Goal: Feedback & Contribution: Contribute content

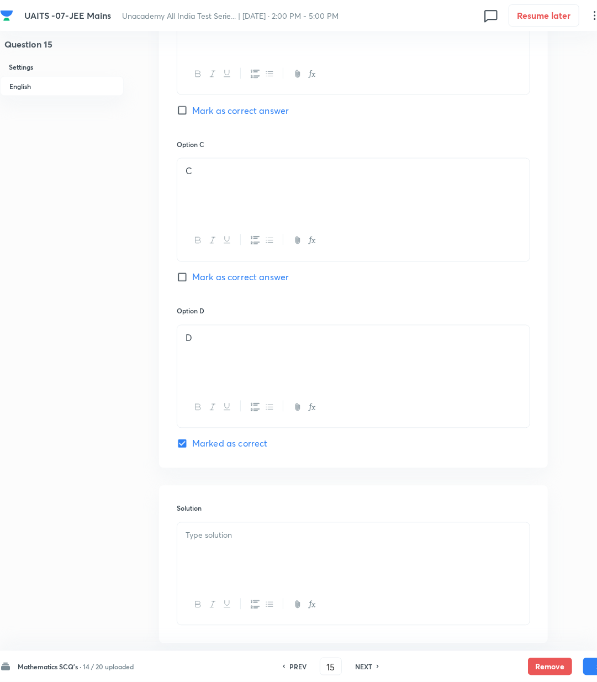
click at [268, 548] on div at bounding box center [353, 554] width 353 height 62
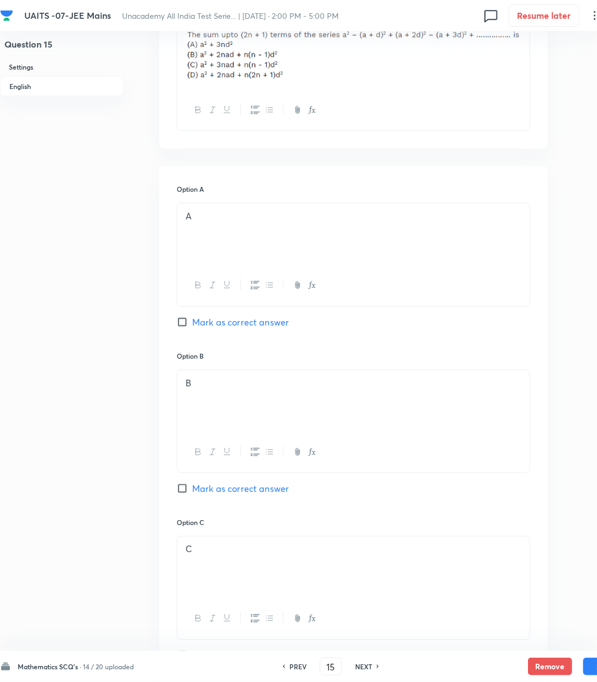
scroll to position [516, 0]
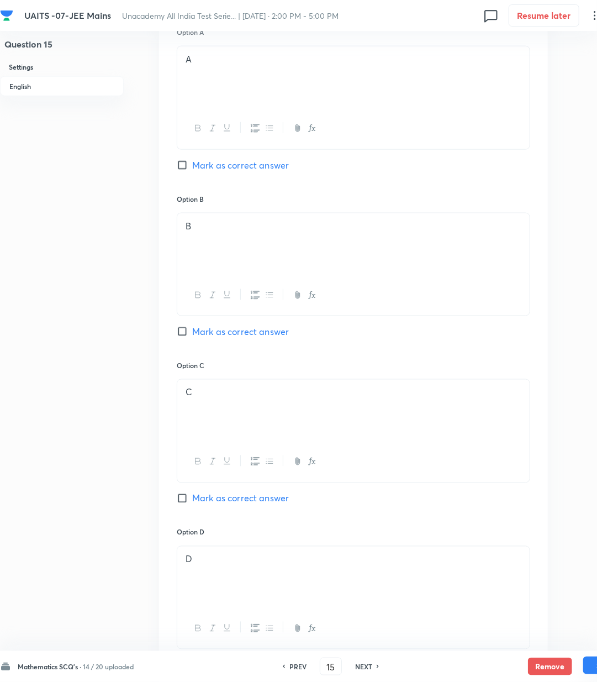
click at [588, 665] on button "Save" at bounding box center [606, 666] width 44 height 18
type input "16"
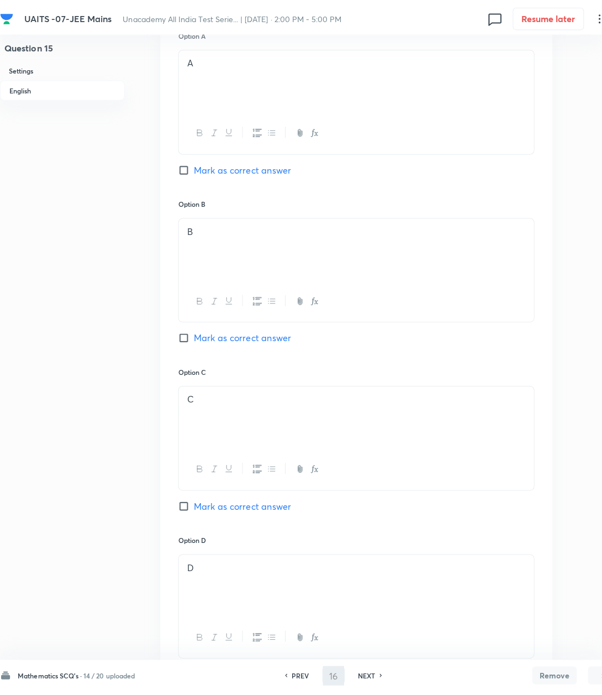
scroll to position [0, 0]
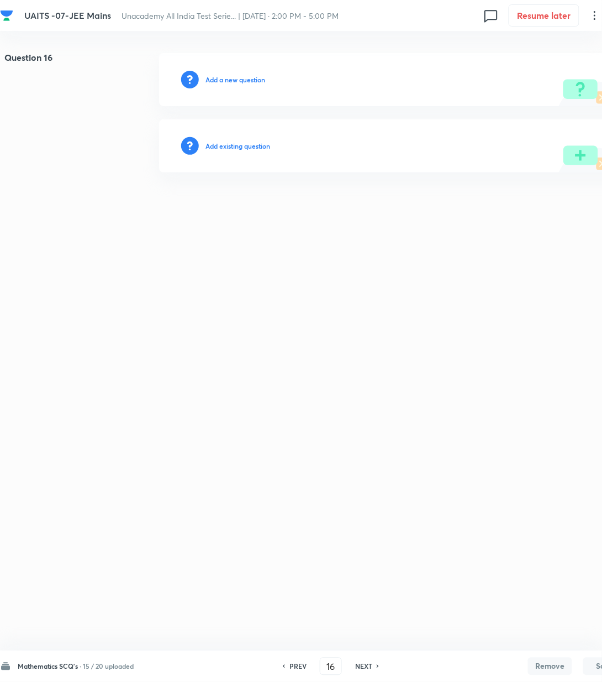
click at [220, 78] on h6 "Add a new question" at bounding box center [236, 80] width 60 height 10
click at [217, 78] on h6 "Choose a question type" at bounding box center [241, 80] width 71 height 10
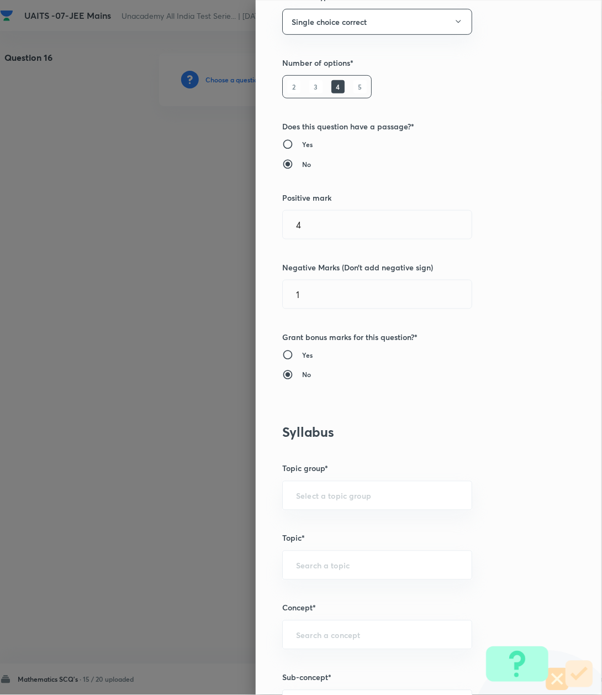
scroll to position [442, 0]
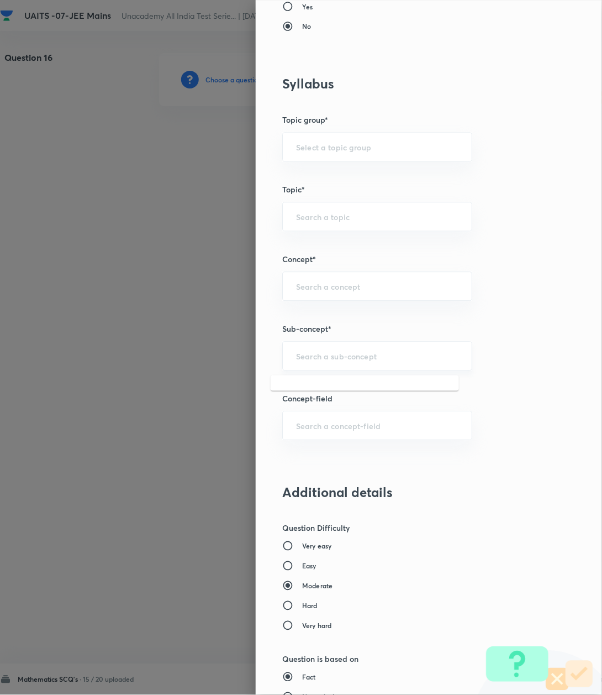
click at [328, 361] on input "text" at bounding box center [377, 356] width 162 height 11
paste input "Logarithm"
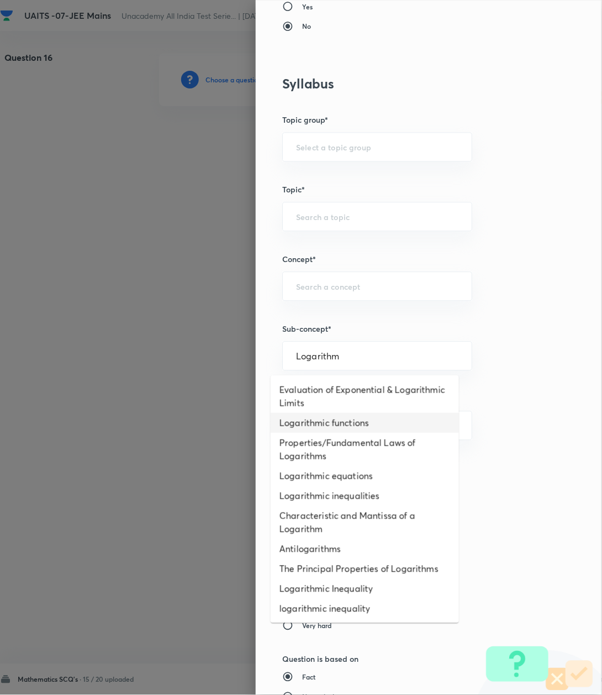
click at [306, 420] on li "Logarithmic functions" at bounding box center [365, 423] width 188 height 20
type input "Logarithmic functions"
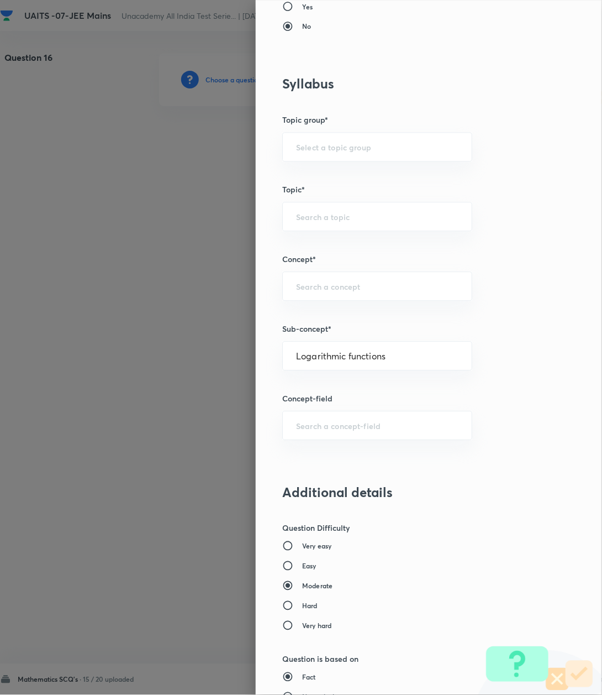
type input "Mathematics"
type input "Algebra"
type input "Logarithm & its Applications"
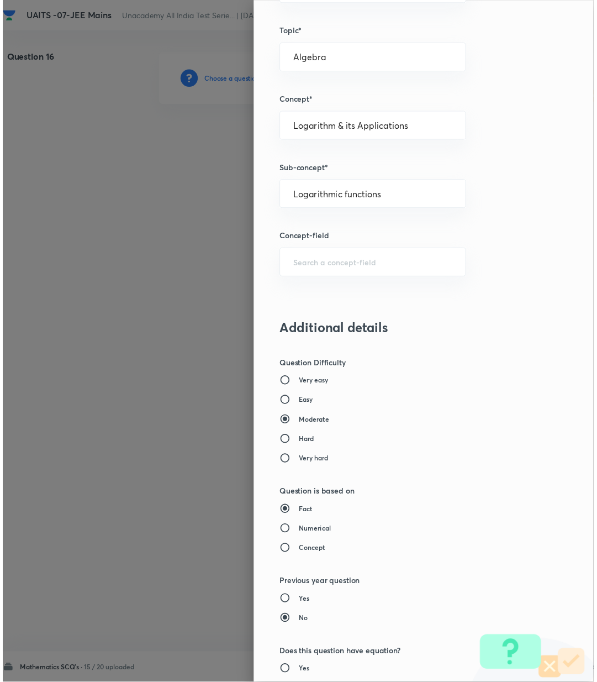
scroll to position [847, 0]
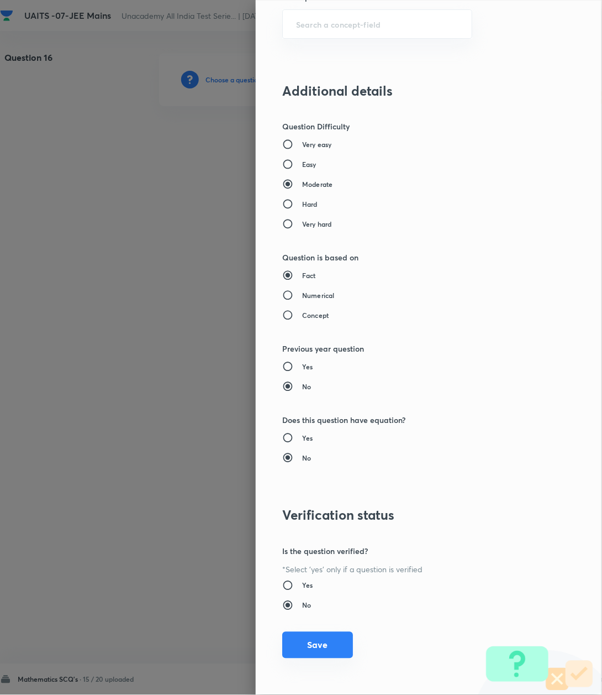
click at [314, 648] on button "Save" at bounding box center [317, 645] width 71 height 27
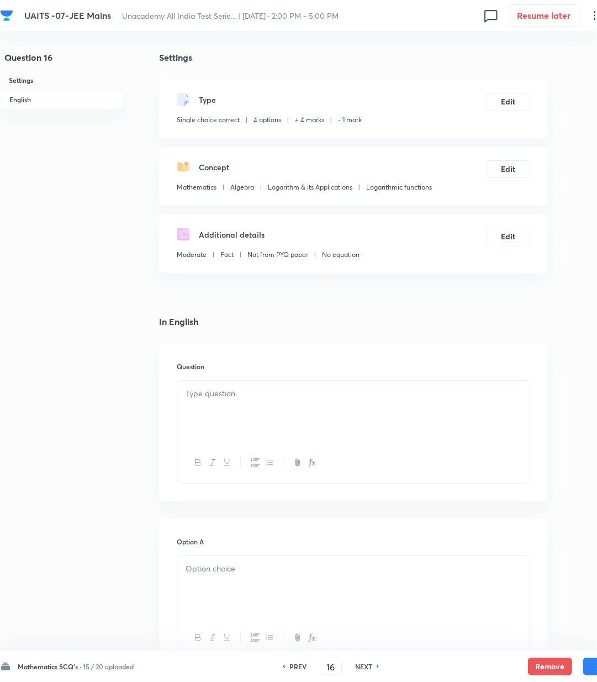
click at [269, 407] on div at bounding box center [353, 412] width 353 height 62
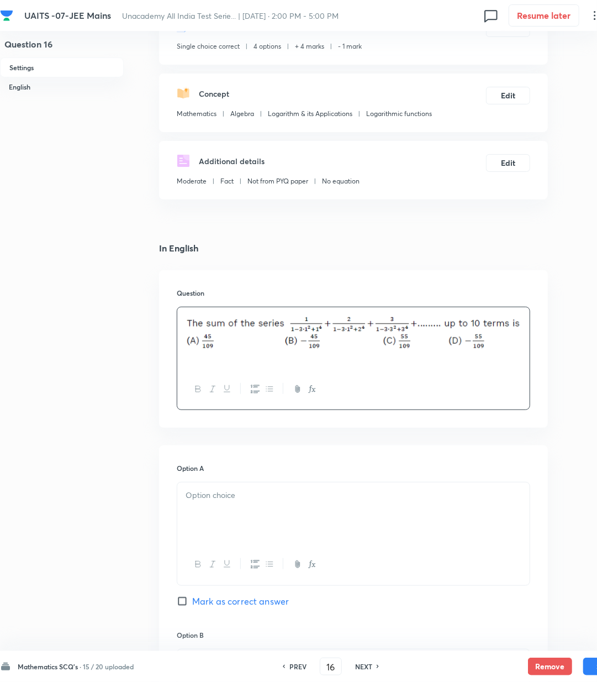
click at [255, 523] on div at bounding box center [353, 513] width 353 height 62
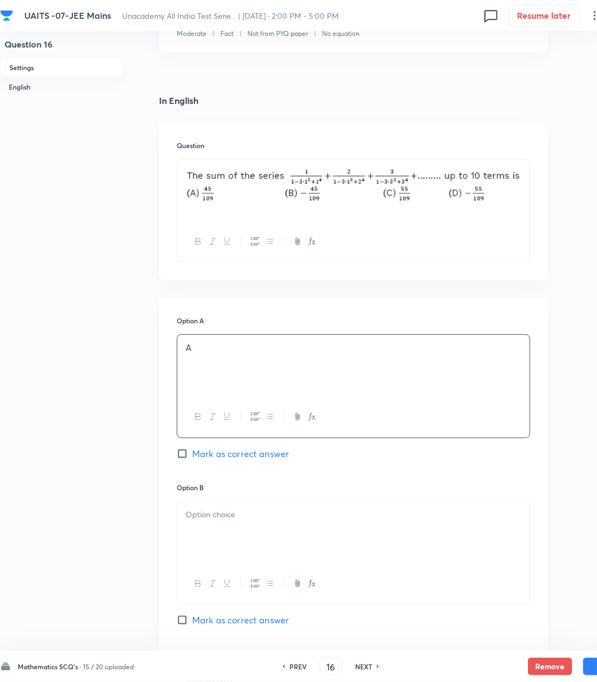
click at [233, 518] on p at bounding box center [354, 514] width 336 height 13
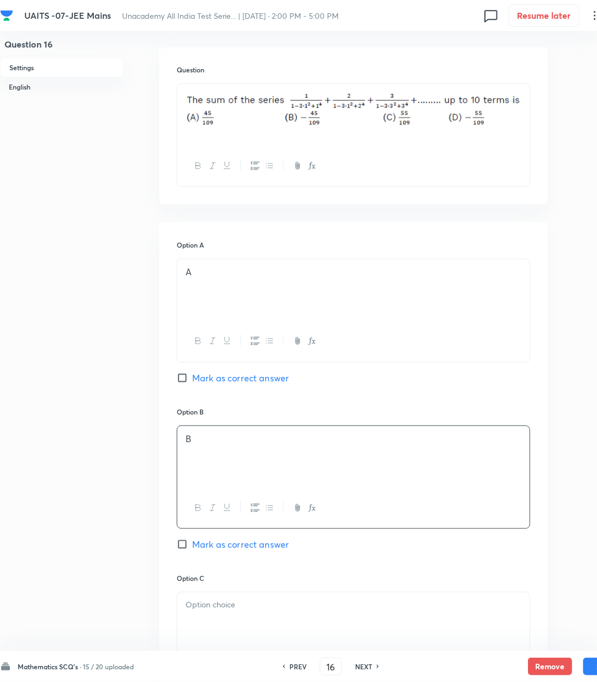
scroll to position [442, 0]
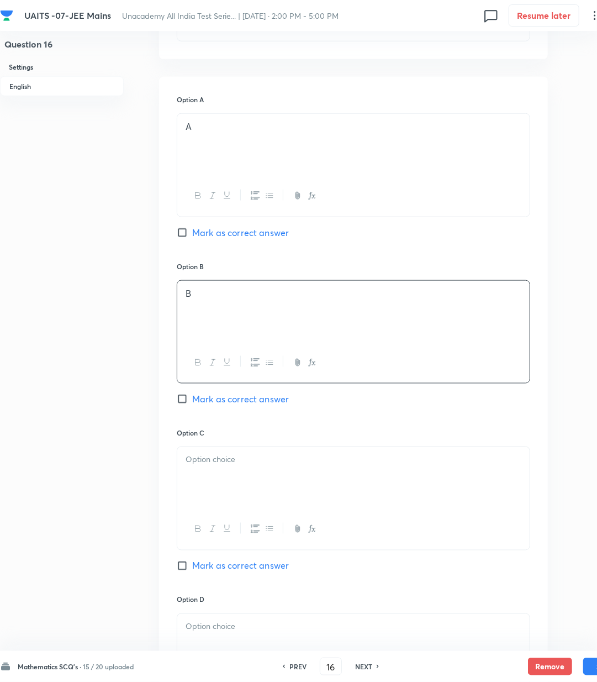
drag, startPoint x: 222, startPoint y: 469, endPoint x: 227, endPoint y: 476, distance: 8.9
click at [225, 477] on div at bounding box center [353, 478] width 353 height 62
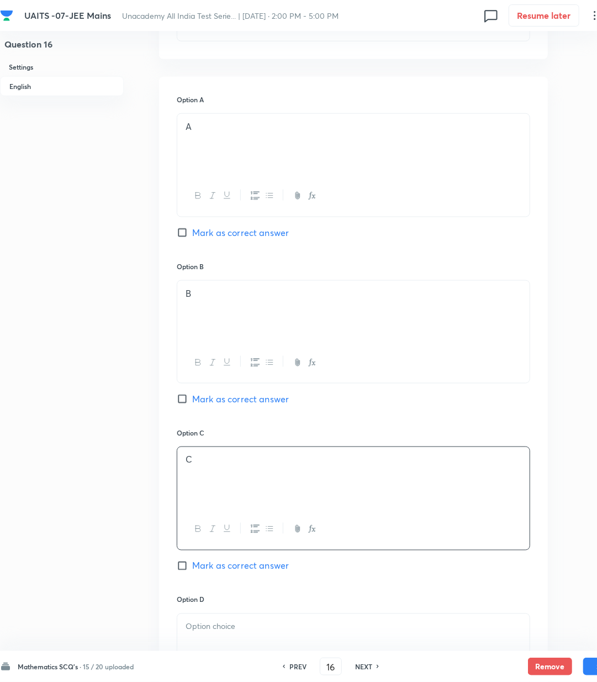
click at [228, 641] on div at bounding box center [353, 645] width 353 height 62
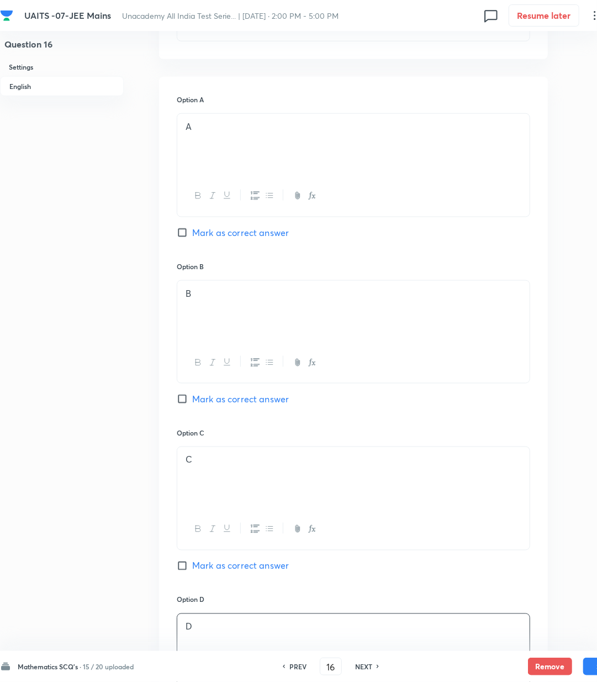
scroll to position [589, 0]
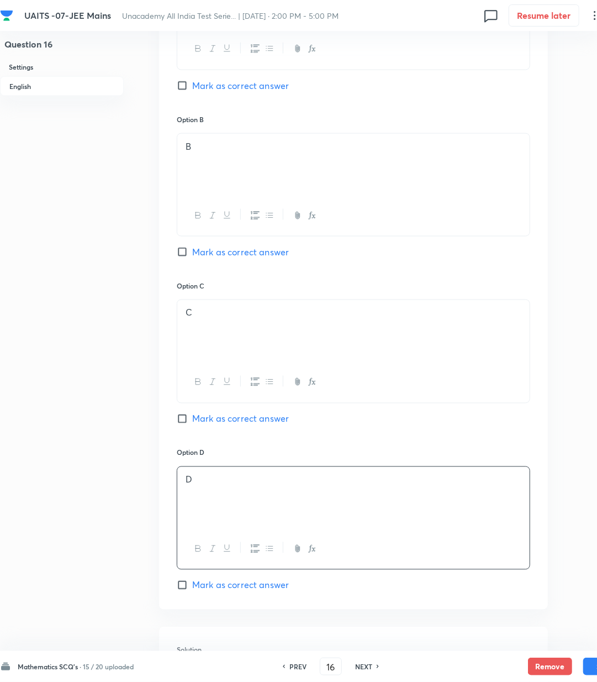
click at [240, 591] on span "Mark as correct answer" at bounding box center [240, 585] width 97 height 13
click at [192, 591] on input "Mark as correct answer" at bounding box center [184, 585] width 15 height 11
checkbox input "true"
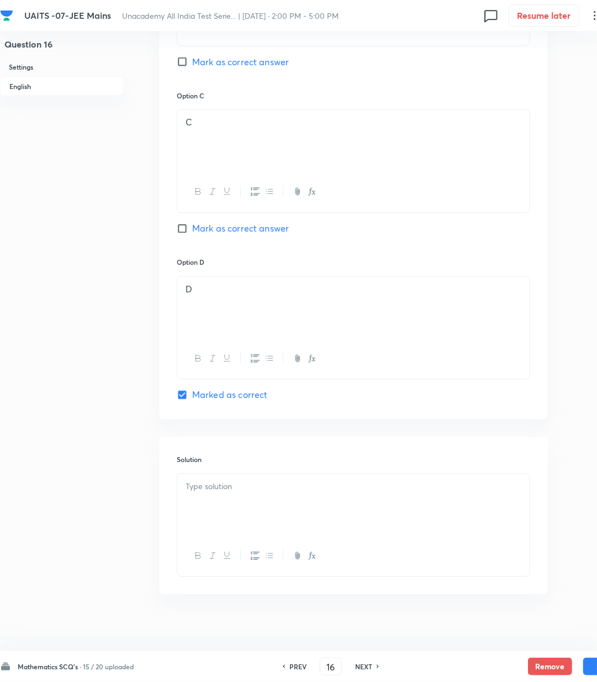
scroll to position [792, 0]
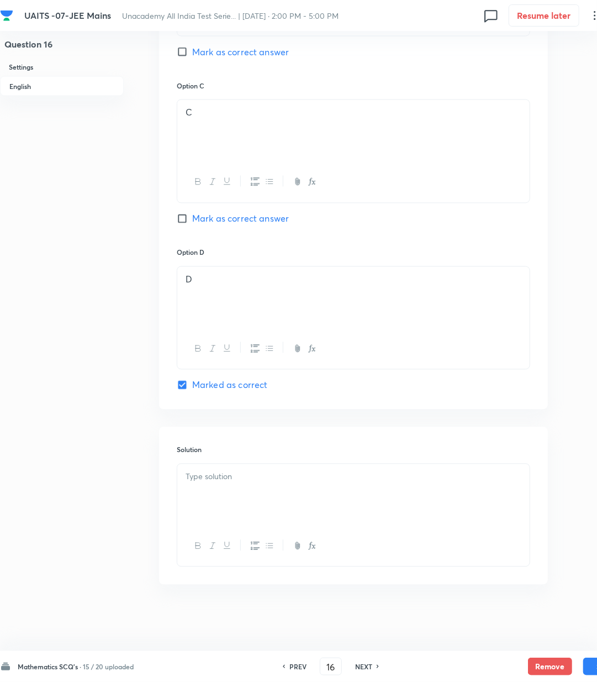
click at [220, 474] on p at bounding box center [354, 477] width 336 height 13
click at [222, 473] on p at bounding box center [354, 477] width 336 height 13
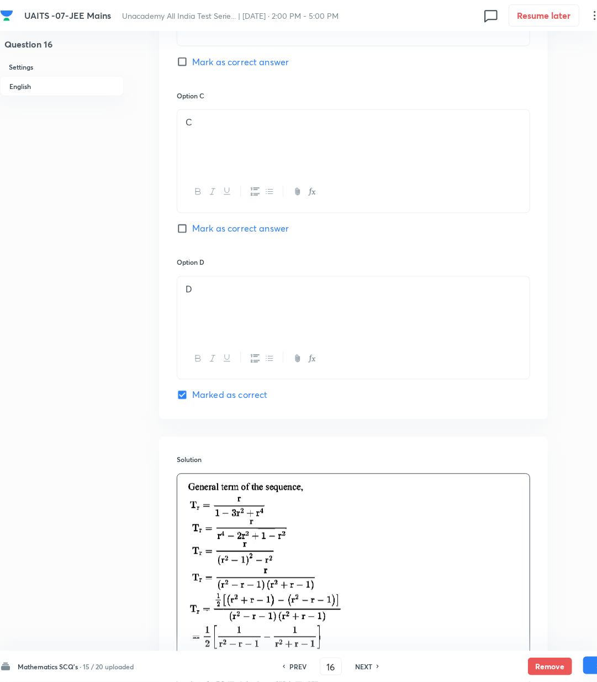
click at [585, 663] on button "Save" at bounding box center [606, 666] width 44 height 18
type input "17"
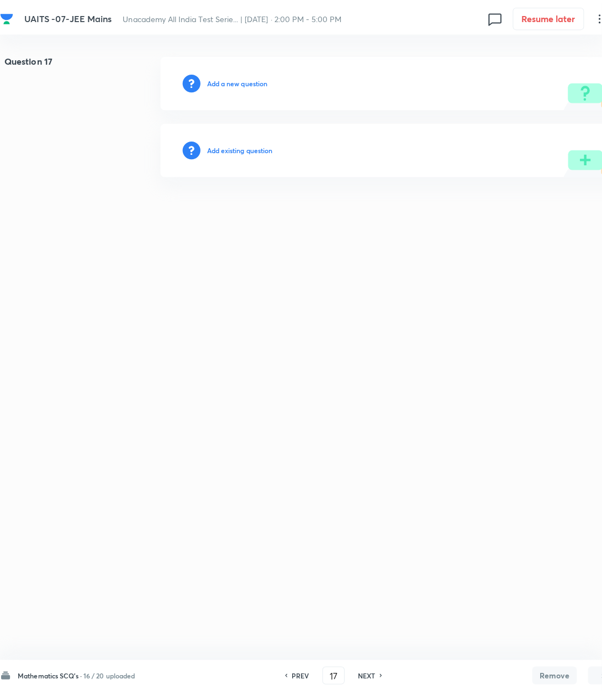
scroll to position [0, 0]
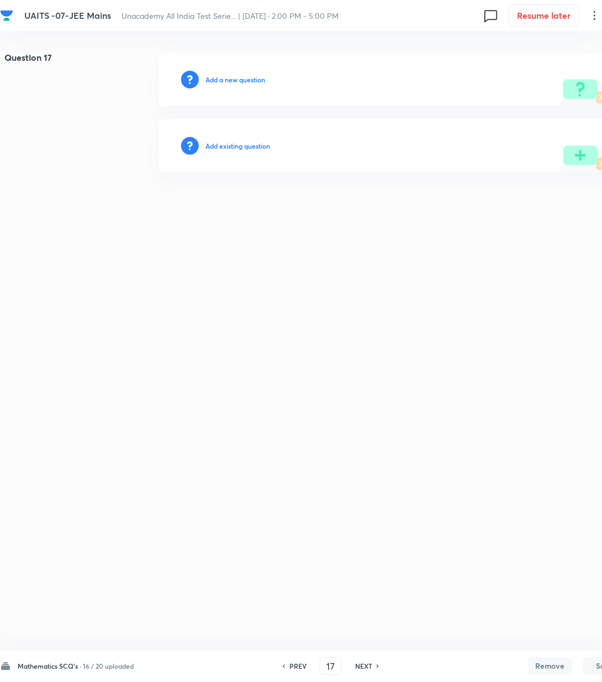
click at [225, 78] on h6 "Add a new question" at bounding box center [236, 80] width 60 height 10
click at [225, 78] on h6 "Choose a question type" at bounding box center [241, 80] width 71 height 10
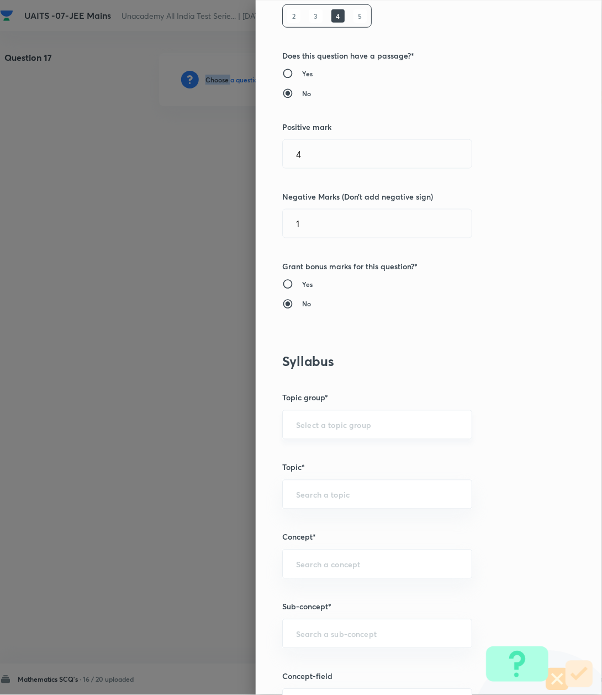
scroll to position [368, 0]
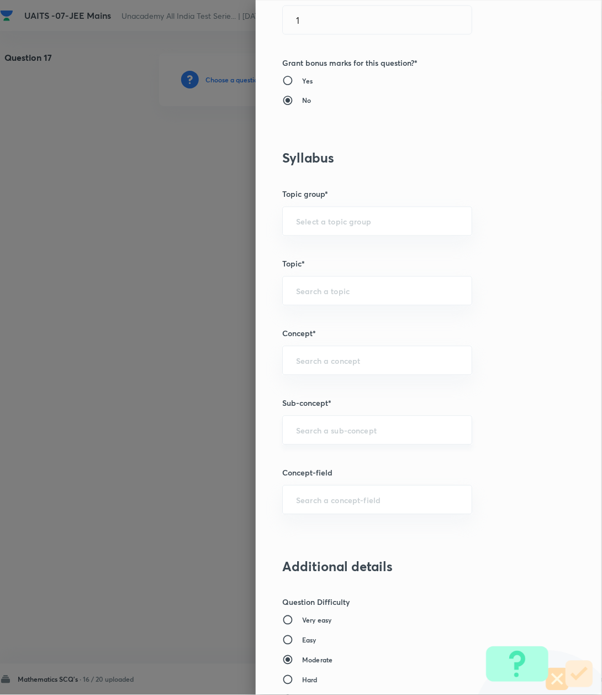
click at [305, 429] on input "text" at bounding box center [377, 430] width 162 height 11
paste input "Logarithm"
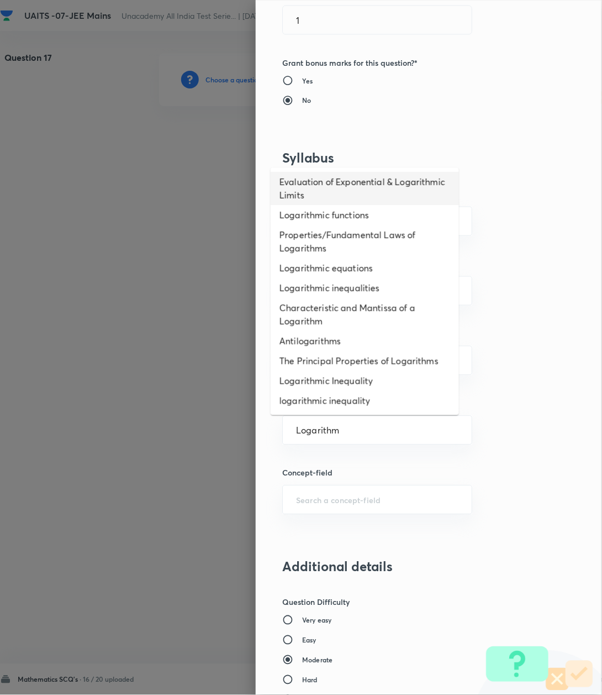
click at [309, 198] on li "Evaluation of Exponential & Logarithmic Limits" at bounding box center [365, 188] width 188 height 33
type input "Evaluation of Exponential & Logarithmic Limits"
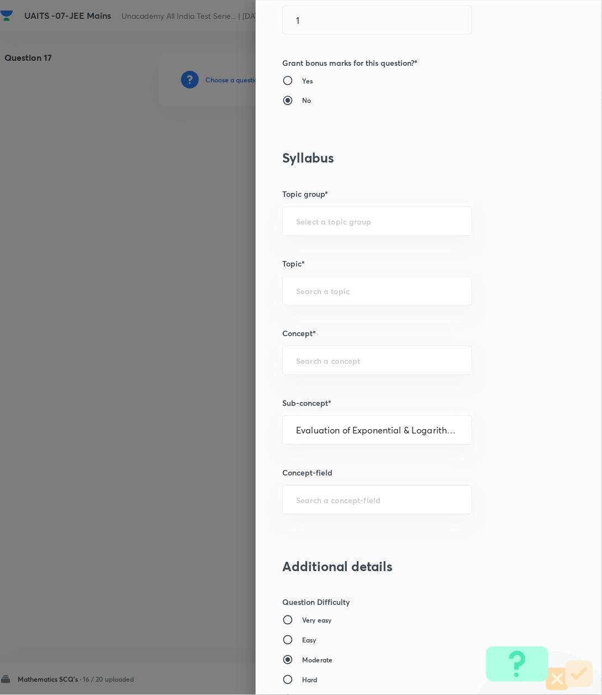
type input "Mathematics"
type input "Calculus"
type input "Limits"
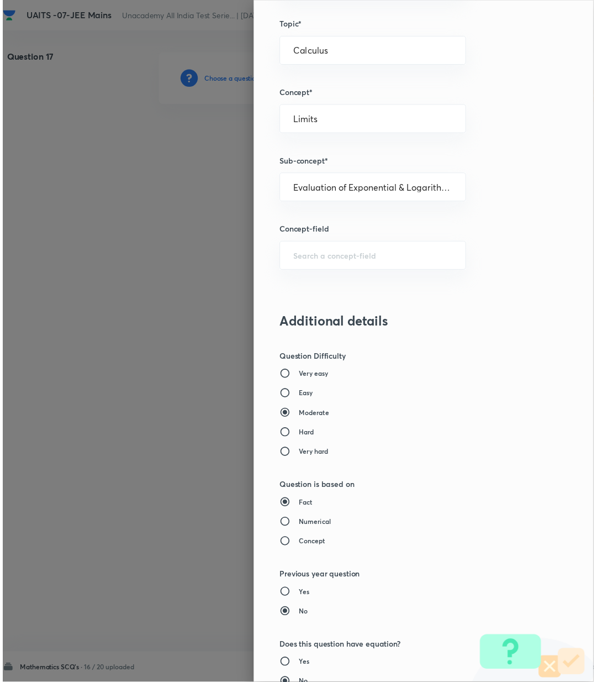
scroll to position [847, 0]
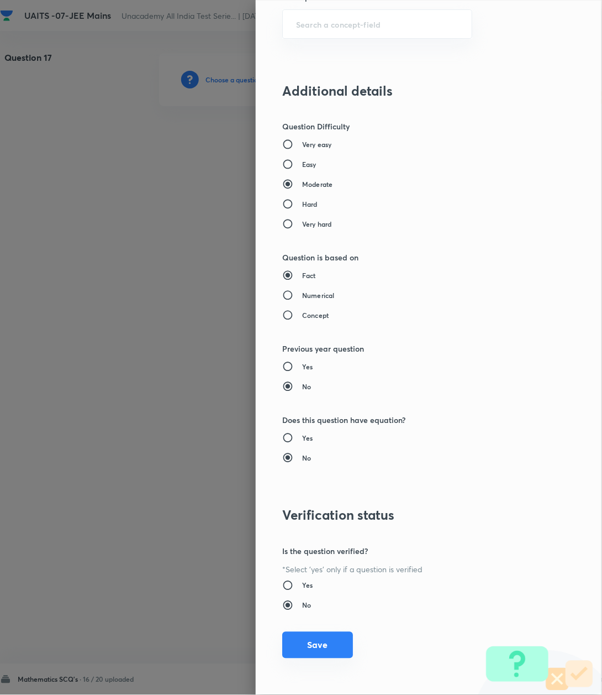
click at [311, 648] on button "Save" at bounding box center [317, 645] width 71 height 27
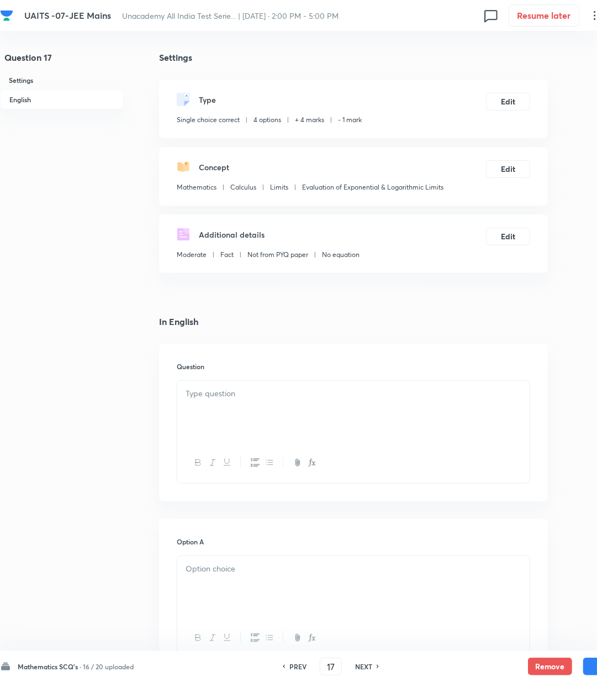
click at [224, 427] on div at bounding box center [353, 412] width 353 height 62
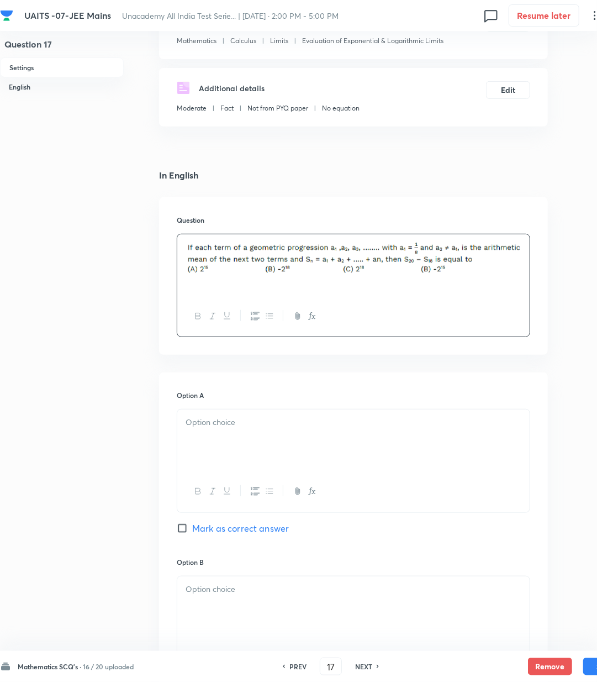
scroll to position [147, 0]
click at [220, 437] on div at bounding box center [353, 440] width 353 height 62
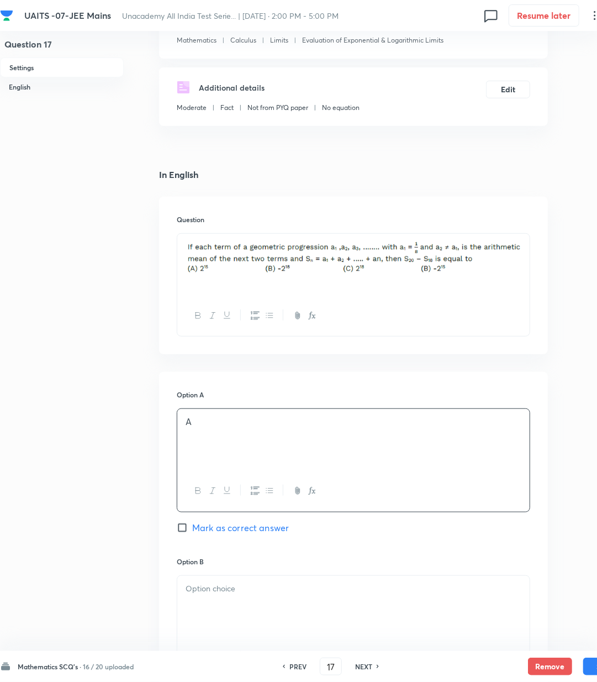
click at [215, 595] on p at bounding box center [354, 588] width 336 height 13
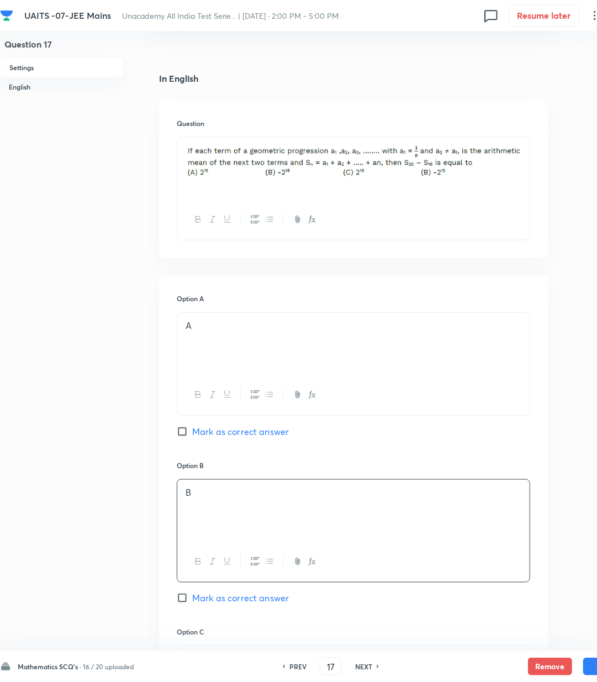
scroll to position [442, 0]
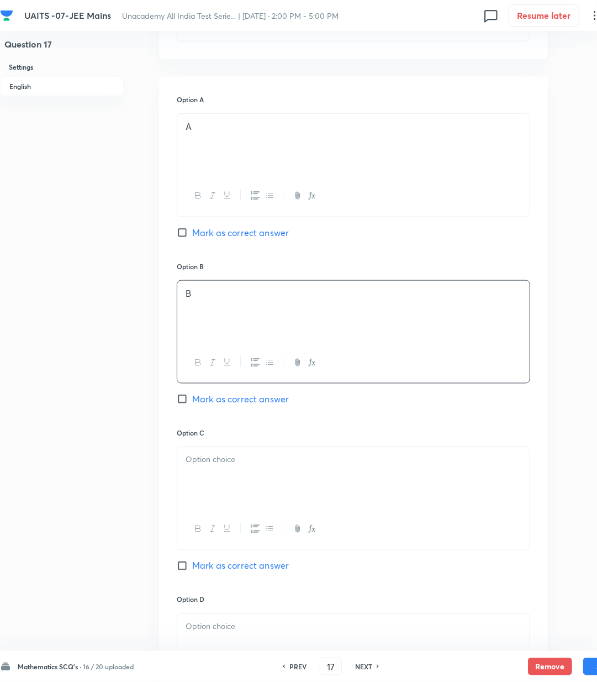
click at [214, 474] on div at bounding box center [353, 478] width 353 height 62
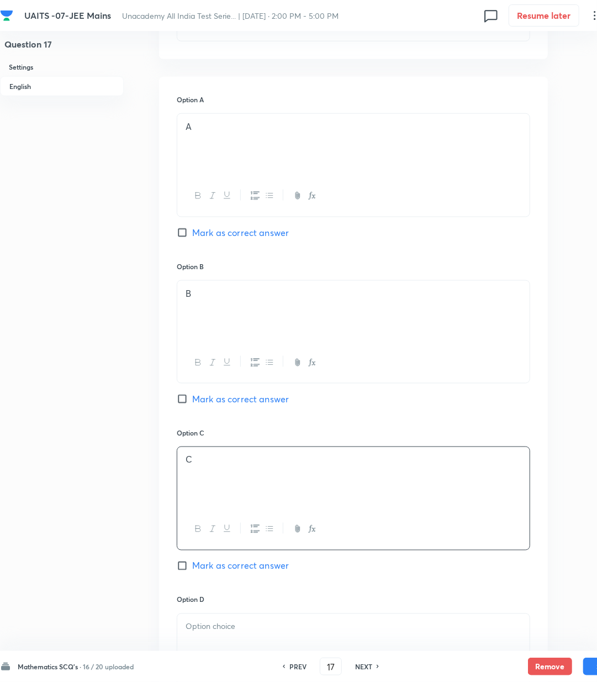
click at [206, 633] on p at bounding box center [354, 627] width 336 height 13
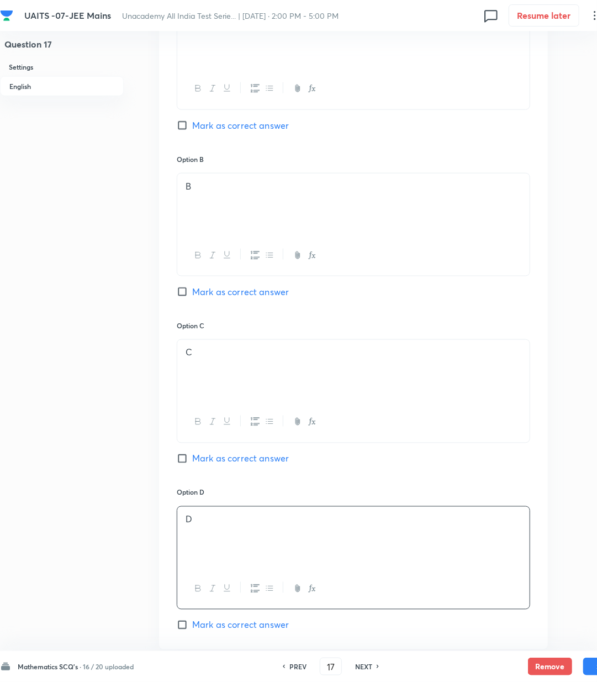
scroll to position [663, 0]
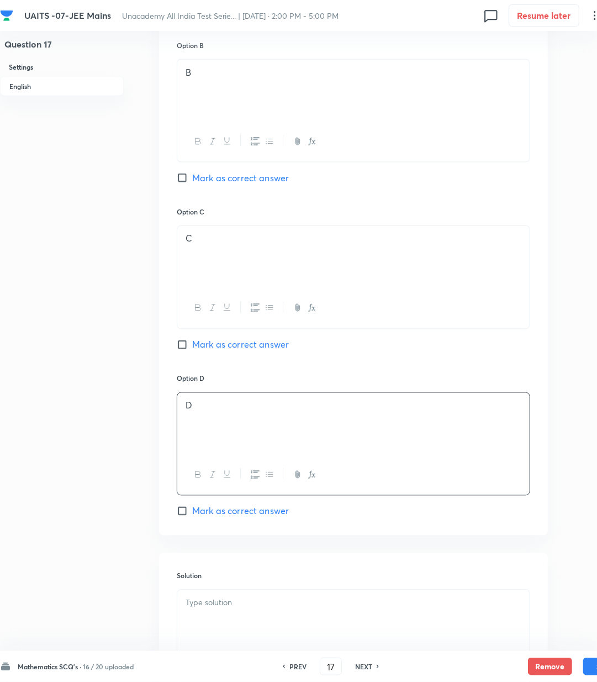
click at [220, 510] on span "Mark as correct answer" at bounding box center [240, 511] width 97 height 13
click at [192, 510] on input "Mark as correct answer" at bounding box center [184, 511] width 15 height 11
checkbox input "true"
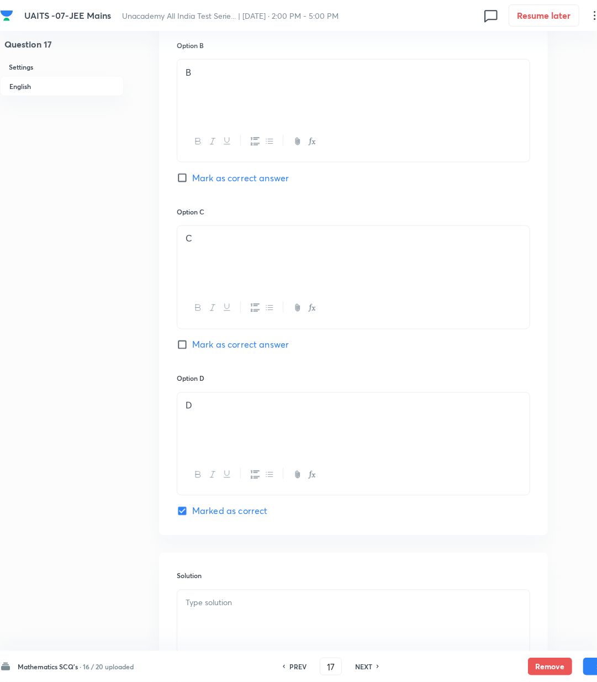
click at [216, 617] on div at bounding box center [353, 621] width 353 height 62
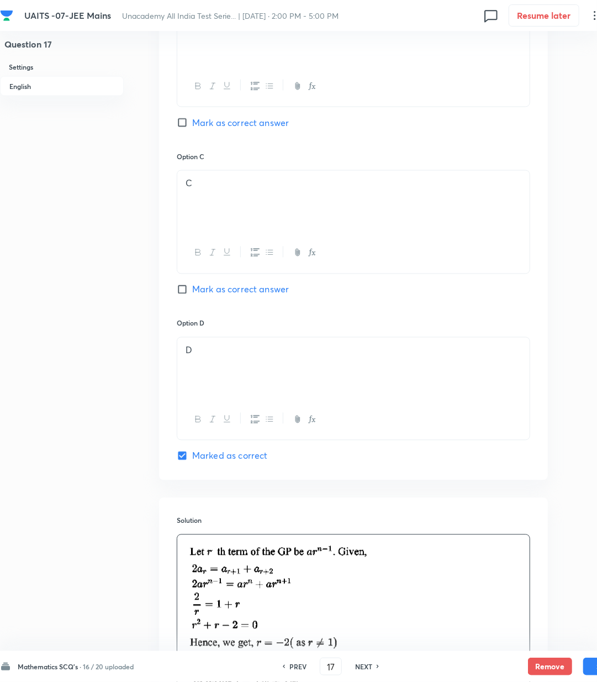
scroll to position [810, 0]
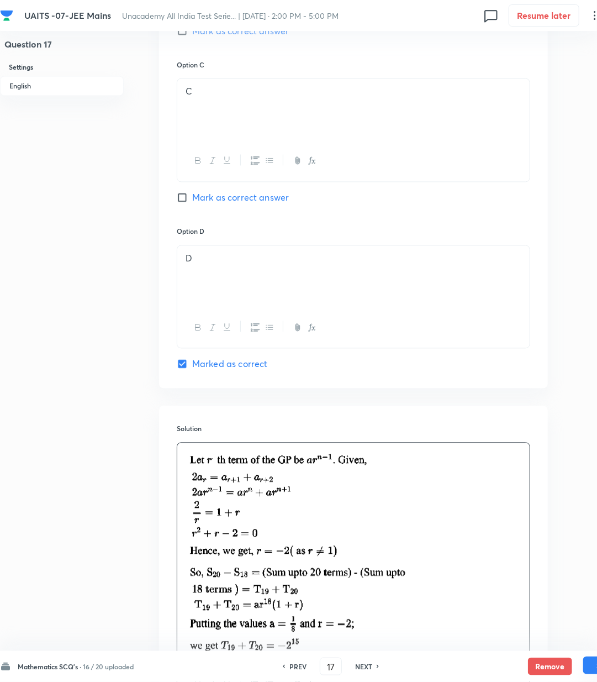
click at [589, 670] on button "Save" at bounding box center [606, 666] width 44 height 18
type input "18"
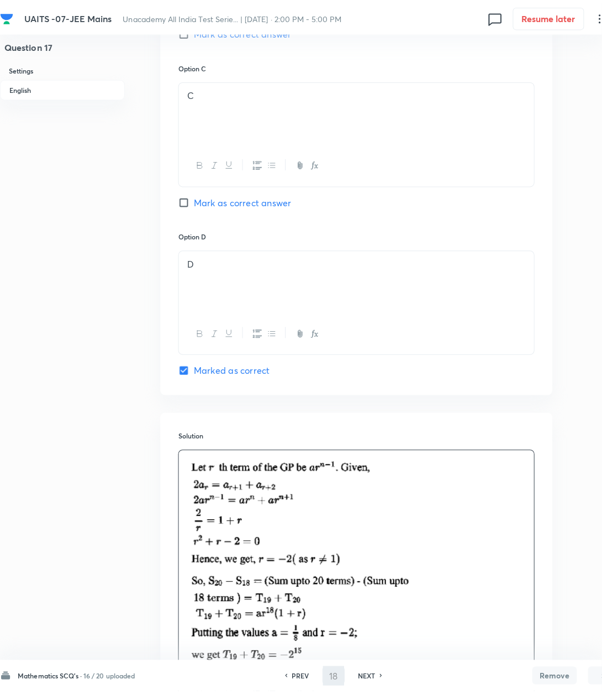
scroll to position [0, 0]
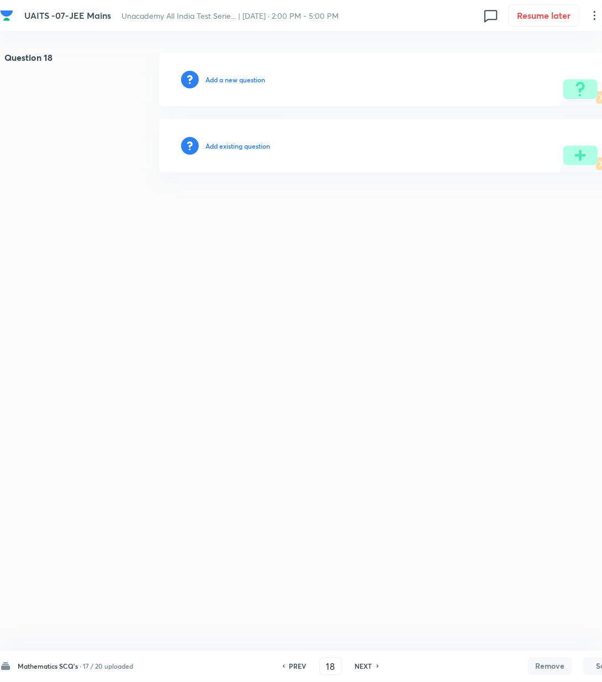
click at [224, 76] on h6 "Add a new question" at bounding box center [236, 80] width 60 height 10
click at [224, 76] on h6 "Choose a question type" at bounding box center [241, 80] width 71 height 10
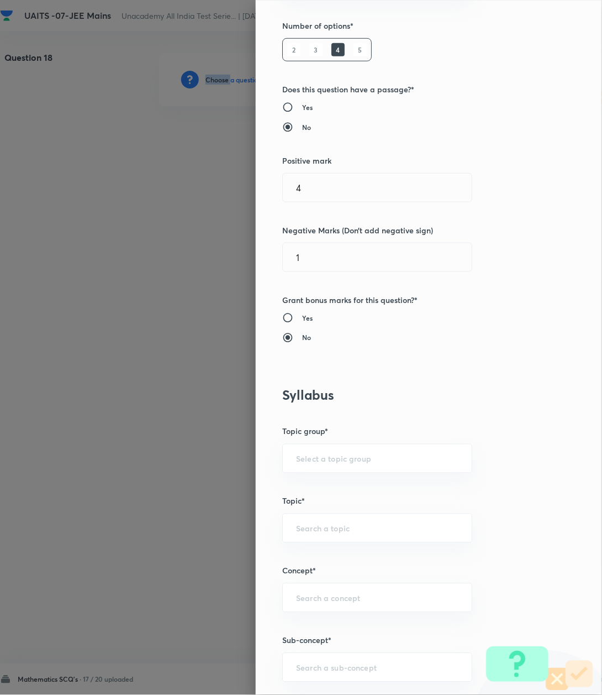
scroll to position [442, 0]
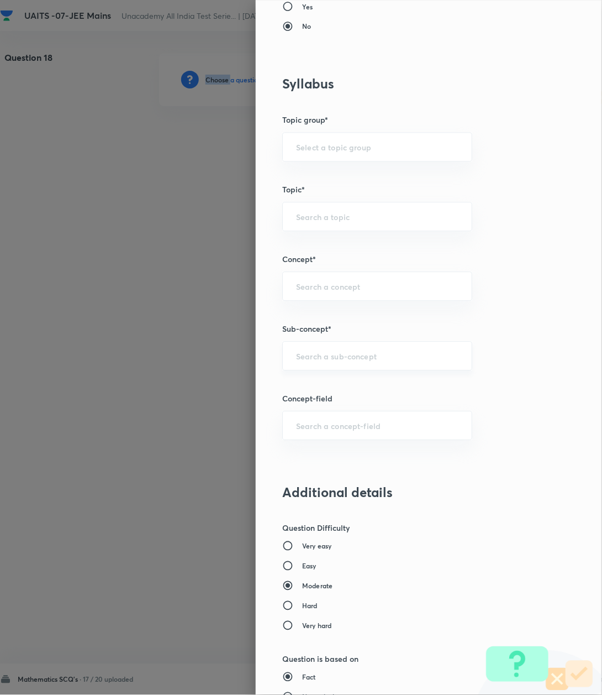
click at [305, 345] on div "​" at bounding box center [377, 356] width 190 height 29
paste input "Logarithm"
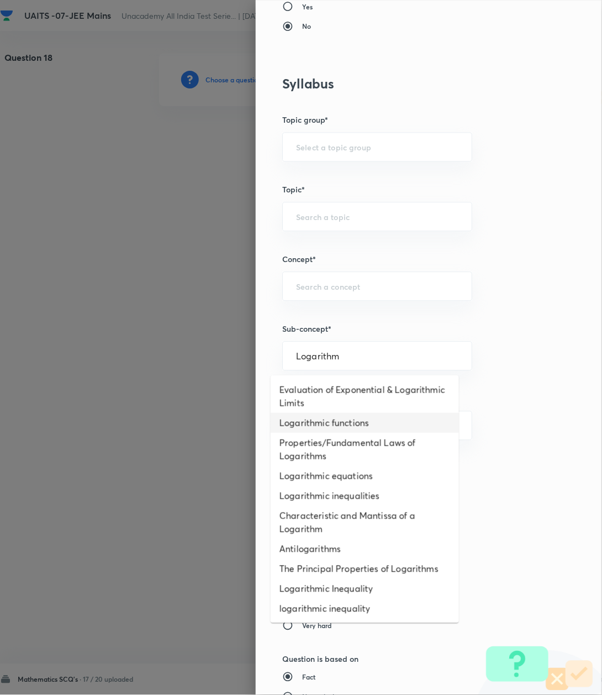
click at [301, 416] on li "Logarithmic functions" at bounding box center [365, 423] width 188 height 20
type input "Logarithmic functions"
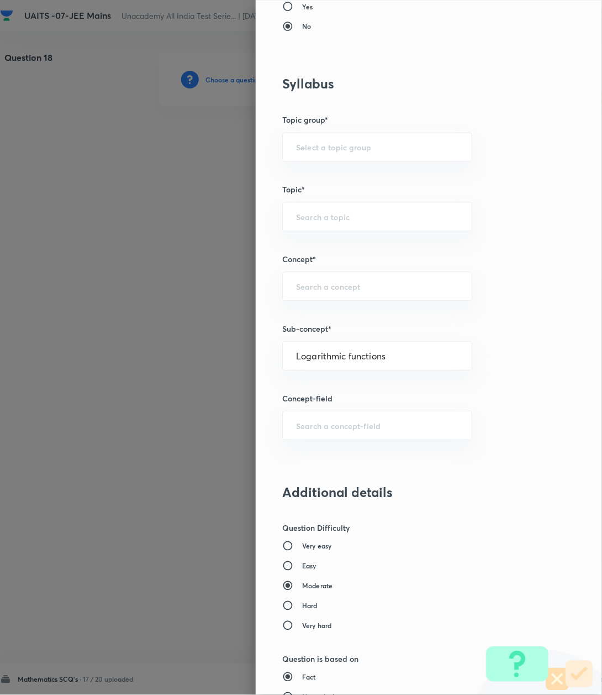
type input "Mathematics"
type input "Algebra"
type input "Logarithm & its Applications"
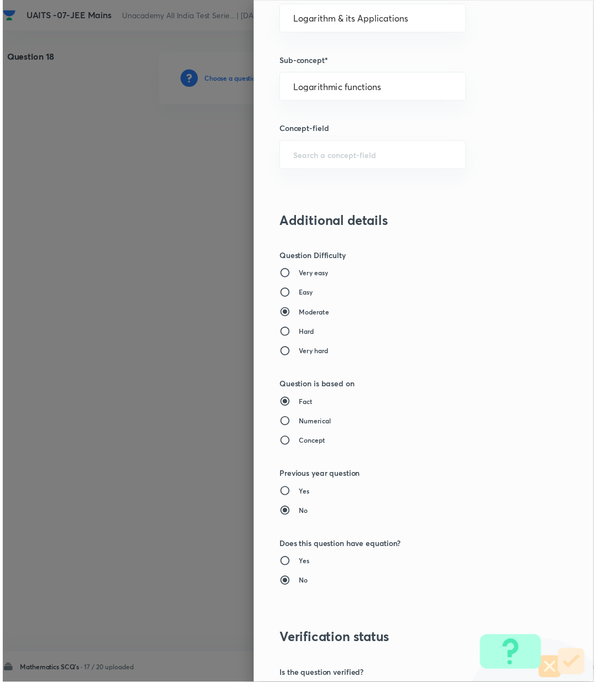
scroll to position [847, 0]
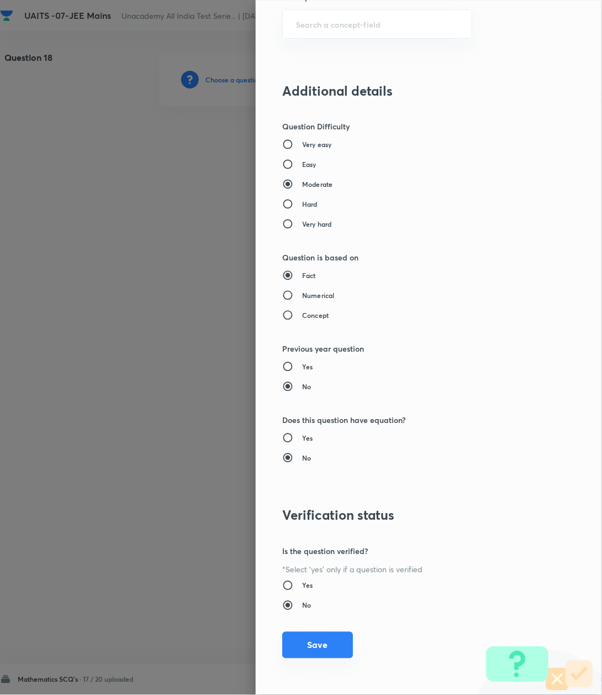
click at [306, 639] on button "Save" at bounding box center [317, 645] width 71 height 27
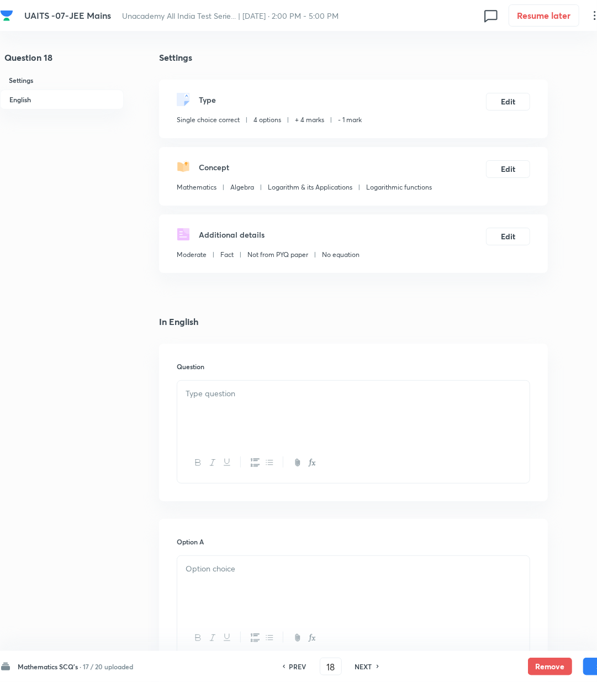
click at [231, 400] on p at bounding box center [354, 393] width 336 height 13
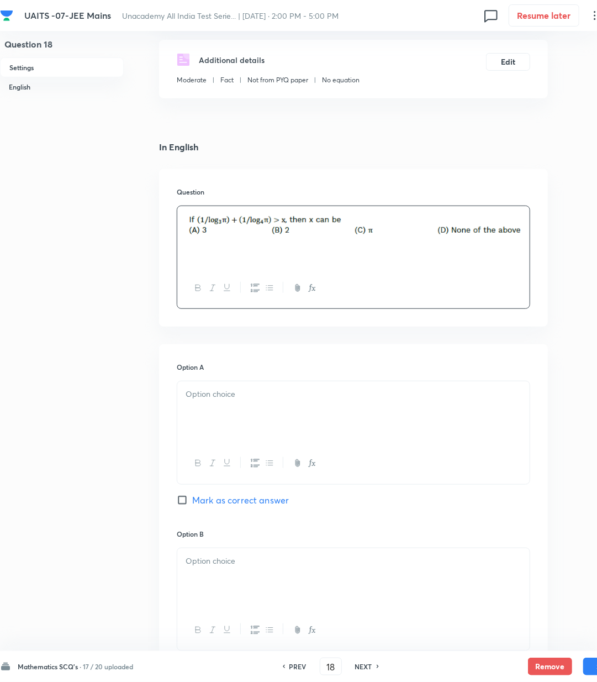
scroll to position [221, 0]
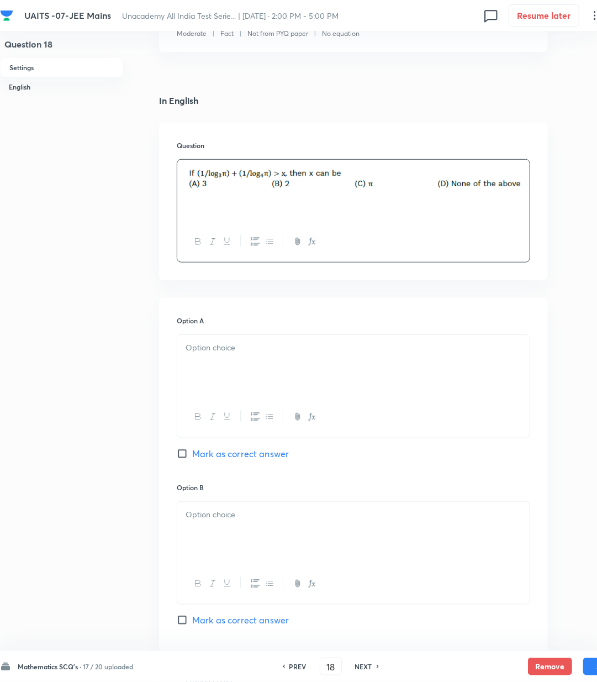
drag, startPoint x: 219, startPoint y: 334, endPoint x: 217, endPoint y: 345, distance: 10.7
click at [218, 336] on div at bounding box center [354, 385] width 354 height 103
click at [211, 351] on p at bounding box center [354, 348] width 336 height 13
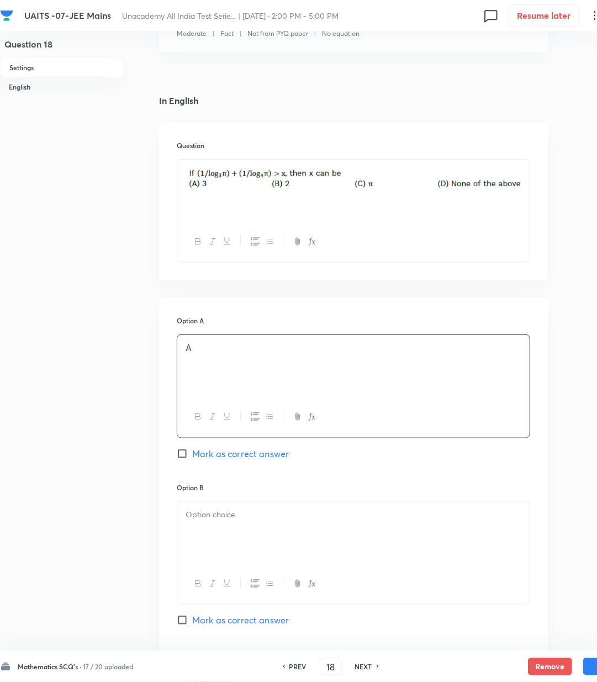
scroll to position [295, 0]
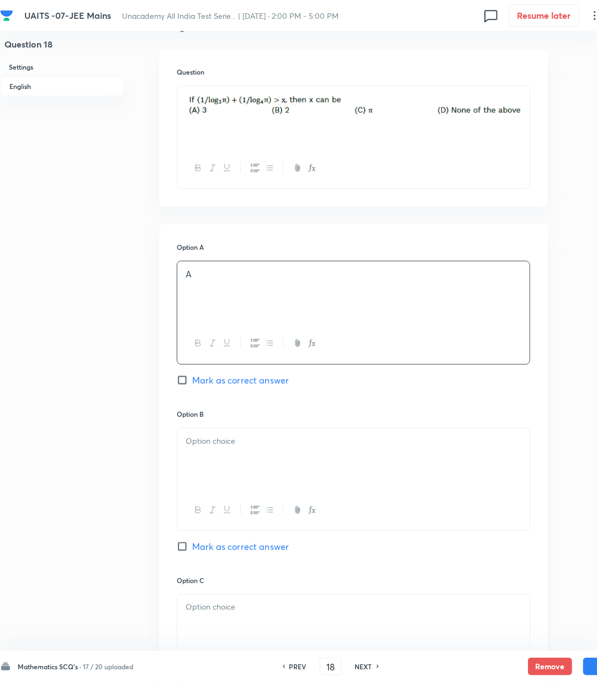
click at [204, 456] on div at bounding box center [353, 459] width 353 height 62
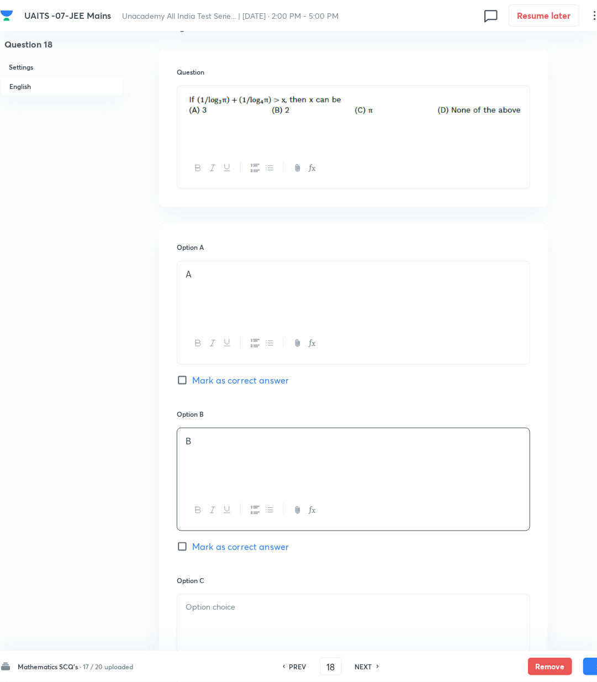
drag, startPoint x: 213, startPoint y: 555, endPoint x: 211, endPoint y: 569, distance: 14.5
click at [213, 557] on div "Option B B [PERSON_NAME] as correct answer" at bounding box center [354, 492] width 354 height 166
drag, startPoint x: 215, startPoint y: 547, endPoint x: 224, endPoint y: 602, distance: 56.6
click at [215, 549] on span "Mark as correct answer" at bounding box center [240, 546] width 97 height 13
click at [192, 549] on input "Mark as correct answer" at bounding box center [184, 546] width 15 height 11
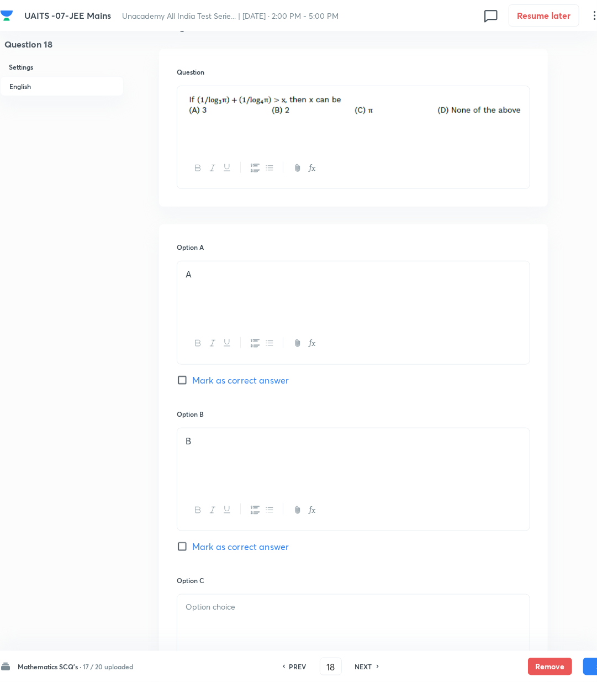
checkbox input "true"
click at [219, 613] on p at bounding box center [354, 607] width 336 height 13
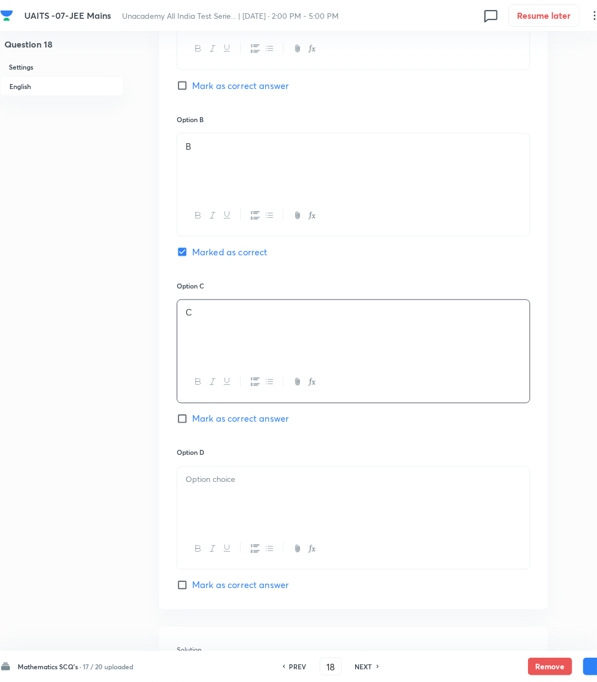
click at [217, 514] on div at bounding box center [353, 498] width 353 height 62
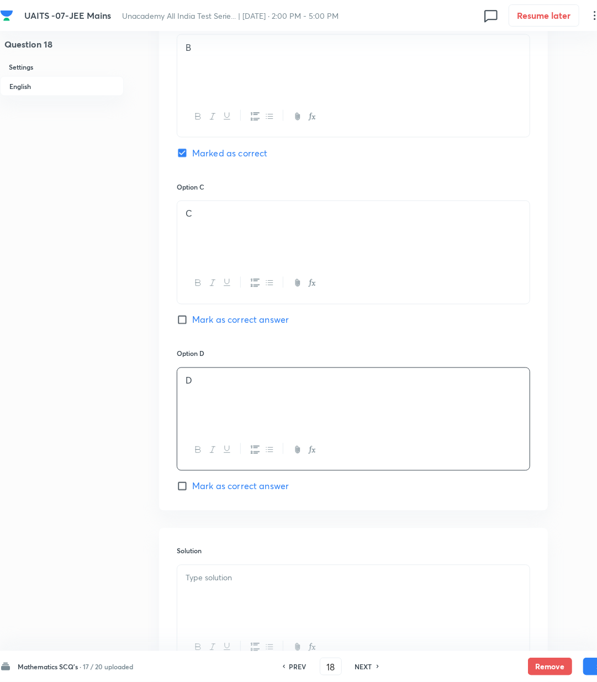
scroll to position [792, 0]
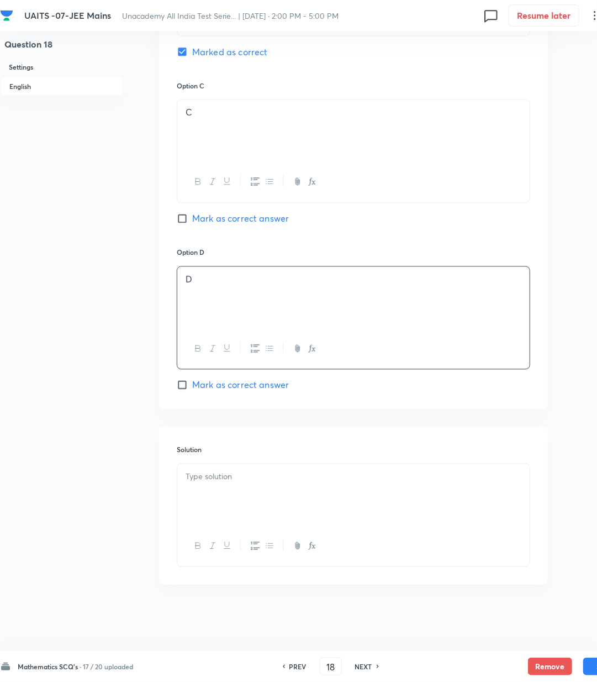
click at [242, 487] on div at bounding box center [353, 495] width 353 height 62
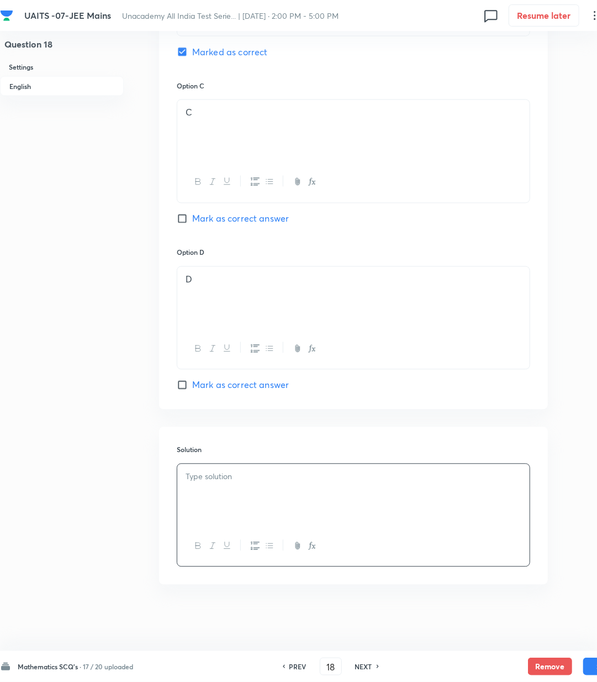
drag, startPoint x: 182, startPoint y: 496, endPoint x: 188, endPoint y: 496, distance: 6.1
click at [188, 496] on div at bounding box center [353, 495] width 353 height 62
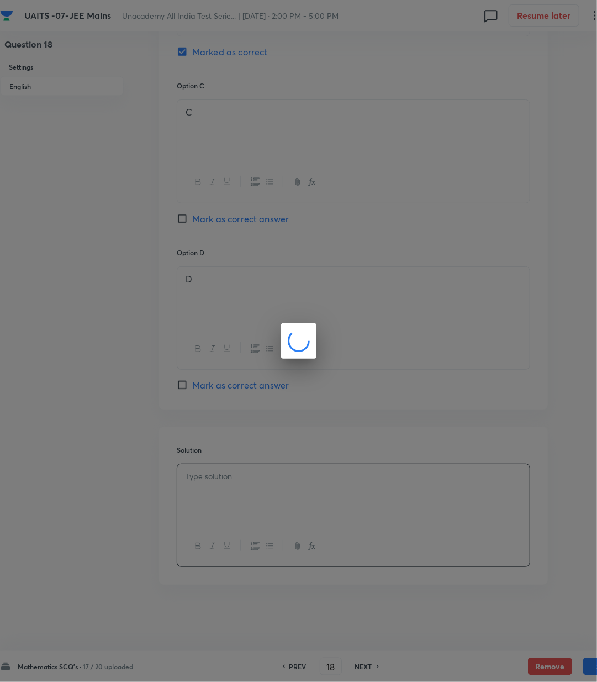
scroll to position [779, 0]
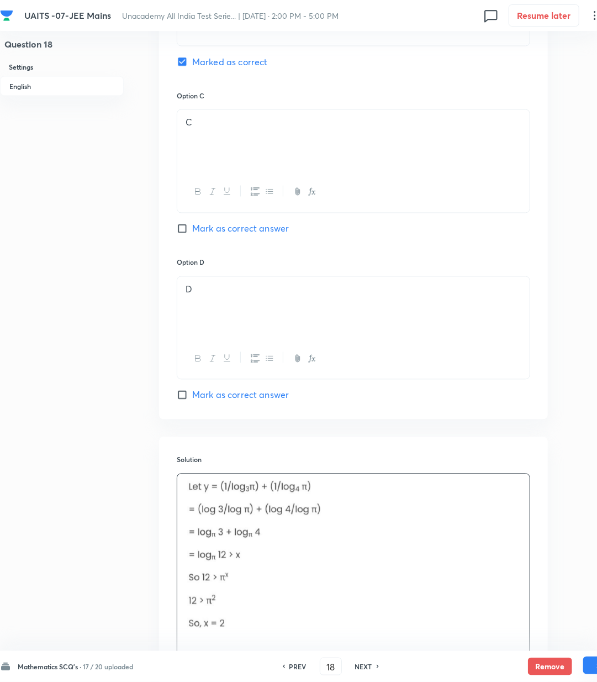
click at [591, 666] on button "Save" at bounding box center [606, 666] width 44 height 18
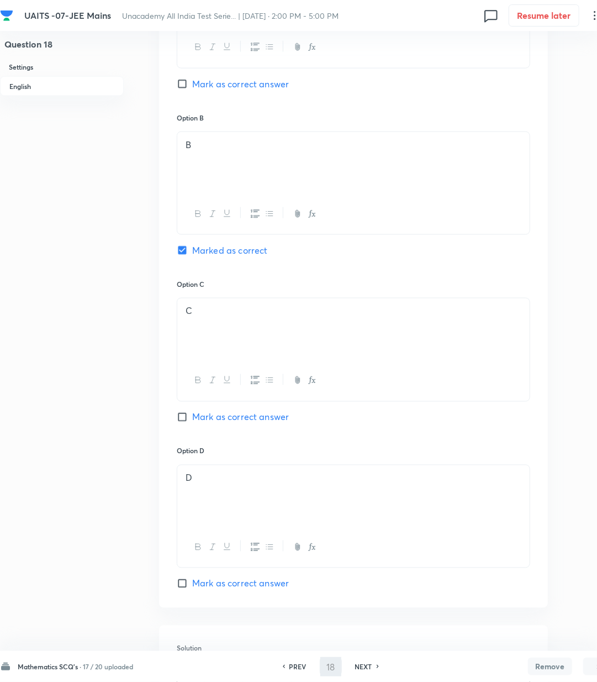
scroll to position [558, 0]
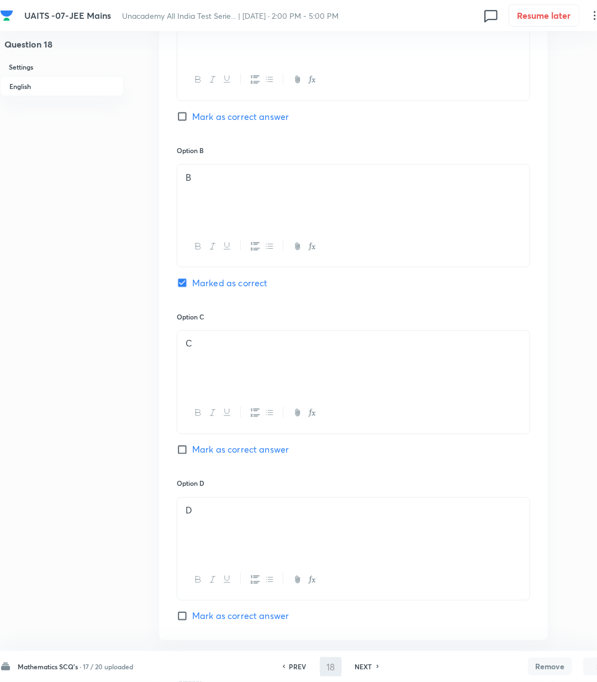
type input "19"
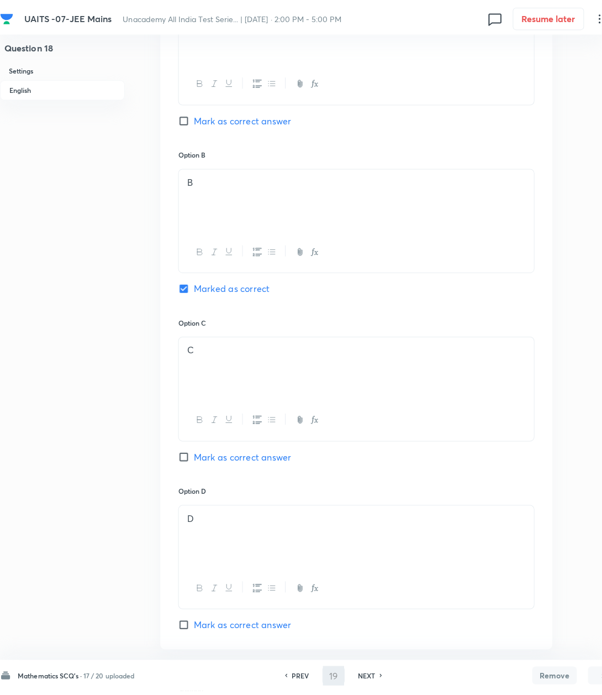
scroll to position [0, 0]
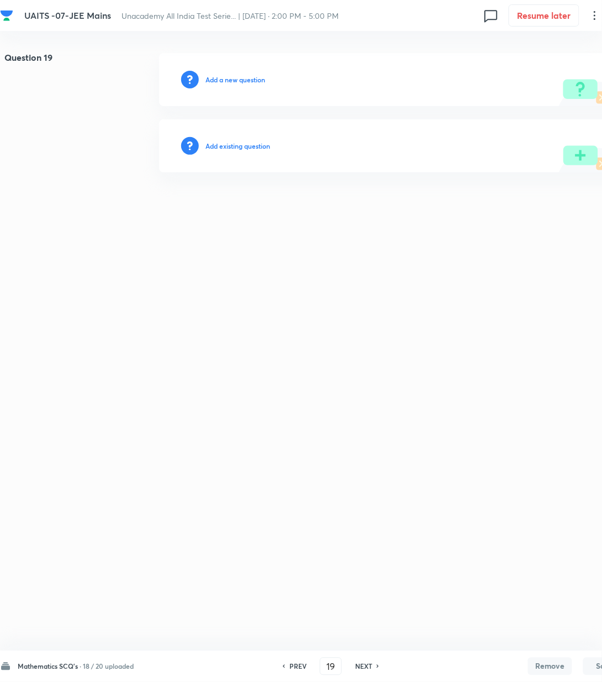
click at [224, 76] on h6 "Add a new question" at bounding box center [236, 80] width 60 height 10
click at [224, 76] on h6 "Choose a question type" at bounding box center [241, 80] width 71 height 10
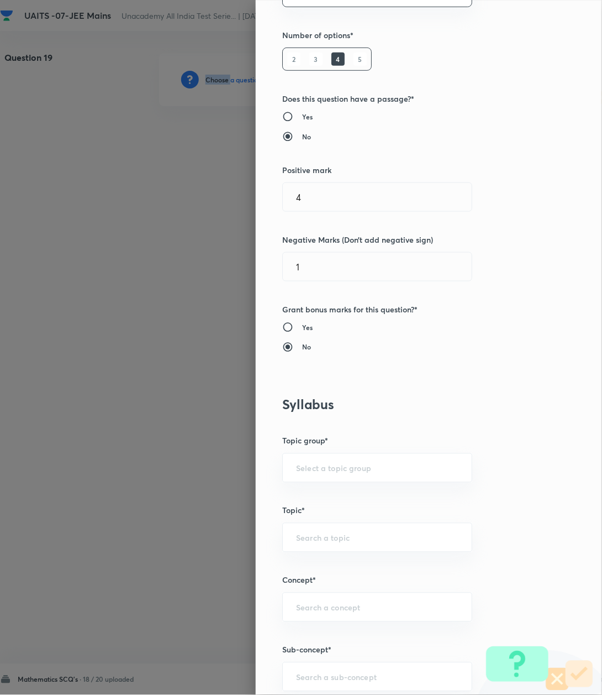
scroll to position [295, 0]
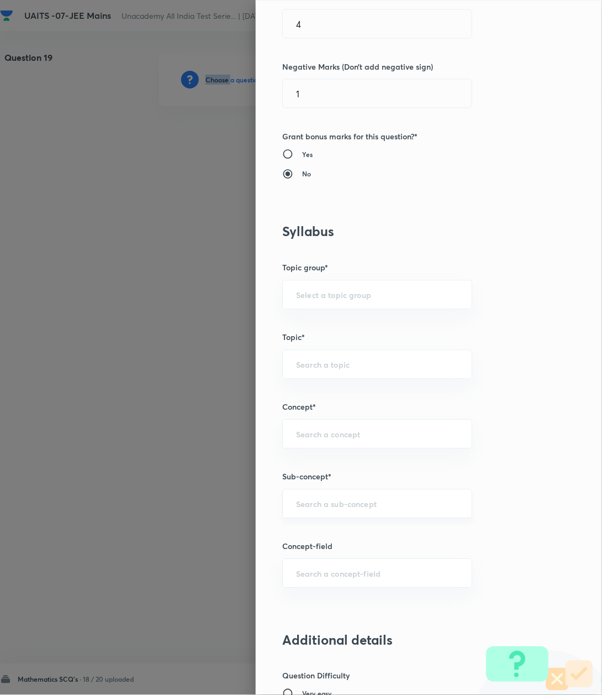
click at [367, 517] on div "​" at bounding box center [377, 503] width 190 height 29
paste input "Logarithm"
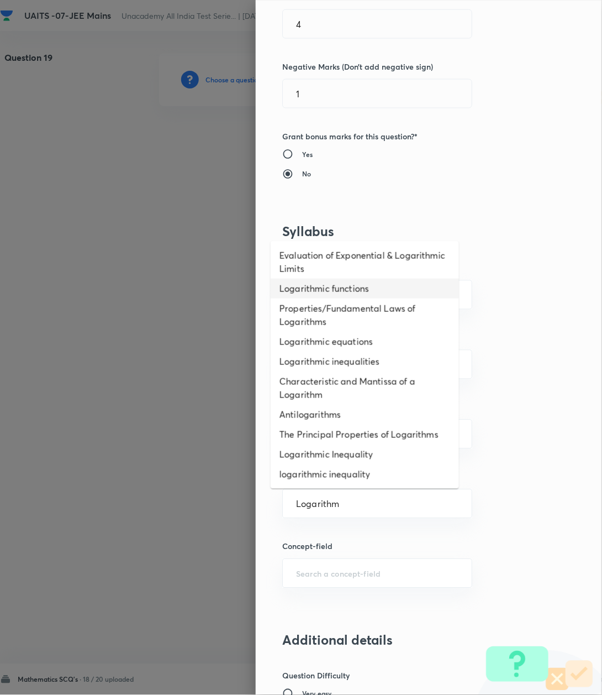
click at [295, 284] on li "Logarithmic functions" at bounding box center [365, 289] width 188 height 20
type input "Logarithmic functions"
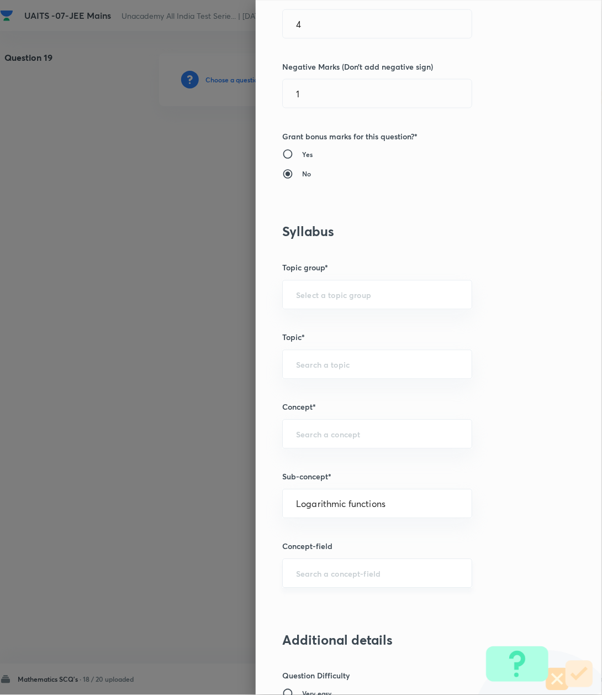
type input "Mathematics"
type input "Algebra"
type input "Logarithm & its Applications"
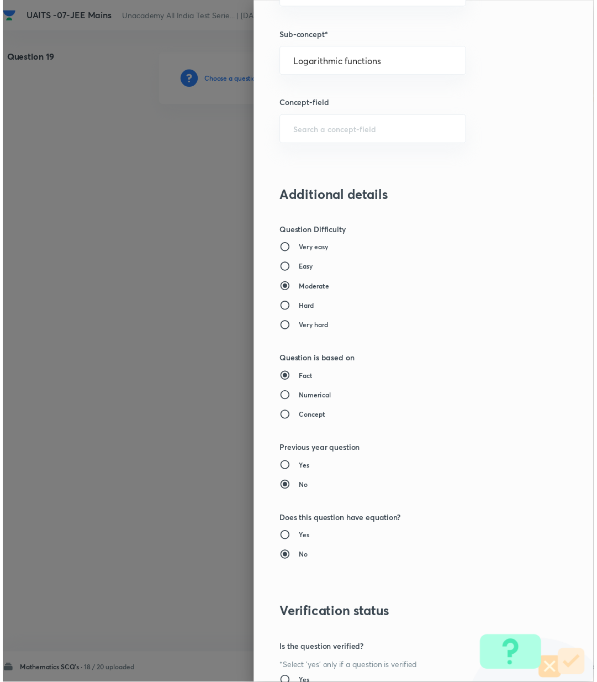
scroll to position [847, 0]
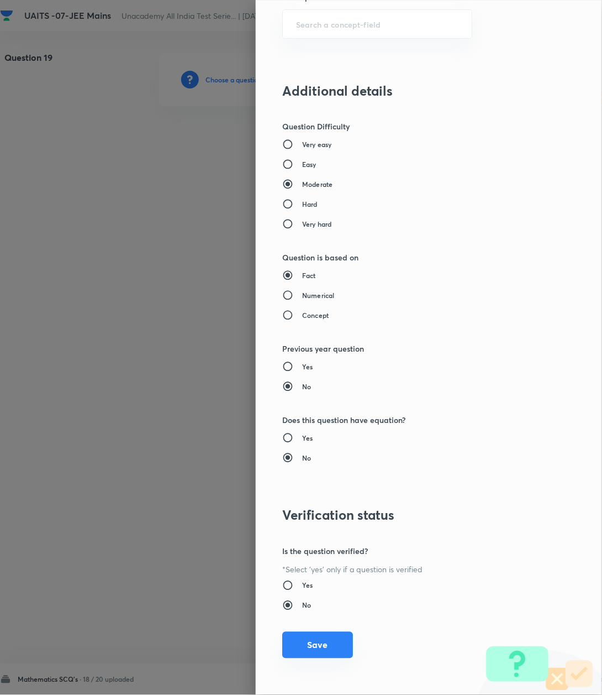
click at [316, 639] on button "Save" at bounding box center [317, 645] width 71 height 27
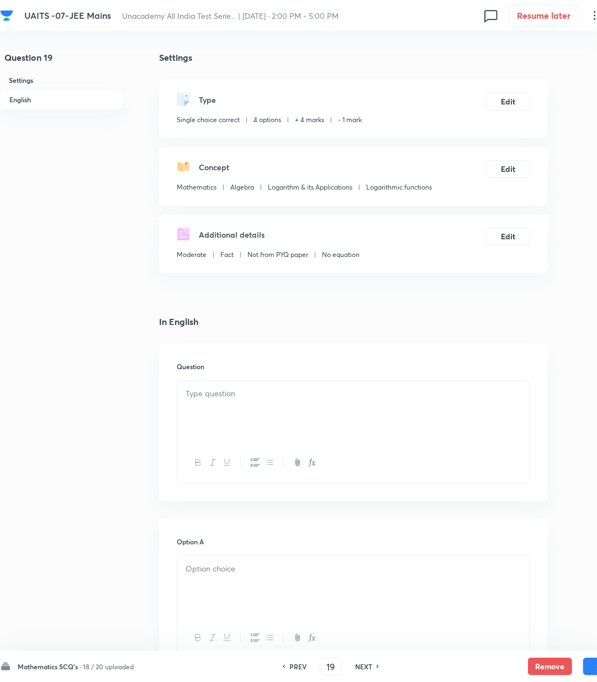
click at [242, 414] on div at bounding box center [353, 412] width 353 height 62
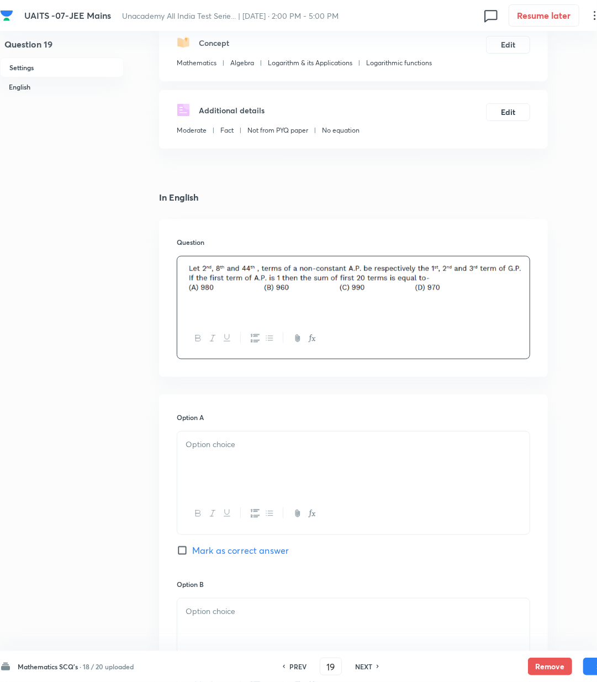
scroll to position [147, 0]
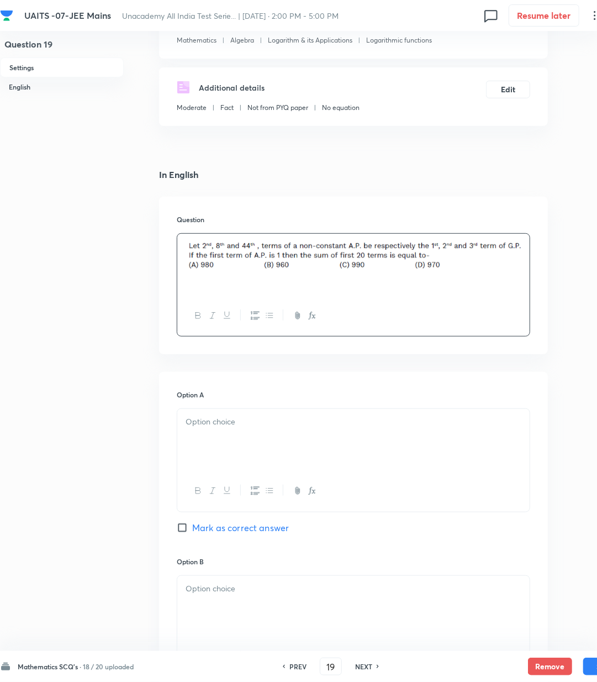
click at [237, 439] on div at bounding box center [353, 440] width 353 height 62
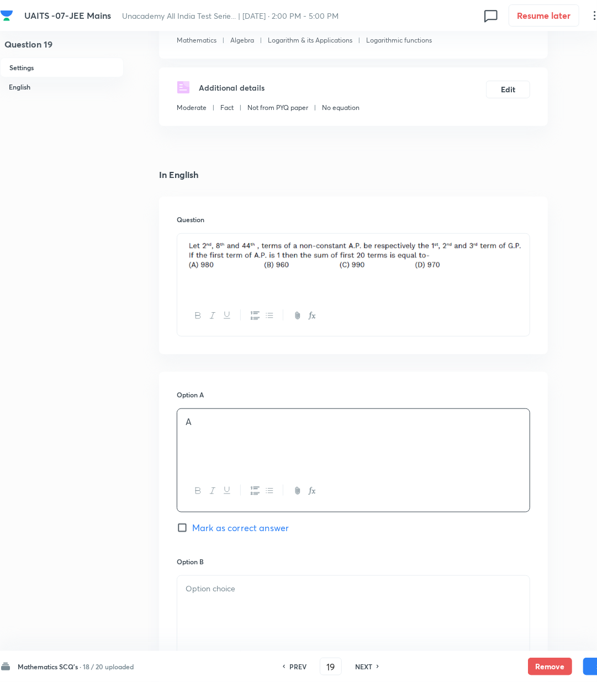
click at [190, 601] on div at bounding box center [353, 607] width 353 height 62
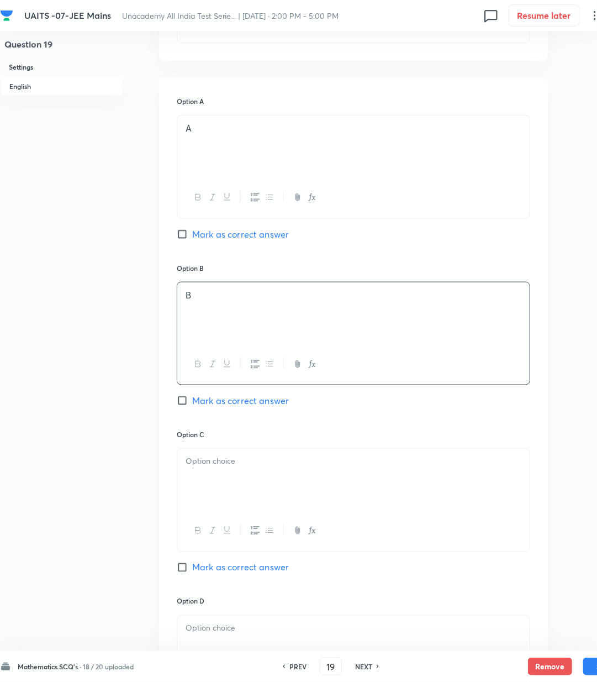
scroll to position [442, 0]
click at [224, 478] on div at bounding box center [353, 478] width 353 height 62
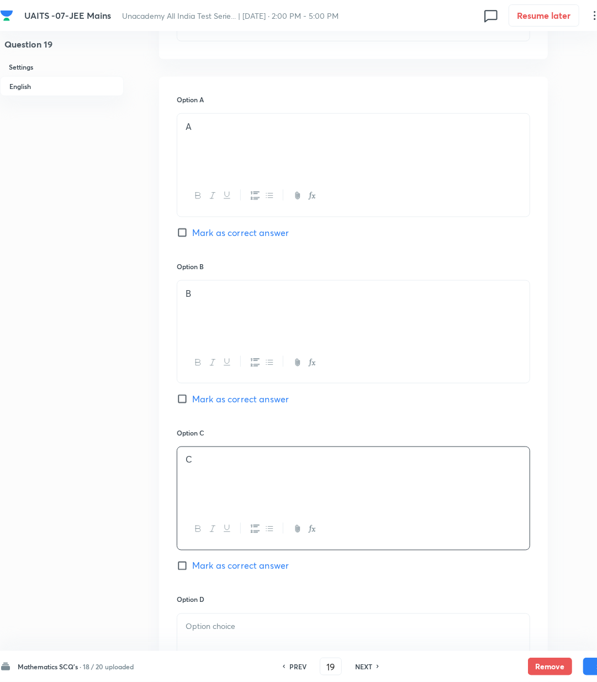
click at [208, 639] on div at bounding box center [353, 645] width 353 height 62
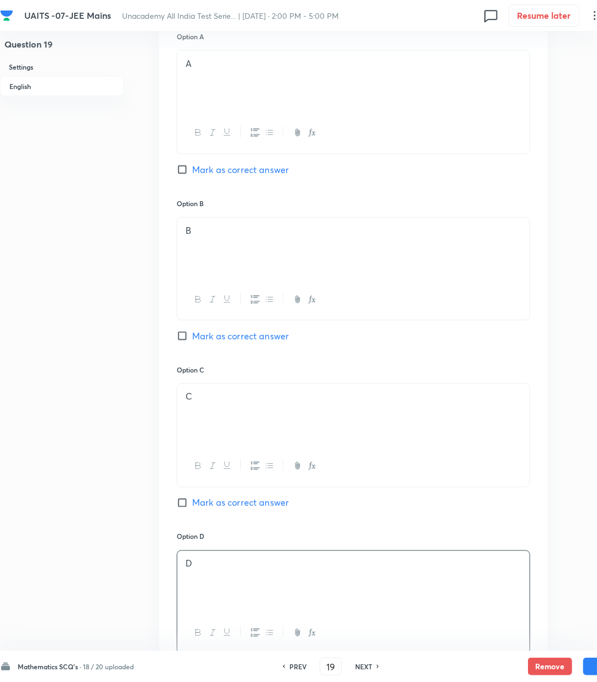
scroll to position [589, 0]
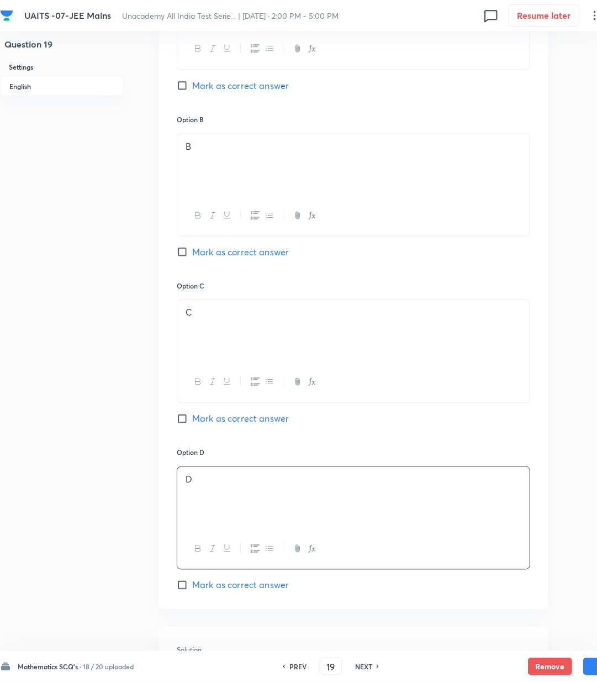
click at [213, 587] on span "Mark as correct answer" at bounding box center [240, 585] width 97 height 13
click at [192, 587] on input "Mark as correct answer" at bounding box center [184, 585] width 15 height 11
checkbox input "true"
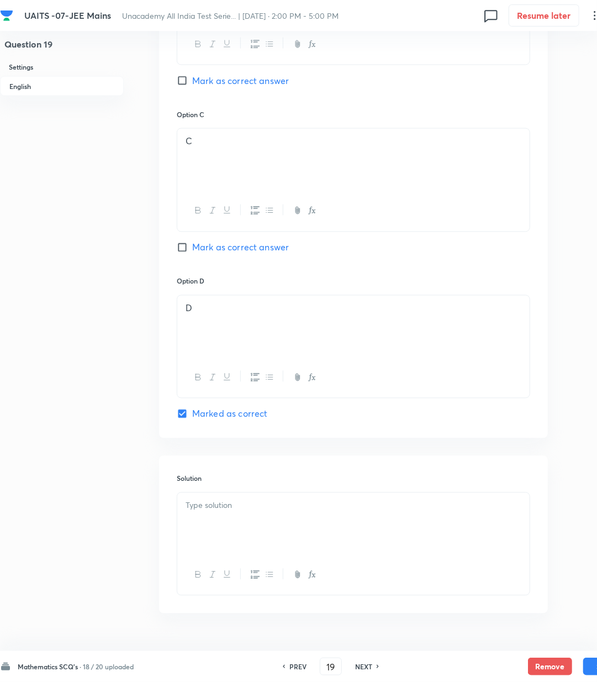
scroll to position [792, 0]
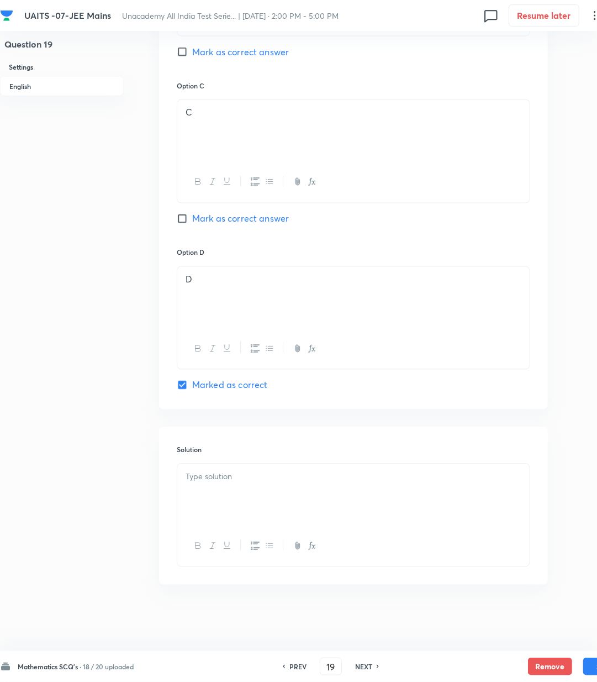
click at [227, 452] on h6 "Solution" at bounding box center [354, 450] width 354 height 10
click at [202, 500] on div at bounding box center [353, 495] width 353 height 62
click at [262, 489] on div at bounding box center [353, 495] width 353 height 62
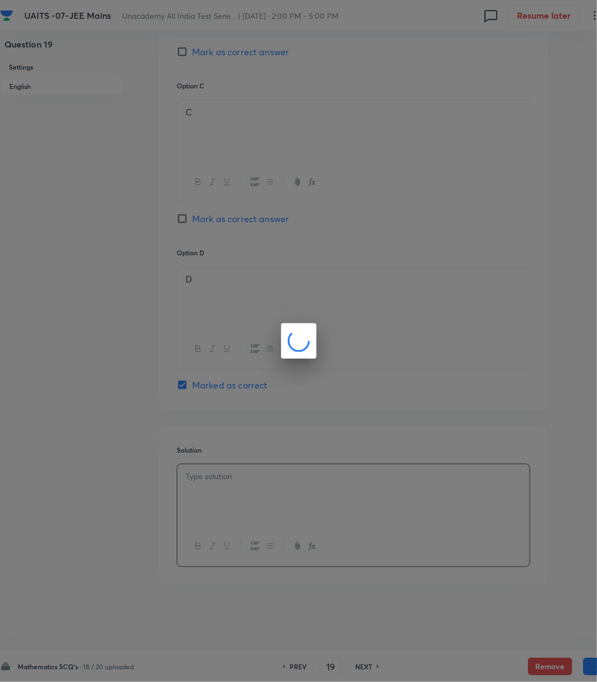
scroll to position [779, 0]
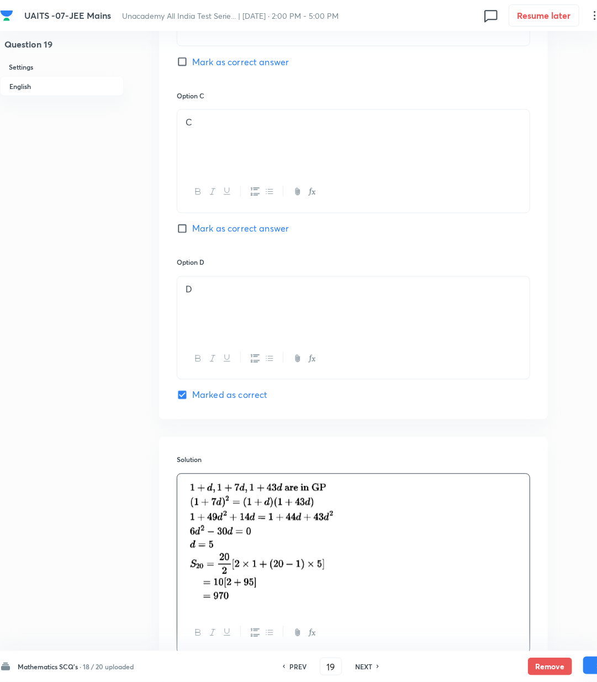
click at [586, 666] on button "Save" at bounding box center [606, 666] width 44 height 18
type input "20"
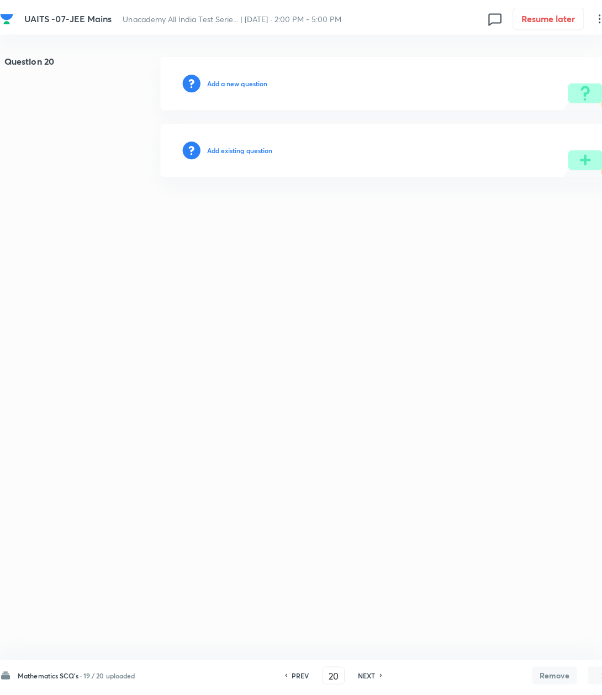
scroll to position [0, 0]
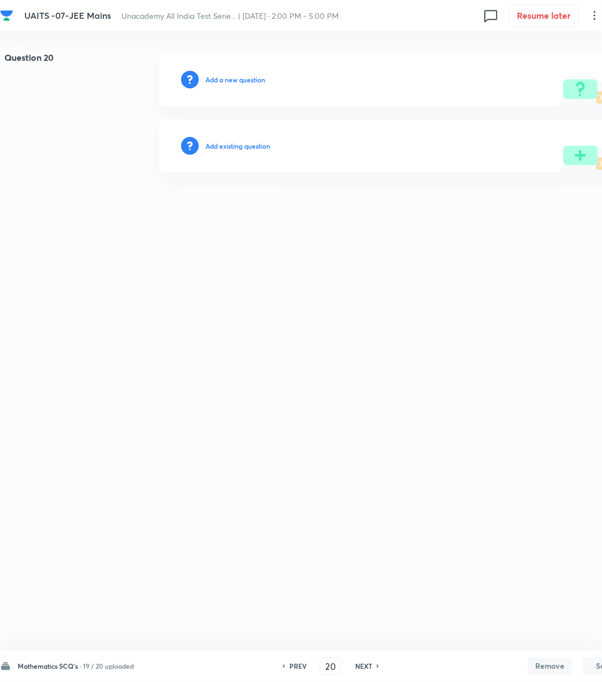
click at [240, 80] on h6 "Add a new question" at bounding box center [236, 80] width 60 height 10
click at [240, 80] on h6 "Choose a question type" at bounding box center [241, 80] width 71 height 10
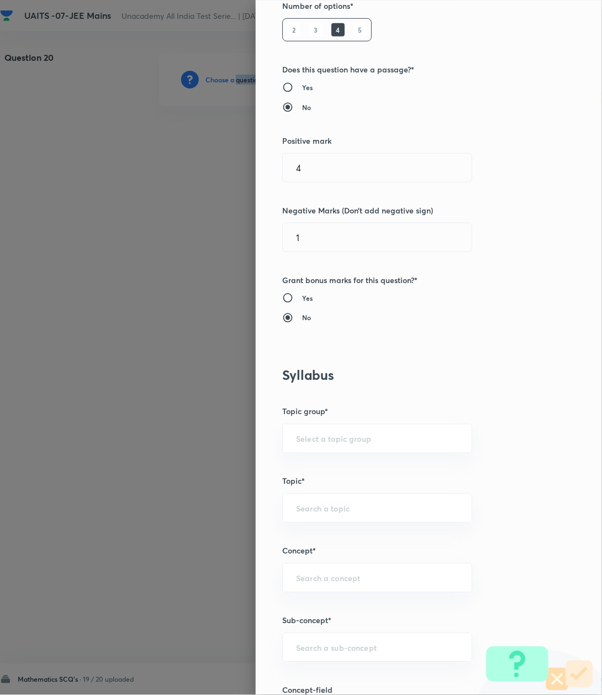
scroll to position [368, 0]
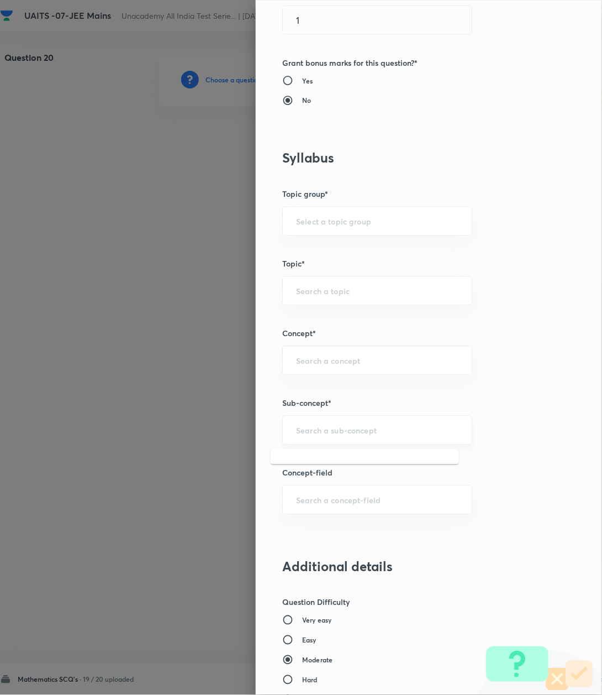
click at [345, 431] on input "text" at bounding box center [377, 430] width 162 height 11
paste input "Logarithm"
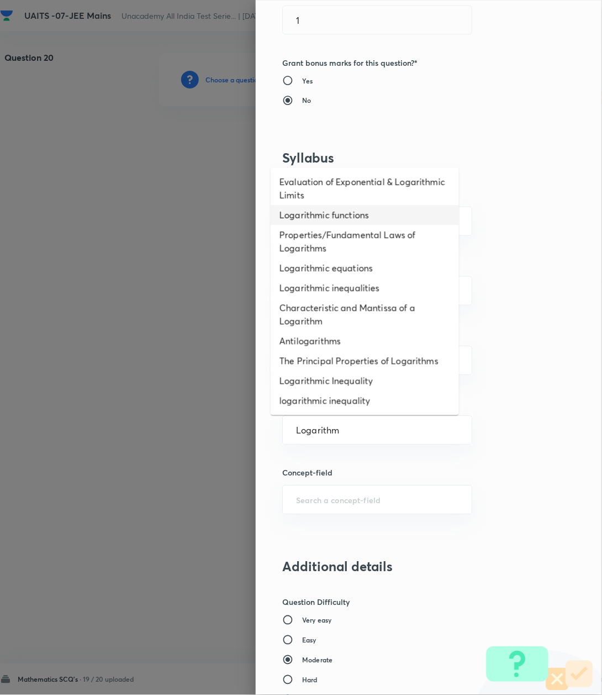
click at [314, 213] on li "Logarithmic functions" at bounding box center [365, 215] width 188 height 20
type input "Logarithmic functions"
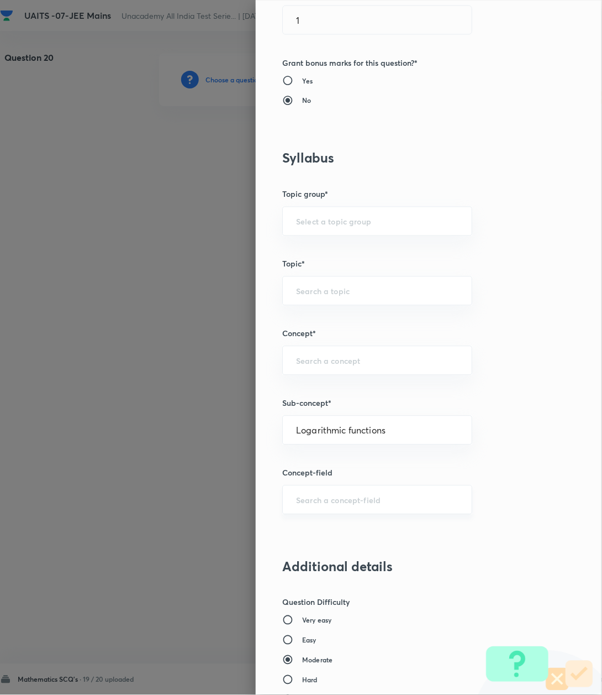
type input "Mathematics"
type input "Algebra"
type input "Logarithm & its Applications"
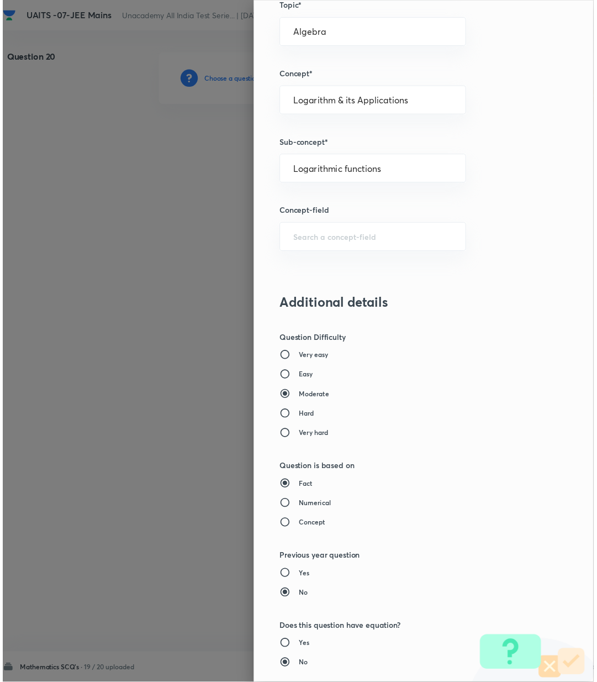
scroll to position [847, 0]
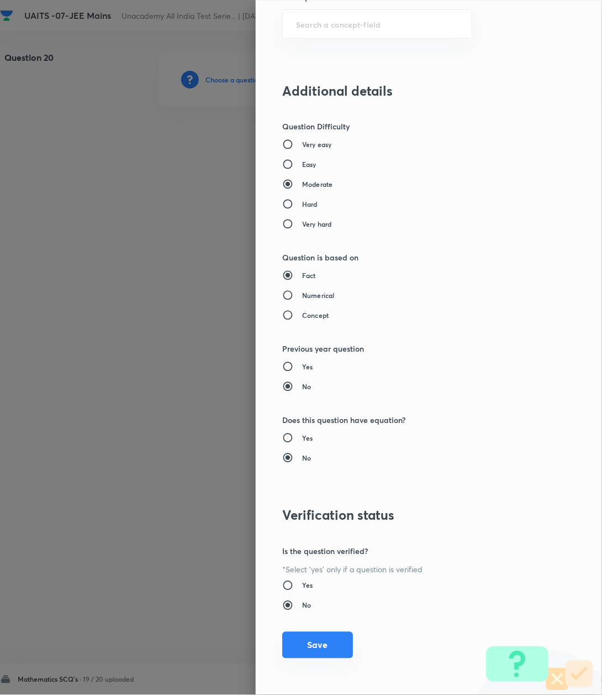
click at [308, 642] on button "Save" at bounding box center [317, 645] width 71 height 27
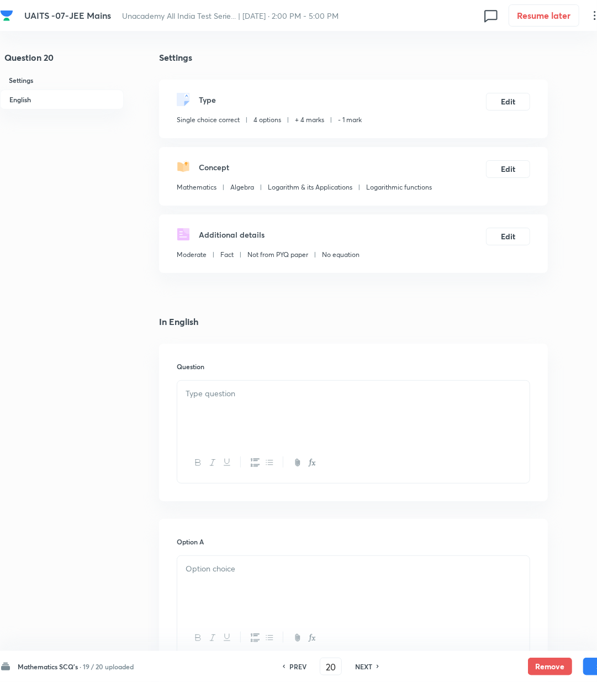
click at [288, 417] on div at bounding box center [353, 412] width 353 height 62
click at [235, 575] on p at bounding box center [354, 569] width 336 height 13
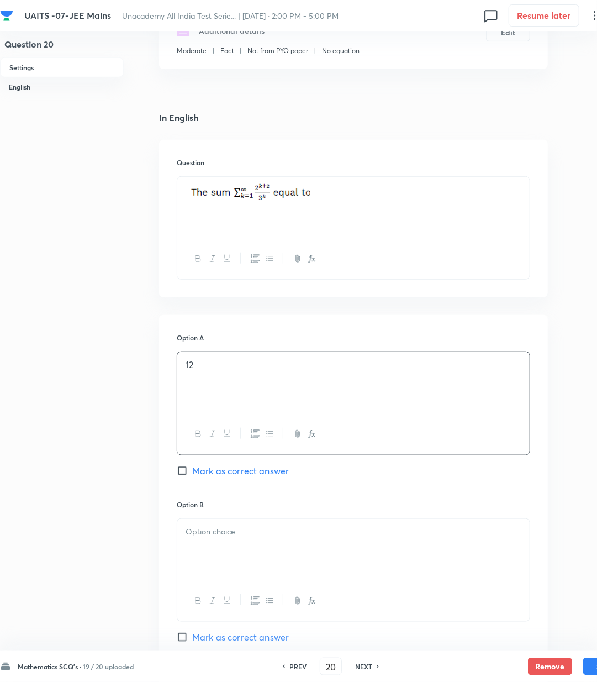
scroll to position [221, 0]
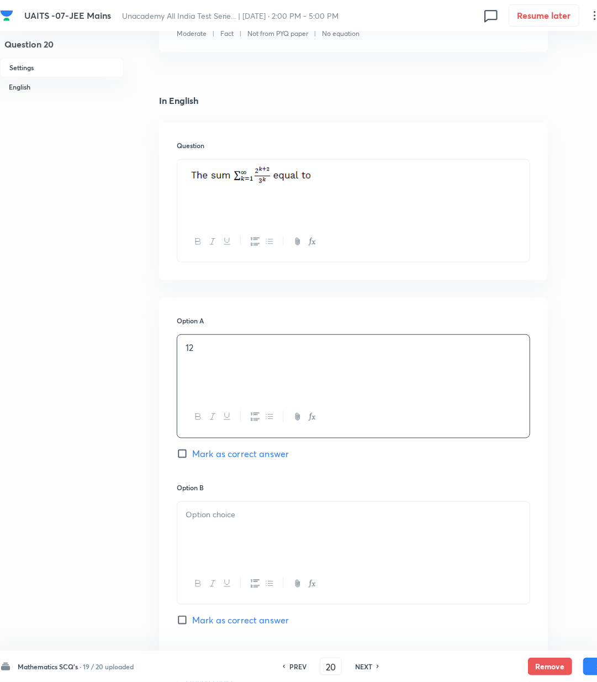
click at [242, 547] on div at bounding box center [353, 533] width 353 height 62
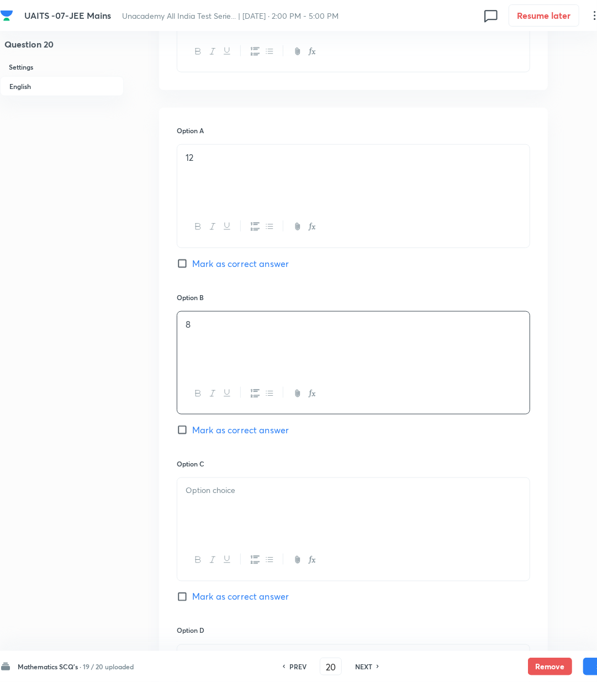
scroll to position [442, 0]
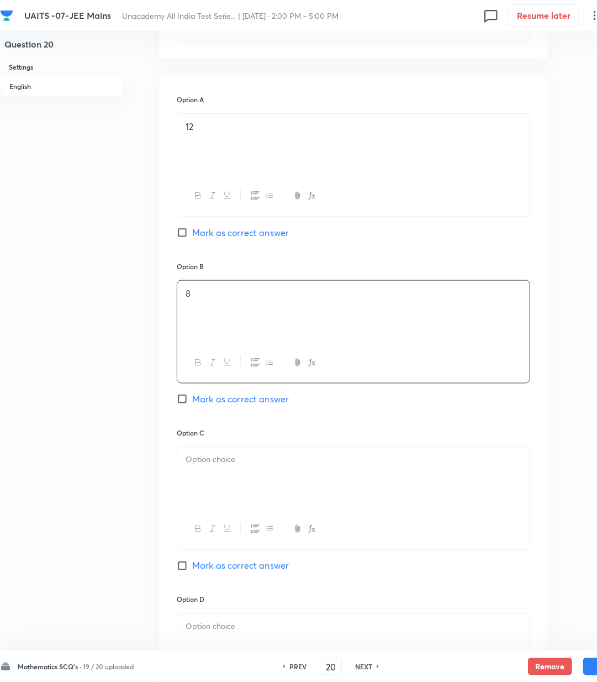
click at [234, 497] on div at bounding box center [353, 478] width 353 height 62
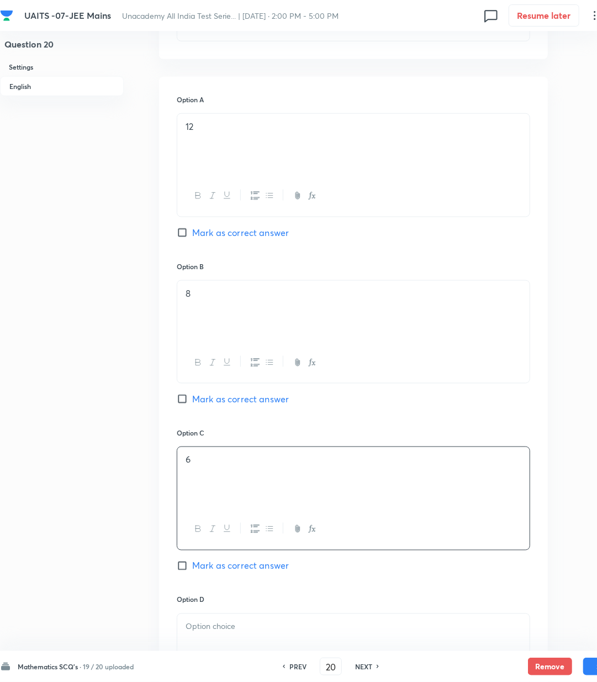
scroll to position [516, 0]
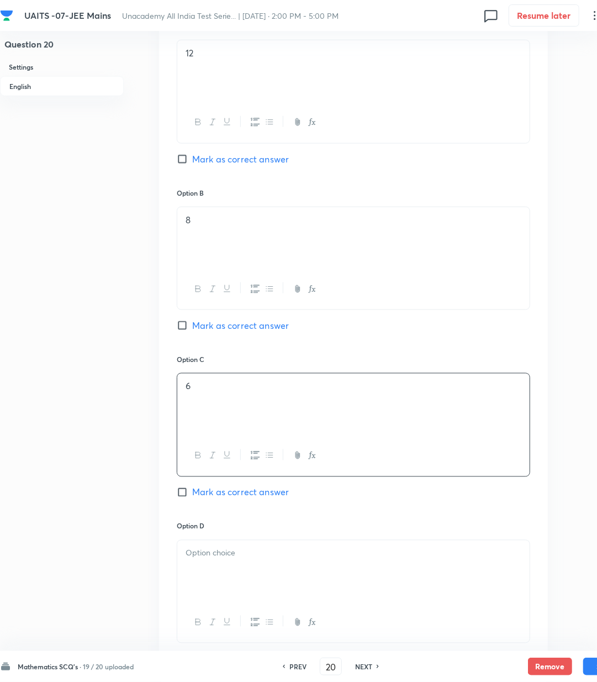
click at [222, 580] on div at bounding box center [353, 571] width 353 height 62
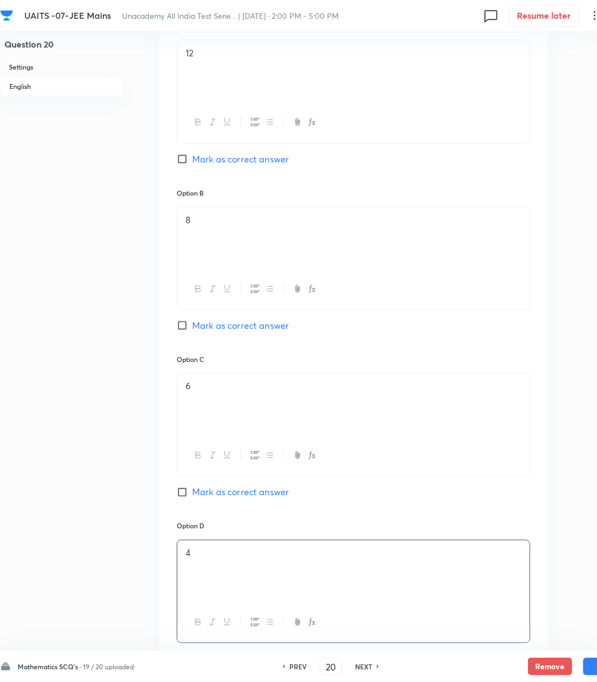
click at [217, 332] on span "Mark as correct answer" at bounding box center [240, 325] width 97 height 13
click at [192, 331] on input "Mark as correct answer" at bounding box center [184, 325] width 15 height 11
checkbox input "true"
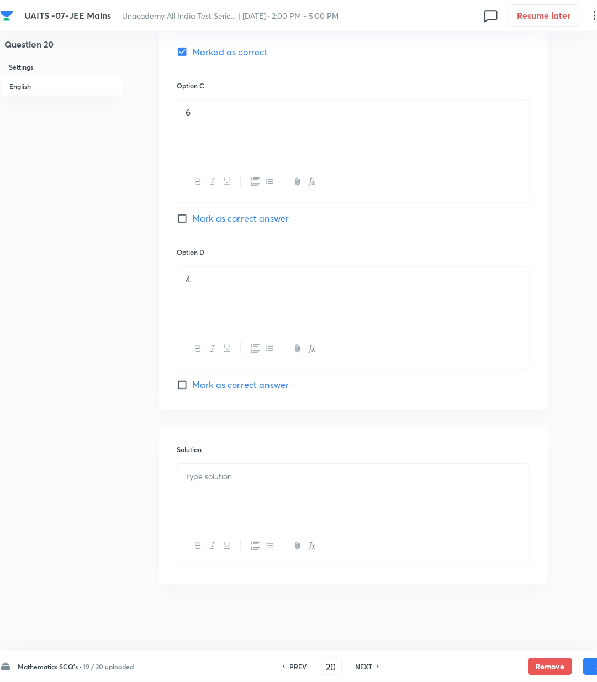
scroll to position [792, 0]
click at [245, 449] on h6 "Solution" at bounding box center [354, 450] width 354 height 10
click at [232, 492] on div at bounding box center [353, 495] width 353 height 62
click at [225, 489] on div at bounding box center [353, 495] width 353 height 62
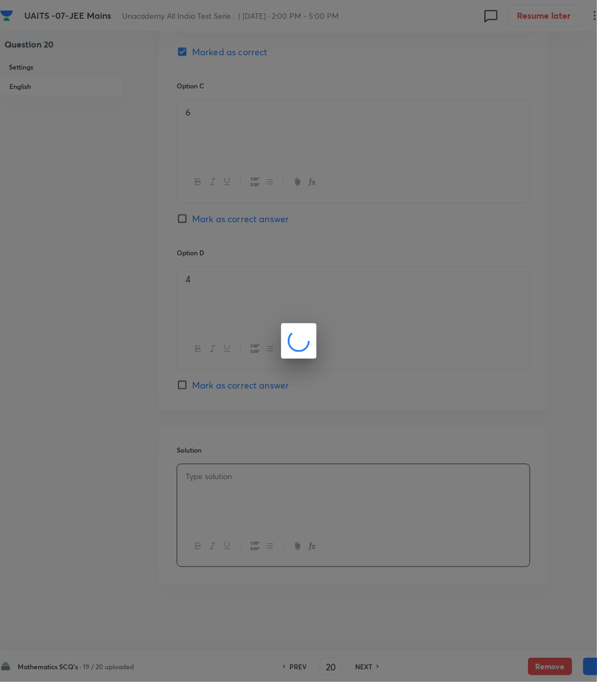
scroll to position [779, 0]
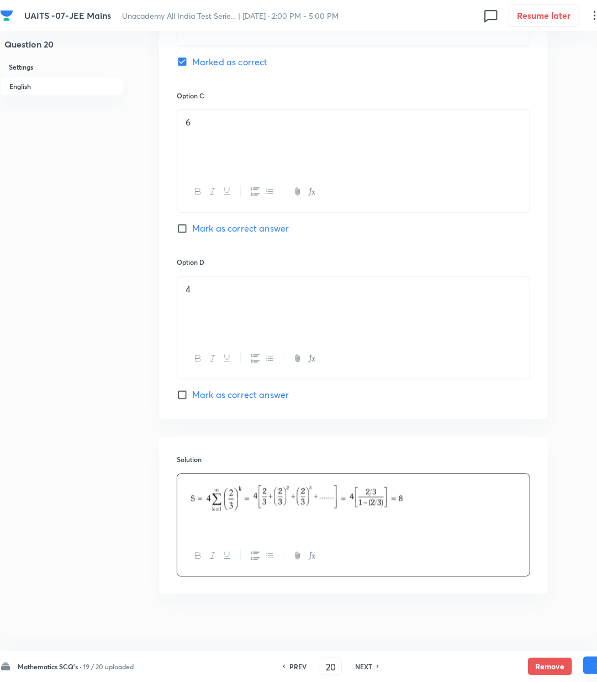
click at [586, 671] on button "Save" at bounding box center [606, 666] width 44 height 18
type input "21"
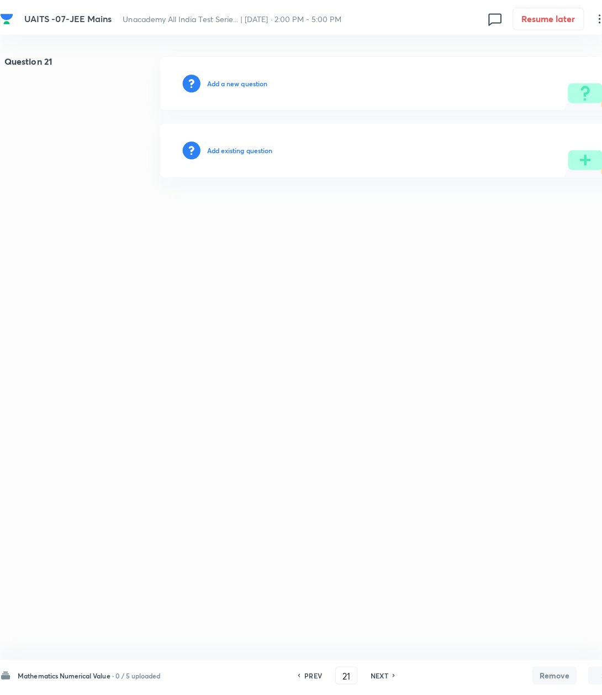
scroll to position [0, 0]
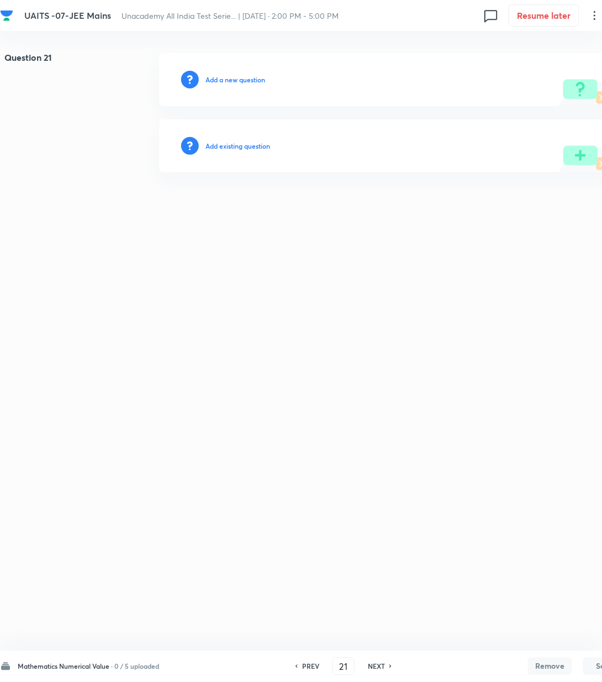
click at [248, 82] on h6 "Add a new question" at bounding box center [236, 80] width 60 height 10
click at [248, 82] on h6 "Choose a question type" at bounding box center [241, 80] width 71 height 10
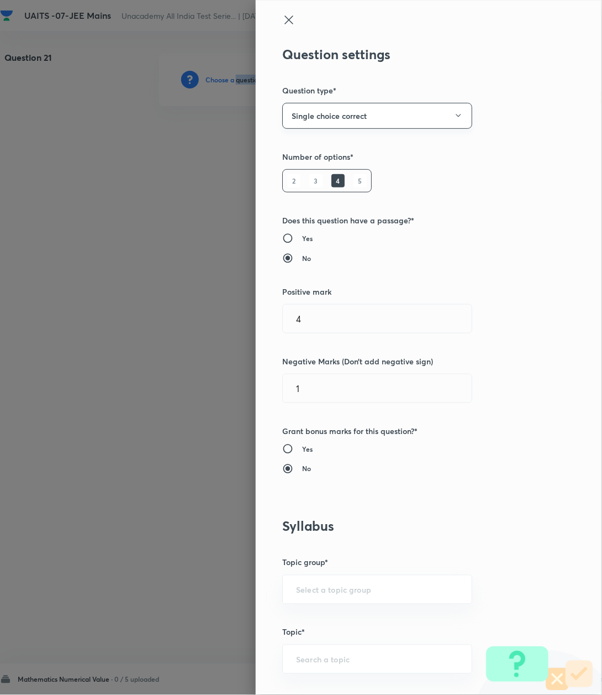
click at [380, 116] on button "Single choice correct" at bounding box center [377, 116] width 190 height 26
click at [286, 185] on span "Integer" at bounding box center [365, 191] width 176 height 12
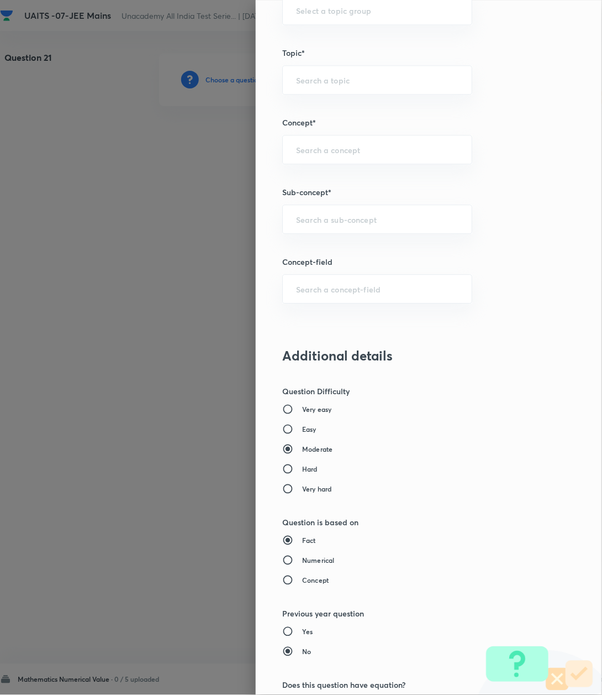
scroll to position [783, 0]
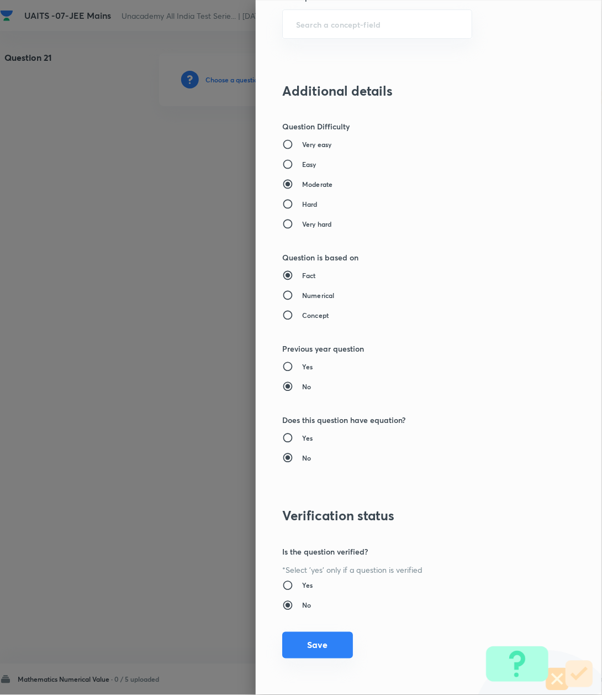
drag, startPoint x: 321, startPoint y: 640, endPoint x: 314, endPoint y: 606, distance: 34.4
click at [323, 637] on button "Save" at bounding box center [317, 645] width 71 height 27
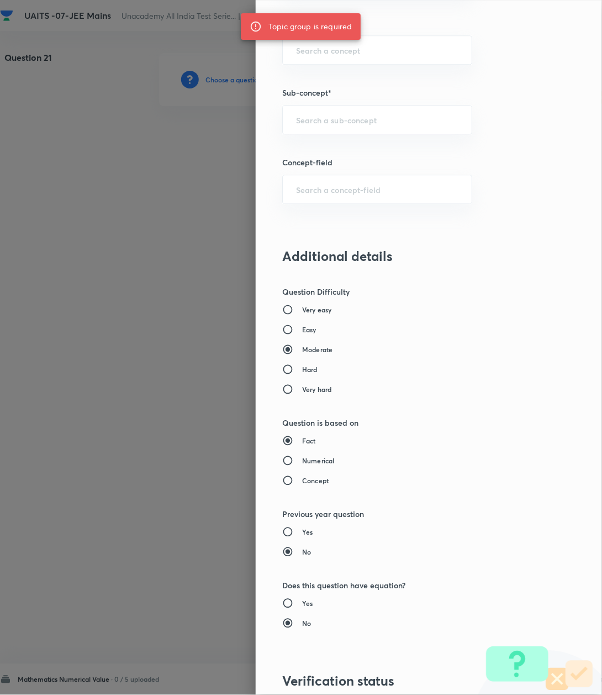
scroll to position [487, 0]
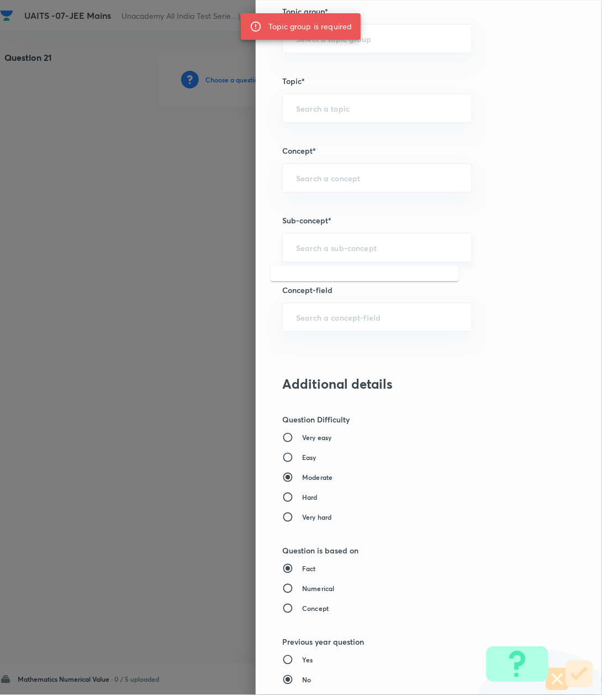
click at [312, 253] on input "text" at bounding box center [377, 247] width 162 height 11
paste input "Logarithm"
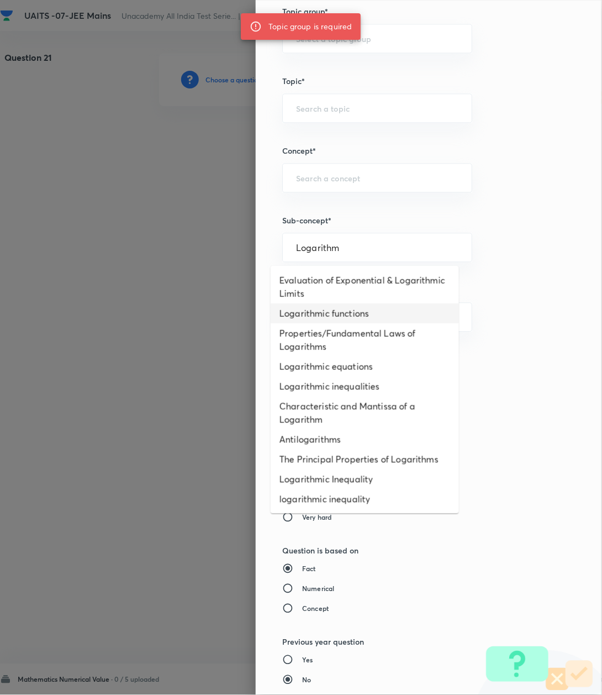
click at [309, 313] on li "Logarithmic functions" at bounding box center [365, 313] width 188 height 20
type input "Logarithmic functions"
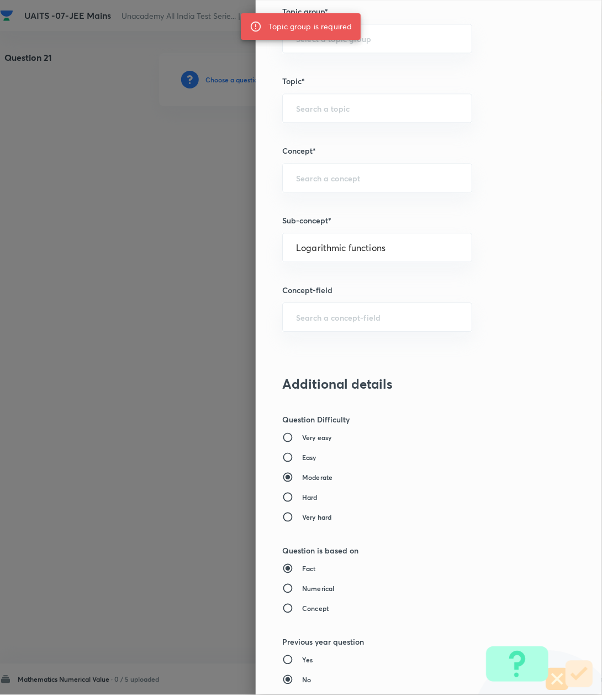
type input "Mathematics"
type input "Algebra"
type input "Logarithm & its Applications"
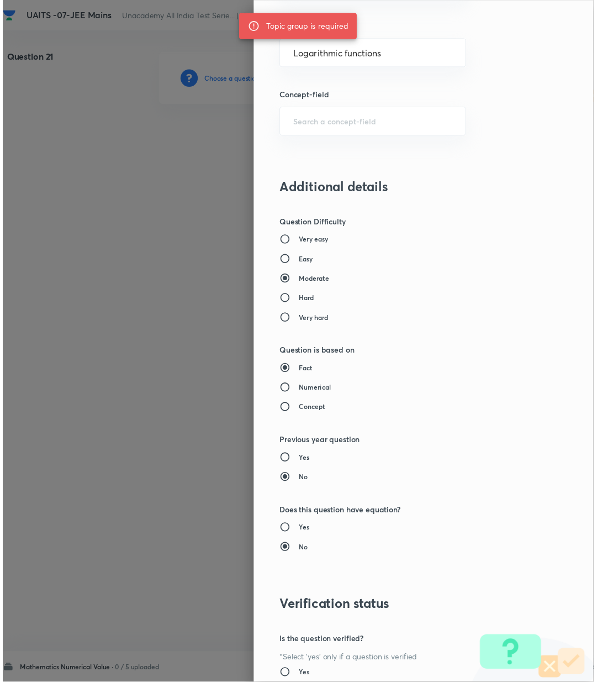
scroll to position [783, 0]
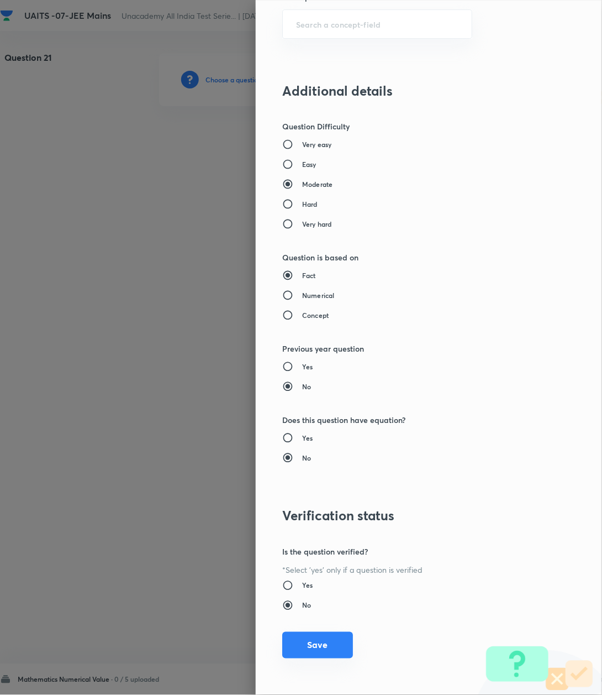
click at [312, 647] on button "Save" at bounding box center [317, 645] width 71 height 27
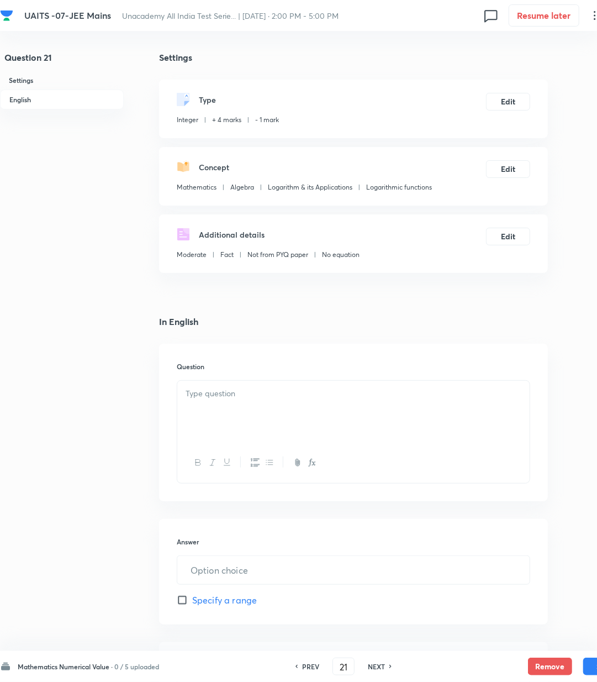
click at [303, 411] on div at bounding box center [353, 412] width 353 height 62
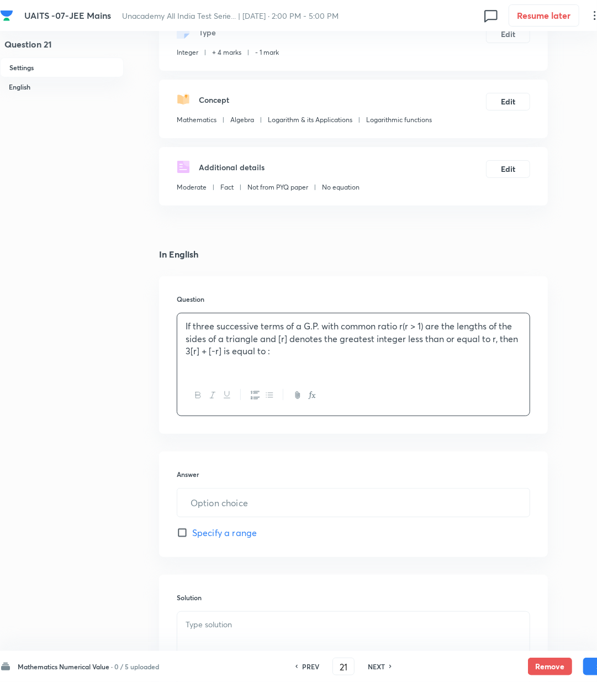
scroll to position [147, 0]
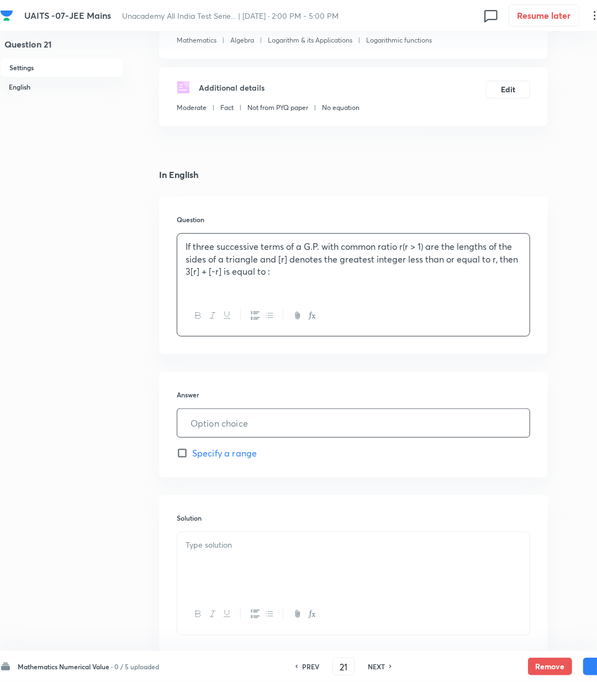
click at [217, 425] on input "text" at bounding box center [353, 423] width 353 height 28
type input "1"
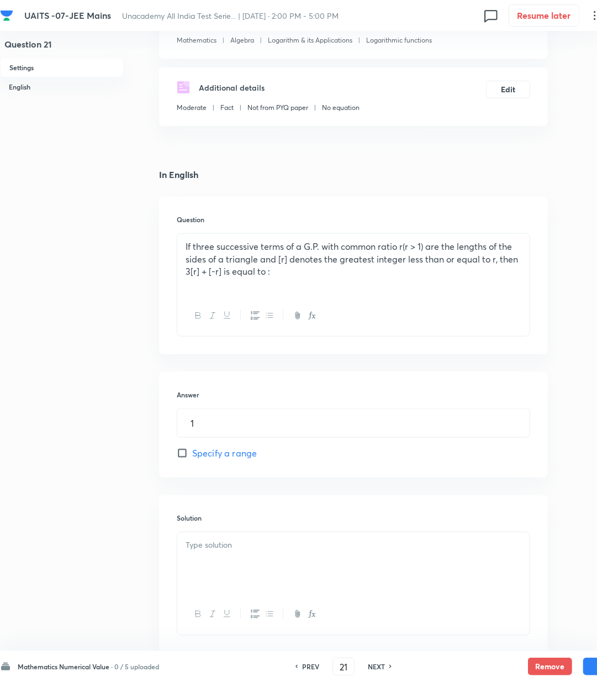
click at [226, 549] on p at bounding box center [354, 545] width 336 height 13
click at [180, 564] on div at bounding box center [353, 563] width 353 height 62
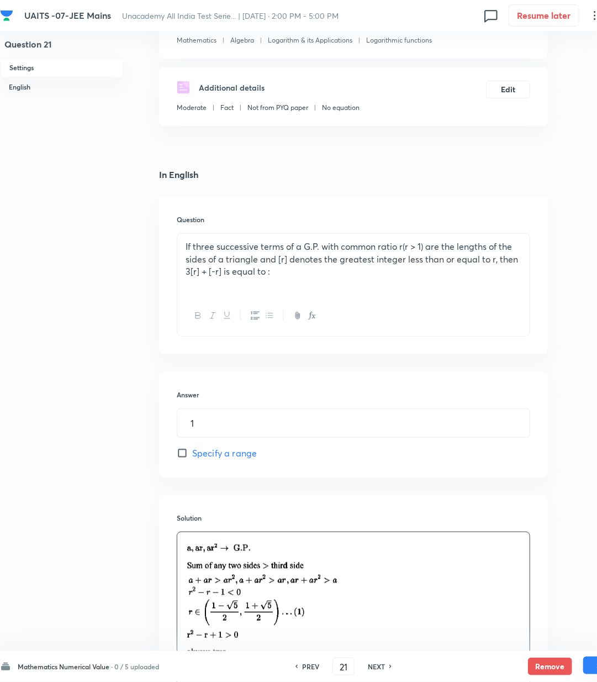
click at [589, 664] on button "Save" at bounding box center [606, 666] width 44 height 18
type input "22"
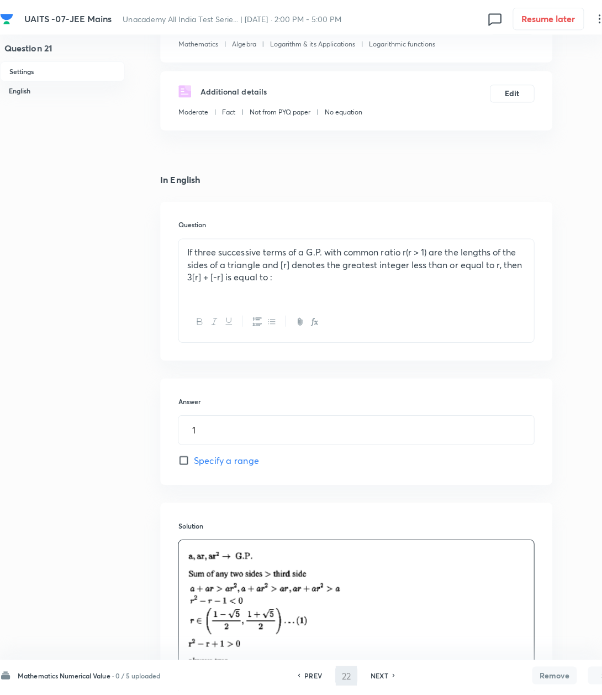
scroll to position [0, 0]
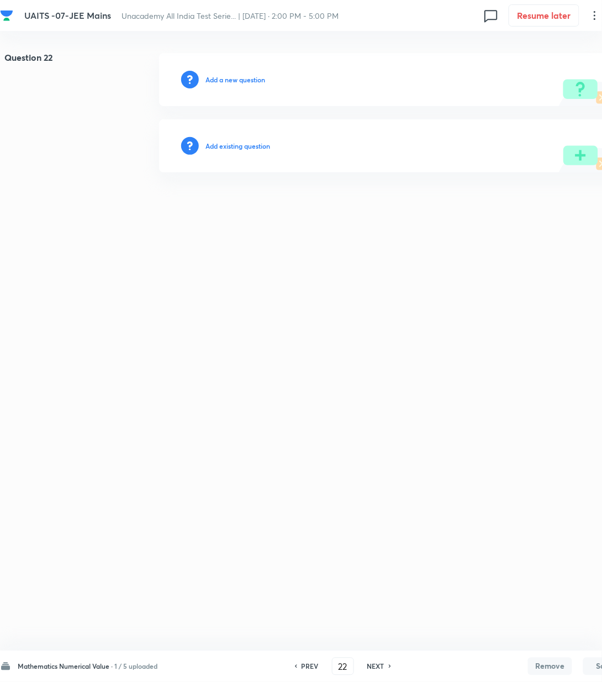
click at [248, 78] on h6 "Add a new question" at bounding box center [236, 80] width 60 height 10
click at [248, 78] on h6 "Choose a question type" at bounding box center [241, 80] width 71 height 10
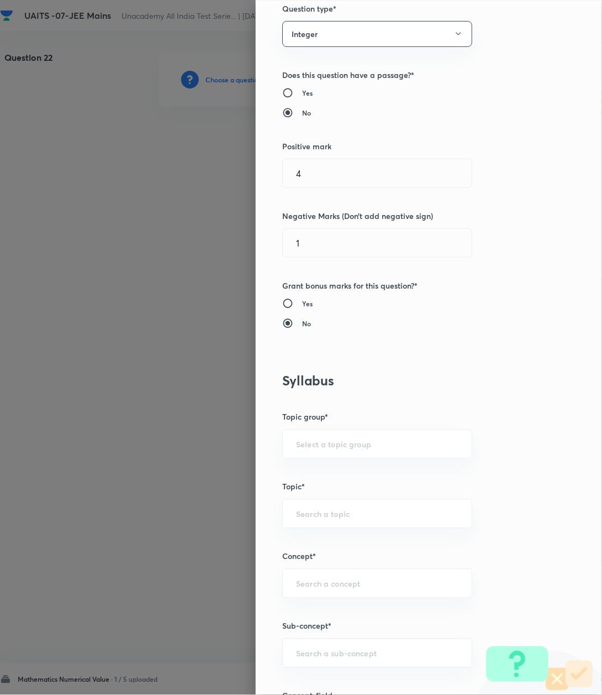
scroll to position [221, 0]
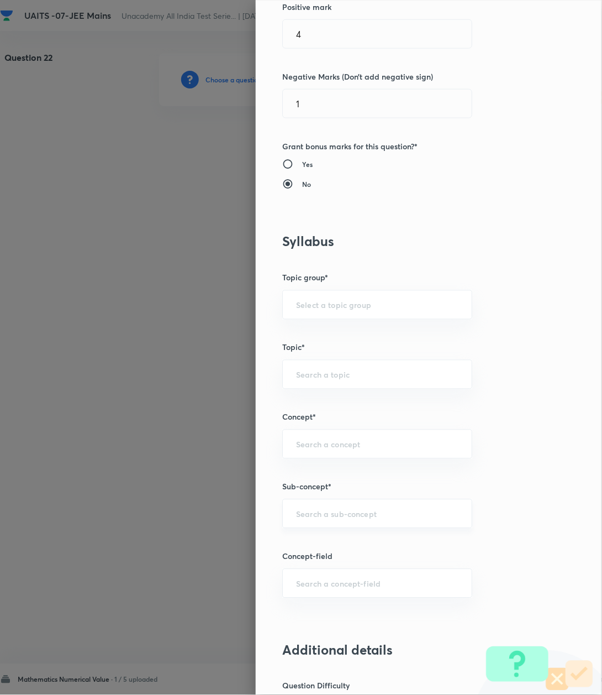
click at [296, 516] on input "text" at bounding box center [377, 513] width 162 height 11
type input "LOG"
click at [329, 513] on input "text" at bounding box center [377, 513] width 162 height 11
paste input "Logarithm"
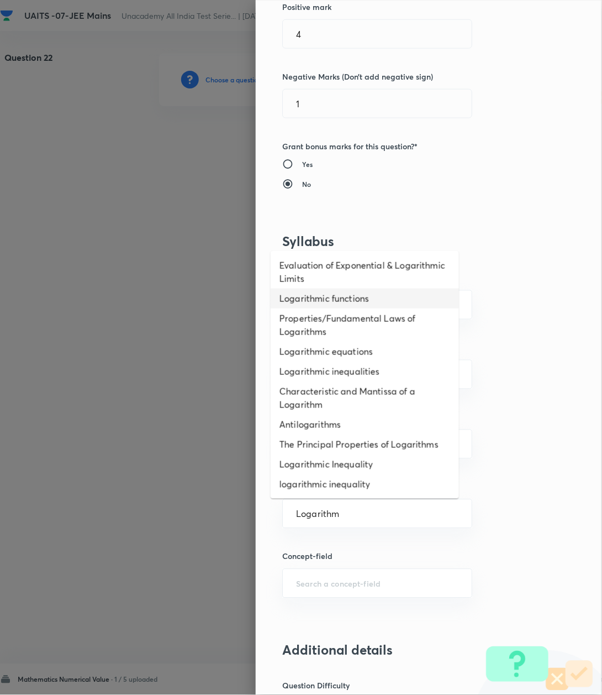
click at [311, 295] on li "Logarithmic functions" at bounding box center [365, 298] width 188 height 20
type input "Logarithmic functions"
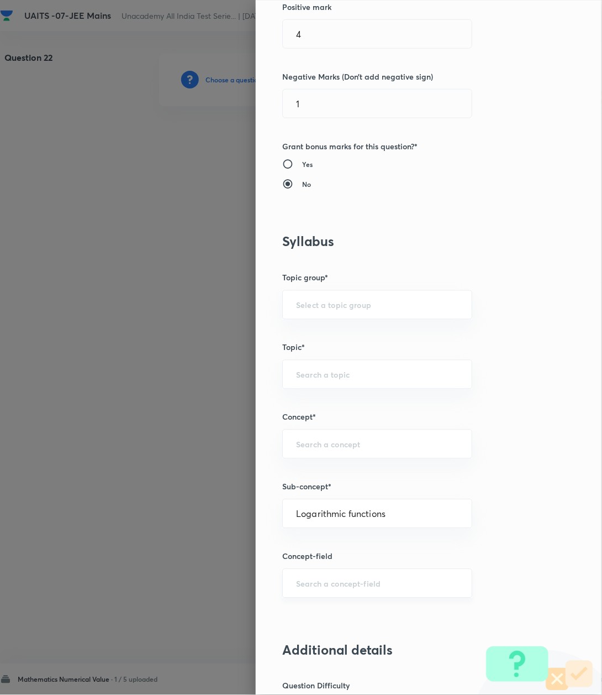
type input "Mathematics"
type input "Algebra"
type input "Logarithm & its Applications"
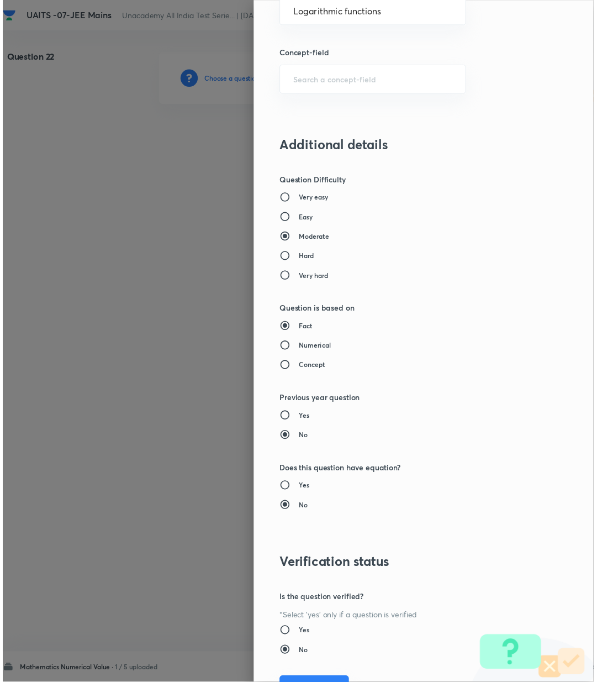
scroll to position [783, 0]
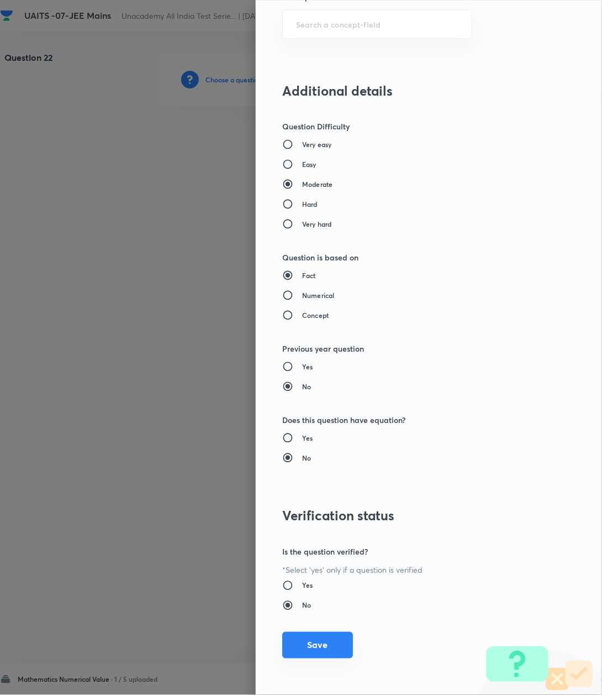
click at [308, 644] on button "Save" at bounding box center [317, 645] width 71 height 27
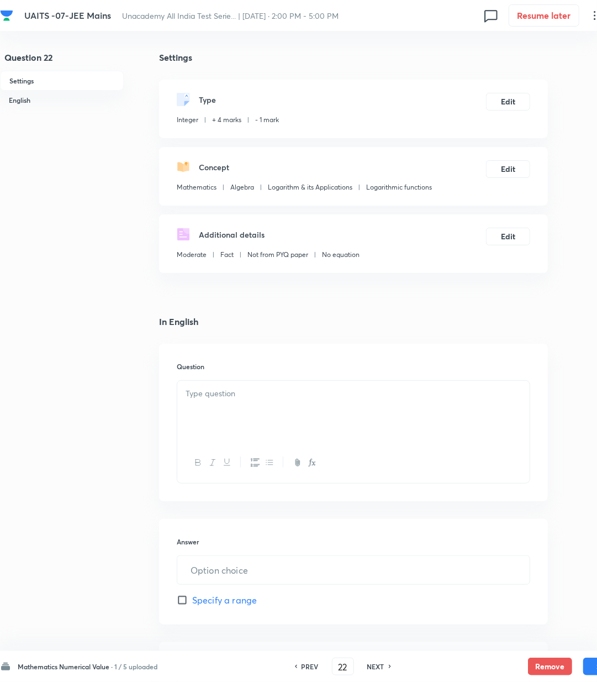
click at [230, 407] on div at bounding box center [353, 412] width 353 height 62
click at [295, 403] on div at bounding box center [353, 412] width 353 height 62
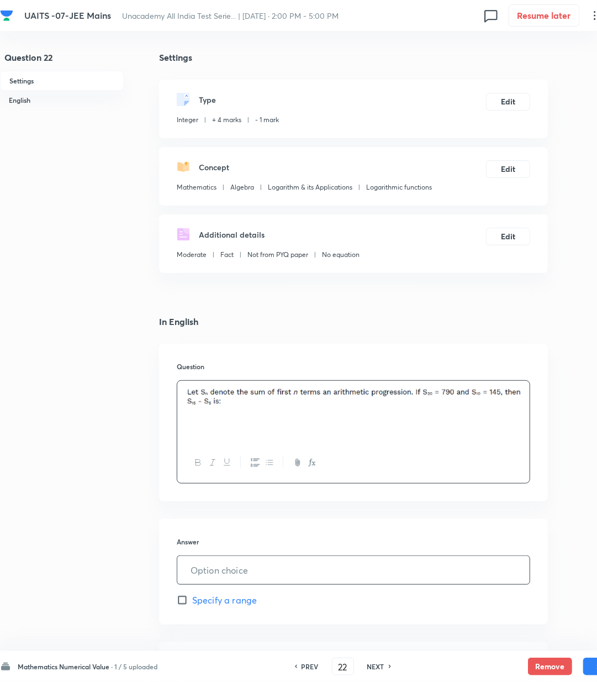
click at [257, 567] on input "text" at bounding box center [353, 570] width 353 height 28
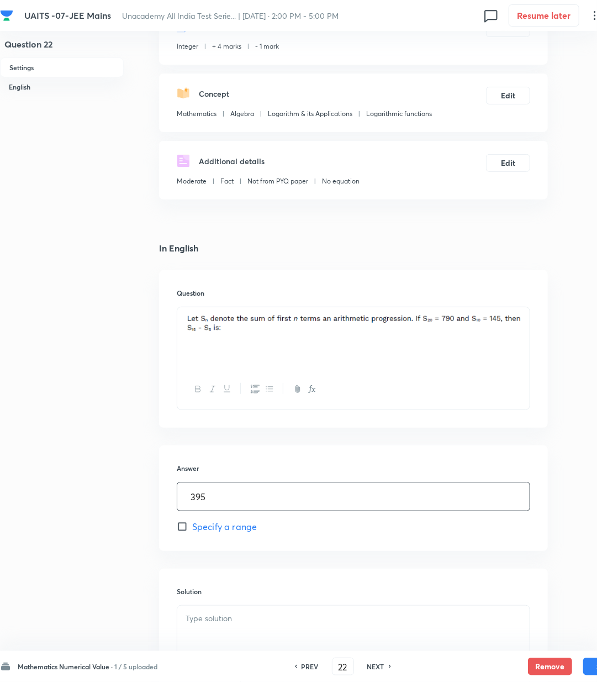
scroll to position [217, 0]
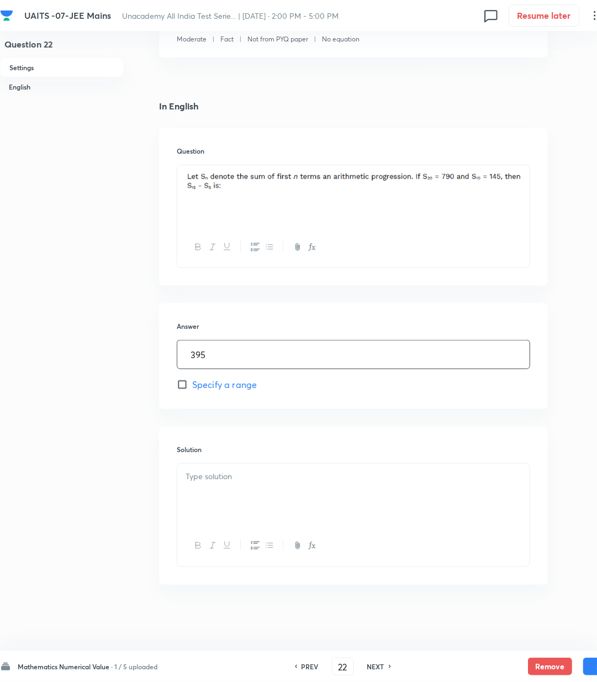
type input "395"
click at [229, 489] on div at bounding box center [353, 495] width 353 height 62
click at [292, 475] on p at bounding box center [354, 476] width 336 height 13
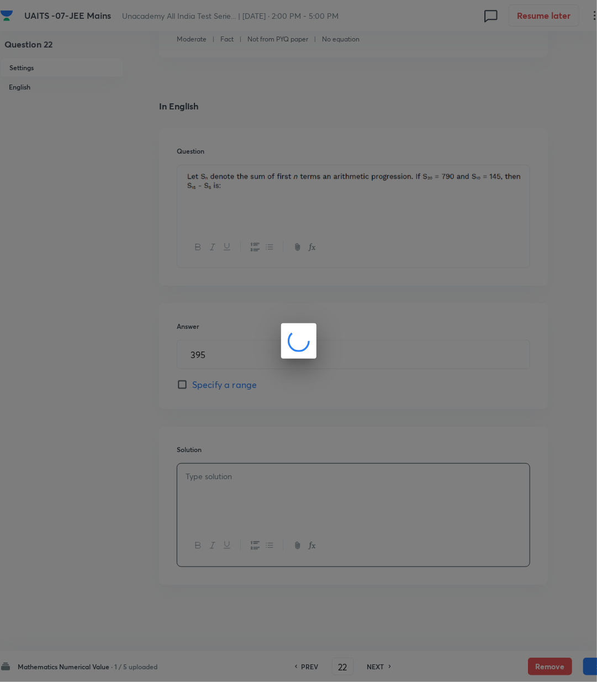
scroll to position [204, 0]
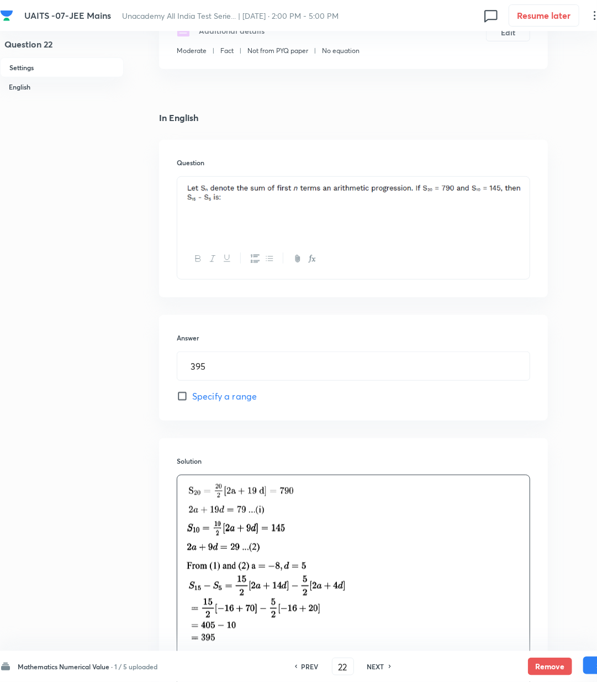
click at [595, 666] on button "Save" at bounding box center [606, 666] width 44 height 18
type input "23"
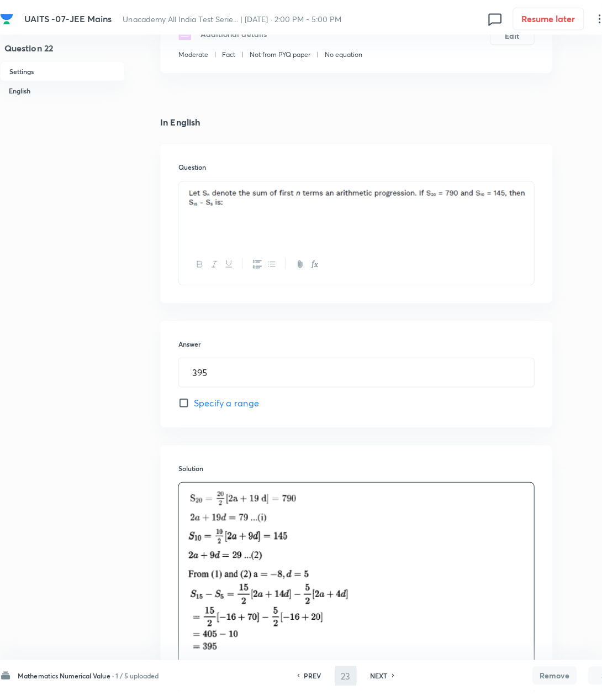
scroll to position [0, 0]
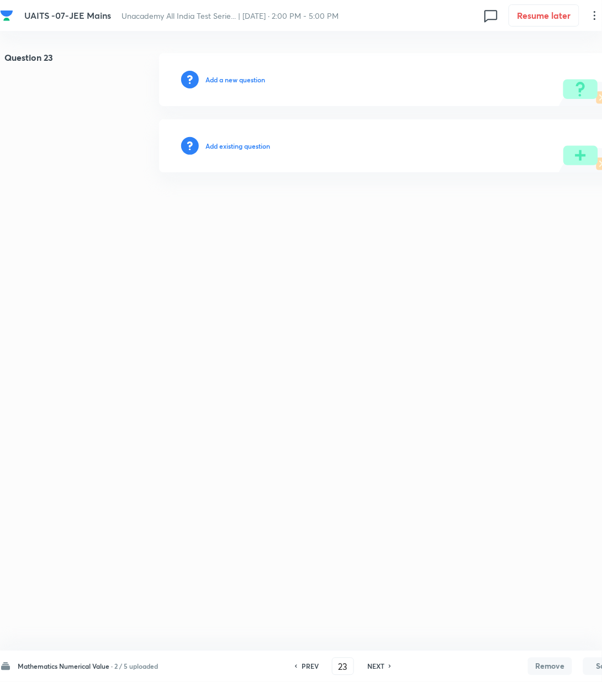
click at [235, 78] on h6 "Add a new question" at bounding box center [236, 80] width 60 height 10
click at [235, 78] on h6 "Choose a question type" at bounding box center [241, 80] width 71 height 10
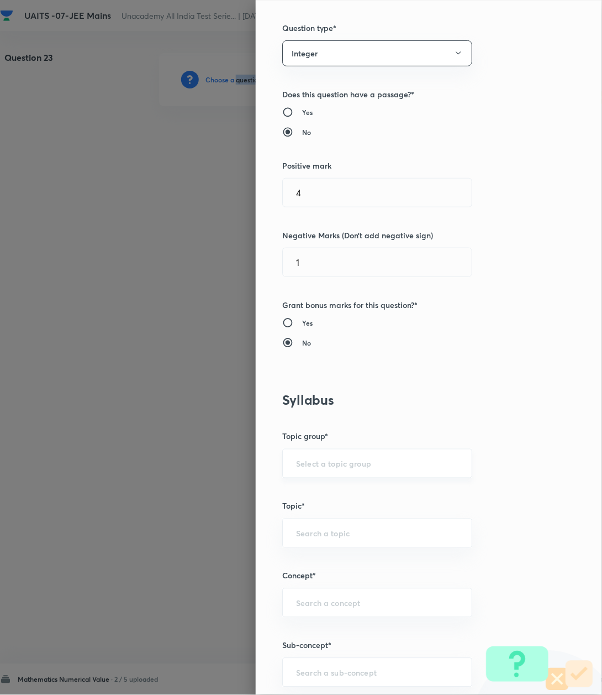
scroll to position [147, 0]
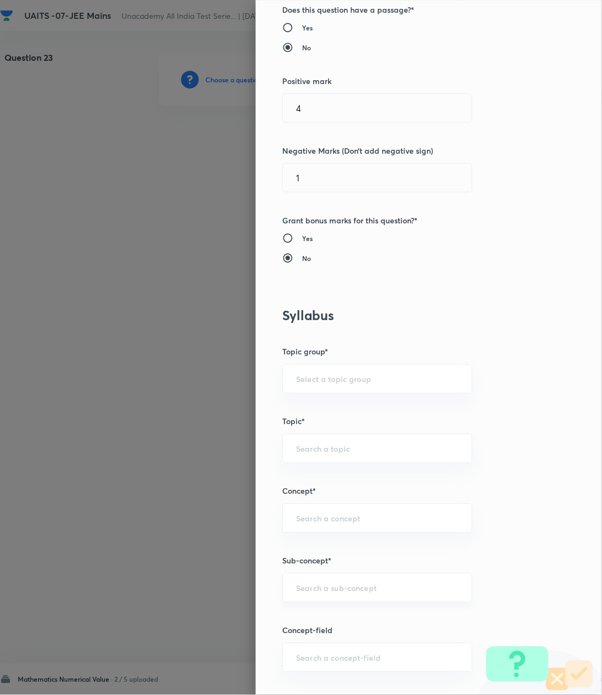
click at [315, 591] on input "text" at bounding box center [377, 587] width 162 height 11
paste input "Logarithm"
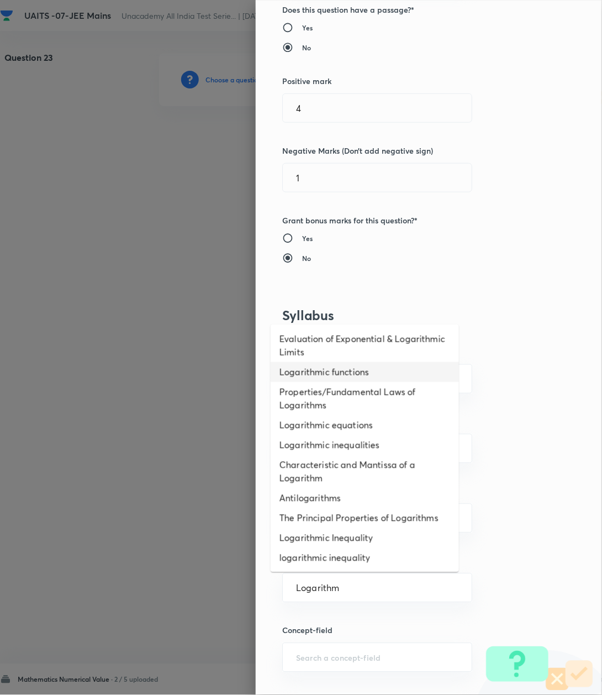
click at [310, 369] on li "Logarithmic functions" at bounding box center [365, 372] width 188 height 20
type input "Logarithmic functions"
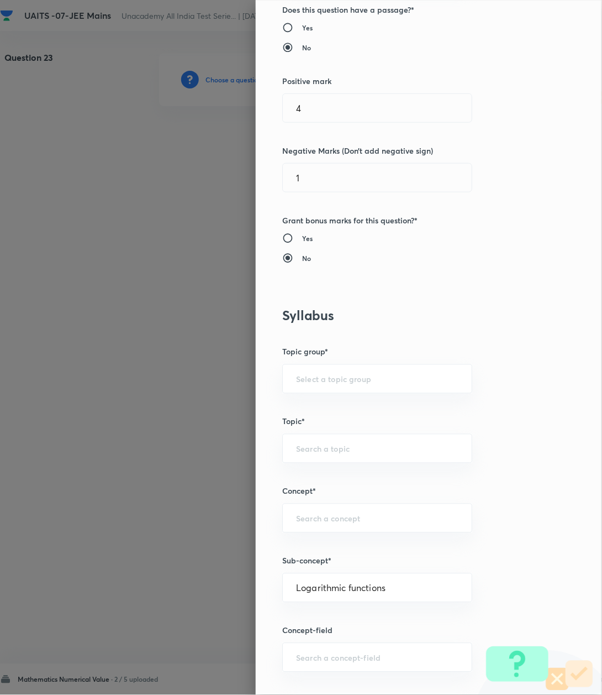
type input "Mathematics"
type input "Algebra"
type input "Logarithm & its Applications"
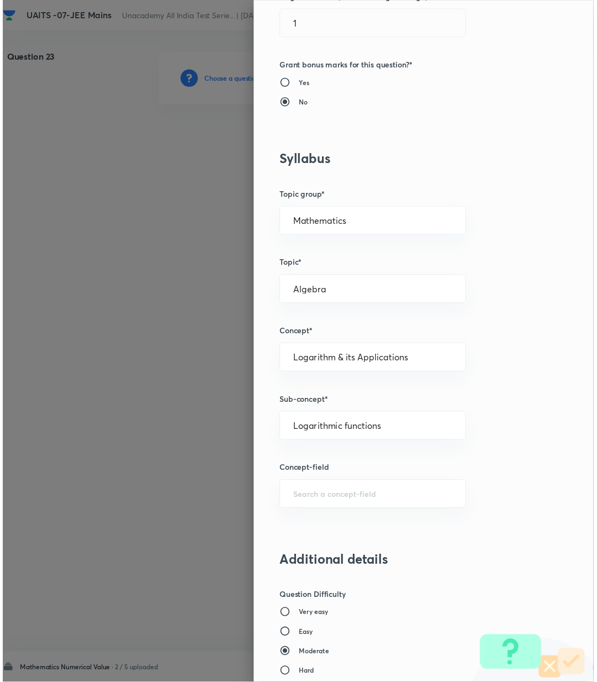
scroll to position [737, 0]
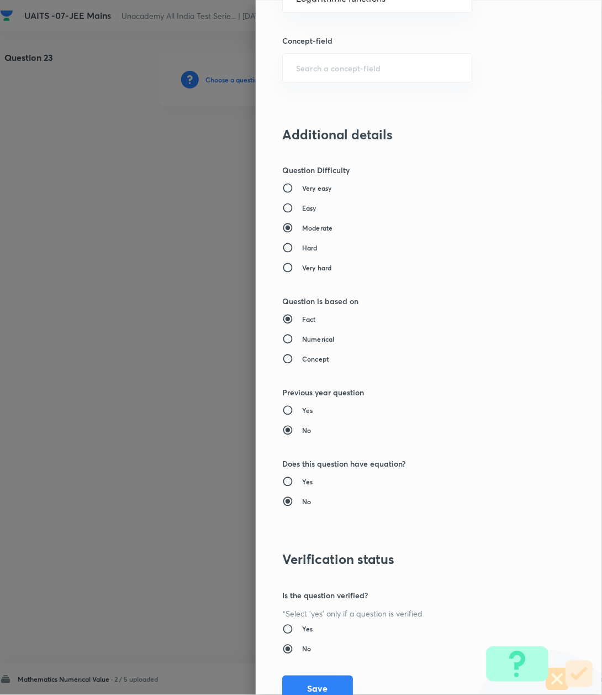
click at [321, 681] on button "Save" at bounding box center [317, 688] width 71 height 27
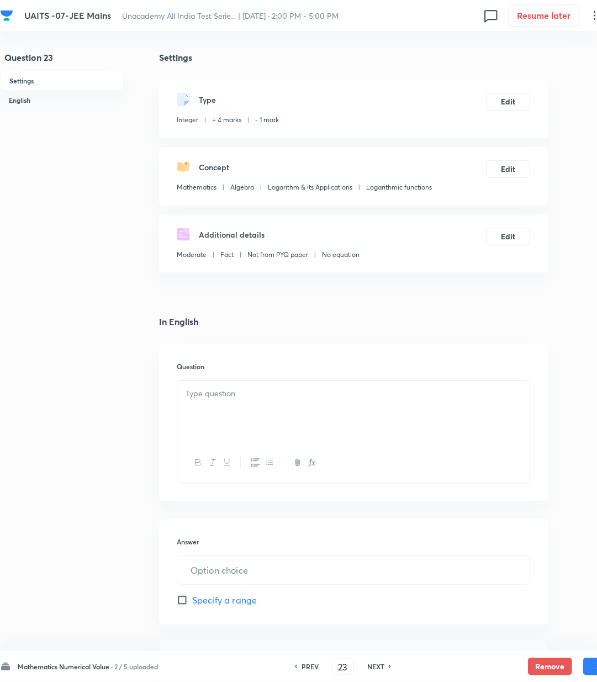
click at [204, 421] on div at bounding box center [353, 412] width 353 height 62
click at [256, 397] on p at bounding box center [354, 393] width 336 height 13
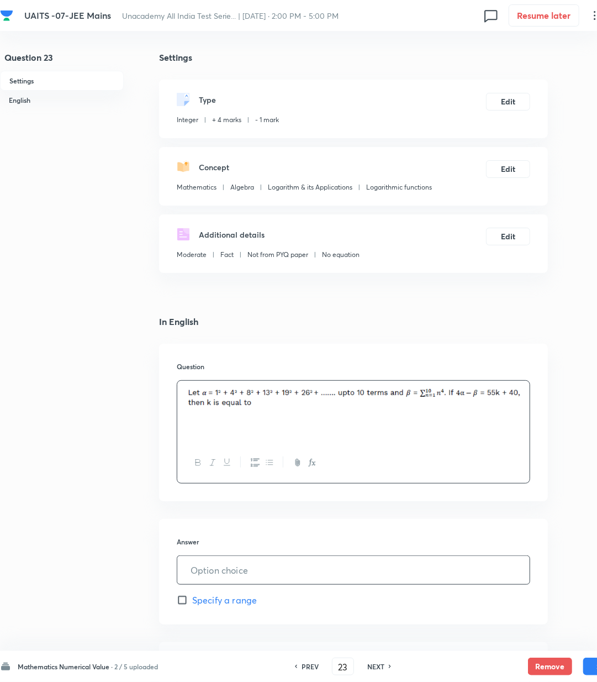
click at [231, 570] on input "text" at bounding box center [353, 570] width 353 height 28
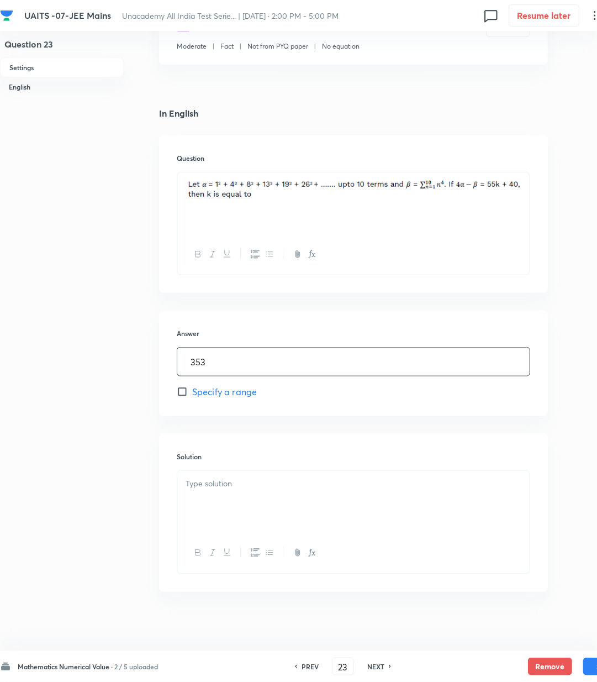
scroll to position [217, 0]
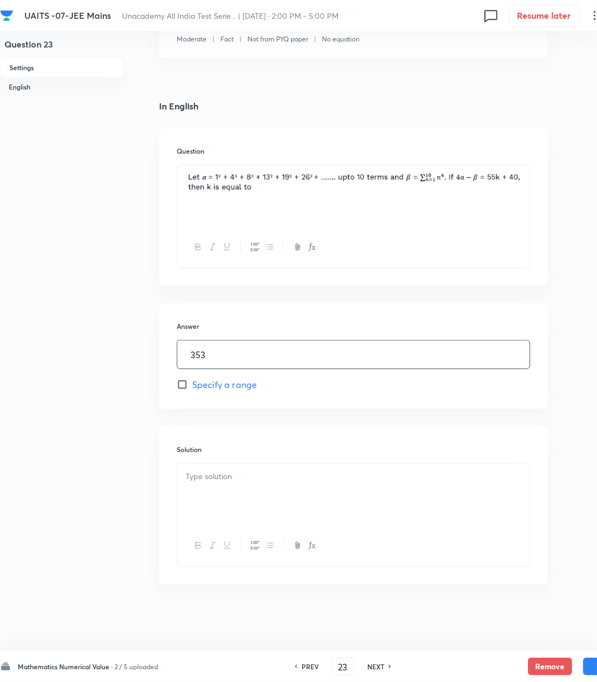
type input "353"
click at [200, 462] on div "Solution" at bounding box center [353, 506] width 389 height 158
click at [199, 460] on div "Solution" at bounding box center [353, 506] width 389 height 158
click at [208, 464] on div at bounding box center [353, 495] width 353 height 62
click at [245, 496] on div at bounding box center [353, 495] width 353 height 62
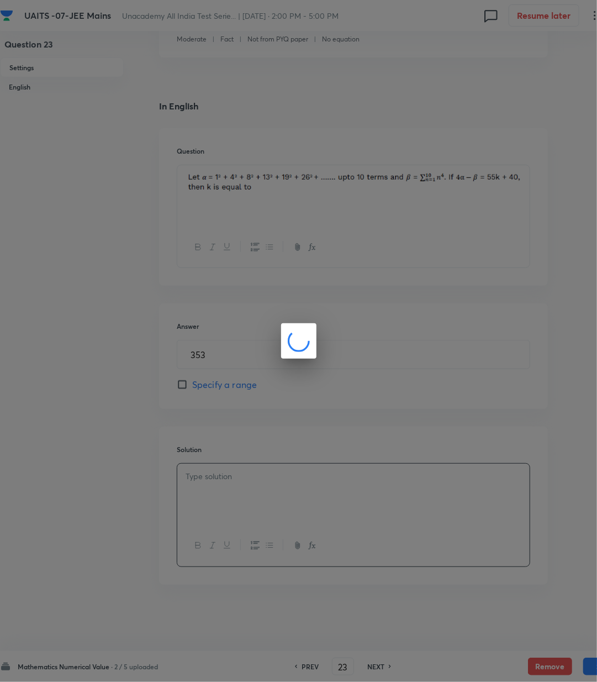
scroll to position [204, 0]
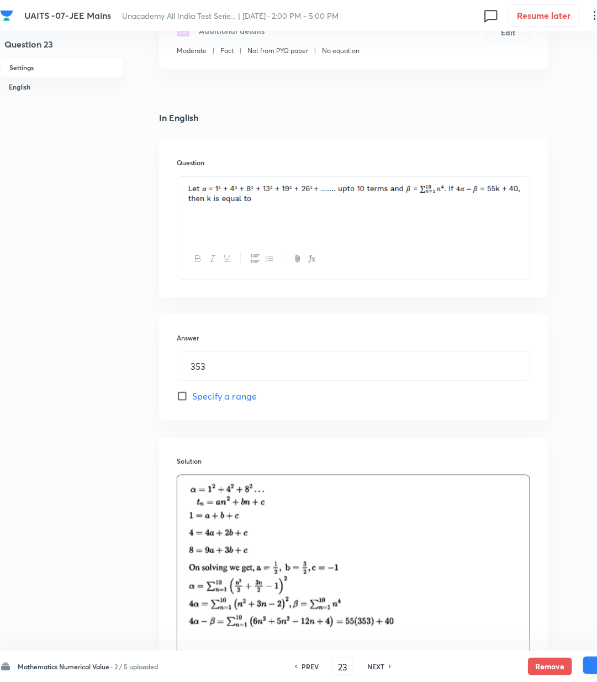
click at [594, 670] on button "Save" at bounding box center [606, 666] width 44 height 18
type input "24"
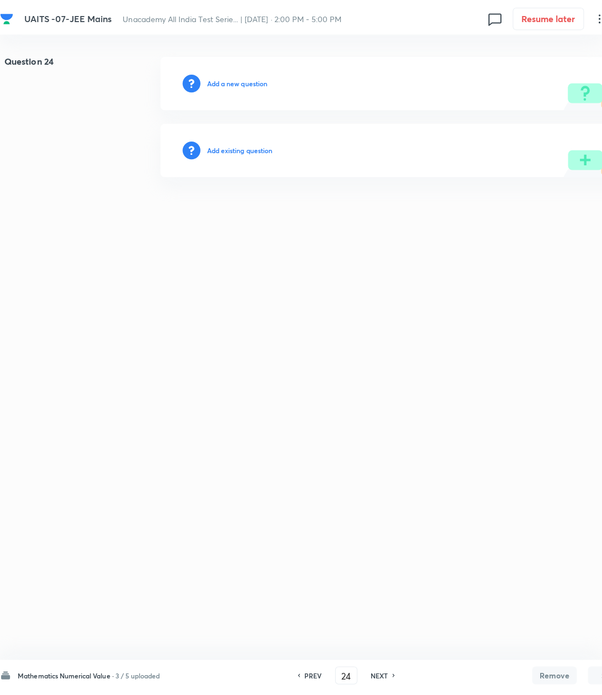
scroll to position [0, 0]
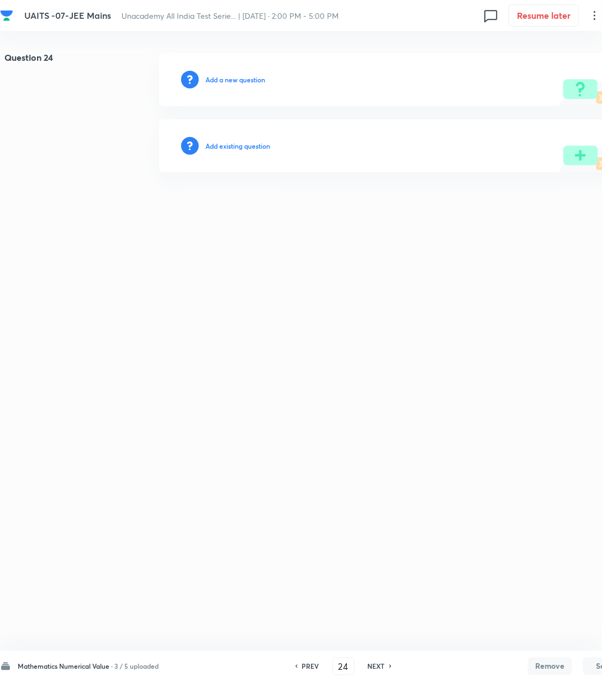
click at [224, 73] on div "Add a new question" at bounding box center [393, 79] width 469 height 53
click at [231, 81] on h6 "Add a new question" at bounding box center [236, 80] width 60 height 10
click at [231, 81] on h6 "Choose a question type" at bounding box center [241, 80] width 71 height 10
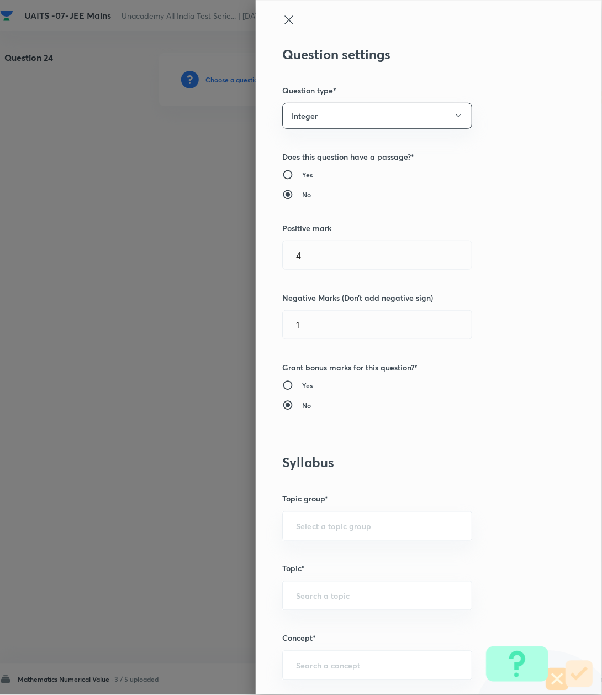
scroll to position [368, 0]
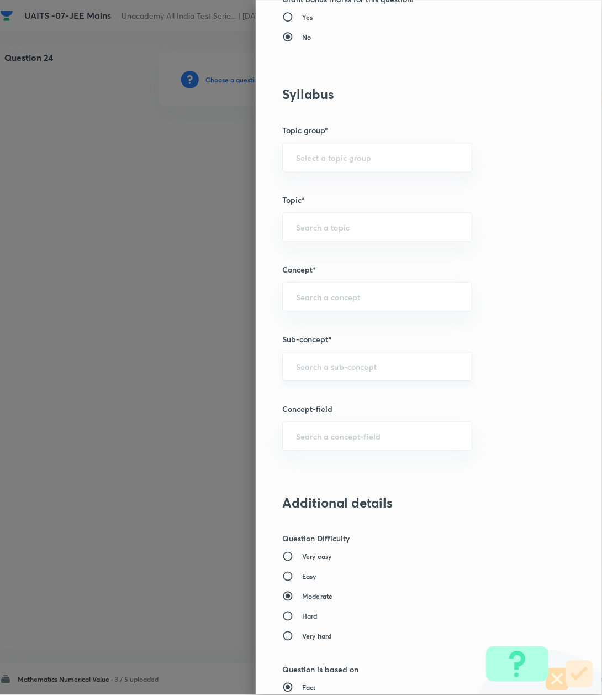
click at [308, 367] on input "text" at bounding box center [377, 366] width 162 height 11
paste input "Logarithm"
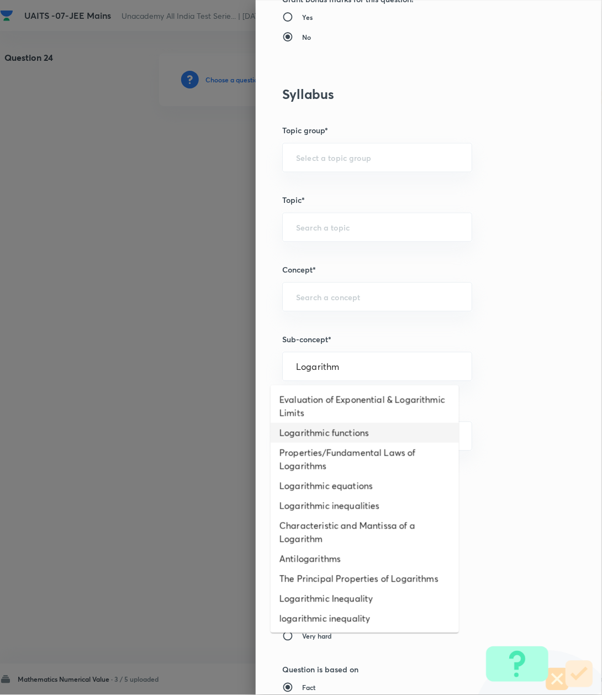
click at [295, 439] on li "Logarithmic functions" at bounding box center [365, 433] width 188 height 20
type input "Logarithmic functions"
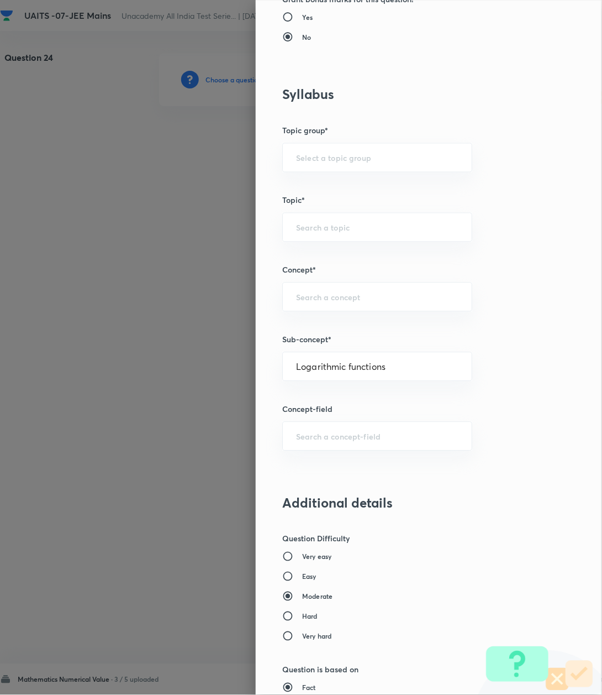
type input "Mathematics"
type input "Algebra"
type input "Logarithm & its Applications"
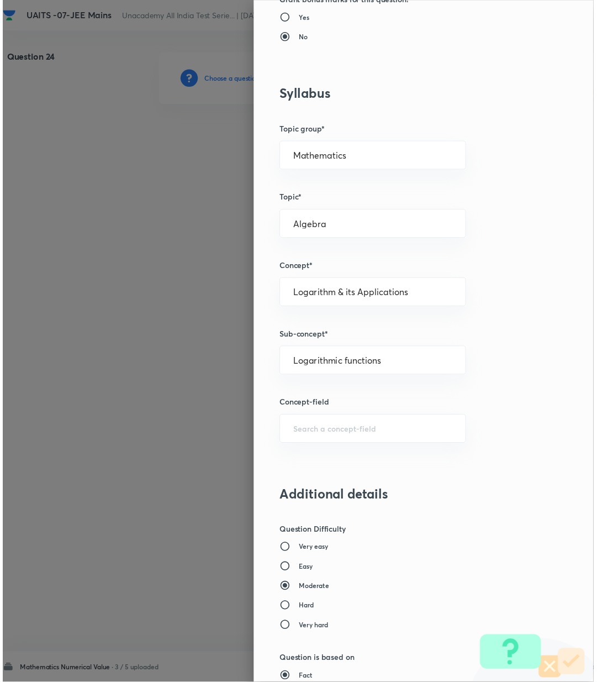
scroll to position [783, 0]
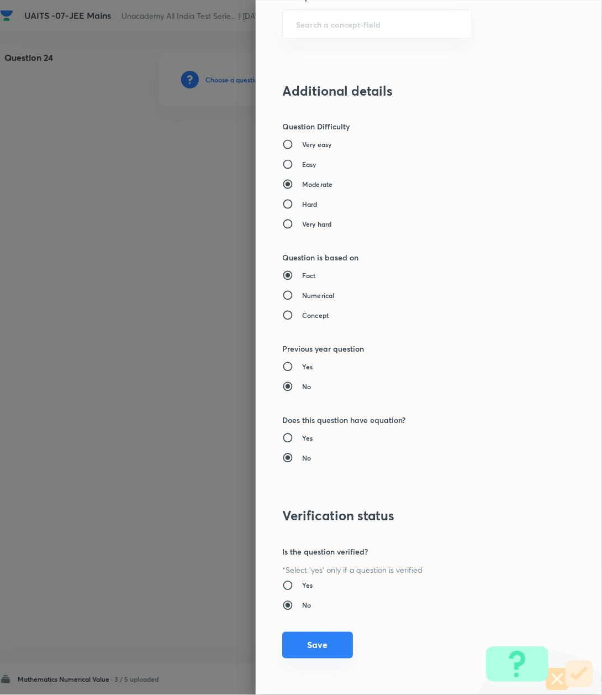
click at [302, 647] on button "Save" at bounding box center [317, 645] width 71 height 27
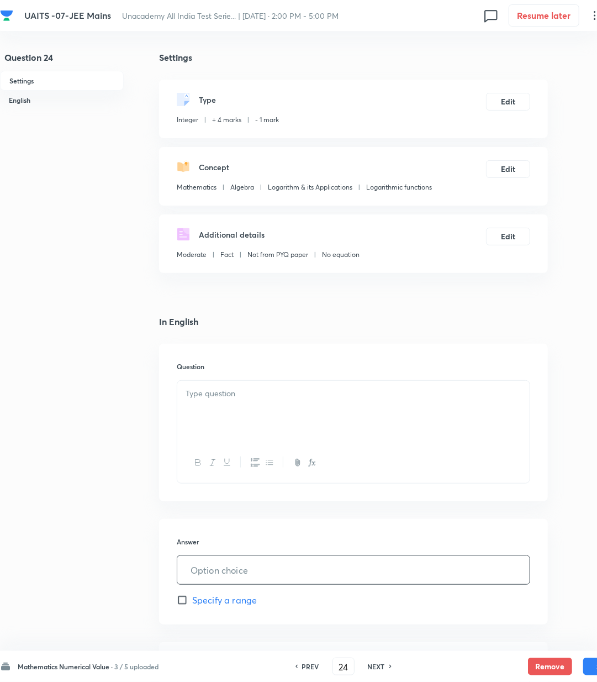
click at [237, 575] on input "text" at bounding box center [353, 570] width 353 height 28
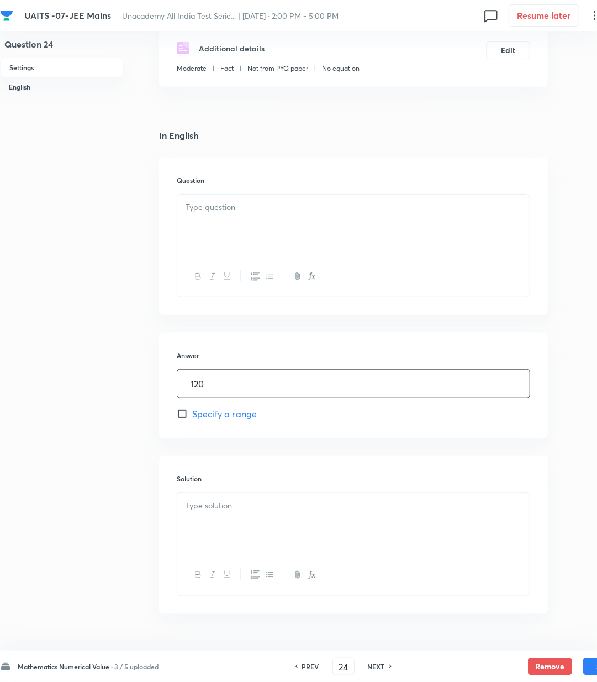
scroll to position [217, 0]
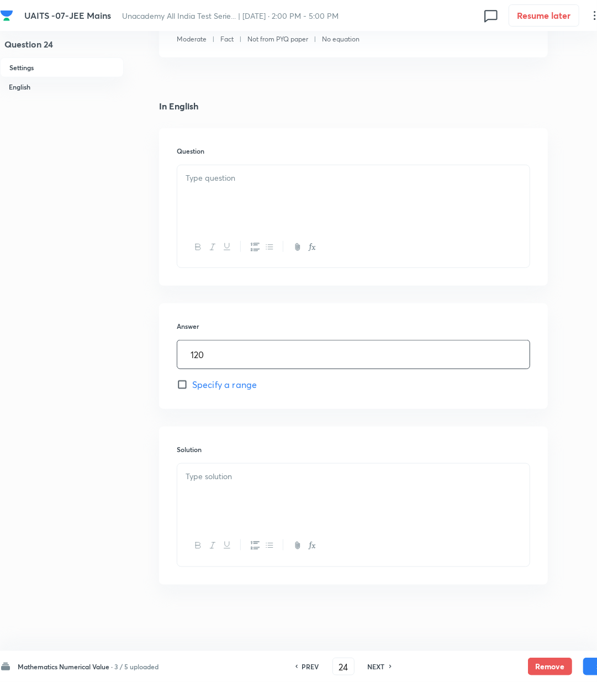
type input "120"
click at [224, 501] on div at bounding box center [353, 495] width 353 height 62
click at [264, 490] on div at bounding box center [353, 495] width 353 height 62
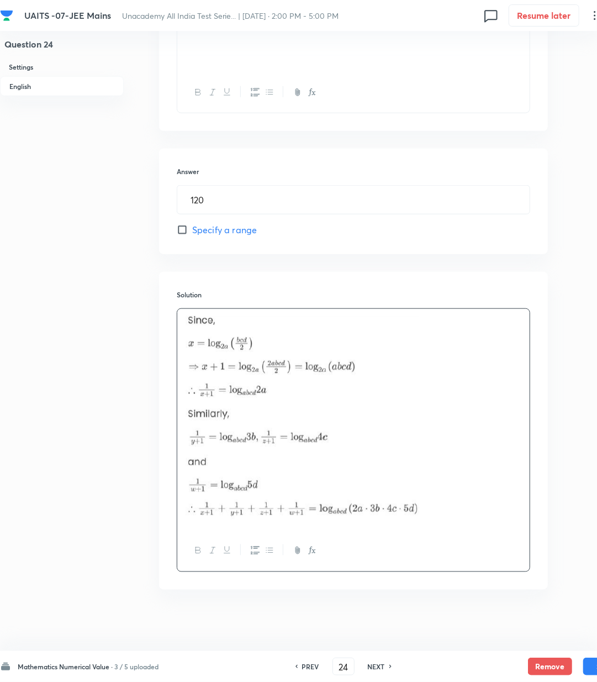
scroll to position [376, 0]
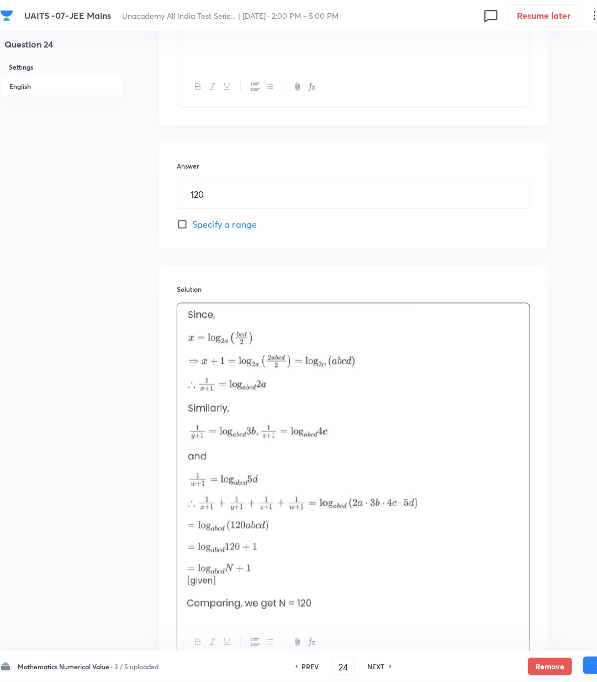
click at [593, 670] on button "Save" at bounding box center [606, 666] width 44 height 18
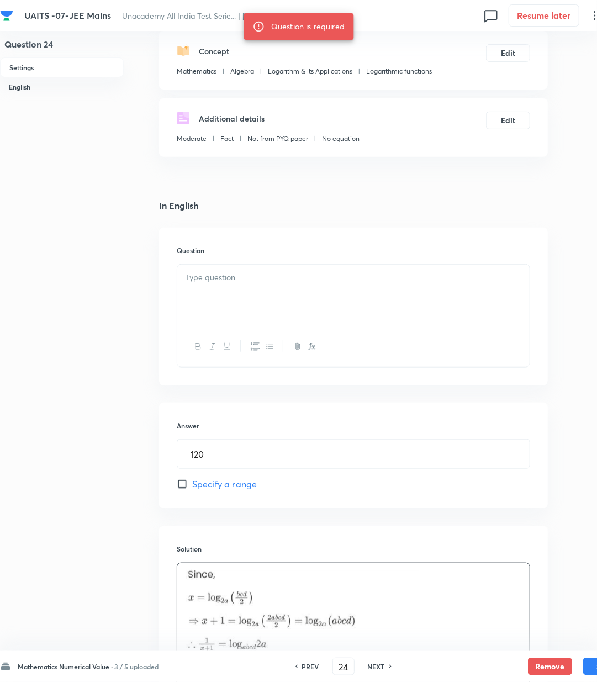
scroll to position [81, 0]
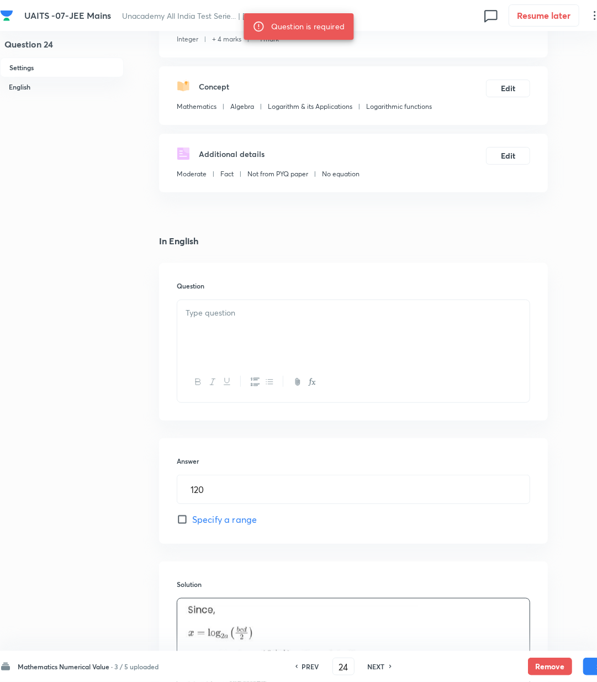
click at [223, 327] on div at bounding box center [353, 331] width 353 height 62
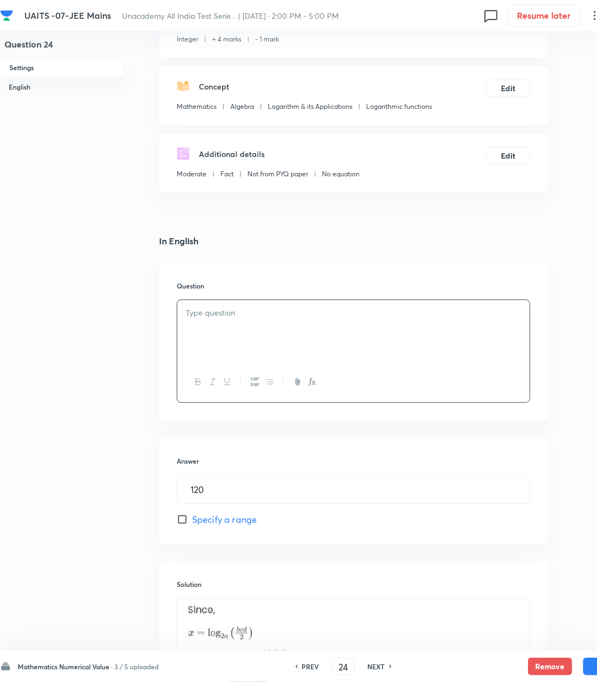
click at [227, 322] on div at bounding box center [353, 331] width 353 height 62
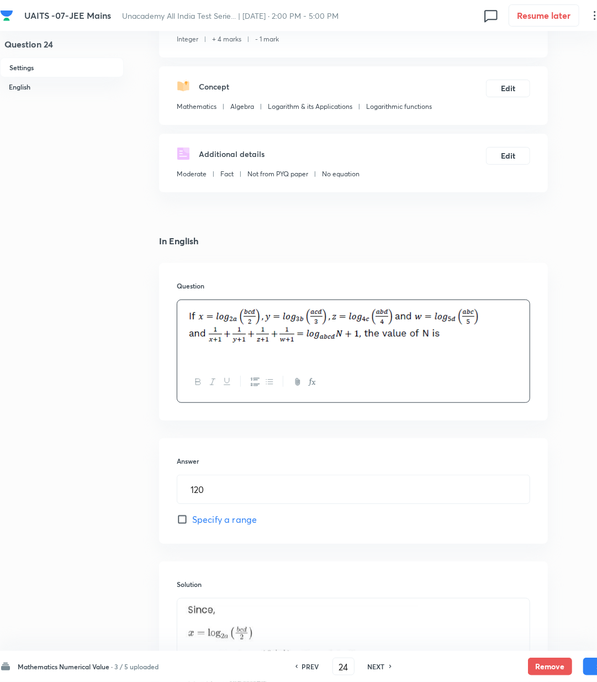
click at [593, 679] on div "Mathematics Numerical Value · 3 / 5 uploaded PREV 24 ​ NEXT Remove Save" at bounding box center [314, 666] width 628 height 31
click at [590, 671] on button "Save" at bounding box center [606, 666] width 44 height 18
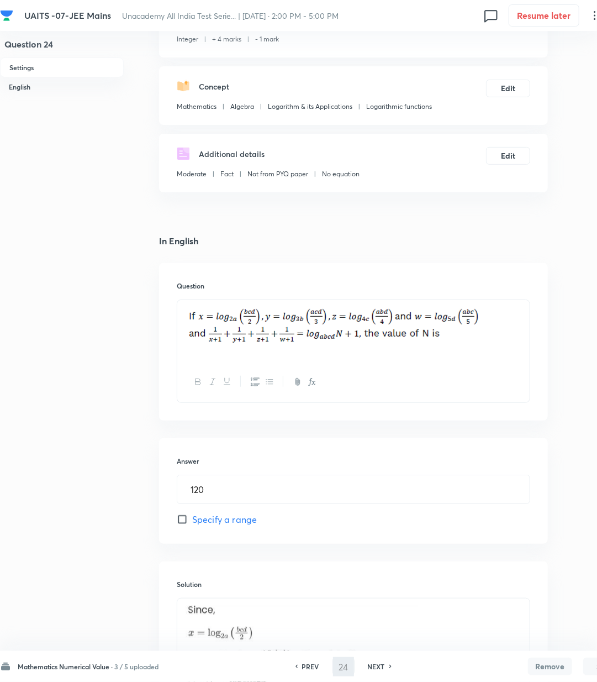
type input "25"
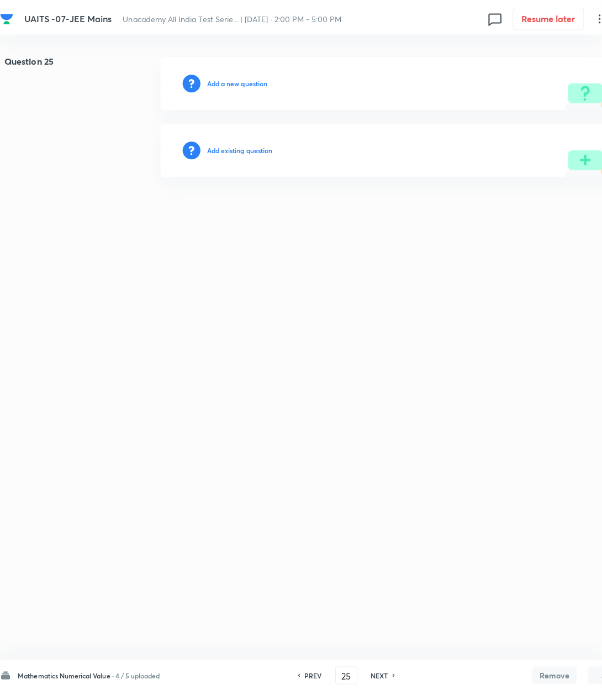
scroll to position [0, 0]
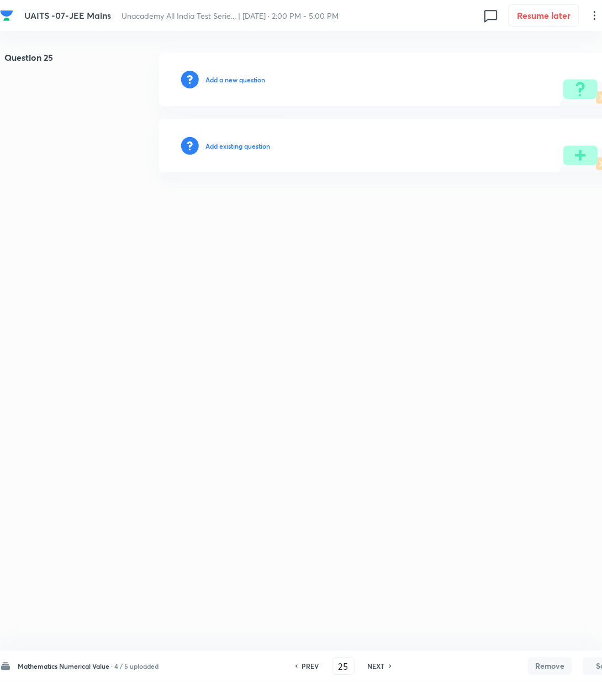
click at [213, 82] on h6 "Add a new question" at bounding box center [236, 80] width 60 height 10
click at [213, 82] on h6 "Choose a question type" at bounding box center [241, 80] width 71 height 10
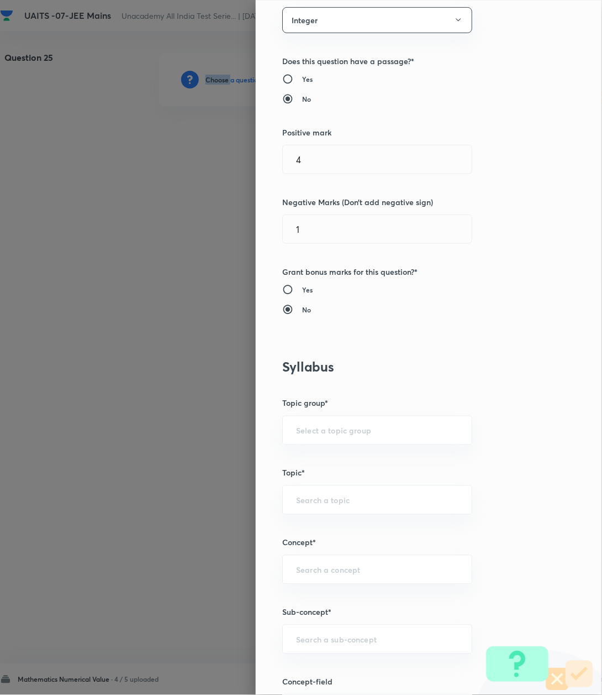
scroll to position [221, 0]
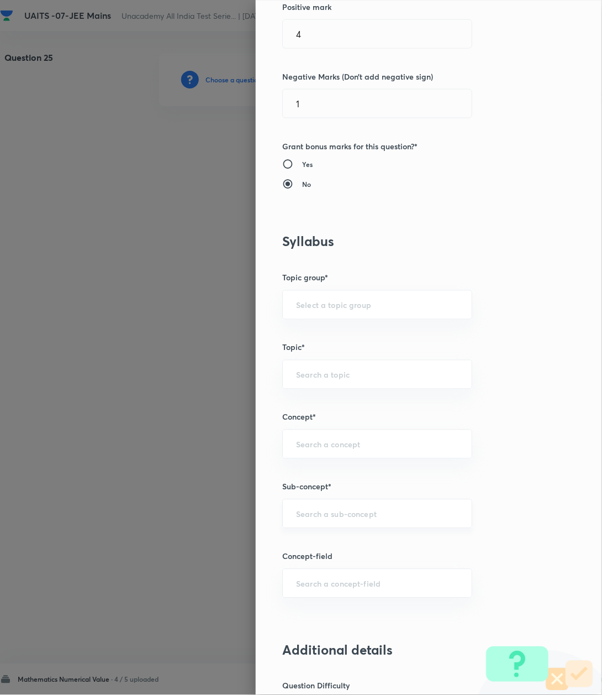
click at [308, 516] on input "text" at bounding box center [377, 513] width 162 height 11
paste input "Logarithm"
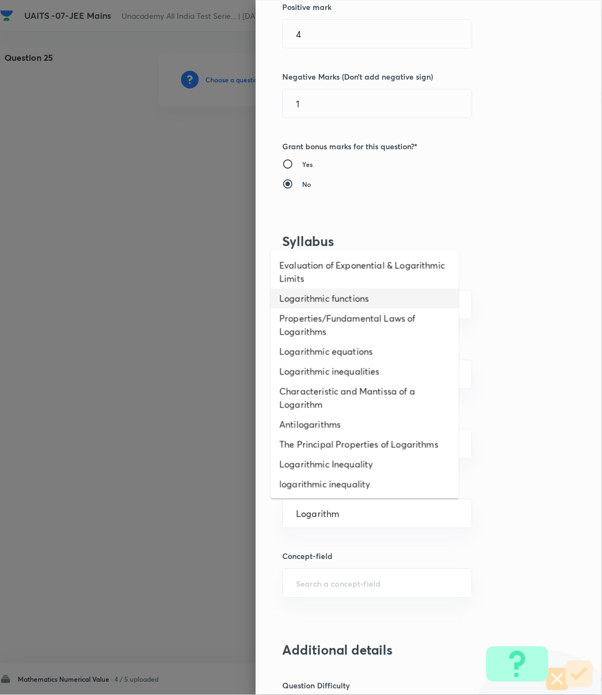
click at [314, 301] on li "Logarithmic functions" at bounding box center [365, 298] width 188 height 20
type input "Logarithmic functions"
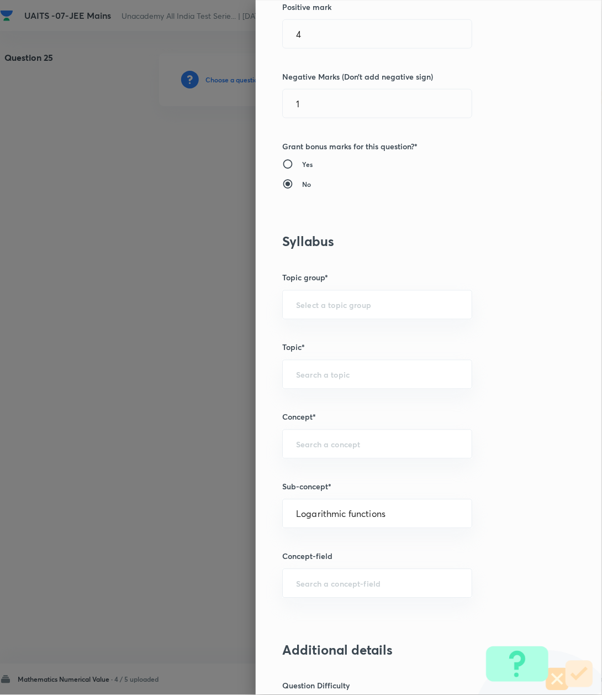
type input "Mathematics"
type input "Algebra"
type input "Logarithm & its Applications"
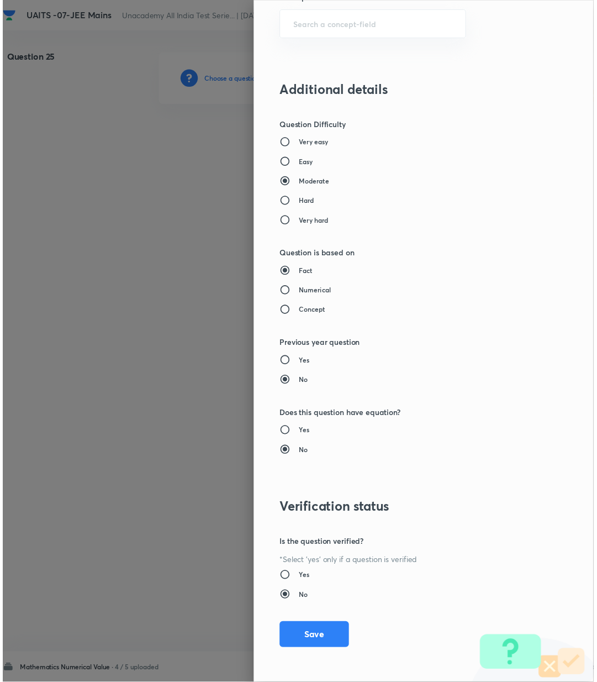
scroll to position [783, 0]
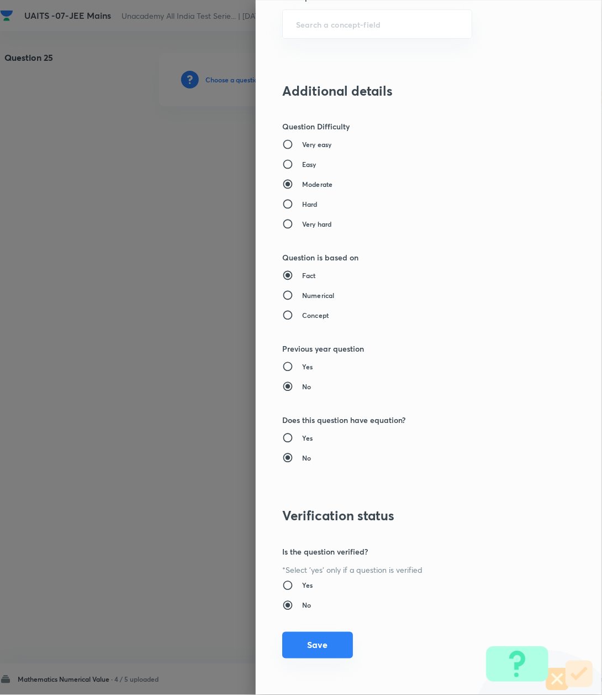
click at [321, 640] on button "Save" at bounding box center [317, 645] width 71 height 27
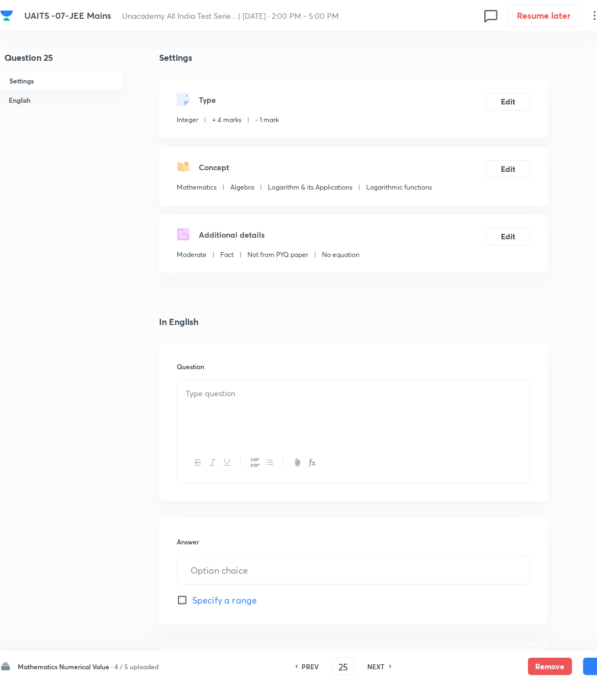
click at [218, 392] on p at bounding box center [354, 393] width 336 height 13
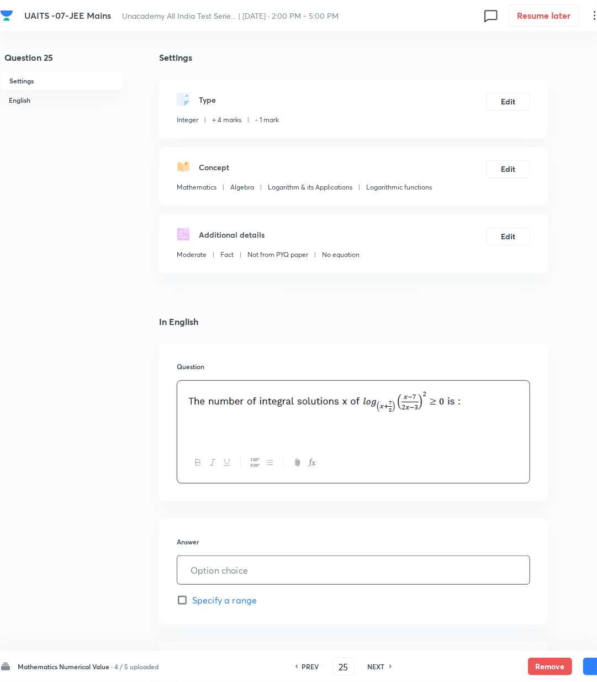
click at [210, 578] on input "text" at bounding box center [353, 570] width 353 height 28
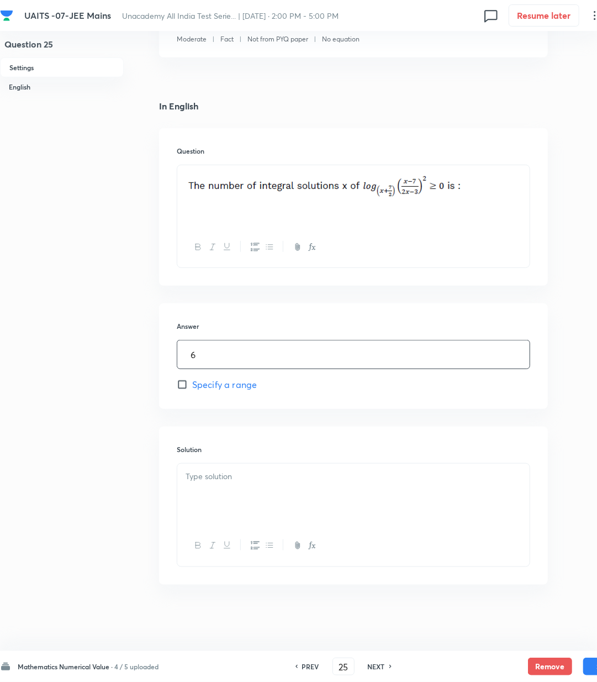
scroll to position [217, 0]
type input "6"
click at [211, 482] on p at bounding box center [354, 476] width 336 height 13
click at [248, 477] on p at bounding box center [354, 476] width 336 height 13
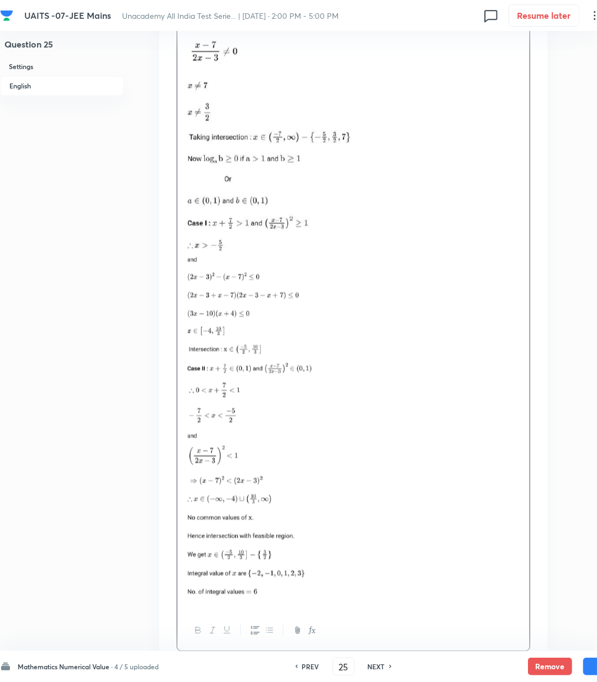
scroll to position [867, 0]
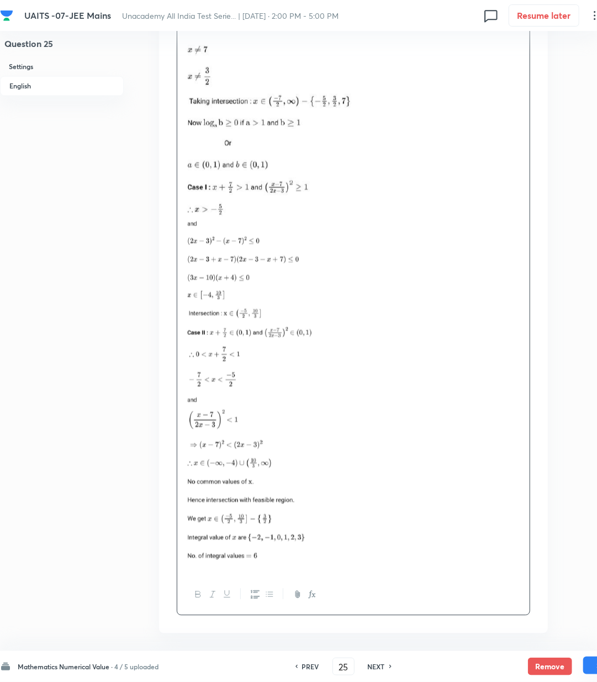
click at [585, 668] on button "Save" at bounding box center [606, 666] width 44 height 18
type input "26"
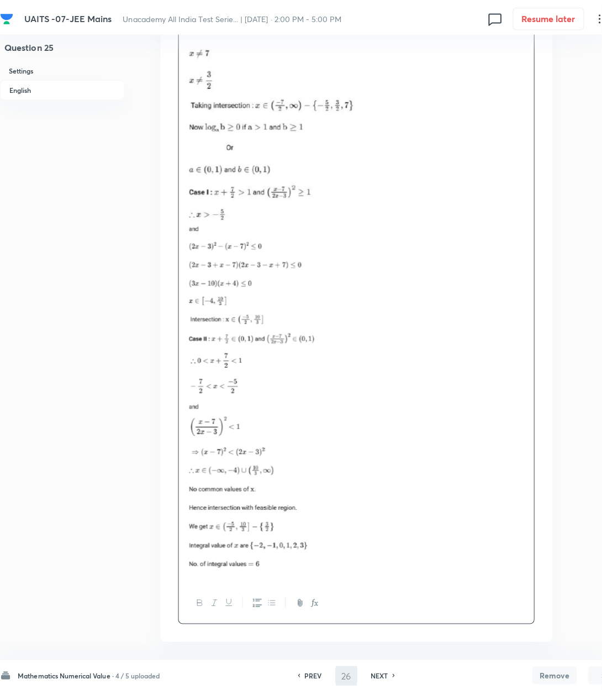
scroll to position [0, 0]
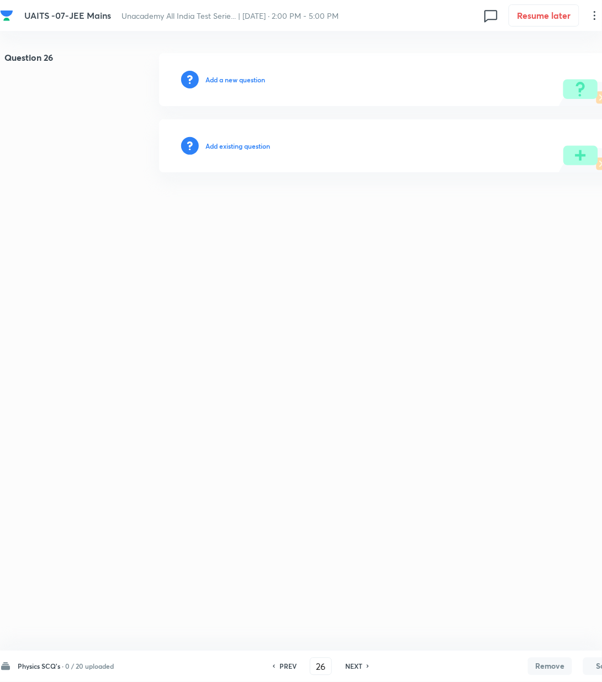
click at [259, 76] on h6 "Add a new question" at bounding box center [236, 80] width 60 height 10
click at [259, 76] on h6 "Choose a question type" at bounding box center [241, 80] width 71 height 10
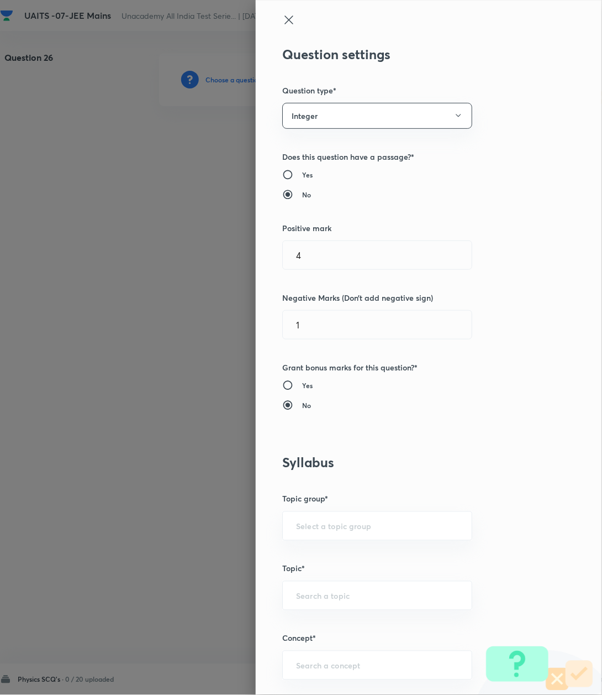
scroll to position [295, 0]
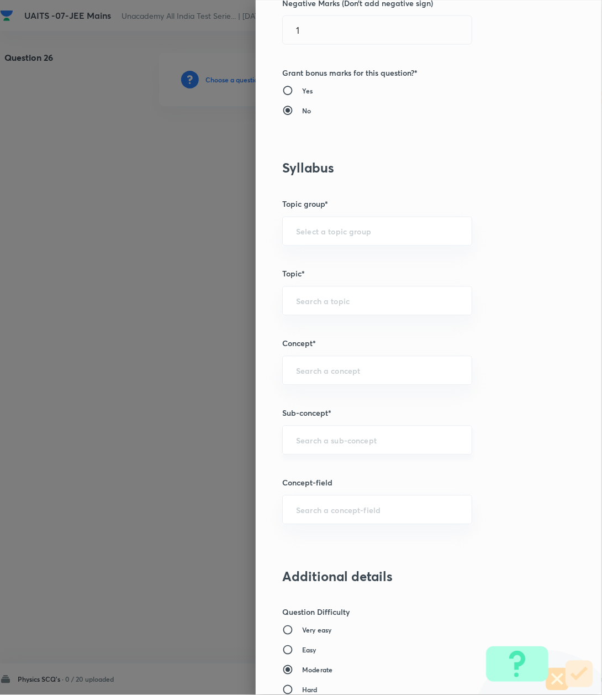
drag, startPoint x: 297, startPoint y: 428, endPoint x: 301, endPoint y: 440, distance: 12.8
click at [300, 435] on div "​" at bounding box center [377, 440] width 190 height 29
paste input "Kinematics-2D"
click at [312, 475] on li "Kinematics-2D" at bounding box center [365, 473] width 188 height 20
type input "Kinematics-2D"
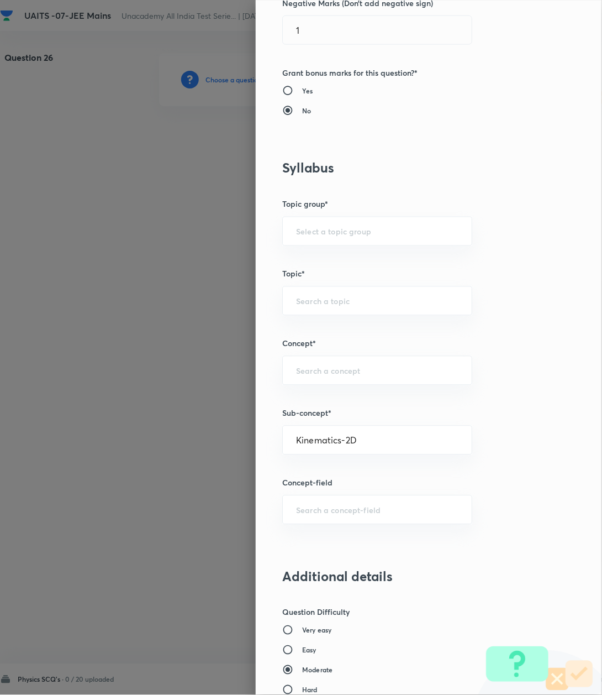
type input "Physics"
type input "Kinematics-2D"
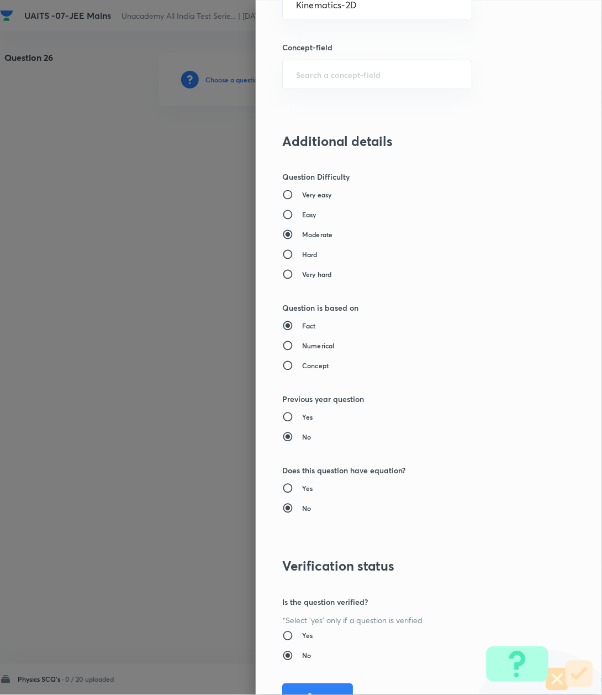
scroll to position [783, 0]
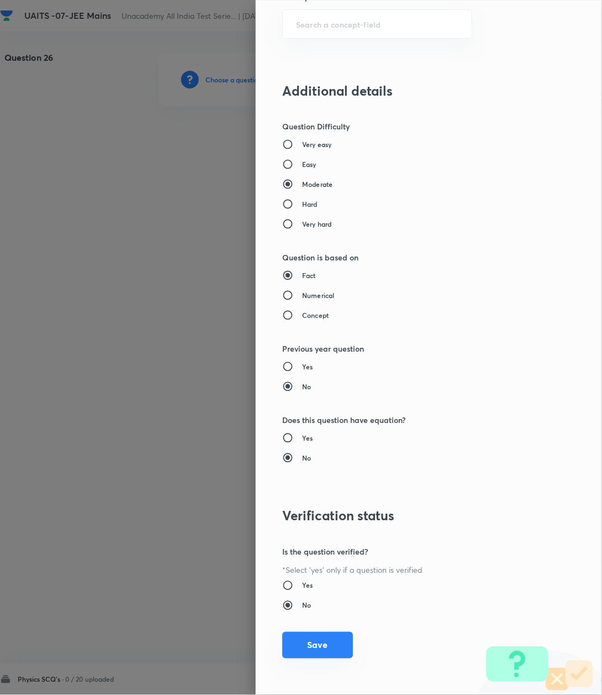
click at [306, 644] on button "Save" at bounding box center [317, 645] width 71 height 27
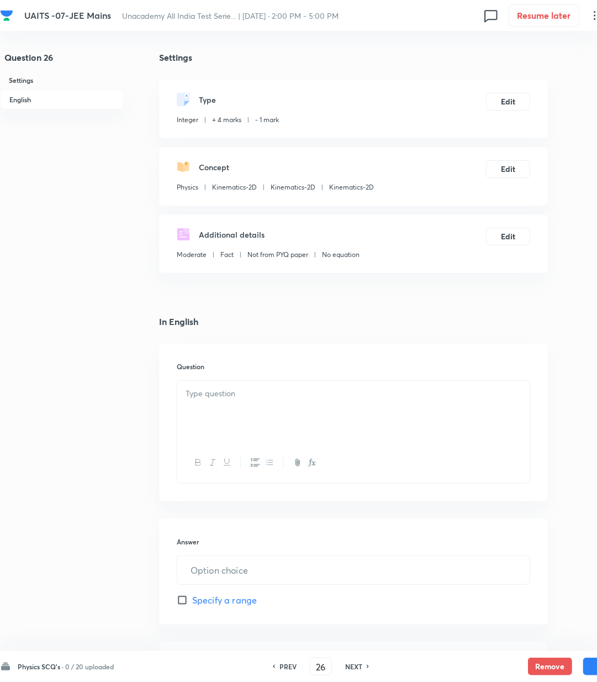
click at [245, 396] on p at bounding box center [354, 393] width 336 height 13
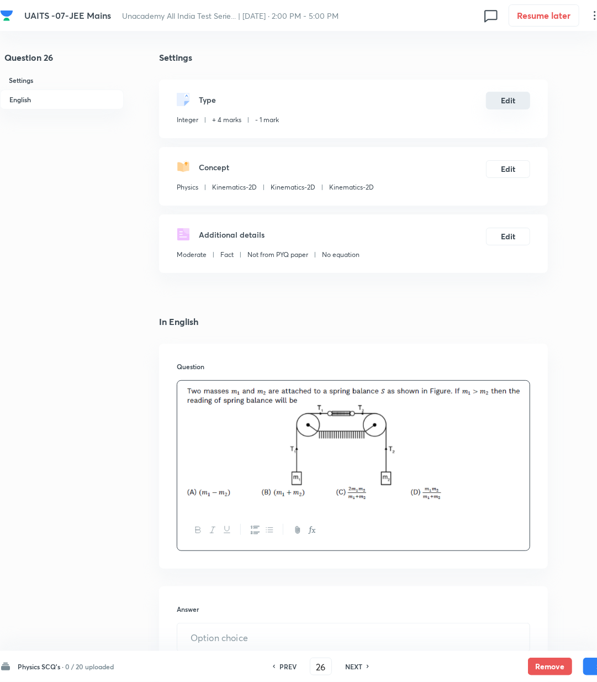
click at [503, 104] on button "Edit" at bounding box center [508, 101] width 44 height 18
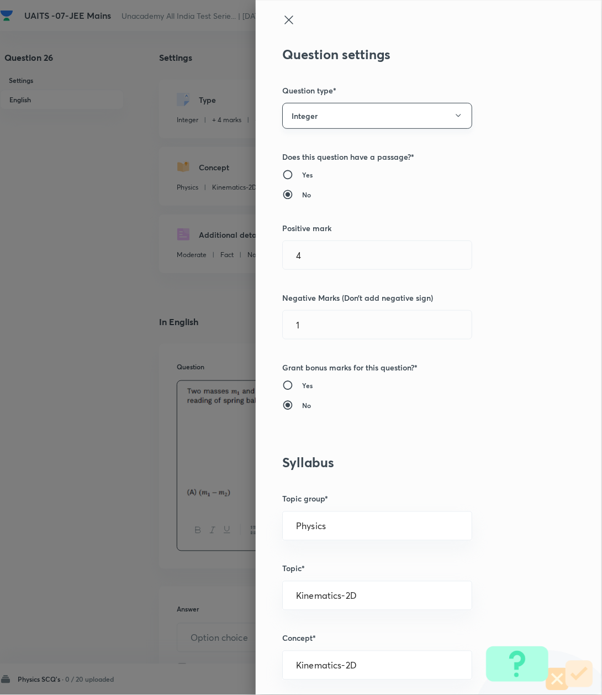
click at [312, 120] on button "Integer" at bounding box center [377, 116] width 190 height 26
click at [290, 151] on span "Single choice correct" at bounding box center [365, 150] width 176 height 12
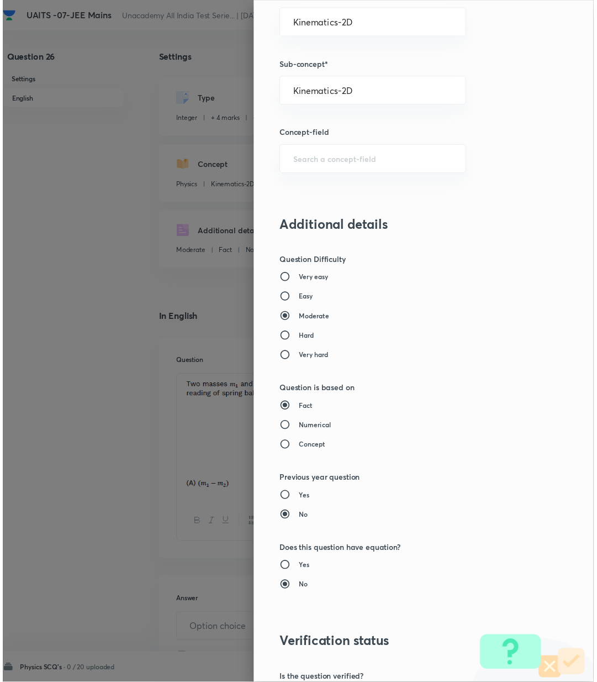
scroll to position [847, 0]
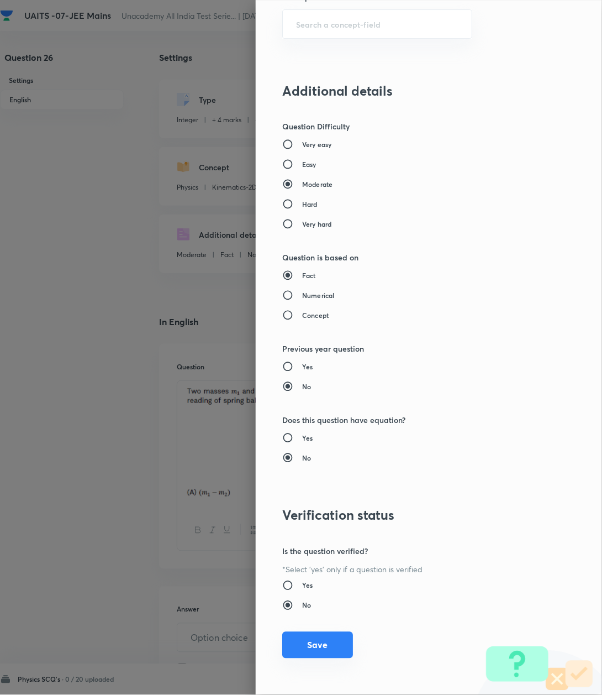
click at [296, 649] on button "Save" at bounding box center [317, 645] width 71 height 27
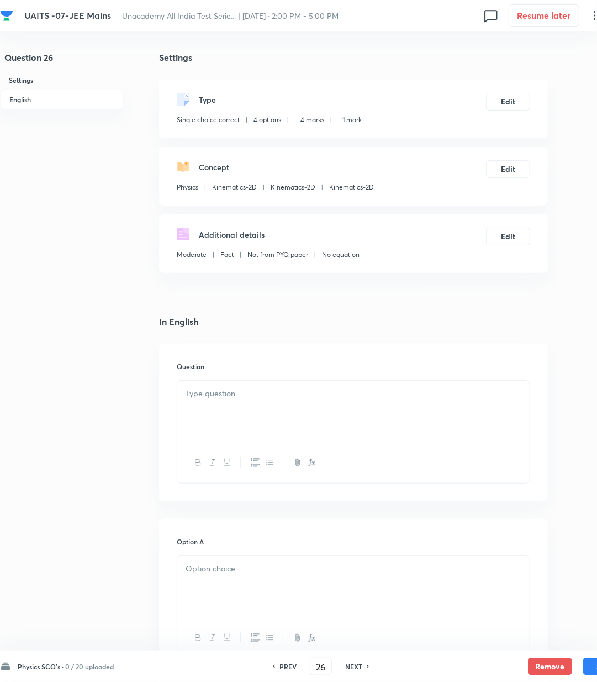
click at [263, 389] on p at bounding box center [354, 393] width 336 height 13
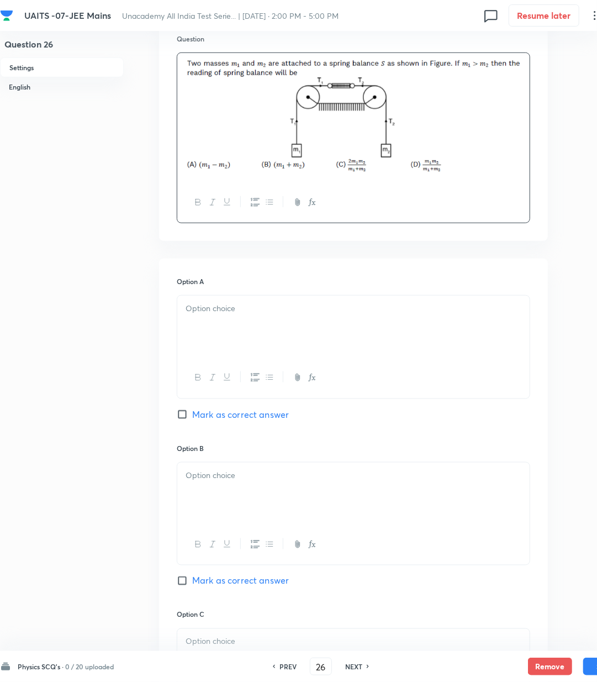
scroll to position [368, 0]
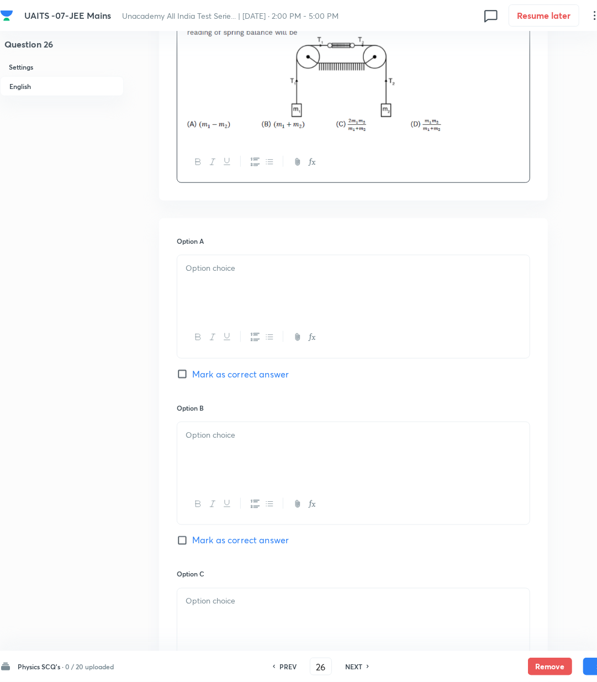
click at [222, 280] on div at bounding box center [353, 286] width 353 height 62
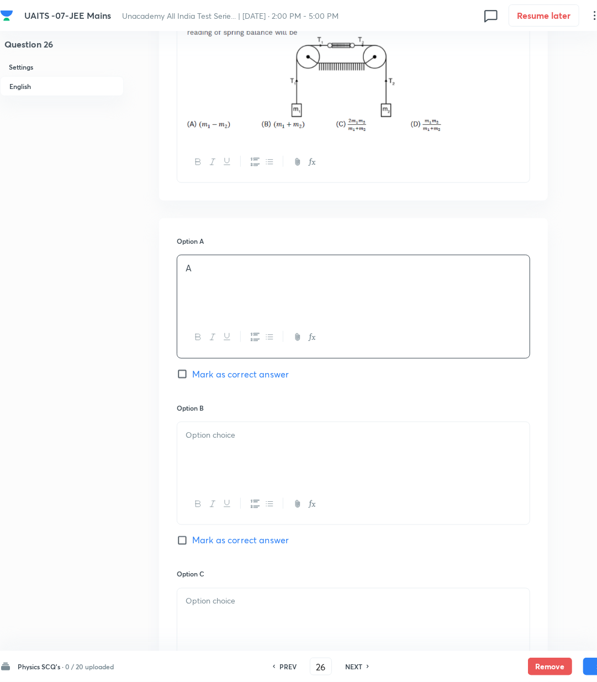
click at [244, 443] on div at bounding box center [353, 453] width 353 height 62
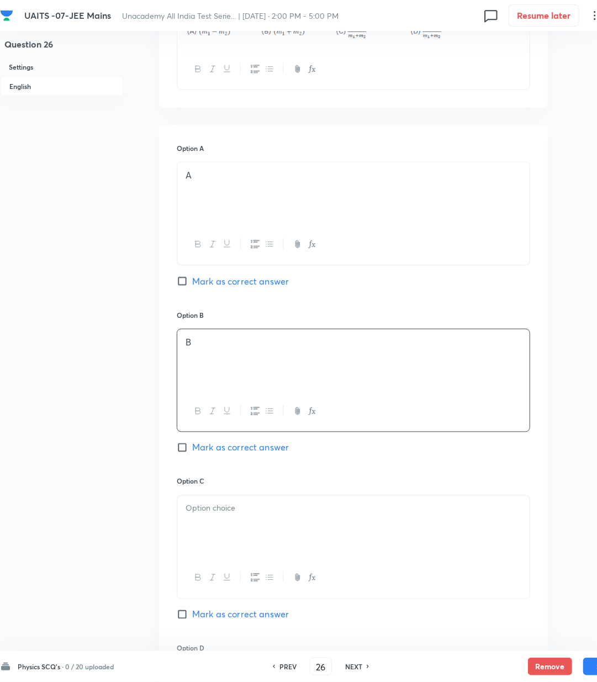
scroll to position [589, 0]
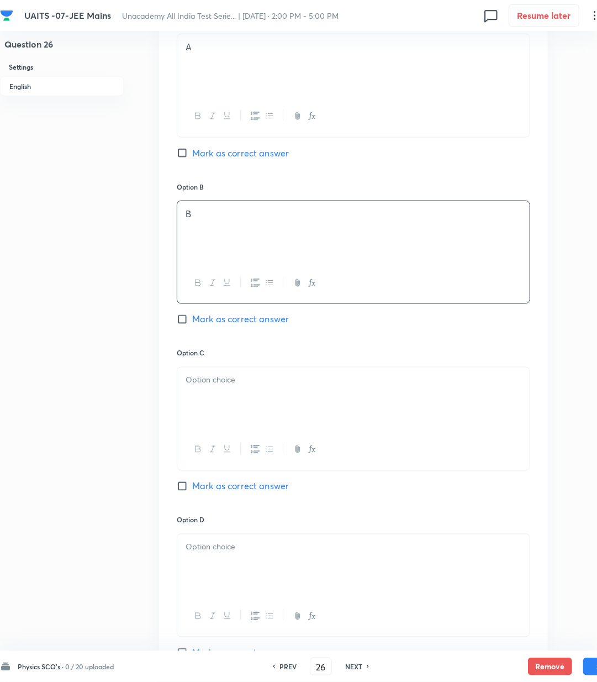
click at [212, 401] on div at bounding box center [353, 399] width 353 height 62
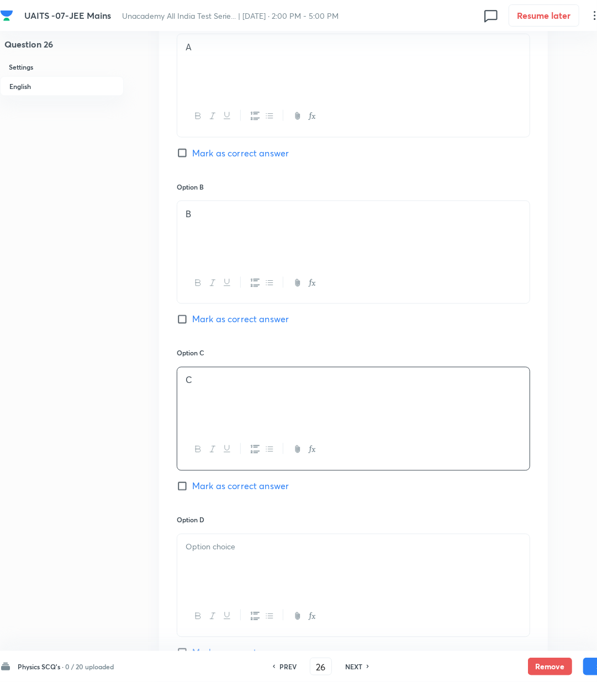
click at [222, 579] on div at bounding box center [353, 565] width 353 height 62
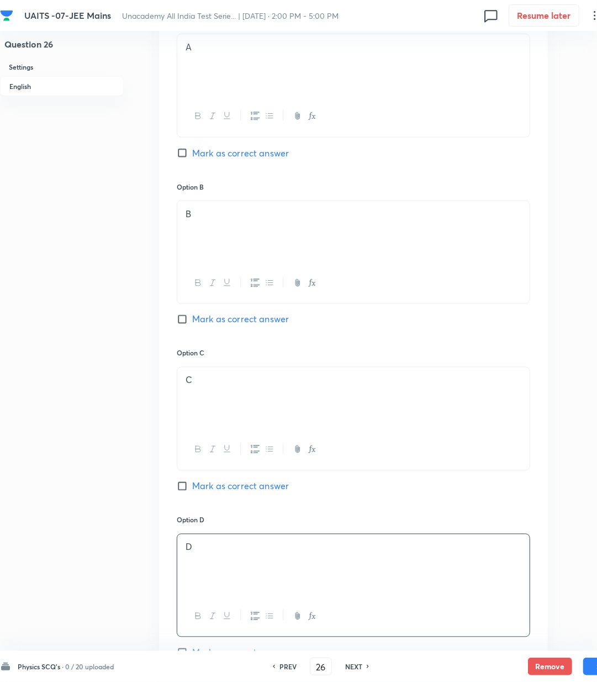
click at [228, 486] on span "Mark as correct answer" at bounding box center [240, 486] width 97 height 13
click at [192, 486] on input "Mark as correct answer" at bounding box center [184, 486] width 15 height 11
checkbox input "true"
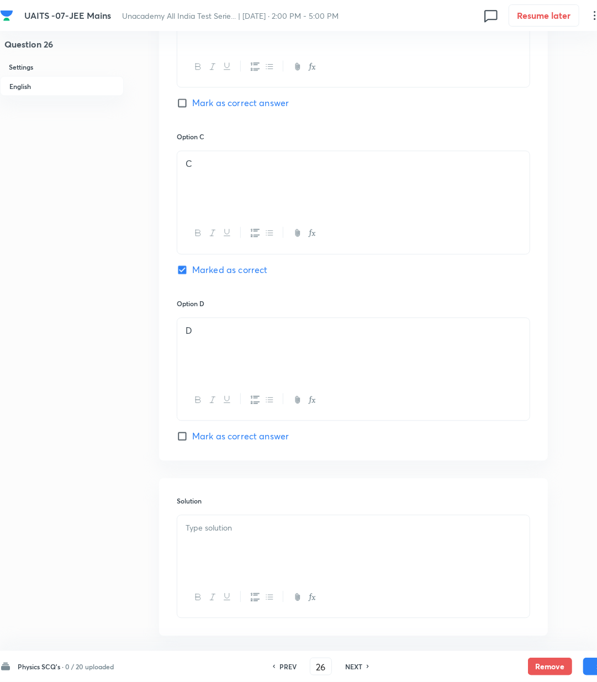
scroll to position [860, 0]
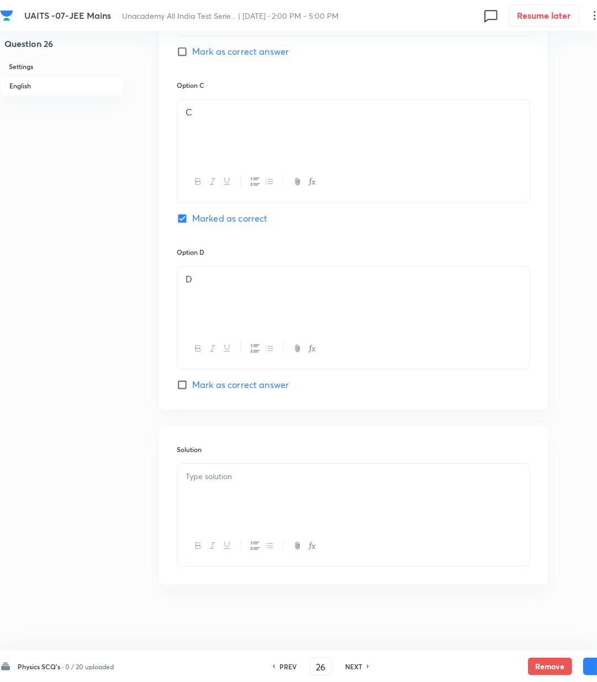
click at [219, 505] on div at bounding box center [353, 495] width 353 height 62
click at [332, 494] on div at bounding box center [353, 495] width 353 height 62
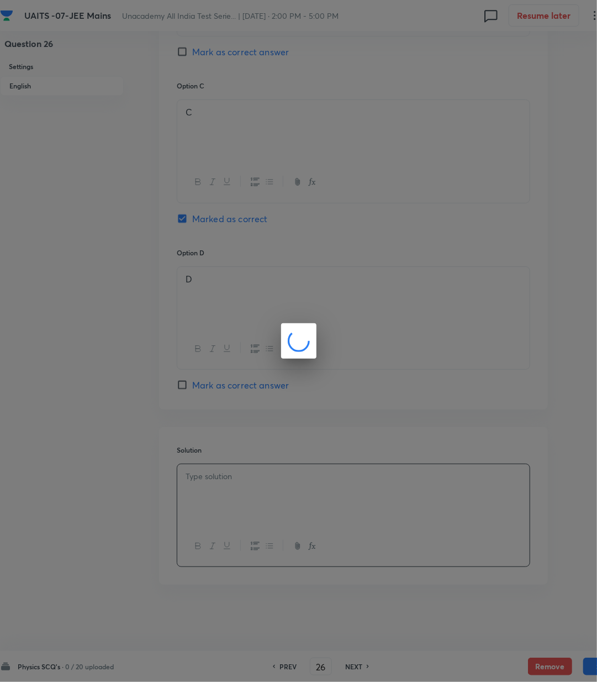
scroll to position [847, 0]
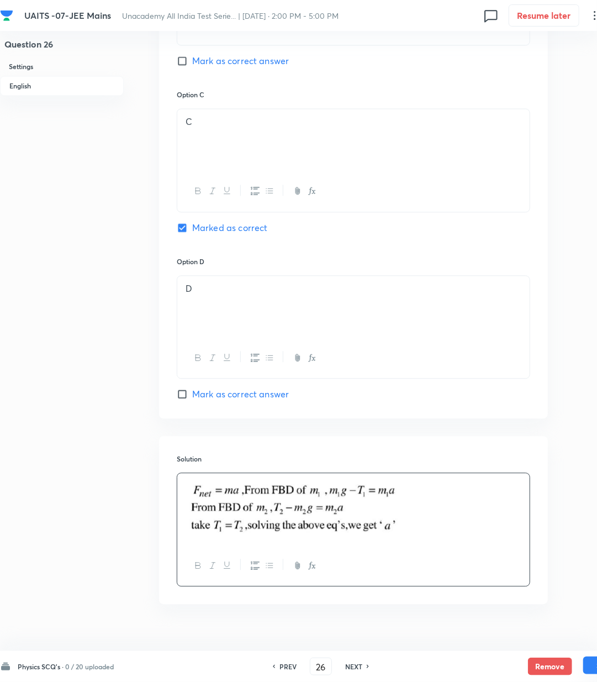
click at [591, 666] on button "Save" at bounding box center [606, 666] width 44 height 18
type input "27"
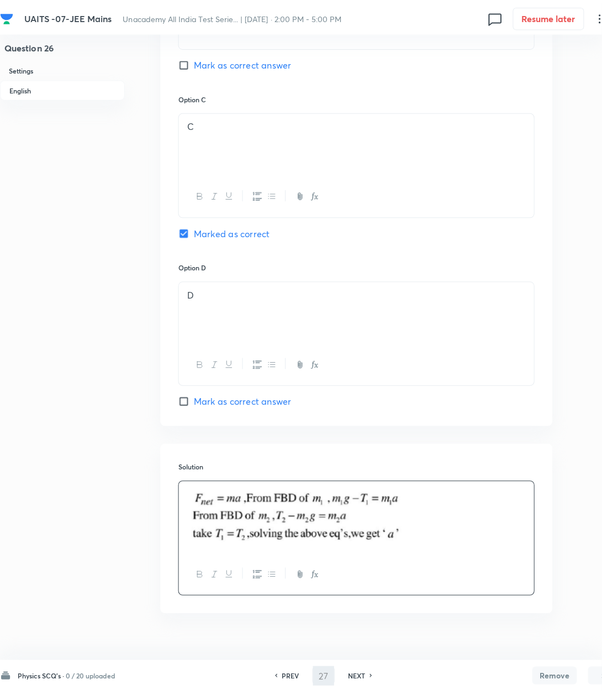
scroll to position [0, 0]
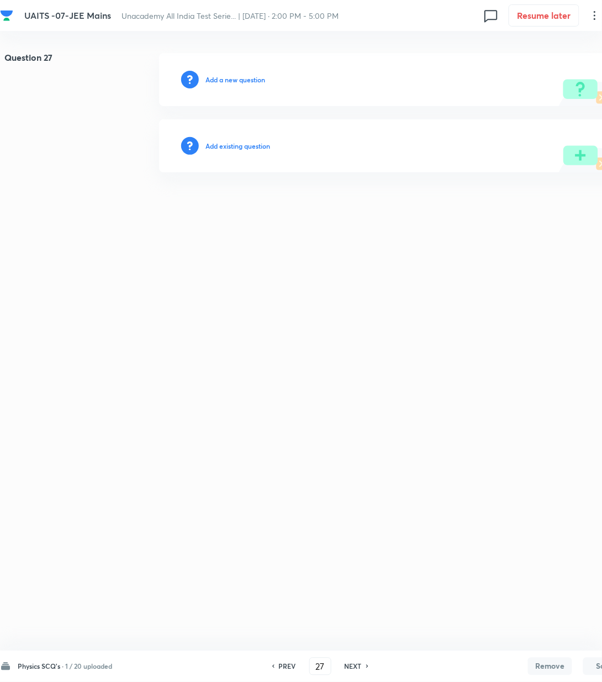
click at [244, 77] on h6 "Add a new question" at bounding box center [236, 80] width 60 height 10
click at [244, 77] on h6 "Choose a question type" at bounding box center [241, 80] width 71 height 10
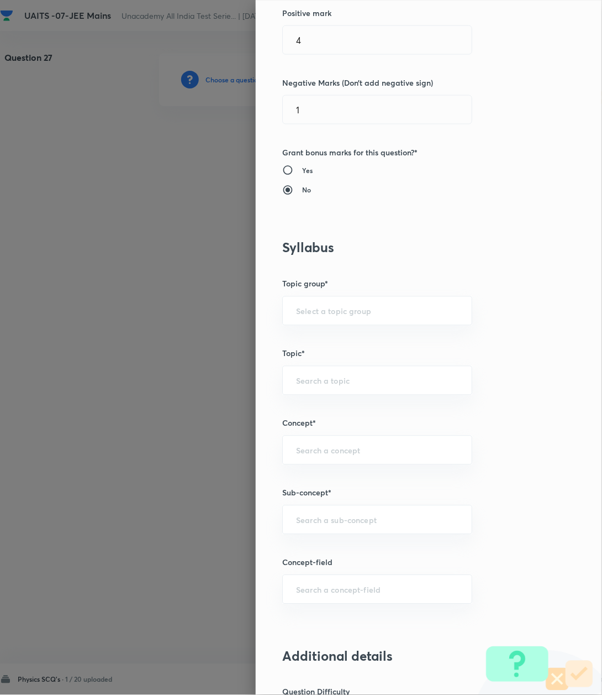
scroll to position [442, 0]
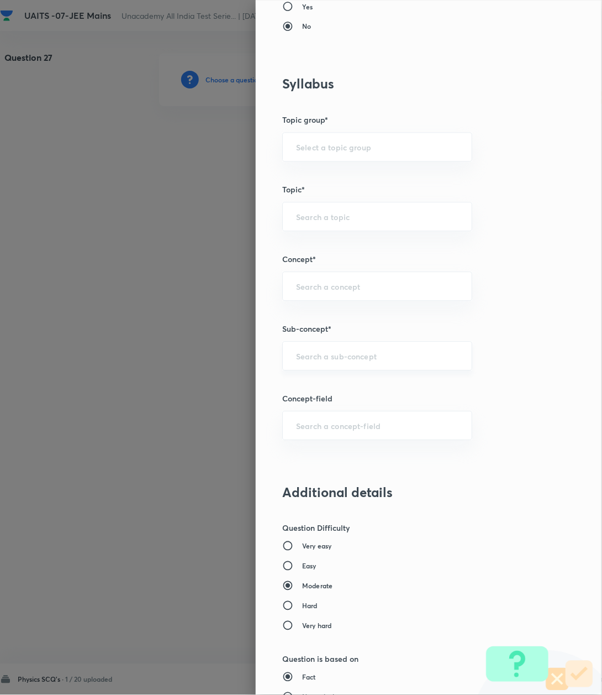
click at [317, 351] on div "​" at bounding box center [377, 356] width 190 height 29
click at [314, 360] on input "text" at bounding box center [377, 356] width 162 height 11
paste input "Kinematics-2D"
click at [314, 379] on ul "Kinematics-2D" at bounding box center [365, 389] width 188 height 29
click at [314, 387] on li "Kinematics-2D" at bounding box center [365, 390] width 188 height 20
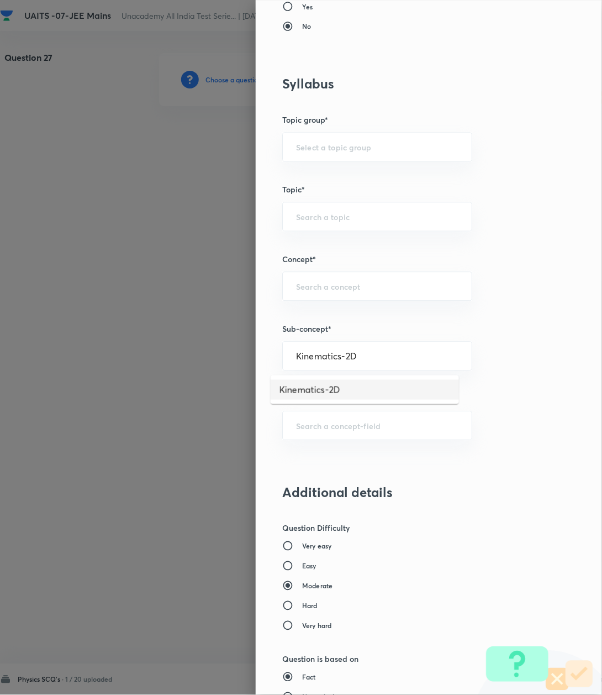
type input "Kinematics-2D"
type input "Physics"
type input "Kinematics-2D"
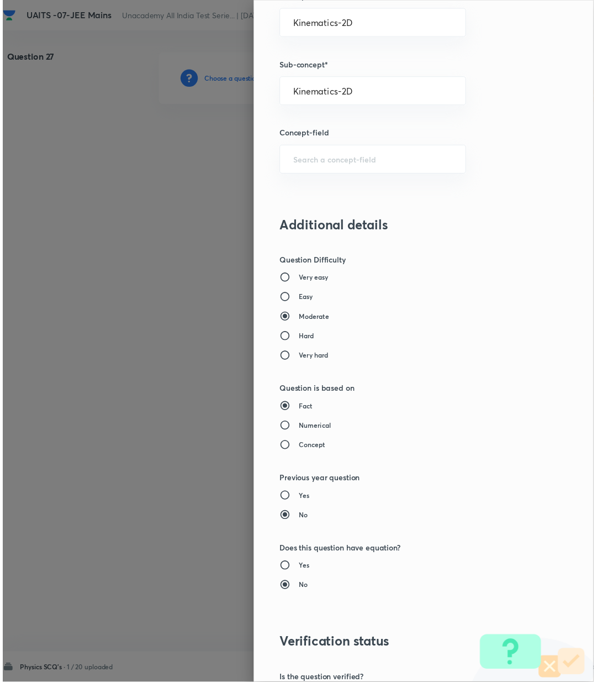
scroll to position [847, 0]
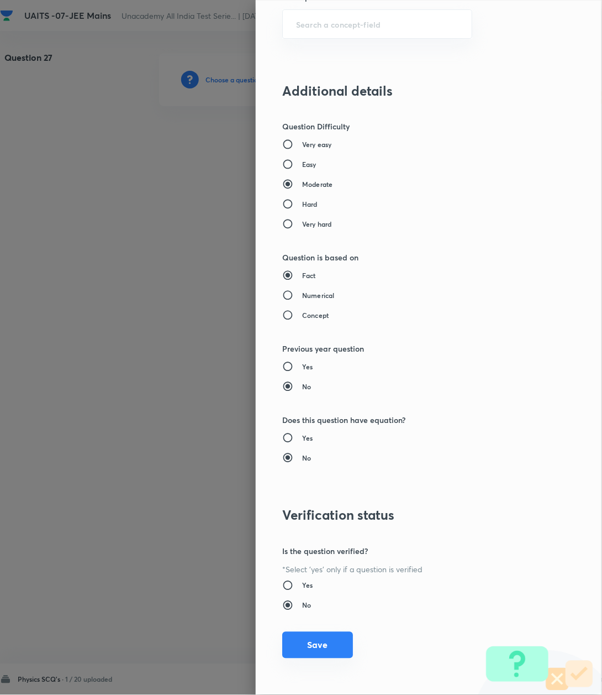
click at [321, 644] on button "Save" at bounding box center [317, 645] width 71 height 27
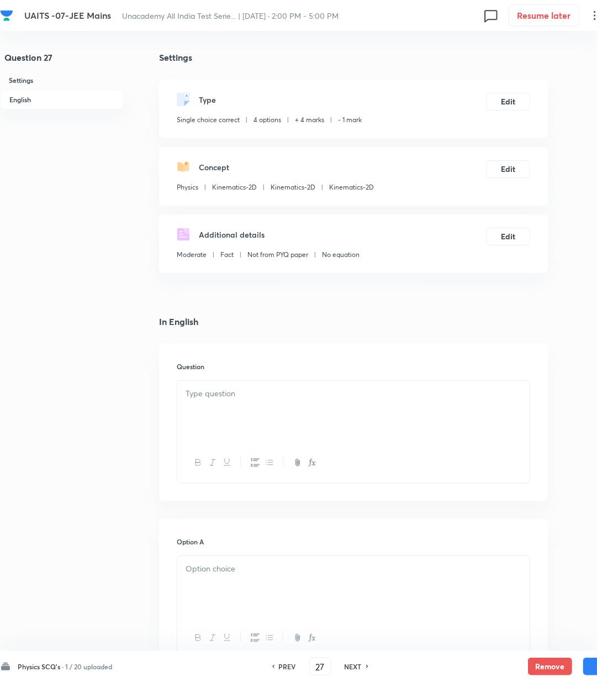
click at [210, 403] on div at bounding box center [353, 412] width 353 height 62
click at [214, 388] on p at bounding box center [354, 393] width 336 height 13
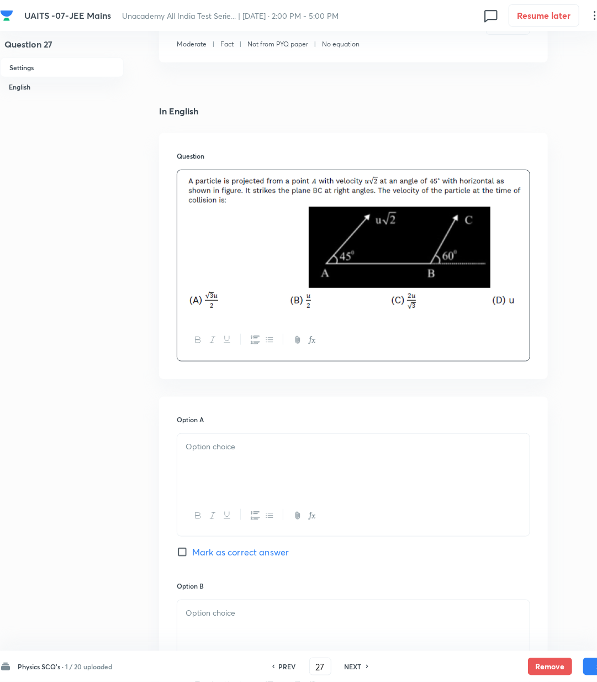
scroll to position [221, 0]
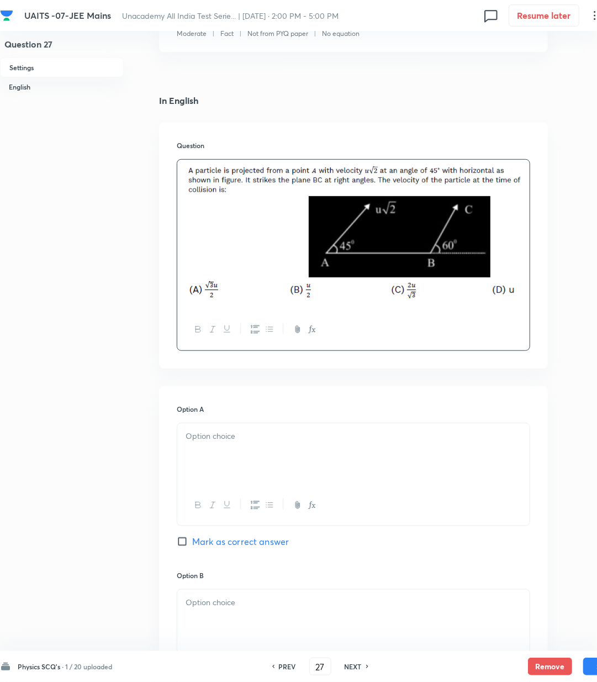
click at [221, 440] on p at bounding box center [354, 436] width 336 height 13
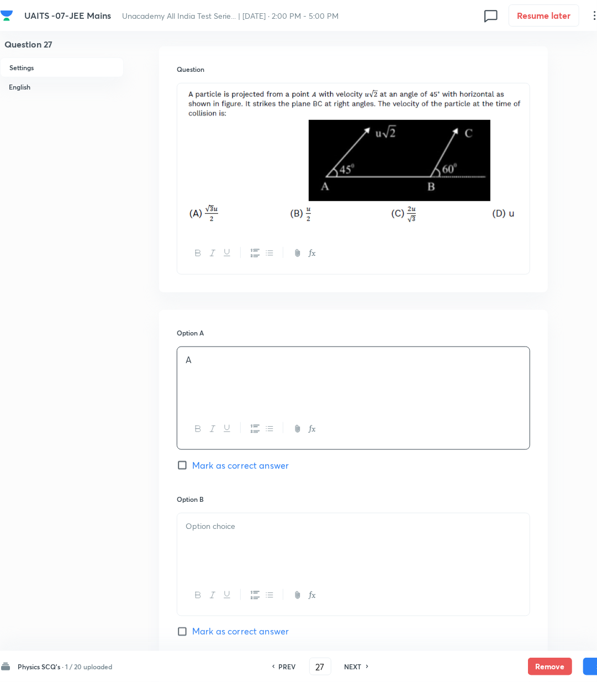
scroll to position [442, 0]
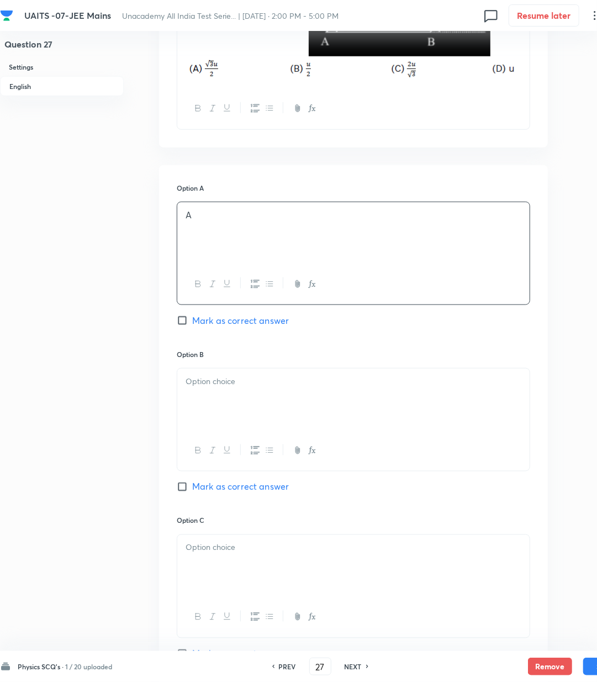
drag, startPoint x: 213, startPoint y: 389, endPoint x: 212, endPoint y: 431, distance: 42.0
click at [213, 390] on div at bounding box center [353, 400] width 353 height 62
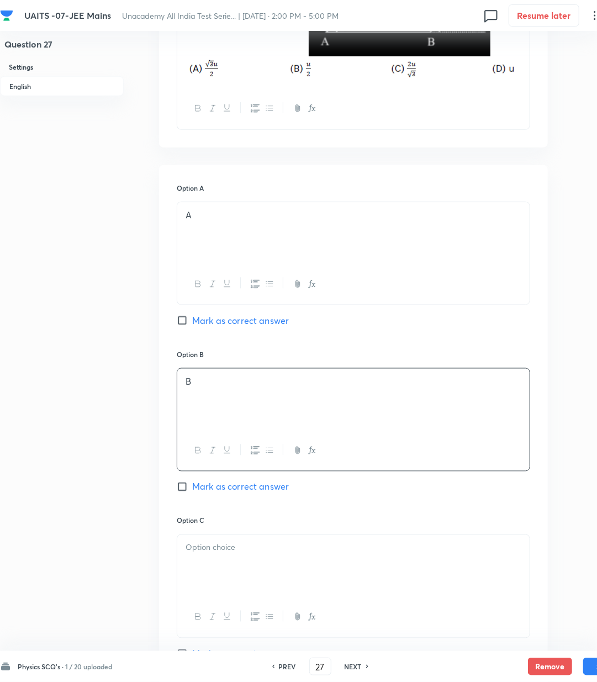
click at [233, 556] on div at bounding box center [353, 566] width 353 height 62
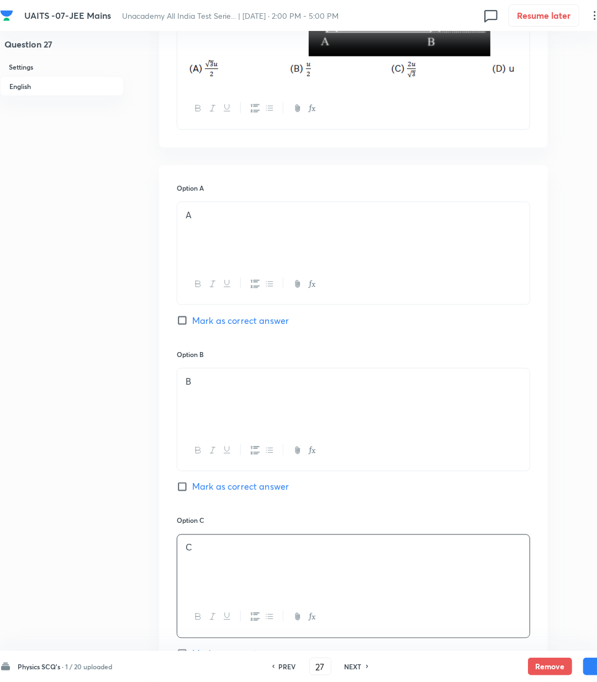
scroll to position [589, 0]
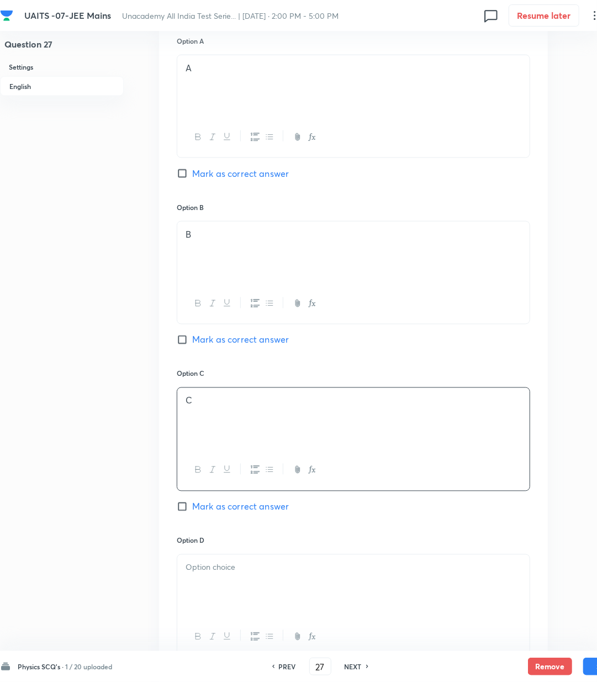
drag, startPoint x: 224, startPoint y: 507, endPoint x: 230, endPoint y: 573, distance: 65.5
click at [224, 509] on span "Mark as correct answer" at bounding box center [240, 506] width 97 height 13
click at [192, 509] on input "Mark as correct answer" at bounding box center [184, 506] width 15 height 11
checkbox input "true"
click at [230, 574] on p at bounding box center [354, 567] width 336 height 13
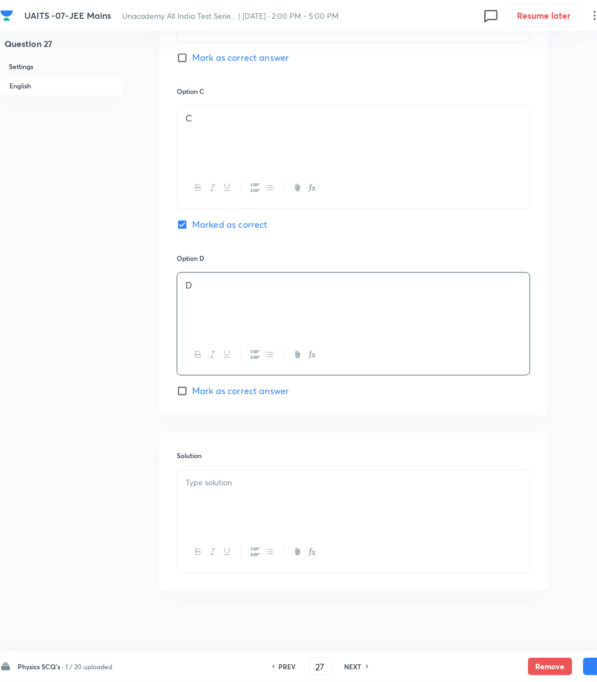
scroll to position [880, 0]
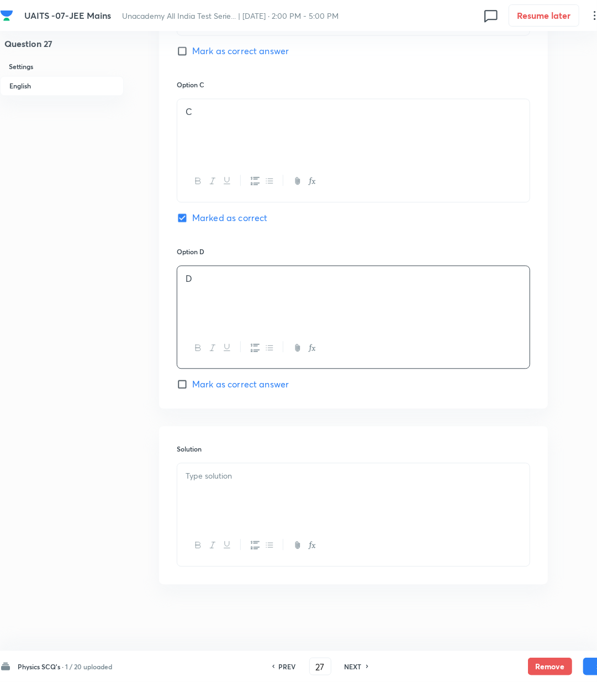
click at [226, 510] on div at bounding box center [353, 495] width 353 height 62
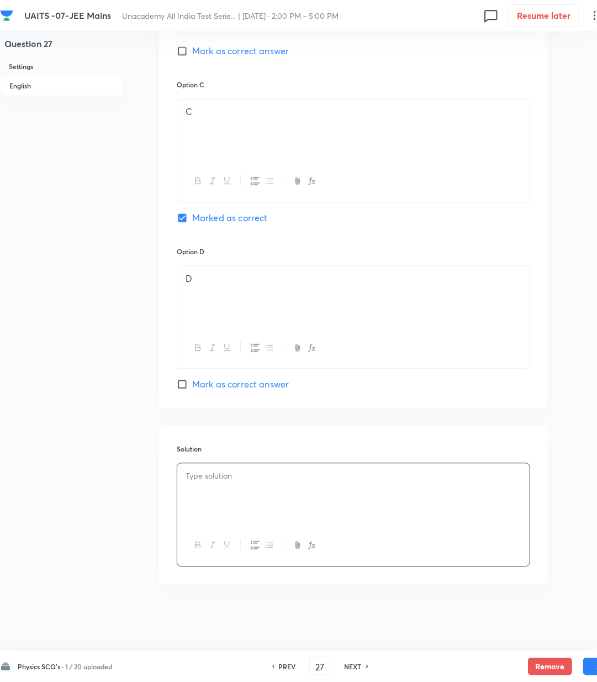
click at [343, 494] on div at bounding box center [353, 495] width 353 height 62
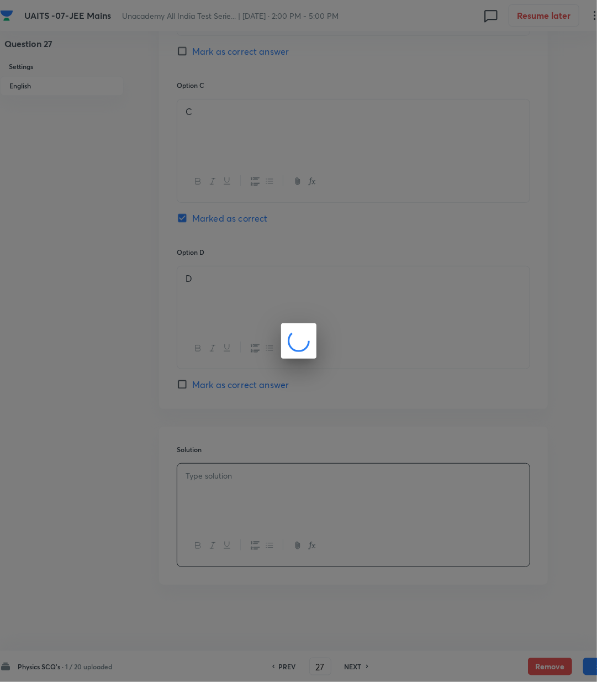
scroll to position [867, 0]
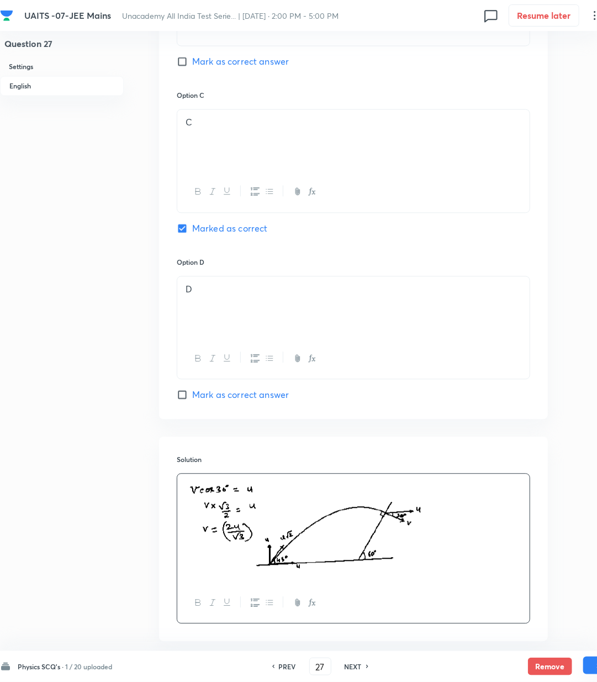
click at [586, 665] on button "Save" at bounding box center [606, 666] width 44 height 18
type input "28"
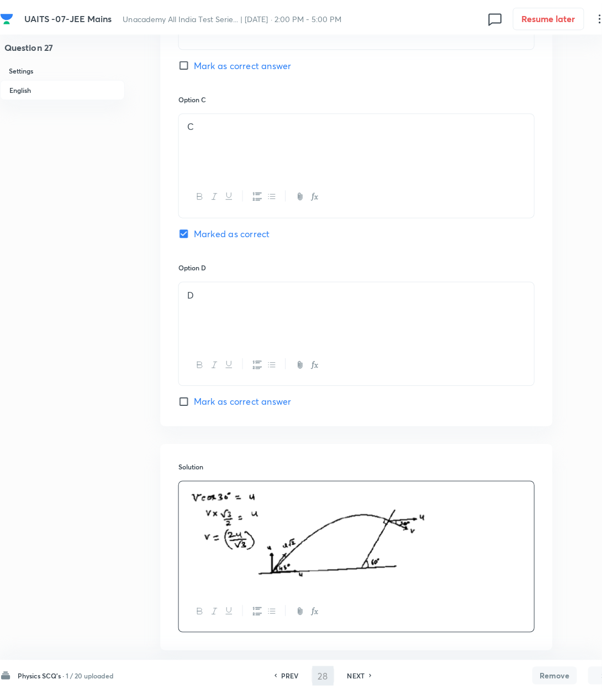
scroll to position [0, 0]
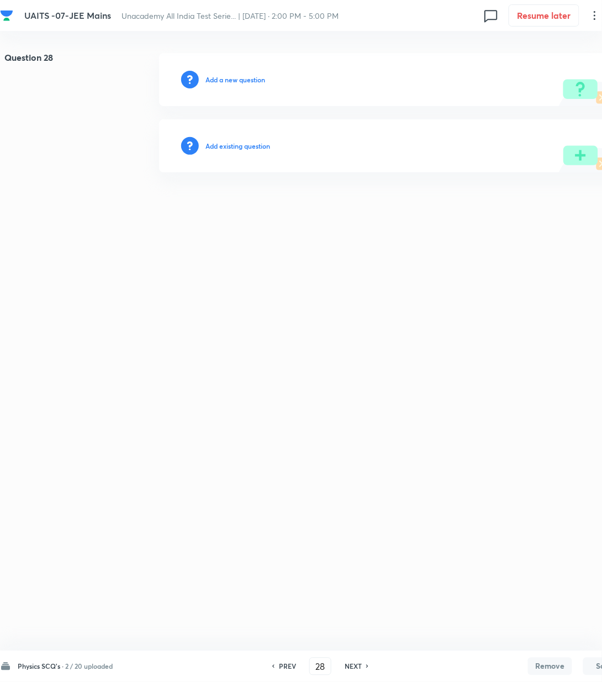
click at [227, 75] on h6 "Add a new question" at bounding box center [236, 80] width 60 height 10
click at [227, 75] on h6 "Choose a question type" at bounding box center [241, 80] width 71 height 10
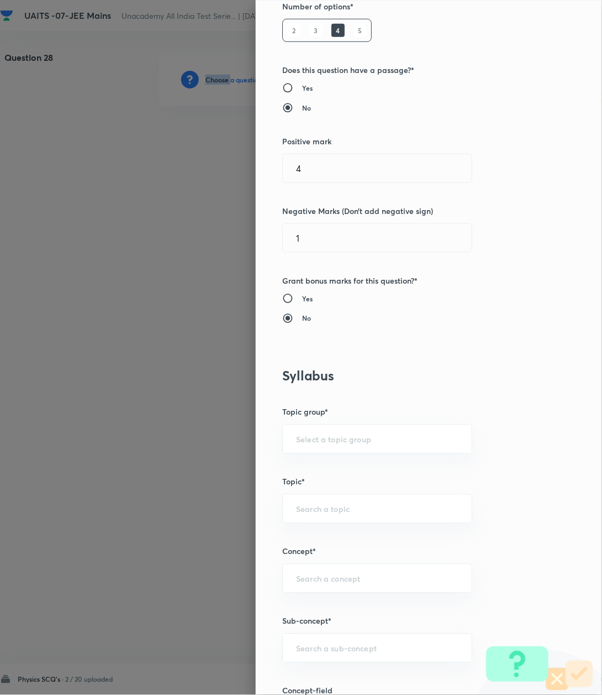
scroll to position [368, 0]
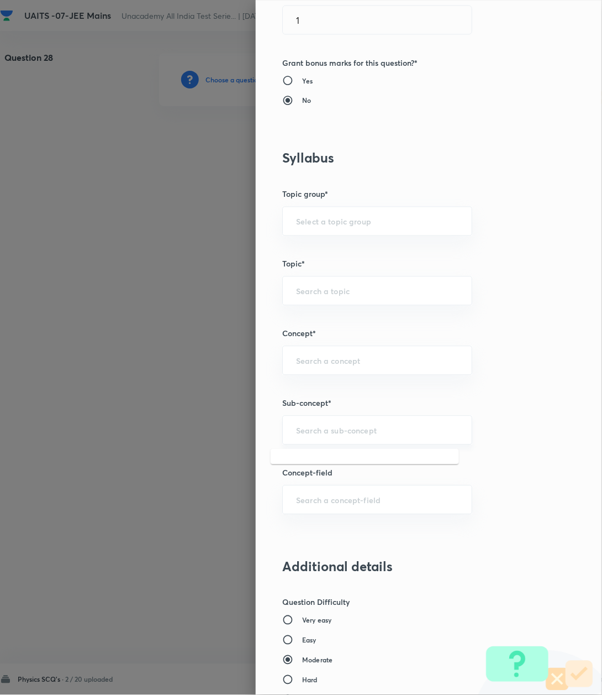
click at [316, 431] on input "text" at bounding box center [377, 430] width 162 height 11
paste input "Kinematics-2D"
click at [308, 465] on li "Kinematics-2D" at bounding box center [365, 463] width 188 height 20
type input "Kinematics-2D"
type input "Physics"
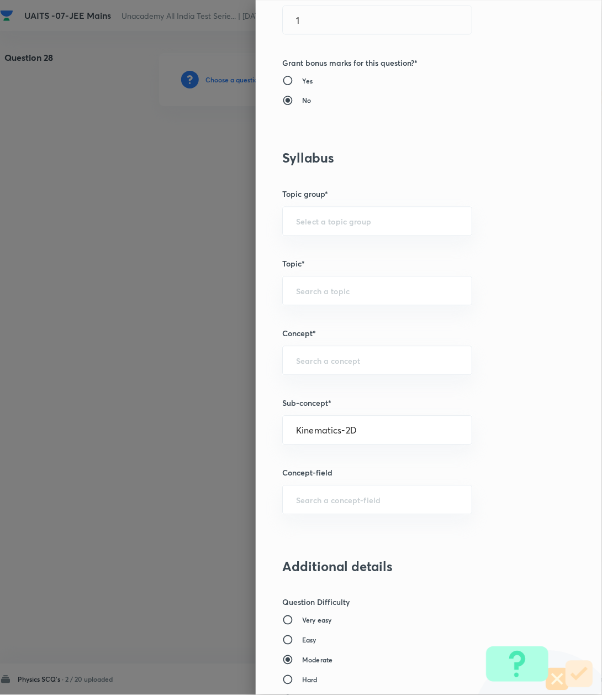
type input "Kinematics-2D"
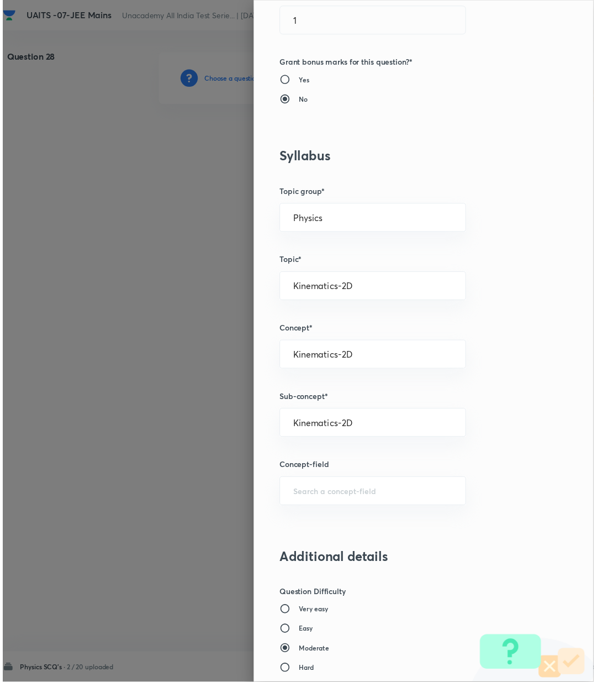
scroll to position [810, 0]
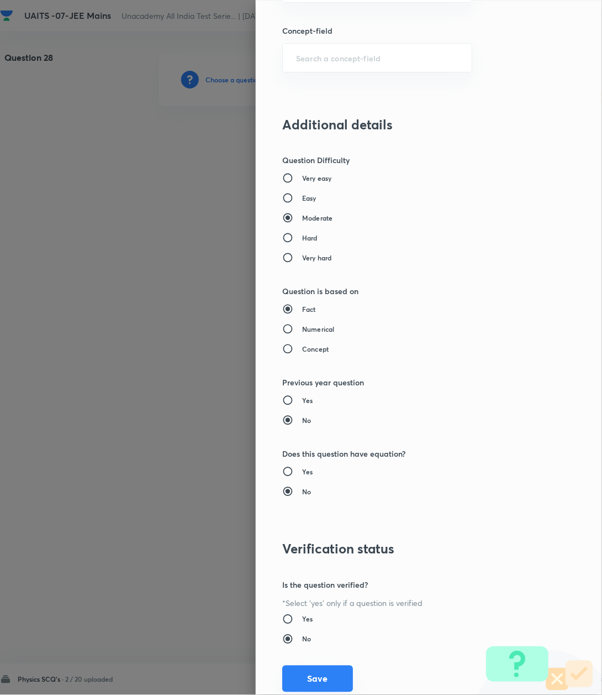
click at [323, 679] on button "Save" at bounding box center [317, 678] width 71 height 27
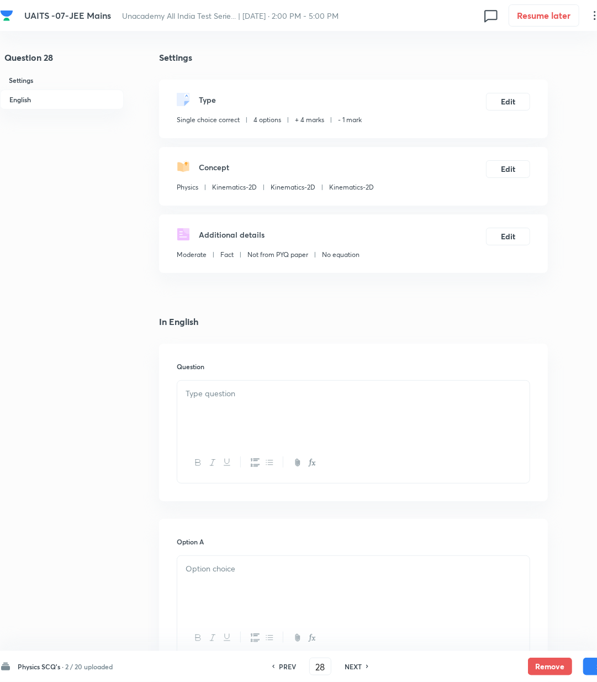
click at [228, 408] on div at bounding box center [353, 412] width 353 height 62
click at [281, 386] on div at bounding box center [353, 412] width 353 height 62
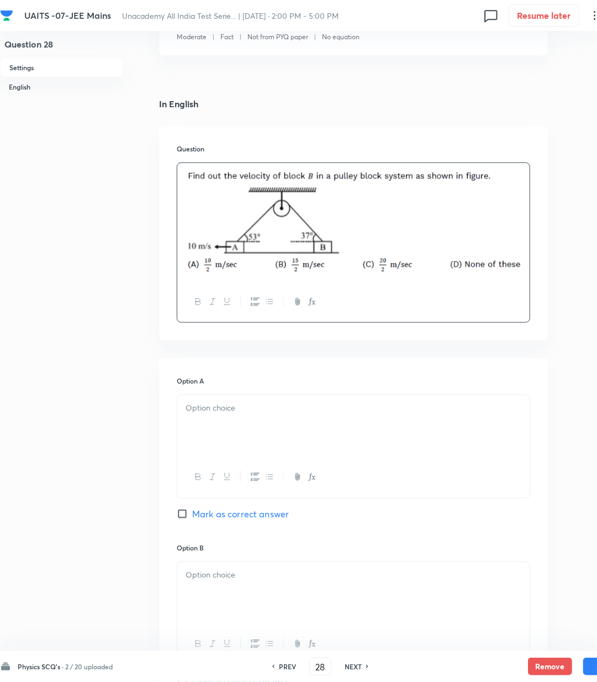
scroll to position [221, 0]
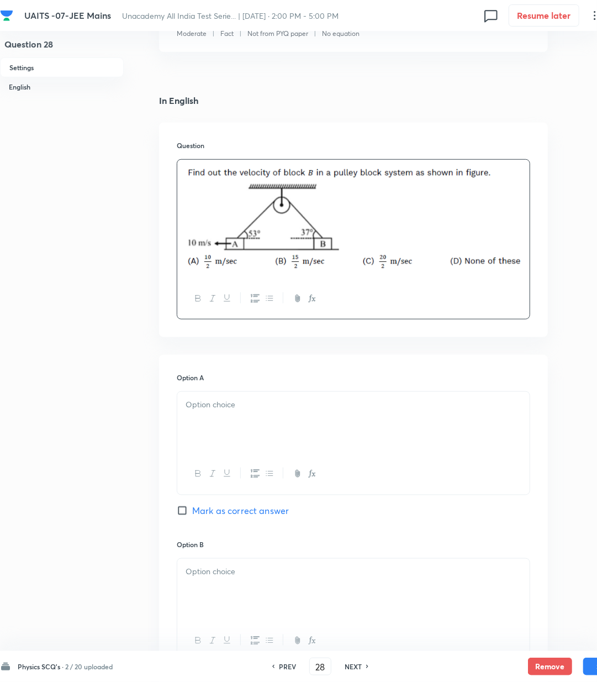
click at [256, 414] on div at bounding box center [353, 423] width 353 height 62
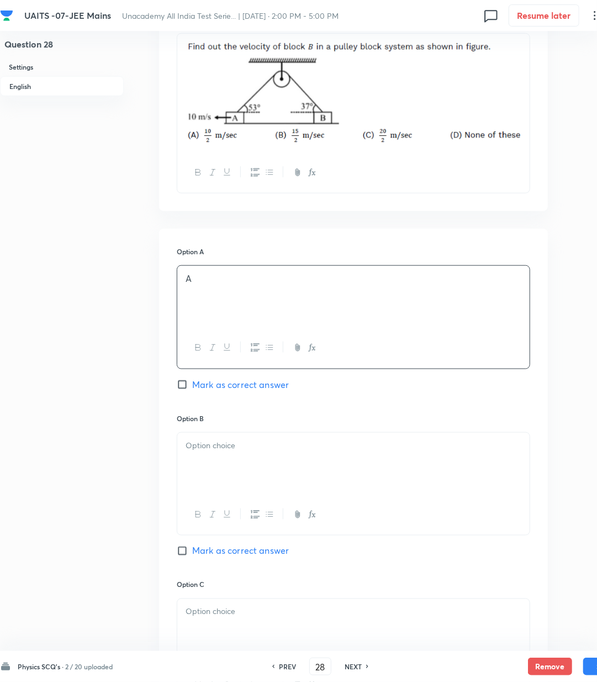
scroll to position [368, 0]
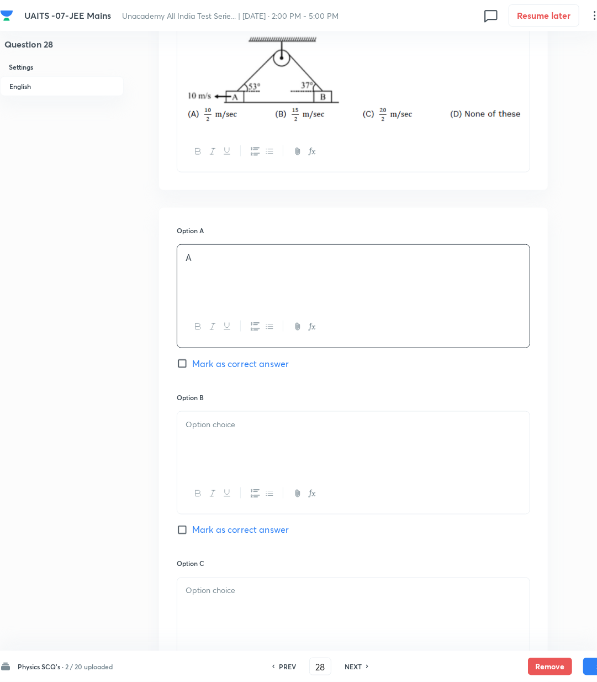
click at [230, 437] on div at bounding box center [353, 443] width 353 height 62
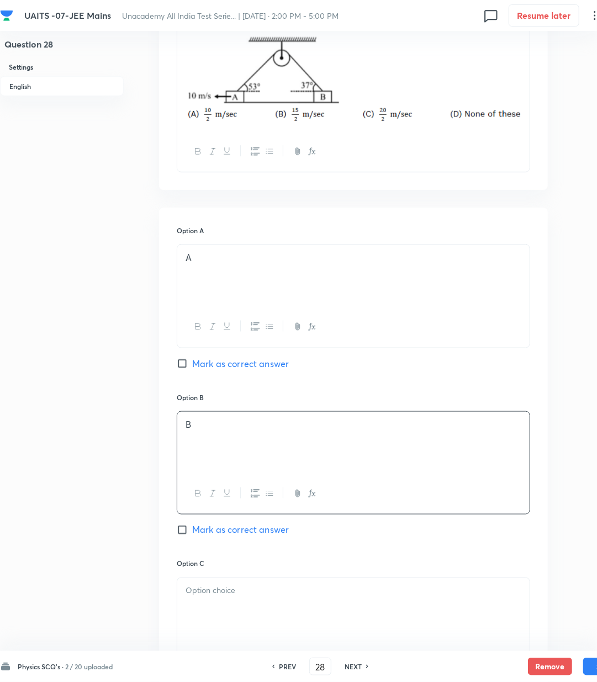
click at [218, 536] on span "Mark as correct answer" at bounding box center [240, 529] width 97 height 13
click at [192, 536] on input "Mark as correct answer" at bounding box center [184, 529] width 15 height 11
checkbox input "true"
click at [220, 575] on div "Option C Mark as correct answer" at bounding box center [354, 642] width 354 height 166
click at [204, 626] on div at bounding box center [353, 609] width 353 height 62
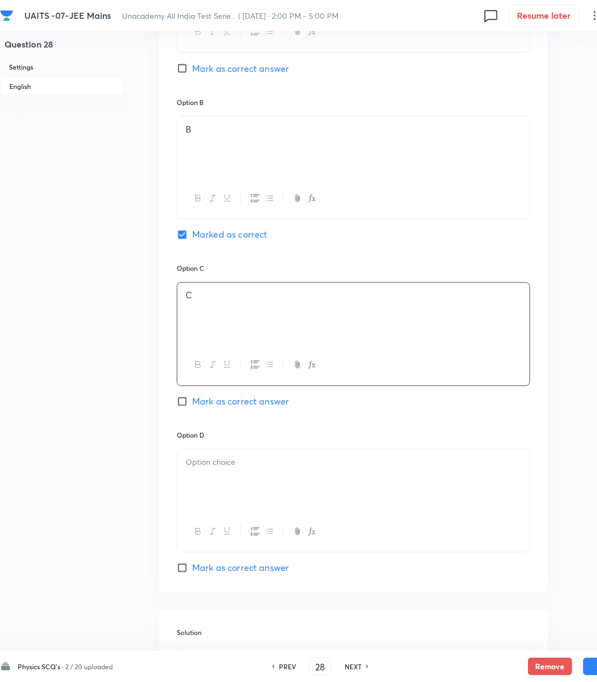
click at [213, 476] on div at bounding box center [353, 481] width 353 height 62
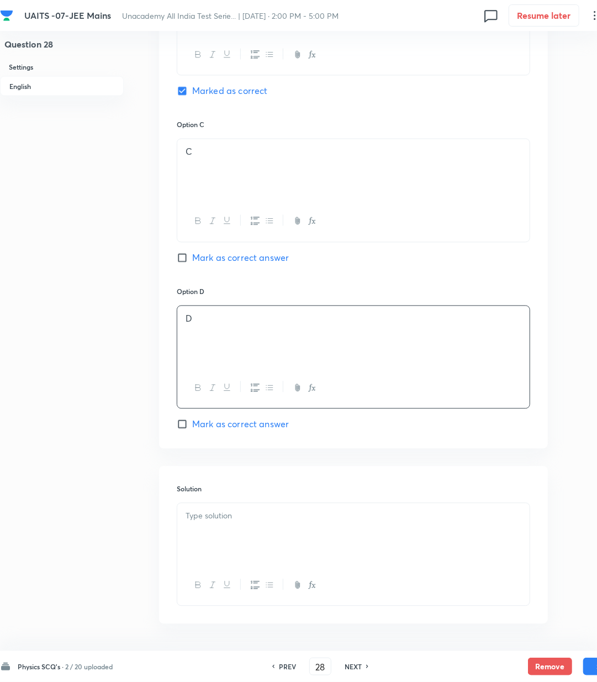
scroll to position [810, 0]
click at [216, 523] on div at bounding box center [353, 531] width 353 height 62
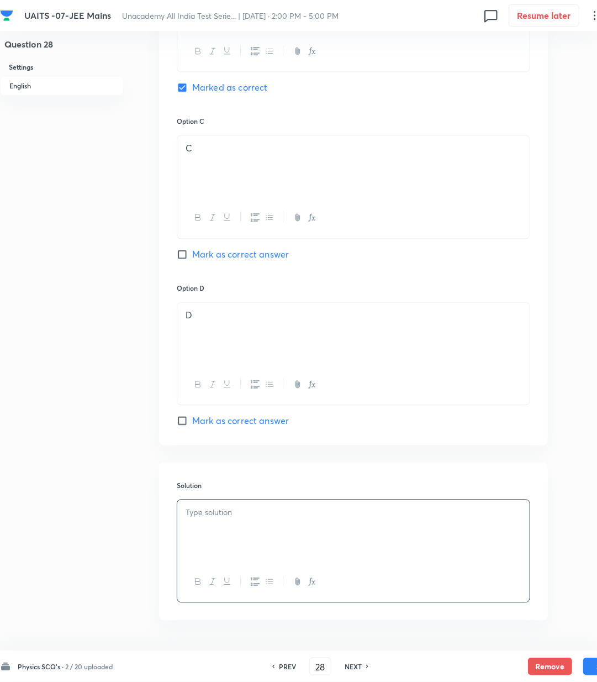
click at [224, 529] on div at bounding box center [353, 531] width 353 height 62
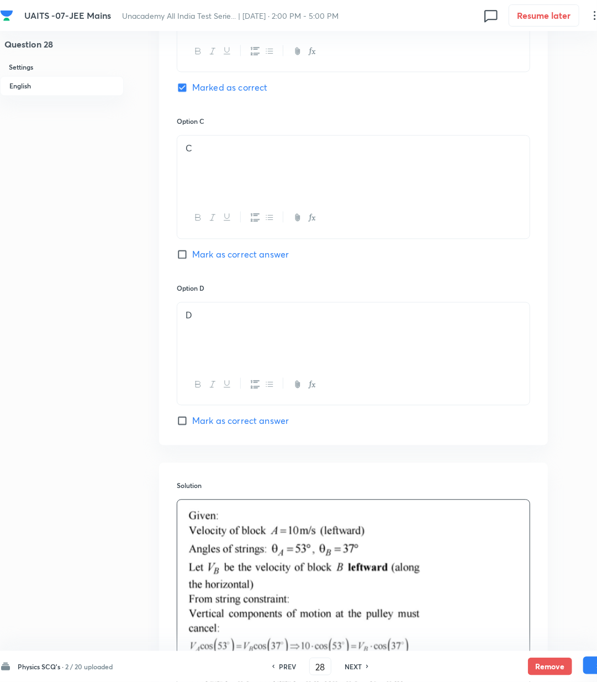
click at [592, 664] on button "Save" at bounding box center [606, 666] width 44 height 18
type input "29"
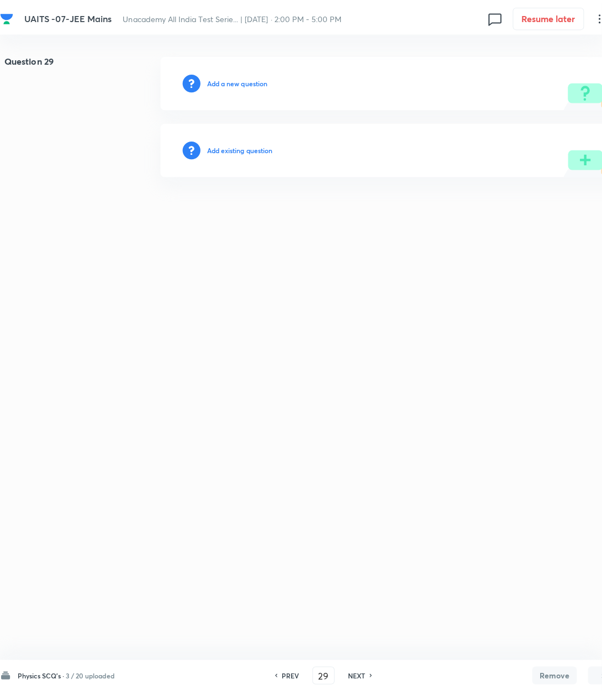
scroll to position [0, 0]
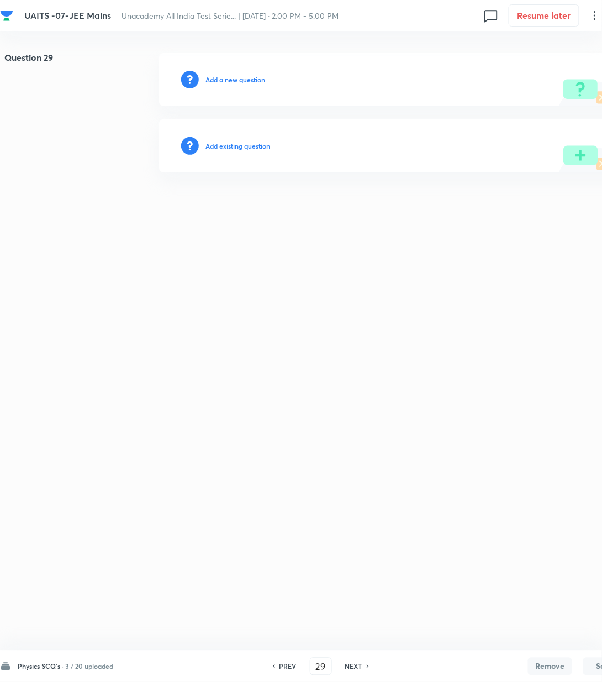
click at [222, 81] on h6 "Add a new question" at bounding box center [236, 80] width 60 height 10
click at [222, 81] on h6 "Choose a question type" at bounding box center [241, 80] width 71 height 10
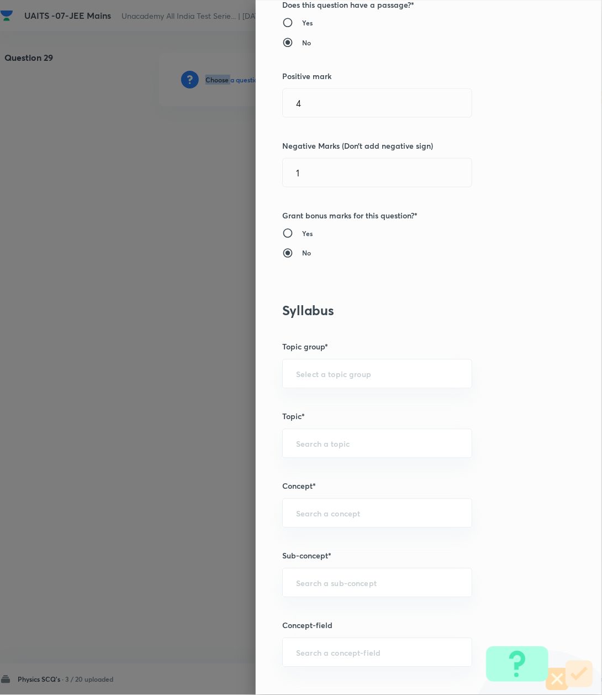
scroll to position [221, 0]
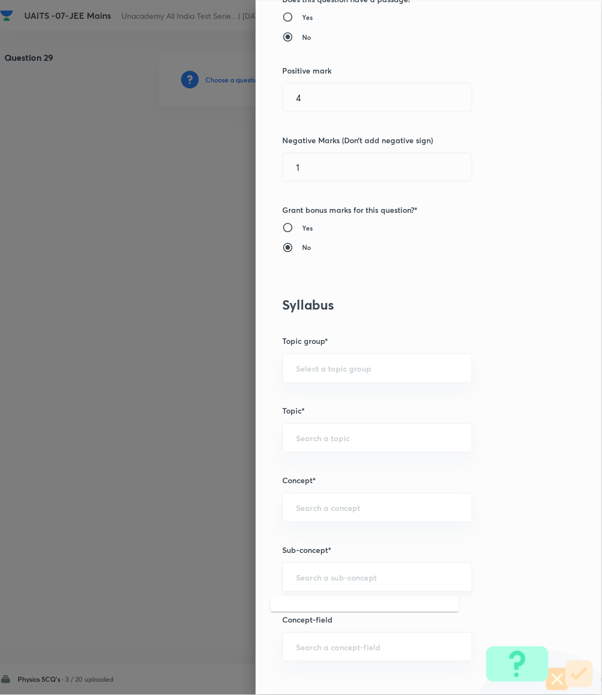
click at [324, 582] on input "text" at bounding box center [377, 577] width 162 height 11
paste input "Kinematics-2D"
click at [308, 613] on li "Kinematics-2D" at bounding box center [365, 611] width 188 height 20
type input "Kinematics-2D"
type input "Physics"
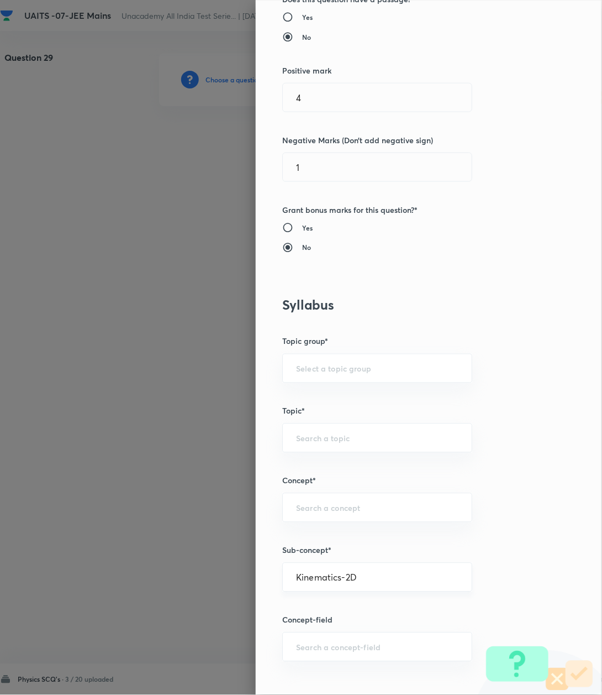
type input "Kinematics-2D"
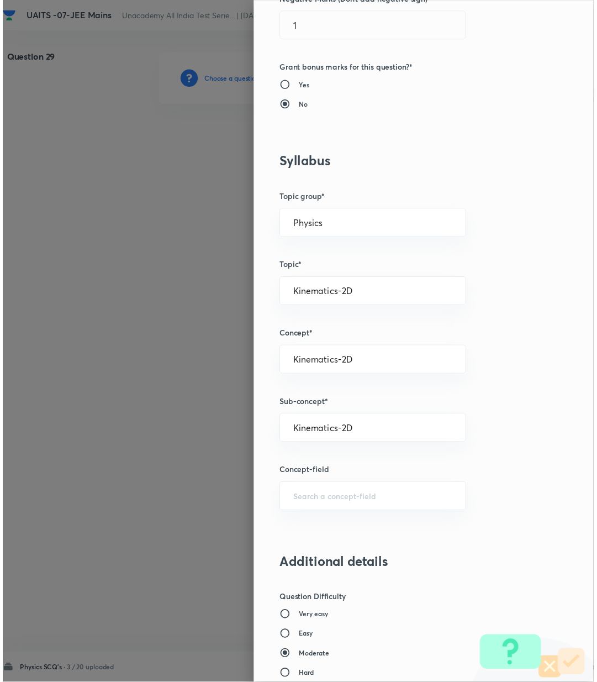
scroll to position [810, 0]
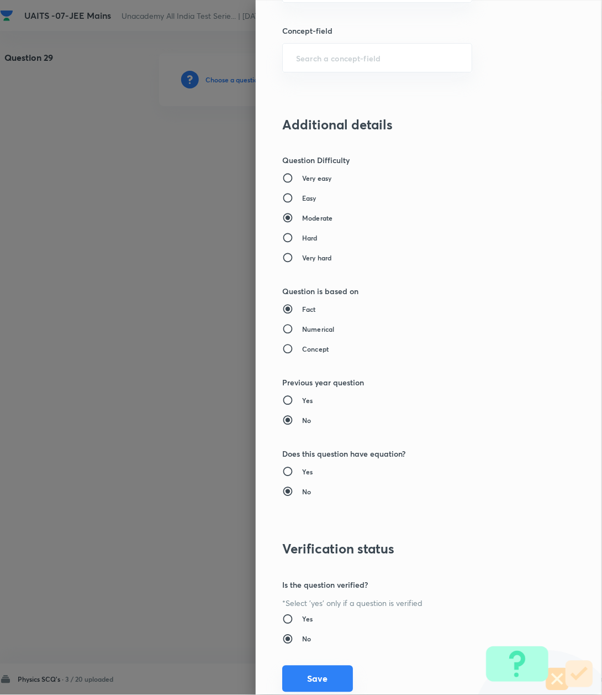
click at [314, 681] on button "Save" at bounding box center [317, 678] width 71 height 27
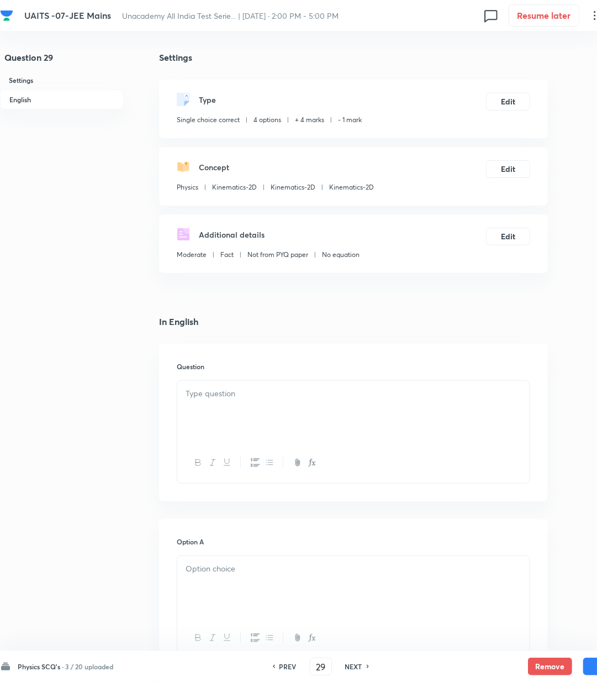
click at [222, 407] on div at bounding box center [353, 412] width 353 height 62
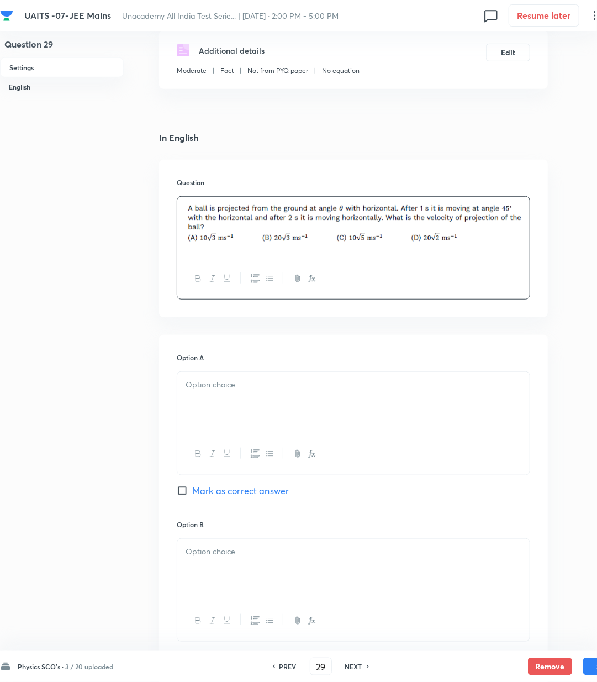
scroll to position [221, 0]
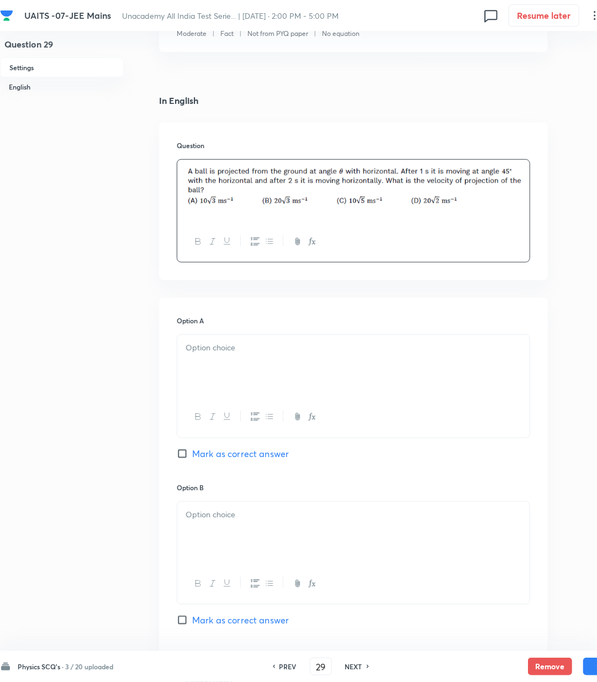
click at [207, 346] on p at bounding box center [354, 348] width 336 height 13
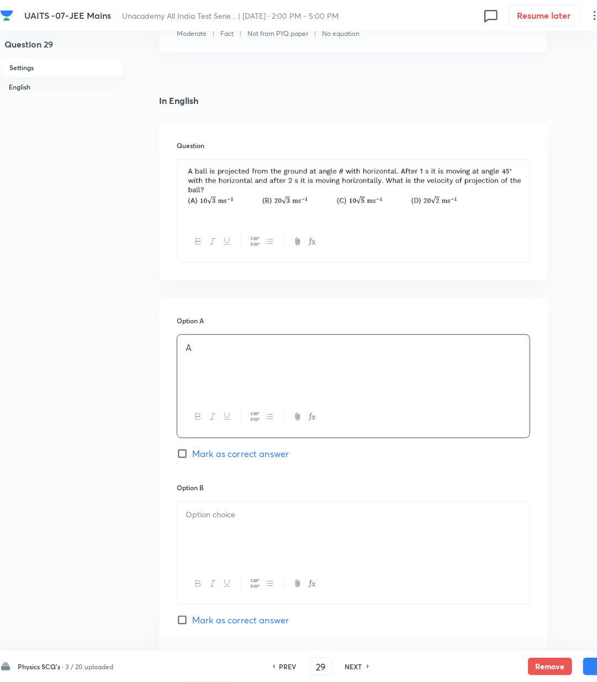
click at [212, 513] on p at bounding box center [354, 514] width 336 height 13
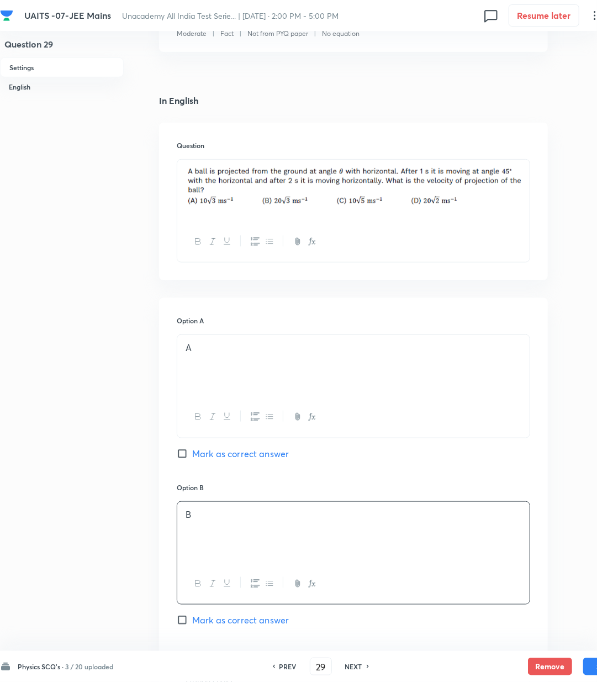
scroll to position [368, 0]
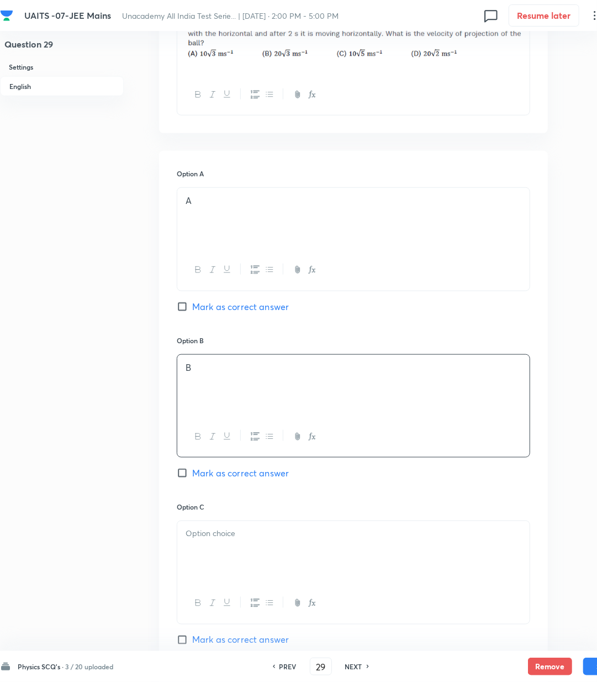
drag, startPoint x: 208, startPoint y: 490, endPoint x: 212, endPoint y: 523, distance: 33.4
click at [209, 501] on div "Option B B [PERSON_NAME] as correct answer" at bounding box center [354, 418] width 354 height 166
click at [209, 537] on p at bounding box center [354, 534] width 336 height 13
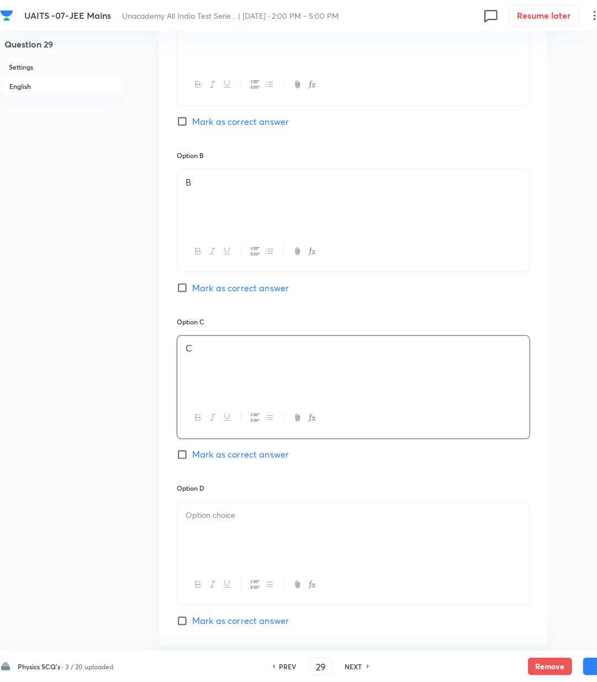
scroll to position [589, 0]
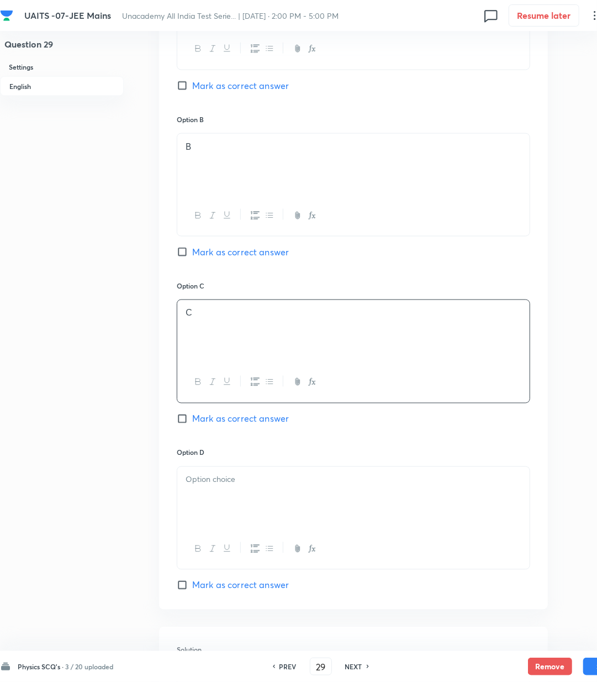
drag, startPoint x: 232, startPoint y: 420, endPoint x: 233, endPoint y: 494, distance: 73.5
click at [235, 439] on div "Option C C [PERSON_NAME] as correct answer" at bounding box center [354, 364] width 354 height 166
click at [233, 500] on div at bounding box center [353, 498] width 353 height 62
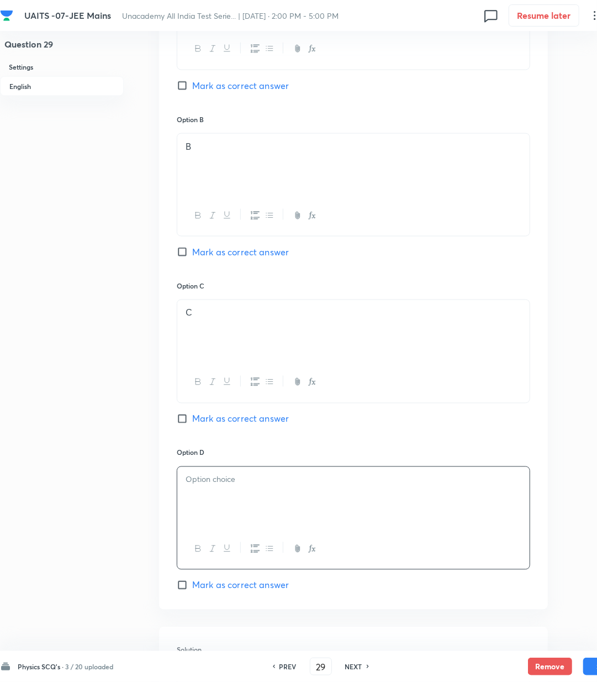
drag, startPoint x: 206, startPoint y: 418, endPoint x: 206, endPoint y: 472, distance: 54.2
click at [208, 432] on div "Option C C [PERSON_NAME] as correct answer" at bounding box center [354, 364] width 354 height 166
click at [208, 493] on div at bounding box center [353, 498] width 353 height 62
drag, startPoint x: 203, startPoint y: 416, endPoint x: 206, endPoint y: 423, distance: 7.7
click at [206, 423] on span "Mark as correct answer" at bounding box center [240, 418] width 97 height 13
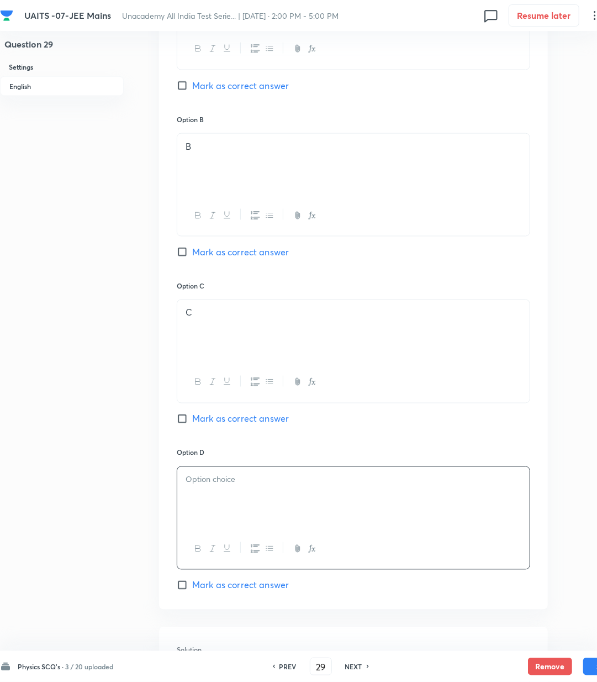
click at [192, 423] on input "Mark as correct answer" at bounding box center [184, 418] width 15 height 11
checkbox input "true"
click at [208, 498] on div at bounding box center [353, 498] width 353 height 62
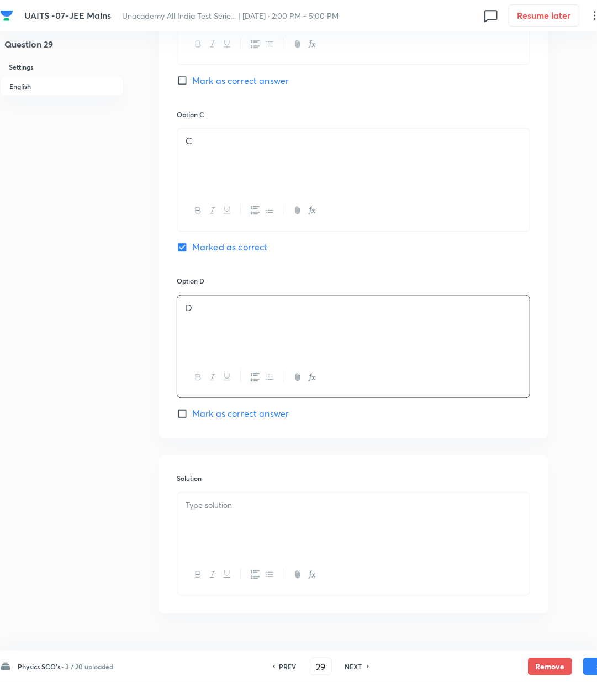
scroll to position [792, 0]
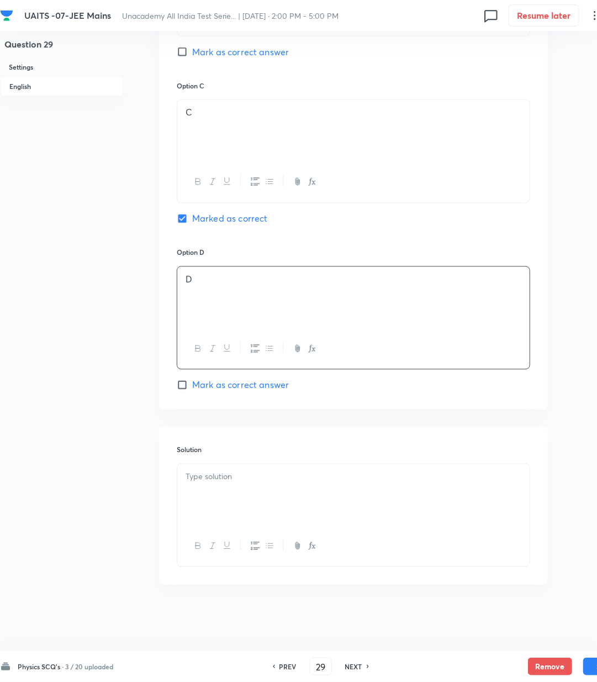
click at [208, 522] on div at bounding box center [353, 495] width 353 height 62
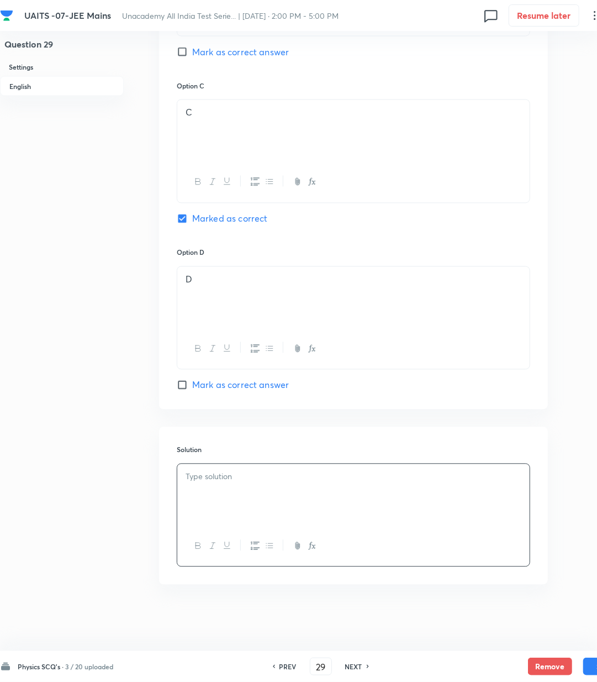
click at [206, 479] on p at bounding box center [354, 477] width 336 height 13
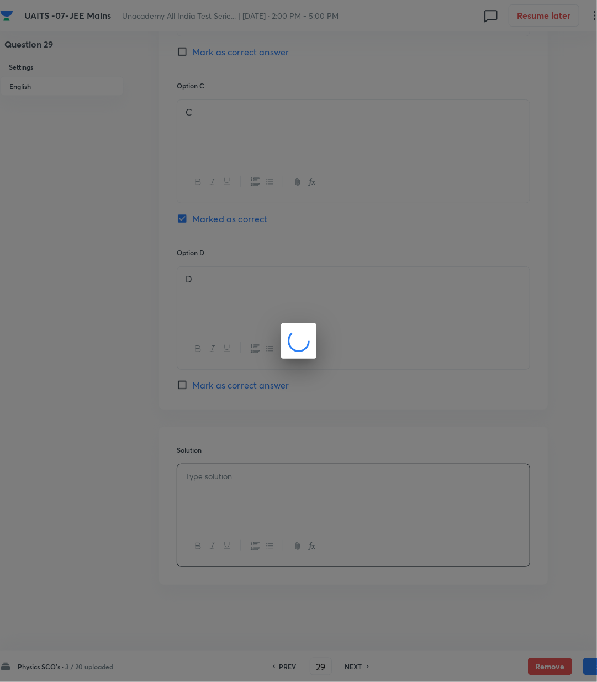
scroll to position [779, 0]
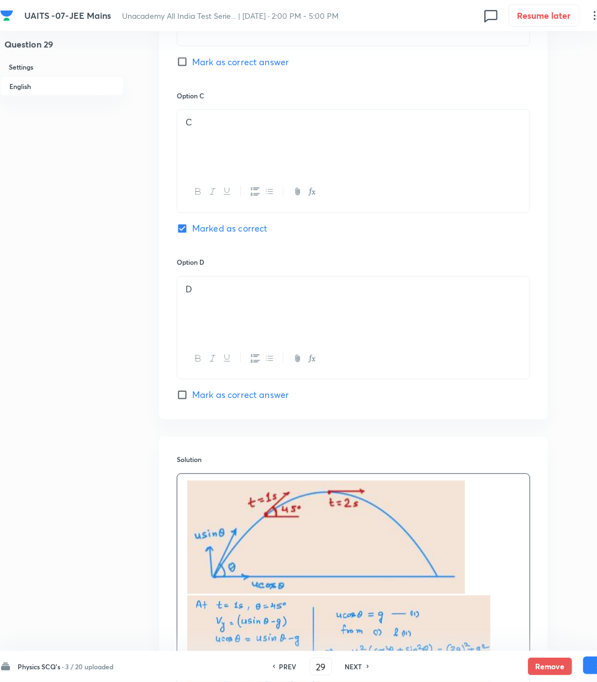
click at [590, 670] on button "Save" at bounding box center [606, 666] width 44 height 18
type input "30"
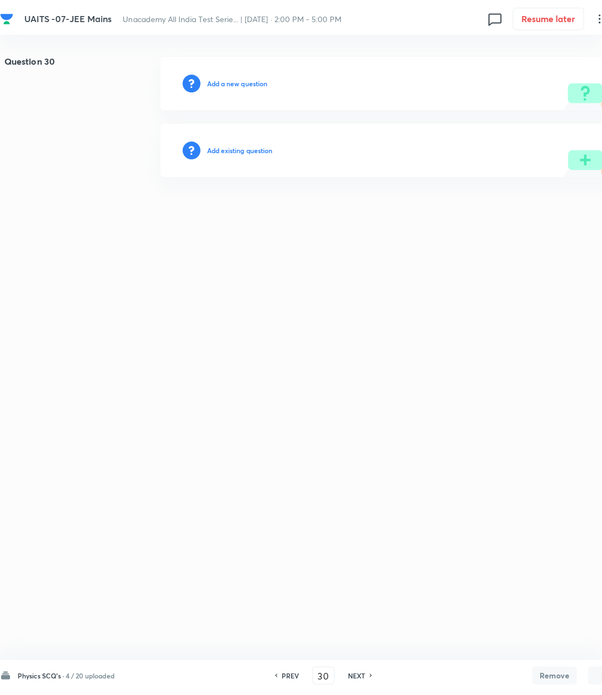
scroll to position [0, 0]
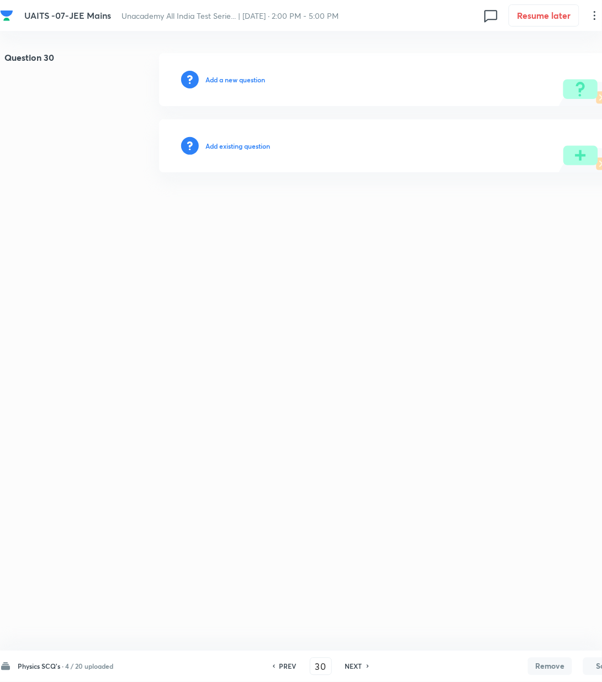
click at [224, 78] on h6 "Add a new question" at bounding box center [236, 80] width 60 height 10
click at [224, 78] on h6 "Choose a question type" at bounding box center [241, 80] width 71 height 10
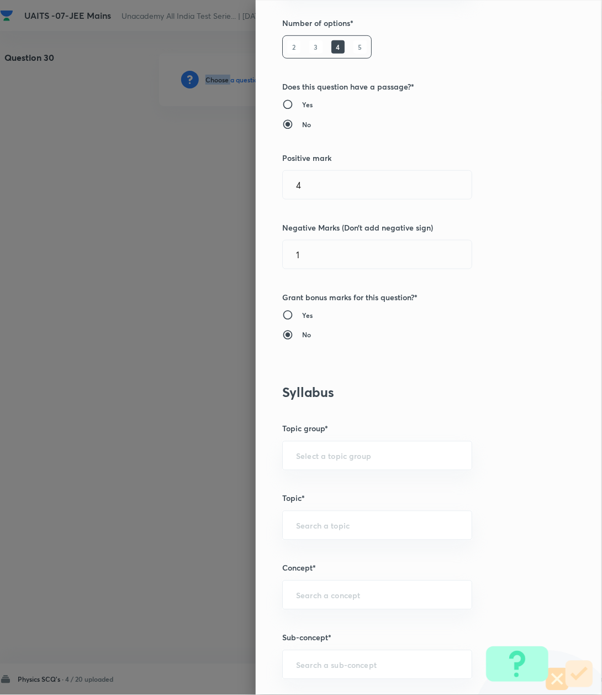
scroll to position [368, 0]
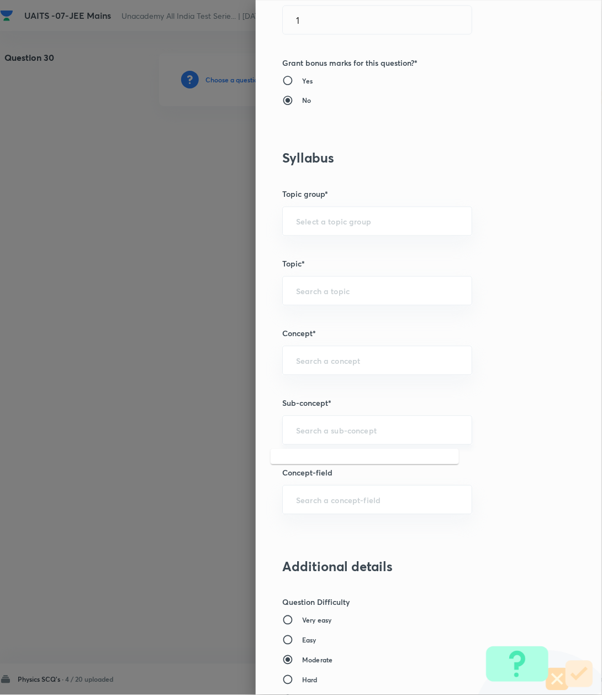
click at [317, 434] on input "text" at bounding box center [377, 430] width 162 height 11
paste input "Kinematics-2D"
click at [308, 469] on li "Kinematics-2D" at bounding box center [365, 463] width 188 height 20
type input "Kinematics-2D"
type input "Physics"
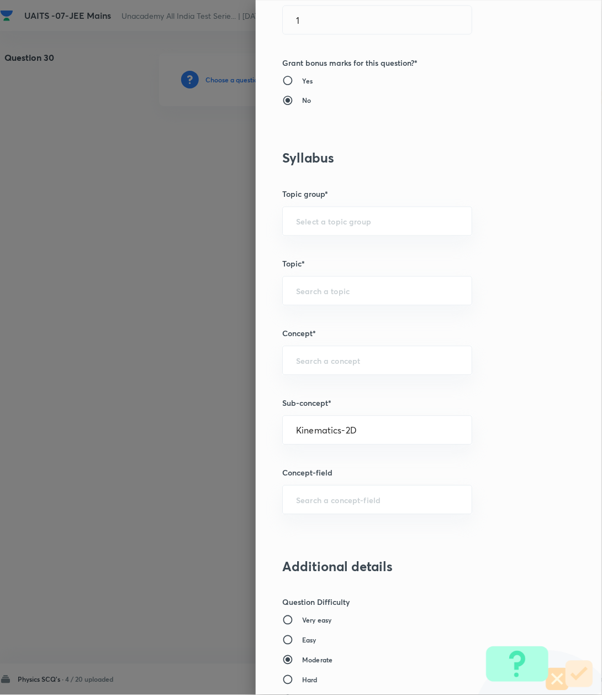
type input "Kinematics-2D"
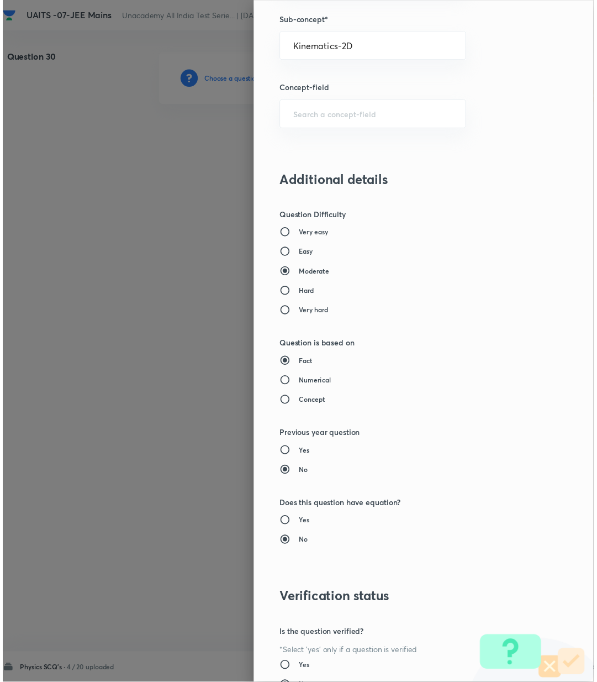
scroll to position [847, 0]
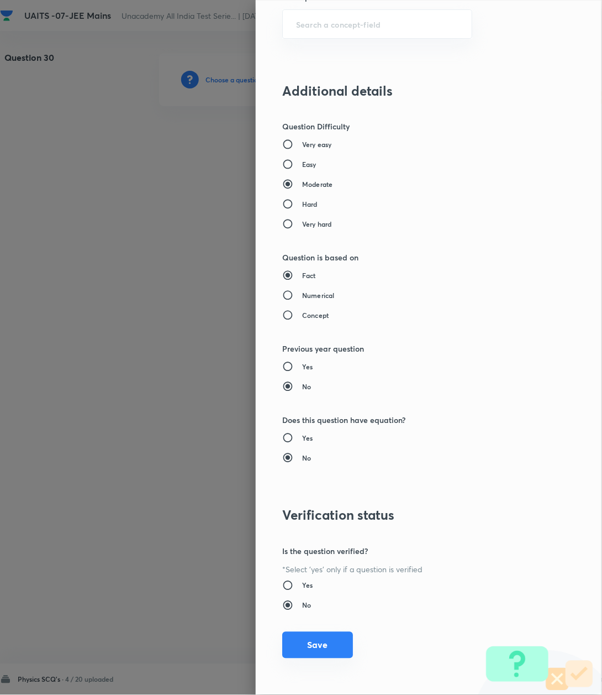
click at [306, 645] on button "Save" at bounding box center [317, 645] width 71 height 27
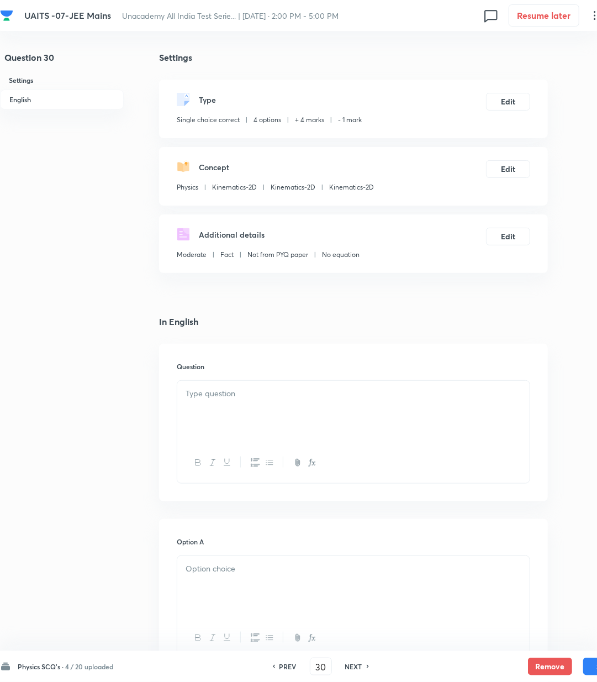
click at [250, 407] on div at bounding box center [353, 412] width 353 height 62
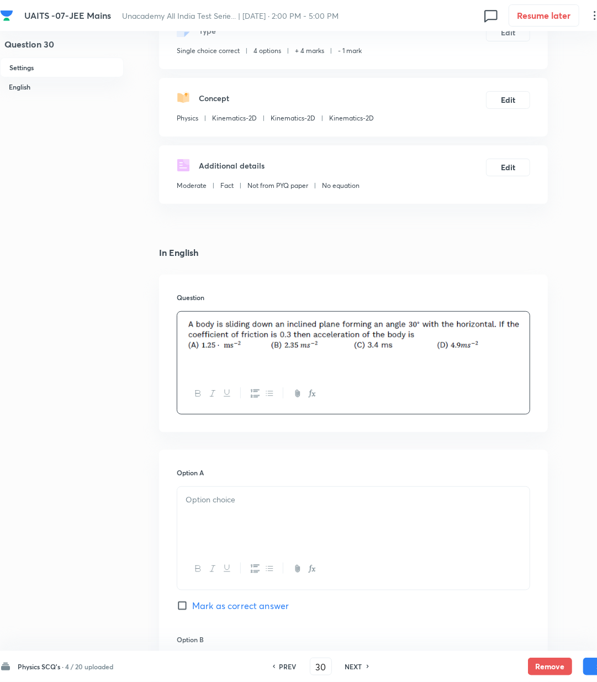
scroll to position [147, 0]
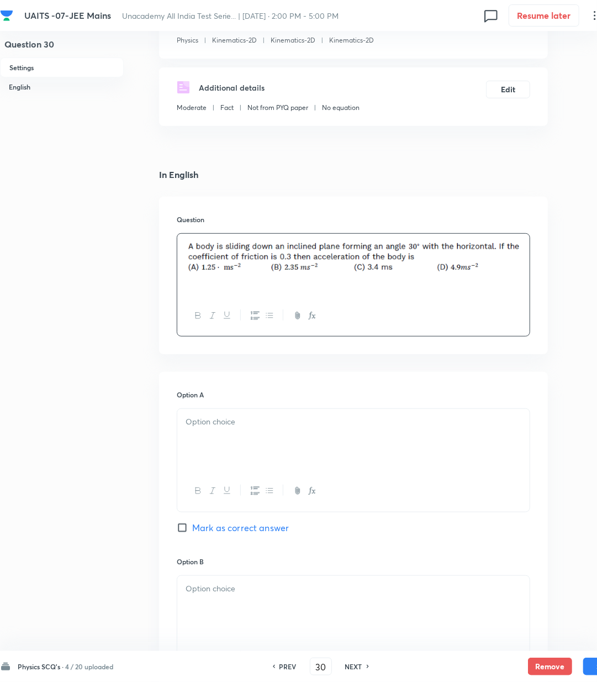
click at [245, 442] on div at bounding box center [353, 440] width 353 height 62
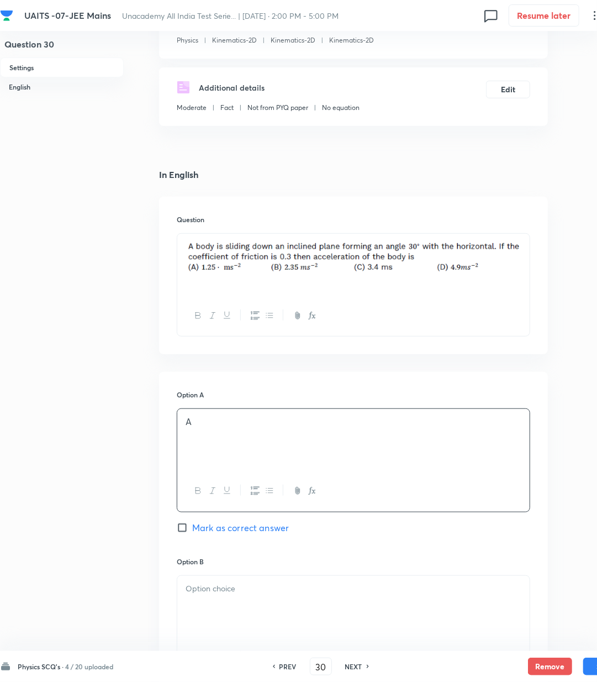
click at [222, 591] on p at bounding box center [354, 588] width 336 height 13
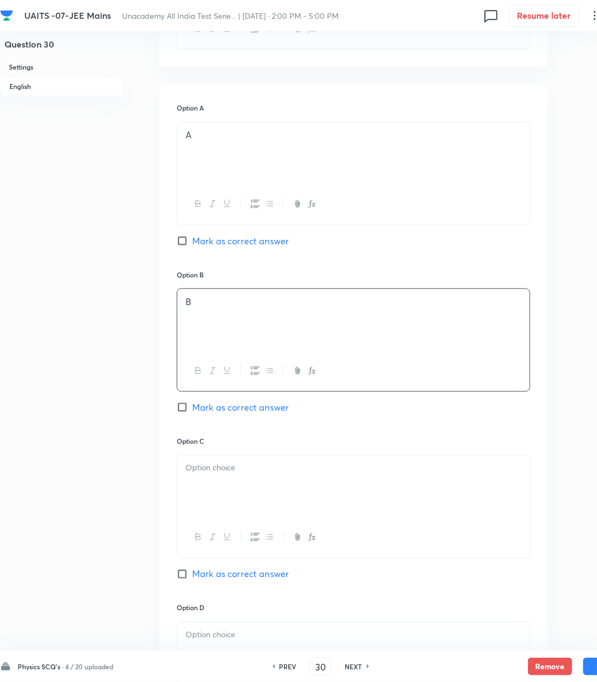
scroll to position [442, 0]
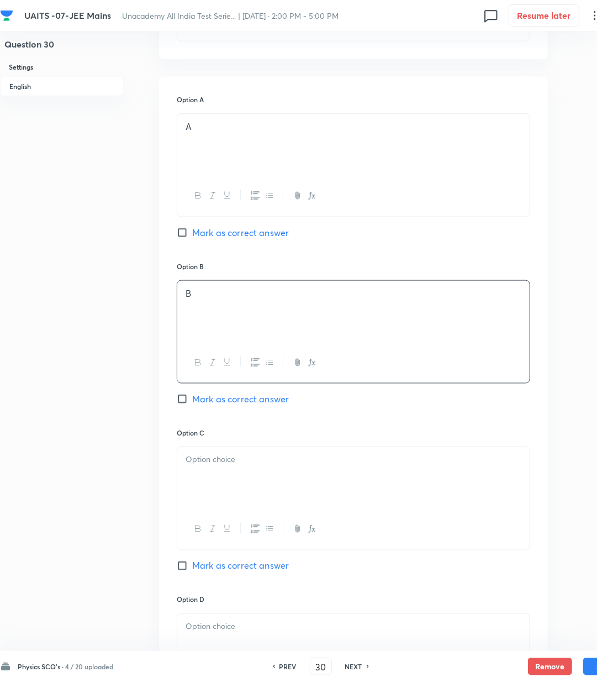
click at [212, 403] on span "Mark as correct answer" at bounding box center [240, 398] width 97 height 13
click at [192, 403] on input "Mark as correct answer" at bounding box center [184, 398] width 15 height 11
checkbox input "true"
click at [214, 471] on div at bounding box center [353, 478] width 353 height 62
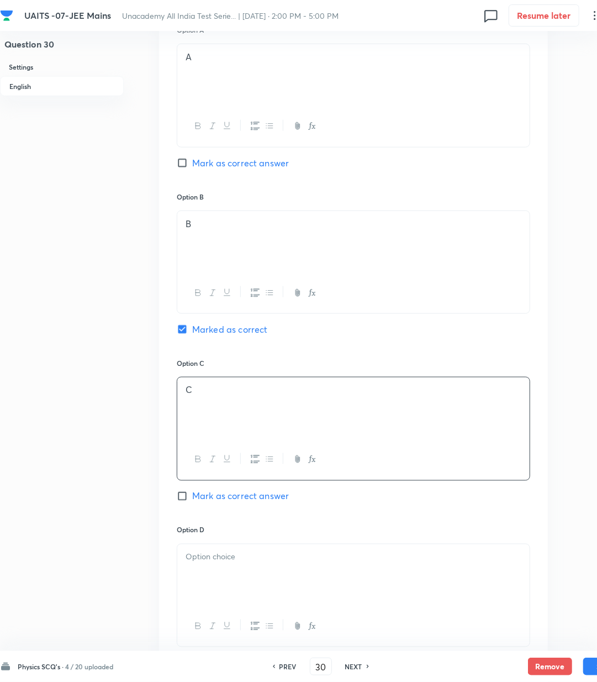
scroll to position [589, 0]
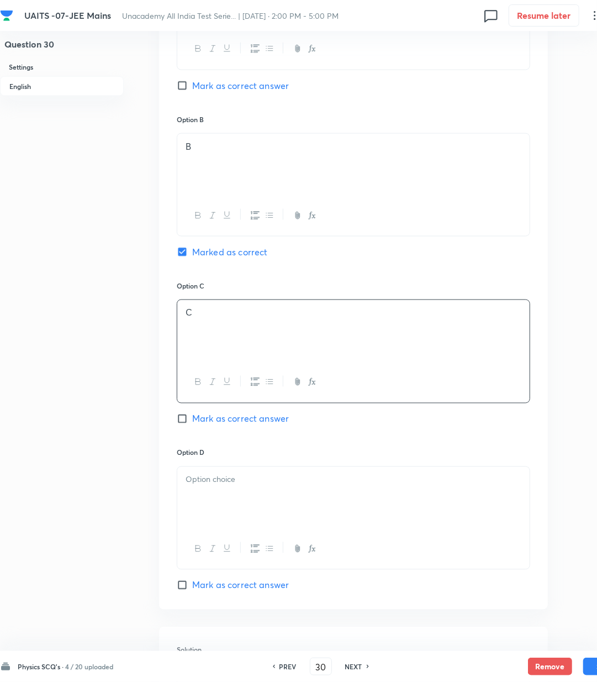
click at [221, 489] on div at bounding box center [353, 498] width 353 height 62
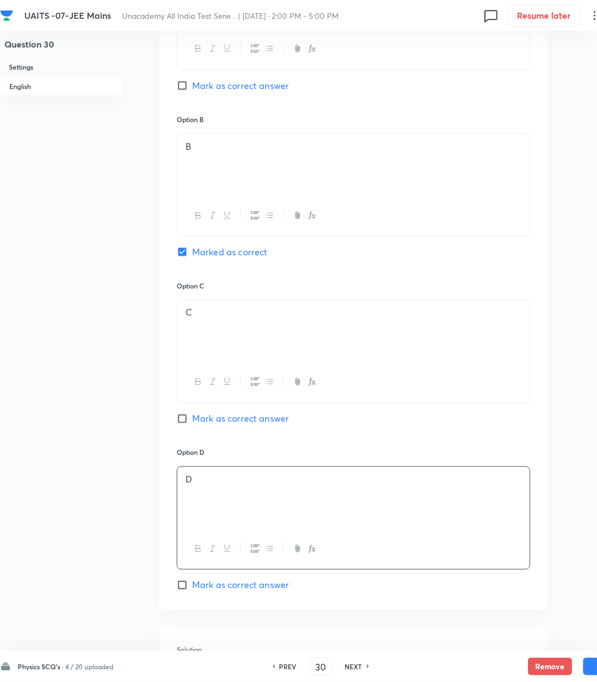
click at [250, 480] on p "D" at bounding box center [354, 480] width 336 height 13
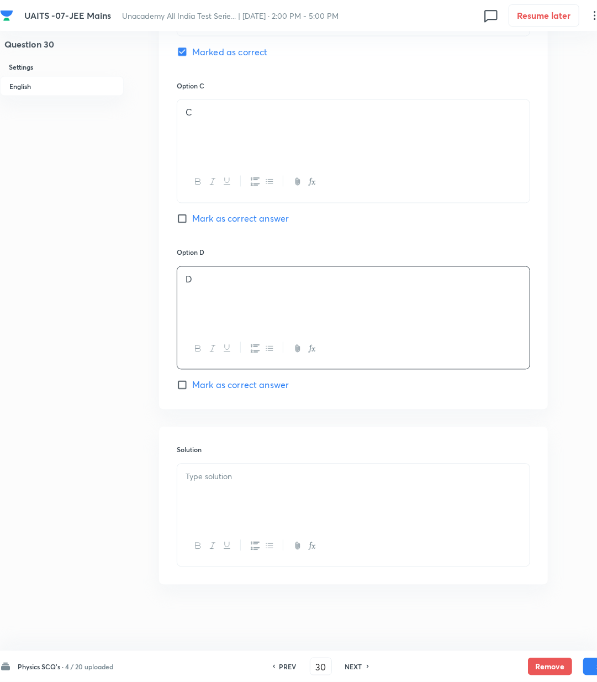
click at [248, 512] on div at bounding box center [353, 495] width 353 height 62
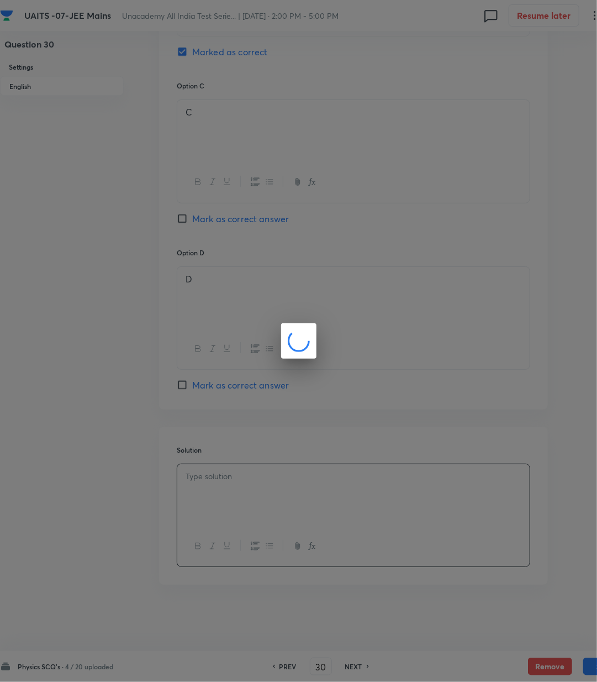
scroll to position [779, 0]
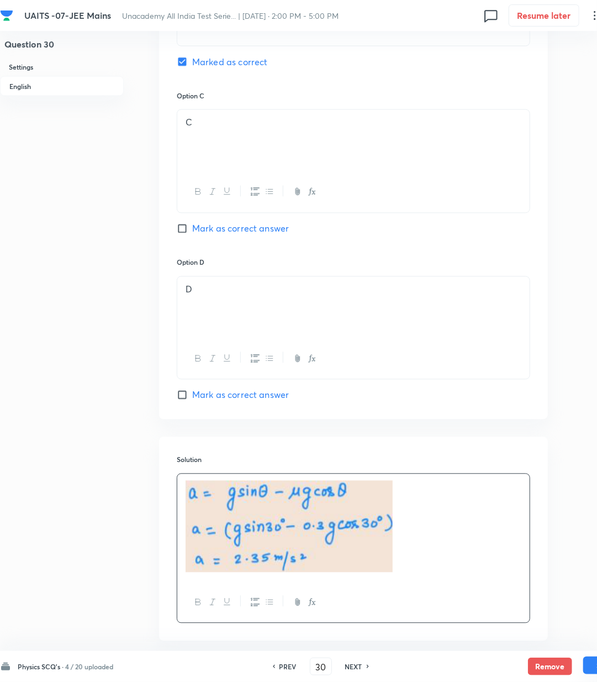
click at [589, 669] on button "Save" at bounding box center [606, 666] width 44 height 18
type input "31"
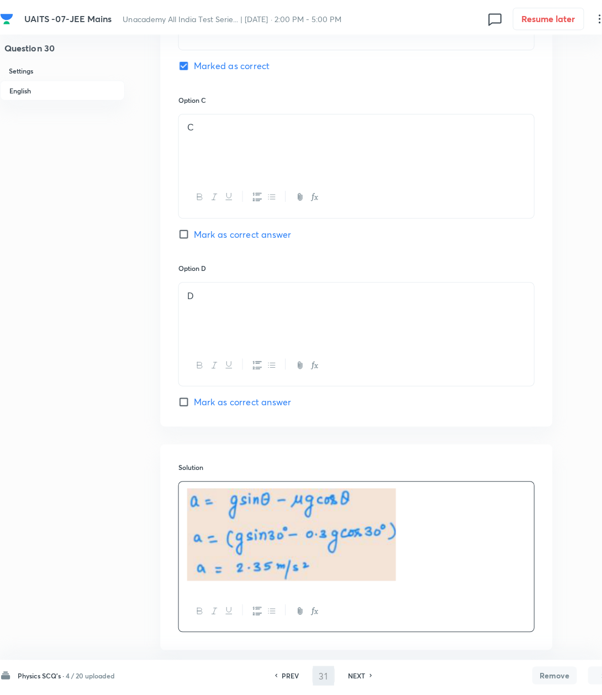
scroll to position [0, 0]
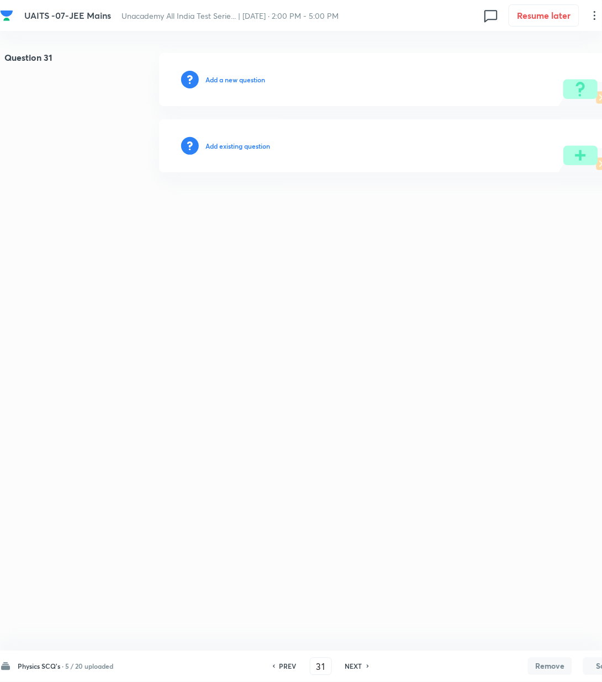
click at [219, 80] on h6 "Add a new question" at bounding box center [236, 80] width 60 height 10
click at [219, 80] on h6 "Choose a question type" at bounding box center [241, 80] width 71 height 10
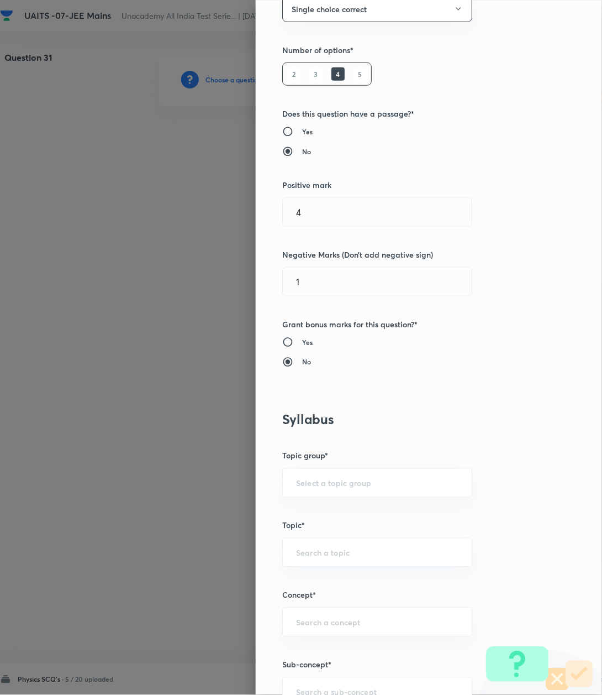
scroll to position [368, 0]
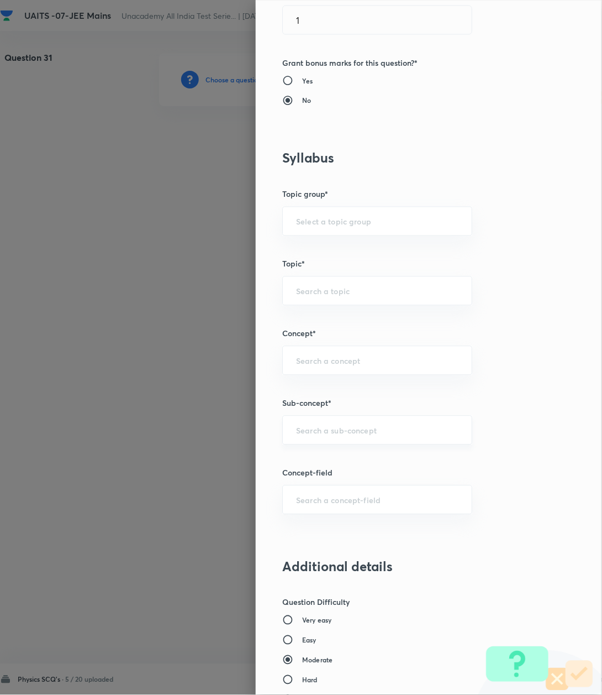
click at [306, 423] on div "​" at bounding box center [377, 430] width 190 height 29
paste input "Kinematics-2D"
click at [311, 463] on li "Kinematics-2D" at bounding box center [365, 463] width 188 height 20
type input "Kinematics-2D"
type input "Physics"
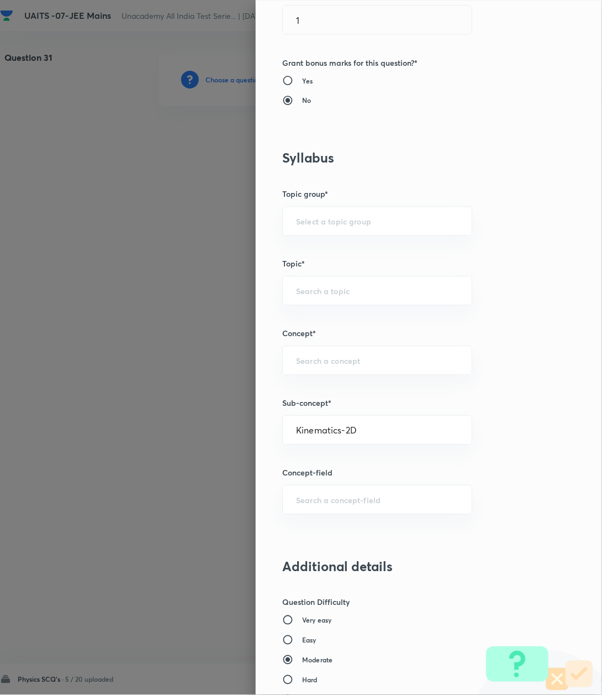
type input "Kinematics-2D"
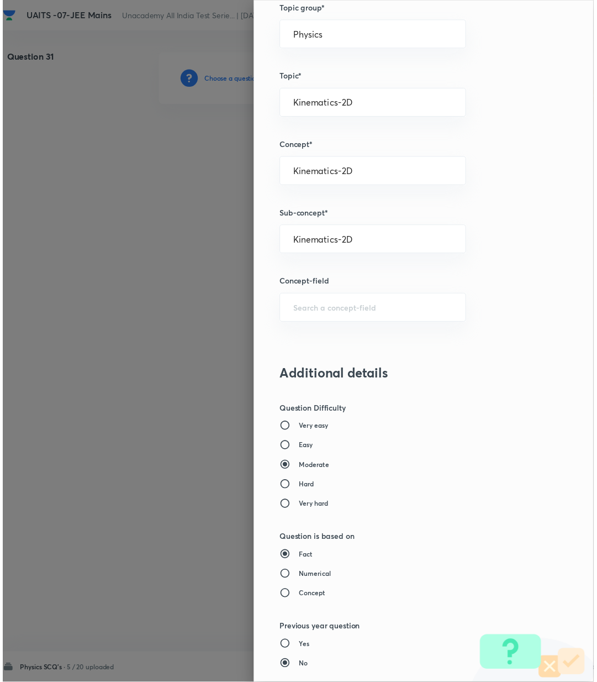
scroll to position [847, 0]
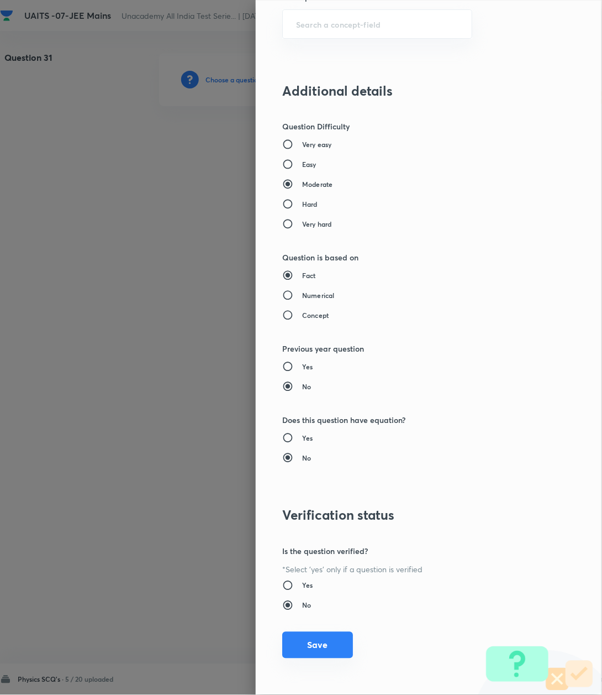
click at [312, 652] on button "Save" at bounding box center [317, 645] width 71 height 27
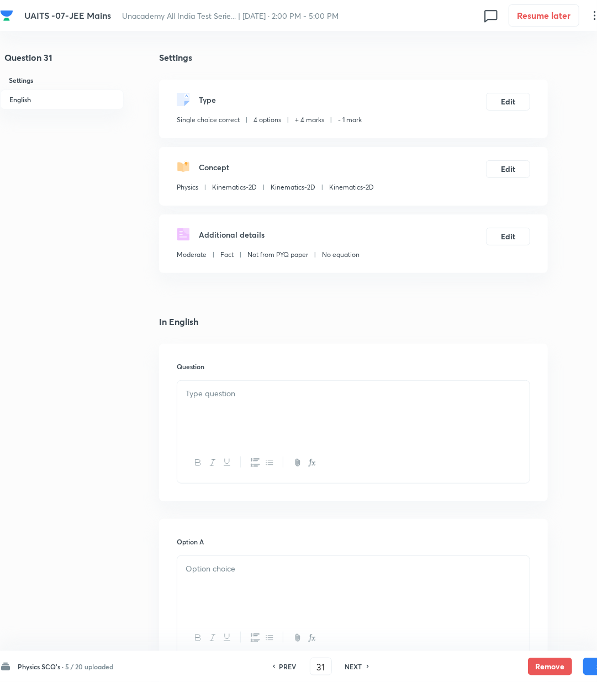
click at [217, 414] on div at bounding box center [353, 412] width 353 height 62
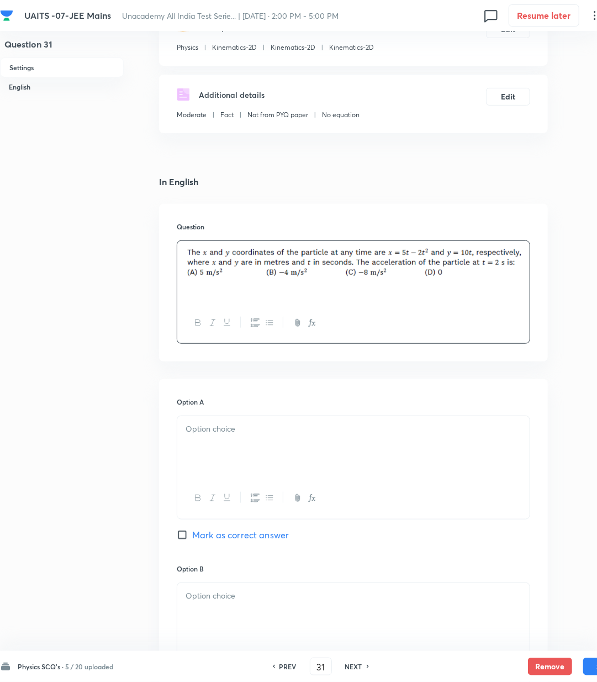
scroll to position [147, 0]
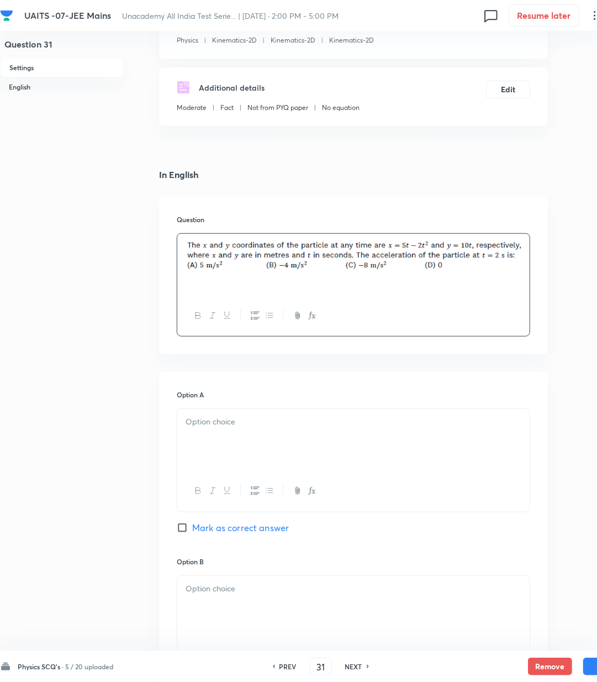
click at [207, 436] on div at bounding box center [353, 440] width 353 height 62
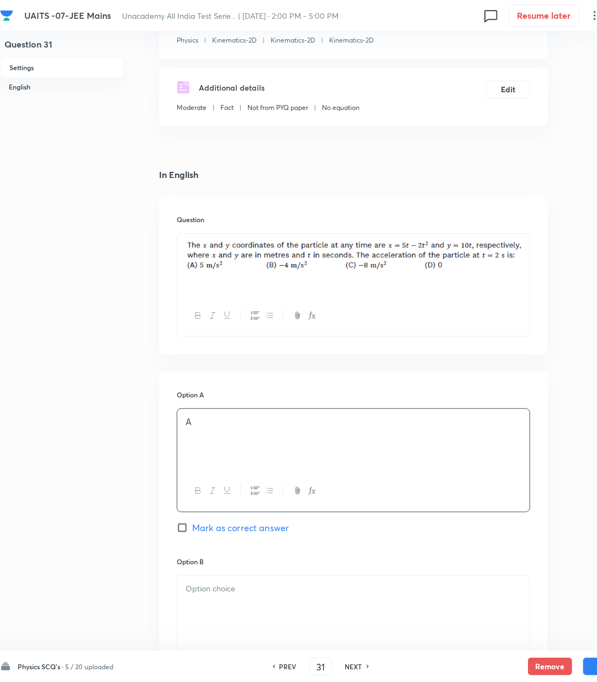
click at [195, 599] on div at bounding box center [353, 607] width 353 height 62
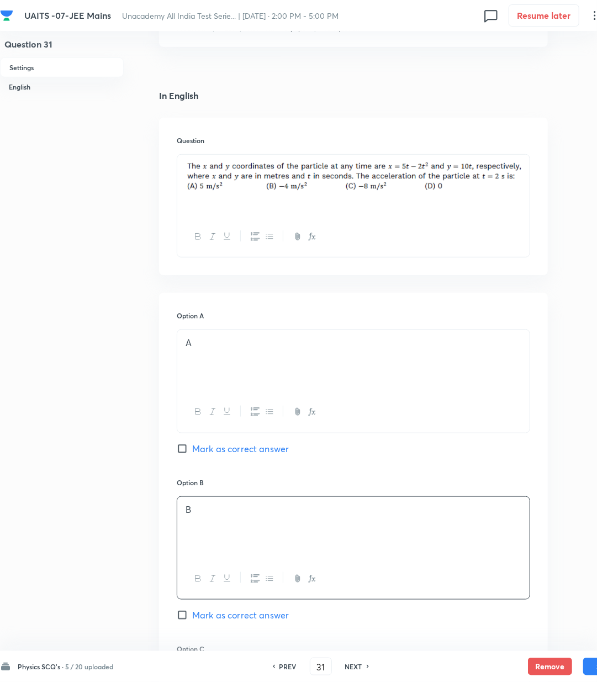
scroll to position [368, 0]
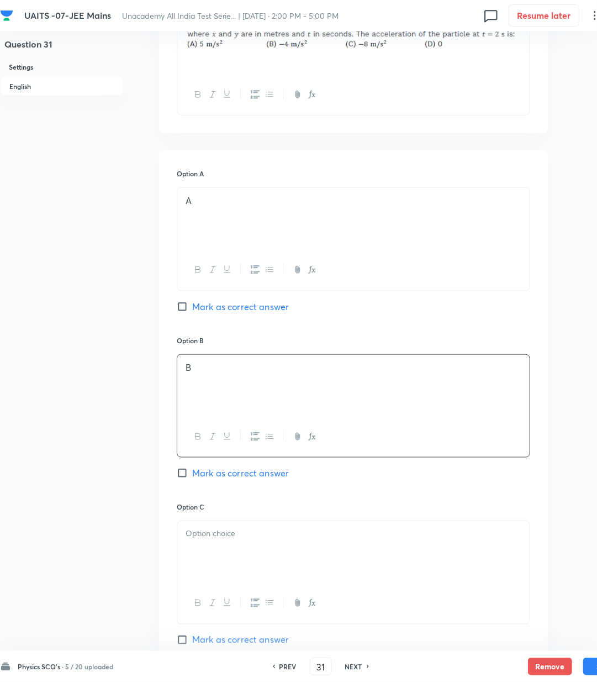
click at [217, 476] on span "Mark as correct answer" at bounding box center [240, 472] width 97 height 13
click at [192, 476] on input "Mark as correct answer" at bounding box center [184, 473] width 15 height 11
checkbox input "true"
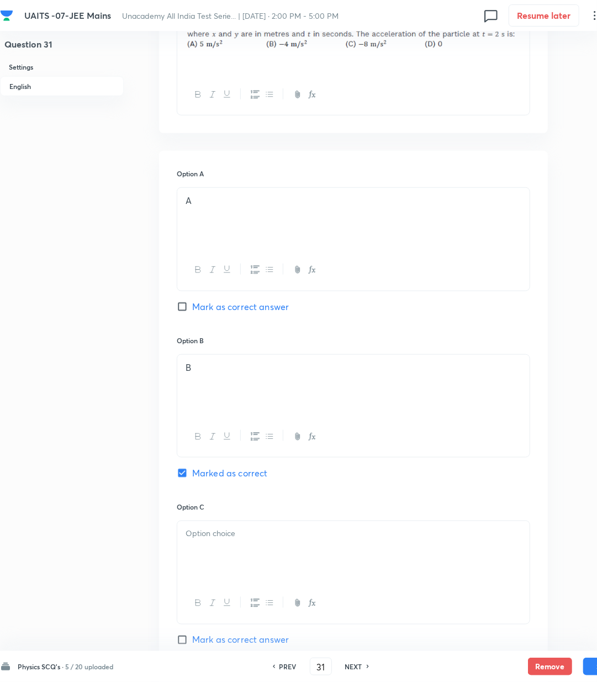
click at [221, 602] on button "button" at bounding box center [226, 603] width 14 height 14
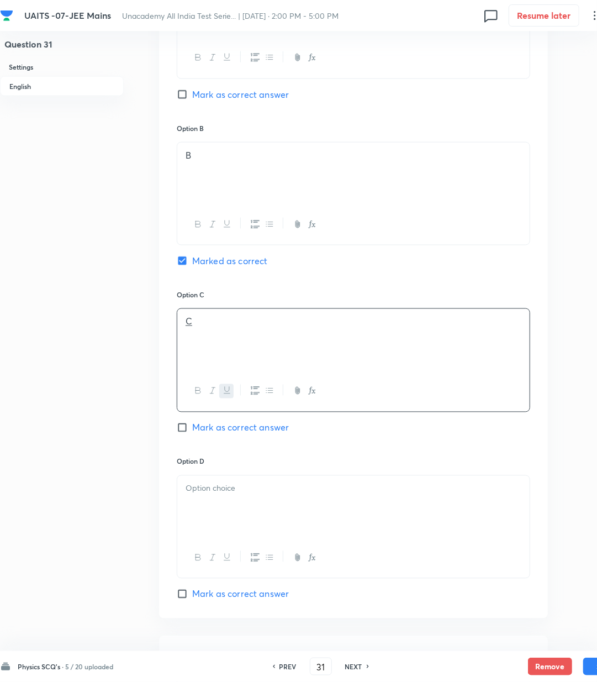
scroll to position [589, 0]
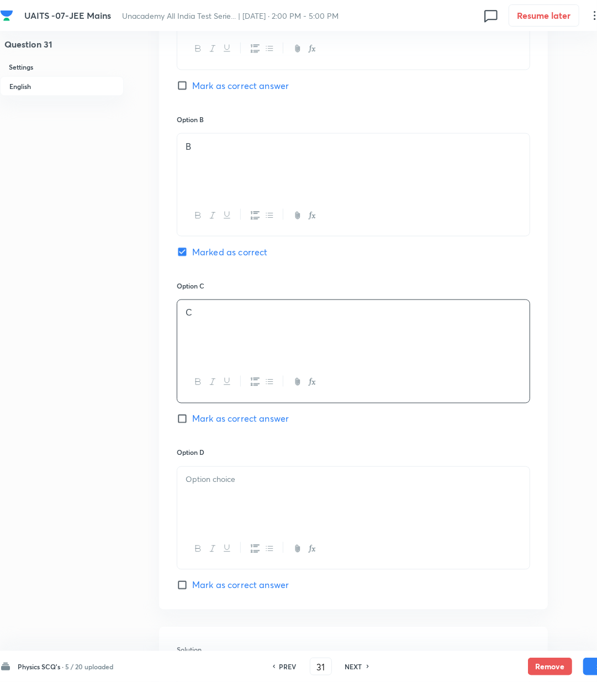
click at [216, 501] on div at bounding box center [353, 498] width 353 height 62
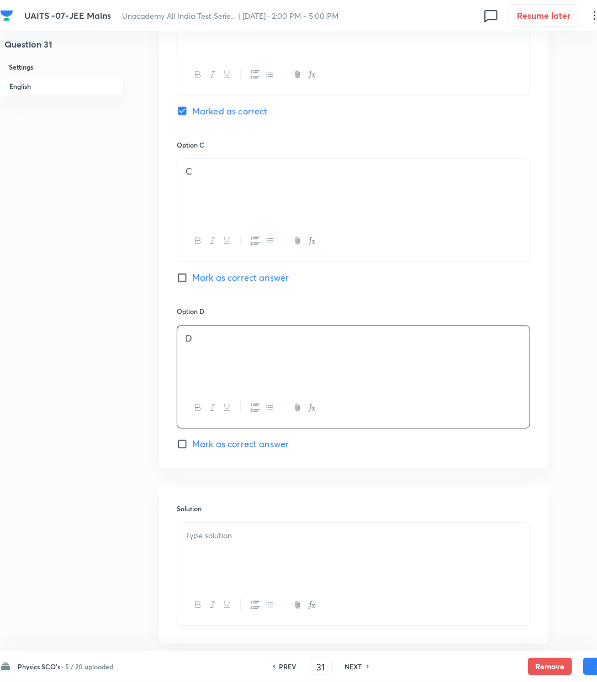
scroll to position [737, 0]
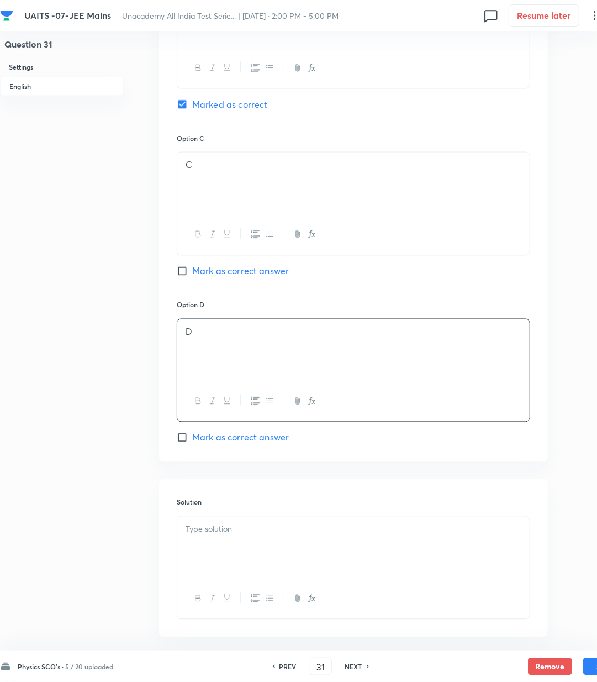
click at [204, 526] on p at bounding box center [354, 529] width 336 height 13
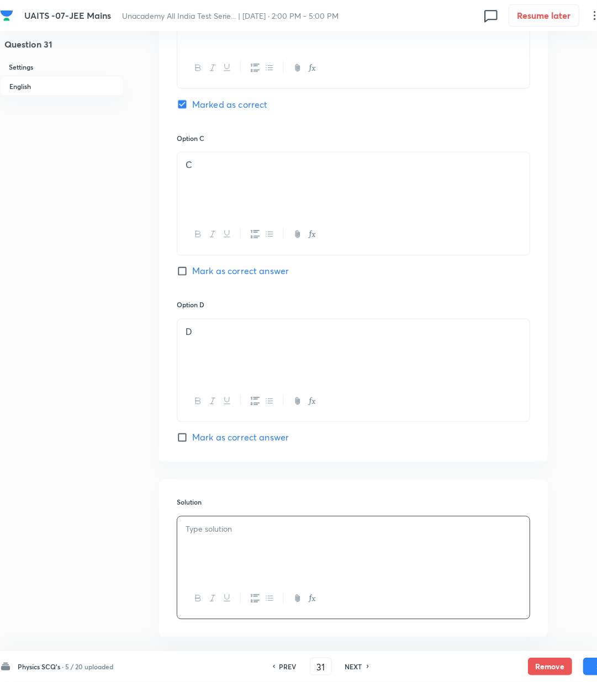
click at [201, 547] on div at bounding box center [353, 548] width 353 height 62
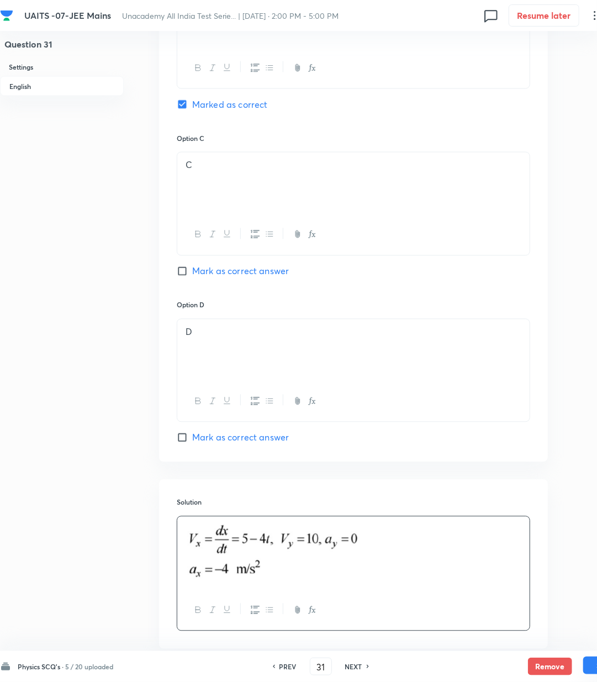
click at [590, 666] on button "Save" at bounding box center [606, 666] width 44 height 18
type input "32"
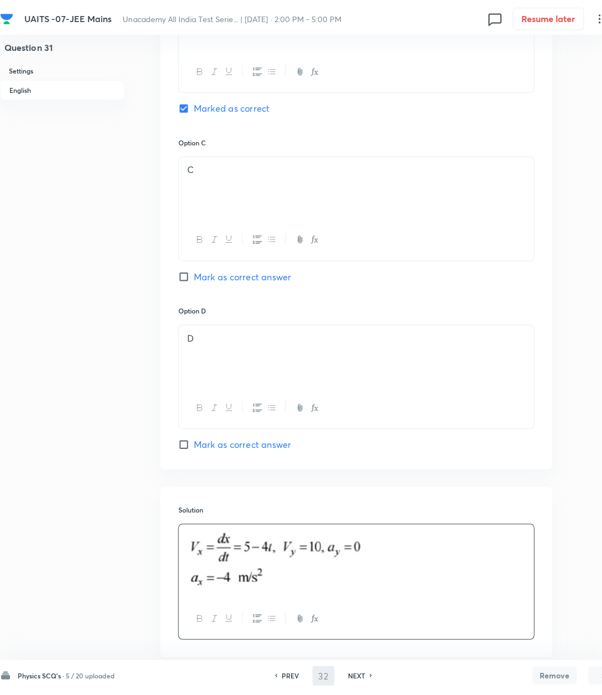
scroll to position [0, 0]
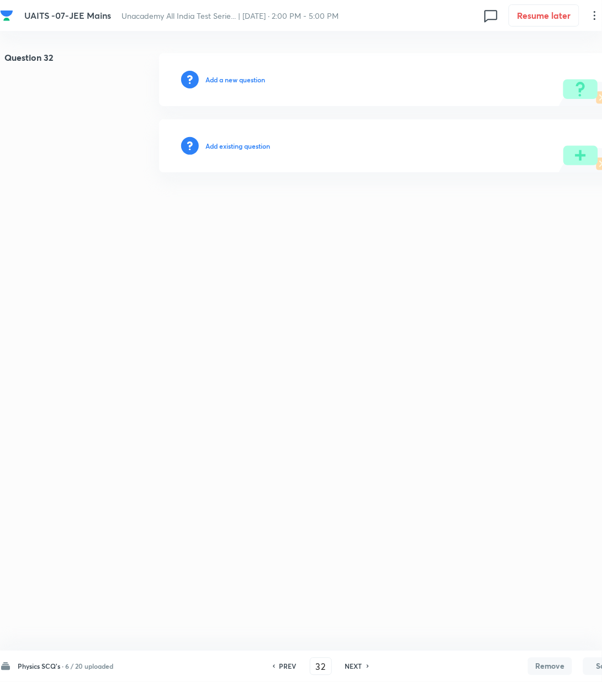
click at [230, 80] on h6 "Add a new question" at bounding box center [236, 80] width 60 height 10
click at [230, 80] on h6 "Choose a question type" at bounding box center [241, 80] width 71 height 10
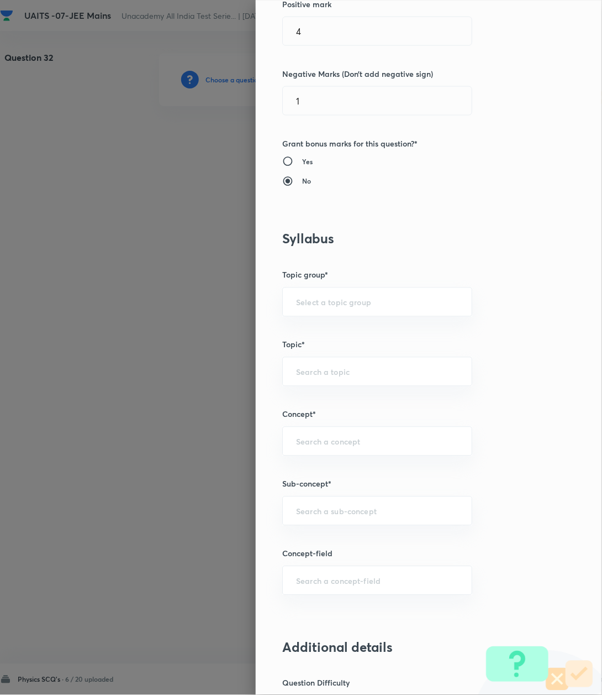
scroll to position [295, 0]
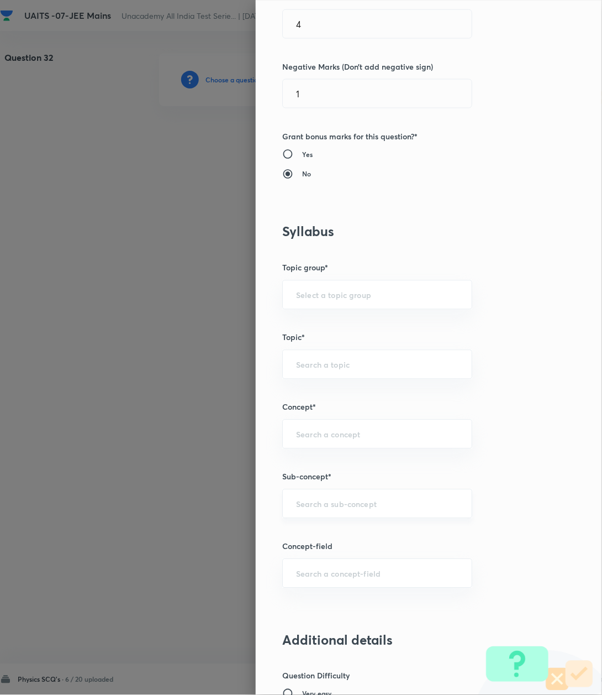
click at [365, 501] on input "text" at bounding box center [377, 503] width 162 height 11
click at [364, 501] on input "text" at bounding box center [377, 503] width 162 height 11
paste input "Kinematics-2D"
click at [324, 531] on li "Kinematics-2D" at bounding box center [365, 537] width 188 height 20
type input "Kinematics-2D"
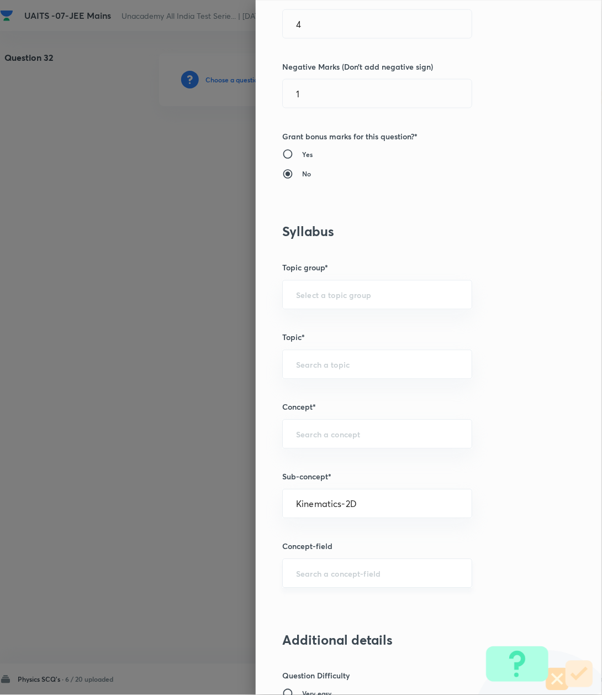
type input "Physics"
type input "Kinematics-2D"
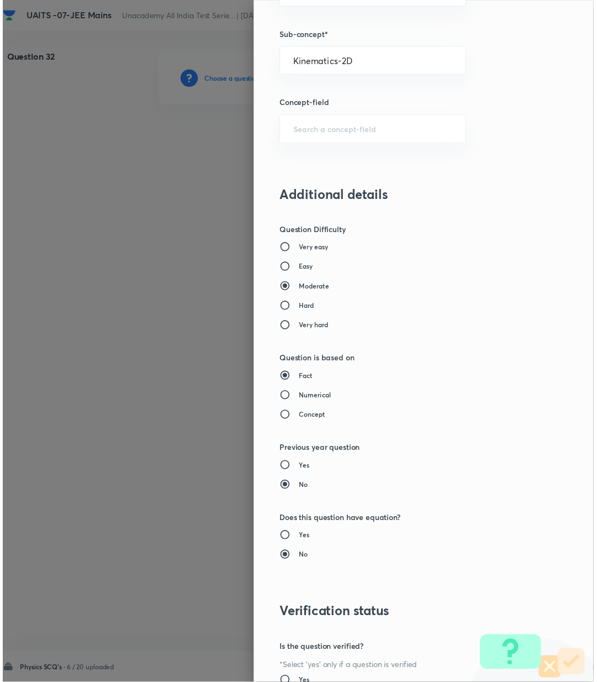
scroll to position [847, 0]
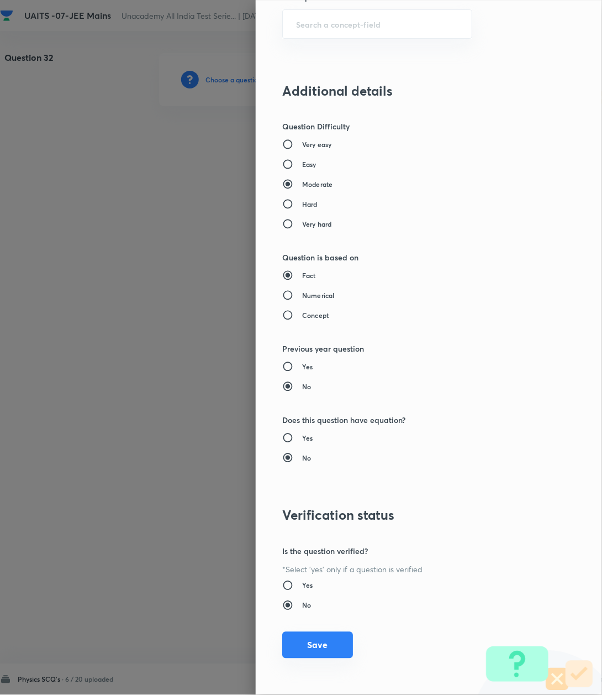
click at [314, 645] on button "Save" at bounding box center [317, 645] width 71 height 27
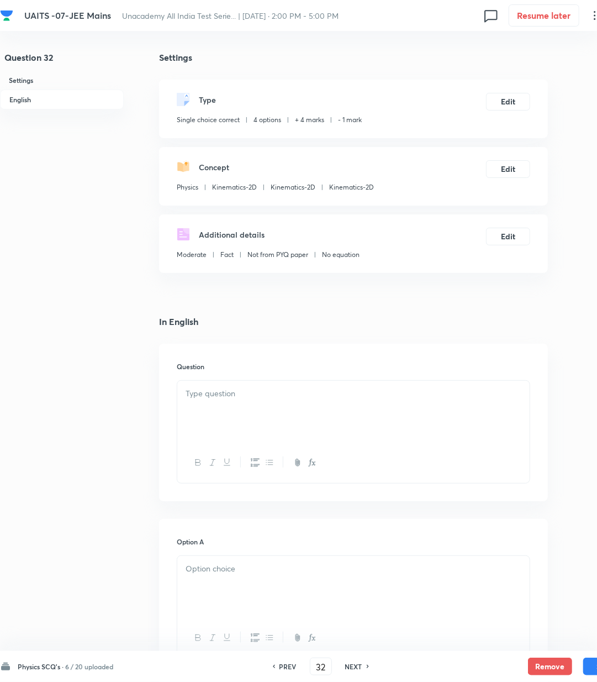
click at [248, 407] on div at bounding box center [353, 412] width 353 height 62
click at [298, 388] on p at bounding box center [354, 393] width 336 height 13
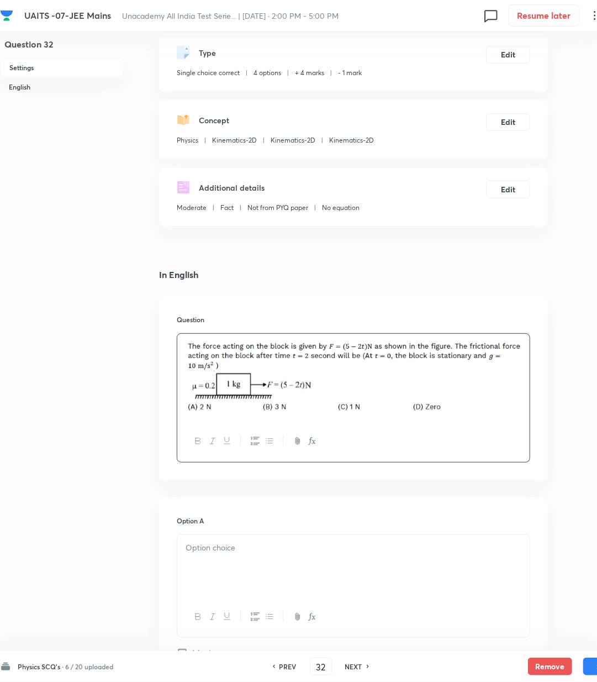
scroll to position [74, 0]
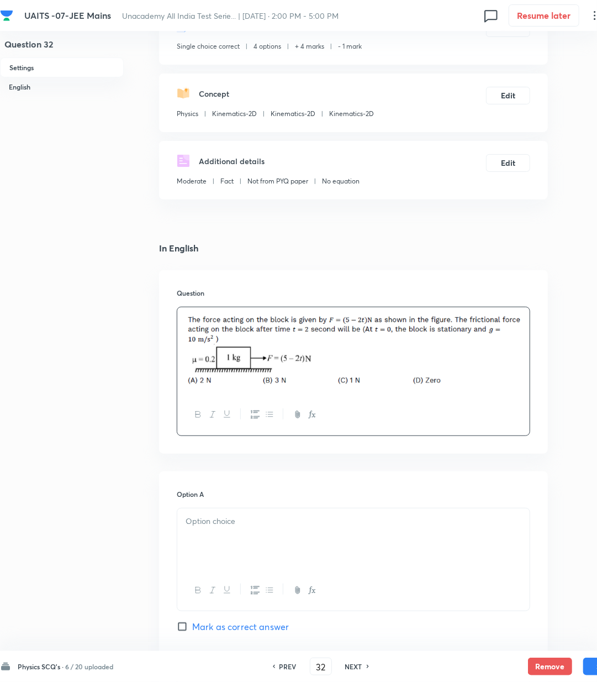
click at [213, 547] on div at bounding box center [353, 539] width 353 height 62
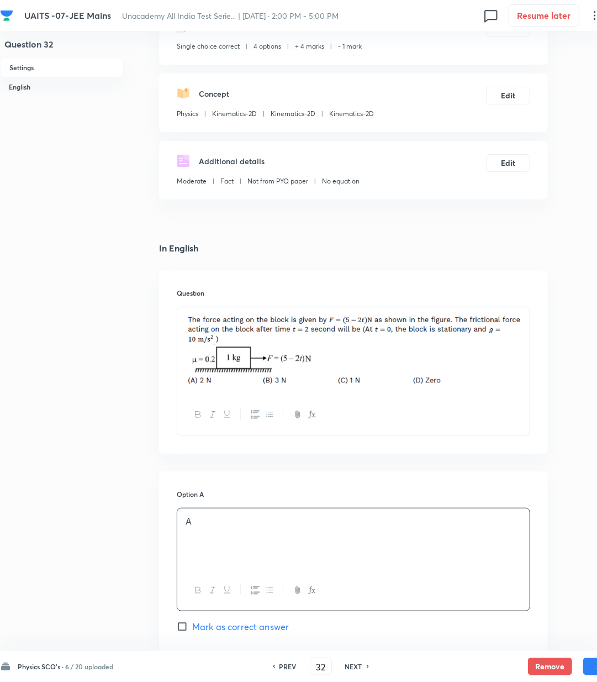
drag, startPoint x: 228, startPoint y: 628, endPoint x: 250, endPoint y: 580, distance: 53.4
click at [229, 628] on span "Mark as correct answer" at bounding box center [240, 626] width 97 height 13
click at [192, 628] on input "Mark as correct answer" at bounding box center [184, 626] width 15 height 11
checkbox input "true"
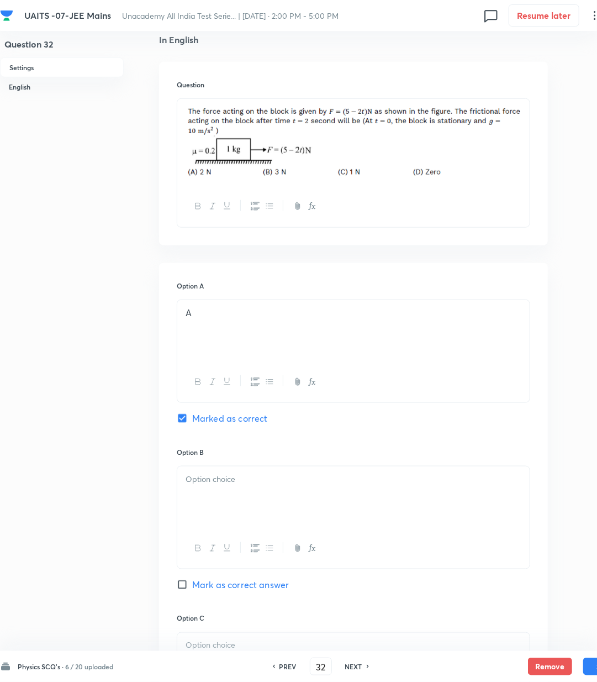
scroll to position [295, 0]
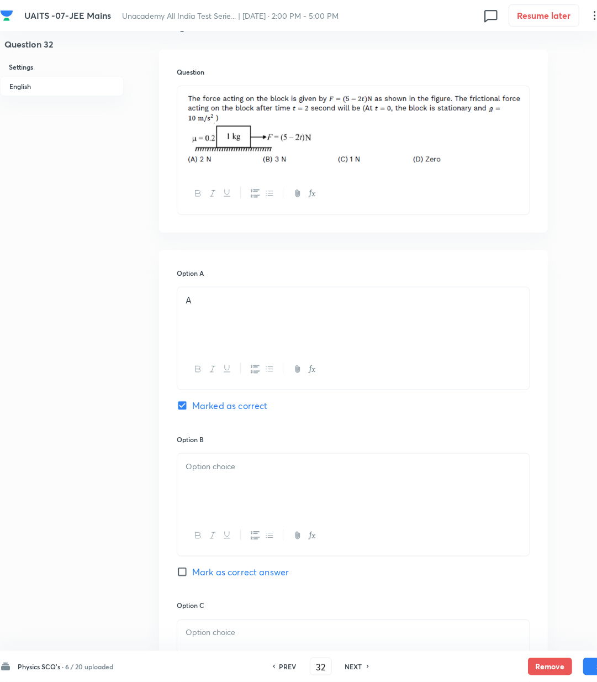
click at [208, 485] on div at bounding box center [353, 485] width 353 height 62
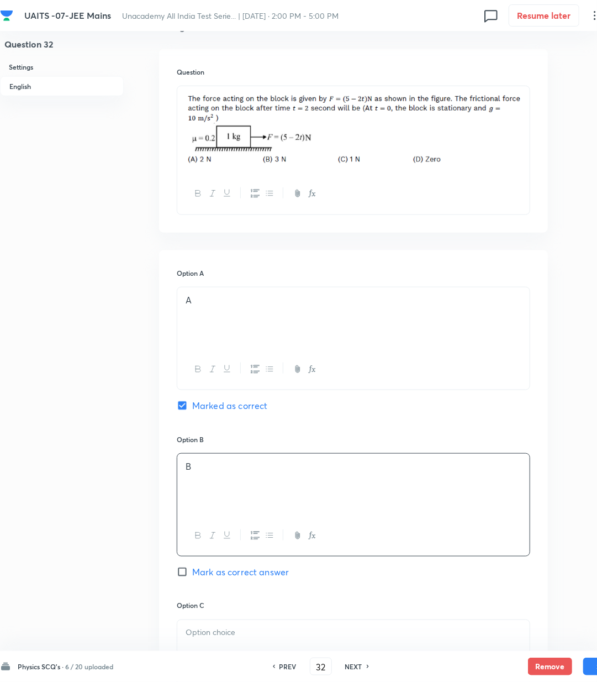
click at [219, 635] on p at bounding box center [354, 633] width 336 height 13
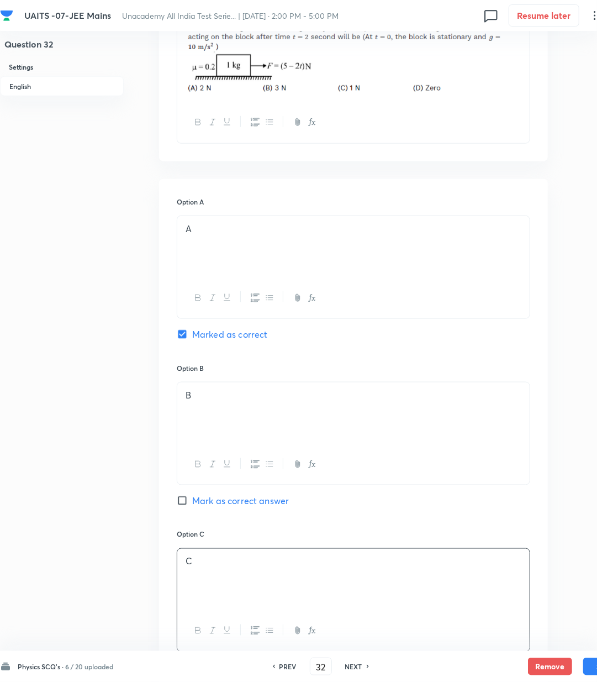
scroll to position [516, 0]
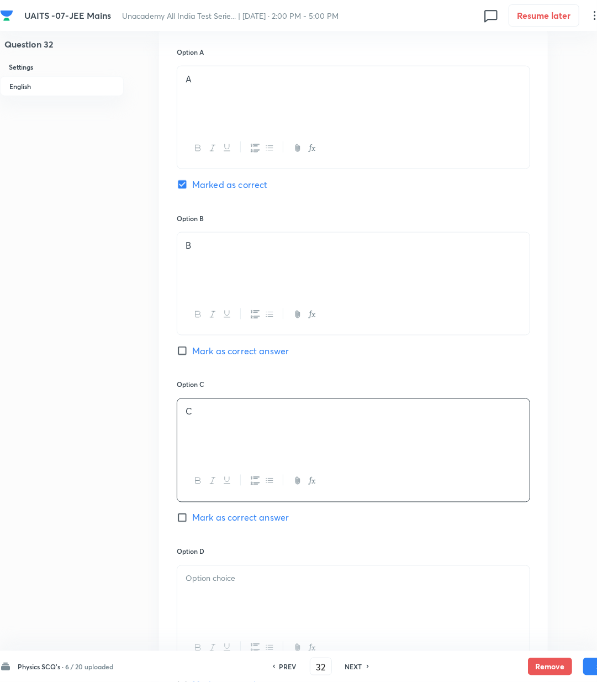
click at [229, 593] on div at bounding box center [353, 597] width 353 height 62
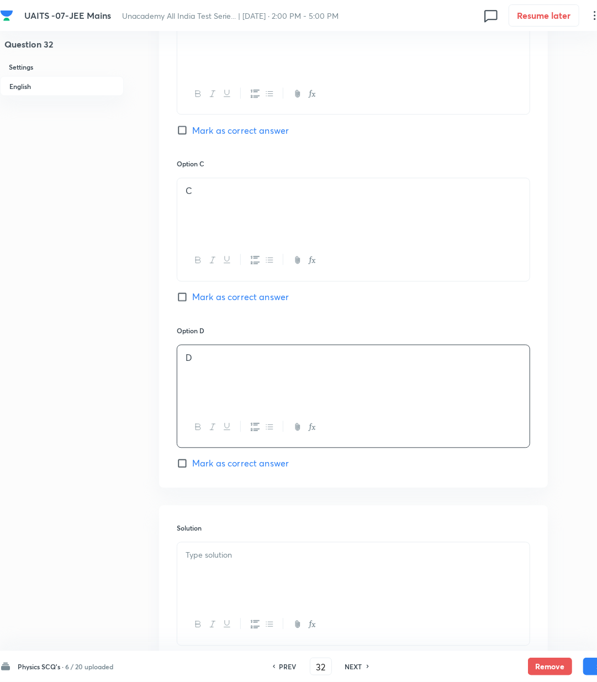
scroll to position [810, 0]
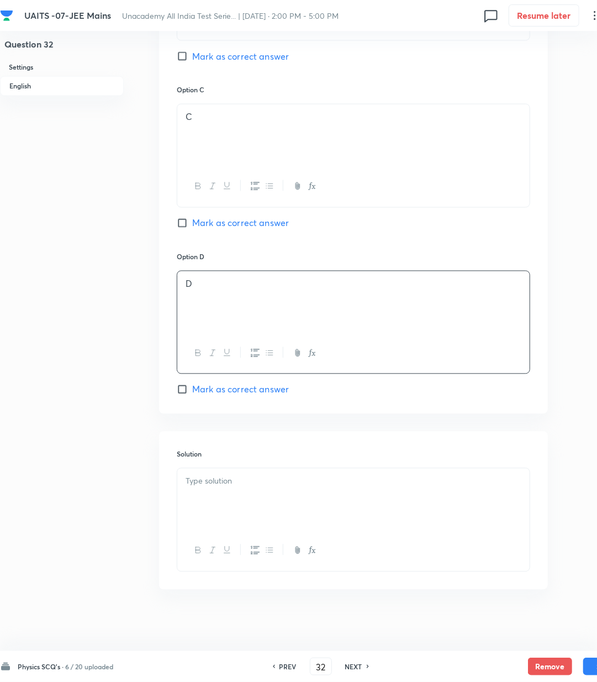
click at [226, 507] on div at bounding box center [353, 500] width 353 height 62
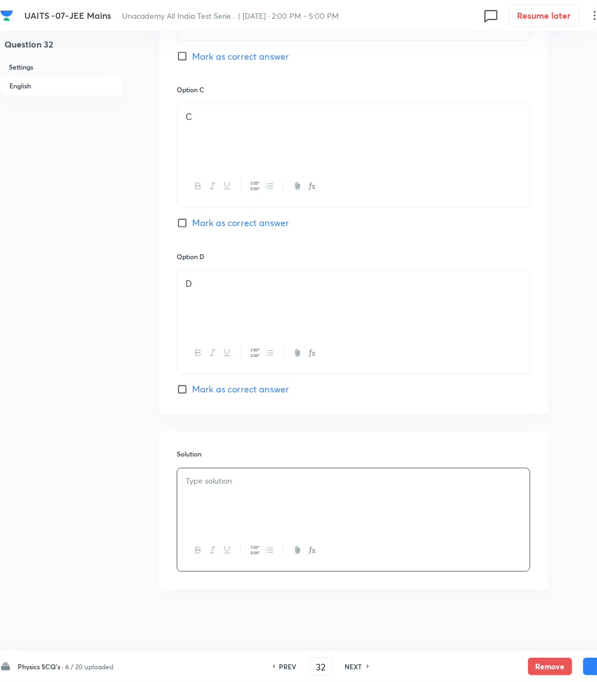
click at [328, 493] on div at bounding box center [353, 500] width 353 height 62
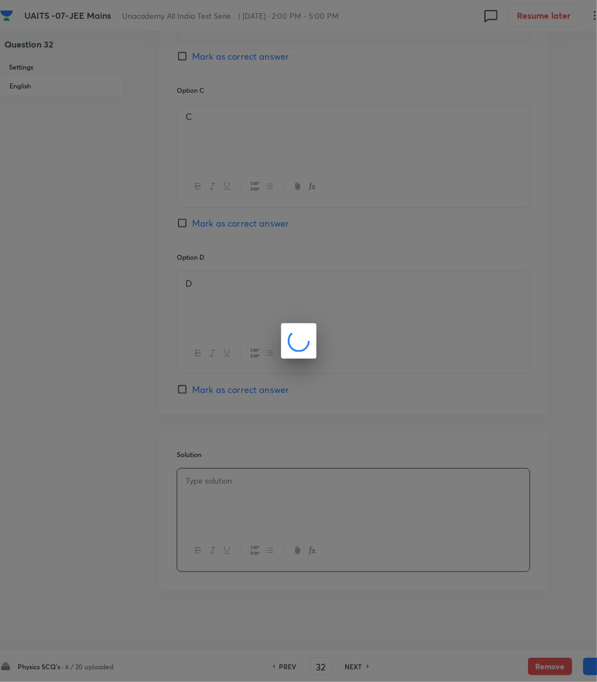
scroll to position [805, 0]
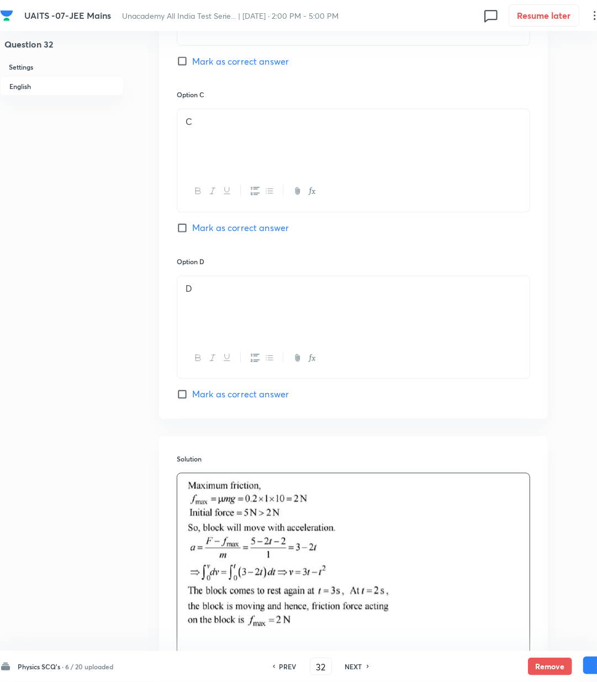
click at [593, 668] on button "Save" at bounding box center [606, 666] width 44 height 18
type input "33"
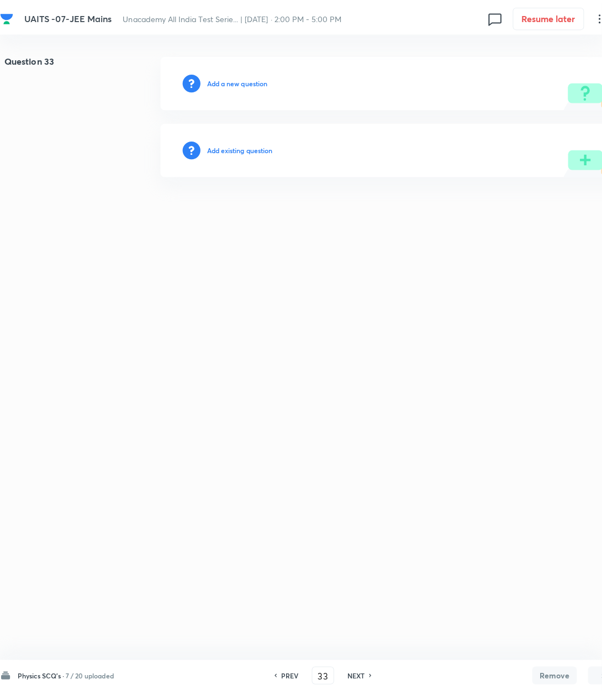
scroll to position [0, 0]
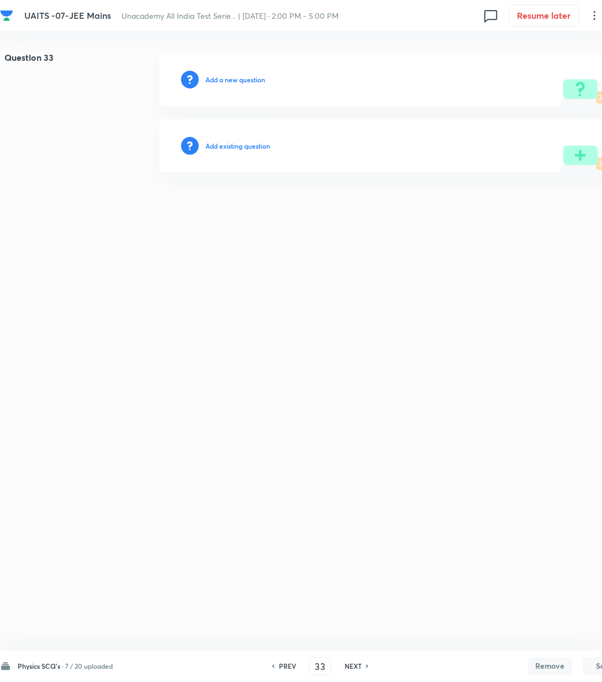
click at [228, 80] on h6 "Add a new question" at bounding box center [236, 80] width 60 height 10
click at [228, 80] on h6 "Choose a question type" at bounding box center [241, 80] width 71 height 10
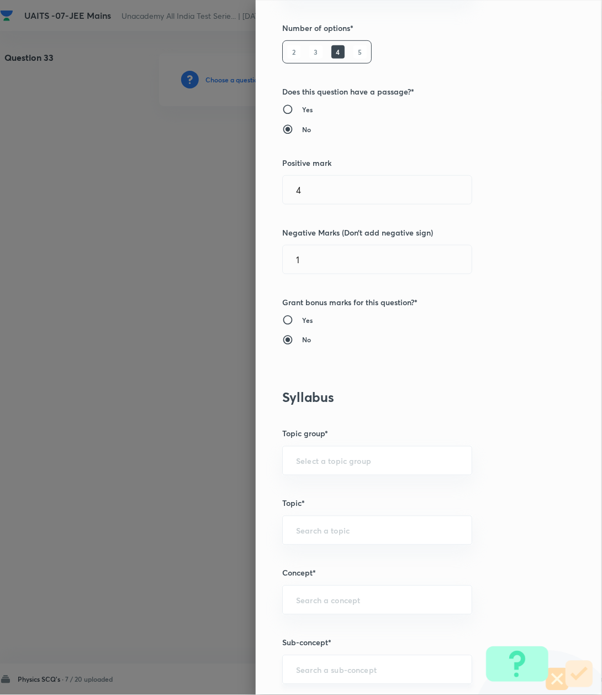
scroll to position [368, 0]
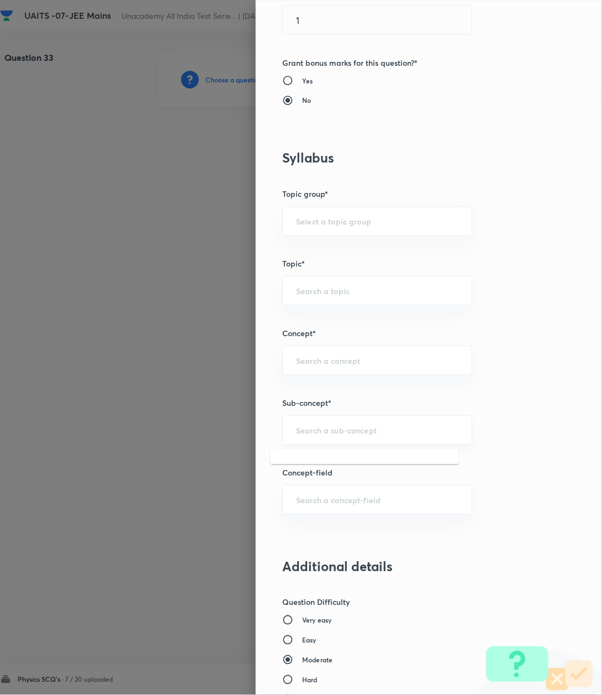
click at [343, 435] on input "text" at bounding box center [377, 430] width 162 height 11
paste input "Kinematics-2D"
click at [314, 460] on li "Kinematics-2D" at bounding box center [365, 463] width 188 height 20
type input "Kinematics-2D"
type input "Physics"
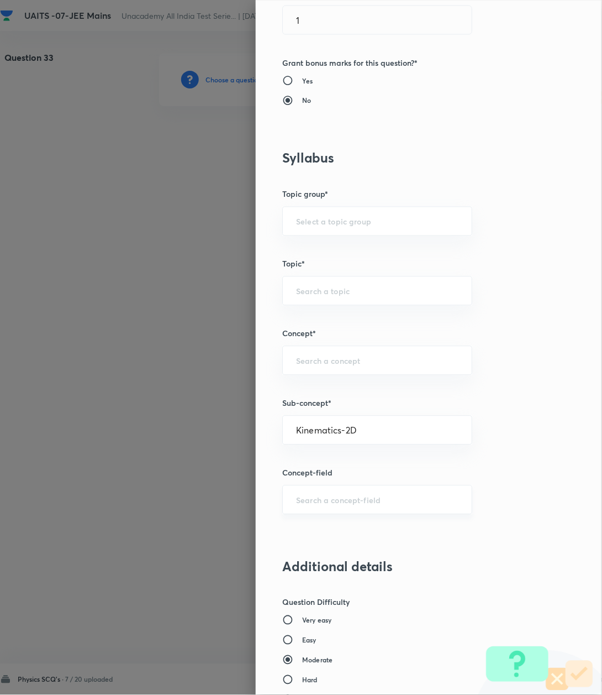
type input "Kinematics-2D"
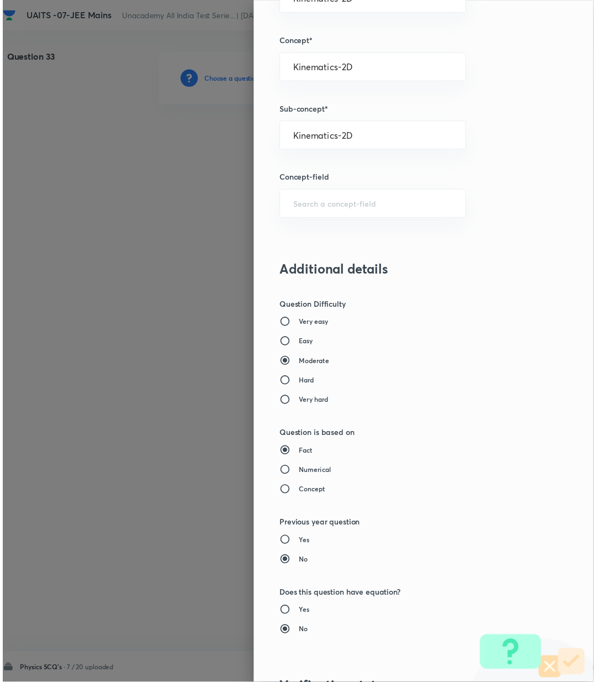
scroll to position [847, 0]
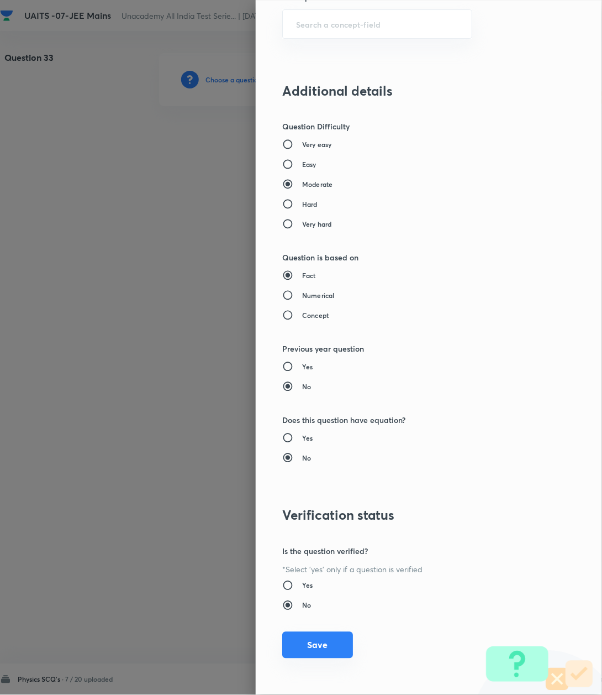
click at [314, 639] on button "Save" at bounding box center [317, 645] width 71 height 27
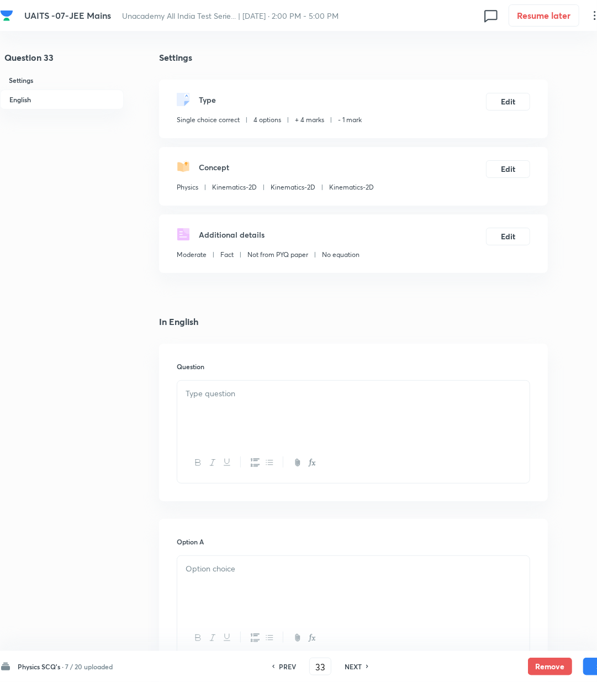
click at [235, 392] on p at bounding box center [354, 393] width 336 height 13
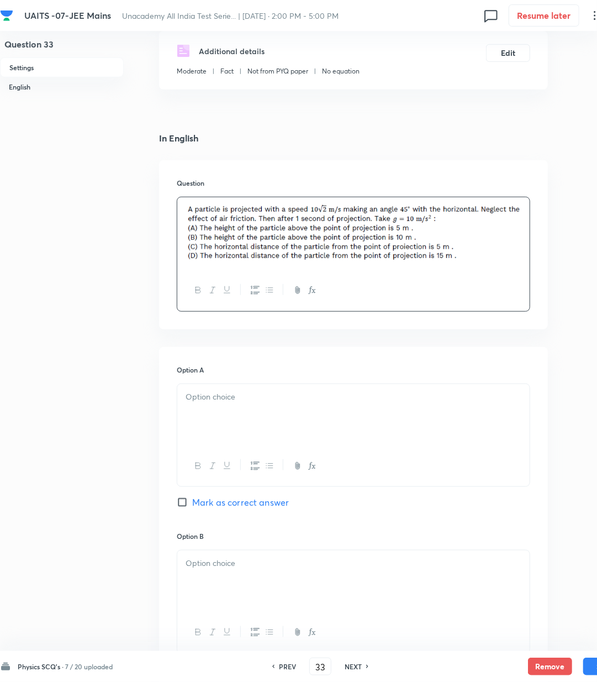
scroll to position [221, 0]
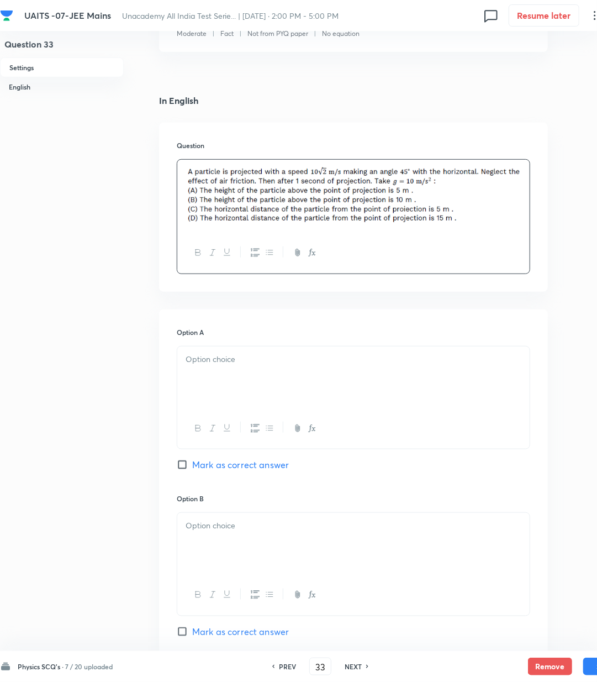
click at [231, 381] on div at bounding box center [353, 378] width 353 height 62
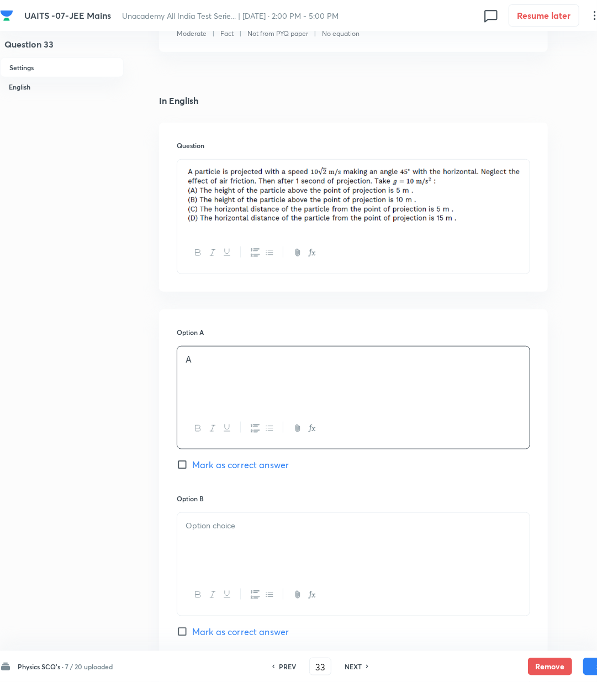
click at [213, 458] on div "Option A A Mark as correct answer" at bounding box center [354, 410] width 354 height 166
click at [211, 509] on div "Option B [PERSON_NAME] as correct answer" at bounding box center [354, 577] width 354 height 166
click at [202, 454] on div "Option A A Mark as correct answer" at bounding box center [354, 410] width 354 height 166
click at [200, 464] on span "Mark as correct answer" at bounding box center [240, 464] width 97 height 13
click at [192, 464] on input "Mark as correct answer" at bounding box center [184, 464] width 15 height 11
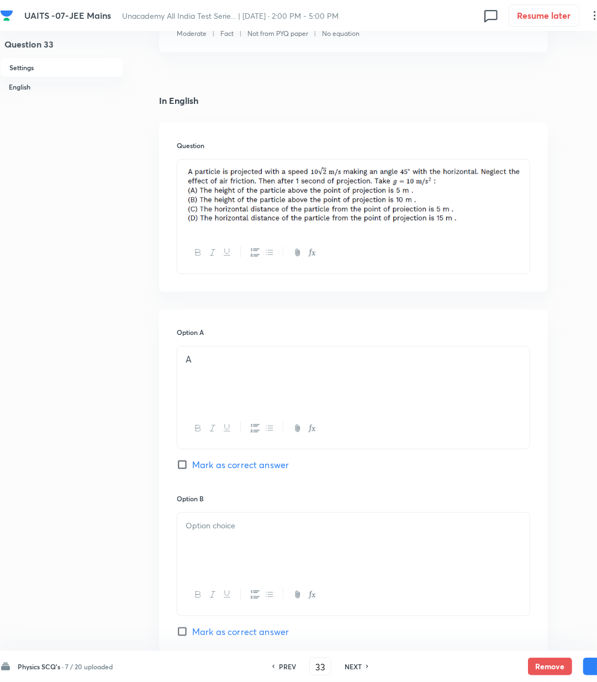
checkbox input "true"
click at [211, 536] on div at bounding box center [353, 544] width 353 height 62
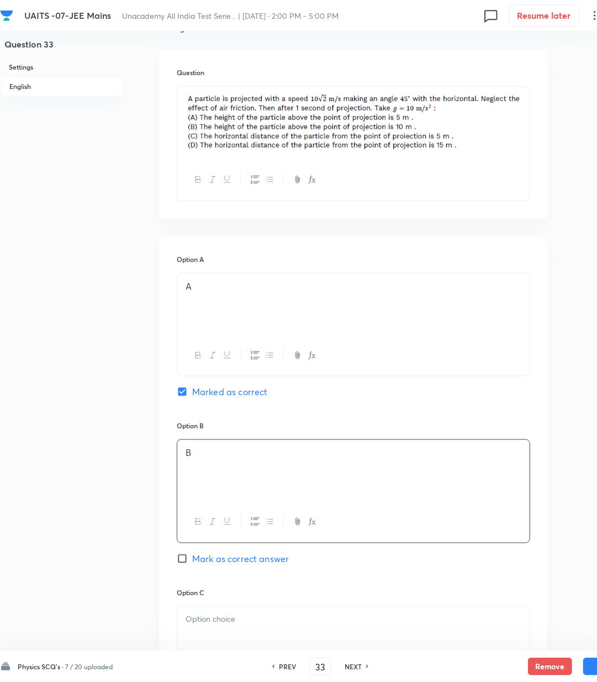
scroll to position [442, 0]
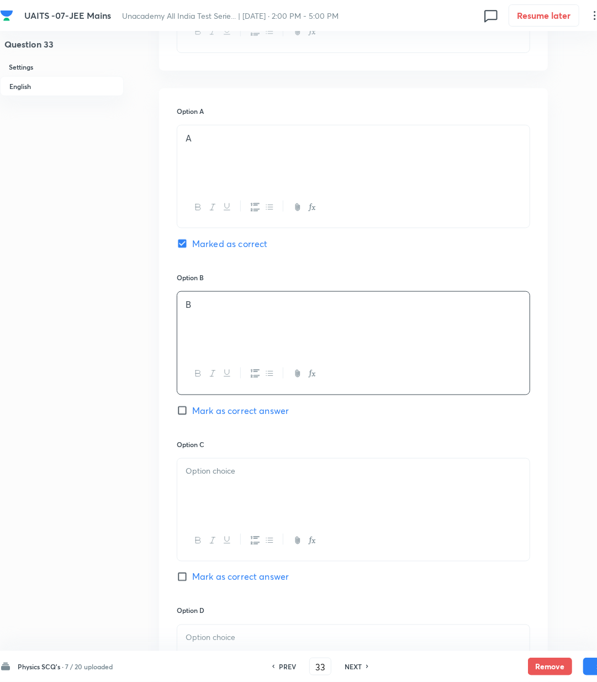
click at [209, 514] on div at bounding box center [353, 490] width 353 height 62
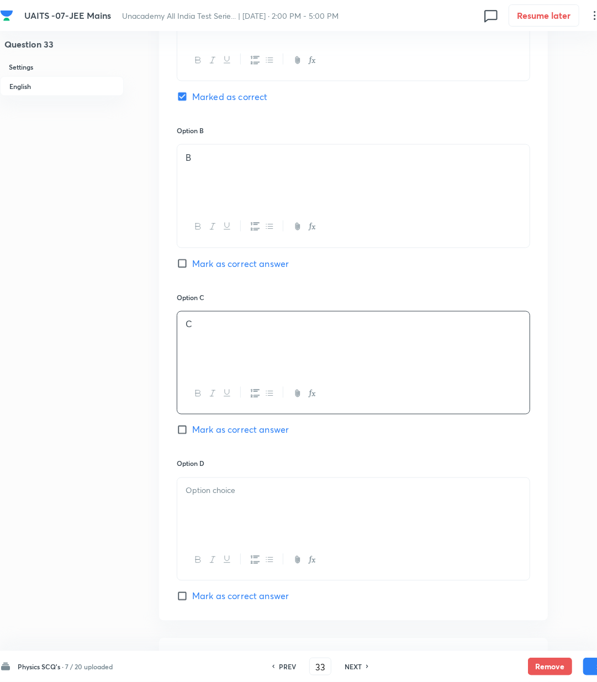
click at [233, 497] on p at bounding box center [354, 491] width 336 height 13
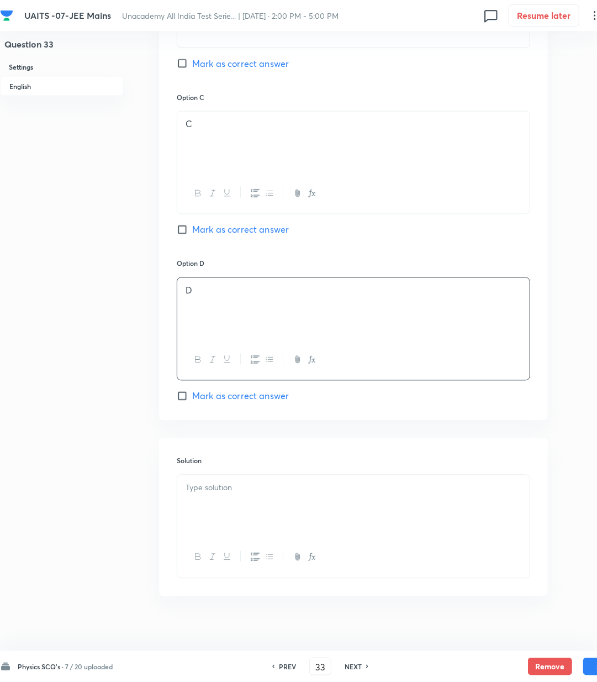
scroll to position [803, 0]
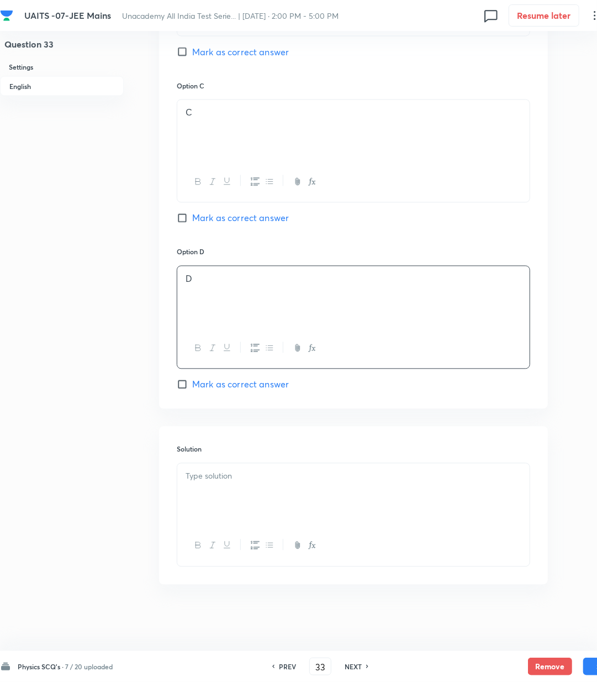
click at [245, 493] on div at bounding box center [353, 495] width 353 height 62
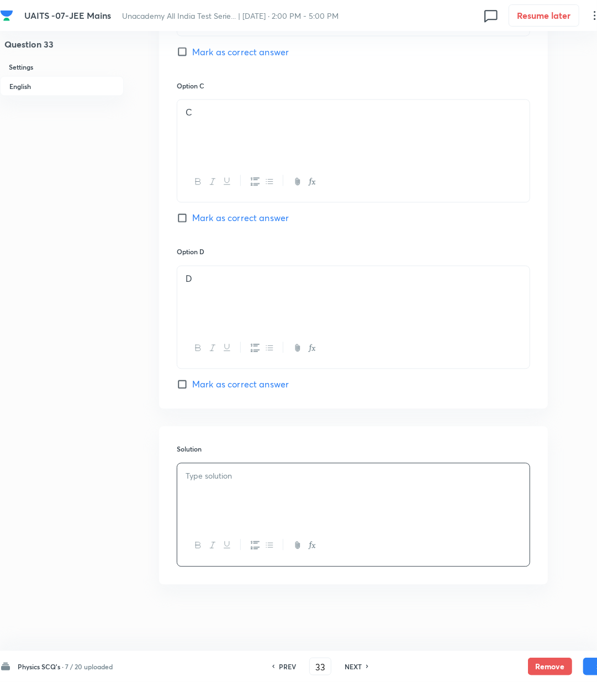
click at [216, 483] on p at bounding box center [354, 476] width 336 height 13
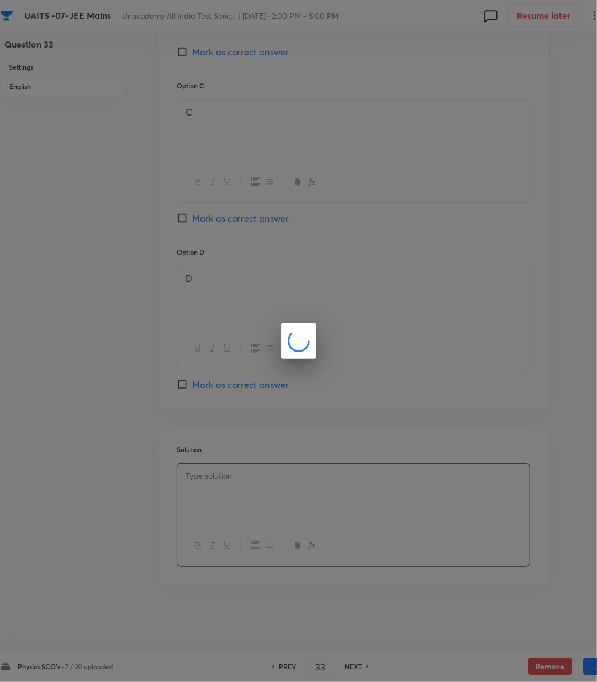
scroll to position [790, 0]
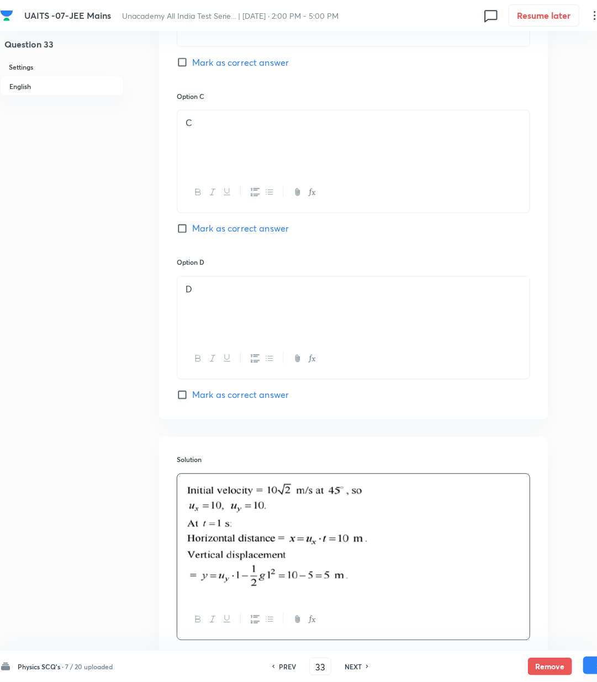
click at [591, 668] on button "Save" at bounding box center [606, 666] width 44 height 18
type input "34"
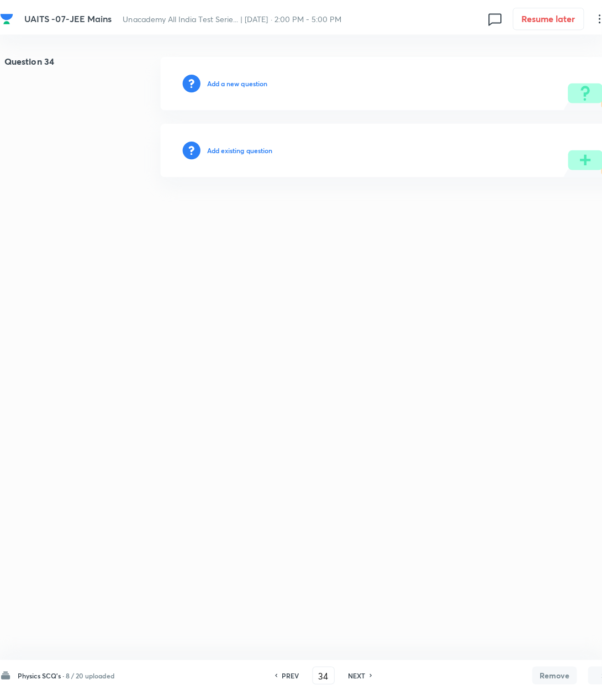
scroll to position [0, 0]
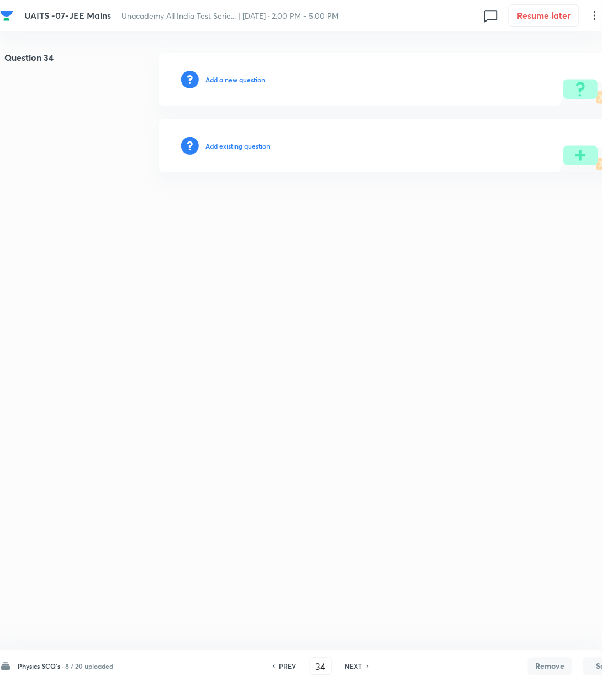
click at [219, 84] on h6 "Add a new question" at bounding box center [236, 80] width 60 height 10
click at [219, 84] on h6 "Choose a question type" at bounding box center [241, 80] width 71 height 10
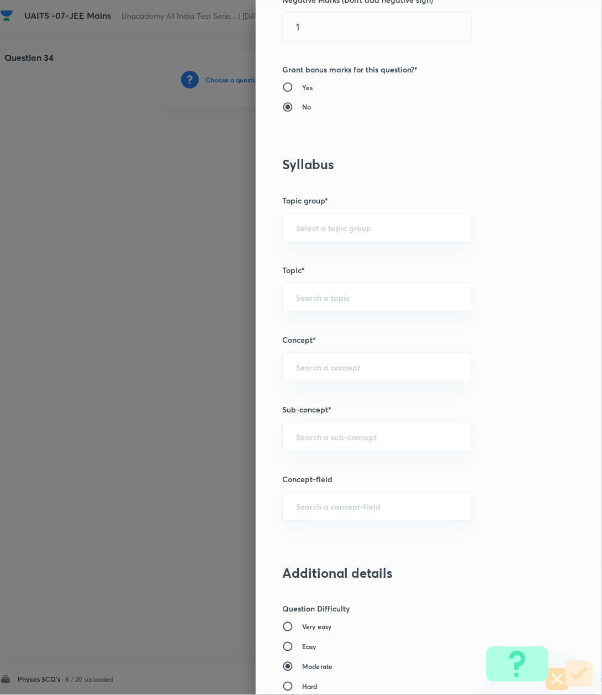
scroll to position [368, 0]
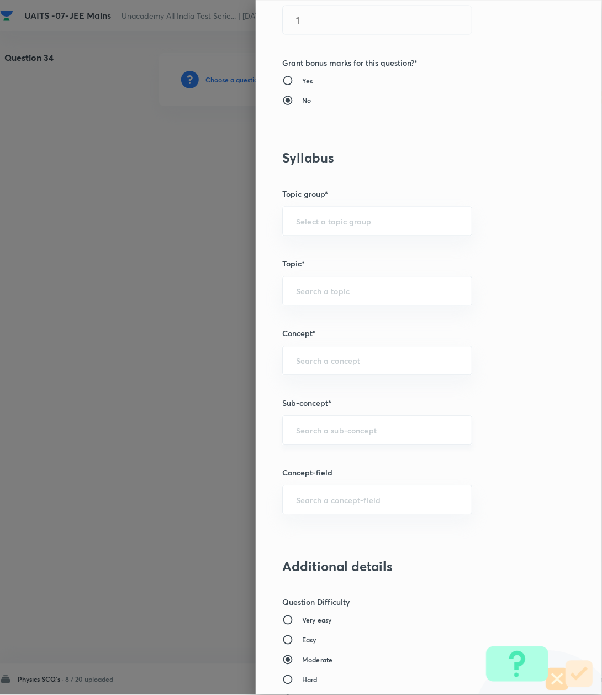
click at [309, 434] on input "text" at bounding box center [377, 430] width 162 height 11
paste input "Kinematics-2D"
click at [308, 464] on li "Kinematics-2D" at bounding box center [365, 463] width 188 height 20
type input "Kinematics-2D"
type input "Physics"
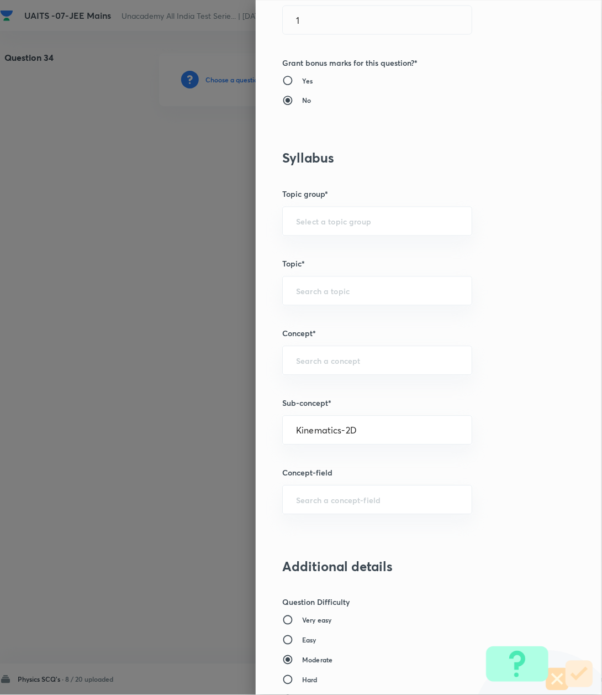
type input "Kinematics-2D"
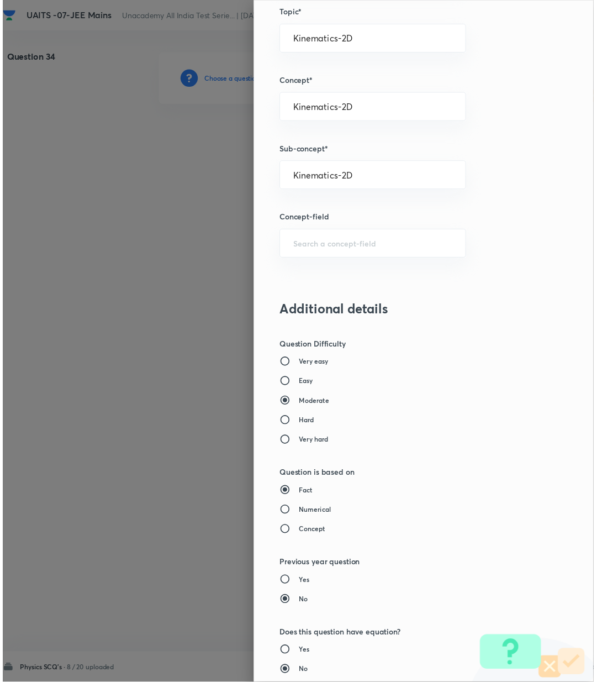
scroll to position [847, 0]
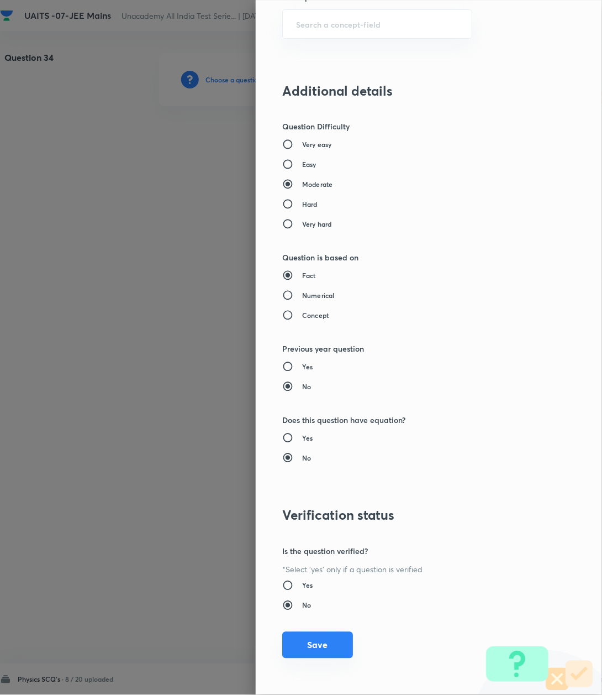
click at [321, 648] on button "Save" at bounding box center [317, 645] width 71 height 27
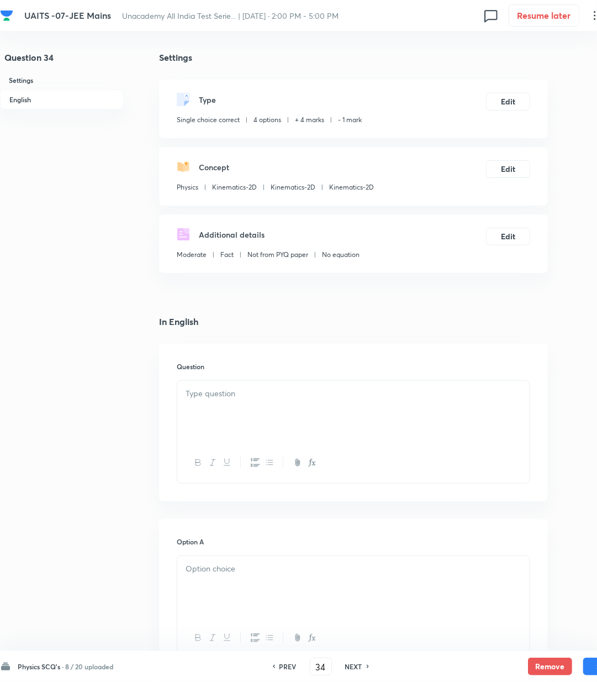
click at [235, 408] on div at bounding box center [353, 412] width 353 height 62
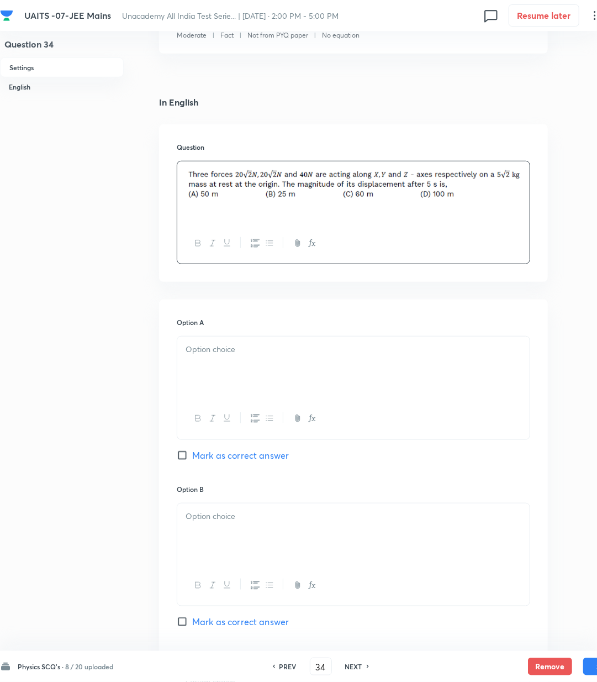
scroll to position [221, 0]
click at [238, 379] on div at bounding box center [353, 366] width 353 height 62
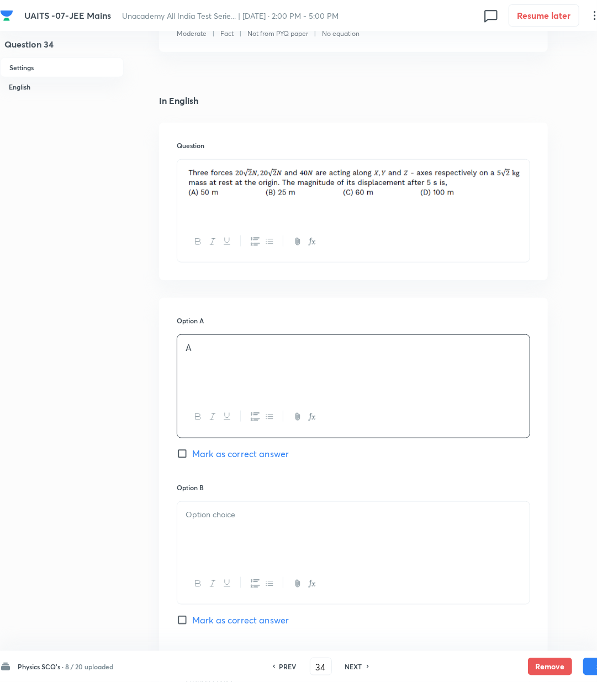
click at [221, 500] on div "Option B [PERSON_NAME] as correct answer" at bounding box center [354, 565] width 354 height 166
click at [210, 529] on div at bounding box center [353, 533] width 353 height 62
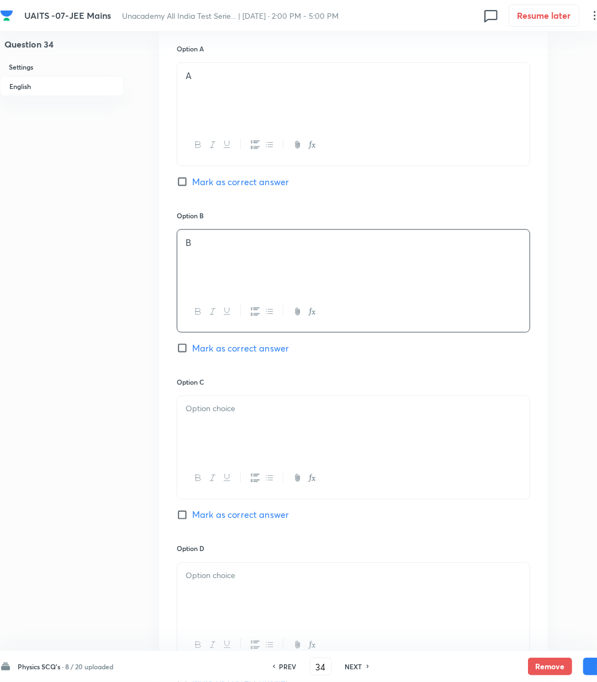
scroll to position [516, 0]
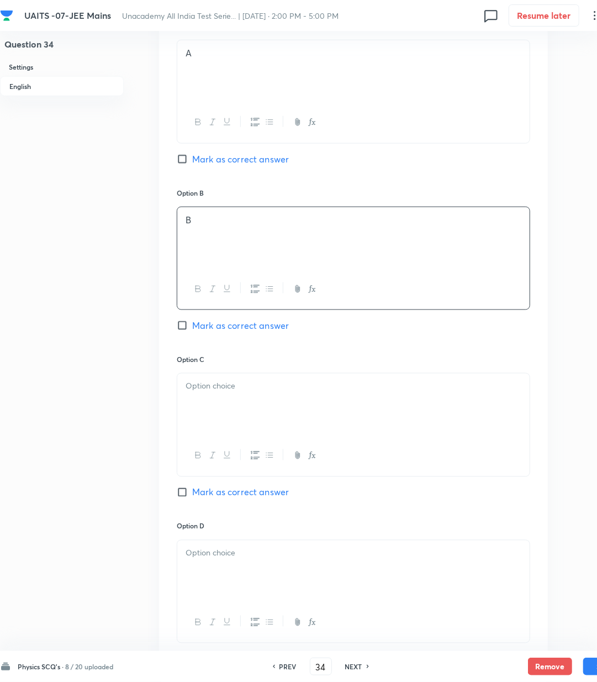
click at [224, 381] on p at bounding box center [354, 386] width 336 height 13
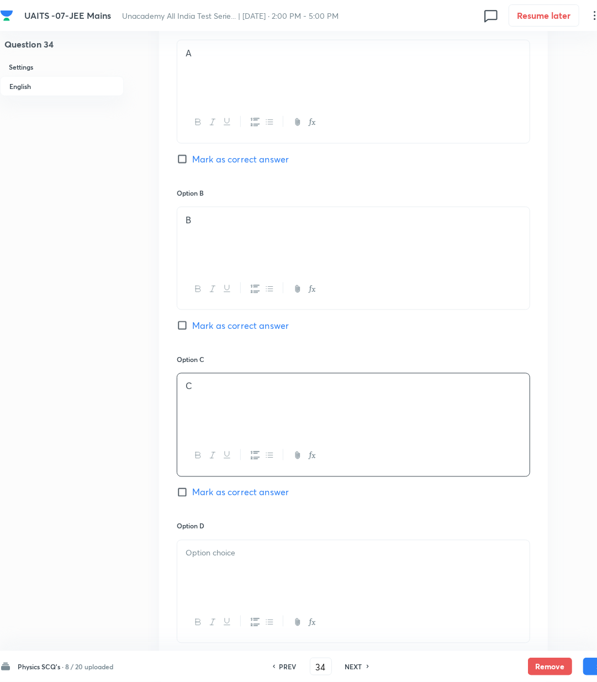
click at [208, 584] on div at bounding box center [353, 571] width 353 height 62
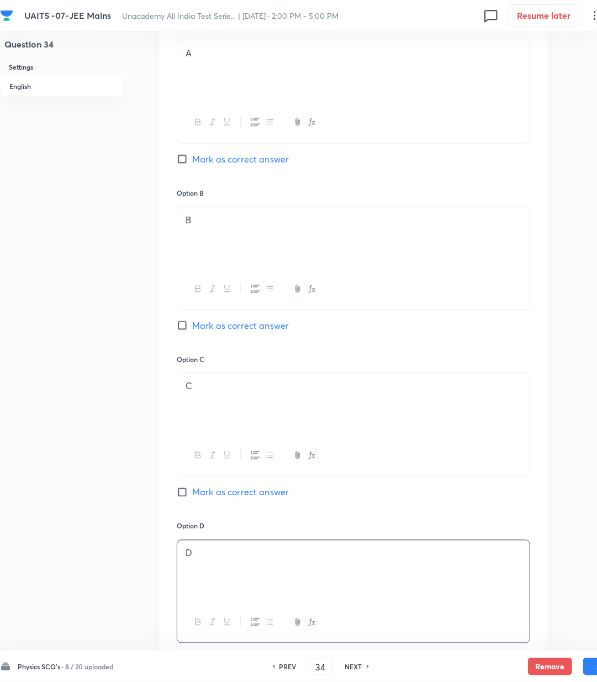
scroll to position [737, 0]
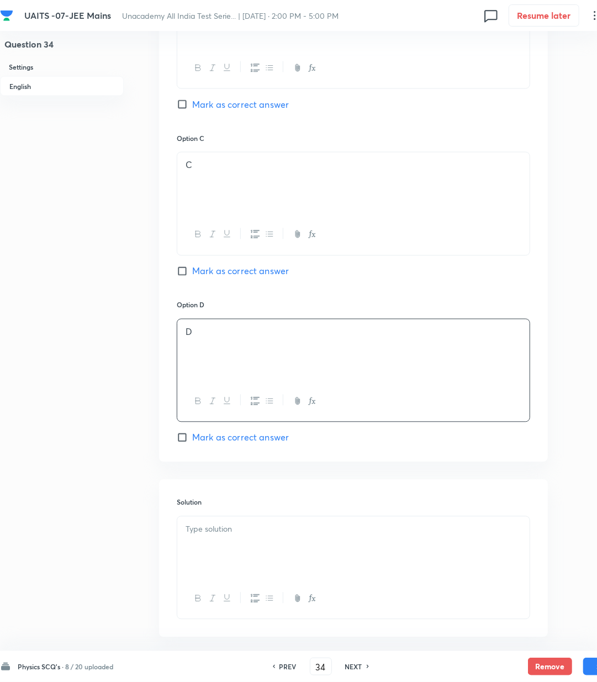
click at [234, 443] on span "Mark as correct answer" at bounding box center [240, 437] width 97 height 13
click at [192, 443] on input "Mark as correct answer" at bounding box center [184, 437] width 15 height 11
checkbox input "true"
drag, startPoint x: 272, startPoint y: 547, endPoint x: 354, endPoint y: 589, distance: 91.9
click at [279, 555] on div at bounding box center [353, 548] width 353 height 62
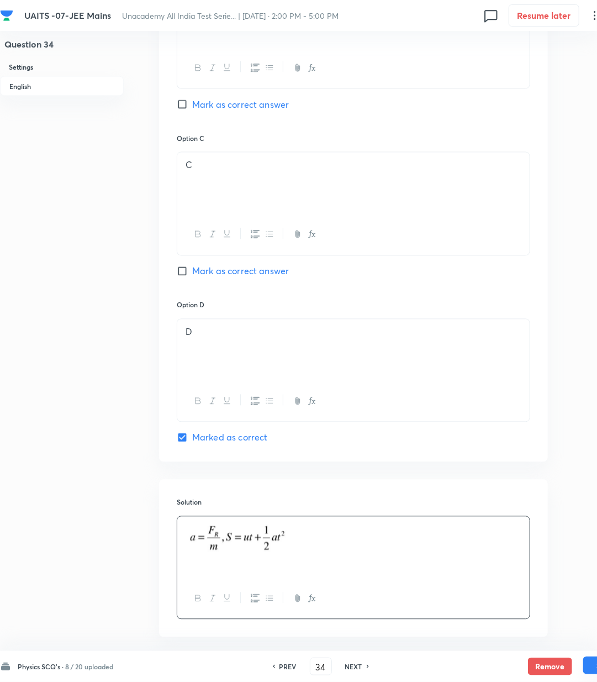
click at [591, 668] on button "Save" at bounding box center [606, 666] width 44 height 18
type input "35"
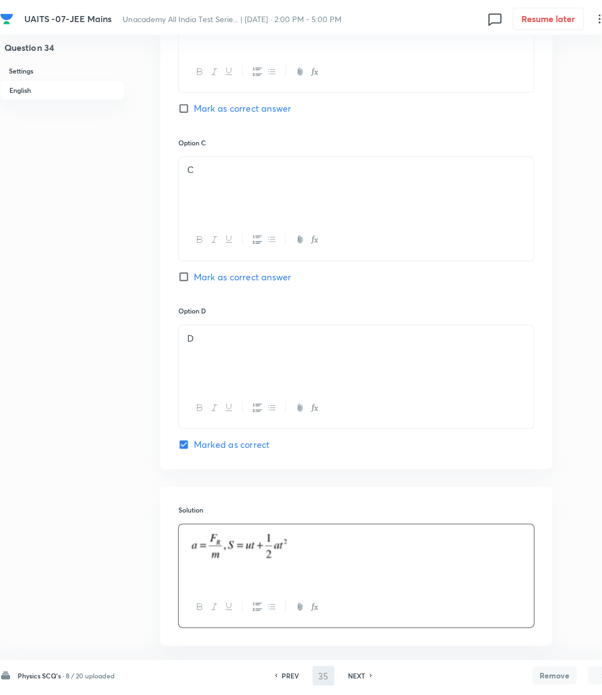
scroll to position [0, 0]
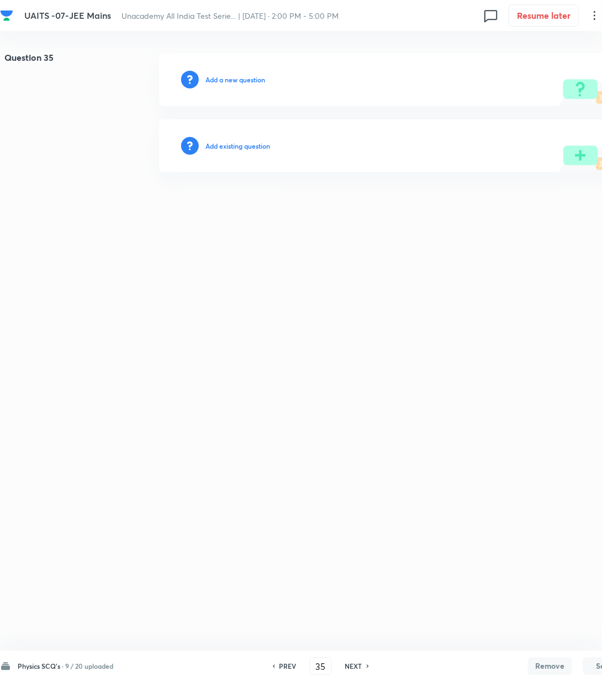
click at [232, 76] on h6 "Add a new question" at bounding box center [236, 80] width 60 height 10
click at [232, 76] on h6 "Choose a question type" at bounding box center [241, 80] width 71 height 10
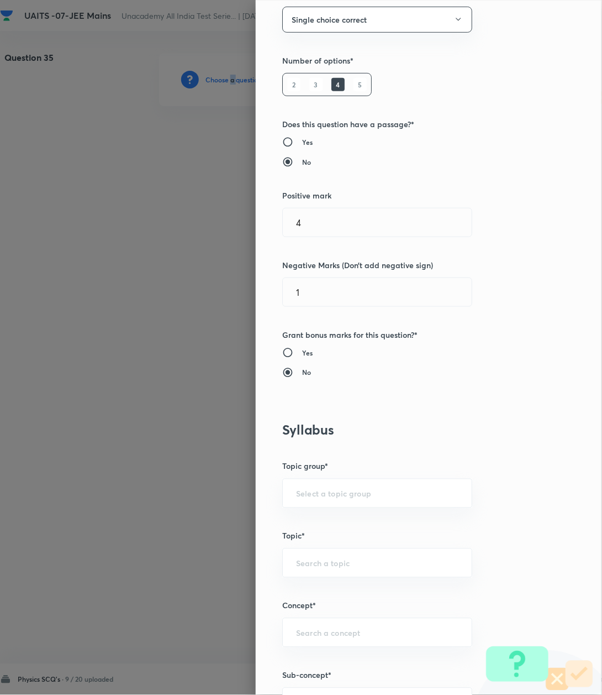
scroll to position [295, 0]
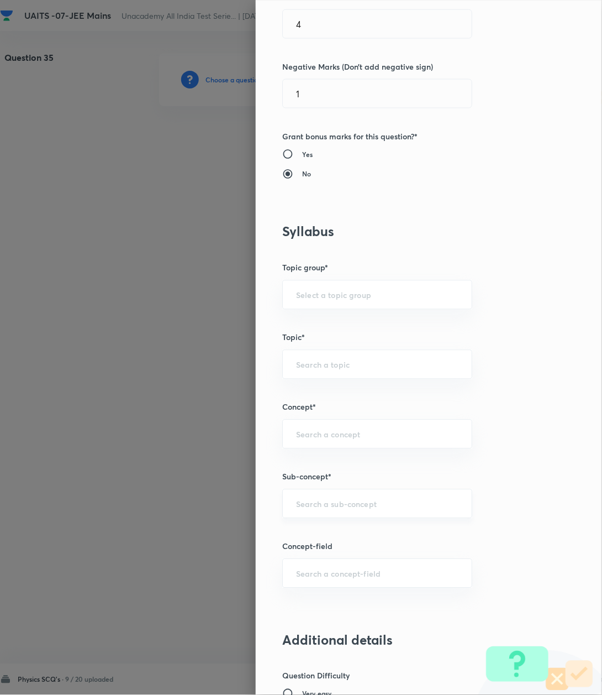
click at [343, 502] on input "text" at bounding box center [377, 503] width 162 height 11
paste input "Kinematics-2D"
click at [304, 538] on li "Kinematics-2D" at bounding box center [365, 537] width 188 height 20
type input "Kinematics-2D"
type input "Physics"
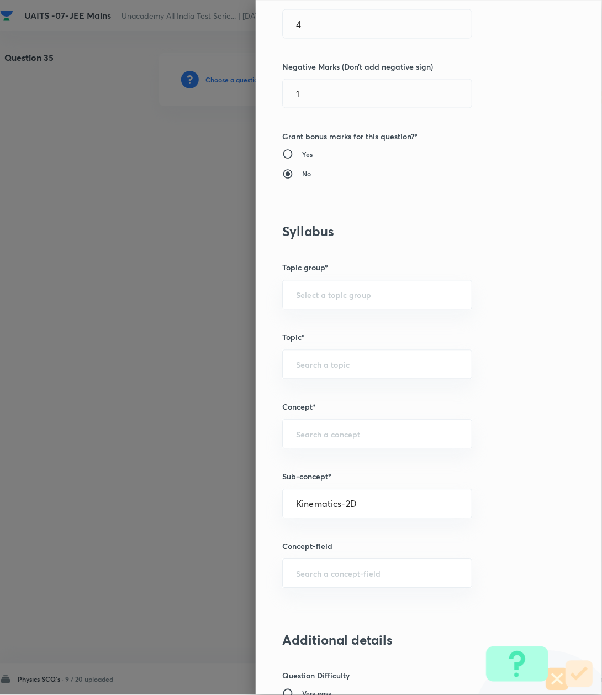
type input "Kinematics-2D"
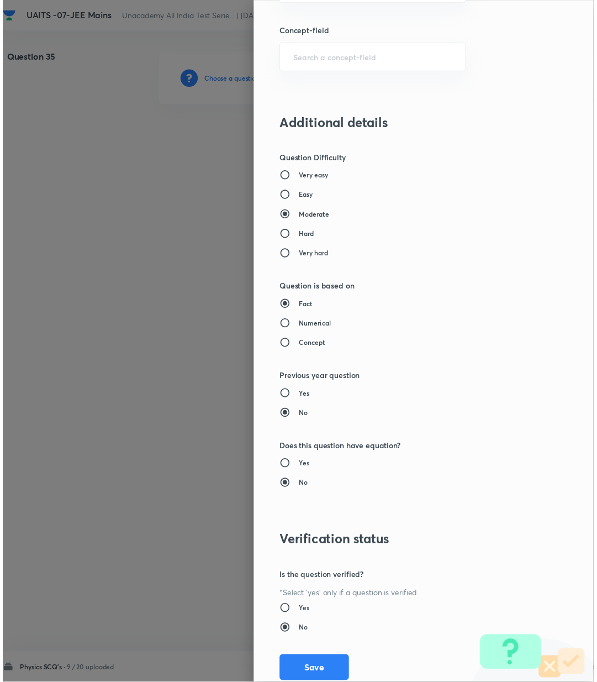
scroll to position [847, 0]
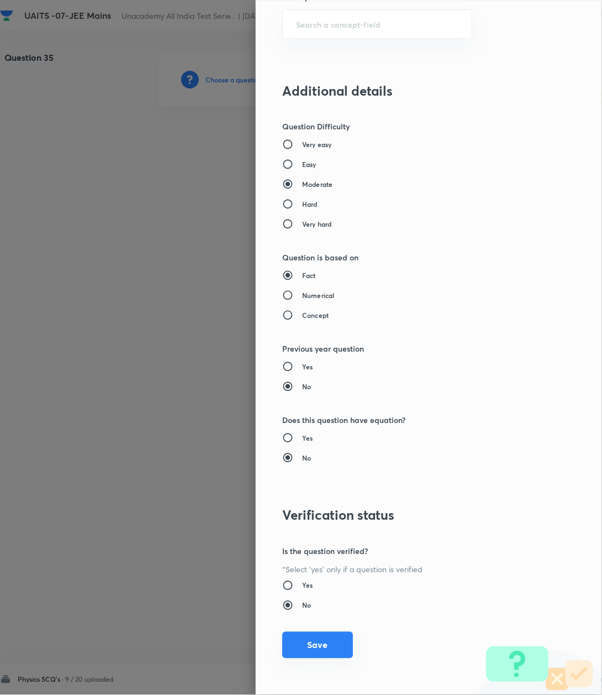
click at [302, 647] on button "Save" at bounding box center [317, 645] width 71 height 27
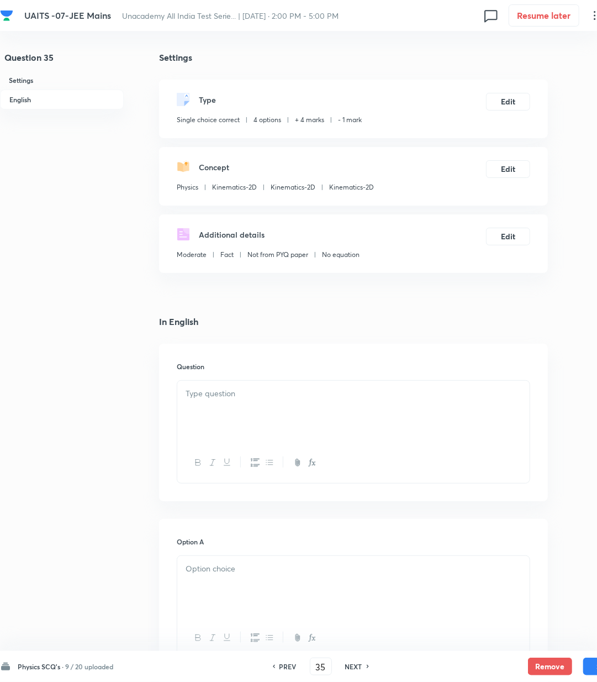
click at [254, 398] on p at bounding box center [354, 393] width 336 height 13
click at [308, 413] on div at bounding box center [353, 412] width 353 height 62
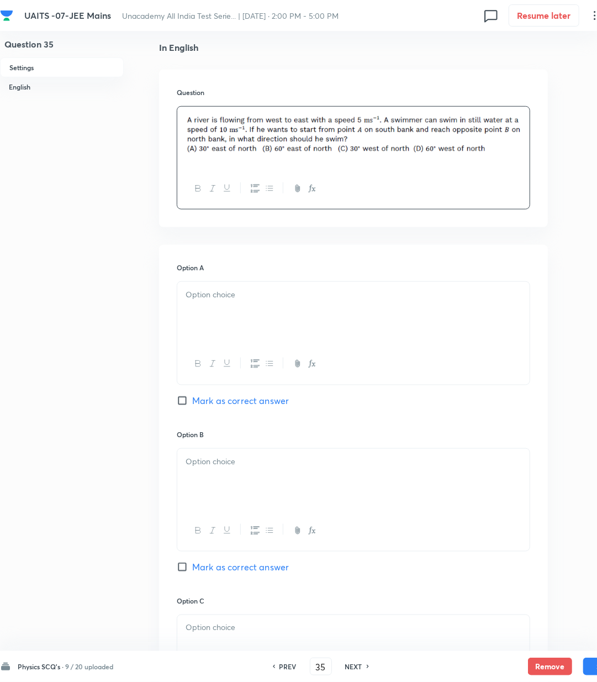
scroll to position [295, 0]
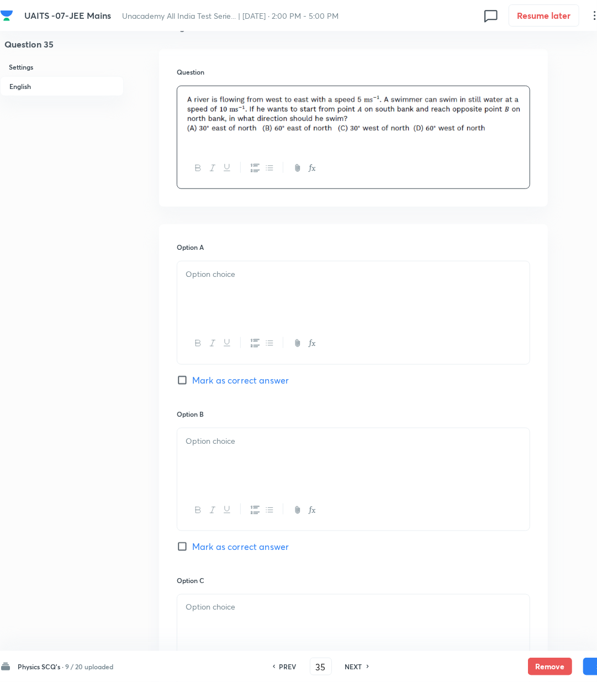
click at [245, 311] on div at bounding box center [353, 292] width 353 height 62
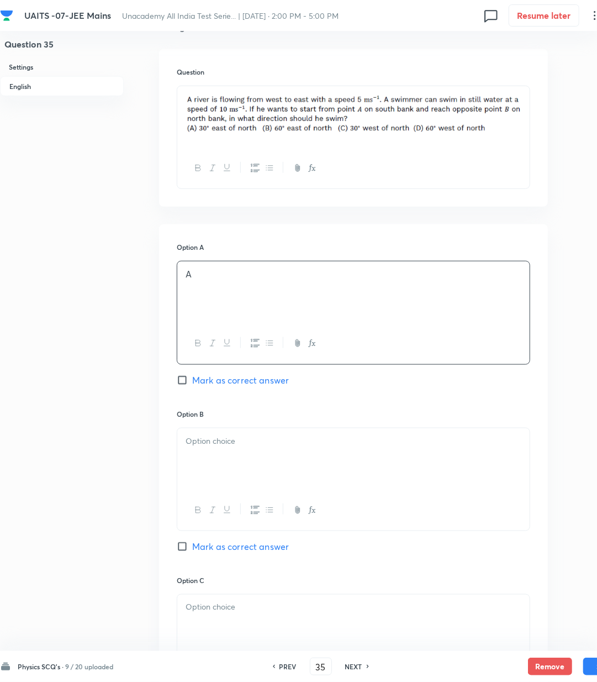
click at [220, 421] on div "Option B [PERSON_NAME] as correct answer" at bounding box center [354, 492] width 354 height 166
click at [219, 434] on div at bounding box center [353, 459] width 353 height 62
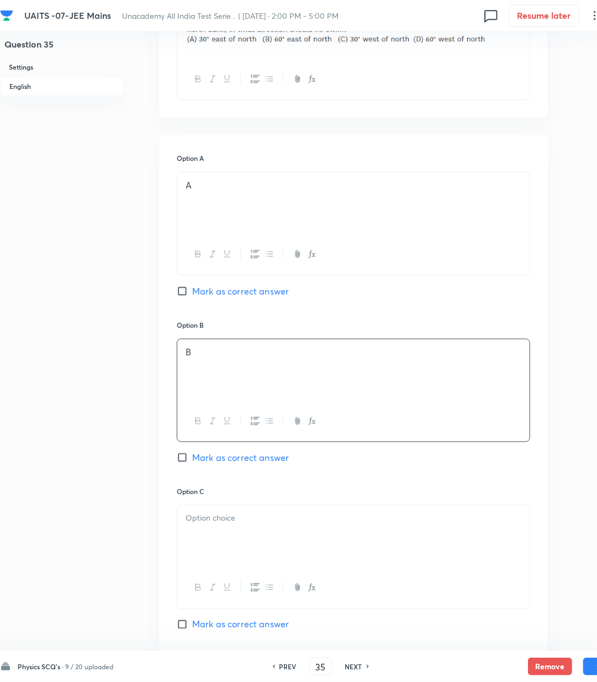
scroll to position [516, 0]
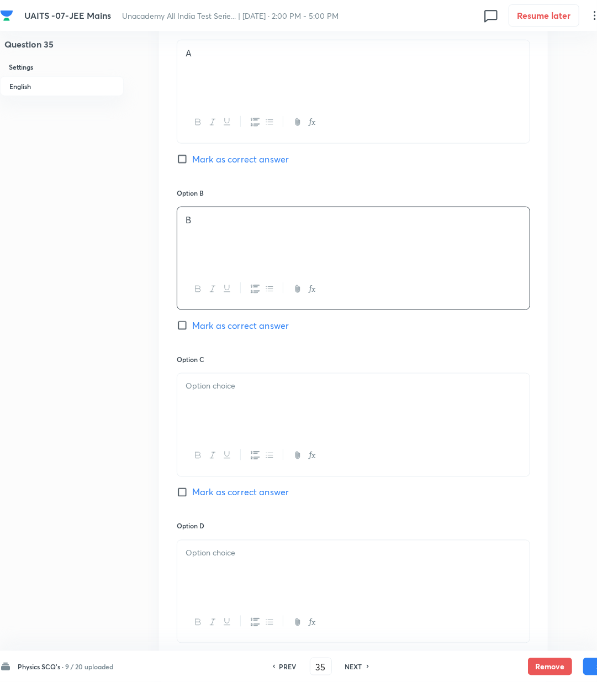
click at [211, 416] on div at bounding box center [353, 405] width 353 height 62
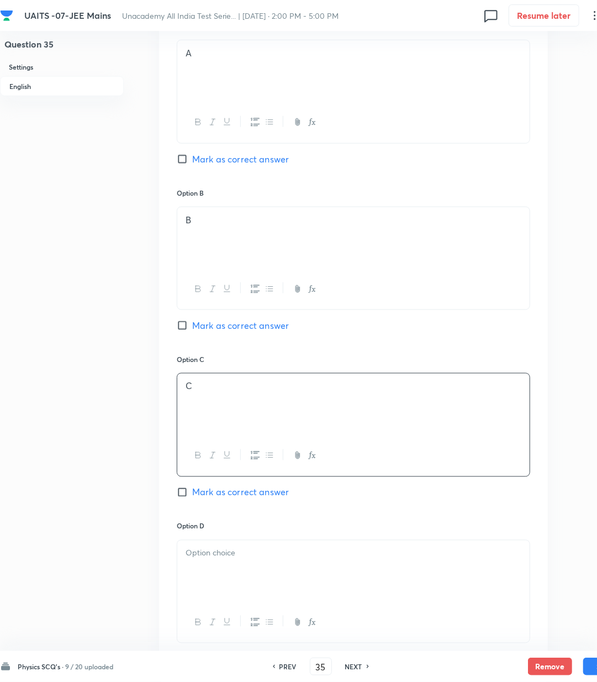
drag, startPoint x: 195, startPoint y: 498, endPoint x: 206, endPoint y: 513, distance: 18.6
click at [200, 504] on div "Option C C [PERSON_NAME] as correct answer" at bounding box center [354, 437] width 354 height 166
click at [220, 574] on div at bounding box center [353, 571] width 353 height 62
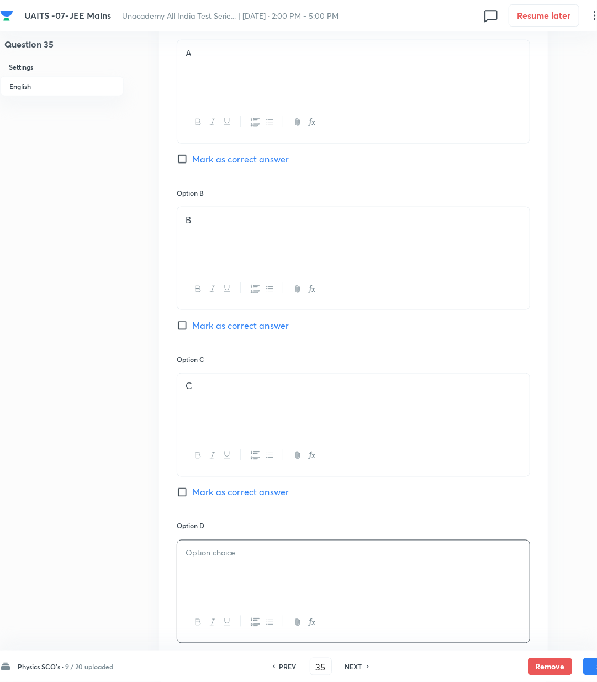
click at [208, 496] on span "Mark as correct answer" at bounding box center [240, 492] width 97 height 13
click at [192, 496] on input "Mark as correct answer" at bounding box center [184, 492] width 15 height 11
checkbox input "true"
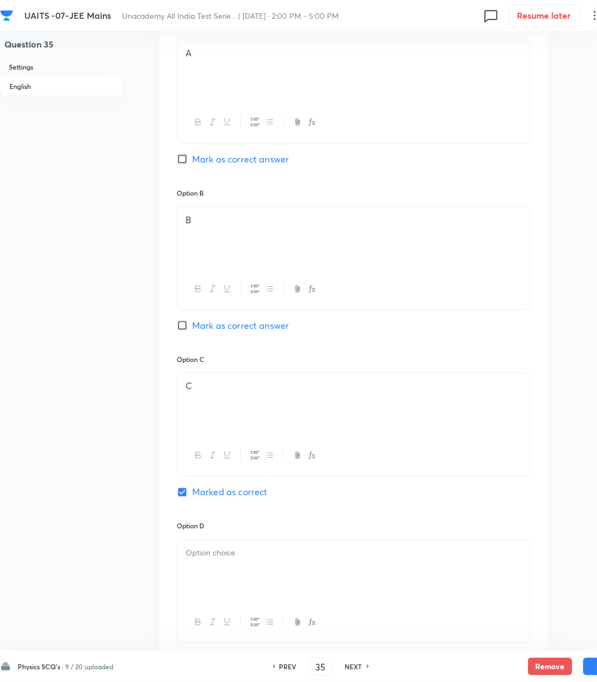
click at [208, 571] on div at bounding box center [353, 571] width 353 height 62
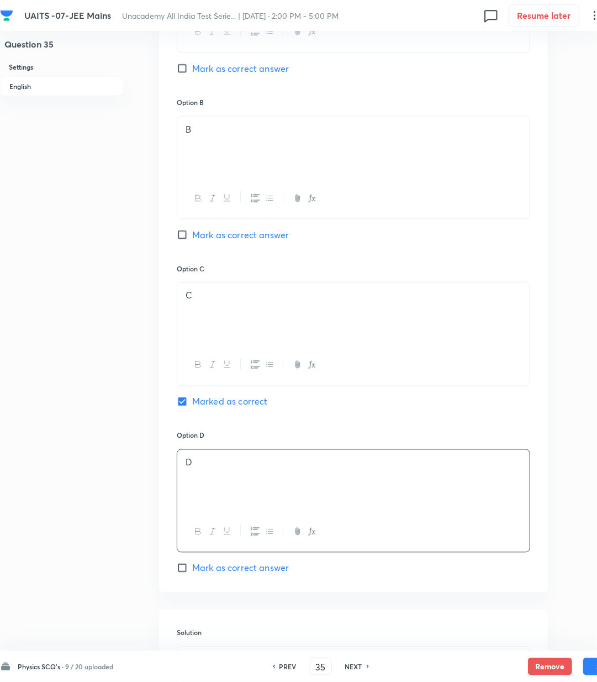
scroll to position [737, 0]
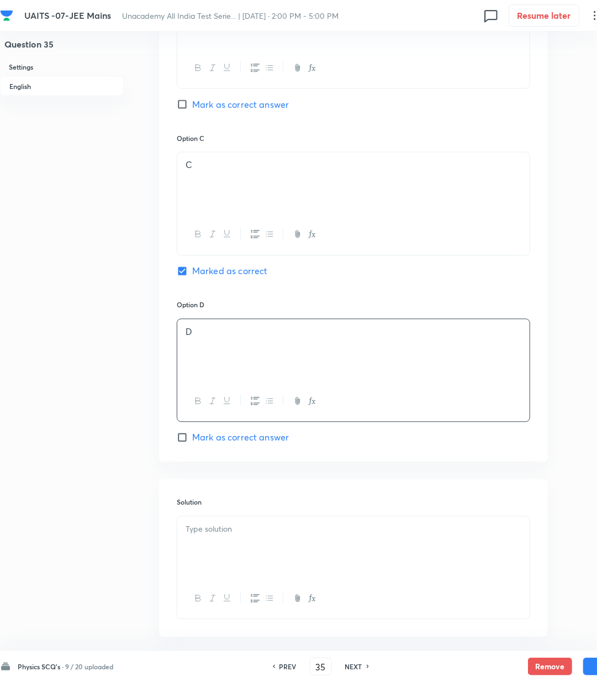
click at [213, 528] on p at bounding box center [354, 529] width 336 height 13
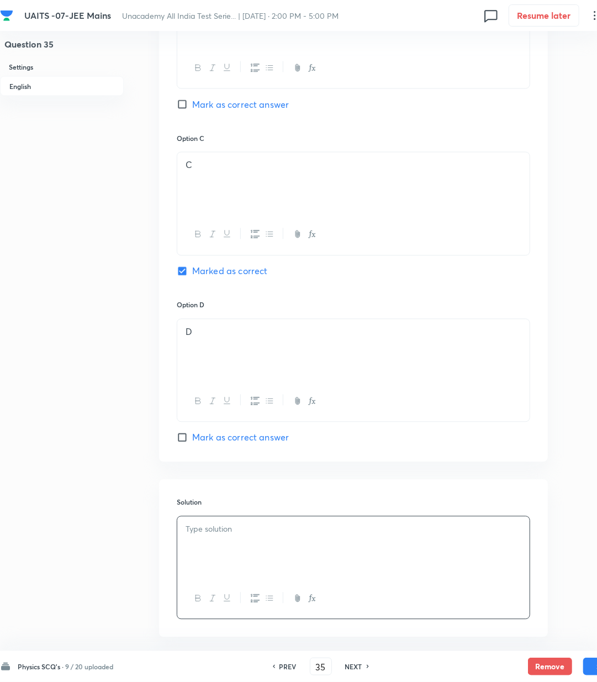
click at [270, 543] on div at bounding box center [353, 548] width 353 height 62
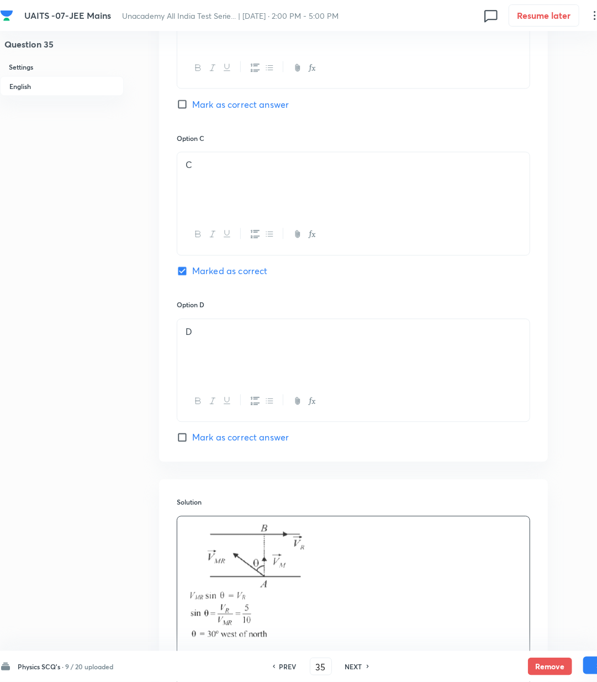
click at [589, 671] on button "Save" at bounding box center [606, 666] width 44 height 18
type input "36"
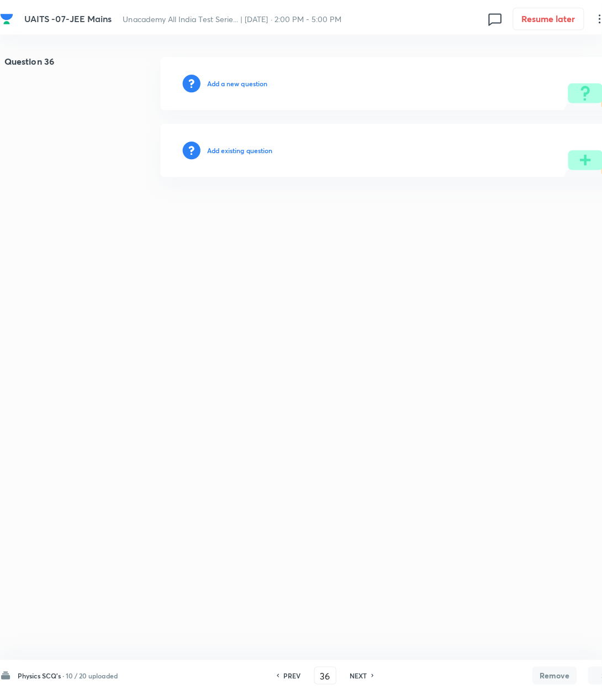
scroll to position [0, 0]
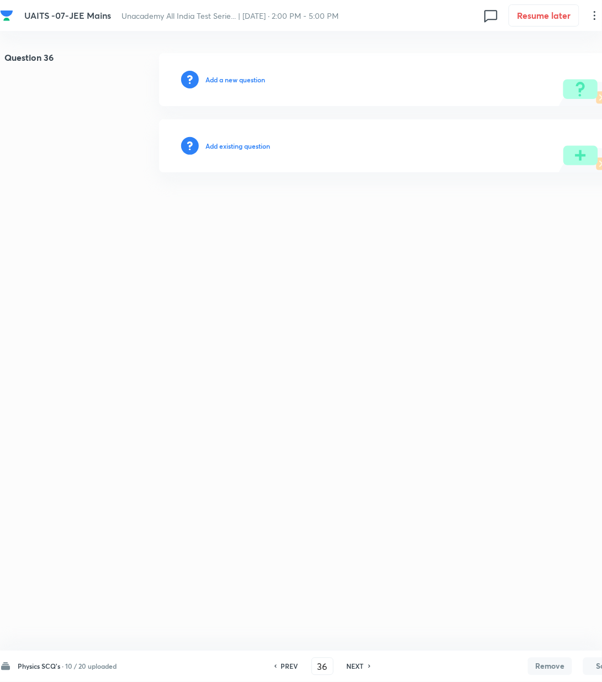
click at [230, 84] on h6 "Add a new question" at bounding box center [236, 80] width 60 height 10
click at [230, 84] on h6 "Choose a question type" at bounding box center [241, 80] width 71 height 10
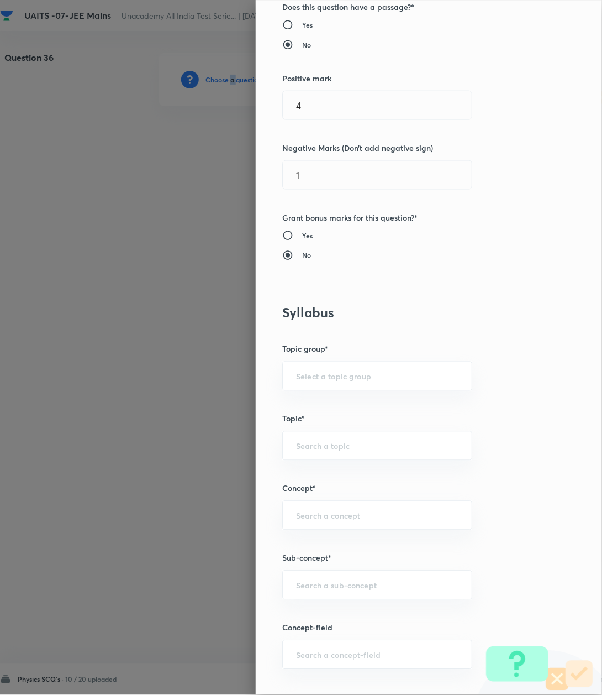
scroll to position [368, 0]
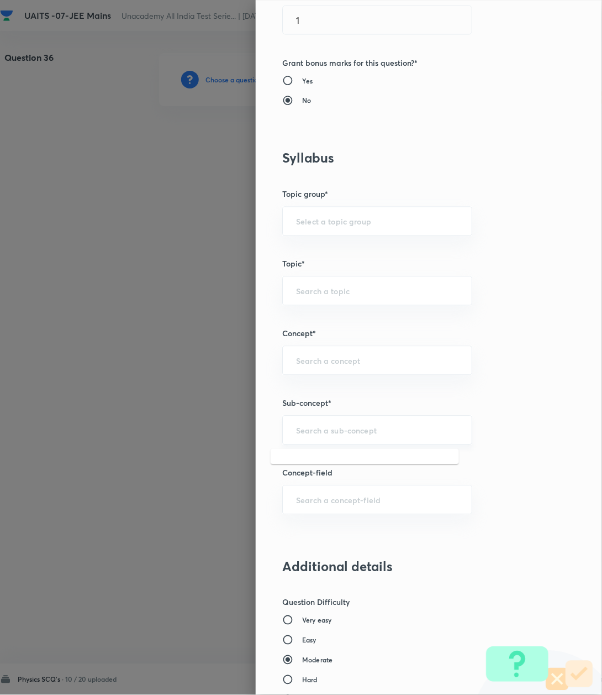
click at [343, 431] on input "text" at bounding box center [377, 430] width 162 height 11
paste input "Kinematics-2D"
click at [311, 463] on li "Kinematics-2D" at bounding box center [365, 463] width 188 height 20
type input "Kinematics-2D"
type input "Physics"
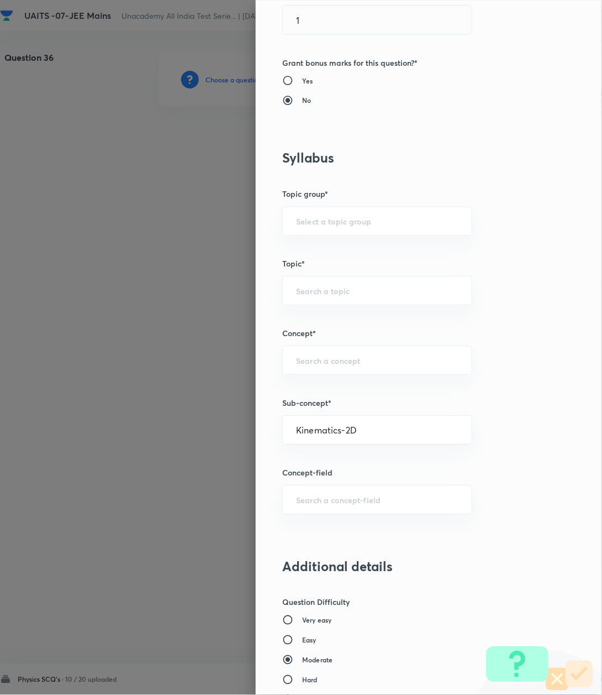
type input "Kinematics-2D"
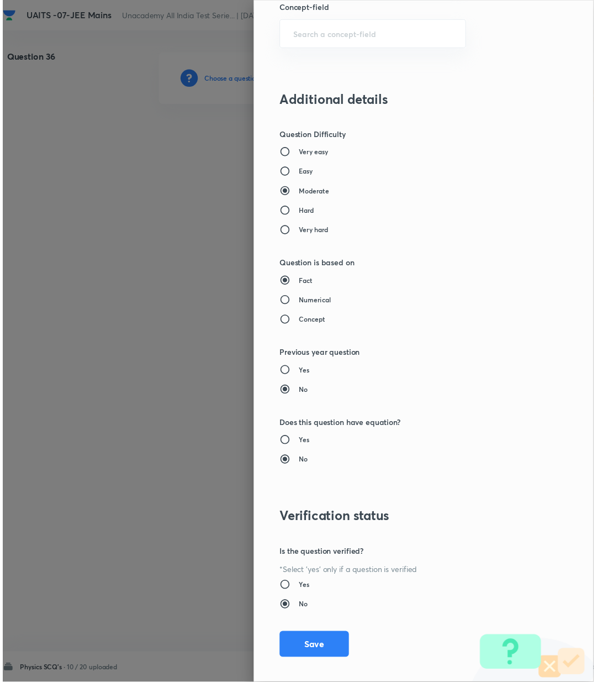
scroll to position [847, 0]
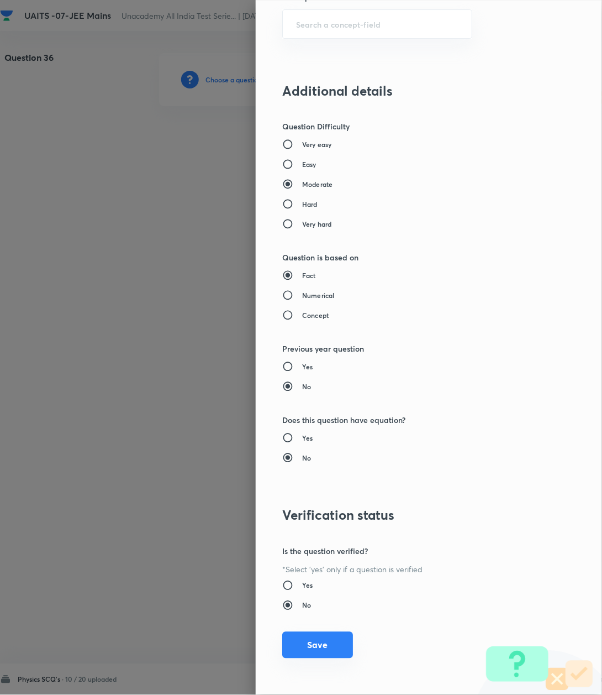
click at [313, 642] on button "Save" at bounding box center [317, 645] width 71 height 27
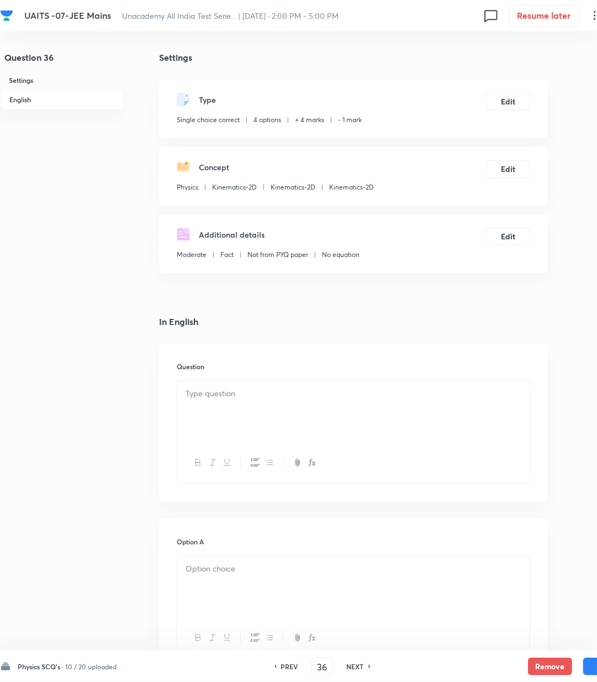
click at [239, 397] on p at bounding box center [354, 393] width 336 height 13
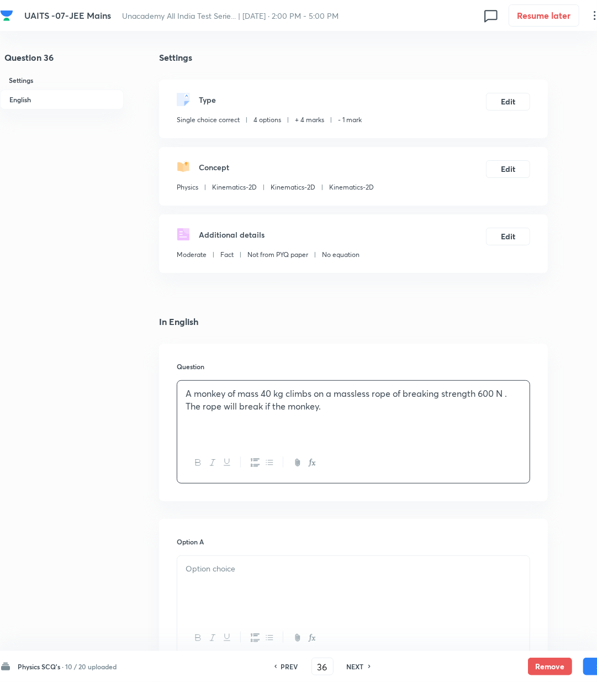
click at [334, 409] on p "A monkey of mass 40 kg climbs on a massless rope of breaking strength 600 N . T…" at bounding box center [354, 399] width 336 height 25
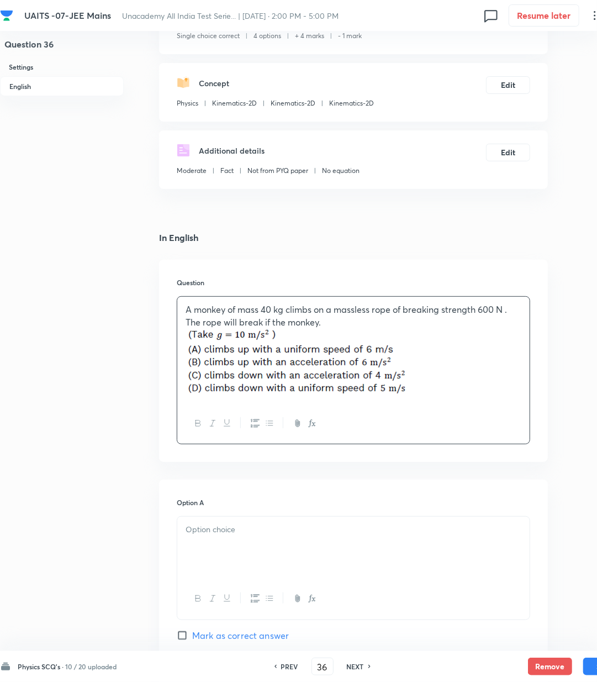
scroll to position [295, 0]
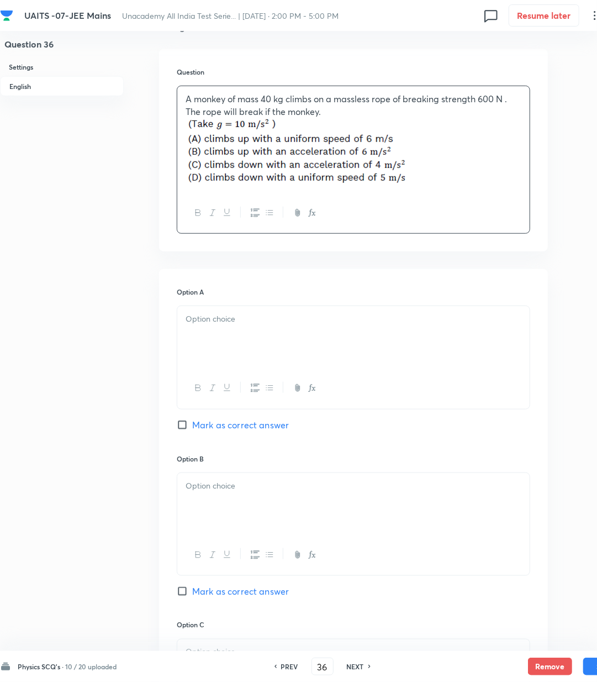
click at [228, 328] on div at bounding box center [353, 337] width 353 height 62
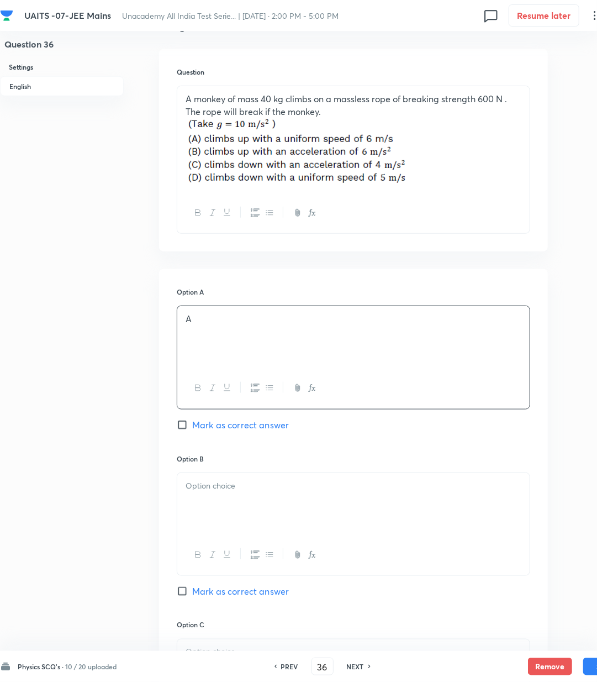
drag, startPoint x: 242, startPoint y: 465, endPoint x: 248, endPoint y: 487, distance: 22.9
click at [244, 474] on div "Option A A [PERSON_NAME] as correct answer Option B [PERSON_NAME] as correct an…" at bounding box center [353, 609] width 389 height 680
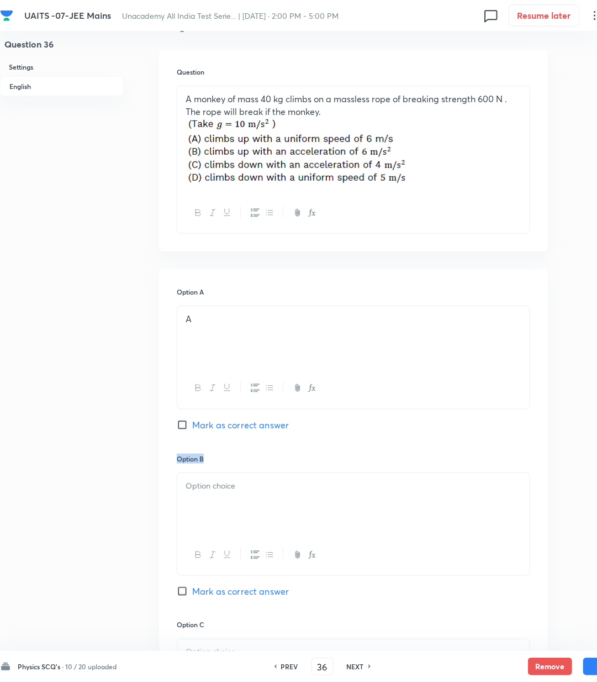
click at [221, 502] on div at bounding box center [353, 504] width 353 height 62
click at [222, 601] on div "Option B B [PERSON_NAME] as correct answer" at bounding box center [354, 537] width 354 height 166
click at [222, 589] on span "Mark as correct answer" at bounding box center [240, 591] width 97 height 13
click at [192, 589] on input "Mark as correct answer" at bounding box center [184, 591] width 15 height 11
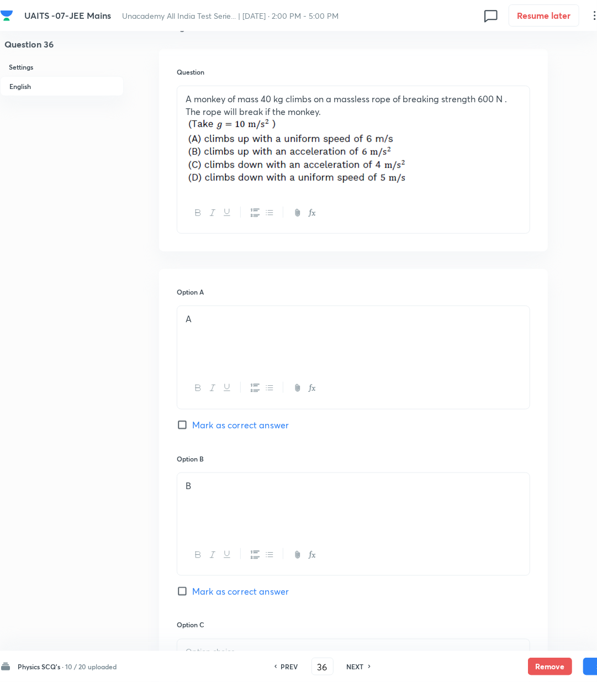
checkbox input "true"
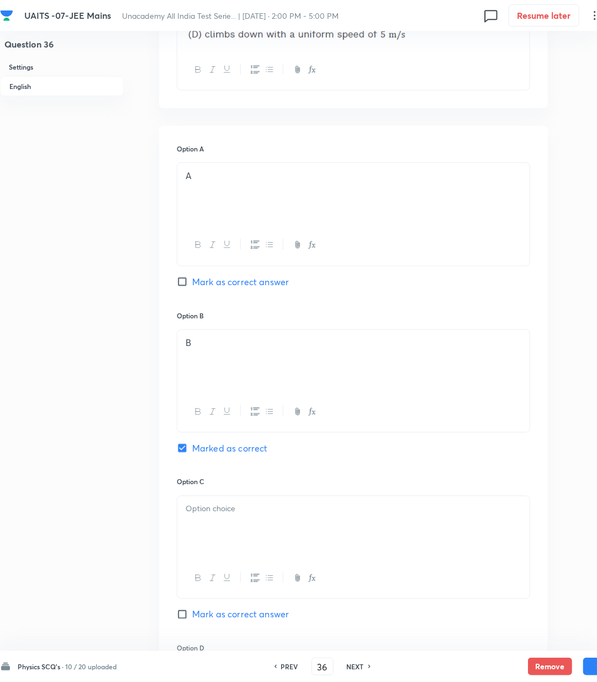
scroll to position [589, 0]
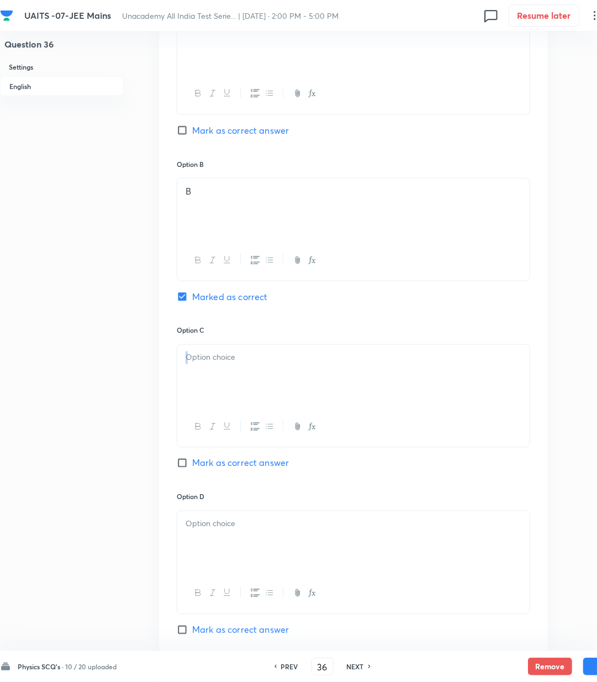
drag, startPoint x: 220, startPoint y: 416, endPoint x: 223, endPoint y: 384, distance: 32.8
click at [223, 384] on div at bounding box center [354, 395] width 354 height 103
click at [223, 384] on div at bounding box center [353, 376] width 353 height 62
click at [222, 533] on div at bounding box center [353, 542] width 353 height 62
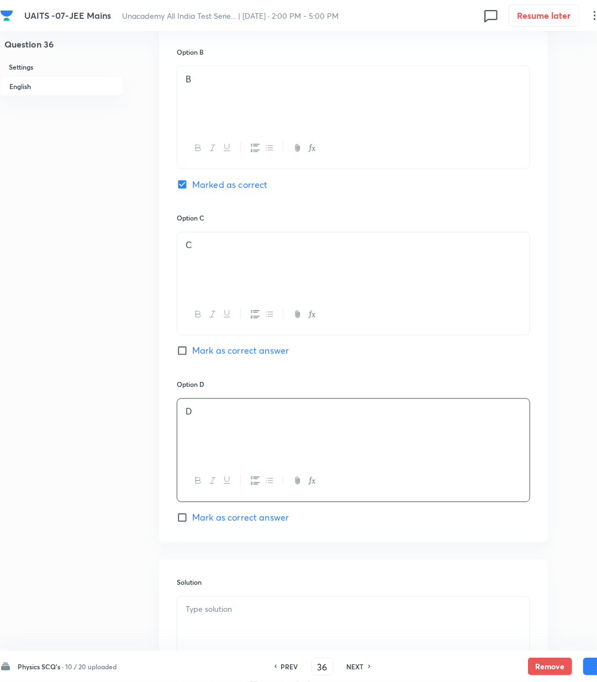
scroll to position [810, 0]
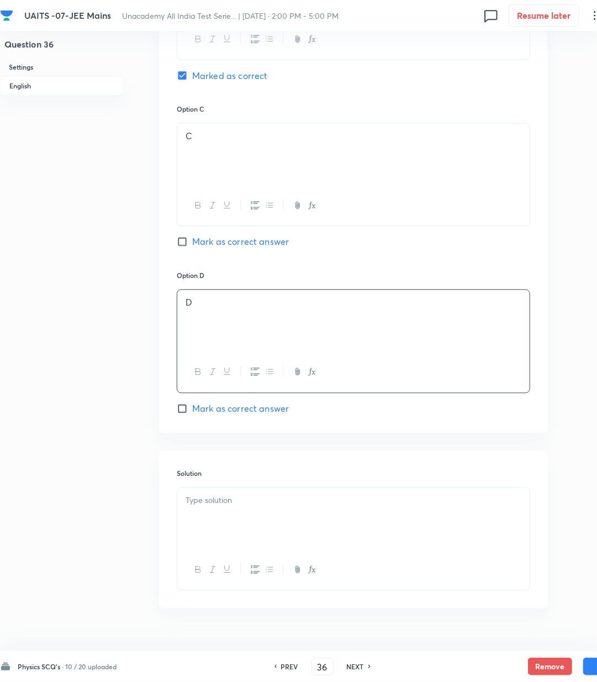
click at [253, 502] on p at bounding box center [354, 501] width 336 height 13
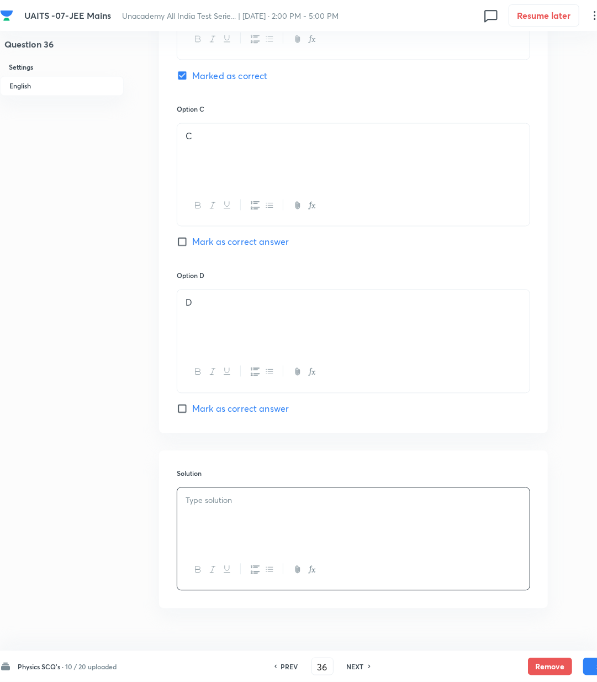
click at [239, 521] on div at bounding box center [353, 519] width 353 height 62
click at [585, 666] on button "Save" at bounding box center [606, 666] width 44 height 18
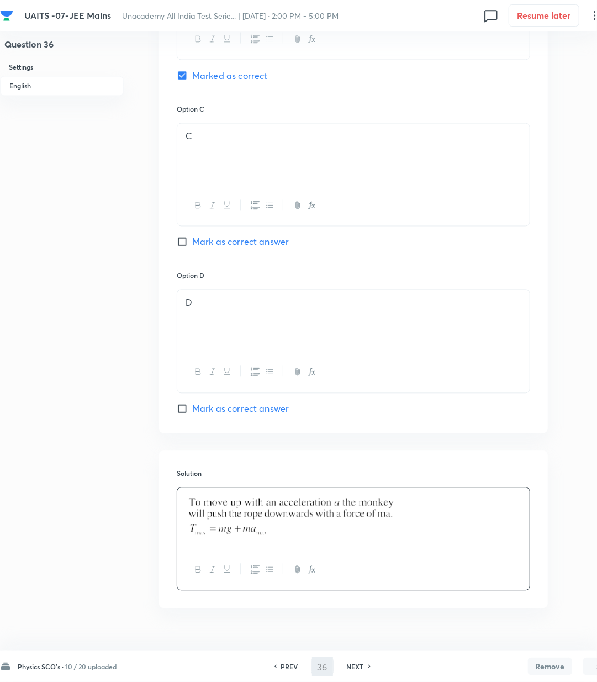
type input "37"
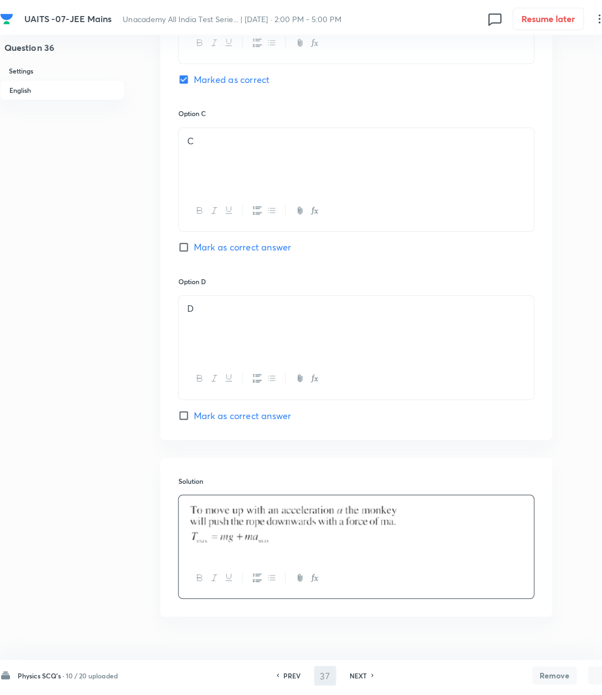
scroll to position [0, 0]
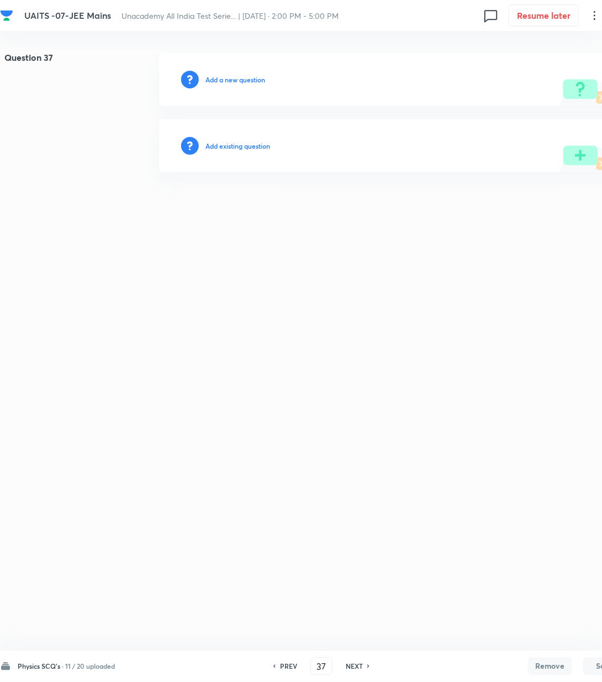
click at [224, 77] on h6 "Add a new question" at bounding box center [236, 80] width 60 height 10
click at [224, 77] on h6 "Choose a question type" at bounding box center [241, 80] width 71 height 10
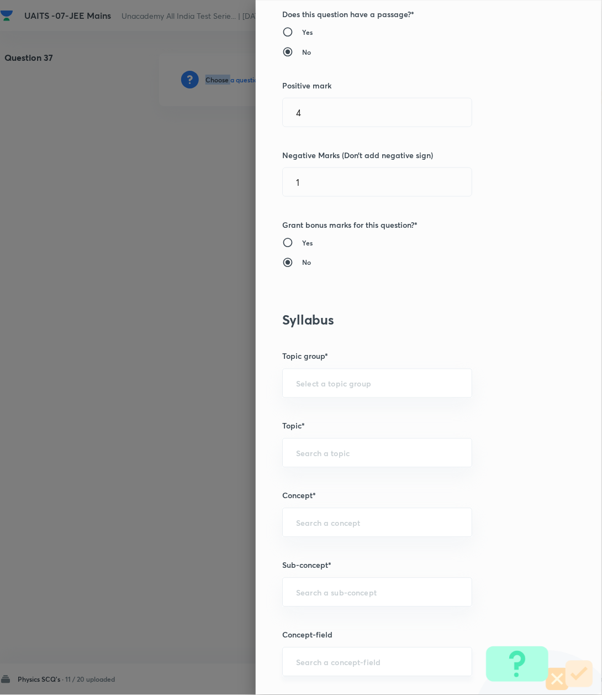
scroll to position [442, 0]
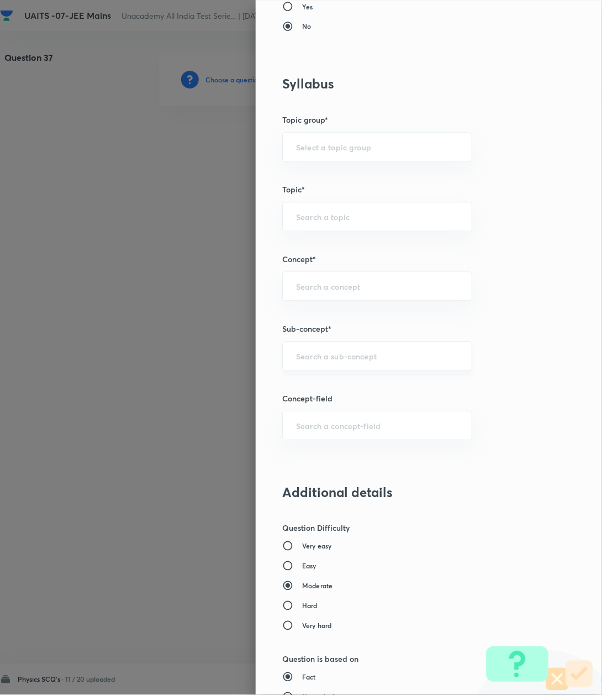
click at [318, 359] on input "text" at bounding box center [377, 356] width 162 height 11
paste input "Kinematics-2D"
click at [302, 390] on li "Kinematics-2D" at bounding box center [365, 390] width 188 height 20
type input "Kinematics-2D"
type input "Physics"
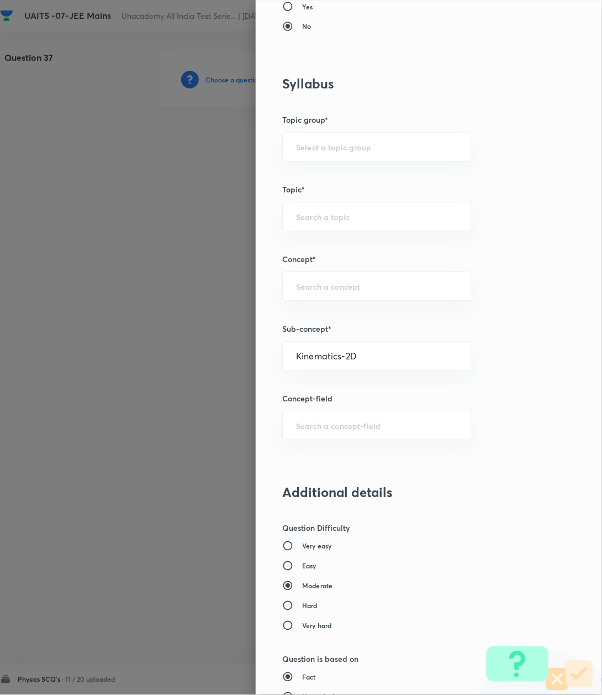
type input "Kinematics-2D"
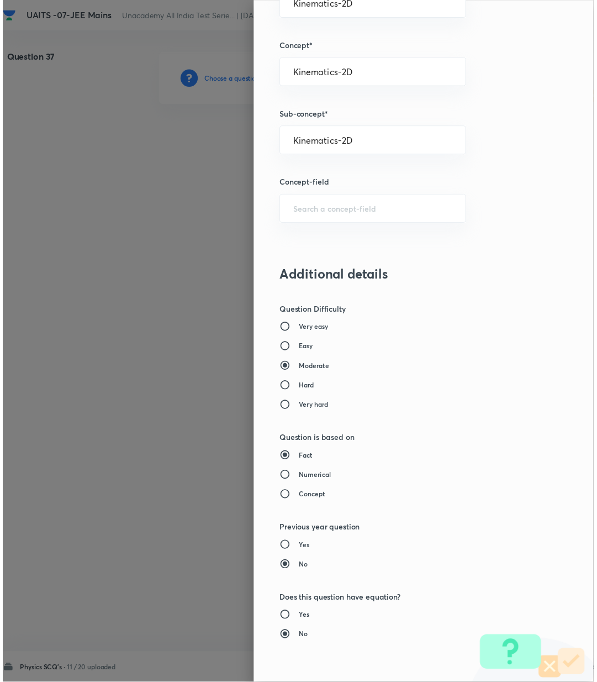
scroll to position [810, 0]
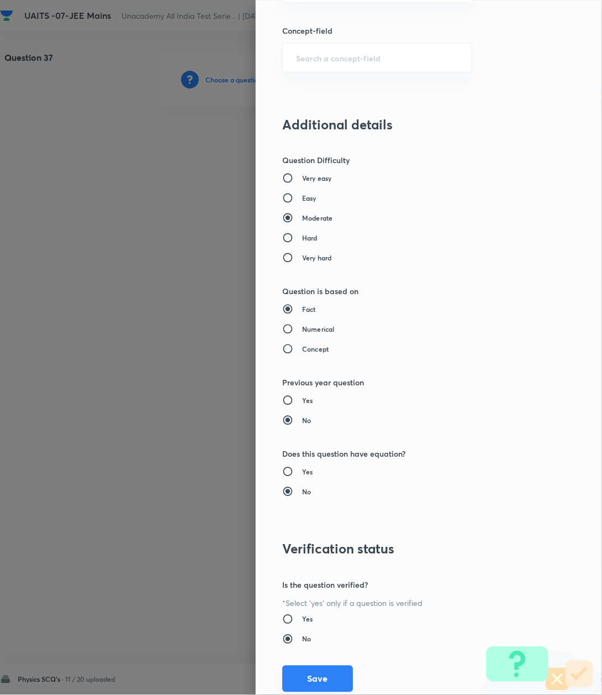
click at [310, 681] on button "Save" at bounding box center [317, 678] width 71 height 27
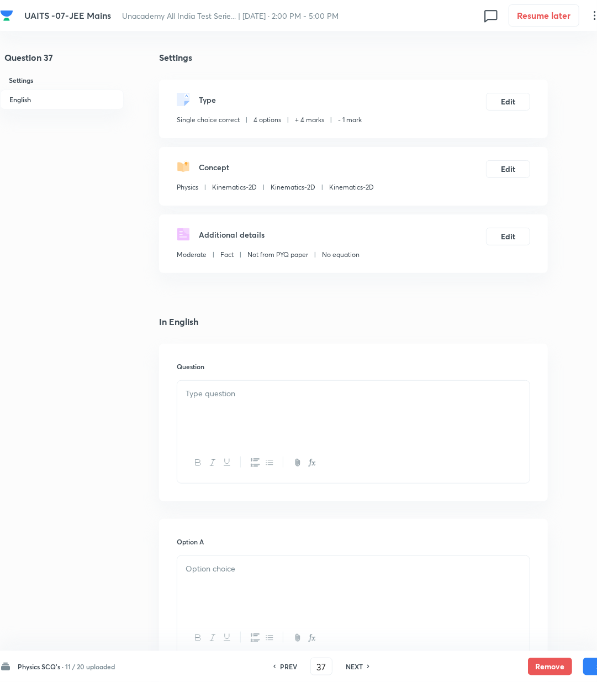
click at [220, 416] on div at bounding box center [353, 412] width 353 height 62
click at [249, 408] on div at bounding box center [353, 412] width 353 height 62
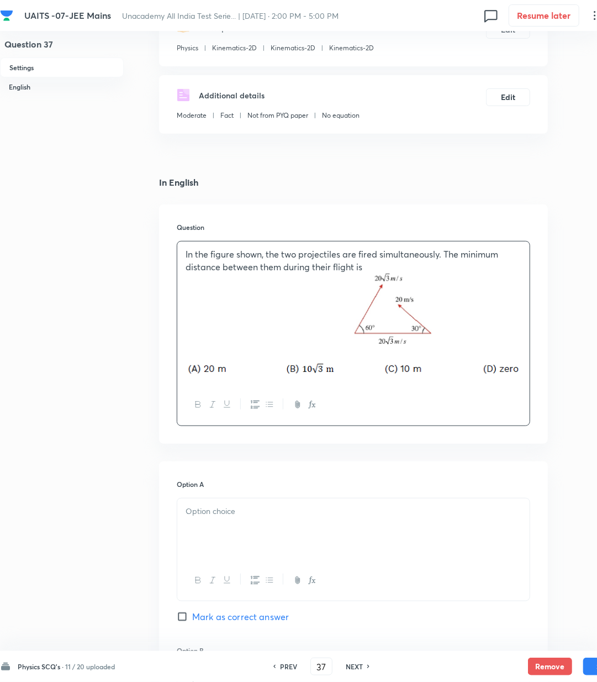
scroll to position [147, 0]
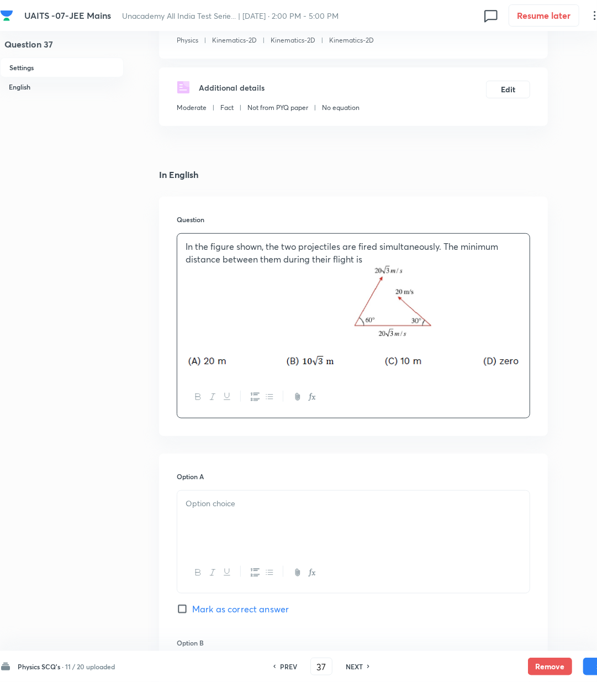
click at [221, 531] on div at bounding box center [353, 522] width 353 height 62
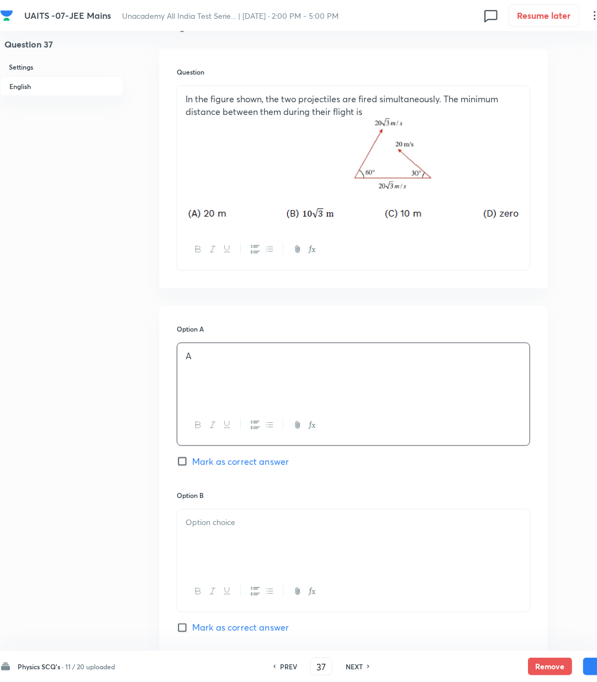
click at [221, 529] on div at bounding box center [353, 541] width 353 height 62
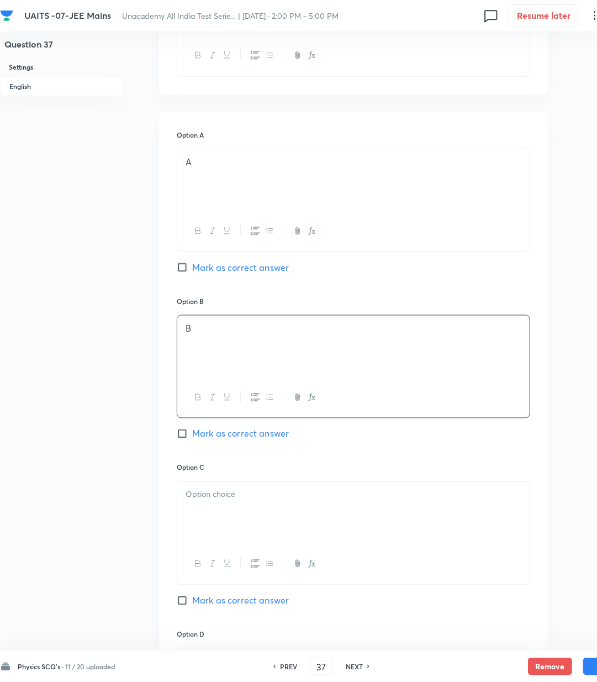
scroll to position [516, 0]
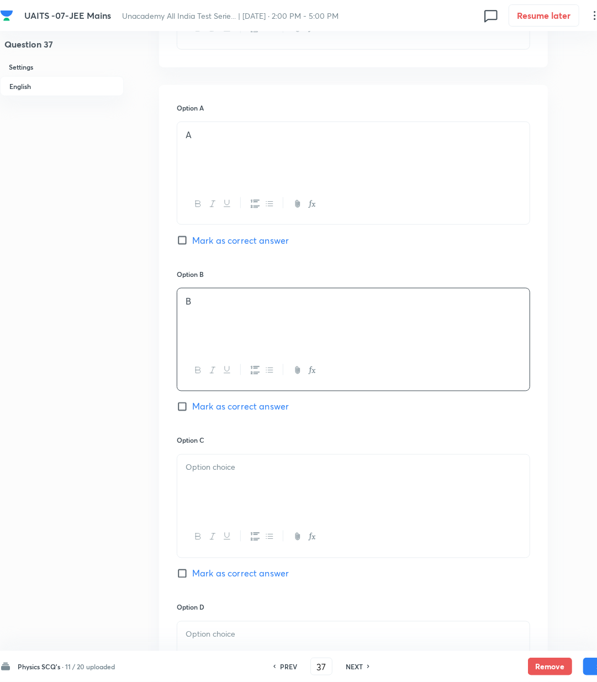
click at [206, 410] on span "Mark as correct answer" at bounding box center [240, 406] width 97 height 13
click at [192, 410] on input "Mark as correct answer" at bounding box center [184, 406] width 15 height 11
checkbox input "true"
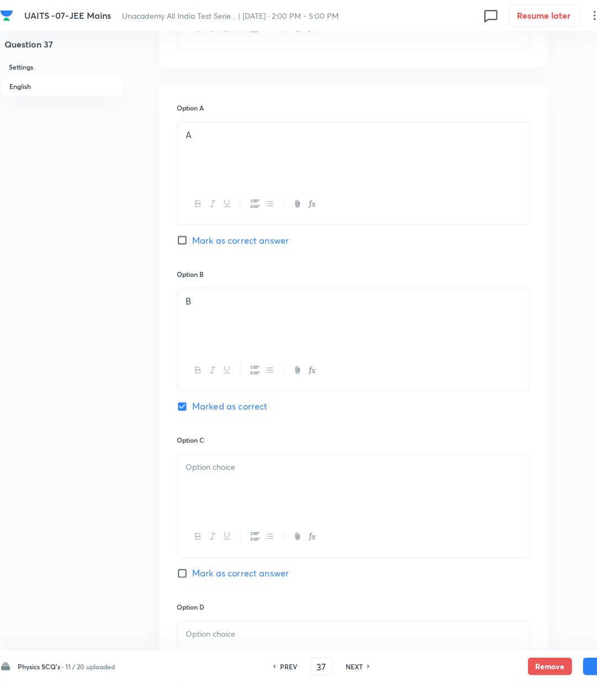
click at [209, 485] on div at bounding box center [353, 486] width 353 height 62
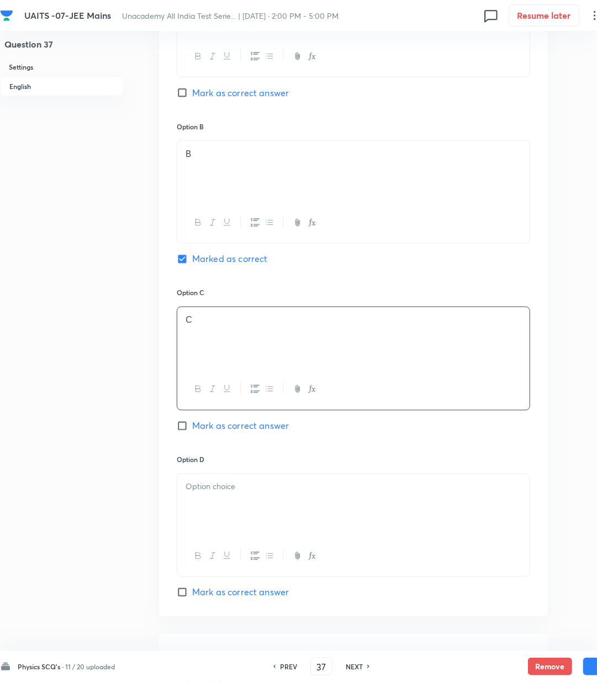
click at [213, 484] on p at bounding box center [354, 487] width 336 height 13
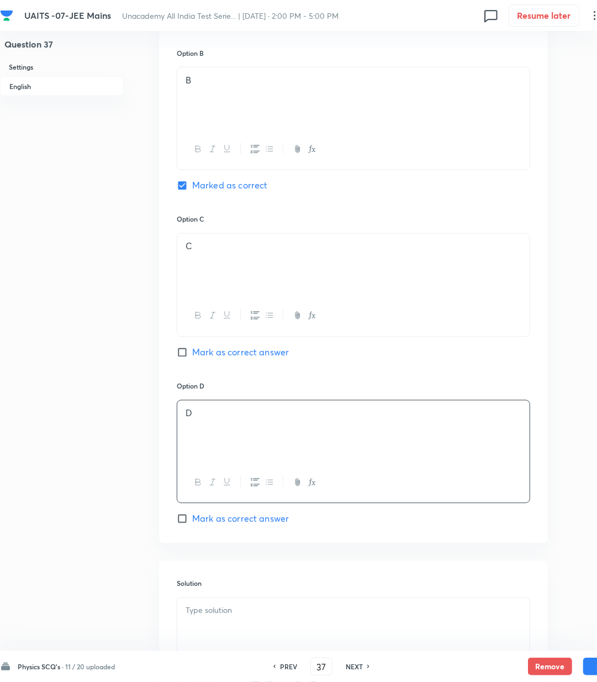
scroll to position [810, 0]
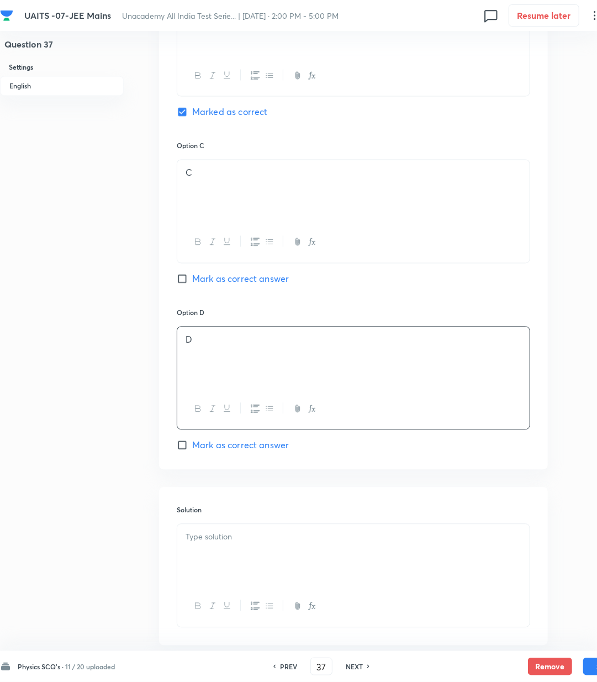
click at [285, 560] on div at bounding box center [353, 555] width 353 height 62
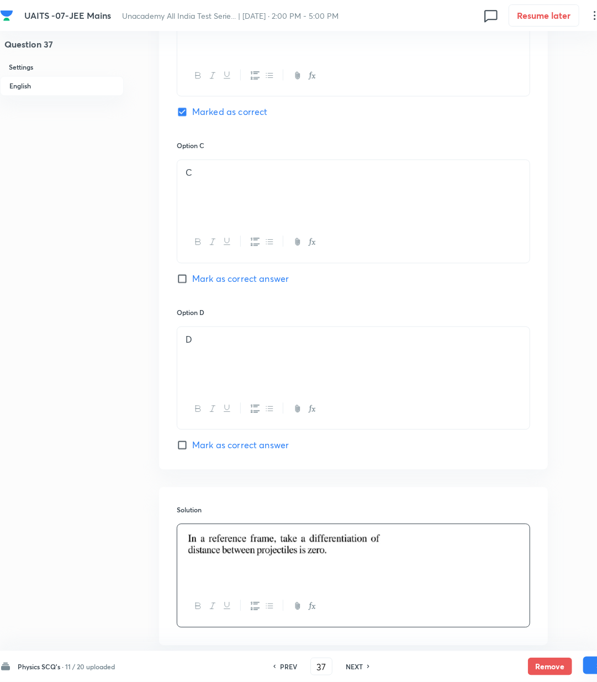
click at [591, 669] on button "Save" at bounding box center [606, 666] width 44 height 18
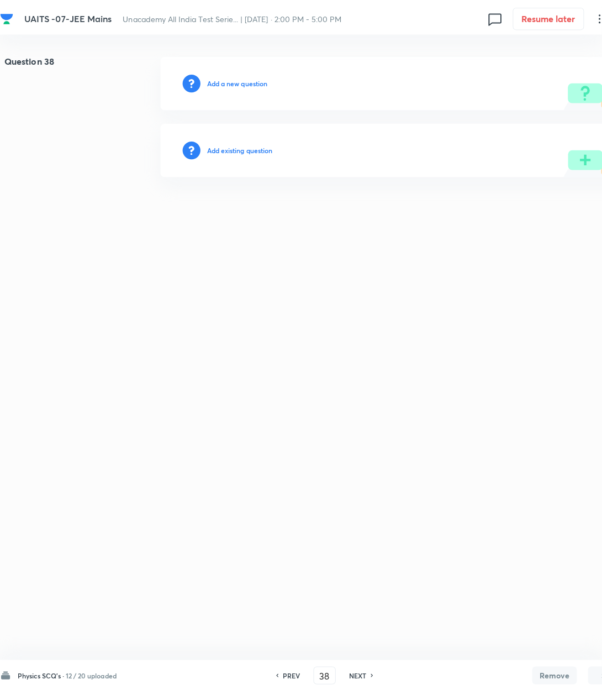
scroll to position [0, 0]
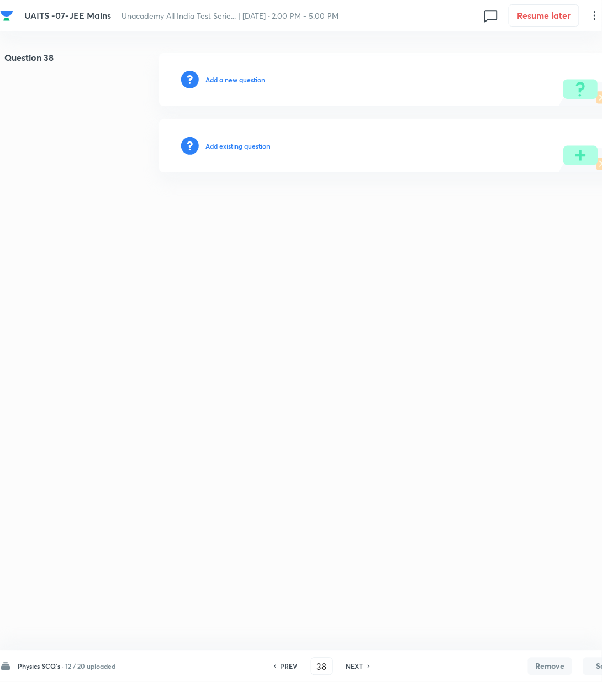
click at [232, 80] on h6 "Add a new question" at bounding box center [236, 80] width 60 height 10
click at [232, 80] on h6 "Choose a question type" at bounding box center [241, 80] width 71 height 10
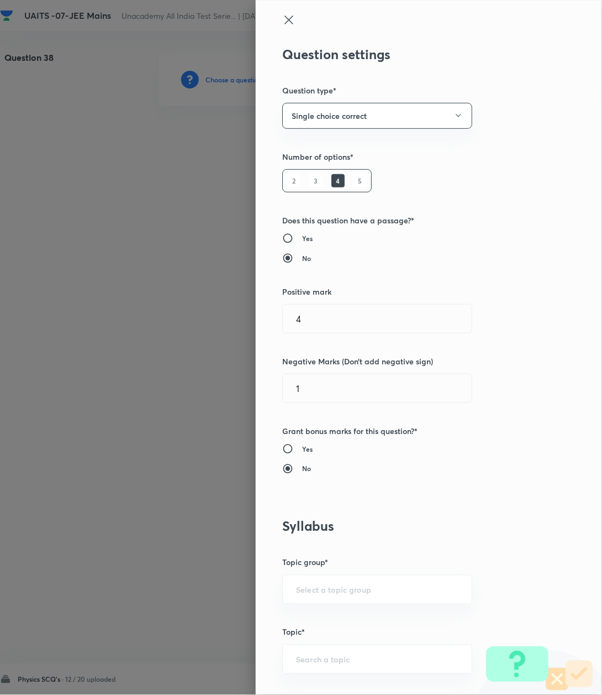
scroll to position [442, 0]
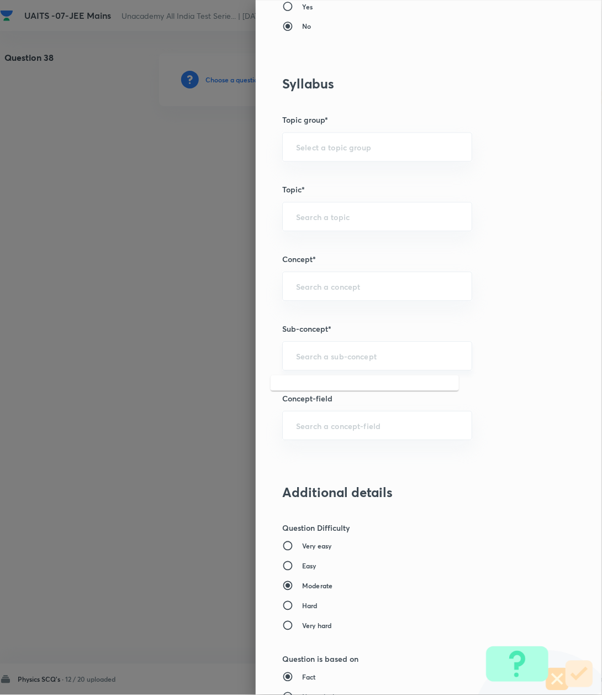
click at [309, 357] on input "text" at bounding box center [377, 356] width 162 height 11
paste input "Kinematics-2D"
click at [302, 389] on li "Kinematics-2D" at bounding box center [365, 390] width 188 height 20
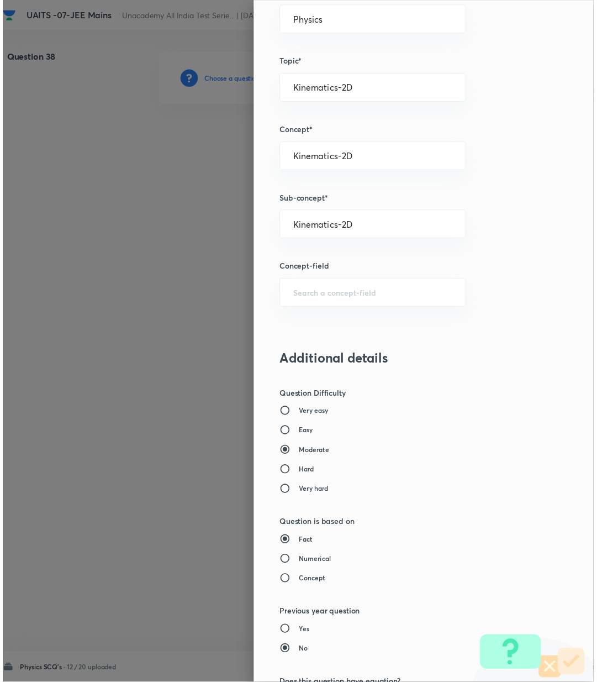
scroll to position [847, 0]
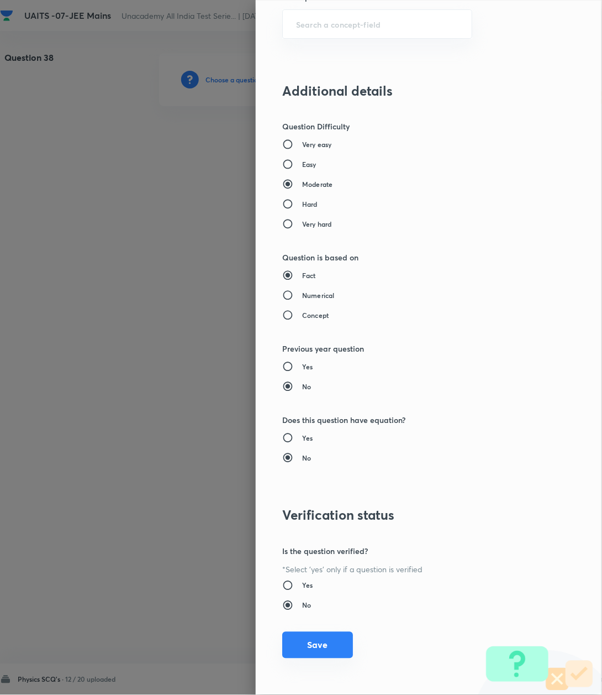
click at [308, 647] on button "Save" at bounding box center [317, 645] width 71 height 27
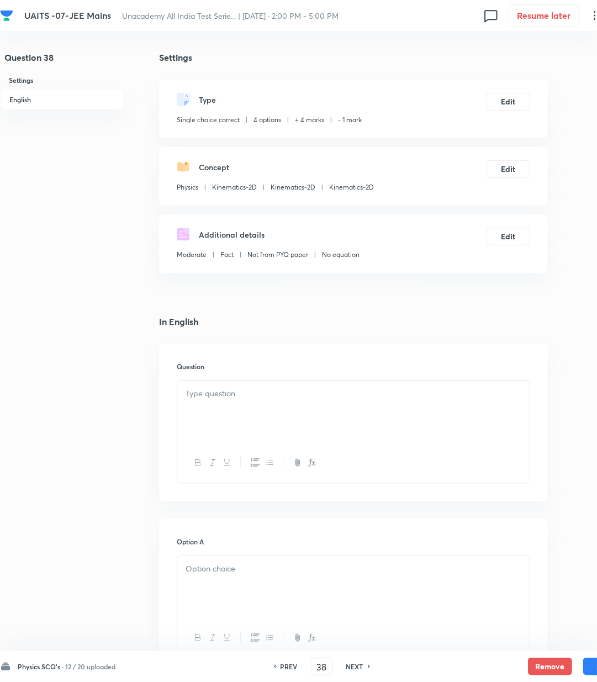
click at [292, 398] on p at bounding box center [354, 393] width 336 height 13
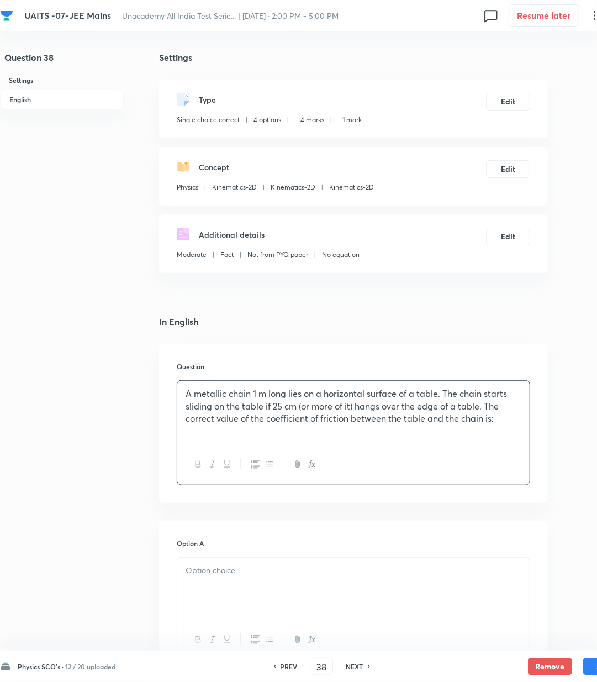
click at [260, 423] on p "A metallic chain 1 m long lies on a horizontal surface of a table. The chain st…" at bounding box center [354, 406] width 336 height 38
click at [262, 435] on p at bounding box center [354, 431] width 336 height 13
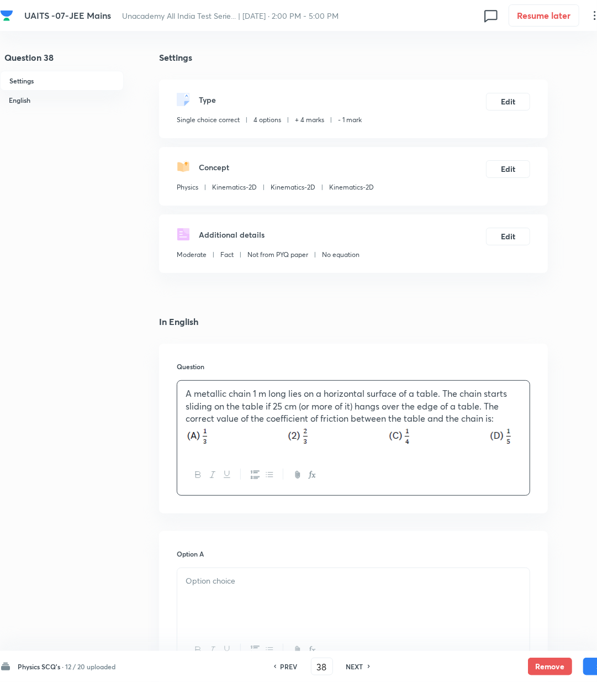
scroll to position [74, 0]
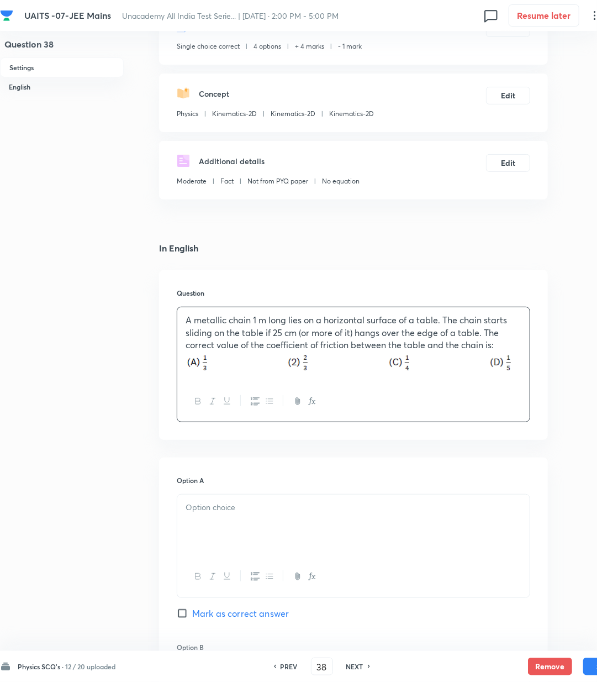
click at [227, 516] on div at bounding box center [353, 526] width 353 height 62
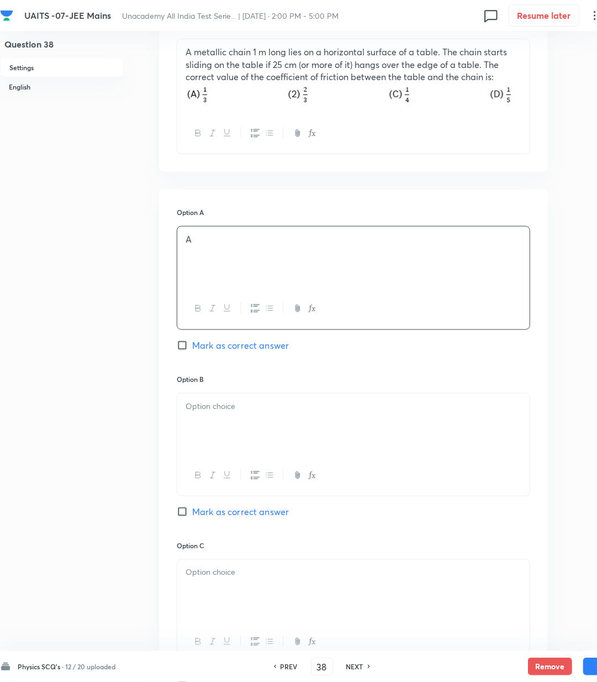
scroll to position [368, 0]
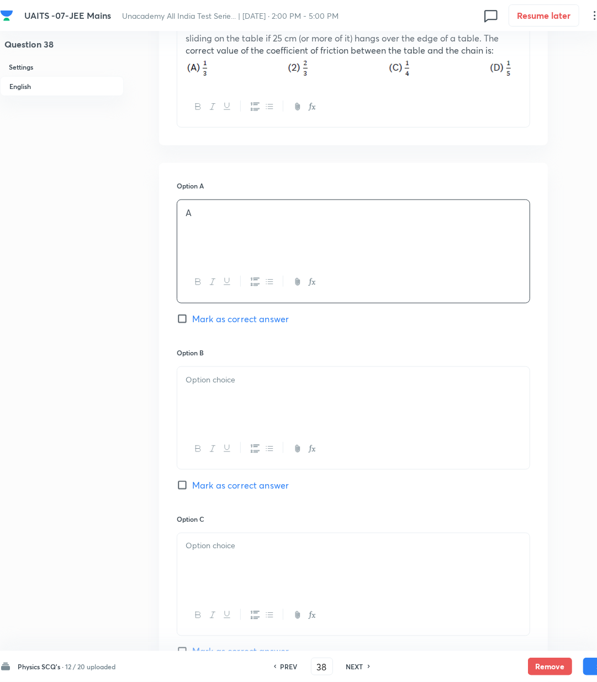
click at [208, 326] on div "Option A A Mark as correct answer" at bounding box center [354, 264] width 354 height 166
click at [200, 310] on div "Option A A Mark as correct answer" at bounding box center [354, 264] width 354 height 166
drag, startPoint x: 200, startPoint y: 317, endPoint x: 230, endPoint y: 423, distance: 110.5
click at [200, 323] on span "Mark as correct answer" at bounding box center [240, 318] width 97 height 13
click at [192, 323] on input "Mark as correct answer" at bounding box center [184, 318] width 15 height 11
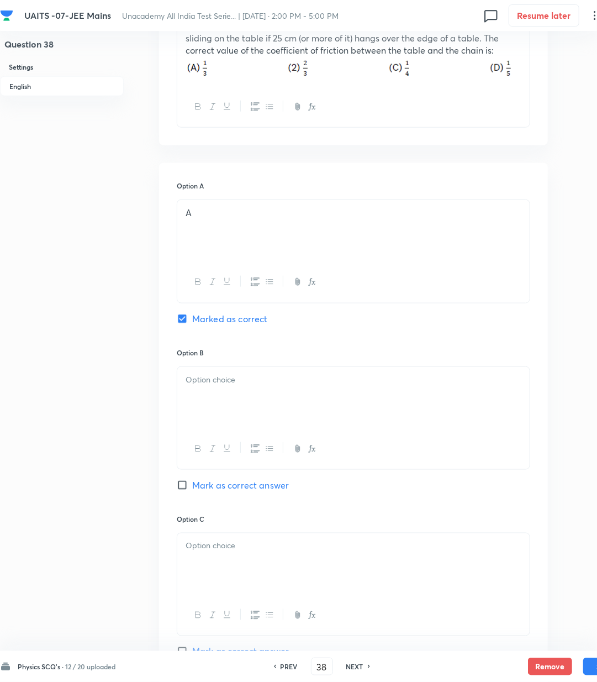
click at [230, 423] on div at bounding box center [353, 398] width 353 height 62
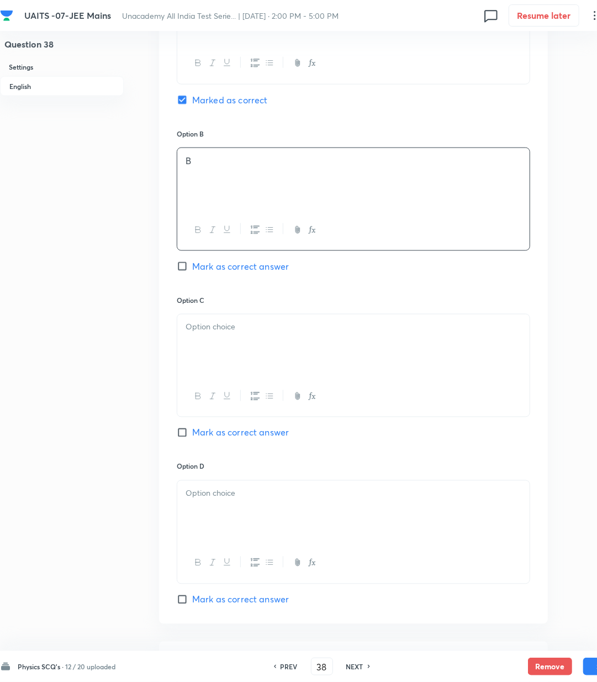
scroll to position [589, 0]
click at [210, 398] on icon "button" at bounding box center [212, 394] width 9 height 9
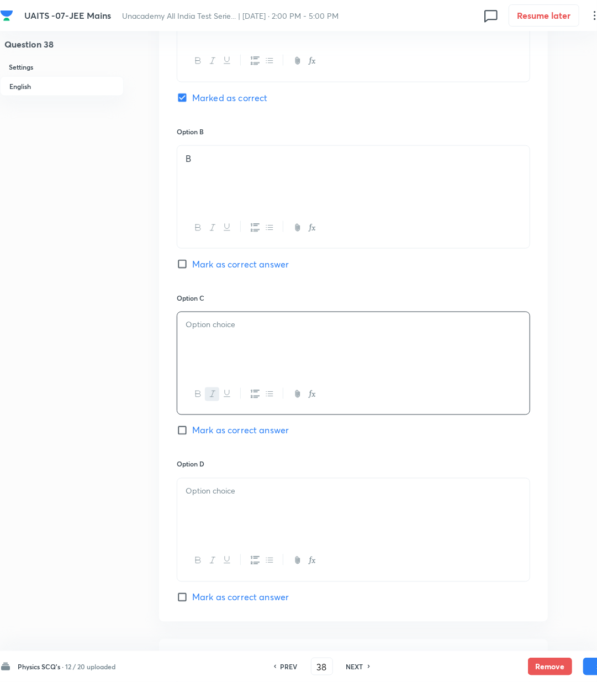
click at [203, 347] on div "﻿" at bounding box center [353, 343] width 353 height 62
click at [233, 489] on p at bounding box center [354, 491] width 336 height 13
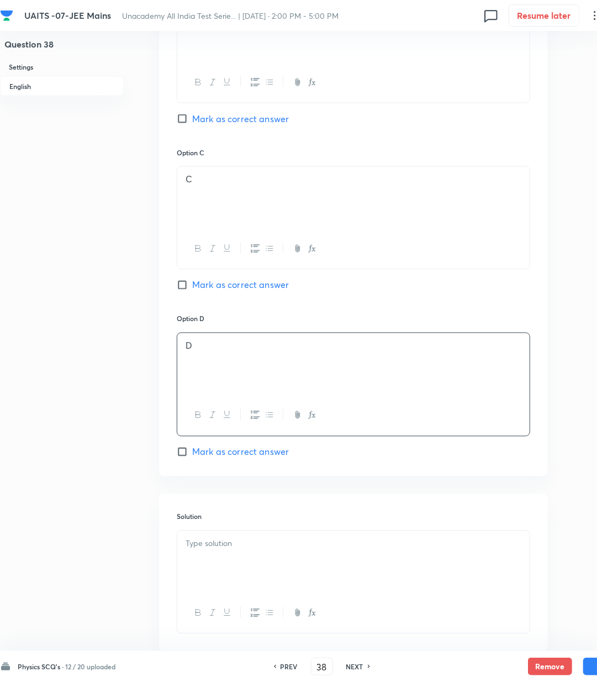
scroll to position [804, 0]
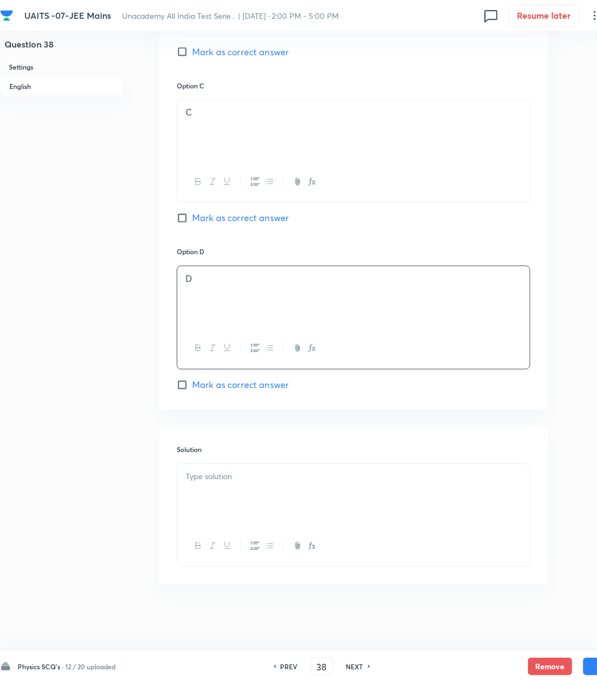
click at [234, 495] on div at bounding box center [353, 495] width 353 height 62
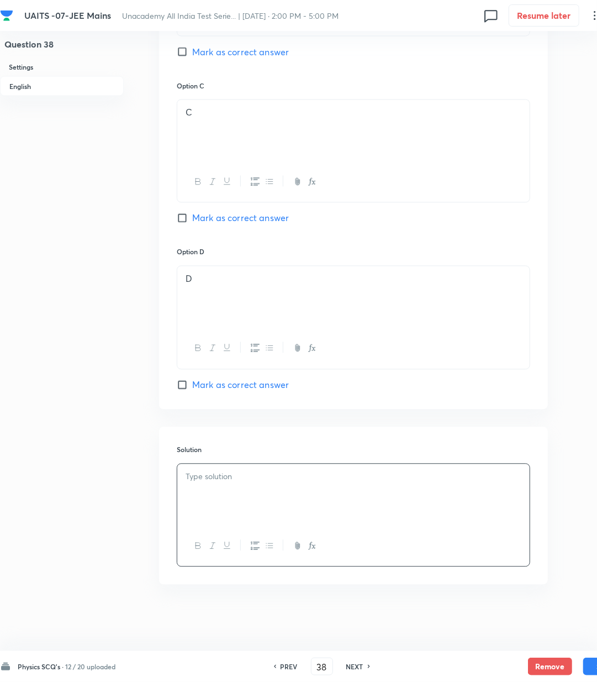
click at [200, 491] on div at bounding box center [353, 495] width 353 height 62
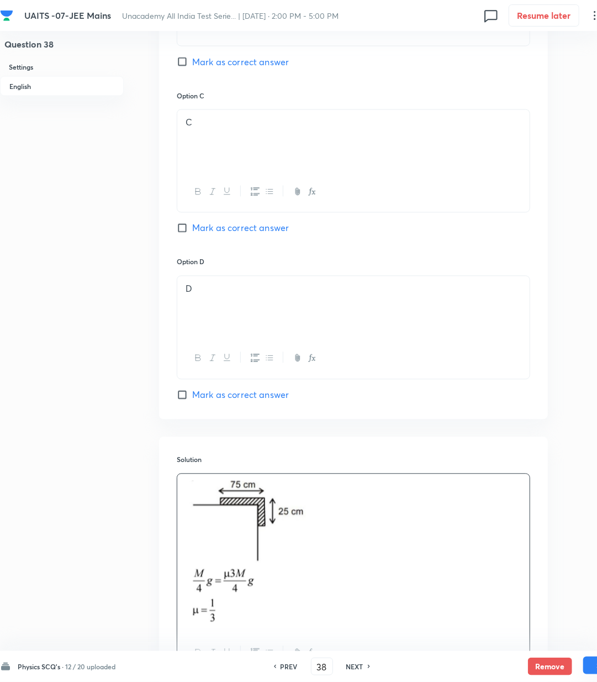
click at [591, 668] on button "Save" at bounding box center [606, 666] width 44 height 18
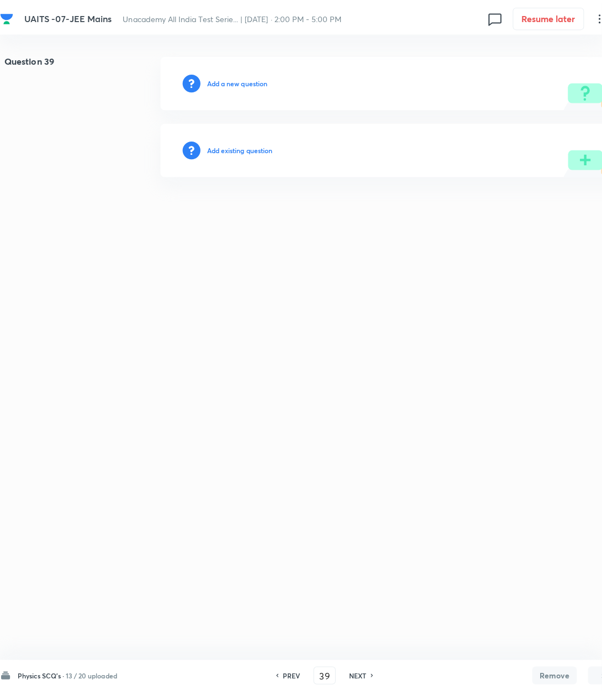
scroll to position [0, 0]
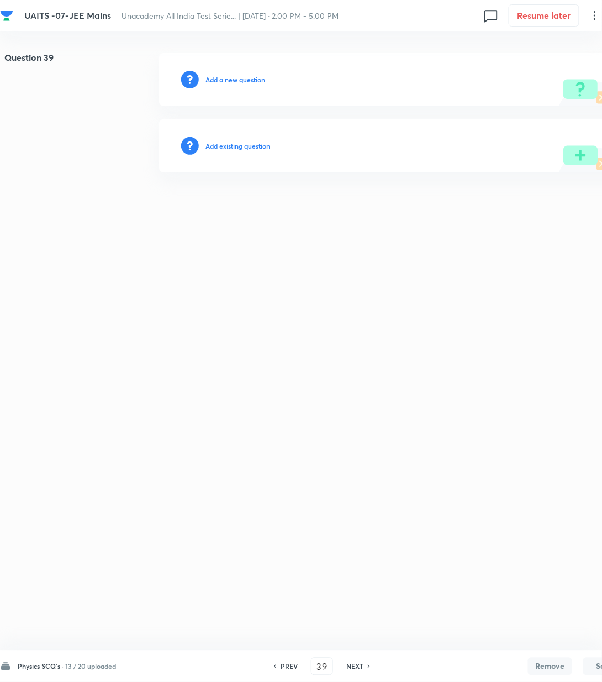
click at [238, 80] on h6 "Add a new question" at bounding box center [236, 80] width 60 height 10
click at [233, 86] on div "Choose a question type" at bounding box center [393, 79] width 469 height 53
click at [229, 76] on h6 "Choose a question type" at bounding box center [241, 80] width 71 height 10
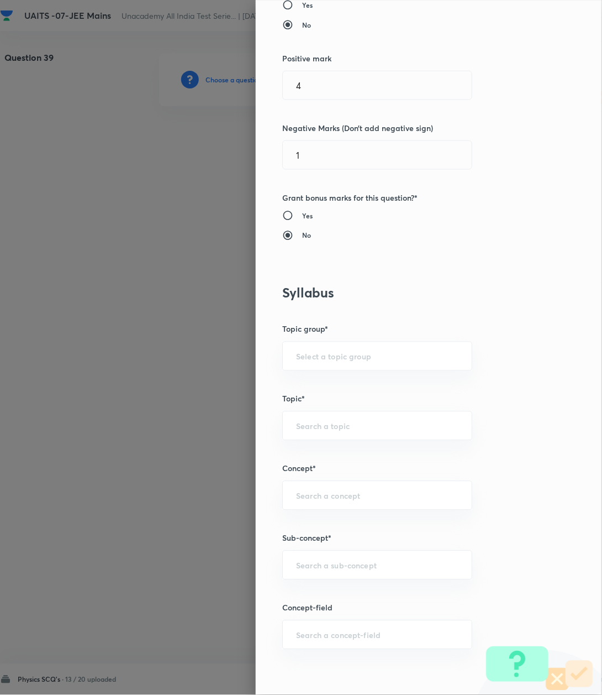
scroll to position [516, 0]
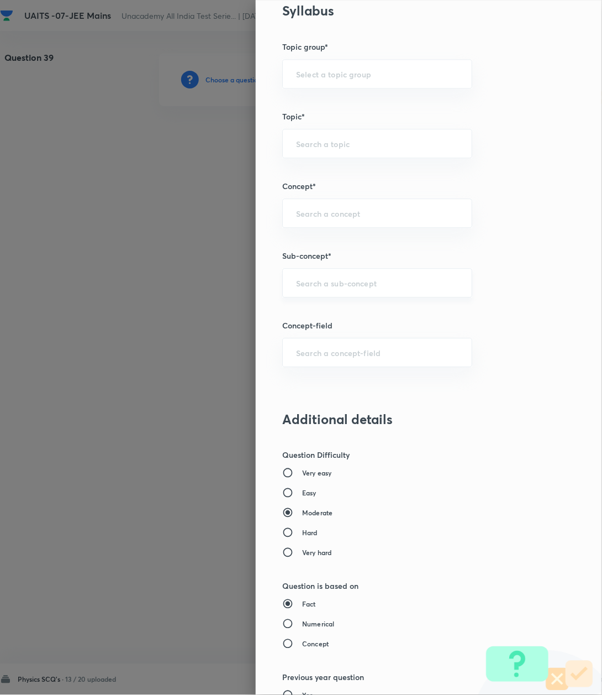
click at [306, 272] on div "​" at bounding box center [377, 282] width 190 height 29
paste input "Kinematics-2D"
click at [308, 314] on li "Kinematics-2D" at bounding box center [365, 316] width 188 height 20
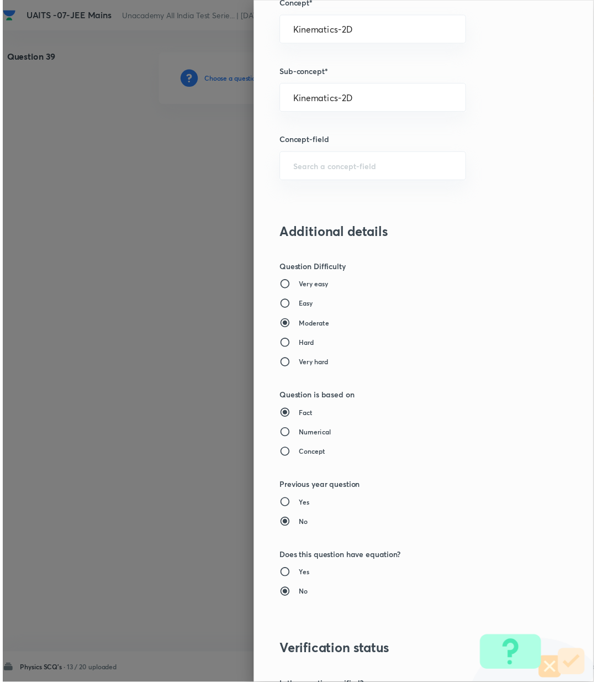
scroll to position [847, 0]
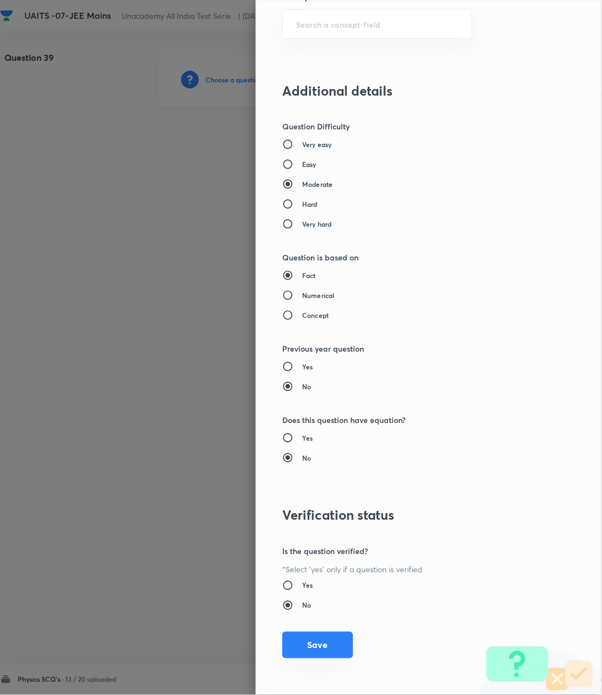
click at [315, 637] on button "Save" at bounding box center [317, 645] width 71 height 27
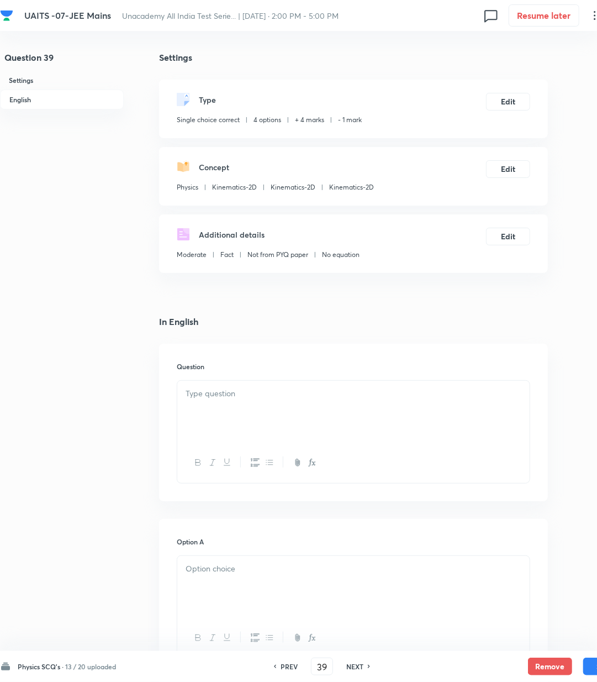
click at [287, 405] on div at bounding box center [353, 412] width 353 height 62
paste div
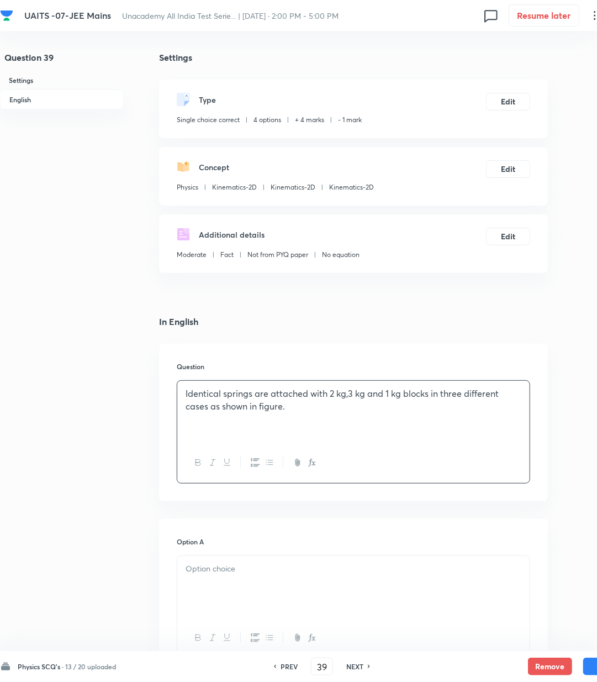
click at [349, 396] on p "Identical springs are attached with 2 kg,3 kg and 1 kg blocks in three differen…" at bounding box center [354, 399] width 336 height 25
click at [360, 410] on p "Identical springs are attached with 2 kg, 3 kg and 1 kg blocks in three differe…" at bounding box center [354, 399] width 336 height 25
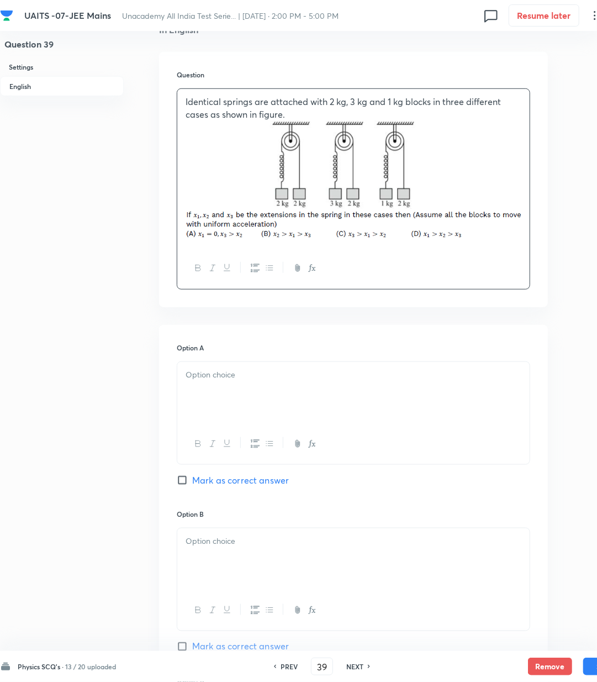
scroll to position [295, 0]
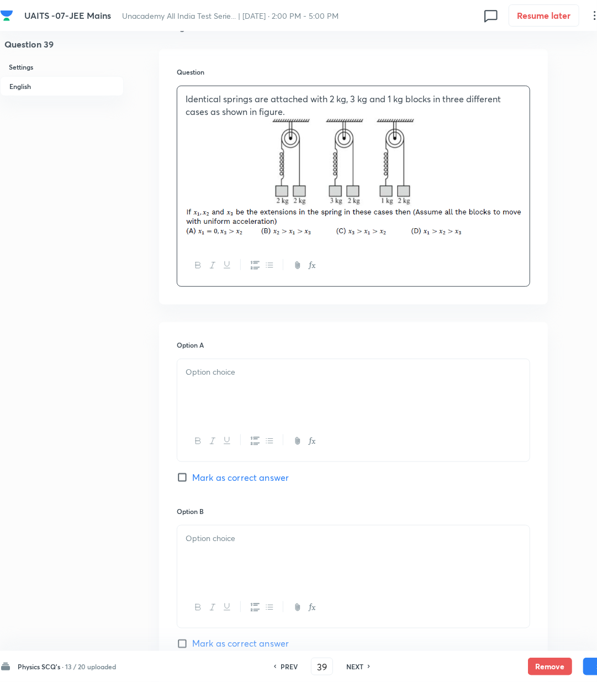
click at [281, 392] on div at bounding box center [353, 390] width 353 height 62
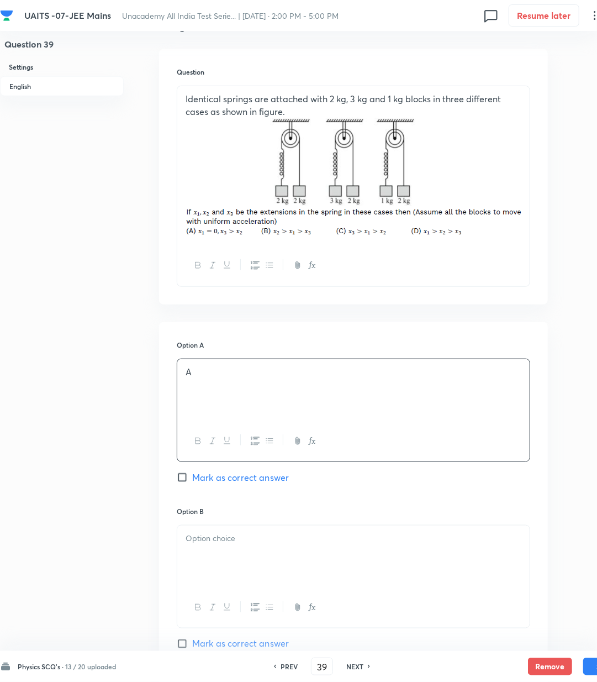
click at [239, 566] on div at bounding box center [353, 557] width 353 height 62
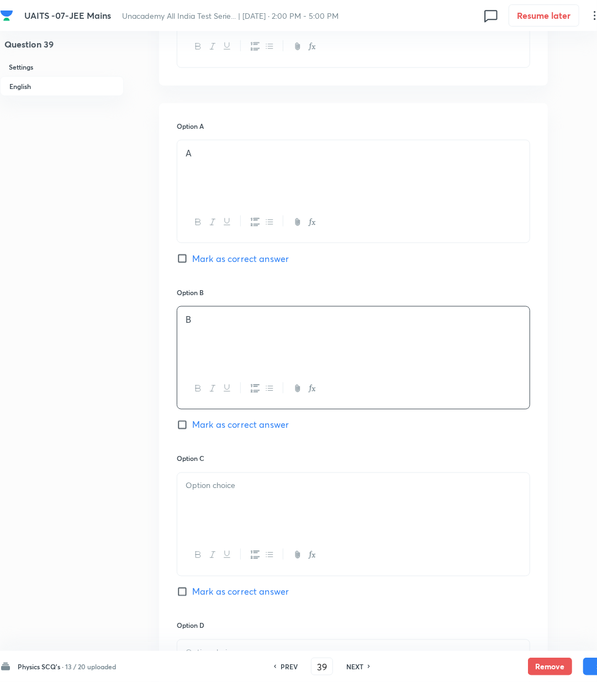
scroll to position [516, 0]
click at [212, 431] on div "Option B B [PERSON_NAME] as correct answer" at bounding box center [354, 368] width 354 height 166
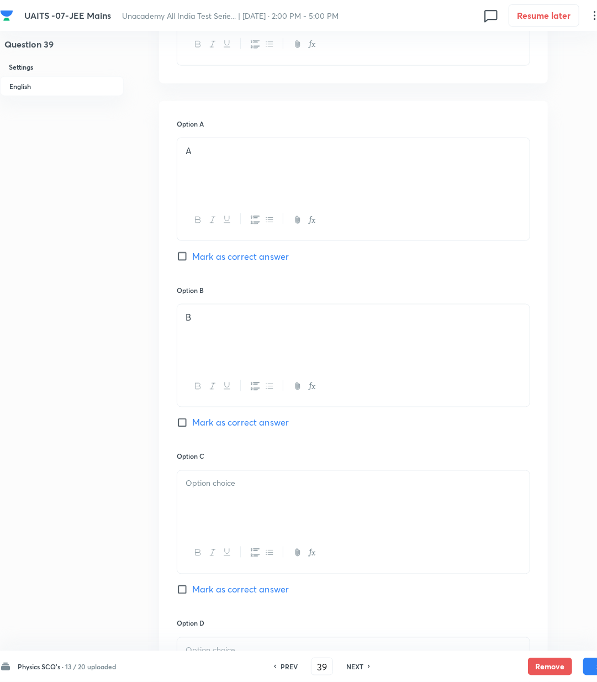
click at [213, 419] on span "Mark as correct answer" at bounding box center [240, 422] width 97 height 13
click at [192, 419] on input "Mark as correct answer" at bounding box center [184, 422] width 15 height 11
click at [217, 503] on div at bounding box center [353, 502] width 353 height 62
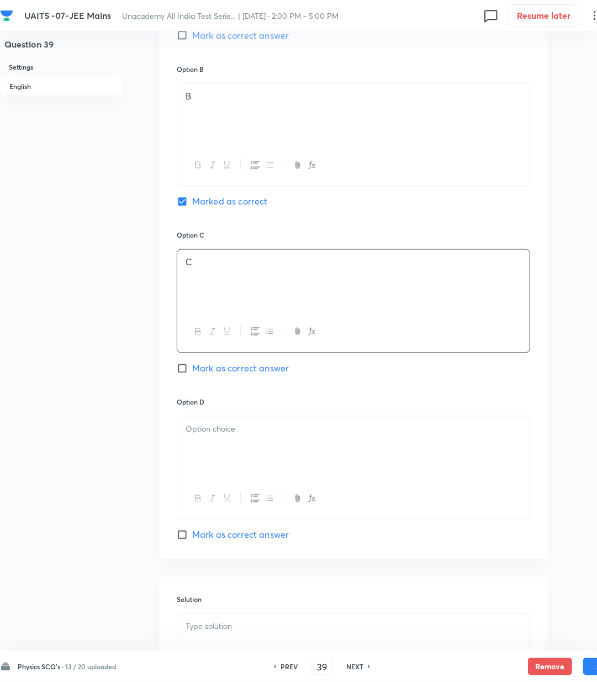
click at [217, 440] on div at bounding box center [353, 448] width 353 height 62
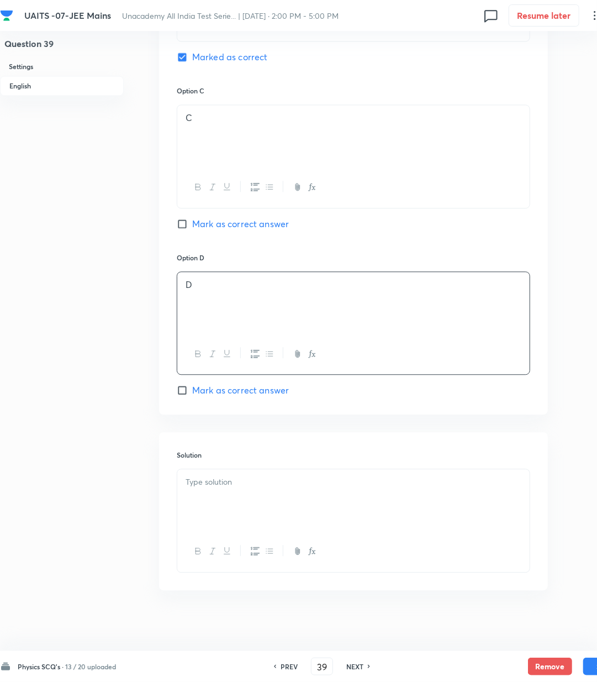
scroll to position [889, 0]
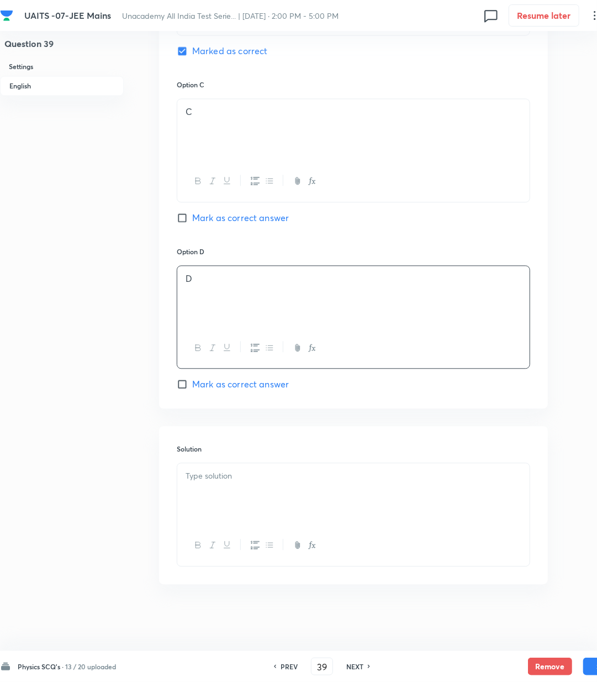
click at [230, 522] on div at bounding box center [353, 495] width 353 height 62
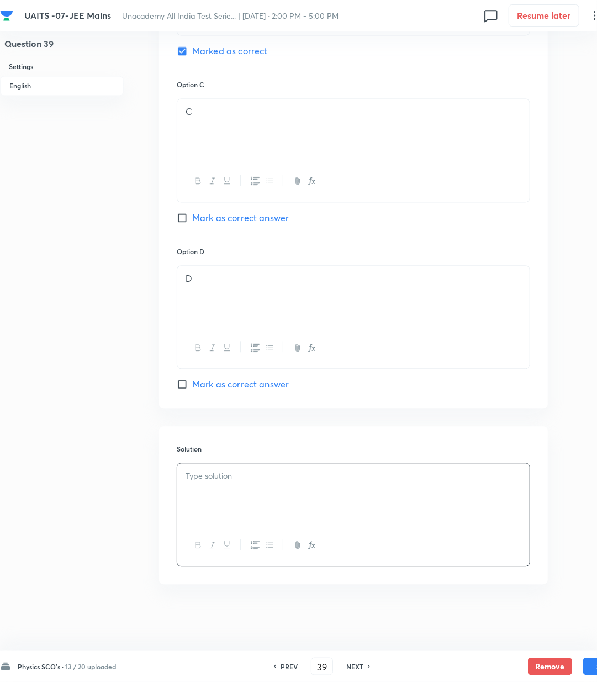
click at [323, 494] on div at bounding box center [353, 495] width 353 height 62
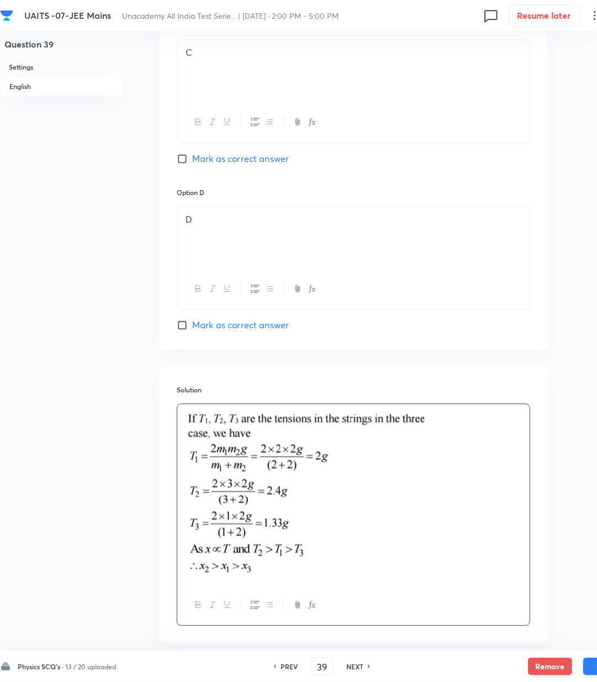
scroll to position [1008, 0]
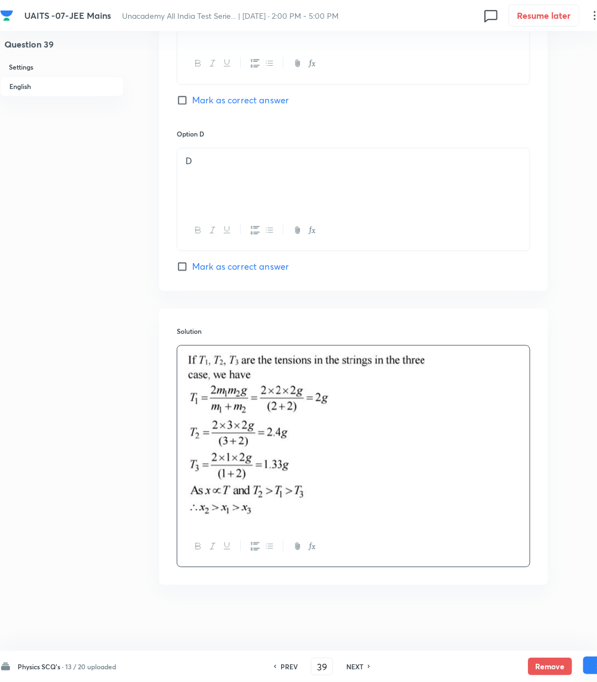
click at [590, 668] on button "Save" at bounding box center [606, 666] width 44 height 18
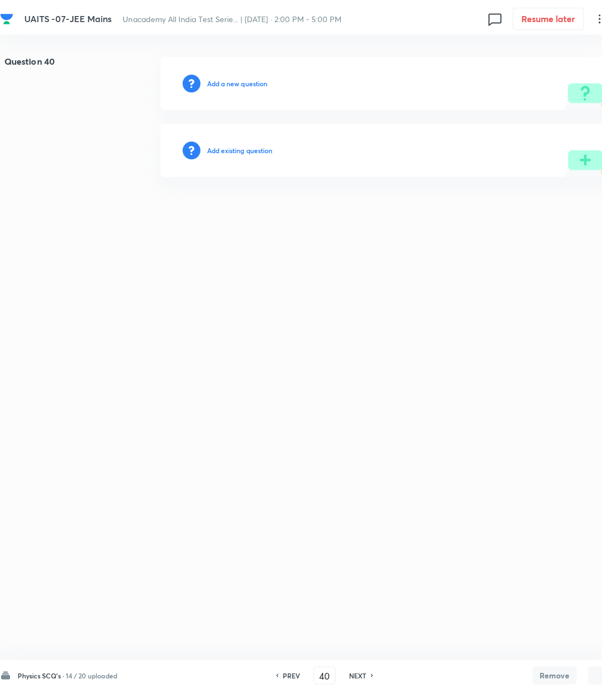
scroll to position [0, 0]
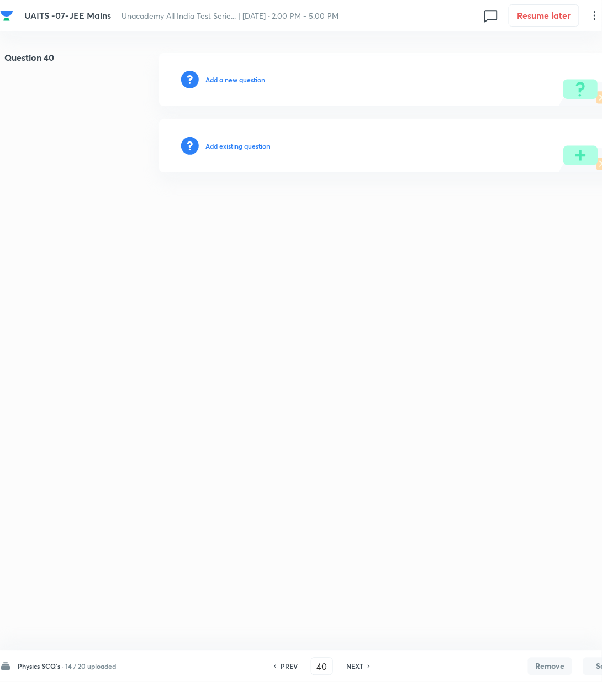
click at [218, 80] on h6 "Add a new question" at bounding box center [236, 80] width 60 height 10
click at [218, 80] on h6 "Choose a question type" at bounding box center [241, 80] width 71 height 10
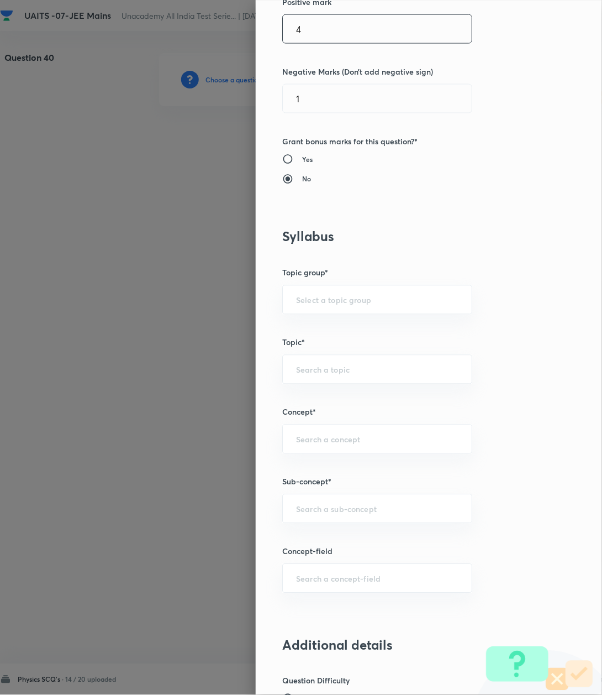
scroll to position [368, 0]
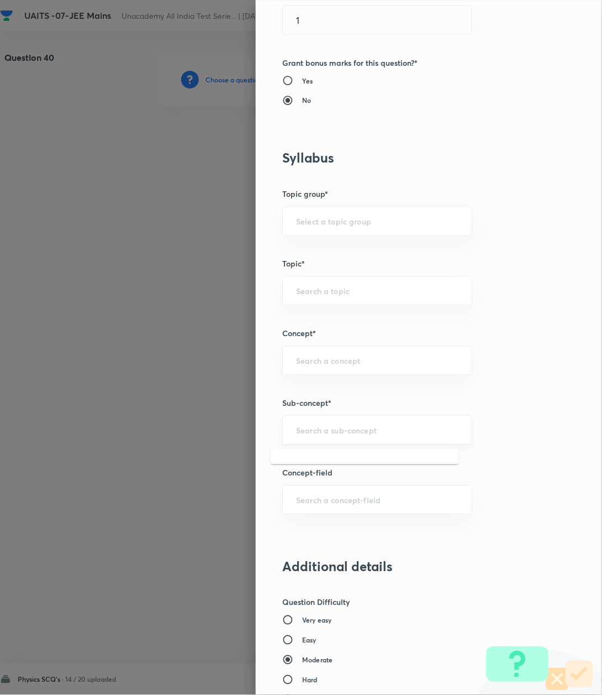
click at [307, 429] on input "text" at bounding box center [377, 430] width 162 height 11
paste input "Kinematics-2D"
click at [307, 458] on li "Kinematics-2D" at bounding box center [365, 463] width 188 height 20
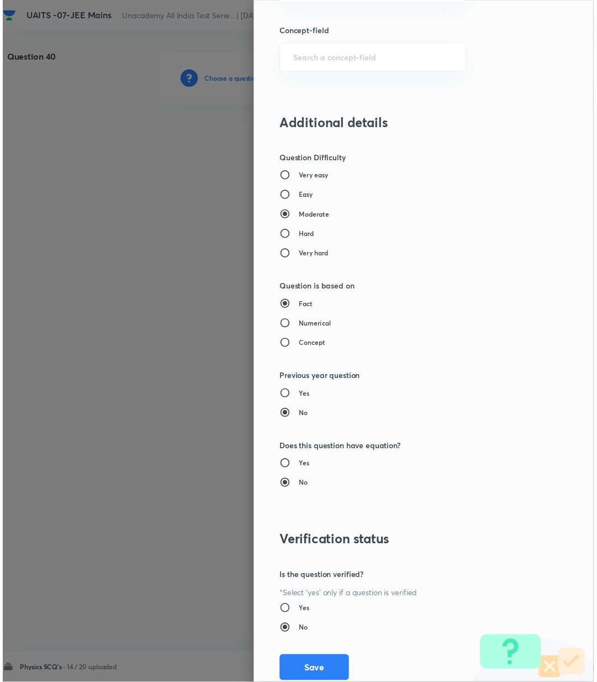
scroll to position [847, 0]
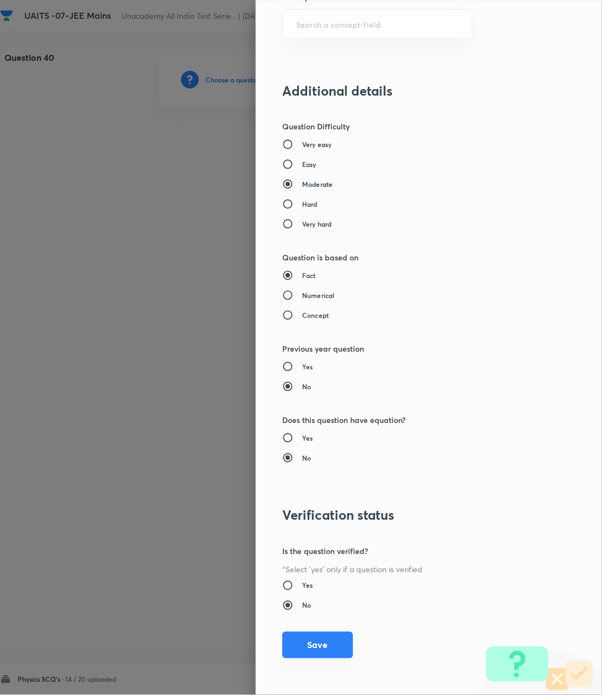
click at [302, 640] on button "Save" at bounding box center [317, 645] width 71 height 27
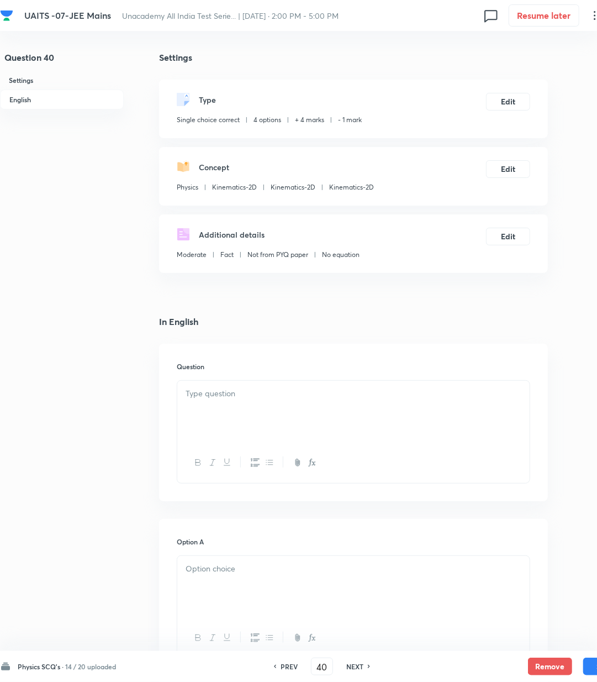
click at [235, 405] on div at bounding box center [353, 412] width 353 height 62
click at [241, 407] on div at bounding box center [353, 412] width 353 height 62
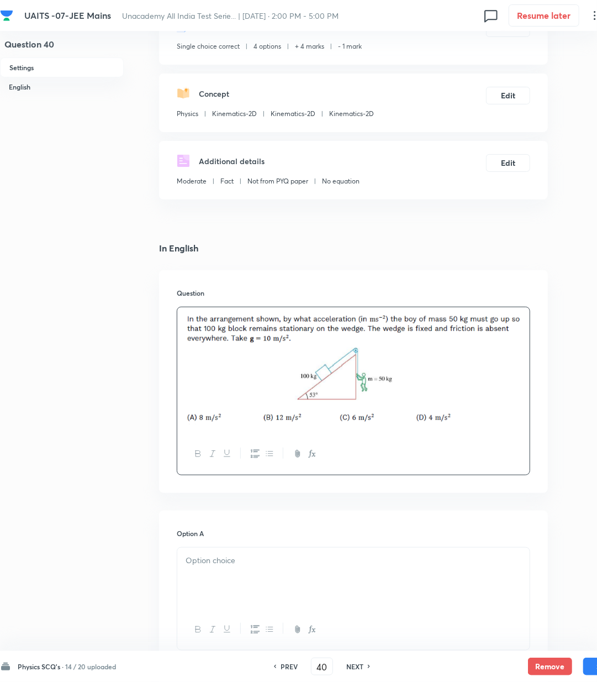
scroll to position [295, 0]
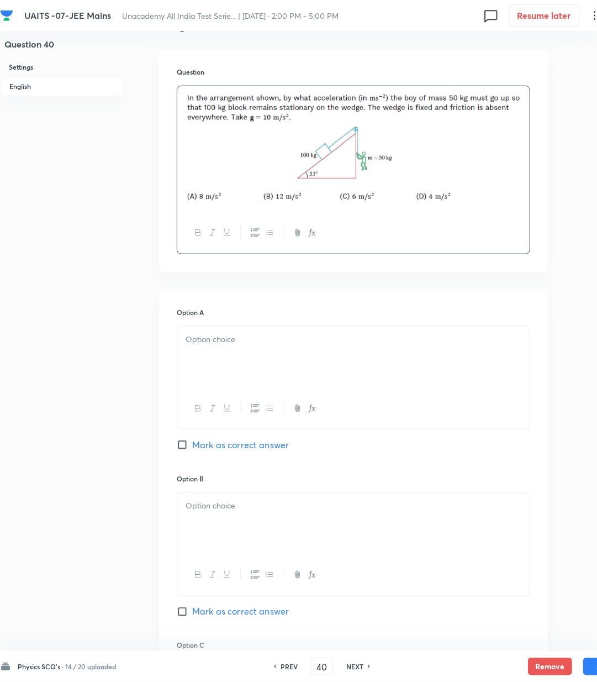
click at [226, 321] on div "Option A Mark as correct answer" at bounding box center [354, 390] width 354 height 166
click at [220, 340] on p at bounding box center [354, 339] width 336 height 13
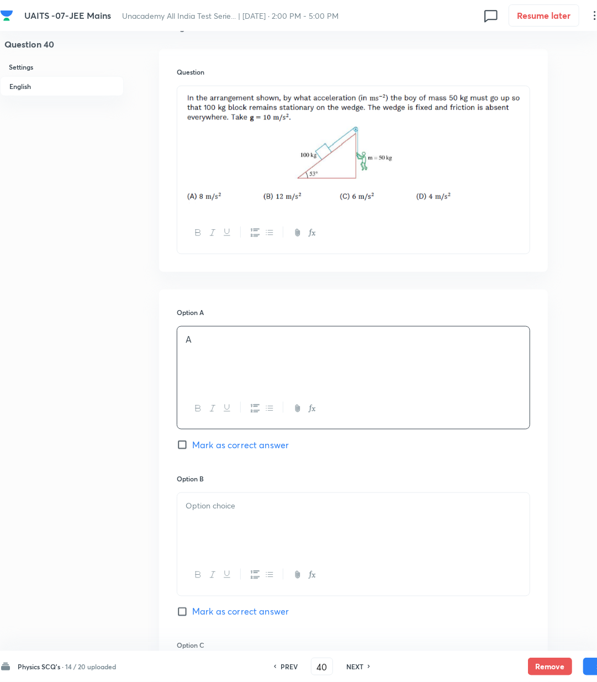
click at [201, 505] on p at bounding box center [354, 506] width 336 height 13
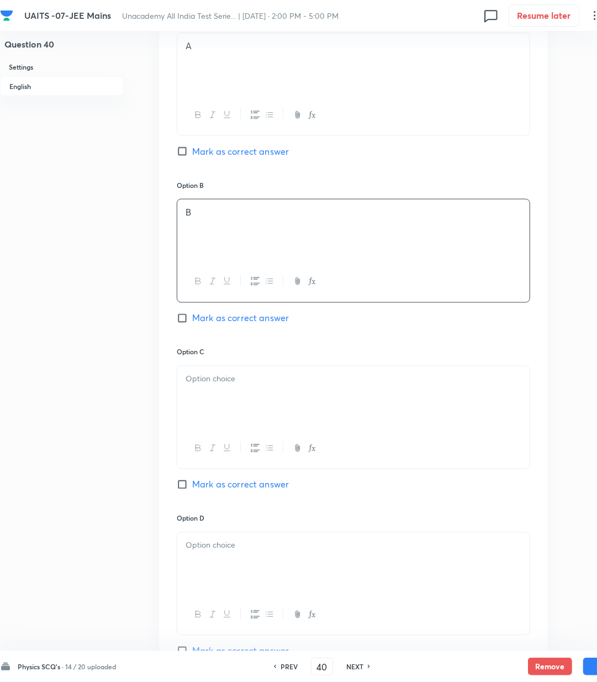
scroll to position [589, 0]
click at [211, 397] on div at bounding box center [353, 396] width 353 height 62
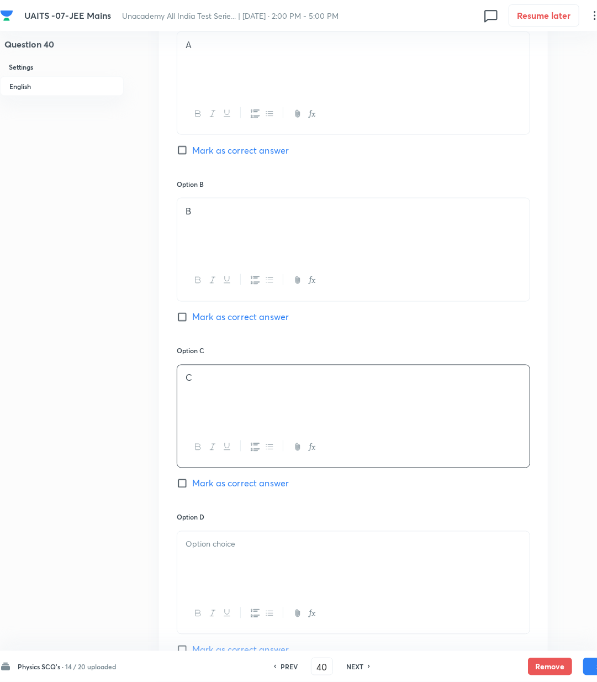
click at [217, 483] on span "Mark as correct answer" at bounding box center [240, 483] width 97 height 13
click at [192, 483] on input "Mark as correct answer" at bounding box center [184, 483] width 15 height 11
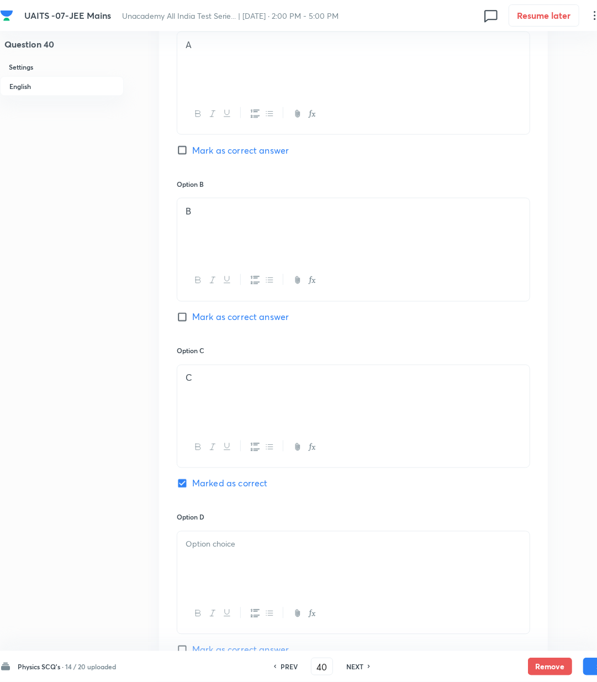
click at [212, 540] on p at bounding box center [354, 544] width 336 height 13
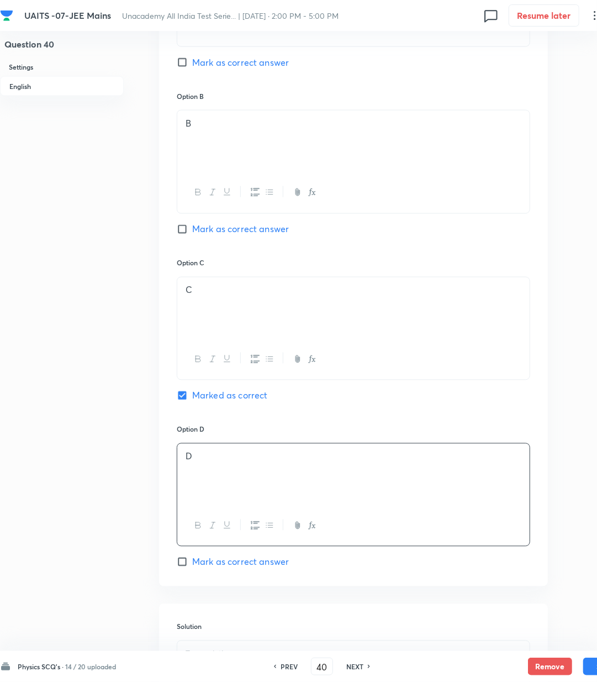
scroll to position [810, 0]
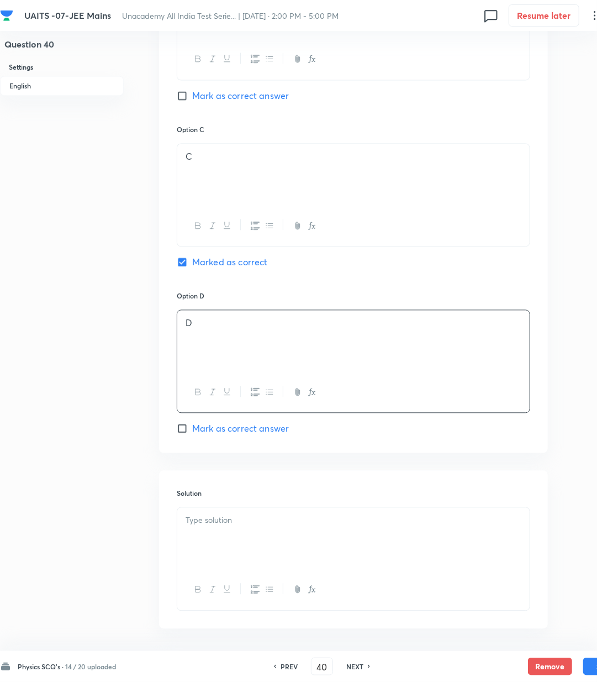
click at [225, 533] on div at bounding box center [353, 539] width 353 height 62
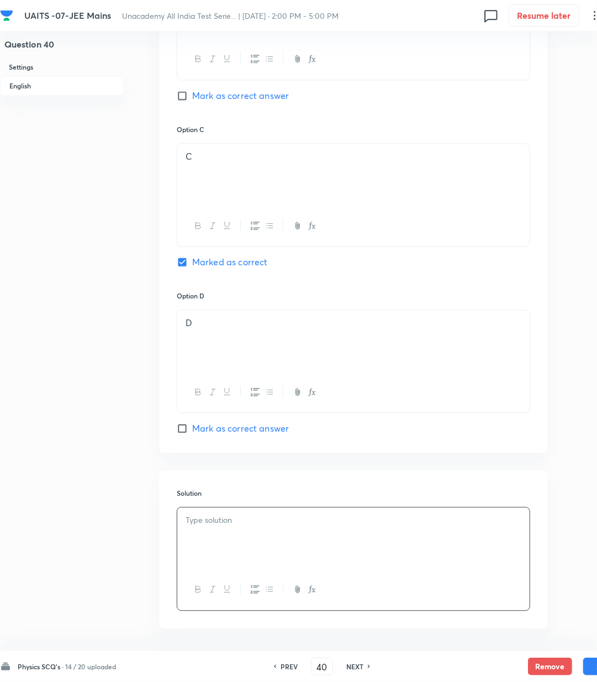
click at [217, 511] on div at bounding box center [353, 539] width 353 height 62
click at [587, 666] on button "Save" at bounding box center [606, 666] width 44 height 18
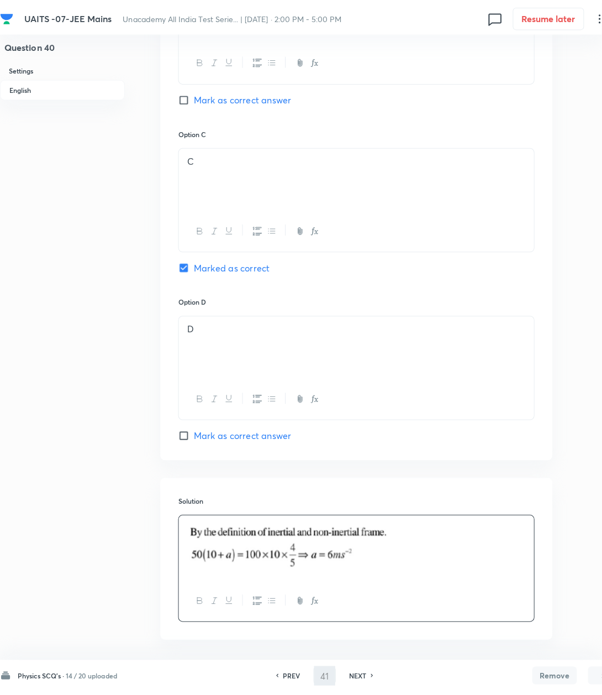
scroll to position [0, 0]
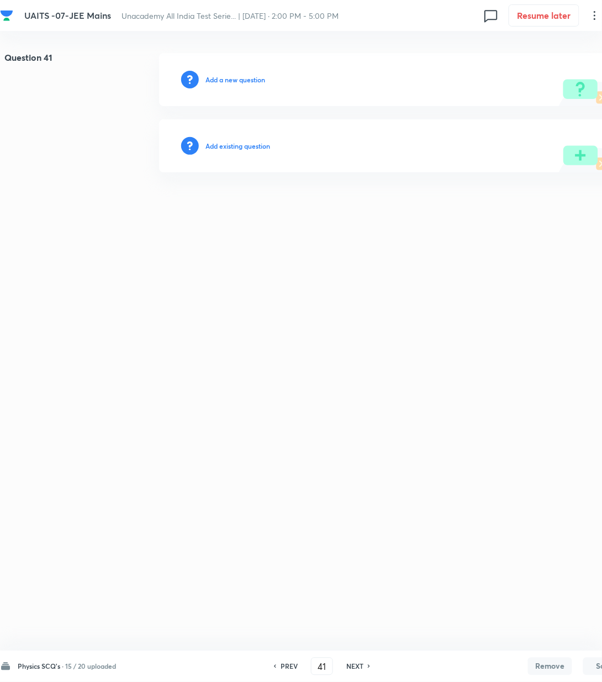
click at [239, 85] on div "Add a new question" at bounding box center [393, 79] width 469 height 53
click at [234, 80] on h6 "Add a new question" at bounding box center [236, 80] width 60 height 10
click at [234, 80] on h6 "Choose a question type" at bounding box center [241, 80] width 71 height 10
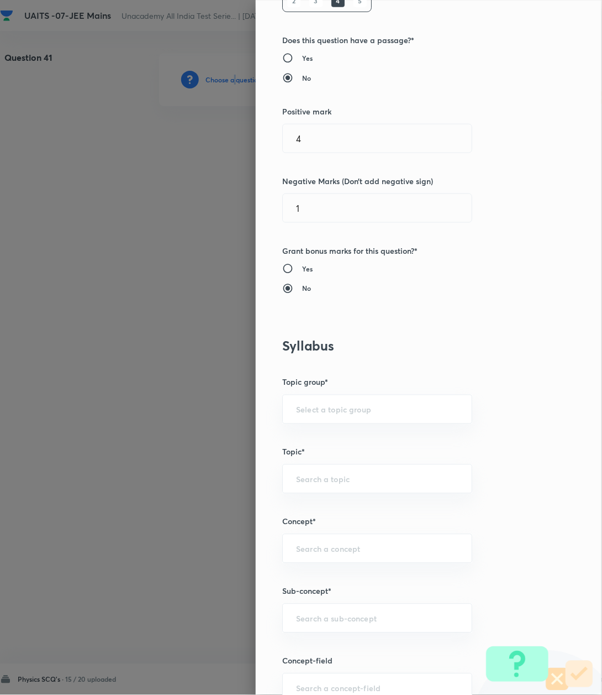
scroll to position [295, 0]
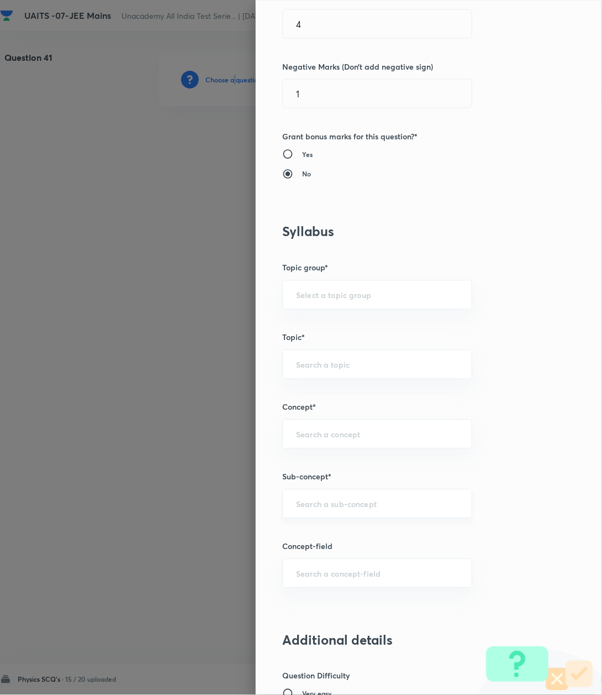
click at [319, 513] on div "​" at bounding box center [377, 503] width 190 height 29
paste input "Kinematics-2D"
click at [312, 538] on li "Kinematics-2D" at bounding box center [365, 537] width 188 height 20
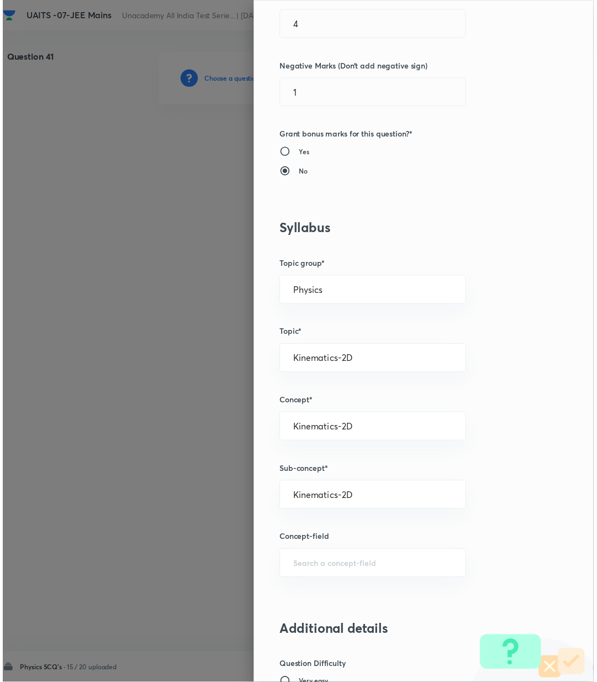
scroll to position [810, 0]
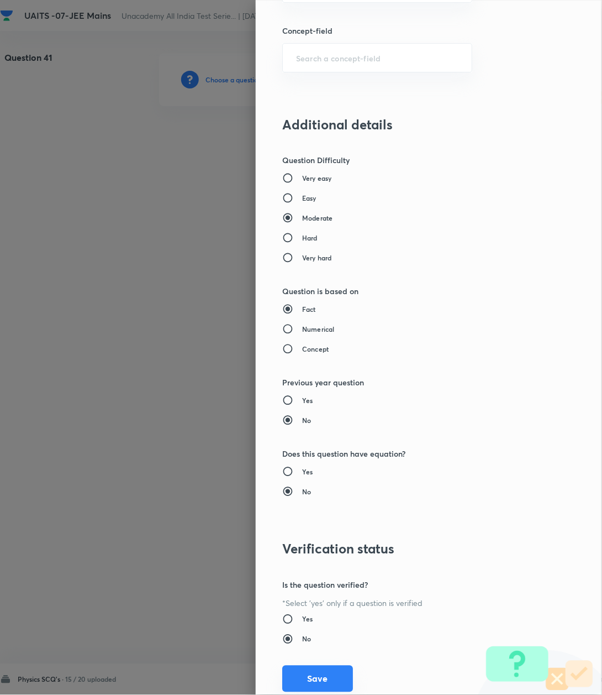
click at [304, 678] on button "Save" at bounding box center [317, 678] width 71 height 27
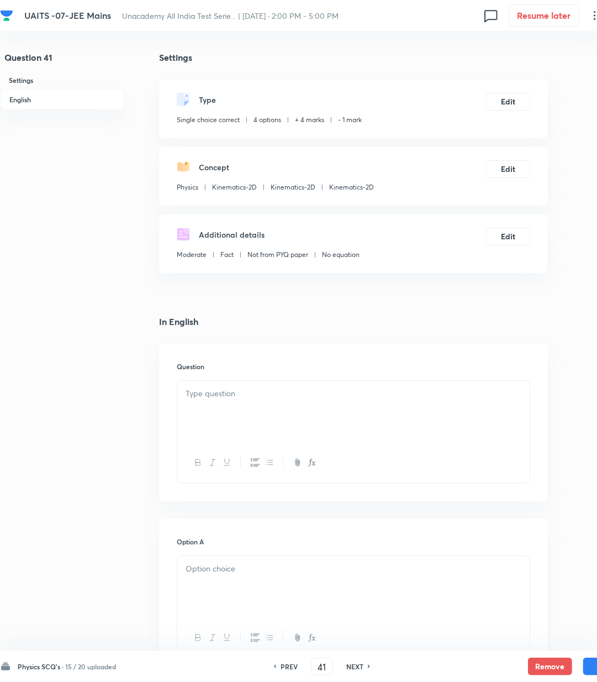
click at [242, 391] on p at bounding box center [354, 393] width 336 height 13
click at [301, 401] on div at bounding box center [353, 412] width 353 height 62
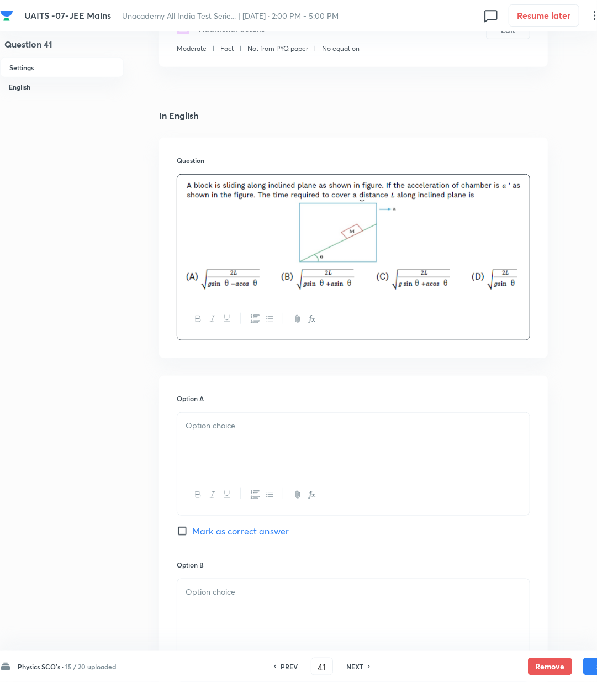
scroll to position [221, 0]
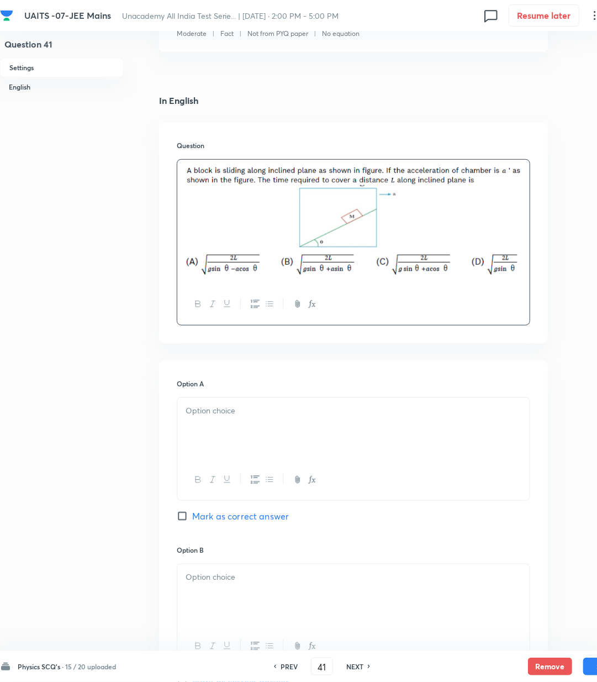
click at [253, 433] on div at bounding box center [353, 429] width 353 height 62
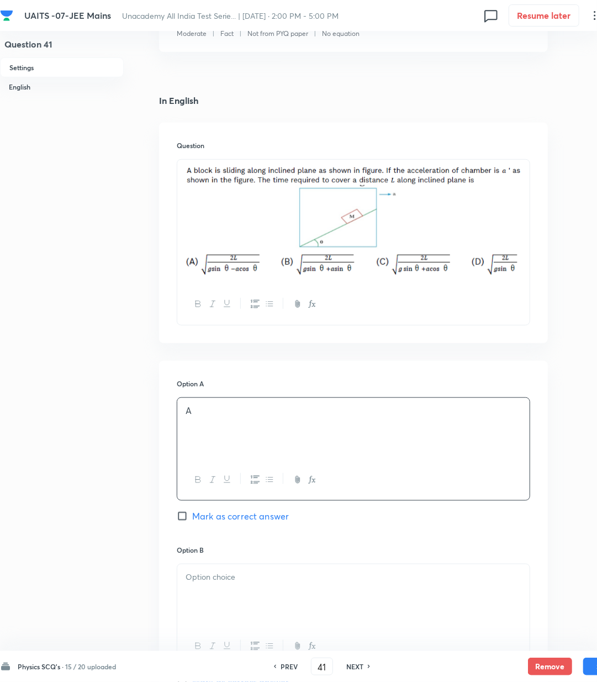
click at [264, 575] on p at bounding box center [354, 577] width 336 height 13
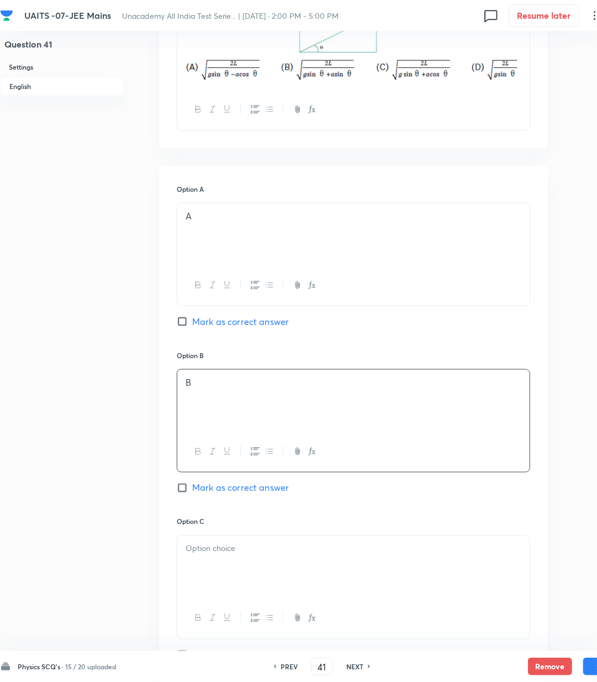
scroll to position [442, 0]
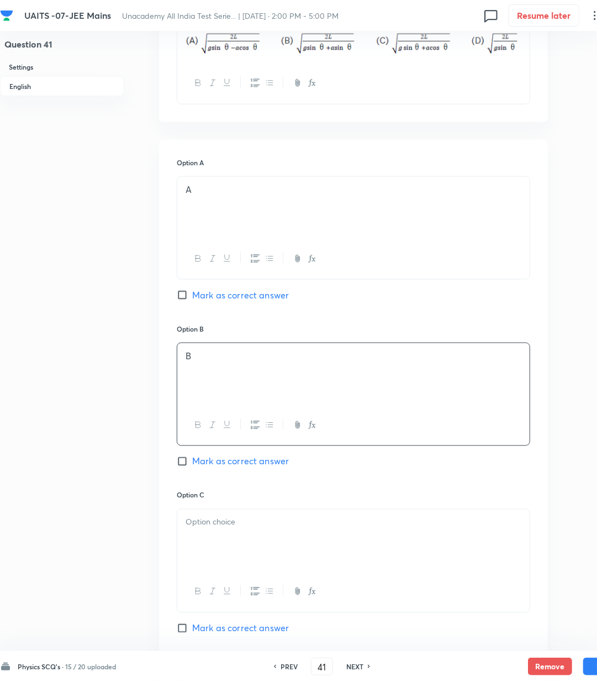
click at [240, 555] on div at bounding box center [353, 541] width 353 height 62
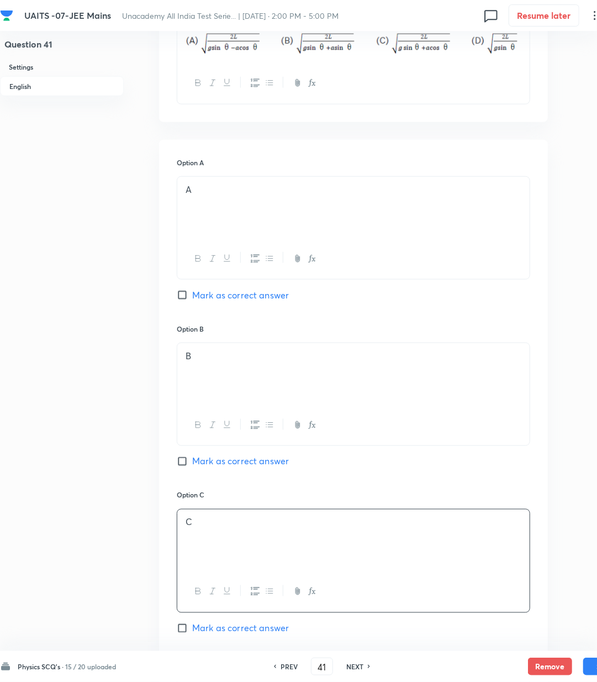
drag, startPoint x: 227, startPoint y: 631, endPoint x: 257, endPoint y: 540, distance: 95.1
click at [228, 631] on span "Mark as correct answer" at bounding box center [240, 628] width 97 height 13
click at [192, 631] on input "Mark as correct answer" at bounding box center [184, 628] width 15 height 11
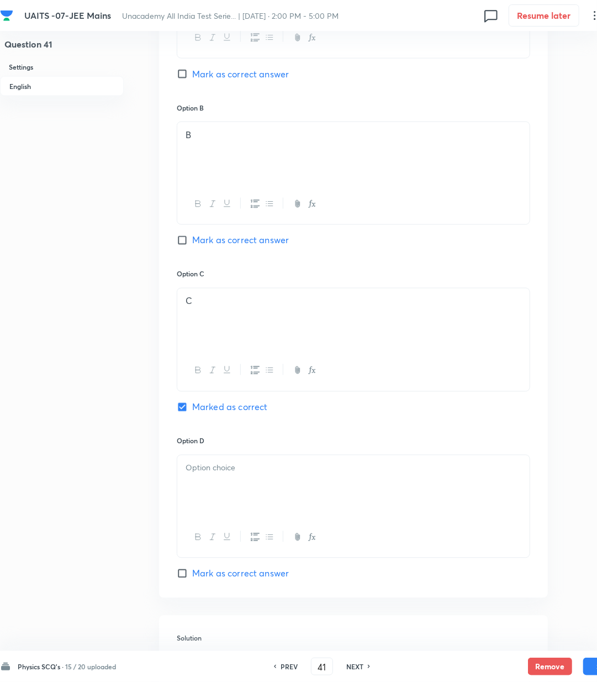
click at [244, 505] on div at bounding box center [353, 486] width 353 height 62
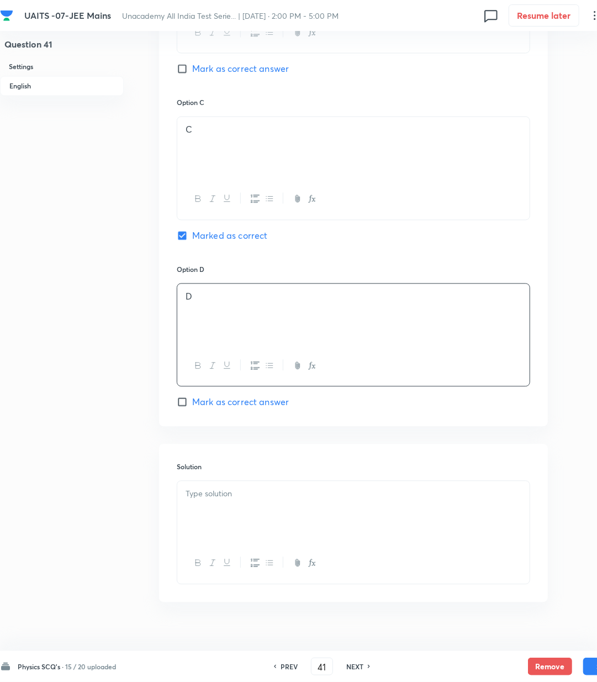
scroll to position [854, 0]
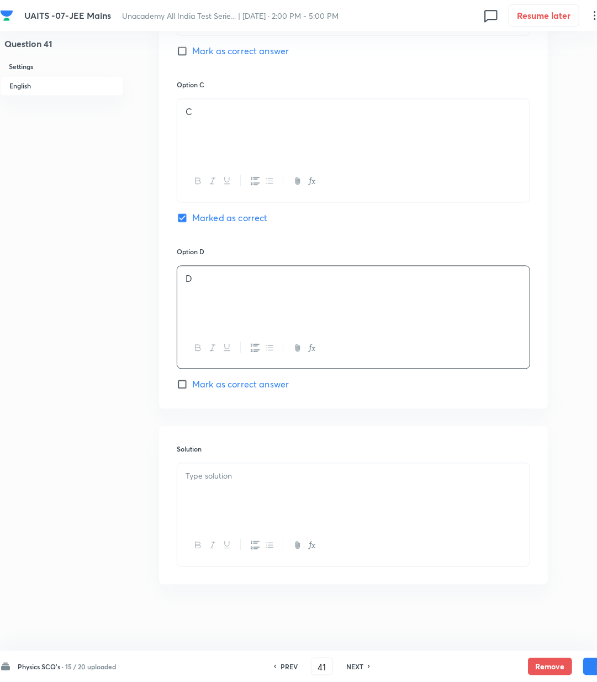
click at [237, 481] on p at bounding box center [354, 476] width 336 height 13
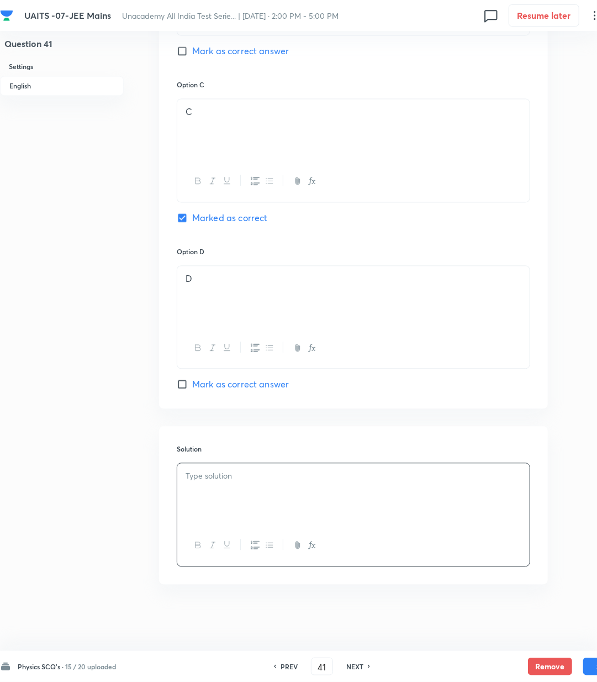
click at [209, 487] on div at bounding box center [353, 495] width 353 height 62
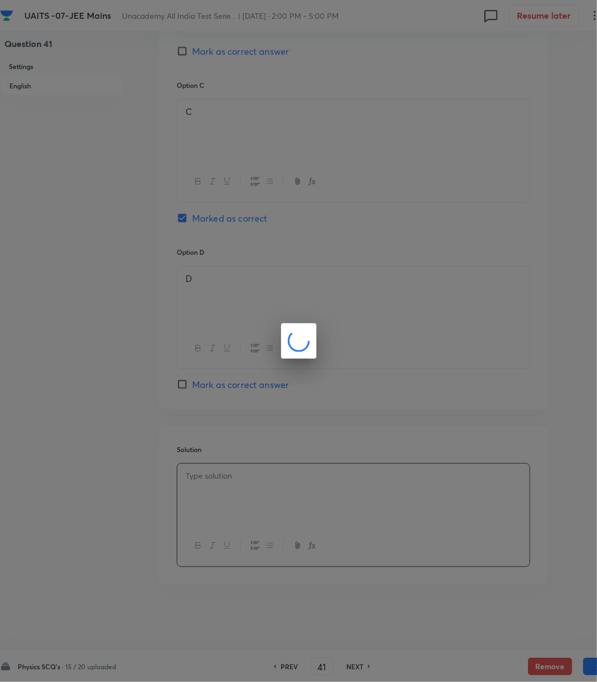
scroll to position [842, 0]
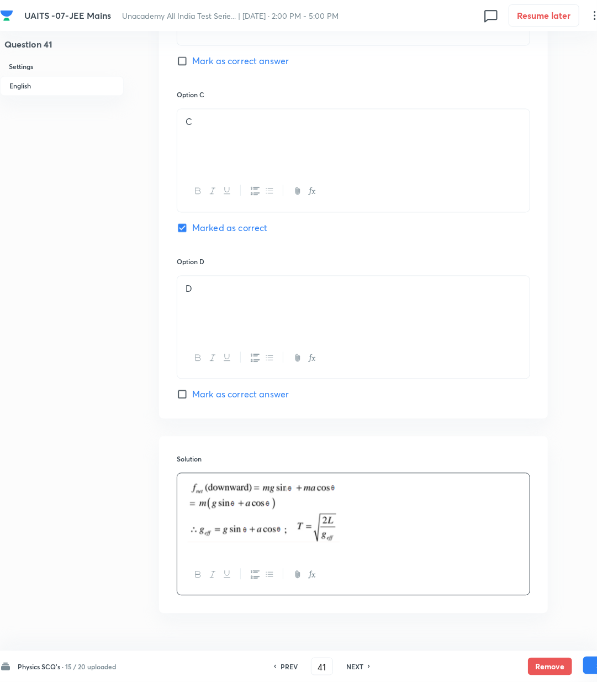
click at [589, 668] on button "Save" at bounding box center [606, 666] width 44 height 18
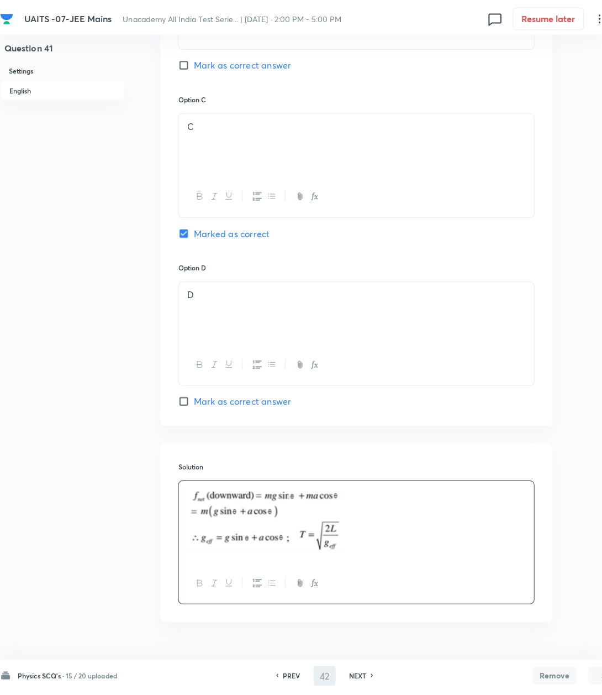
scroll to position [0, 0]
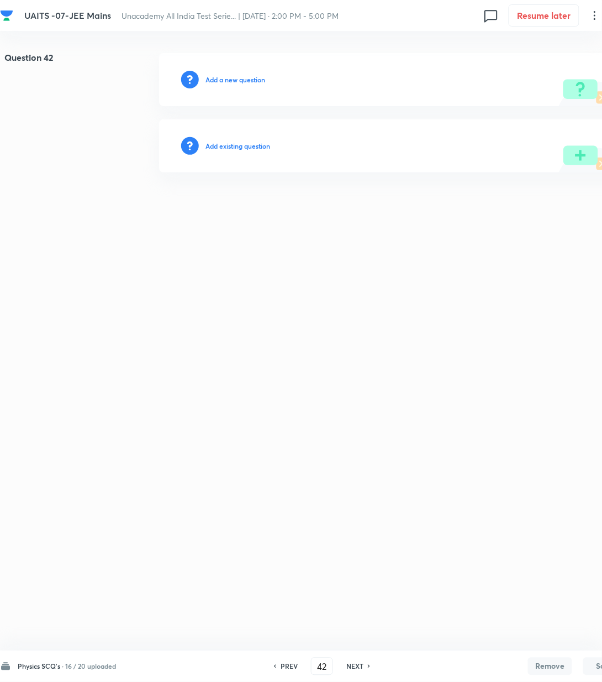
click at [248, 76] on h6 "Add a new question" at bounding box center [236, 80] width 60 height 10
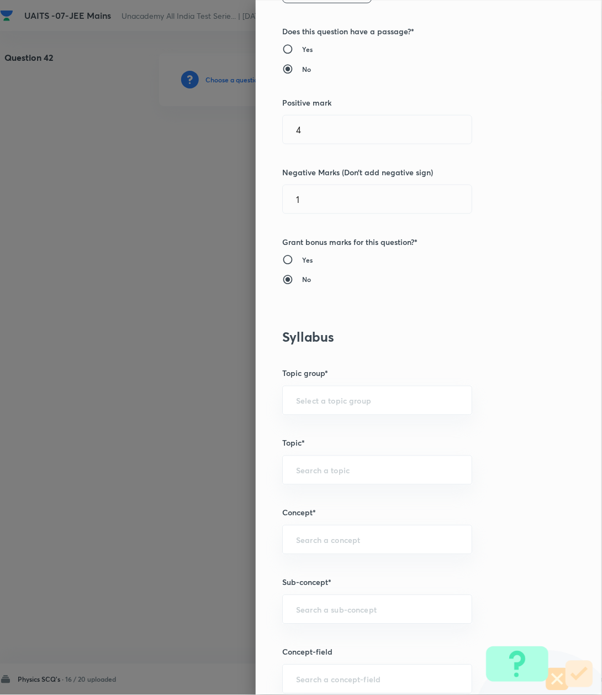
scroll to position [442, 0]
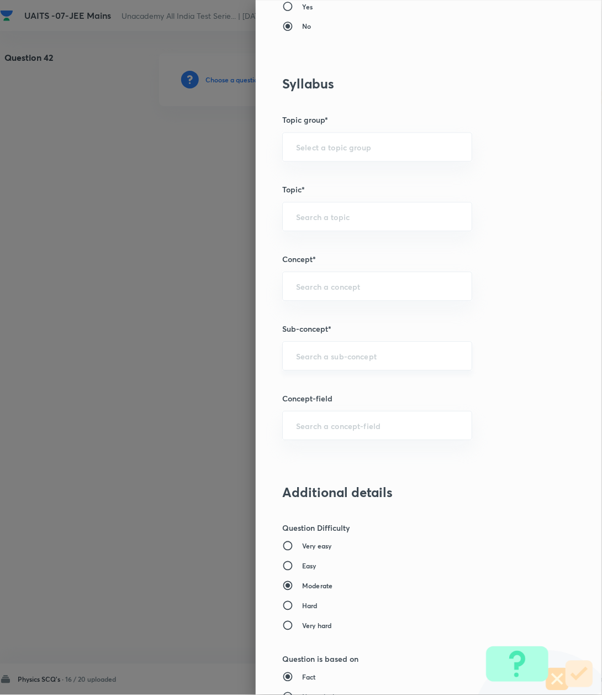
click at [319, 361] on input "text" at bounding box center [377, 356] width 162 height 11
paste input "Kinematics-2D"
click at [306, 397] on li "Kinematics-2D" at bounding box center [365, 390] width 188 height 20
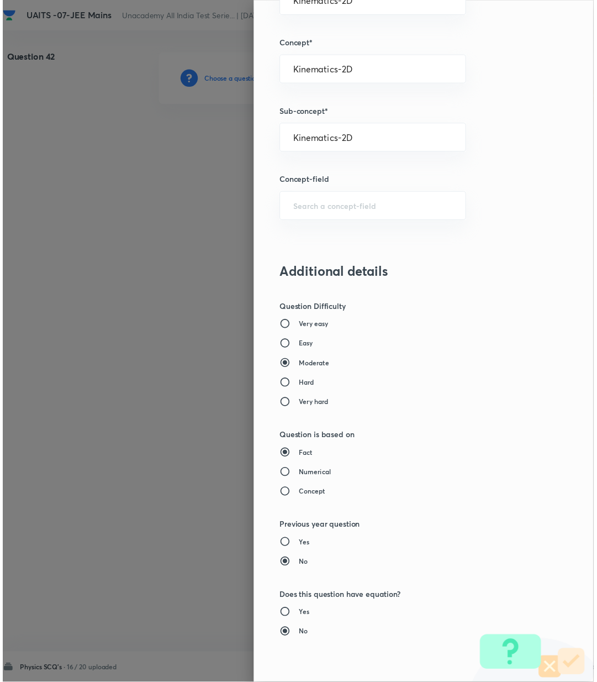
scroll to position [847, 0]
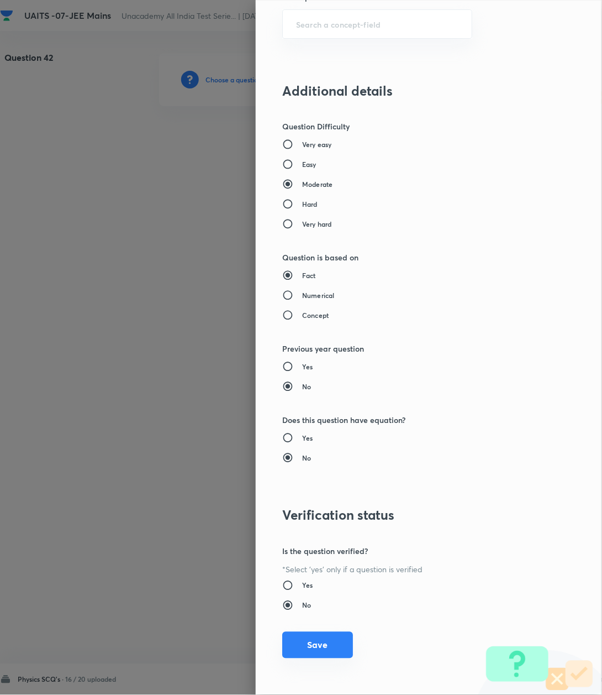
click at [313, 633] on button "Save" at bounding box center [317, 645] width 71 height 27
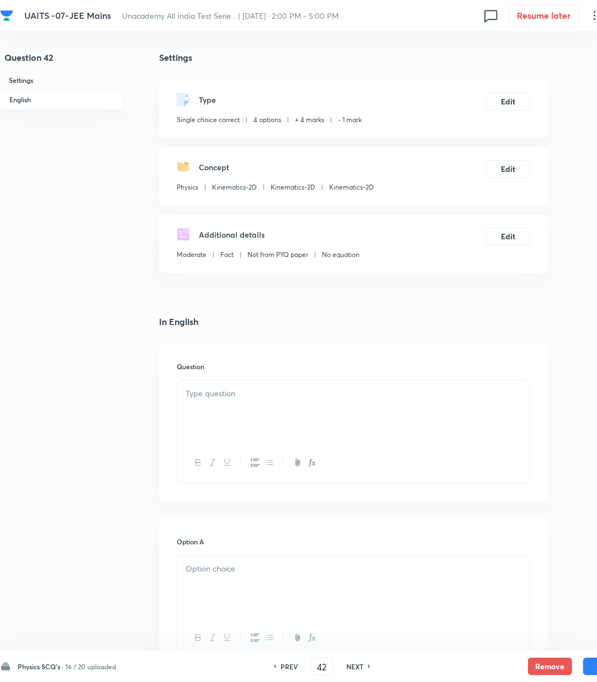
click at [262, 412] on div at bounding box center [353, 412] width 353 height 62
paste div
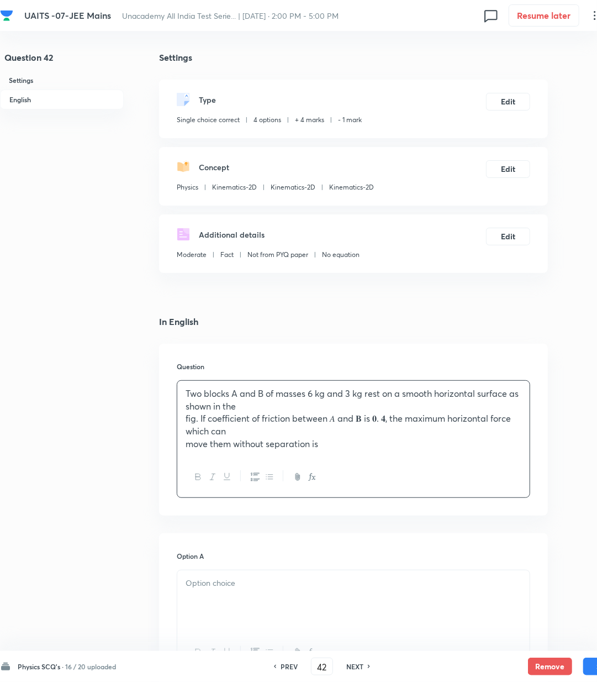
click at [301, 398] on p "Two blocks A and B of masses 6 kg and 3 kg rest on a smooth horizontal surface …" at bounding box center [354, 399] width 336 height 25
drag, startPoint x: 292, startPoint y: 402, endPoint x: 295, endPoint y: 412, distance: 9.8
click at [292, 403] on p "Two blocks A and B of masses 6 kg and 3 kg rest on a smooth horizontal surface …" at bounding box center [354, 399] width 336 height 25
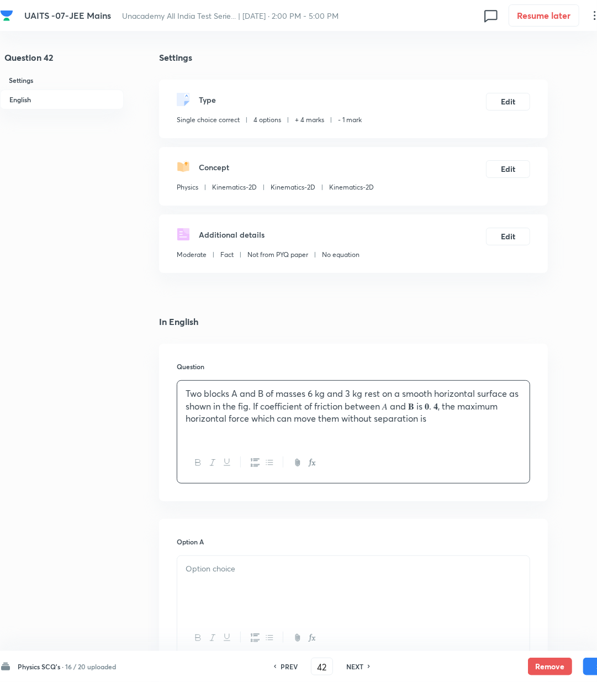
click at [345, 444] on div at bounding box center [353, 463] width 353 height 40
click at [204, 436] on div "Two blocks A and B of masses 6 kg and 3 kg rest on a smooth horizontal surface …" at bounding box center [353, 412] width 353 height 62
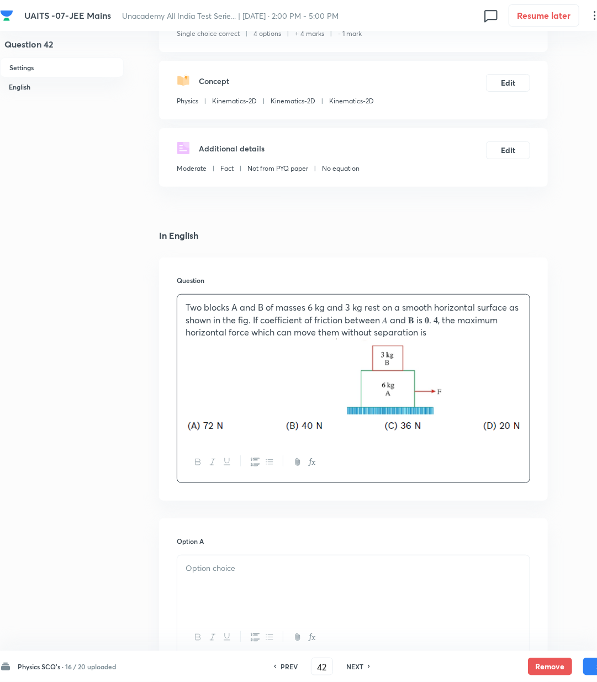
scroll to position [221, 0]
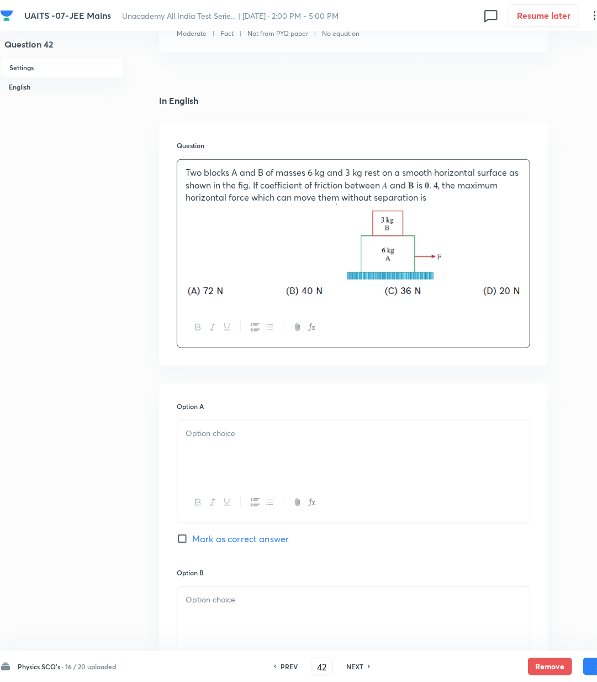
click at [233, 455] on div at bounding box center [353, 452] width 353 height 62
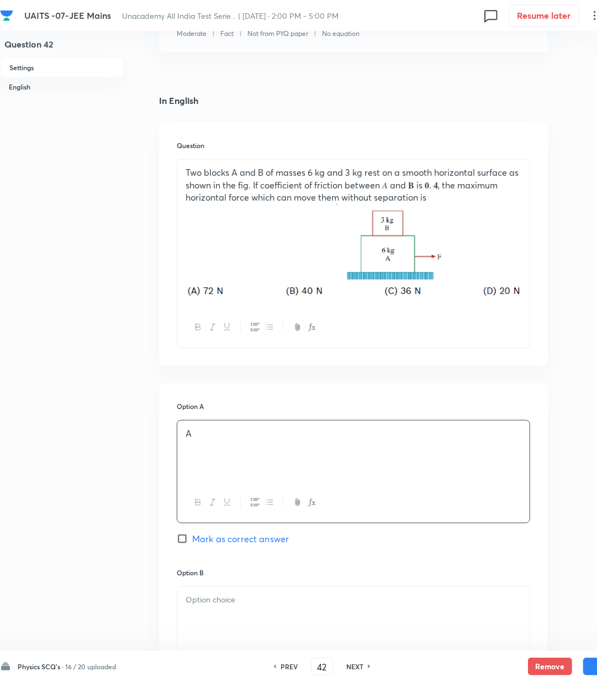
scroll to position [442, 0]
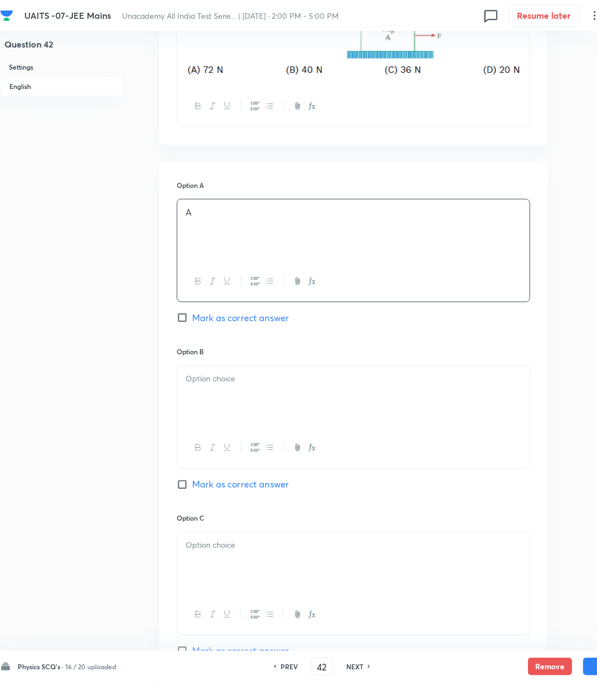
click at [197, 394] on div at bounding box center [353, 397] width 353 height 62
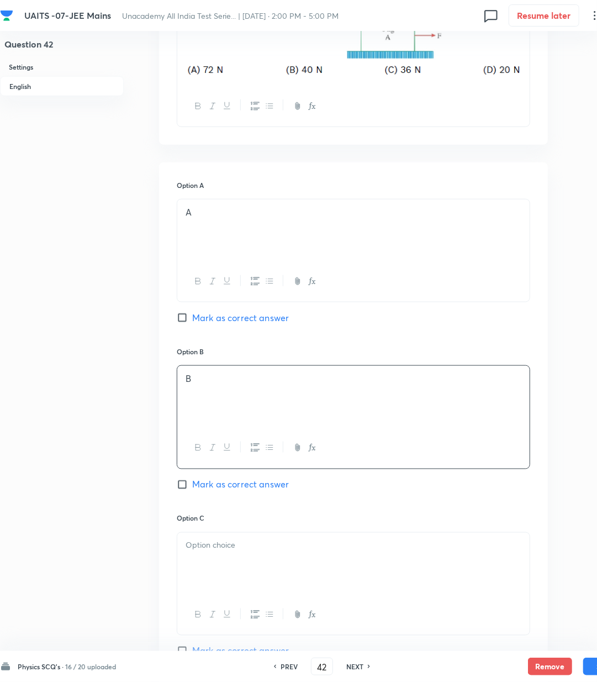
click at [226, 564] on div at bounding box center [353, 564] width 353 height 62
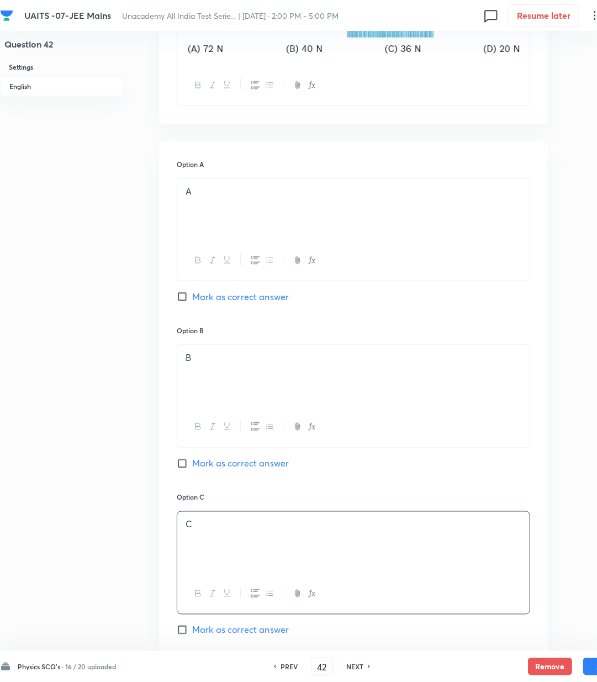
scroll to position [589, 0]
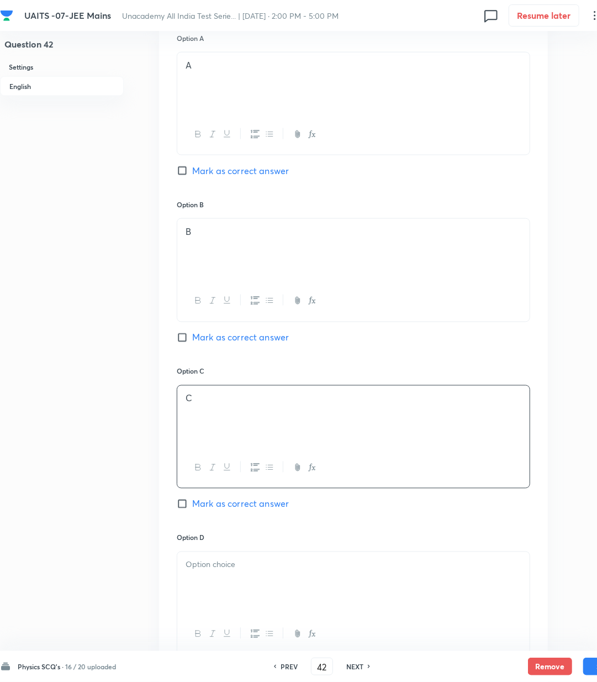
click at [218, 510] on span "Mark as correct answer" at bounding box center [240, 503] width 97 height 13
click at [192, 510] on input "Mark as correct answer" at bounding box center [184, 503] width 15 height 11
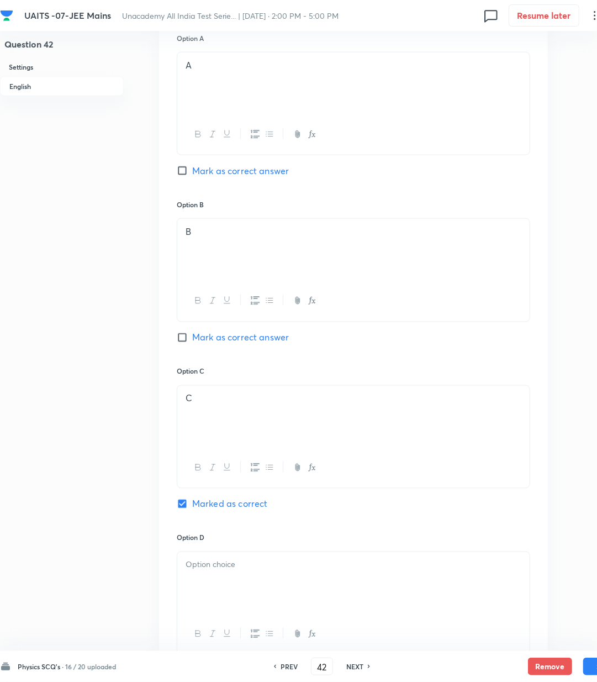
click at [214, 565] on p at bounding box center [354, 565] width 336 height 13
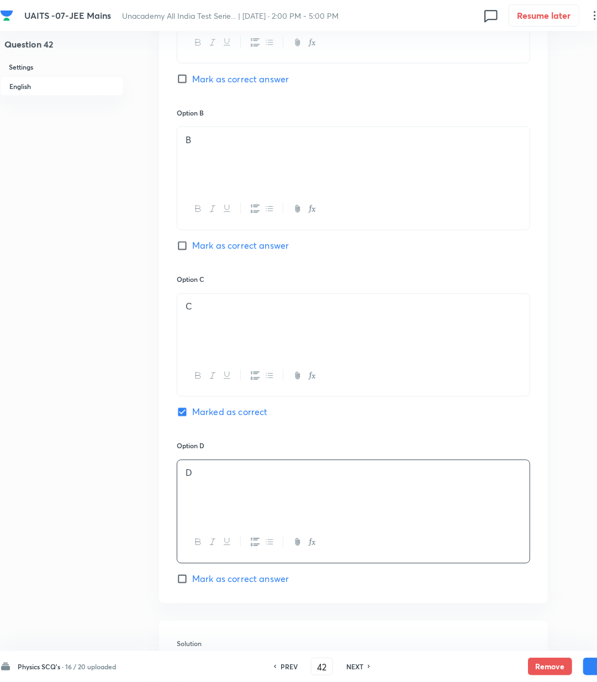
scroll to position [810, 0]
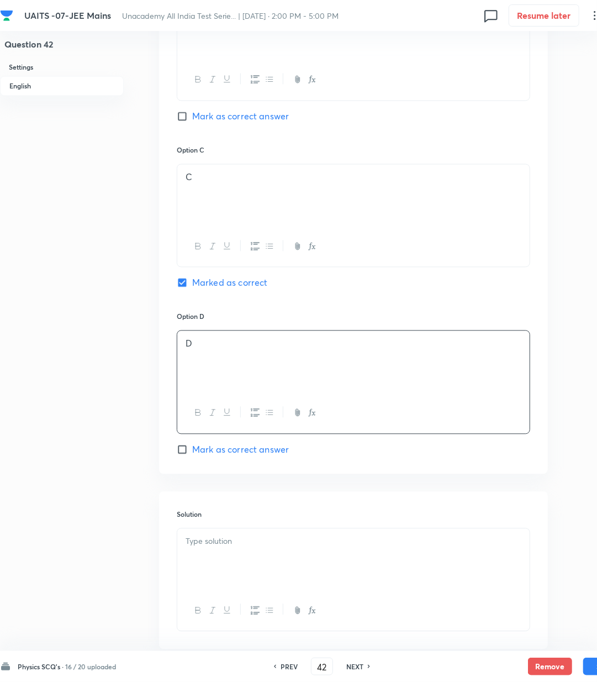
click at [213, 545] on p at bounding box center [354, 542] width 336 height 13
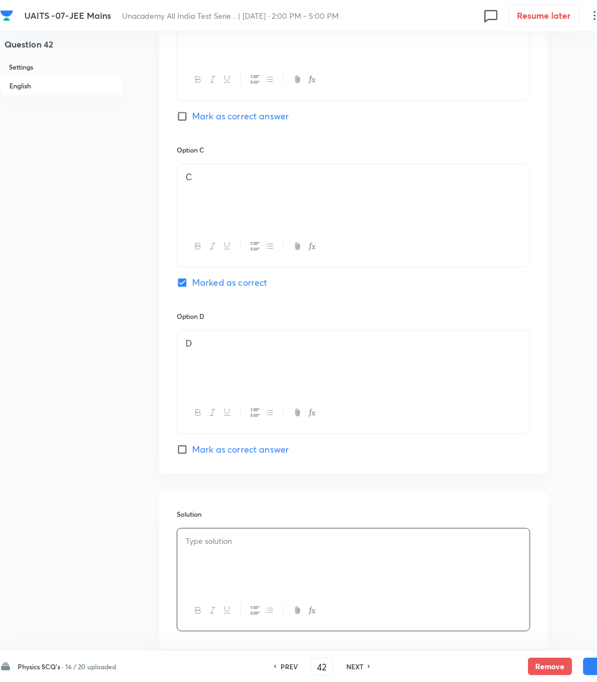
click at [220, 555] on div at bounding box center [353, 560] width 353 height 62
click at [589, 665] on button "Save" at bounding box center [606, 666] width 44 height 18
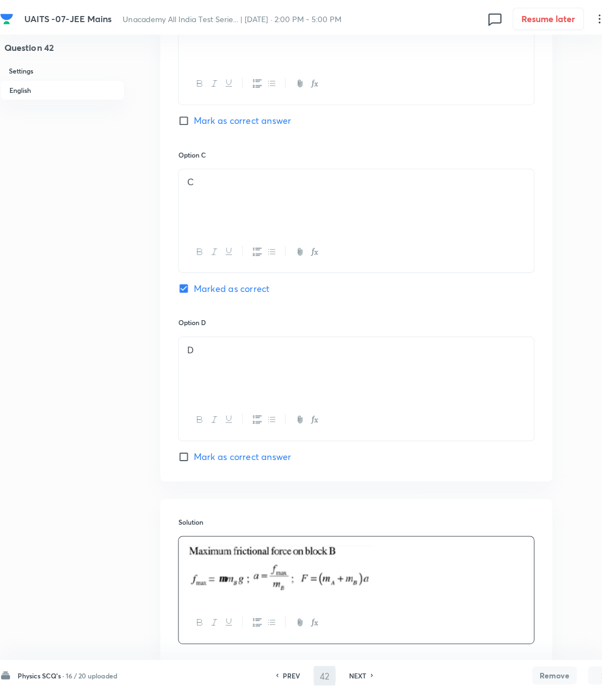
scroll to position [0, 0]
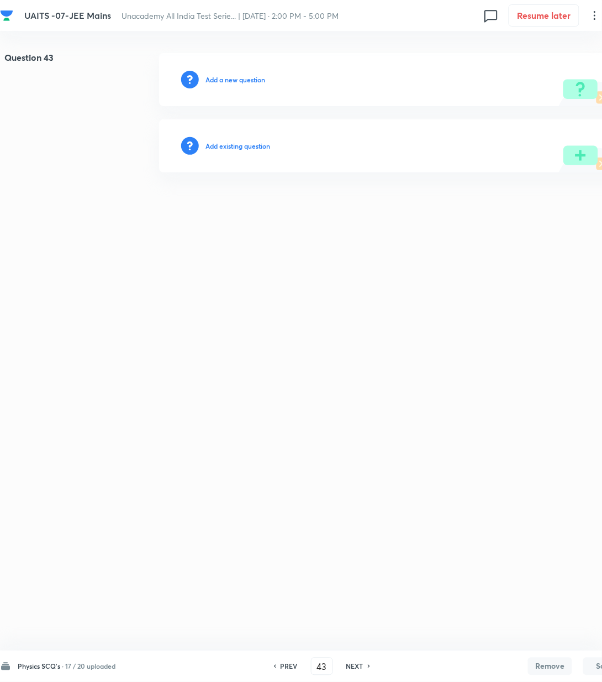
click at [224, 81] on h6 "Add a new question" at bounding box center [236, 80] width 60 height 10
click at [224, 81] on h6 "Choose a question type" at bounding box center [241, 80] width 71 height 10
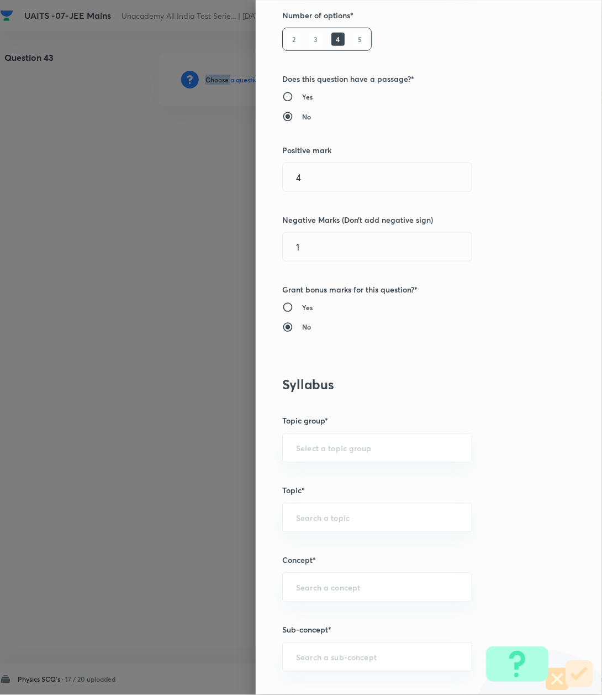
scroll to position [147, 0]
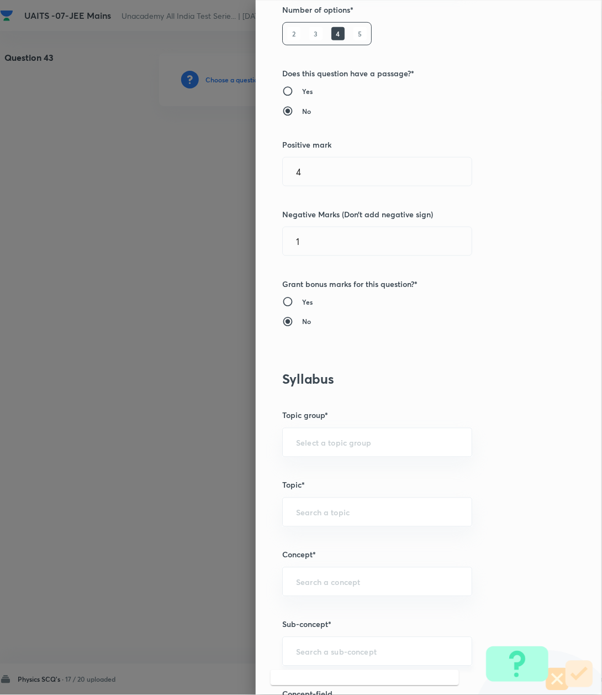
click at [315, 653] on input "text" at bounding box center [377, 651] width 162 height 11
paste input "Kinematics-2D"
click at [316, 627] on li "Kinematics-2D" at bounding box center [365, 622] width 188 height 20
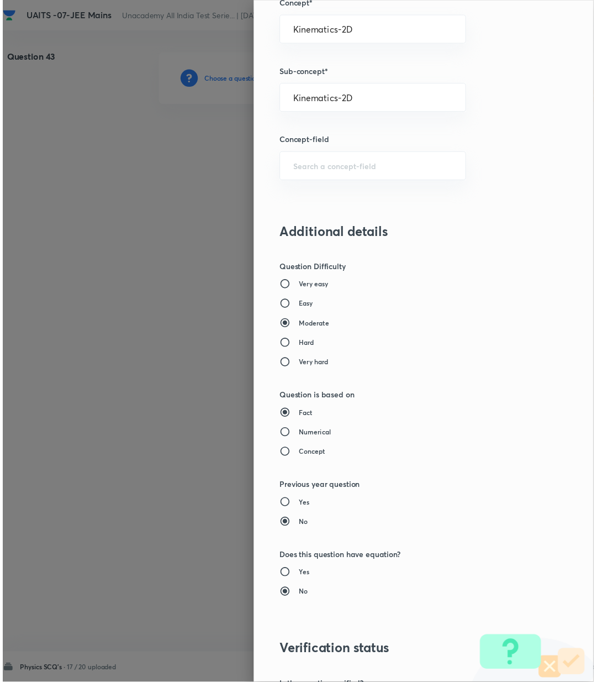
scroll to position [847, 0]
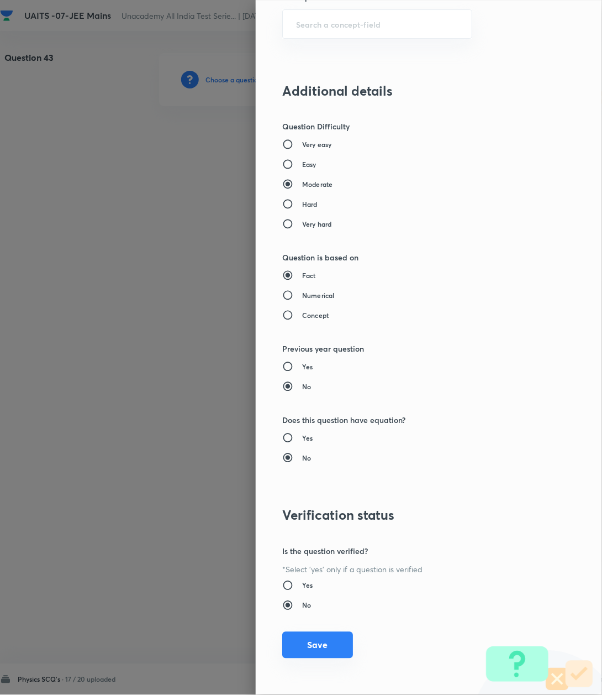
click at [314, 639] on button "Save" at bounding box center [317, 645] width 71 height 27
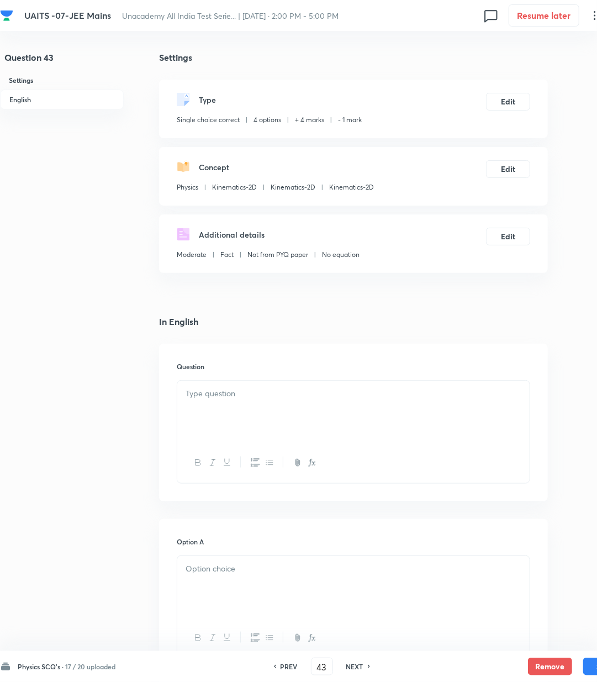
click at [233, 390] on p at bounding box center [354, 393] width 336 height 13
click at [242, 399] on p at bounding box center [354, 393] width 336 height 13
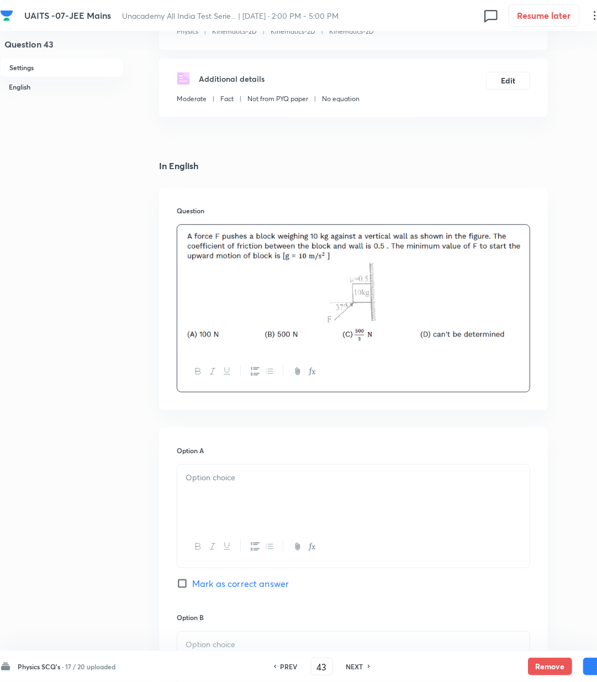
scroll to position [221, 0]
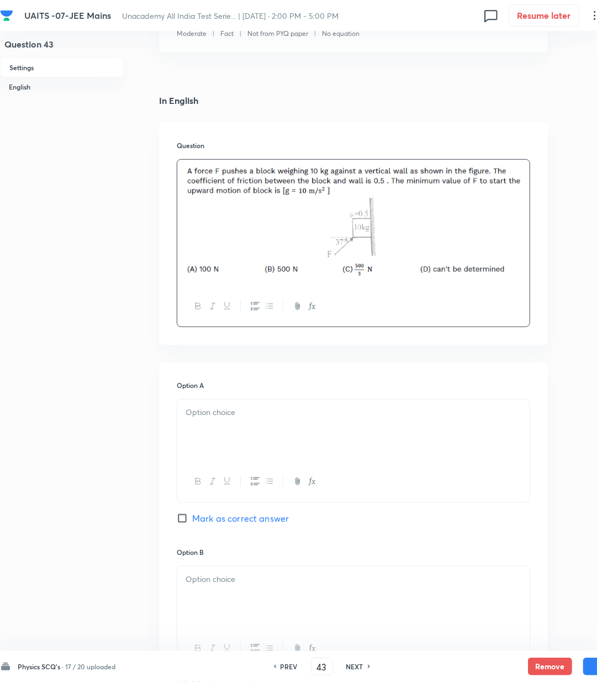
click at [234, 433] on div at bounding box center [353, 431] width 353 height 62
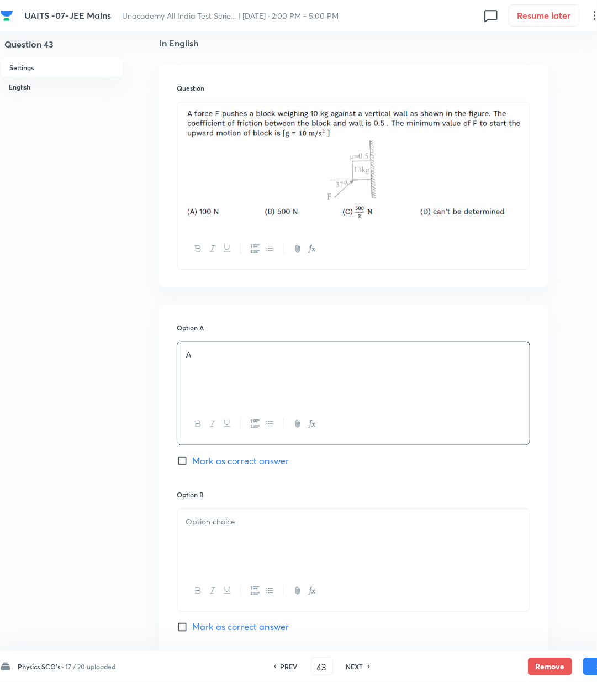
scroll to position [368, 0]
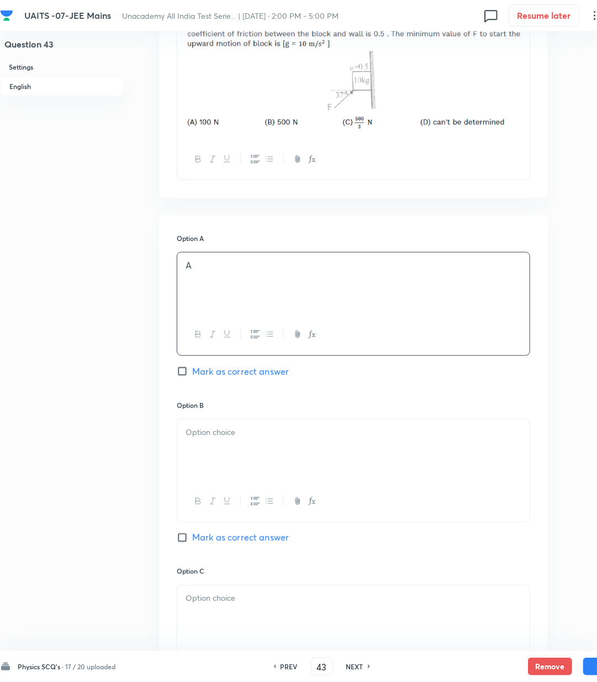
click at [234, 444] on div at bounding box center [353, 450] width 353 height 62
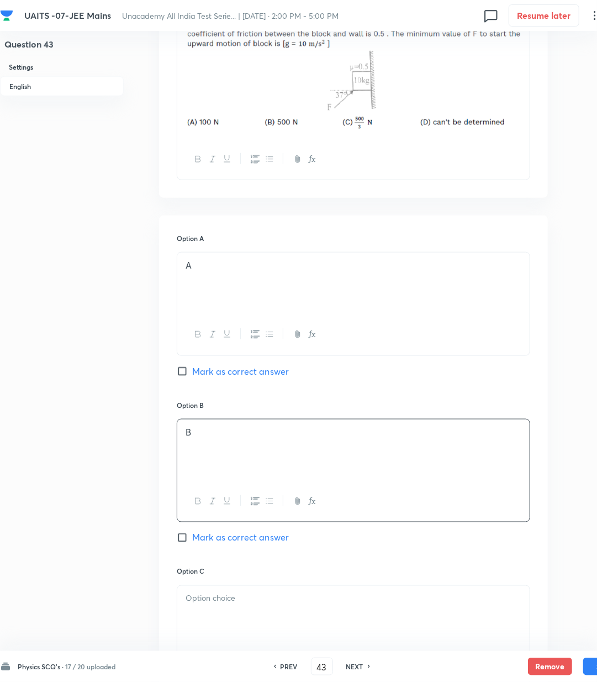
click at [233, 539] on span "Mark as correct answer" at bounding box center [240, 537] width 97 height 13
click at [192, 539] on input "Mark as correct answer" at bounding box center [184, 537] width 15 height 11
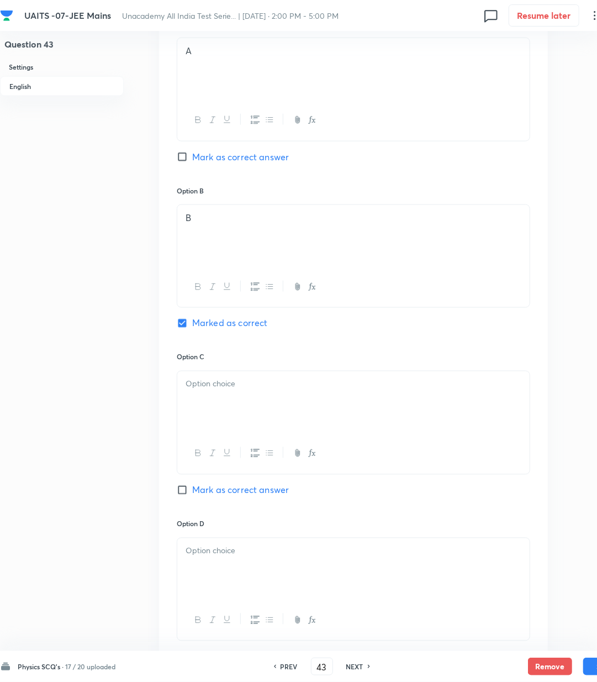
scroll to position [589, 0]
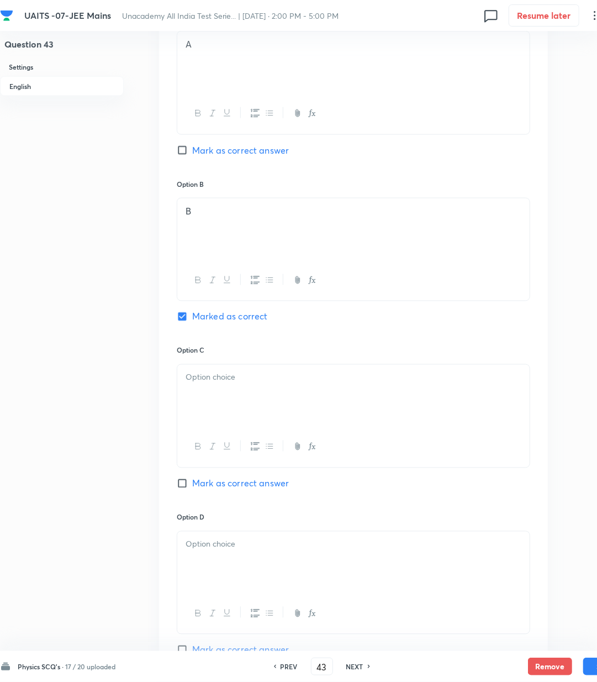
click at [219, 393] on div at bounding box center [353, 396] width 353 height 62
click at [230, 527] on div "Option D [PERSON_NAME] as correct answer" at bounding box center [354, 584] width 354 height 144
click at [222, 553] on div at bounding box center [353, 563] width 353 height 62
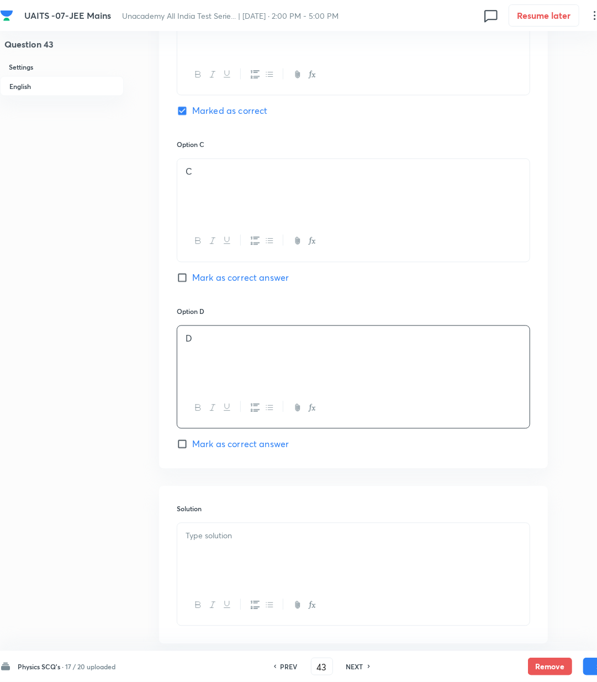
scroll to position [810, 0]
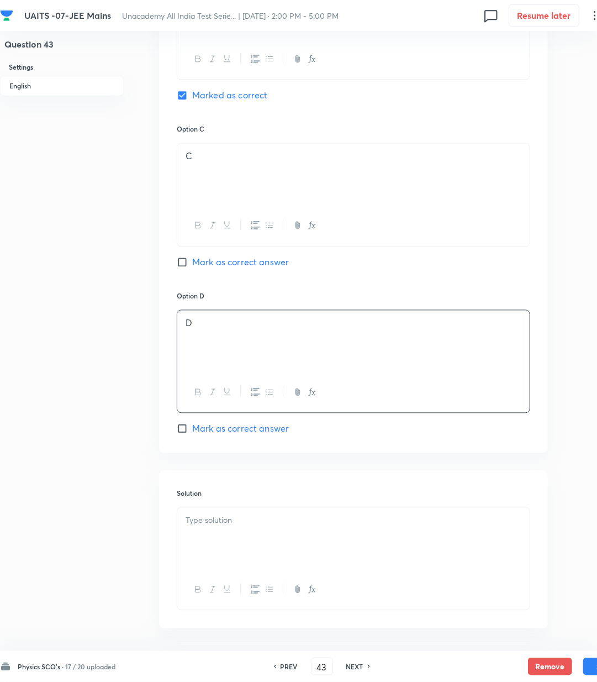
click at [220, 529] on div at bounding box center [353, 539] width 353 height 62
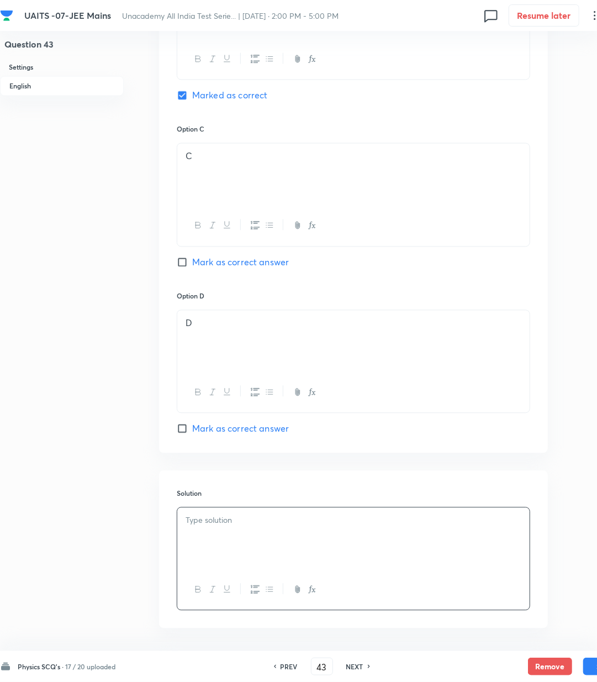
click at [196, 553] on div at bounding box center [353, 539] width 353 height 62
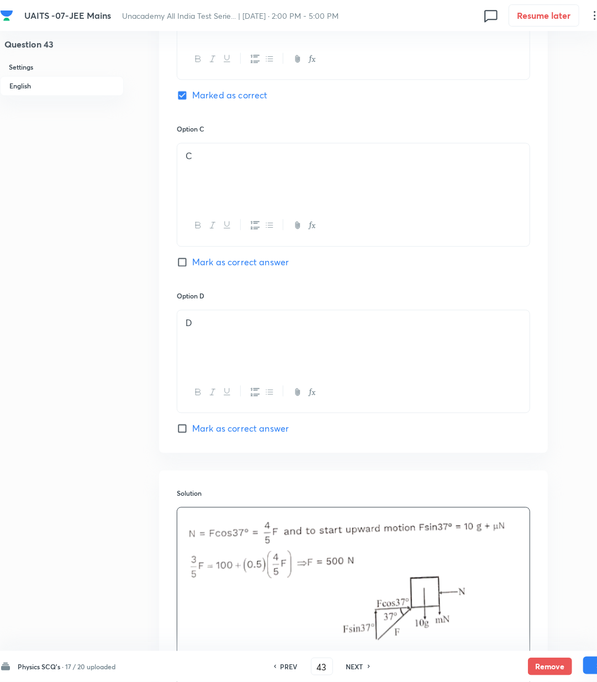
click at [591, 666] on button "Save" at bounding box center [606, 666] width 44 height 18
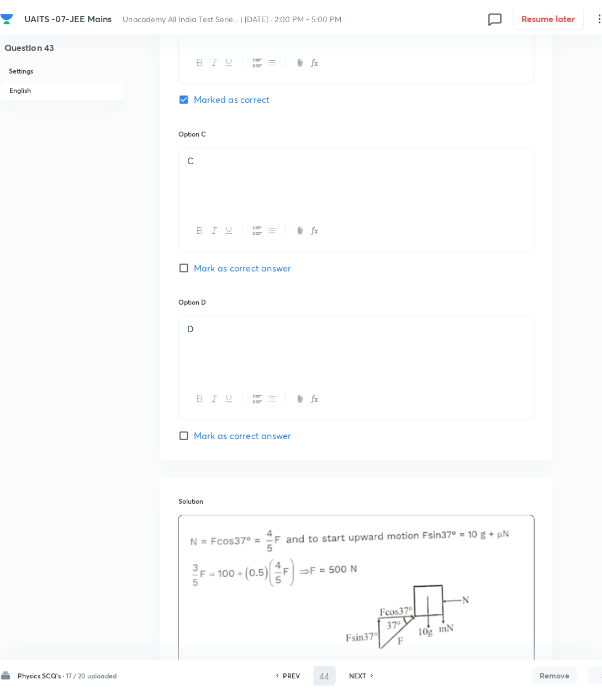
scroll to position [0, 0]
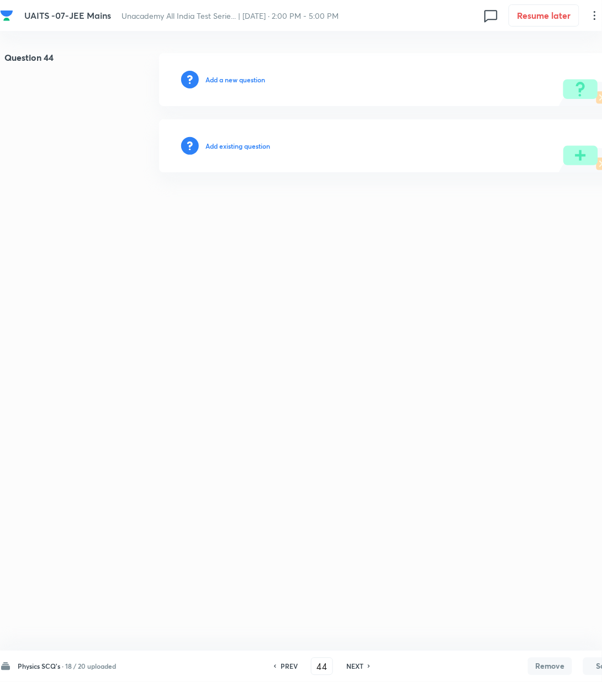
click at [237, 80] on h6 "Add a new question" at bounding box center [236, 80] width 60 height 10
click at [237, 80] on h6 "Choose a question type" at bounding box center [241, 80] width 71 height 10
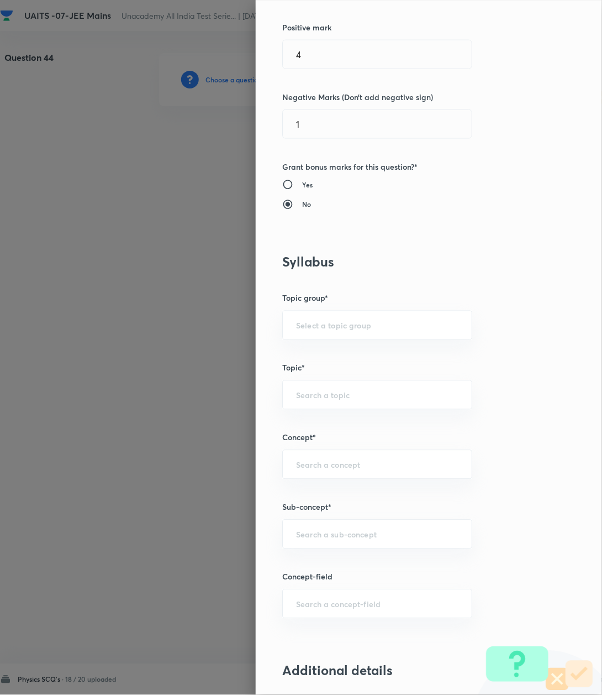
scroll to position [295, 0]
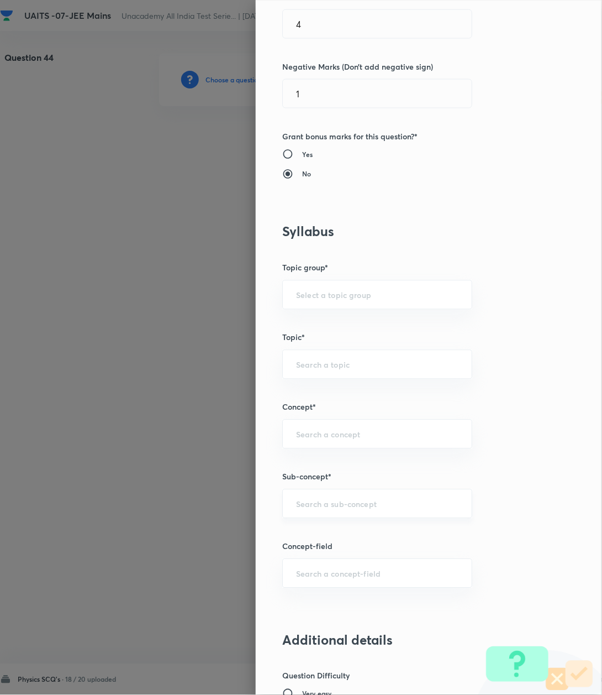
click at [306, 498] on div "​" at bounding box center [377, 503] width 190 height 29
paste input "Kinematics-2D"
click at [301, 533] on li "Kinematics-2D" at bounding box center [365, 537] width 188 height 20
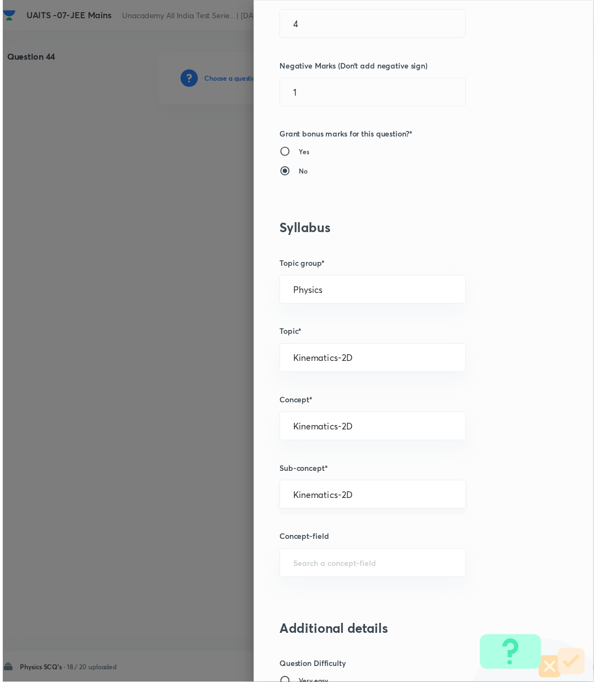
scroll to position [847, 0]
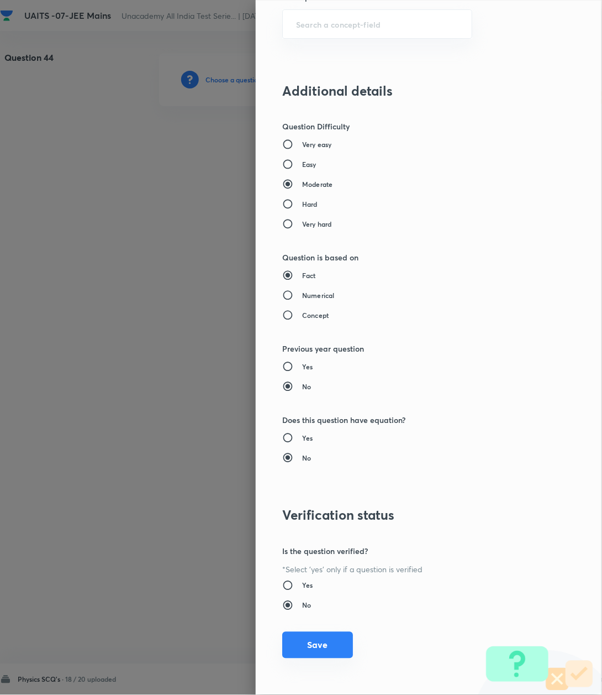
click at [312, 650] on button "Save" at bounding box center [317, 645] width 71 height 27
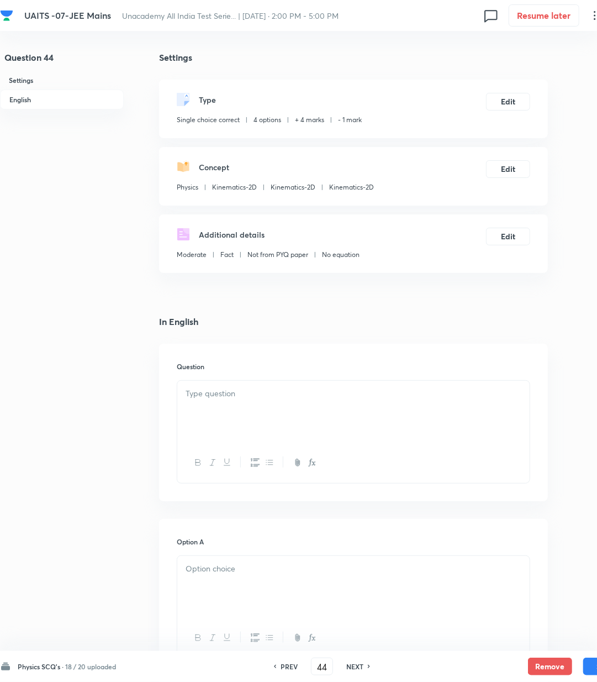
click at [237, 397] on p at bounding box center [354, 393] width 336 height 13
click at [203, 417] on div at bounding box center [353, 412] width 353 height 62
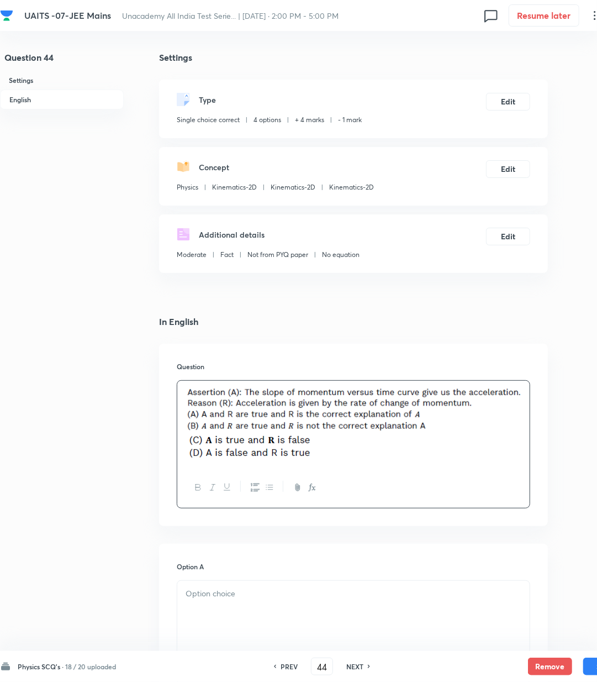
click at [221, 599] on p at bounding box center [354, 593] width 336 height 13
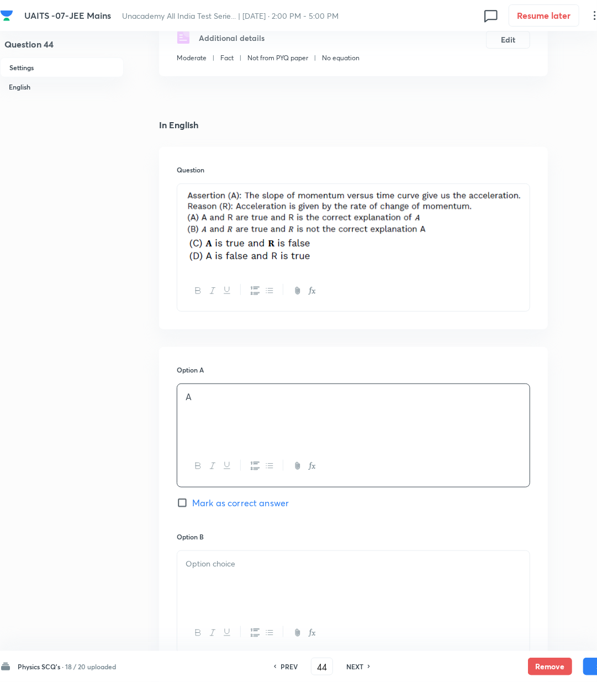
scroll to position [221, 0]
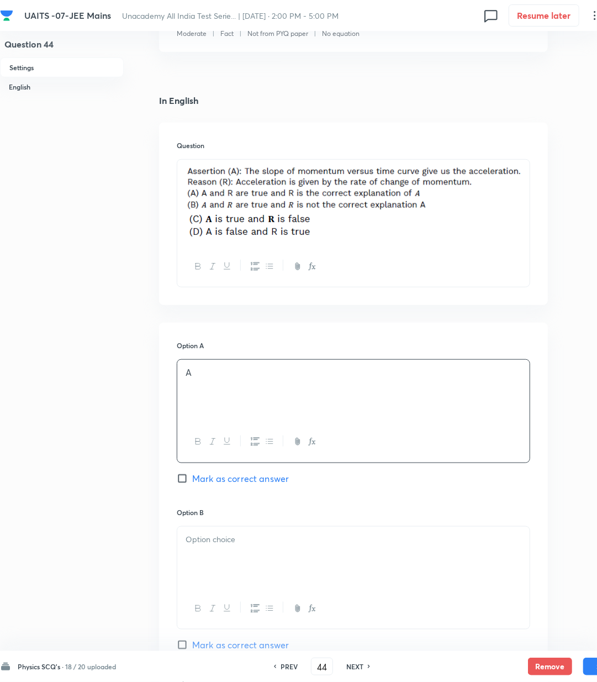
click at [222, 575] on div at bounding box center [353, 558] width 353 height 62
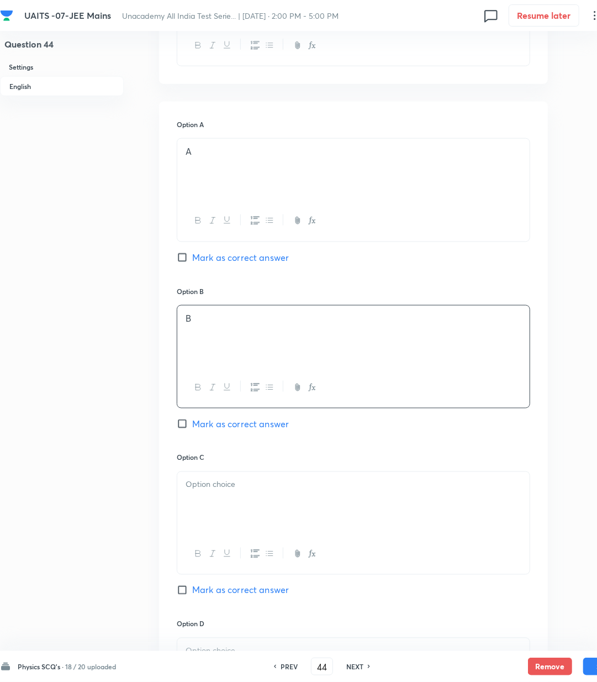
click at [220, 489] on p at bounding box center [354, 485] width 336 height 13
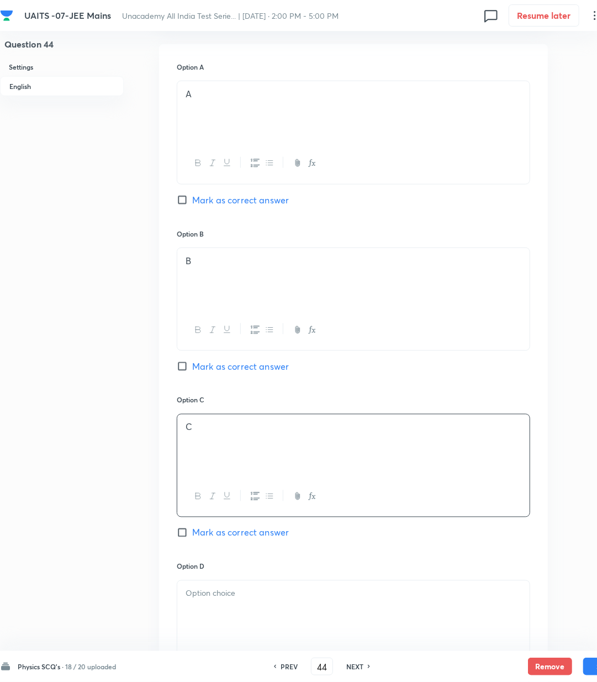
scroll to position [589, 0]
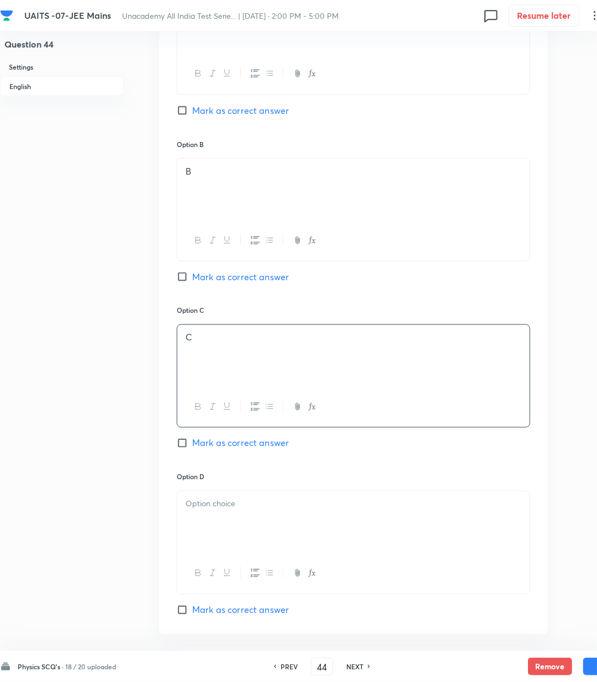
click at [230, 524] on div at bounding box center [353, 522] width 353 height 62
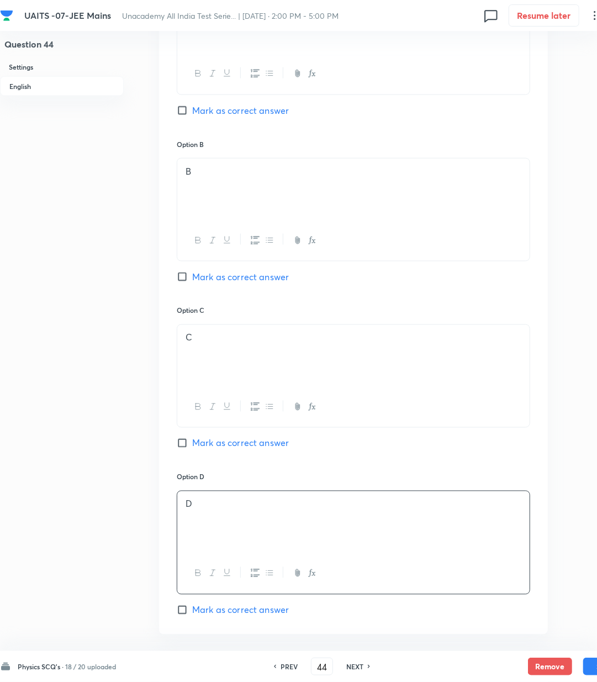
click at [217, 615] on span "Mark as correct answer" at bounding box center [240, 609] width 97 height 13
click at [192, 615] on input "Mark as correct answer" at bounding box center [184, 610] width 15 height 11
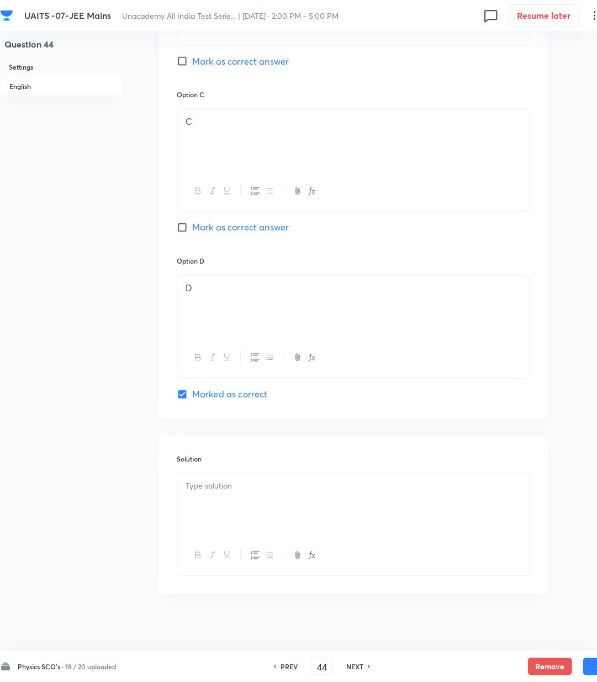
scroll to position [810, 0]
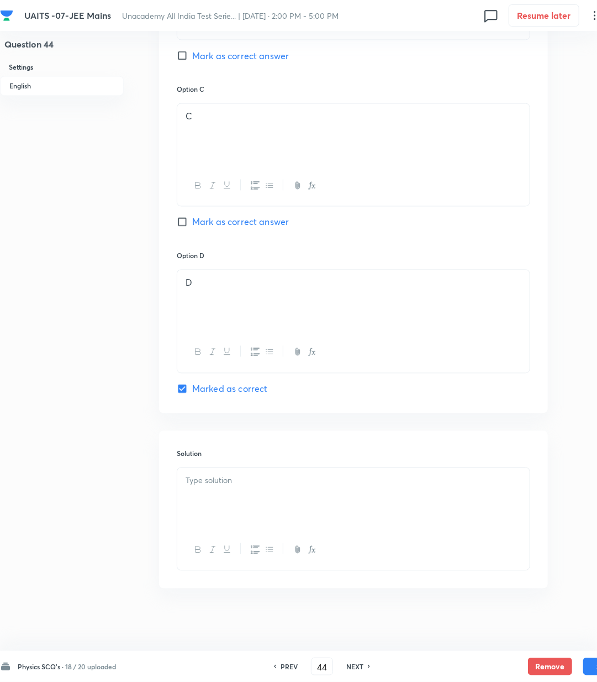
click at [230, 505] on div at bounding box center [353, 499] width 353 height 62
click at [591, 662] on button "Save" at bounding box center [606, 666] width 44 height 18
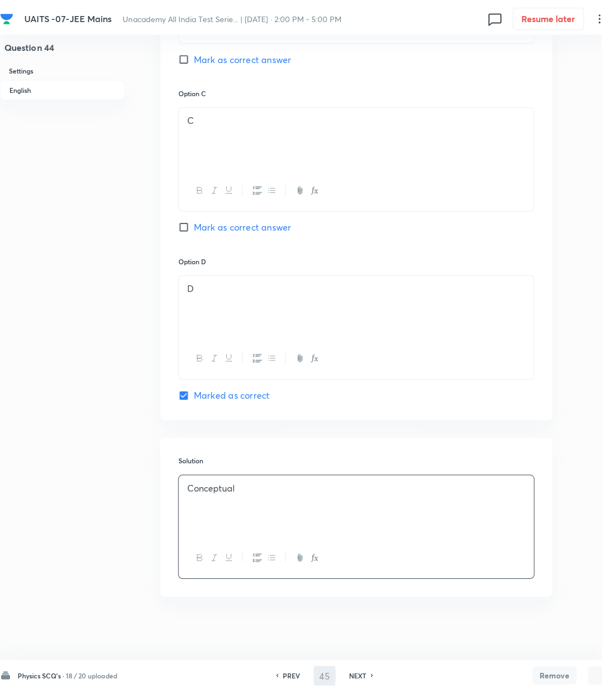
scroll to position [0, 0]
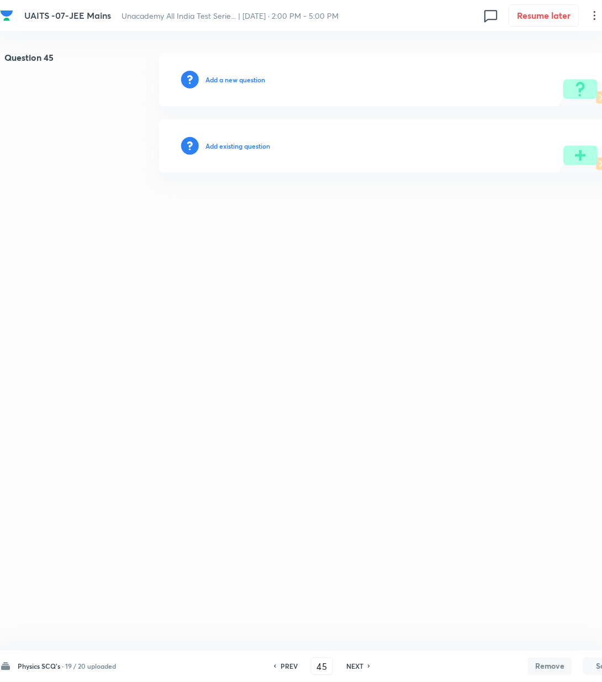
click at [235, 76] on h6 "Add a new question" at bounding box center [236, 80] width 60 height 10
click at [235, 76] on h6 "Choose a question type" at bounding box center [241, 80] width 71 height 10
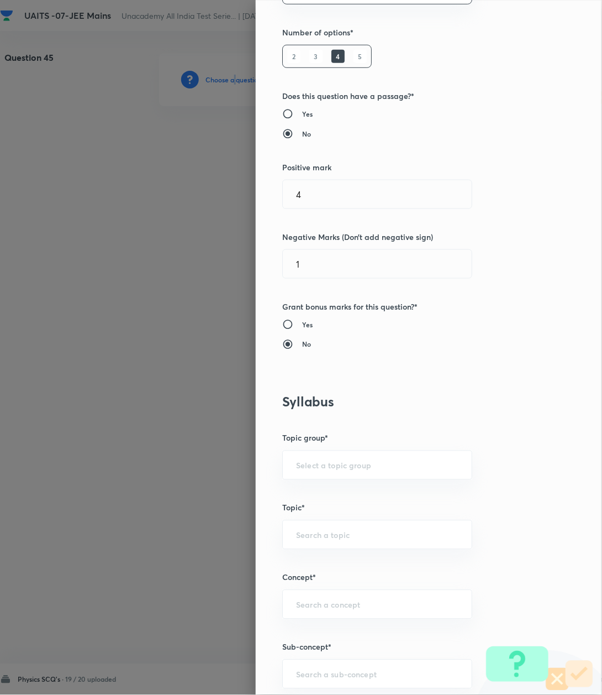
scroll to position [368, 0]
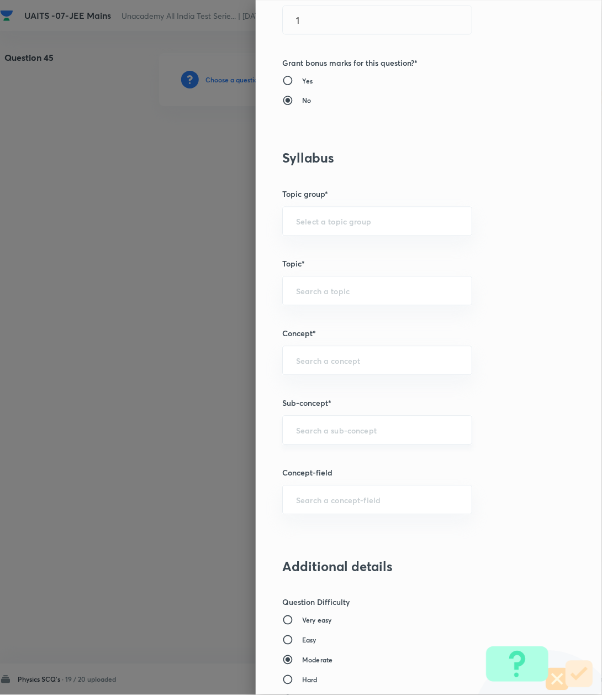
click at [322, 430] on input "text" at bounding box center [377, 430] width 162 height 11
paste input "Kinematics-2D"
click at [317, 463] on li "Kinematics-2D" at bounding box center [365, 463] width 188 height 20
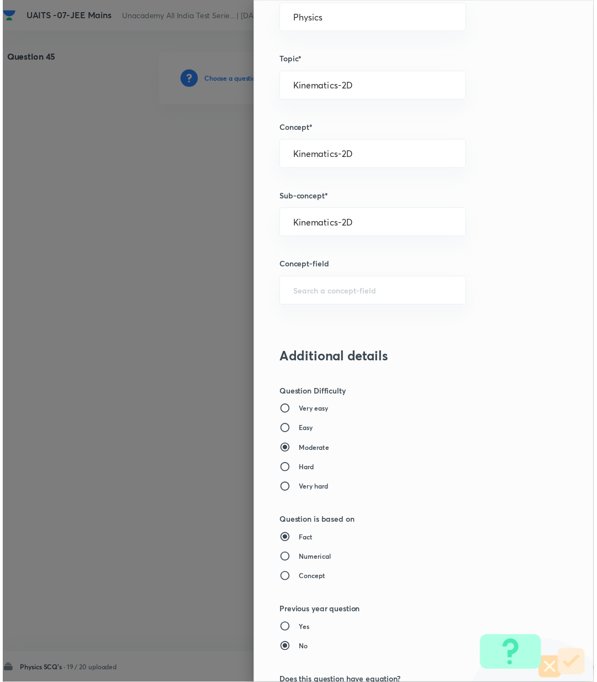
scroll to position [847, 0]
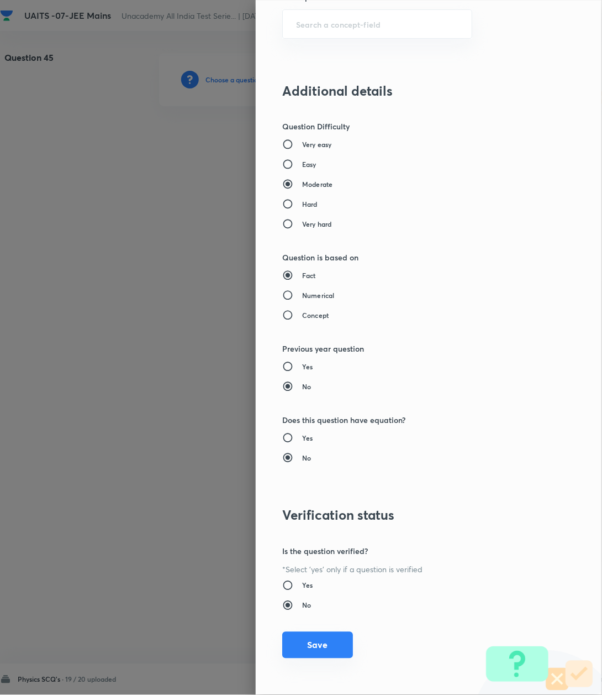
click at [310, 652] on button "Save" at bounding box center [317, 645] width 71 height 27
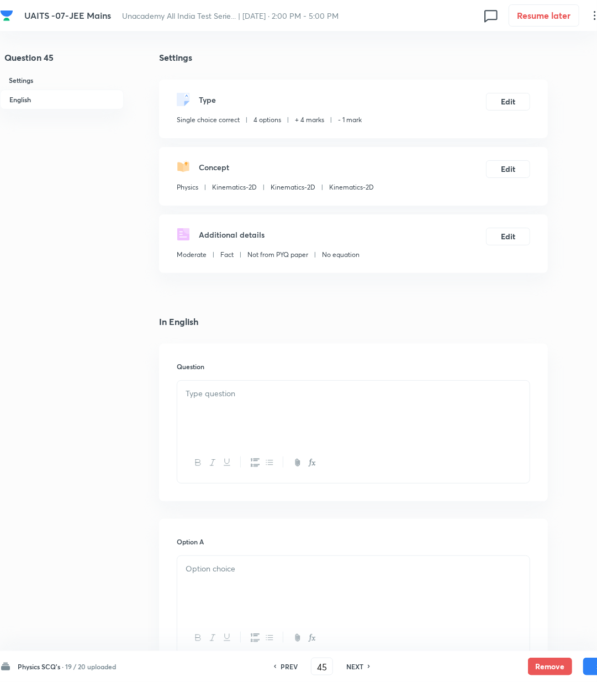
click at [228, 403] on div at bounding box center [353, 412] width 353 height 62
paste div
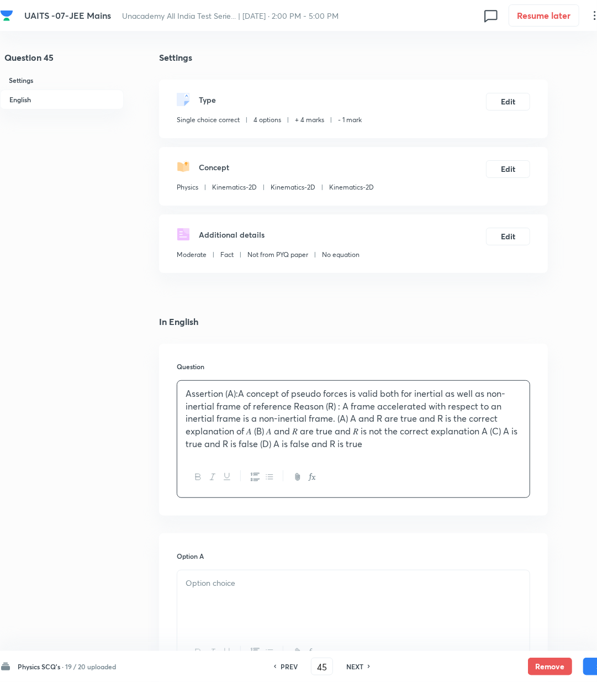
drag, startPoint x: 239, startPoint y: 395, endPoint x: 272, endPoint y: 416, distance: 39.2
click at [243, 398] on p "Assertion (A):A concept of pseudo forces is valid both for inertial as well as …" at bounding box center [354, 418] width 336 height 63
click at [294, 405] on p "Assertion (A): A concept of pseudo forces is valid both for inertial as well as…" at bounding box center [354, 418] width 336 height 63
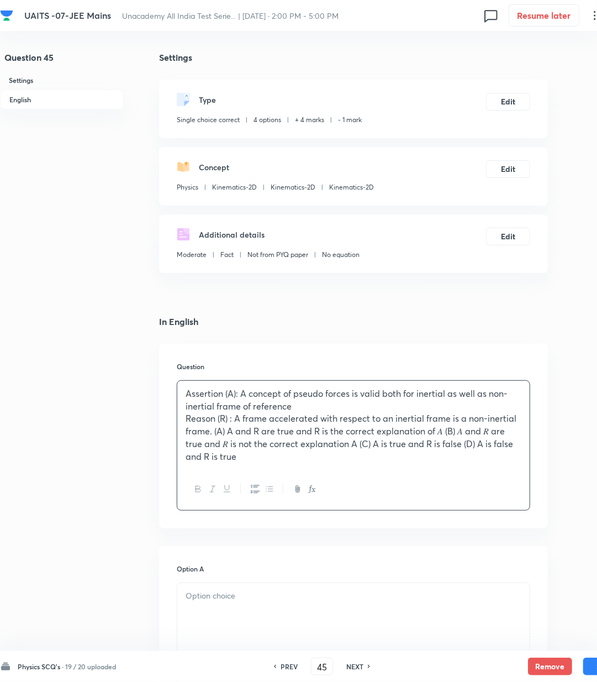
click at [214, 433] on p "Reason (R) : A frame accelerated with respect to an inertial frame is a non-ine…" at bounding box center [354, 437] width 336 height 50
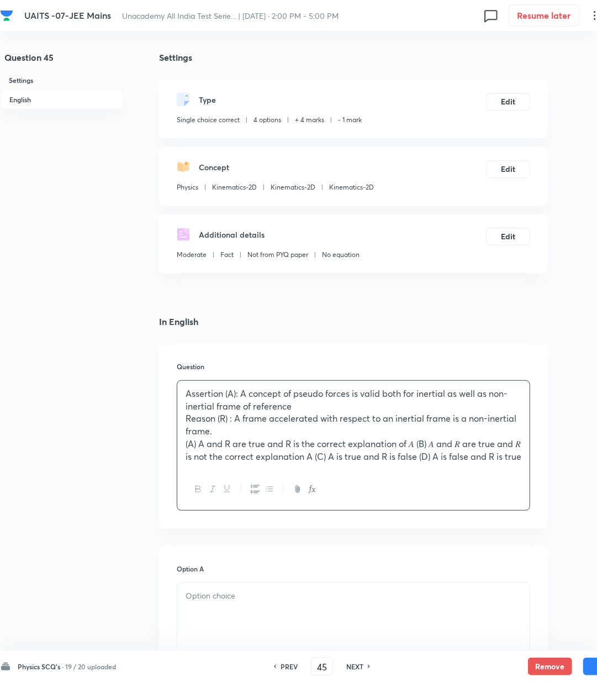
click at [418, 444] on p "(A) A and R are true and R is the correct explanation of 𝐴 (B) 𝐴 and 𝑅 are true…" at bounding box center [354, 450] width 336 height 25
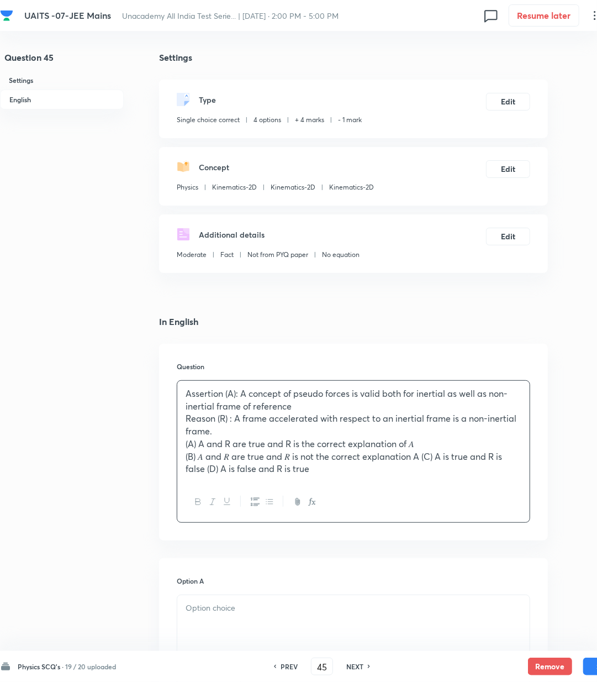
click at [424, 458] on p "(B) 𝐴 and 𝑅 are true and 𝑅 is not the correct explanation A (C) A is true and R…" at bounding box center [354, 462] width 336 height 25
click at [292, 473] on p "(C) A is true and R is false (D) A is false and R is true" at bounding box center [354, 469] width 336 height 13
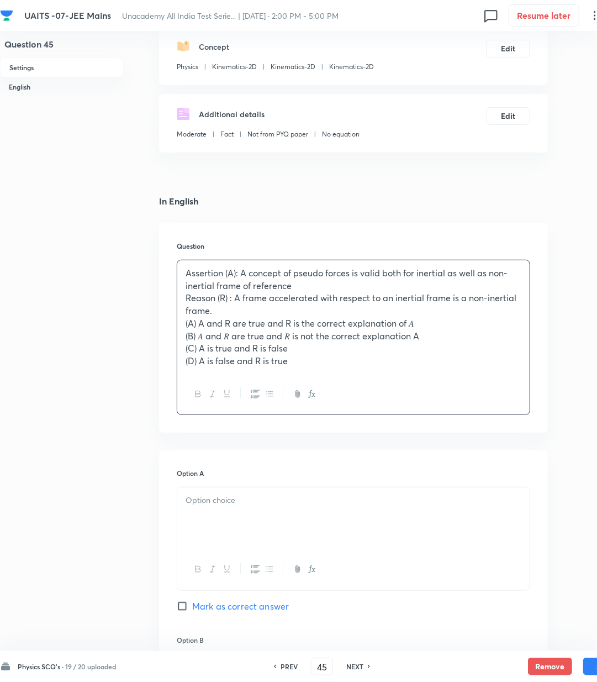
scroll to position [147, 0]
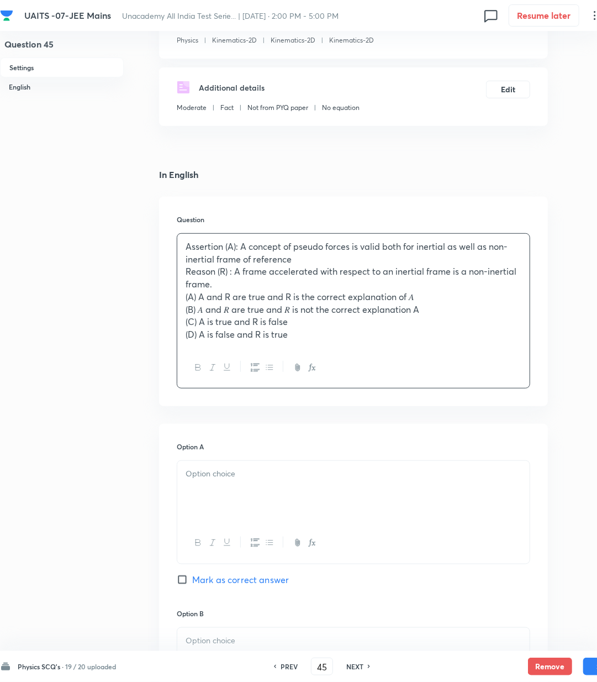
click at [238, 500] on div at bounding box center [353, 492] width 353 height 62
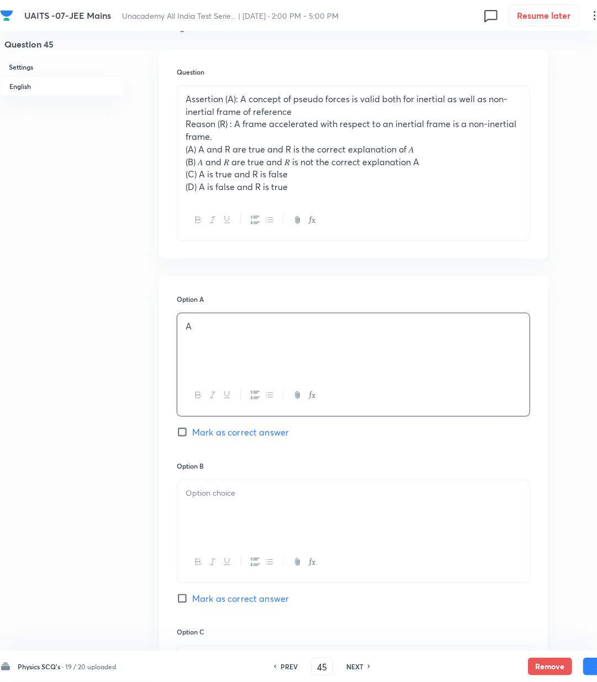
click at [227, 494] on p at bounding box center [354, 493] width 336 height 13
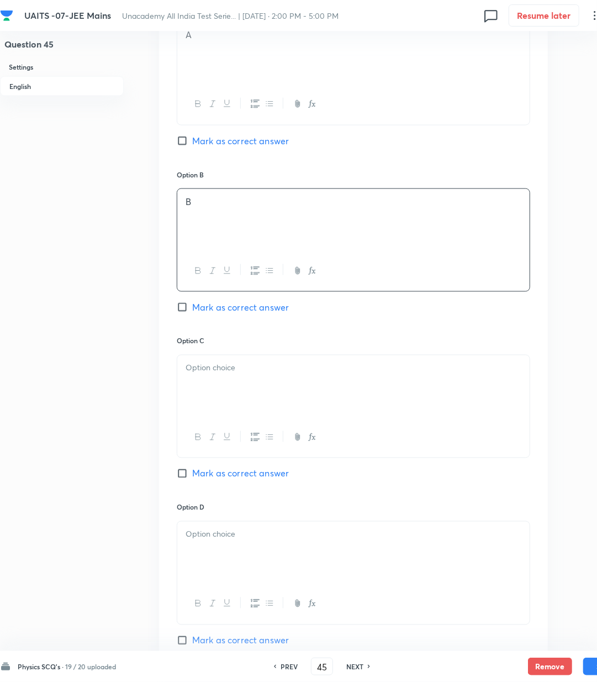
scroll to position [589, 0]
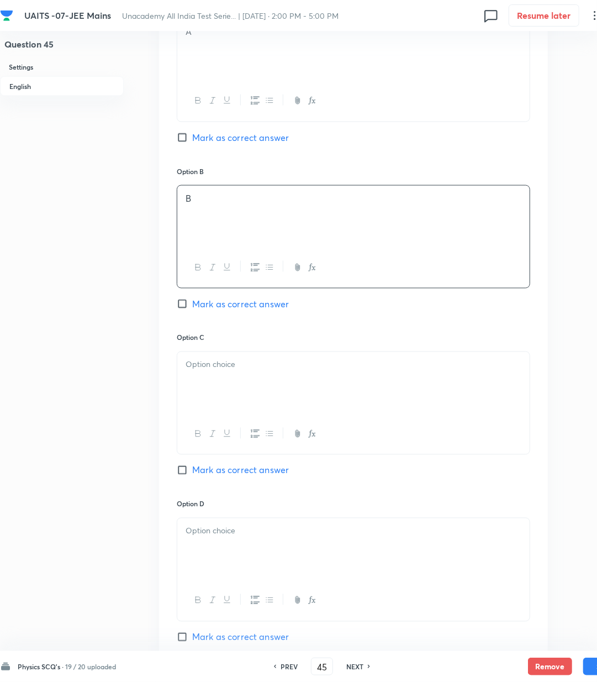
click at [217, 380] on div at bounding box center [353, 383] width 353 height 62
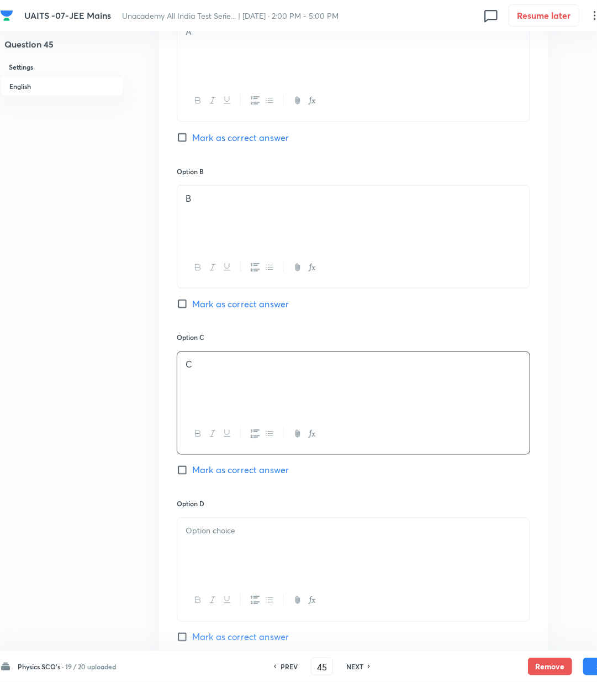
click at [218, 553] on div at bounding box center [353, 549] width 353 height 62
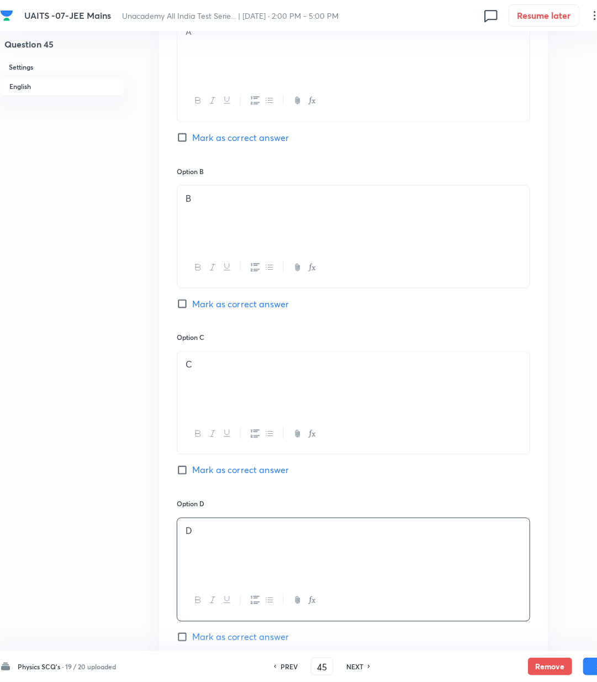
click at [233, 639] on span "Mark as correct answer" at bounding box center [240, 637] width 97 height 13
click at [192, 639] on input "Mark as correct answer" at bounding box center [184, 637] width 15 height 11
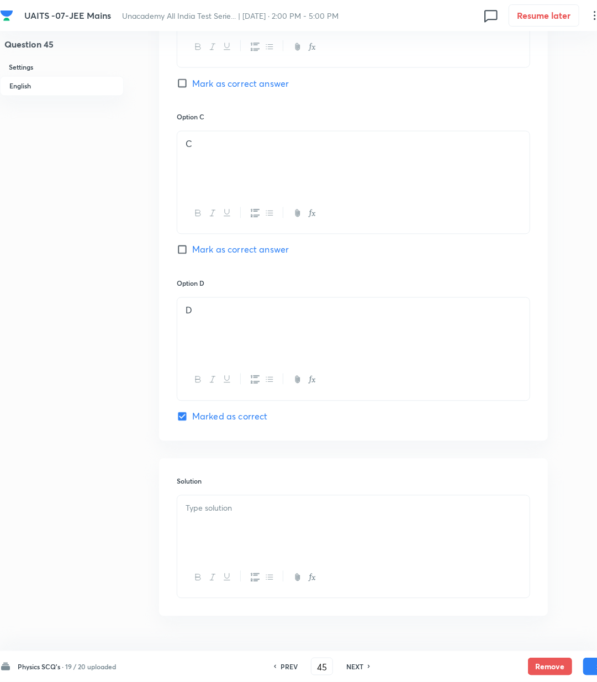
scroll to position [810, 0]
click at [248, 547] on div at bounding box center [353, 526] width 353 height 62
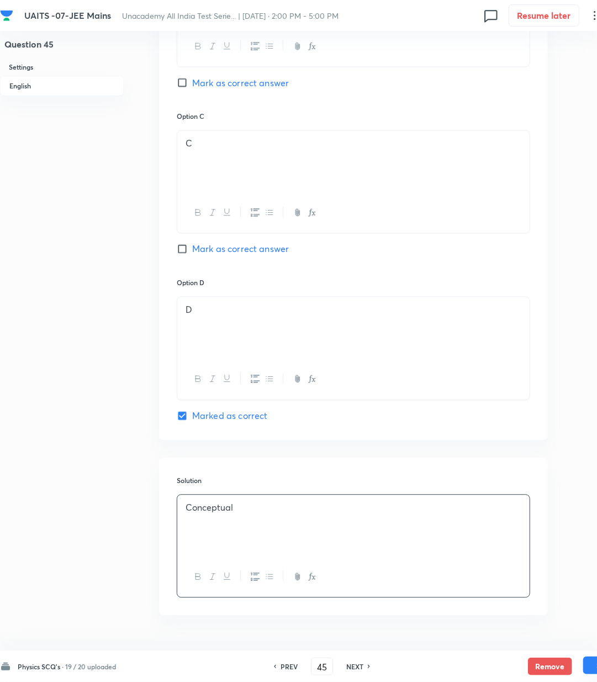
click at [587, 669] on button "Save" at bounding box center [606, 666] width 44 height 18
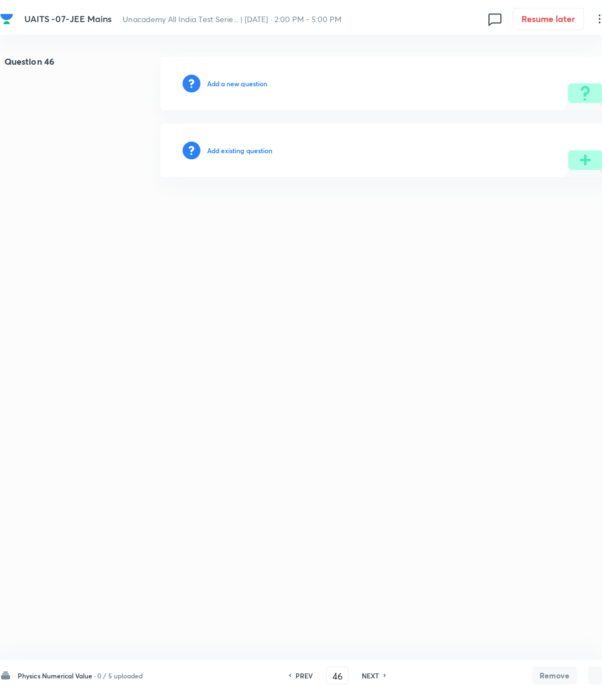
scroll to position [0, 0]
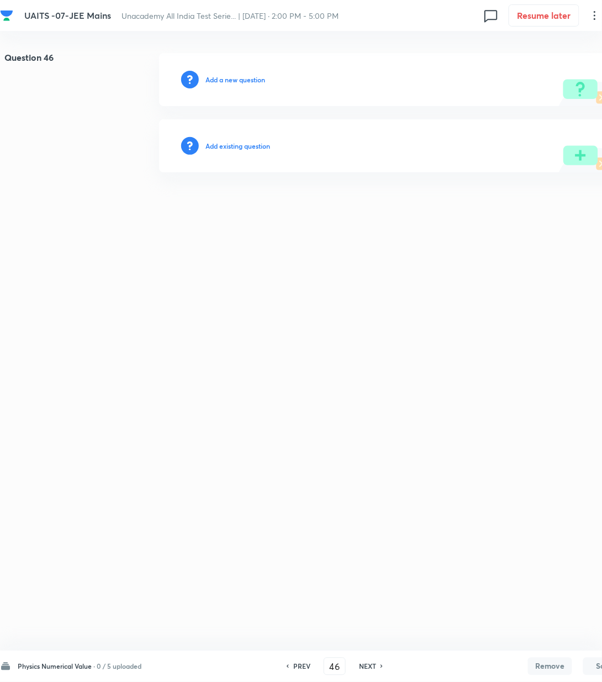
click at [235, 74] on div "Add a new question" at bounding box center [393, 79] width 469 height 53
click at [235, 77] on h6 "Add a new question" at bounding box center [236, 80] width 60 height 10
click at [235, 77] on h6 "Choose a question type" at bounding box center [241, 80] width 71 height 10
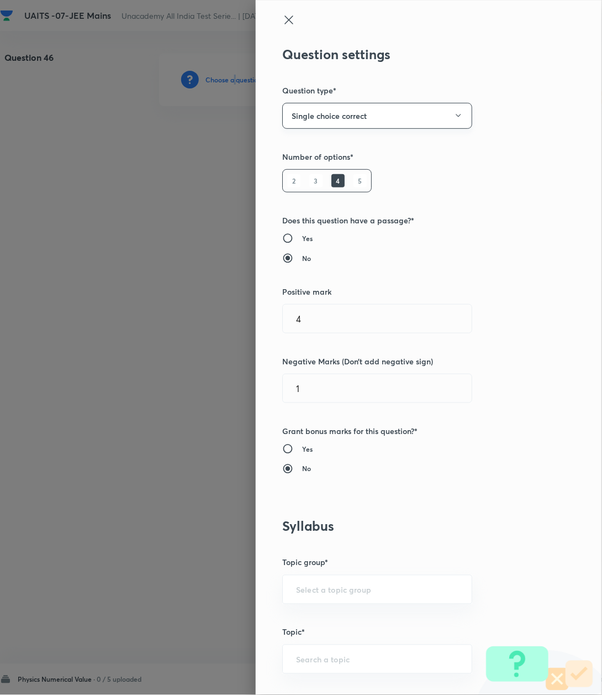
click at [346, 117] on button "Single choice correct" at bounding box center [377, 116] width 190 height 26
click at [296, 189] on span "Integer" at bounding box center [365, 191] width 176 height 12
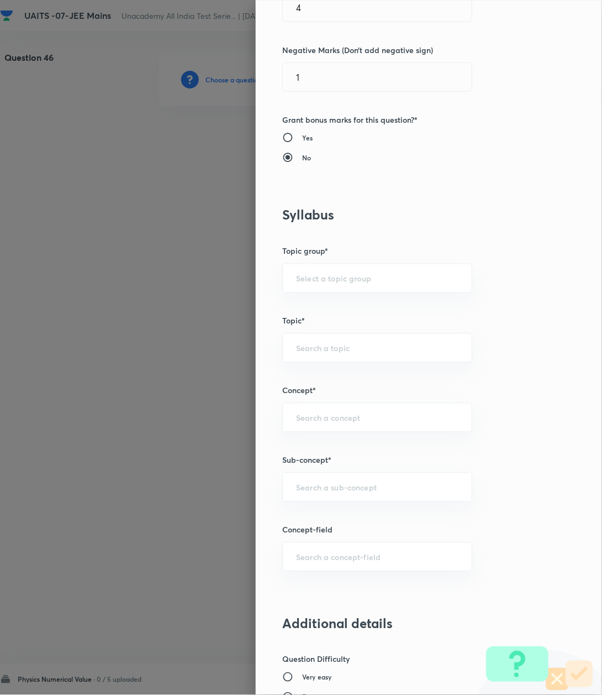
scroll to position [516, 0]
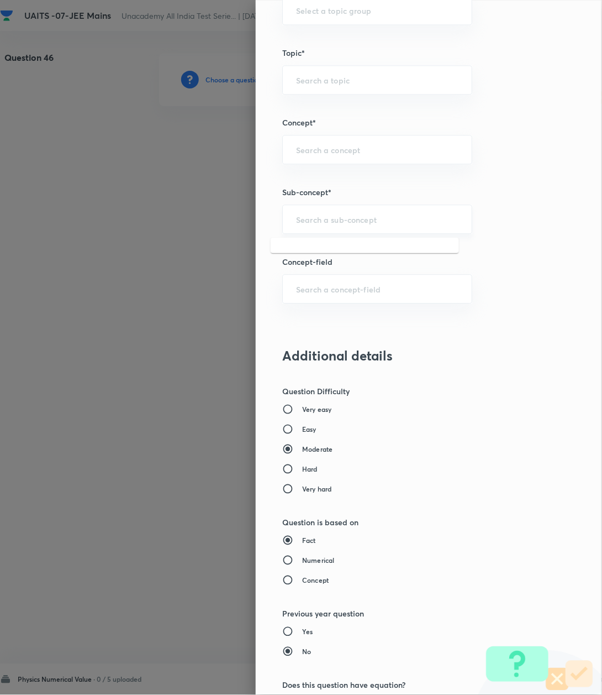
click at [296, 219] on input "text" at bounding box center [377, 219] width 162 height 11
paste input "Kinematics-2D"
click at [290, 249] on li "Kinematics-2D" at bounding box center [365, 252] width 188 height 20
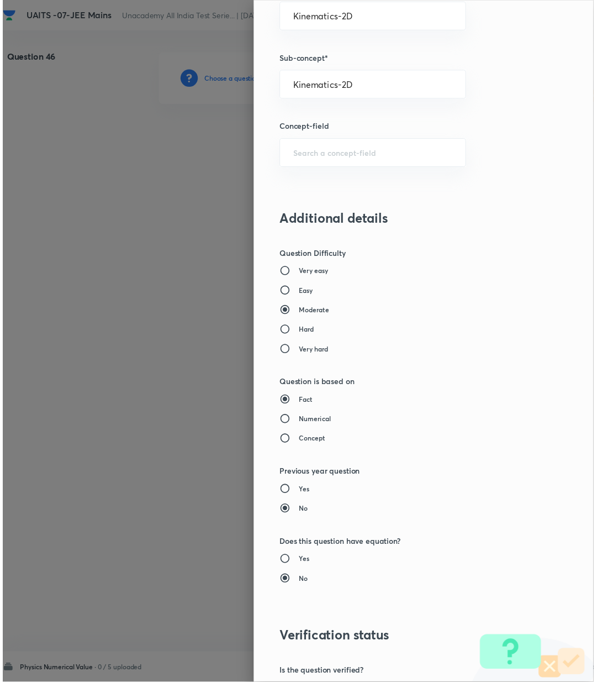
scroll to position [783, 0]
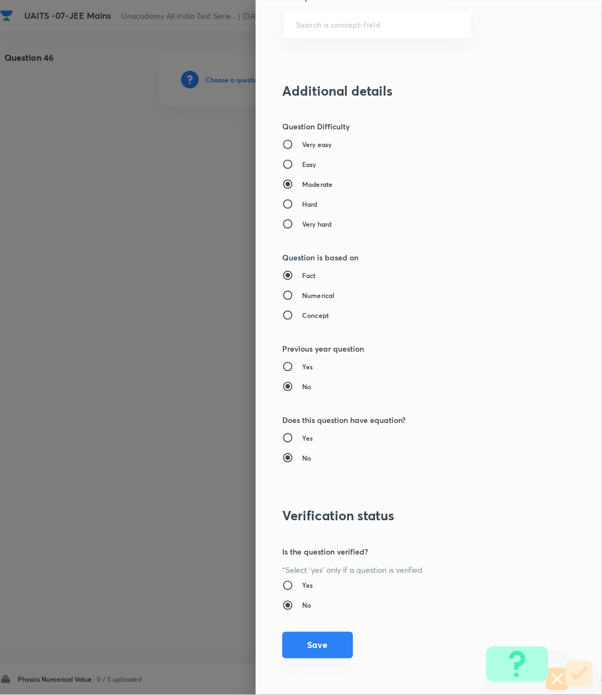
click at [311, 650] on button "Save" at bounding box center [317, 645] width 71 height 27
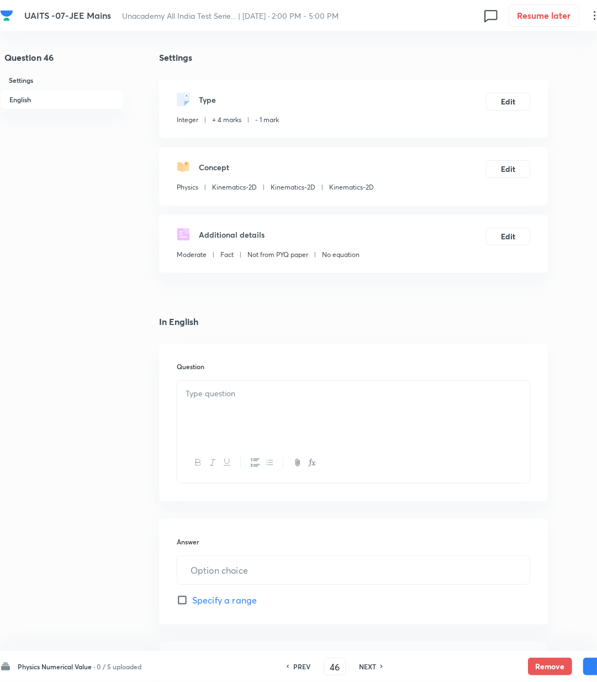
click at [230, 427] on div at bounding box center [353, 412] width 353 height 62
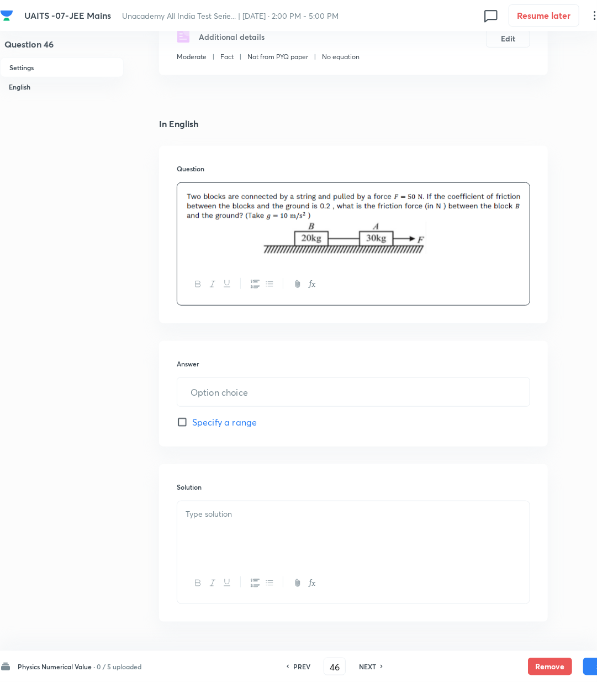
scroll to position [221, 0]
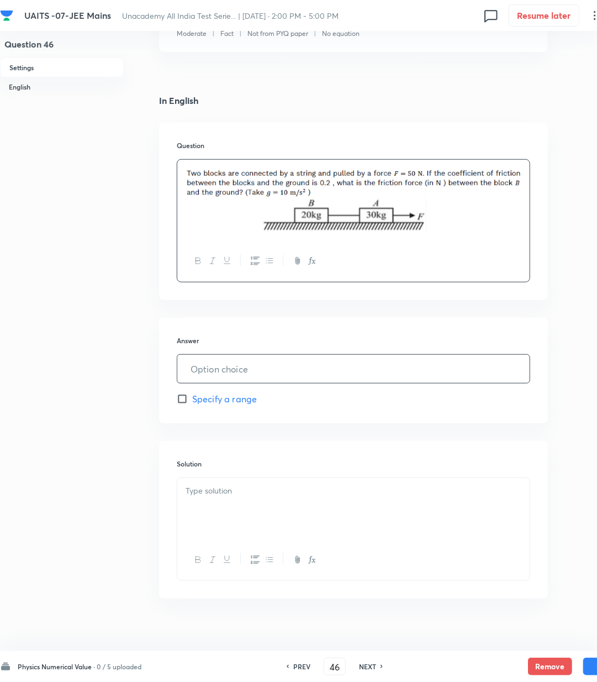
click at [244, 376] on input "text" at bounding box center [353, 369] width 353 height 28
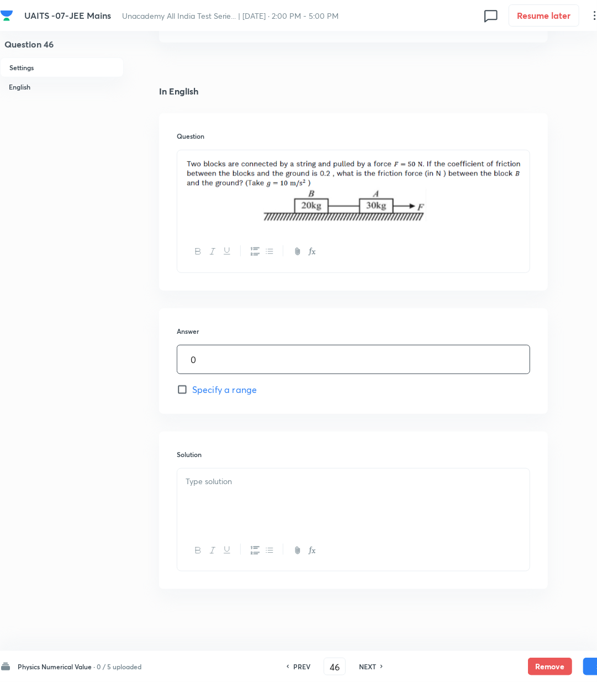
scroll to position [235, 0]
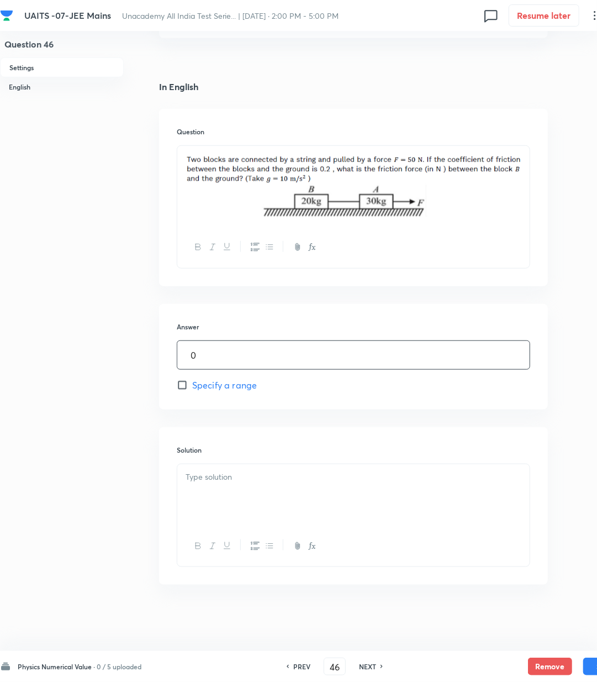
drag, startPoint x: 192, startPoint y: 505, endPoint x: 217, endPoint y: 502, distance: 24.5
click at [203, 505] on div at bounding box center [353, 495] width 353 height 62
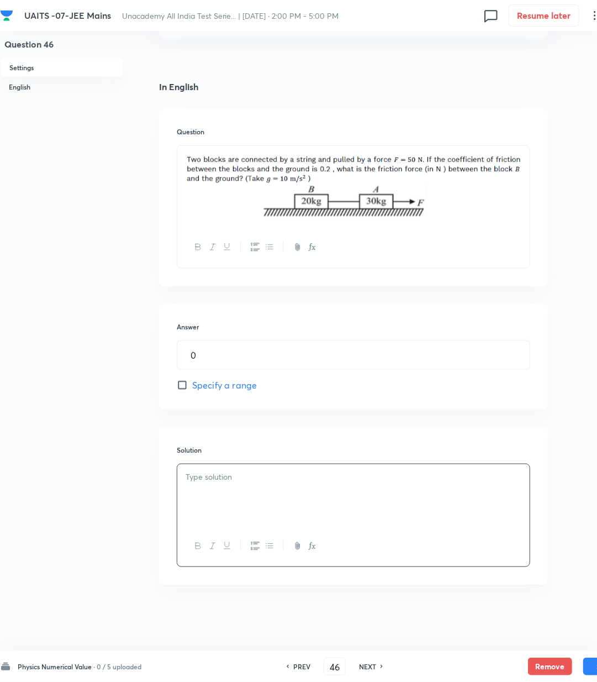
click at [276, 485] on div at bounding box center [353, 495] width 353 height 62
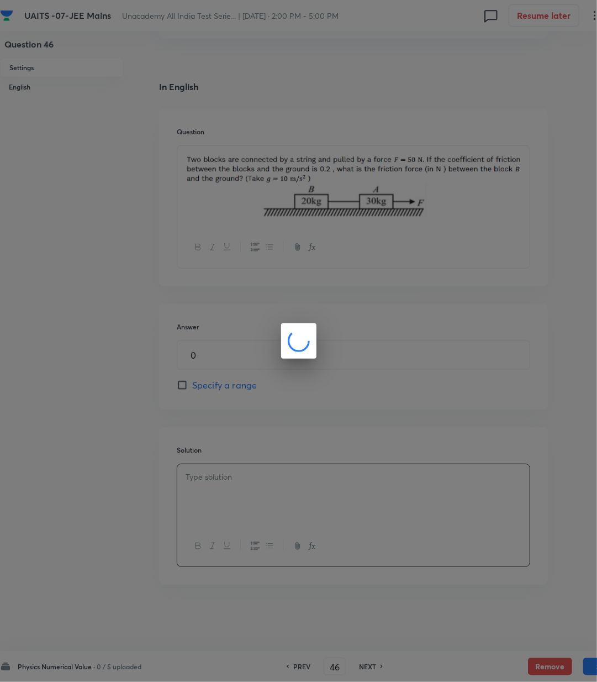
scroll to position [223, 0]
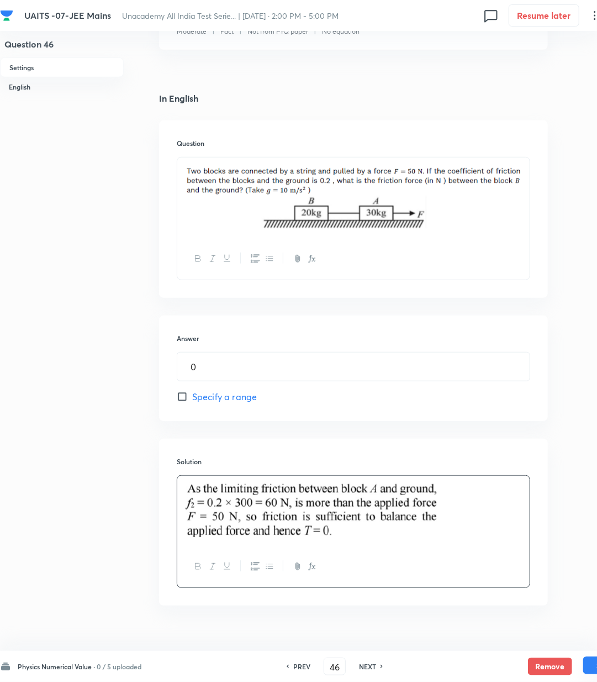
click at [584, 666] on button "Save" at bounding box center [606, 666] width 44 height 18
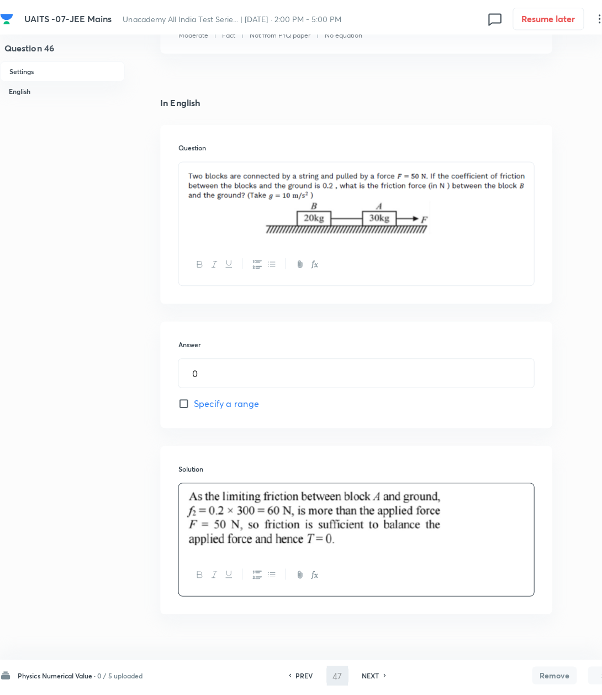
scroll to position [0, 0]
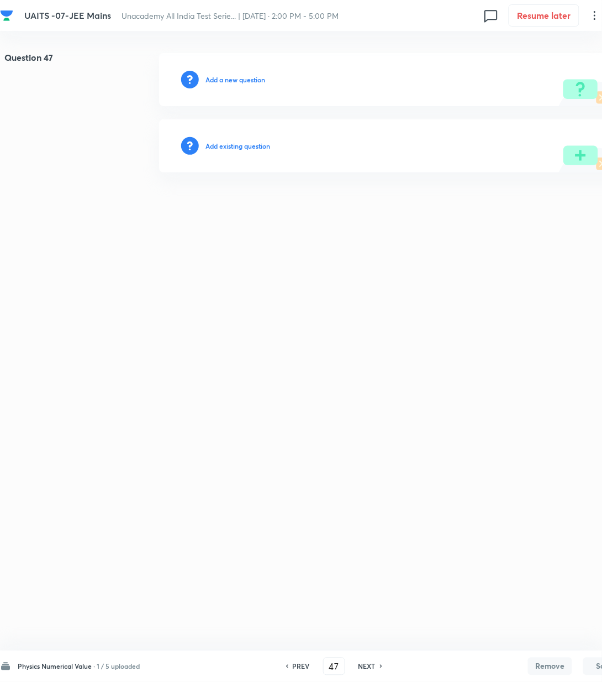
click at [220, 86] on div "Add a new question" at bounding box center [393, 79] width 469 height 53
click at [219, 80] on h6 "Add a new question" at bounding box center [236, 80] width 60 height 10
click at [219, 80] on h6 "Choose a question type" at bounding box center [241, 80] width 71 height 10
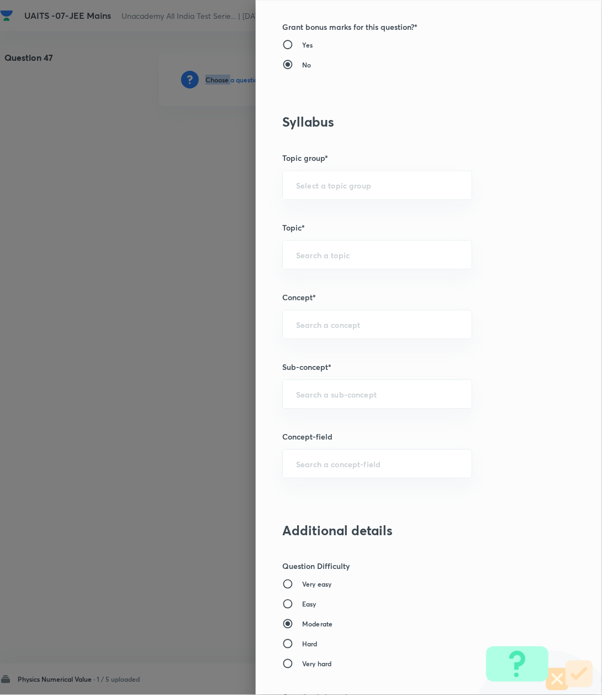
scroll to position [368, 0]
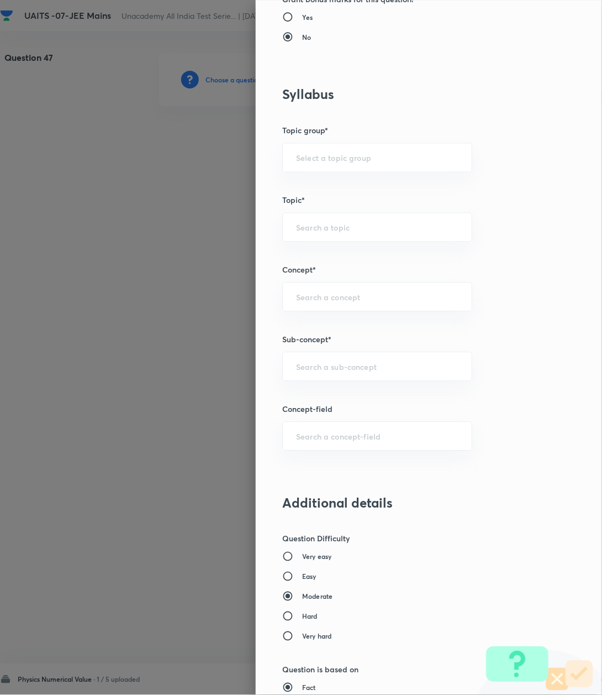
click at [315, 350] on div "Question settings Question type* Integer Does this question have a passage?* Ye…" at bounding box center [429, 347] width 347 height 695
click at [314, 365] on input "text" at bounding box center [377, 366] width 162 height 11
paste input "Kinematics-2D"
click at [313, 398] on li "Kinematics-2D" at bounding box center [365, 400] width 188 height 20
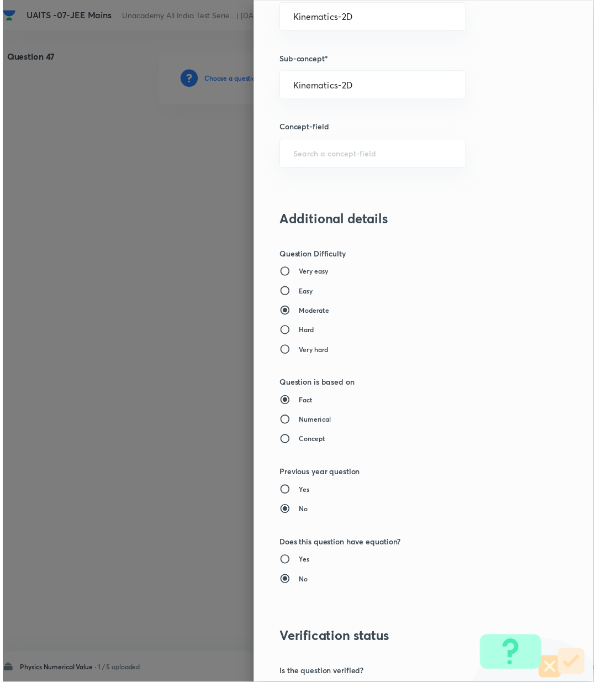
scroll to position [783, 0]
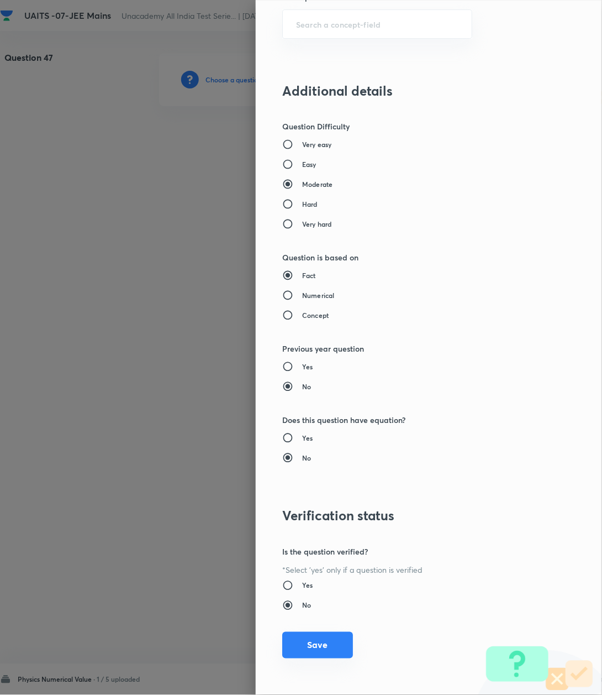
click at [305, 641] on button "Save" at bounding box center [317, 645] width 71 height 27
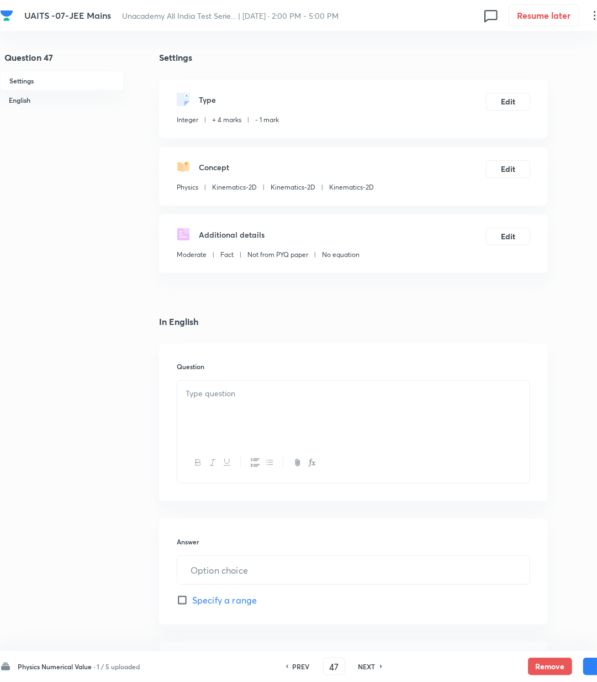
click at [212, 403] on div at bounding box center [353, 412] width 353 height 62
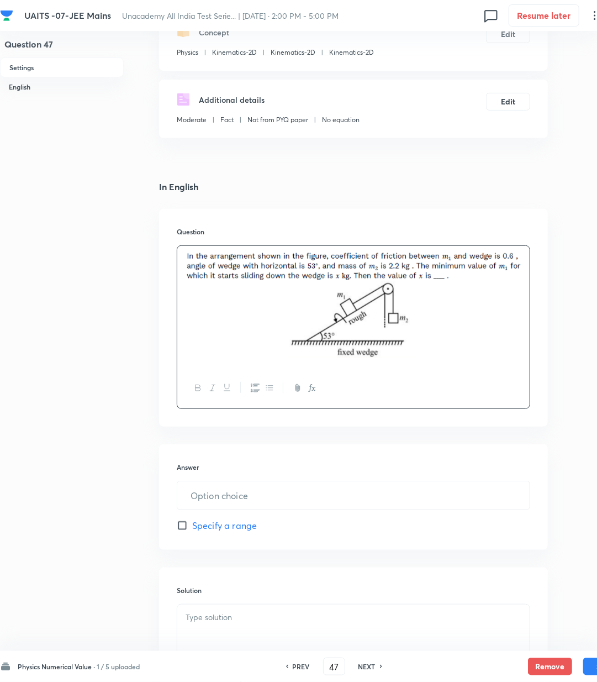
scroll to position [147, 0]
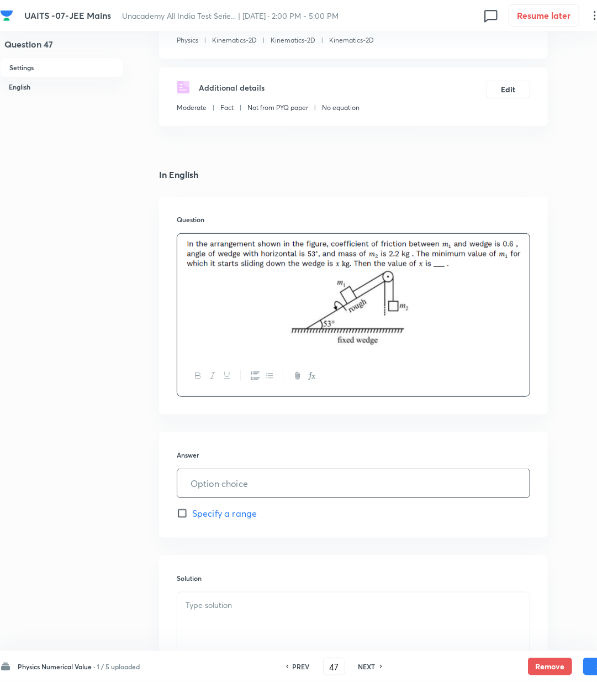
click at [214, 487] on input "text" at bounding box center [353, 483] width 353 height 28
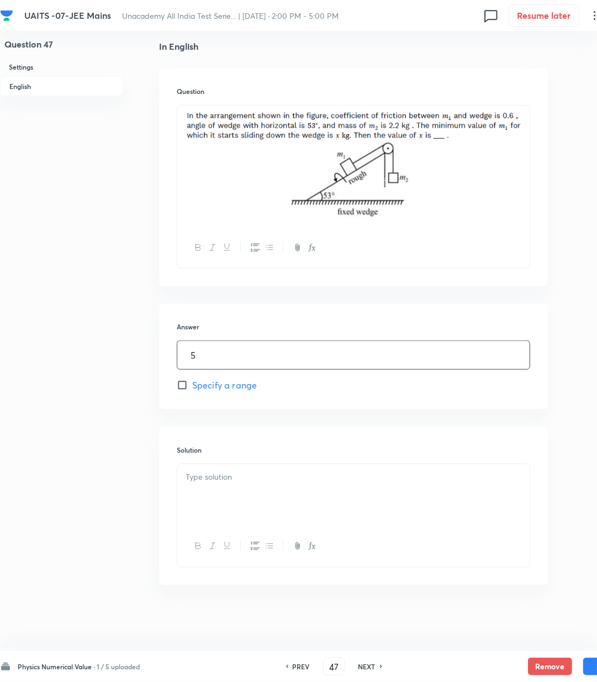
scroll to position [276, 0]
click at [217, 498] on div at bounding box center [353, 495] width 353 height 62
click at [256, 474] on p at bounding box center [354, 476] width 336 height 13
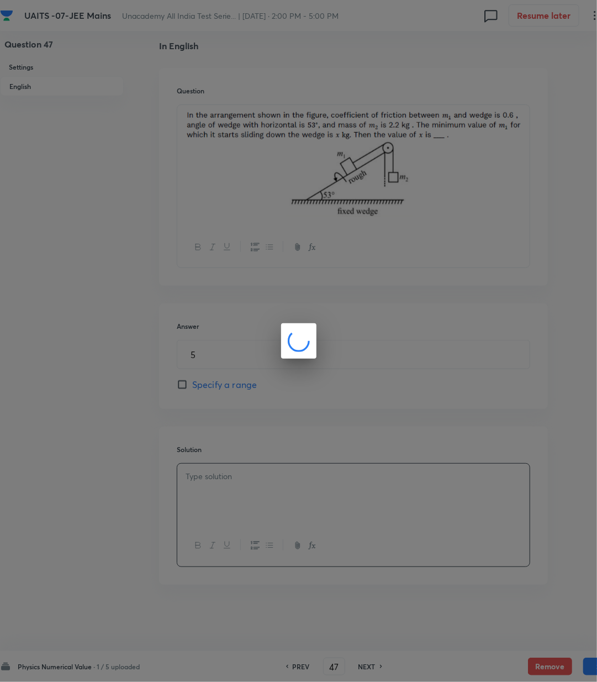
scroll to position [264, 0]
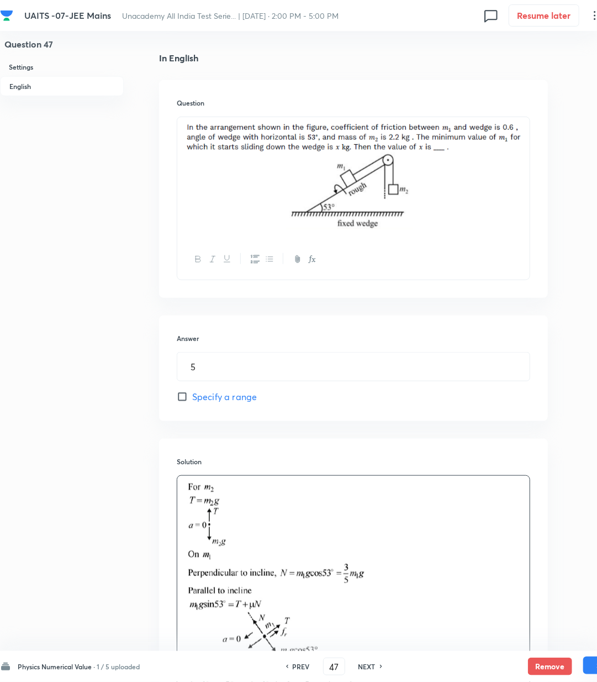
click at [591, 668] on button "Save" at bounding box center [606, 666] width 44 height 18
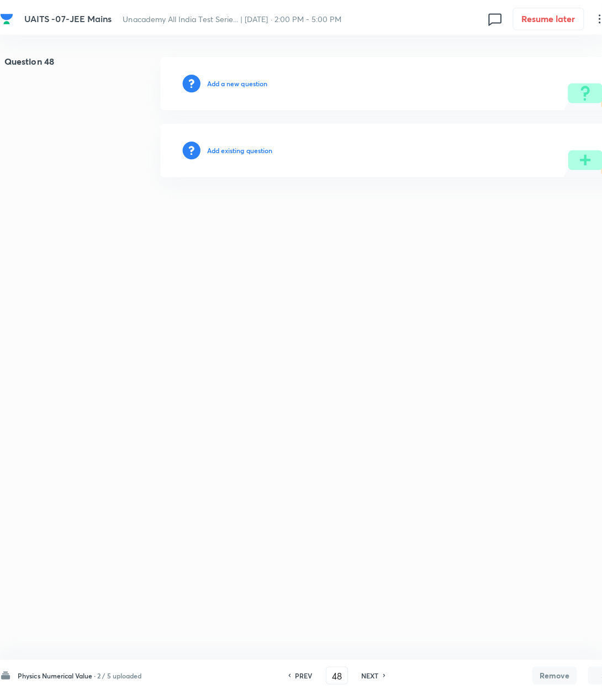
scroll to position [0, 0]
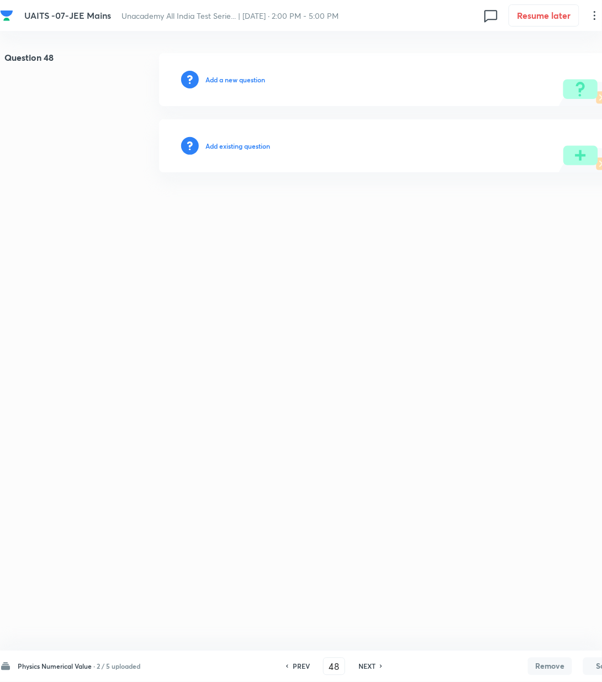
click at [219, 82] on h6 "Add a new question" at bounding box center [236, 80] width 60 height 10
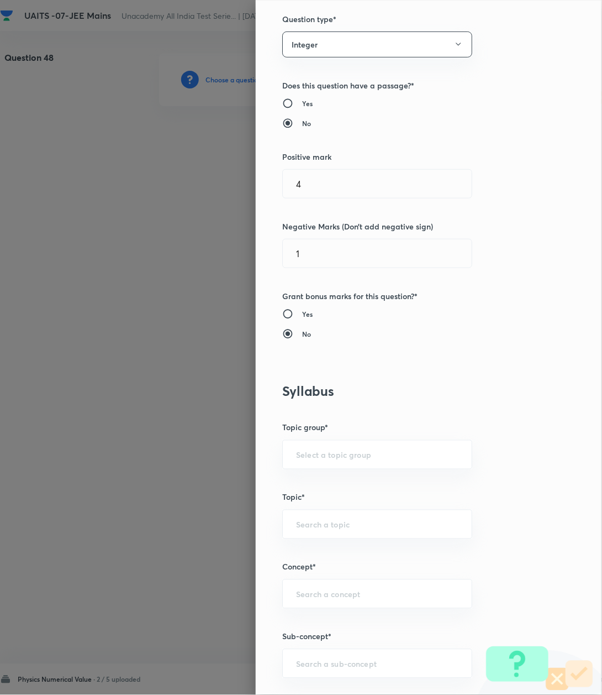
scroll to position [221, 0]
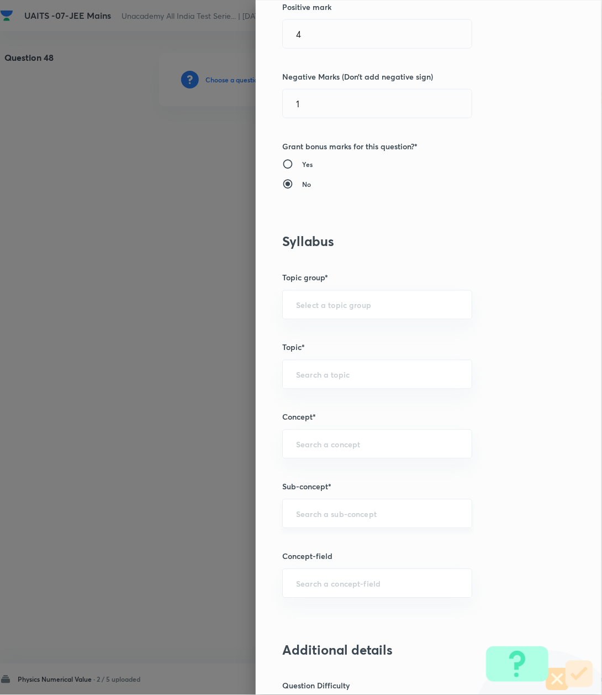
click at [326, 522] on div "​" at bounding box center [377, 513] width 190 height 29
paste input "Kinematics-2D"
click at [316, 542] on li "Kinematics-2D" at bounding box center [365, 547] width 188 height 20
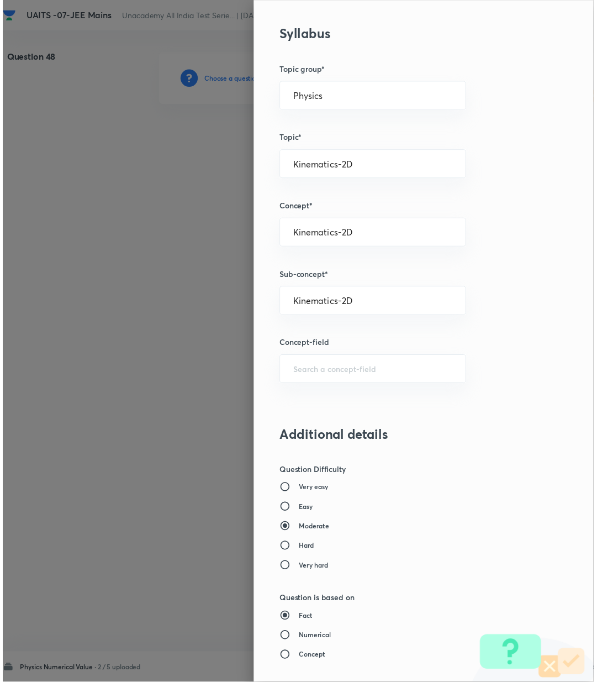
scroll to position [737, 0]
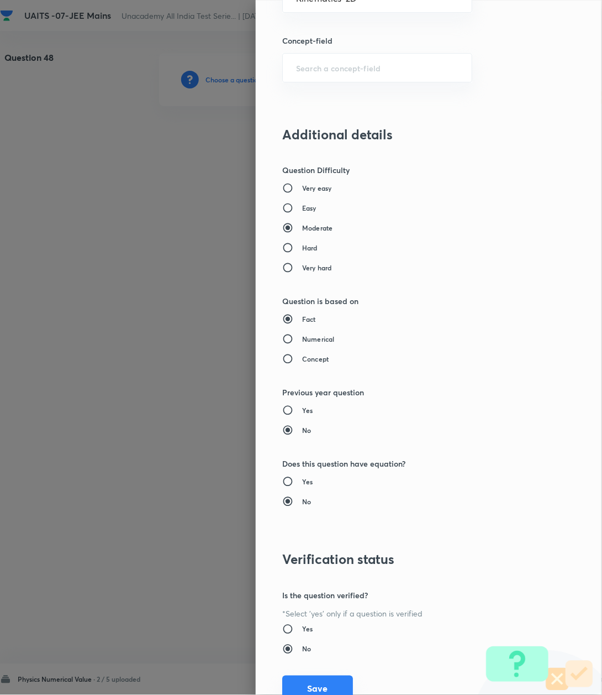
click at [302, 681] on button "Save" at bounding box center [317, 688] width 71 height 27
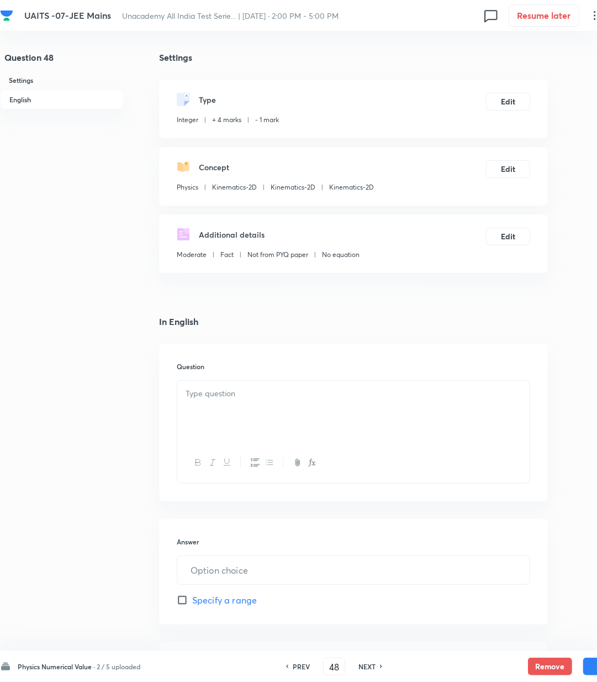
click at [211, 405] on div at bounding box center [353, 412] width 353 height 62
click at [303, 421] on div at bounding box center [353, 412] width 353 height 62
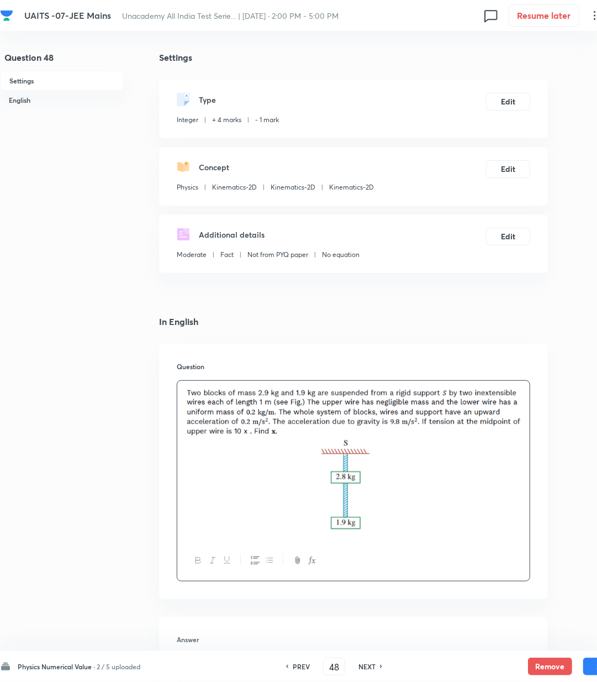
scroll to position [147, 0]
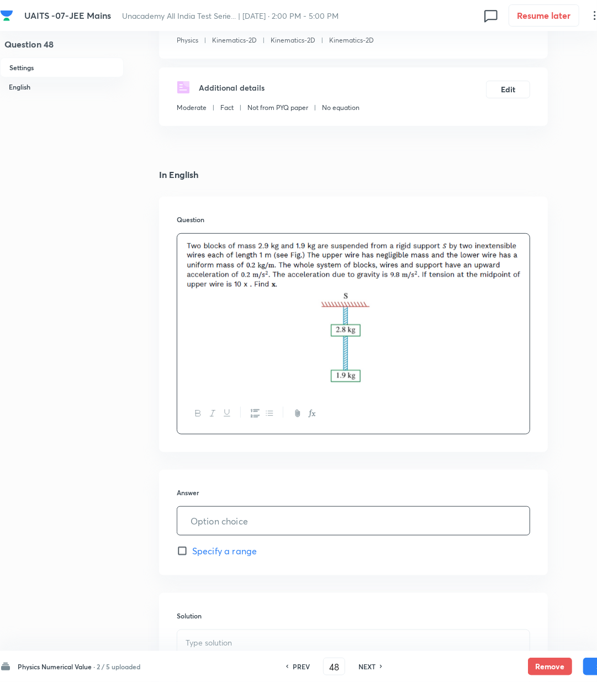
click at [232, 517] on input "text" at bounding box center [353, 521] width 353 height 28
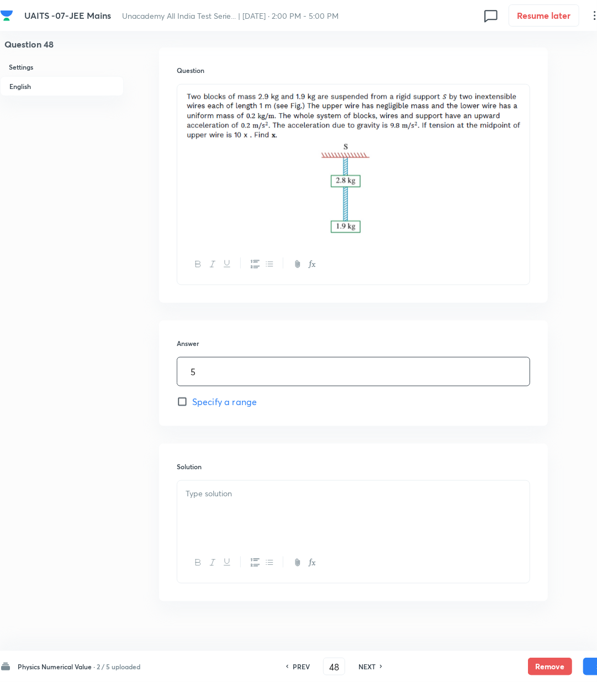
scroll to position [314, 0]
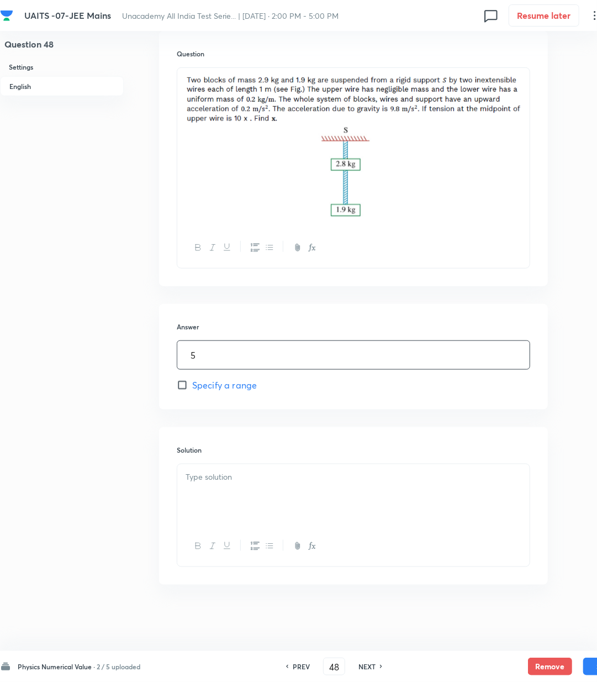
click at [230, 516] on div at bounding box center [353, 495] width 353 height 62
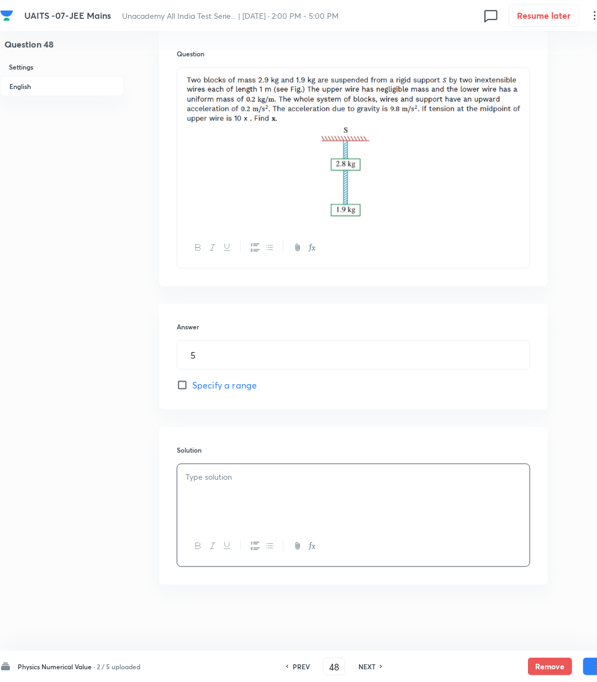
click at [219, 501] on div at bounding box center [353, 495] width 353 height 62
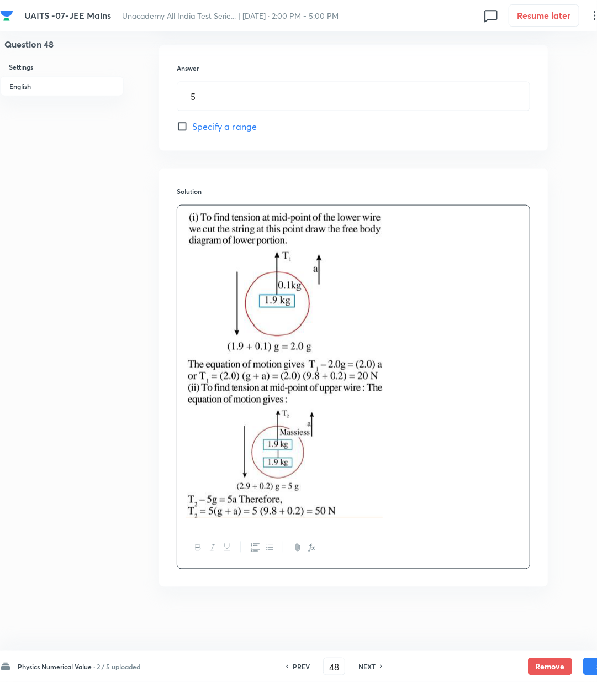
scroll to position [574, 0]
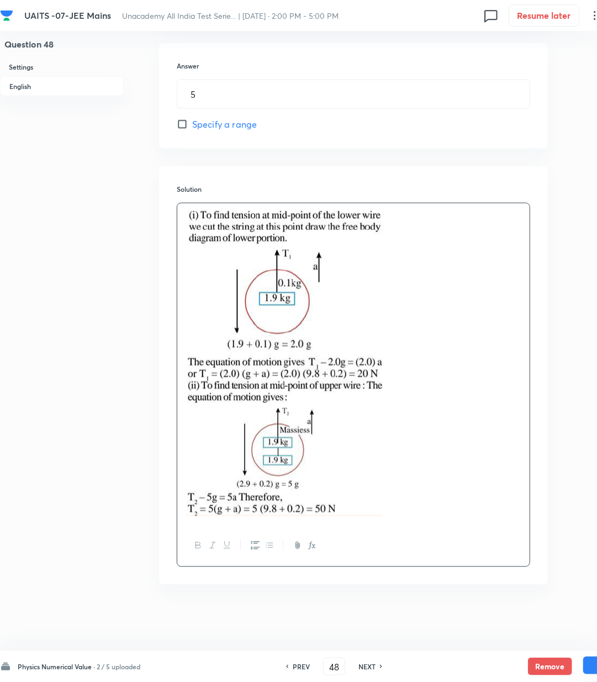
click at [588, 664] on button "Save" at bounding box center [606, 666] width 44 height 18
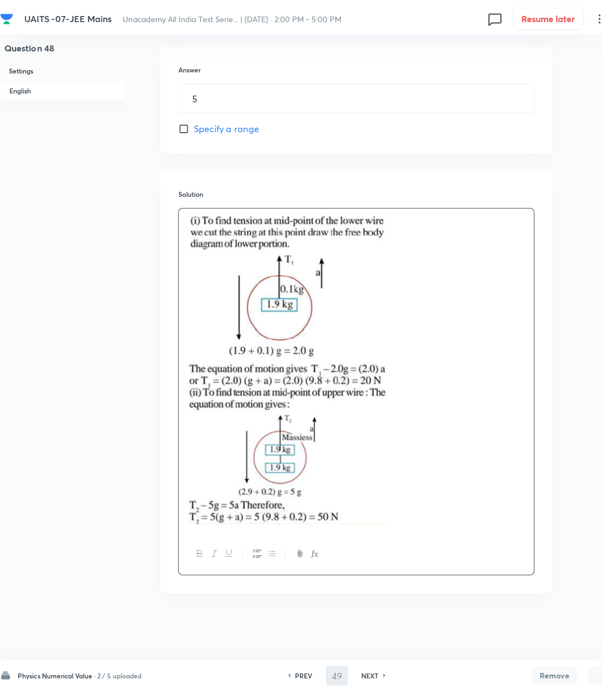
scroll to position [0, 0]
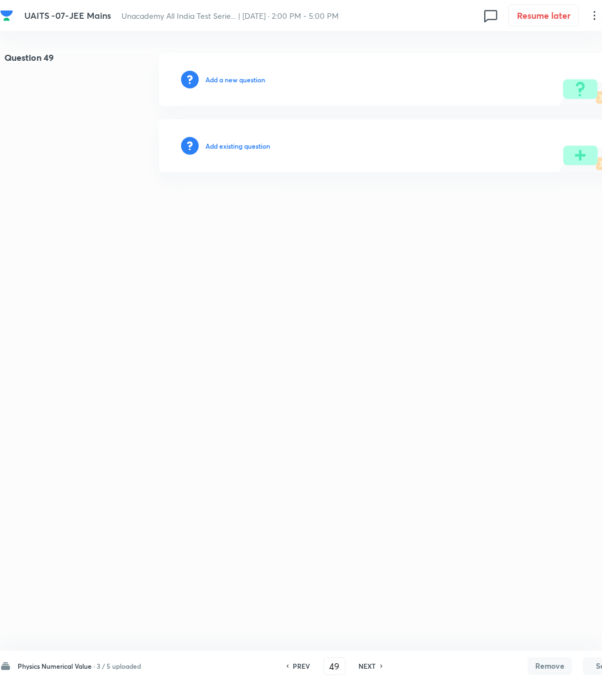
click at [246, 78] on h6 "Add a new question" at bounding box center [236, 80] width 60 height 10
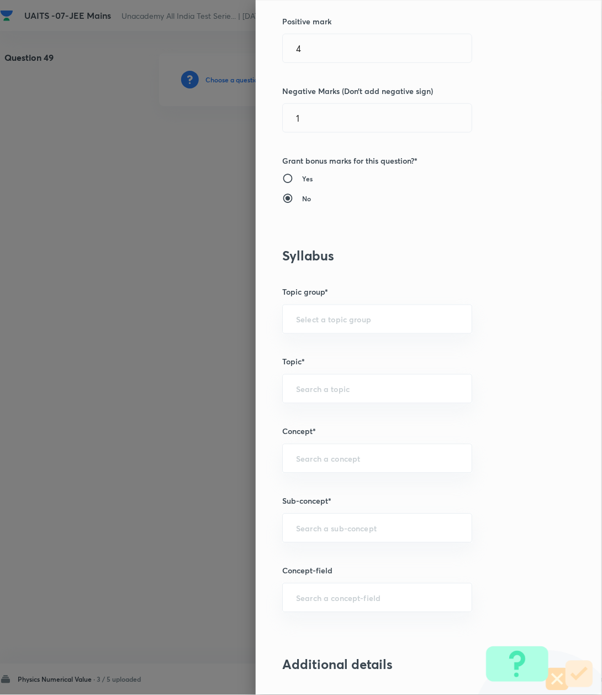
scroll to position [368, 0]
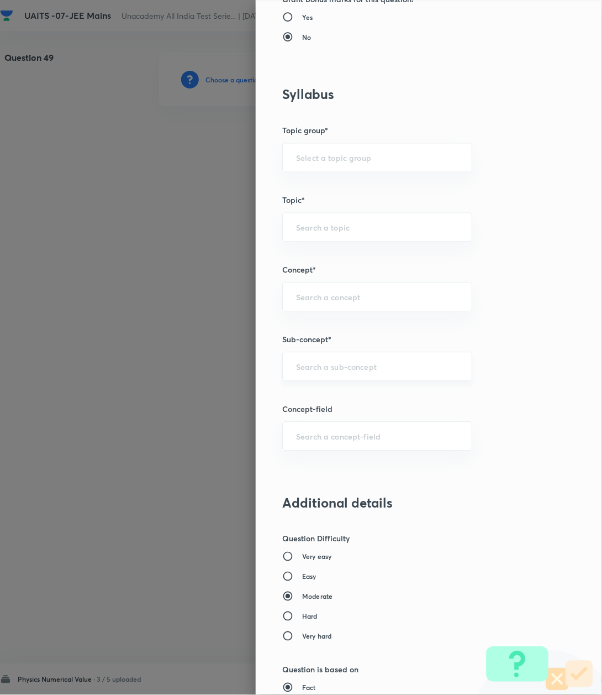
click at [319, 361] on div "​" at bounding box center [377, 366] width 190 height 29
paste input "Kinematics-2D"
click at [314, 399] on li "Kinematics-2D" at bounding box center [365, 400] width 188 height 20
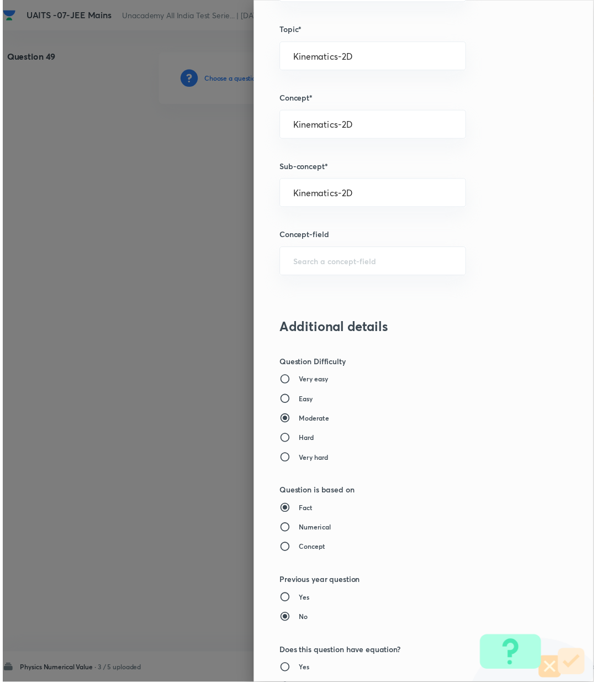
scroll to position [783, 0]
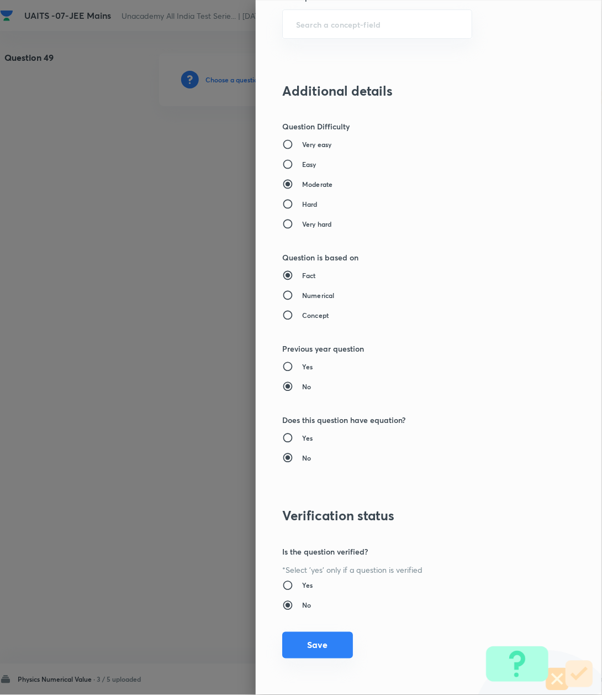
click at [307, 644] on button "Save" at bounding box center [317, 645] width 71 height 27
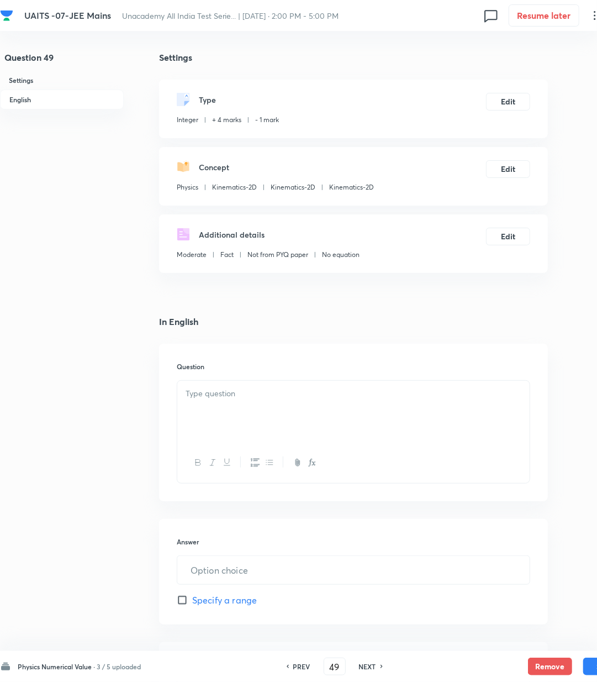
click at [218, 416] on div at bounding box center [353, 412] width 353 height 62
click at [235, 410] on div at bounding box center [353, 412] width 353 height 62
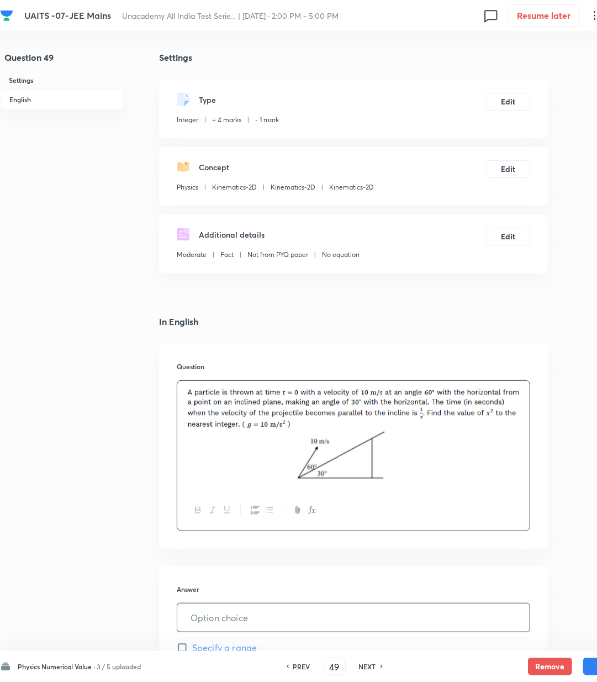
click at [232, 573] on div "Answer ​ Specify a range" at bounding box center [353, 619] width 389 height 106
click at [226, 615] on input "text" at bounding box center [353, 617] width 353 height 28
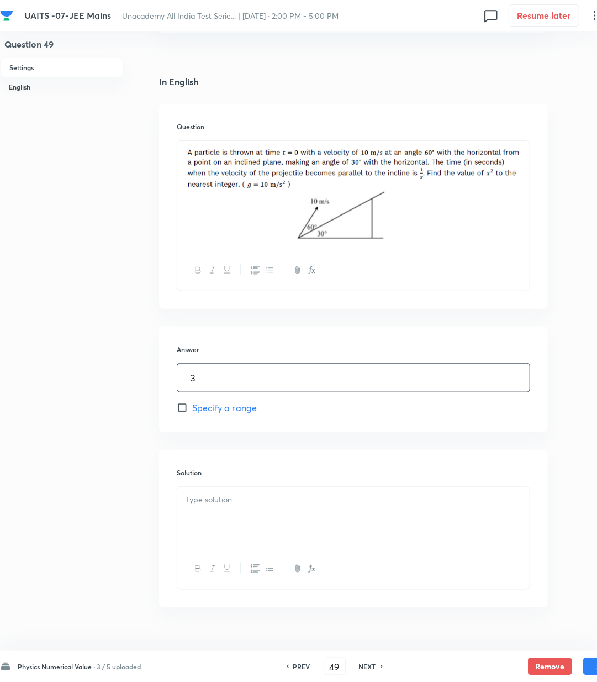
scroll to position [264, 0]
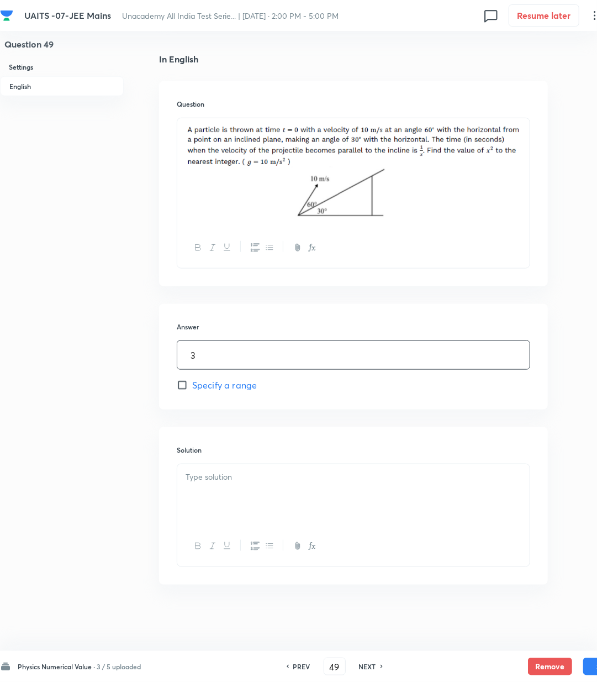
click at [216, 494] on div at bounding box center [353, 495] width 353 height 62
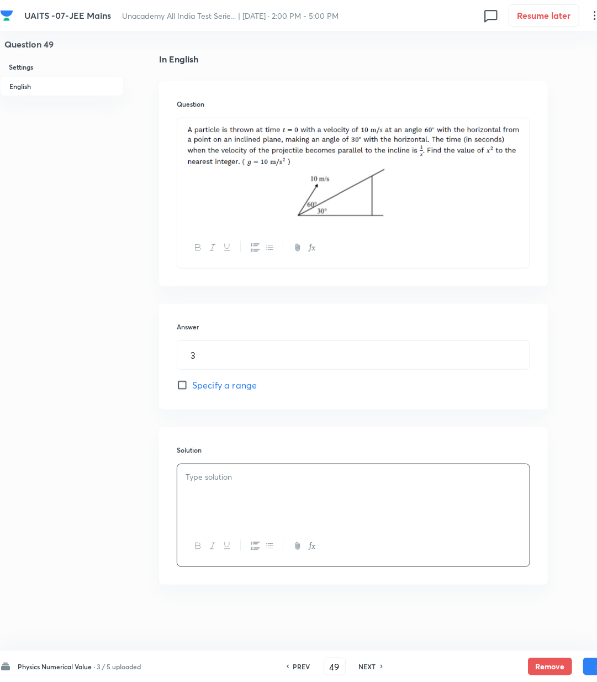
click at [244, 460] on div "Solution" at bounding box center [353, 506] width 389 height 158
click at [235, 481] on p at bounding box center [354, 477] width 336 height 13
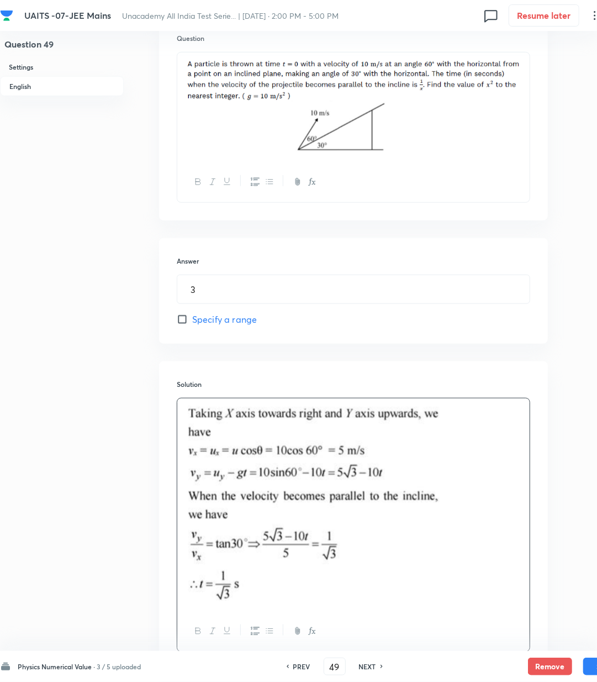
scroll to position [414, 0]
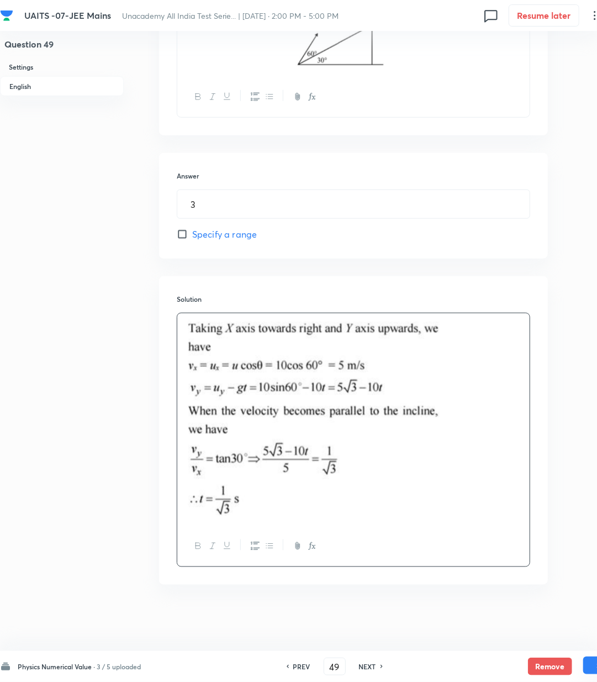
click at [589, 668] on button "Save" at bounding box center [606, 666] width 44 height 18
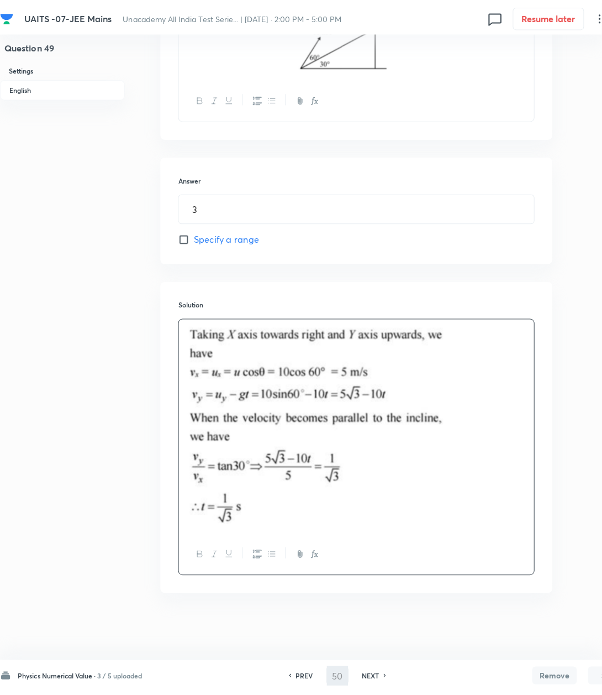
scroll to position [0, 0]
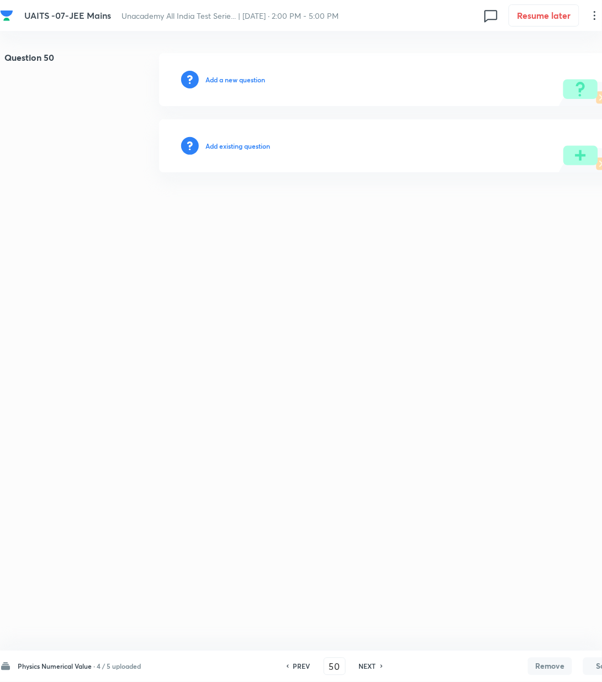
click at [232, 80] on h6 "Add a new question" at bounding box center [236, 80] width 60 height 10
click at [232, 80] on h6 "Choose a question type" at bounding box center [241, 80] width 71 height 10
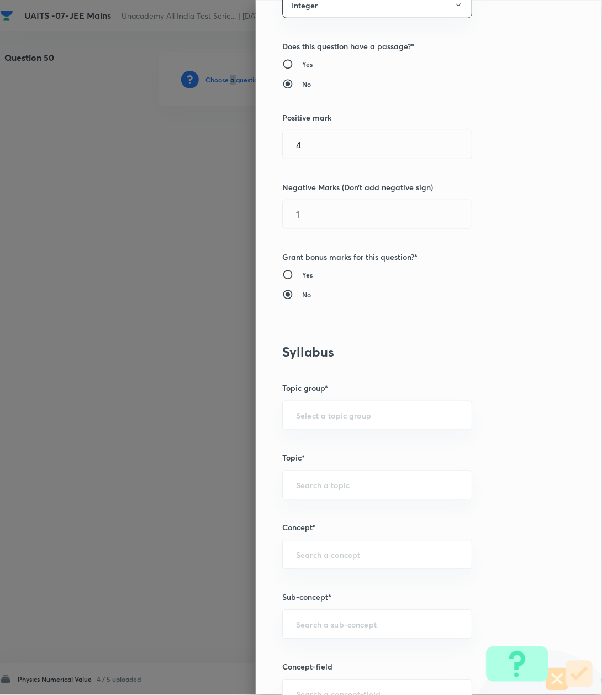
scroll to position [295, 0]
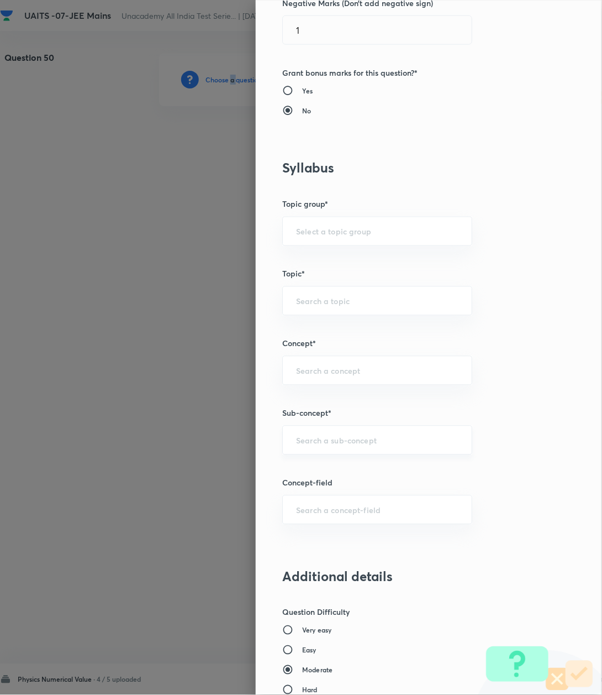
click at [303, 453] on div "​" at bounding box center [377, 440] width 190 height 29
paste input "Kinematics-2D"
click at [301, 472] on li "Kinematics-2D" at bounding box center [365, 473] width 188 height 20
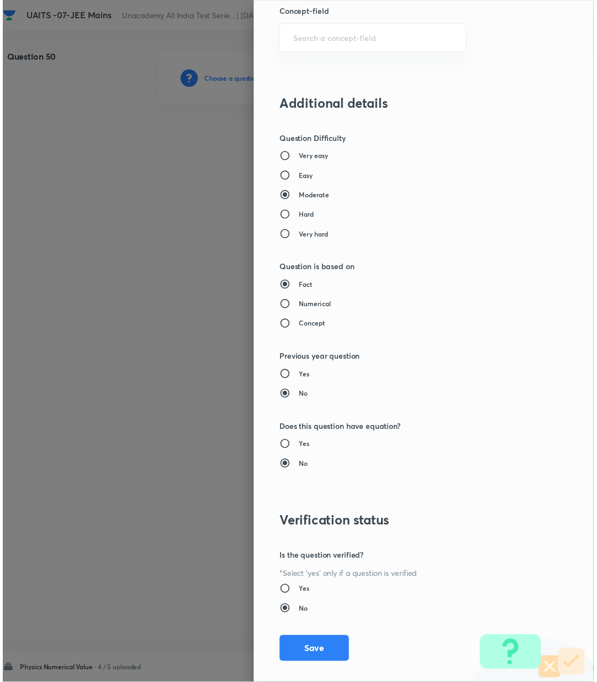
scroll to position [783, 0]
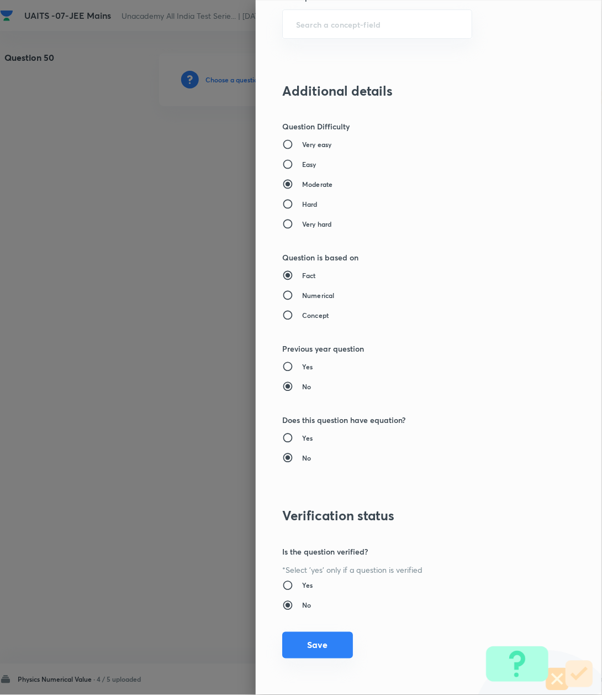
click at [311, 648] on button "Save" at bounding box center [317, 645] width 71 height 27
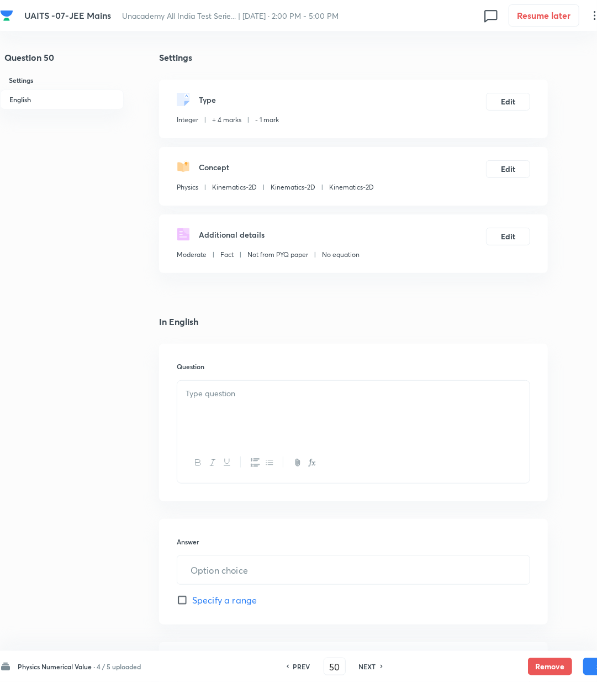
click at [210, 407] on div at bounding box center [353, 412] width 353 height 62
click at [218, 400] on p at bounding box center [354, 393] width 336 height 13
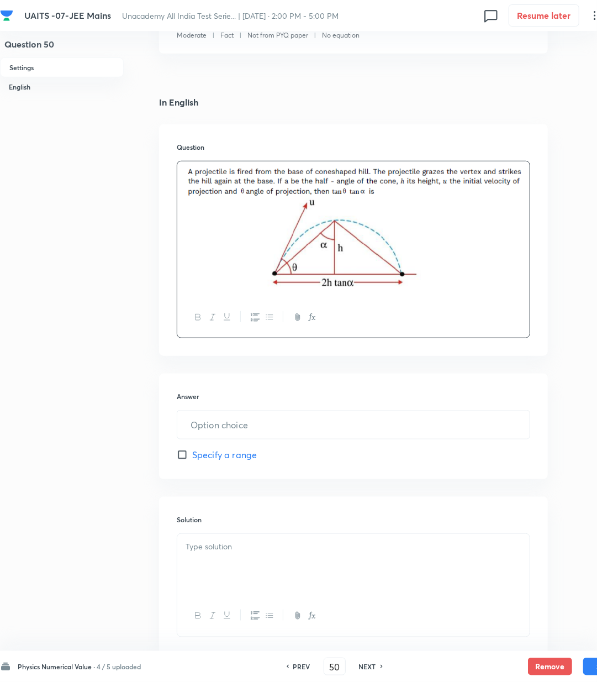
scroll to position [221, 0]
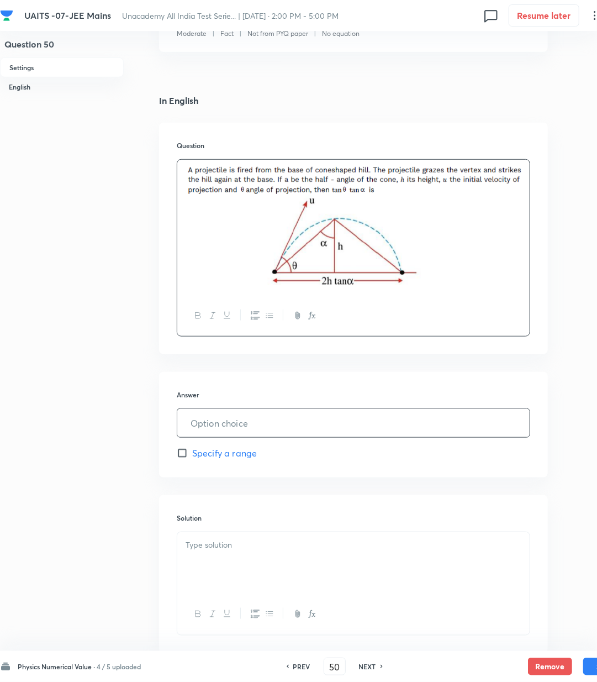
click at [219, 423] on input "text" at bounding box center [353, 423] width 353 height 28
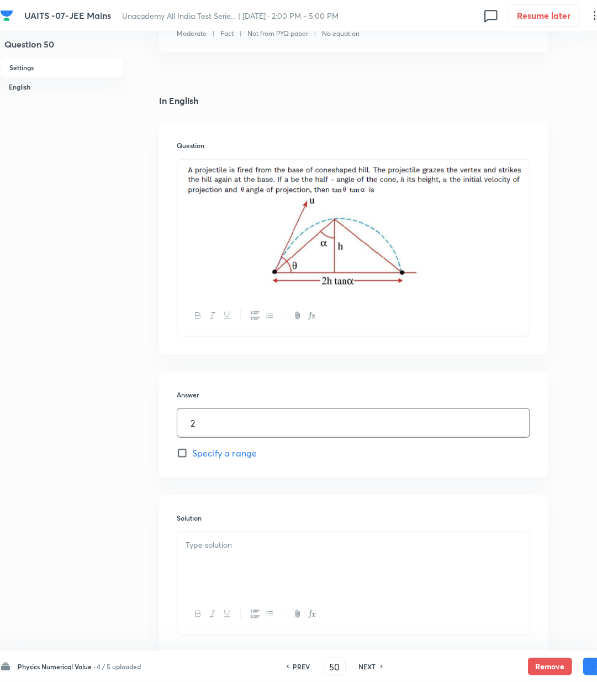
click at [225, 589] on div at bounding box center [353, 563] width 353 height 62
click at [197, 563] on div at bounding box center [353, 563] width 353 height 62
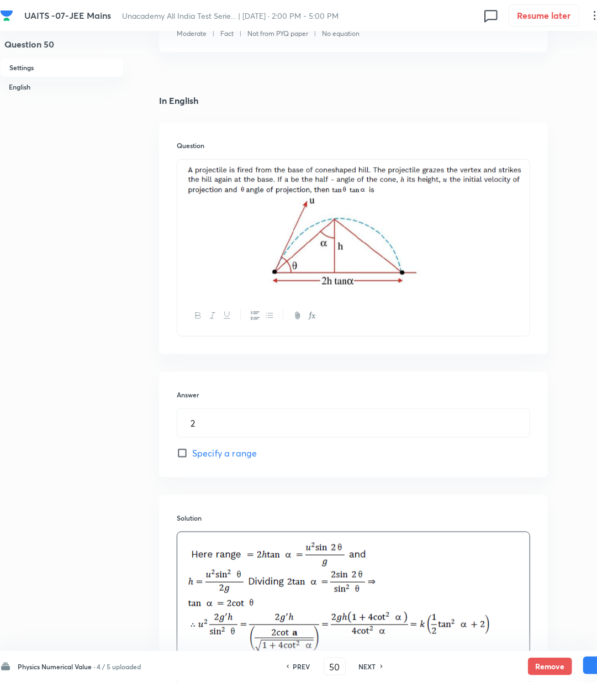
click at [592, 664] on button "Save" at bounding box center [606, 666] width 44 height 18
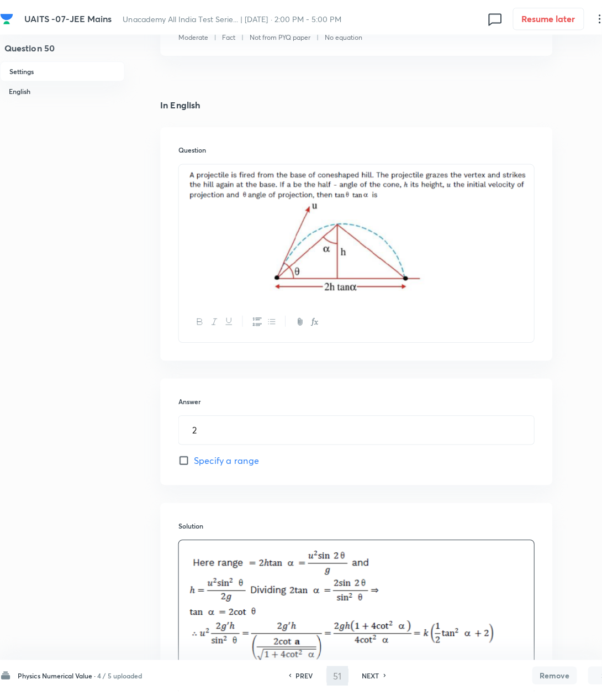
scroll to position [0, 0]
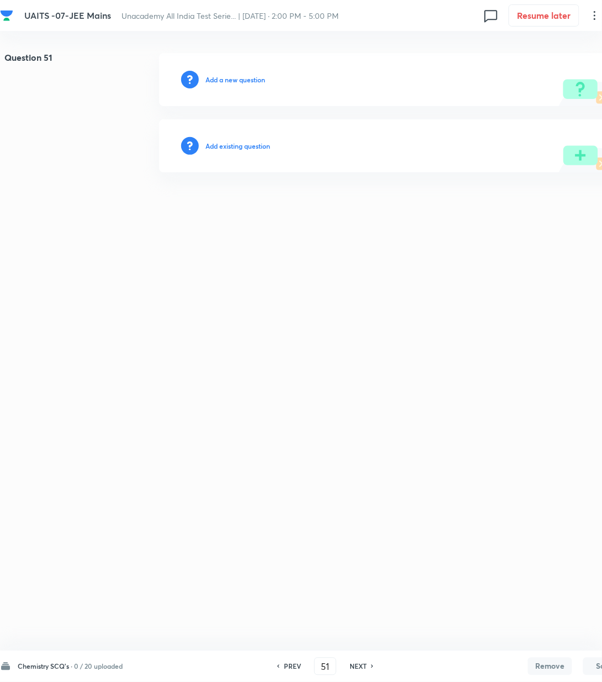
click at [234, 75] on h6 "Add a new question" at bounding box center [236, 80] width 60 height 10
click at [229, 76] on h6 "Choose a question type" at bounding box center [241, 80] width 71 height 10
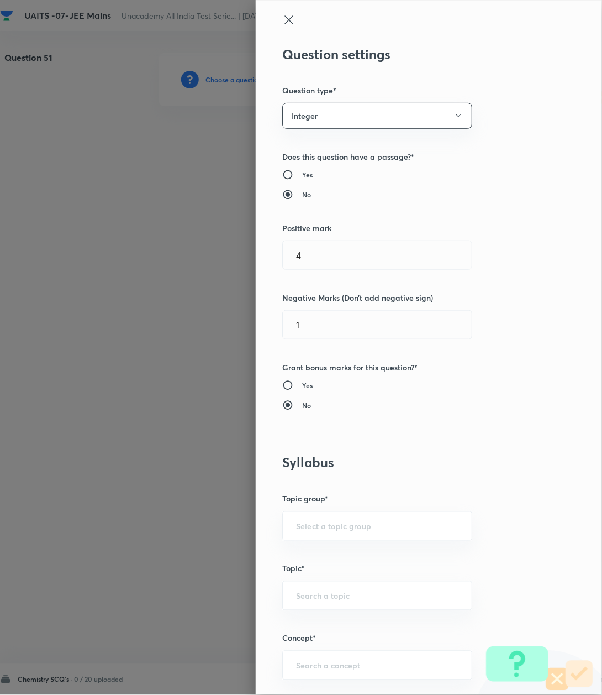
scroll to position [368, 0]
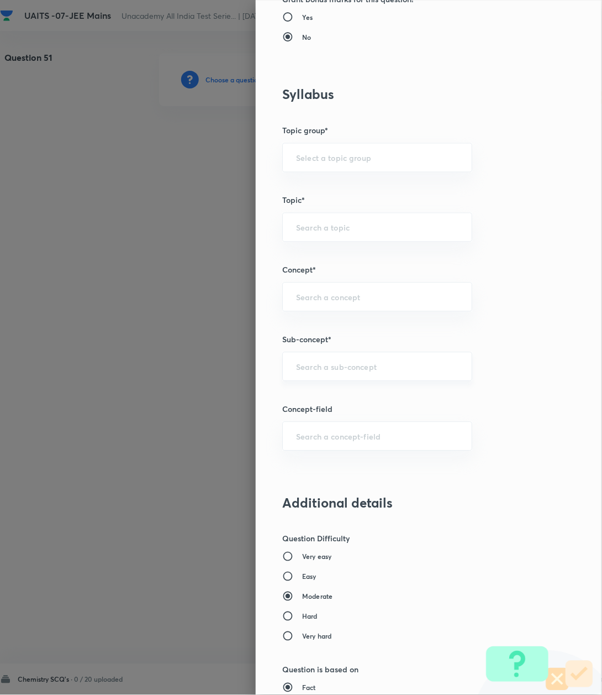
click at [322, 365] on input "text" at bounding box center [377, 366] width 162 height 11
paste input "Kinematics-2D"
click at [310, 363] on input "text" at bounding box center [377, 366] width 162 height 11
paste input "Atomic Structure"
click at [321, 399] on li "Atomic Structure" at bounding box center [365, 400] width 188 height 20
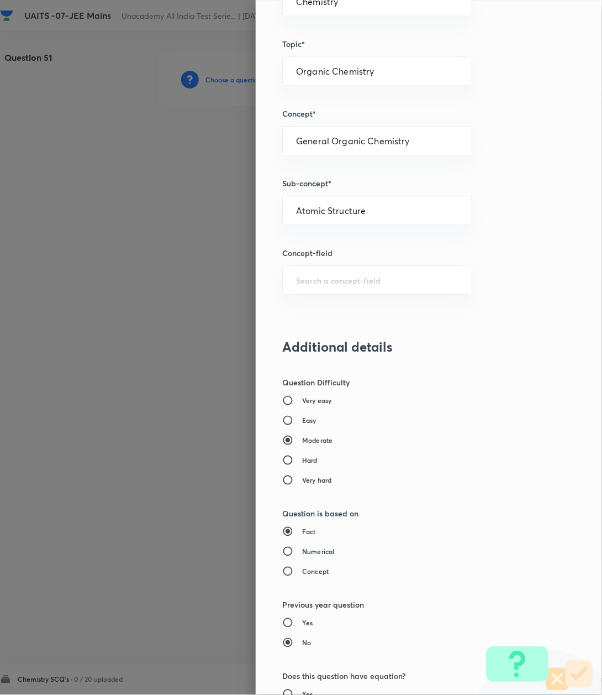
scroll to position [783, 0]
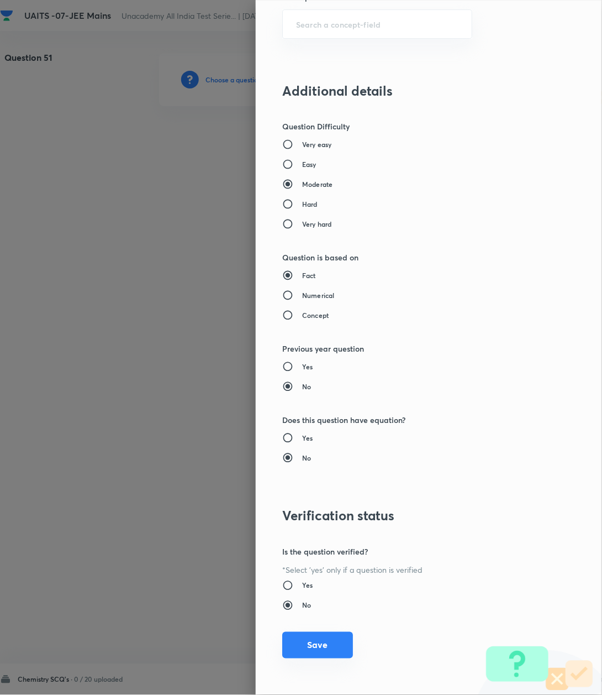
click at [306, 641] on button "Save" at bounding box center [317, 645] width 71 height 27
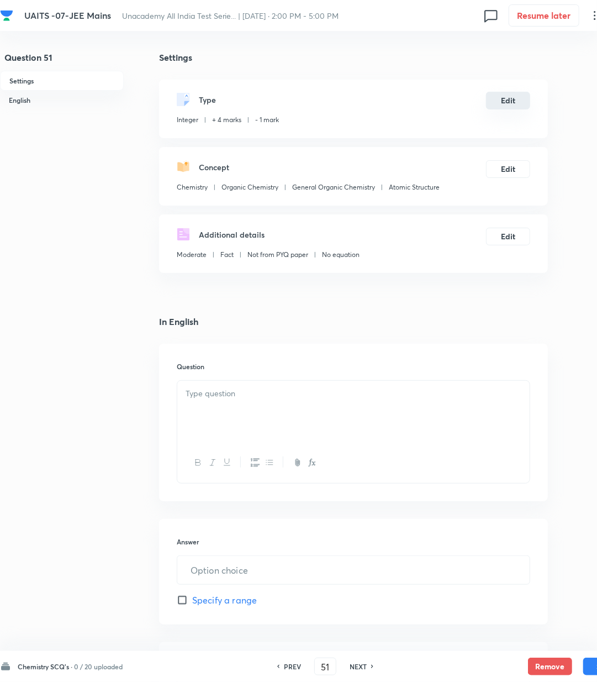
click at [511, 96] on button "Edit" at bounding box center [508, 101] width 44 height 18
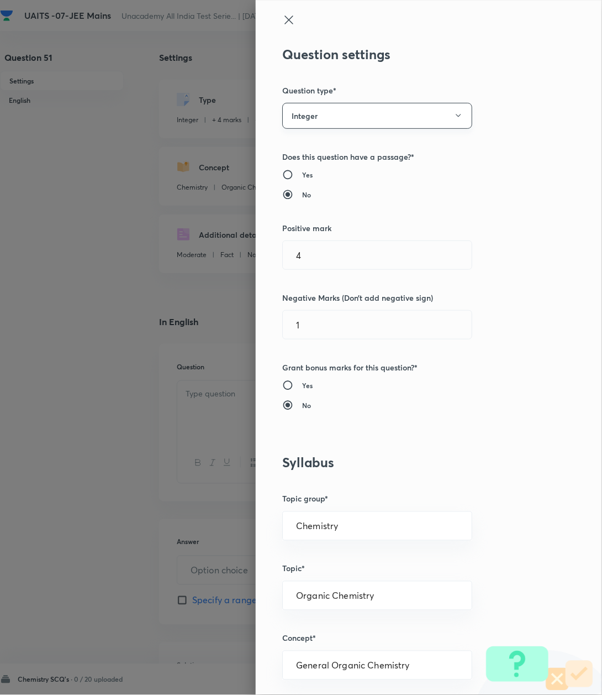
click at [300, 117] on button "Integer" at bounding box center [377, 116] width 190 height 26
click at [301, 149] on span "Single choice correct" at bounding box center [365, 150] width 176 height 12
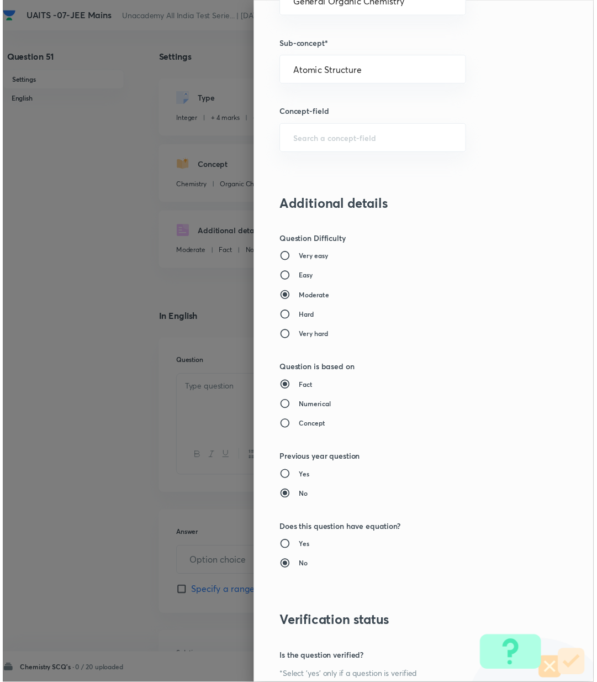
scroll to position [847, 0]
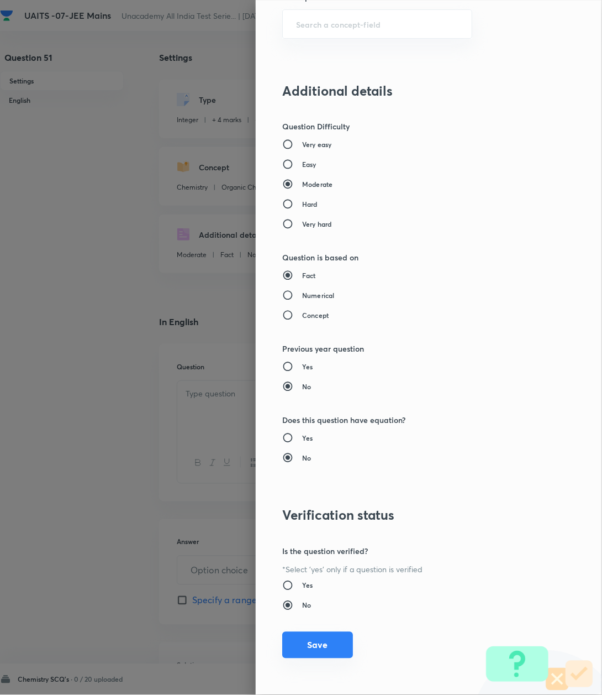
click at [299, 650] on button "Save" at bounding box center [317, 645] width 71 height 27
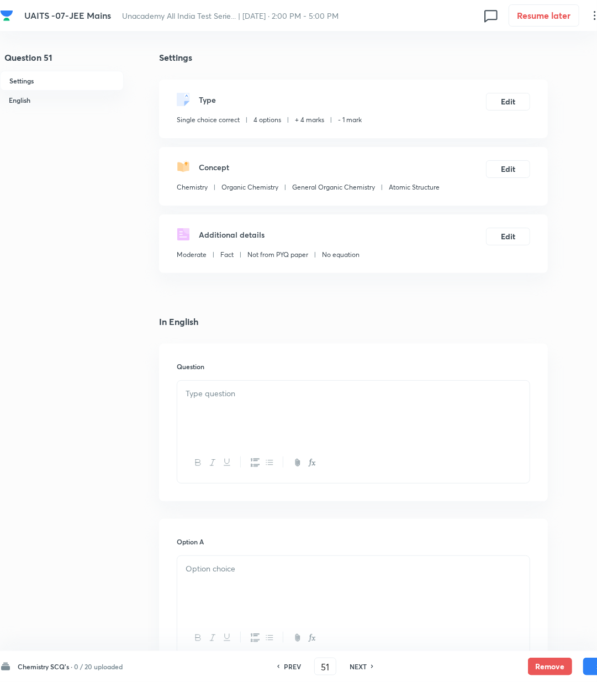
click at [221, 419] on div at bounding box center [353, 412] width 353 height 62
click at [272, 408] on div at bounding box center [353, 412] width 353 height 62
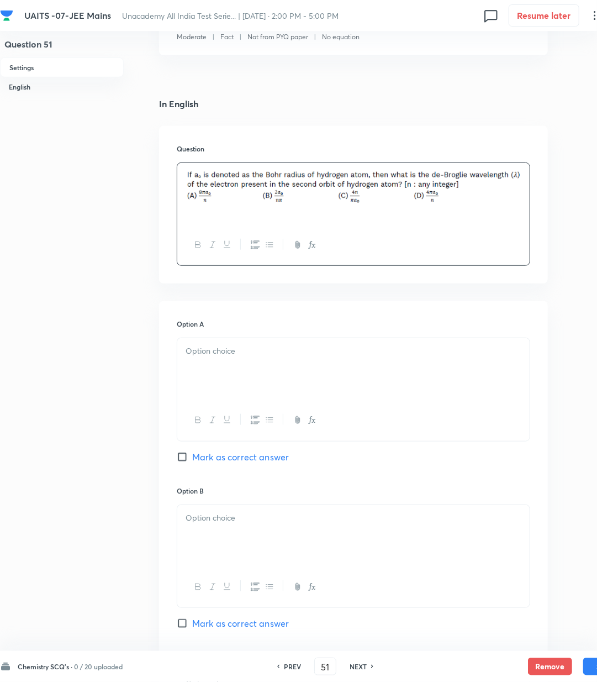
scroll to position [221, 0]
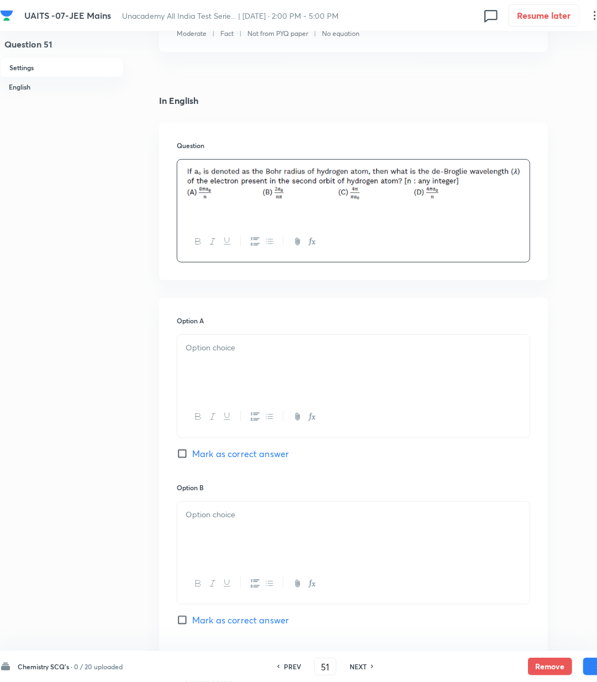
click at [225, 377] on div at bounding box center [353, 366] width 353 height 62
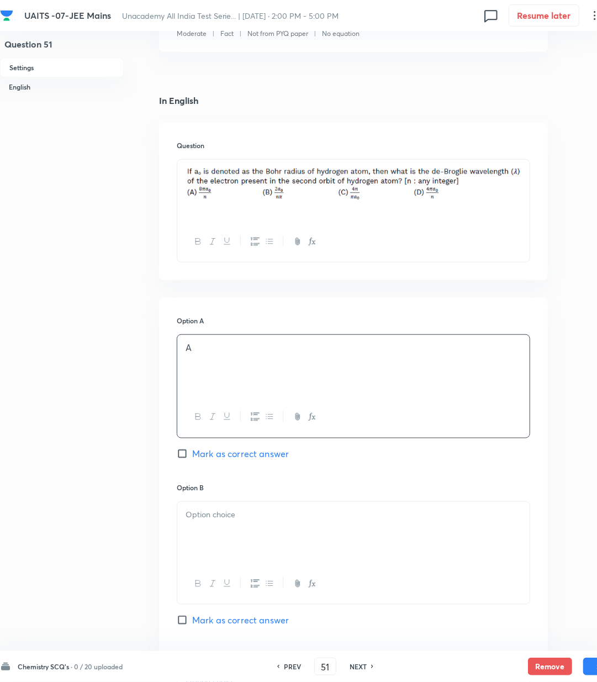
drag, startPoint x: 217, startPoint y: 452, endPoint x: 204, endPoint y: 510, distance: 58.7
click at [217, 455] on span "Mark as correct answer" at bounding box center [240, 453] width 97 height 13
click at [192, 455] on input "Mark as correct answer" at bounding box center [184, 453] width 15 height 11
click at [204, 511] on p at bounding box center [354, 514] width 336 height 13
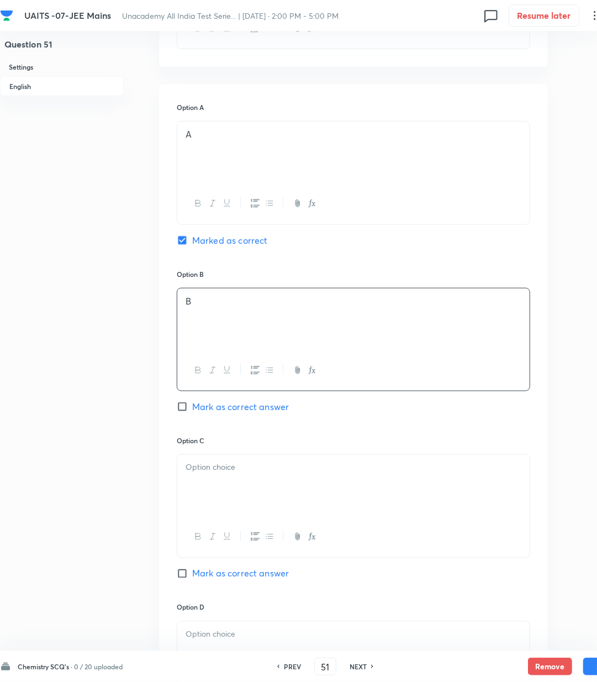
scroll to position [442, 0]
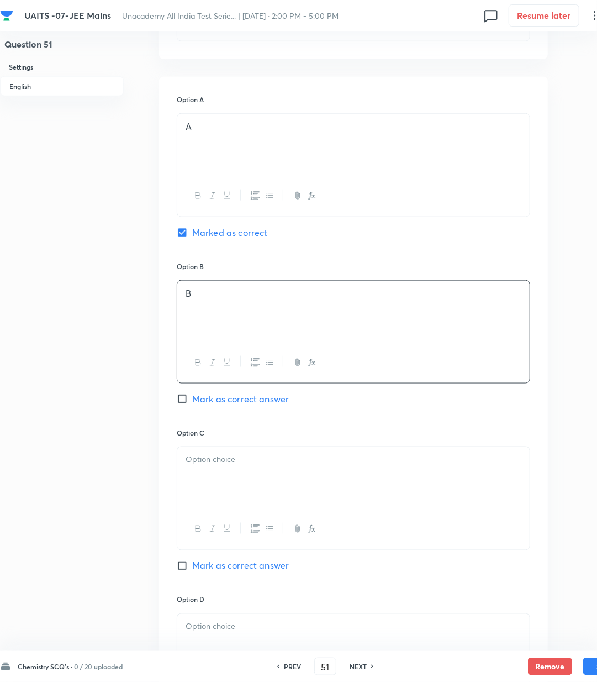
click at [211, 481] on div at bounding box center [353, 478] width 353 height 62
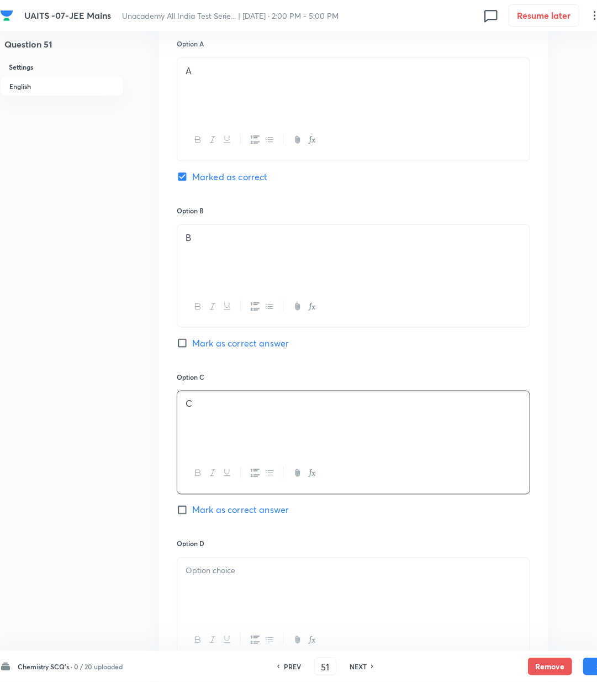
scroll to position [589, 0]
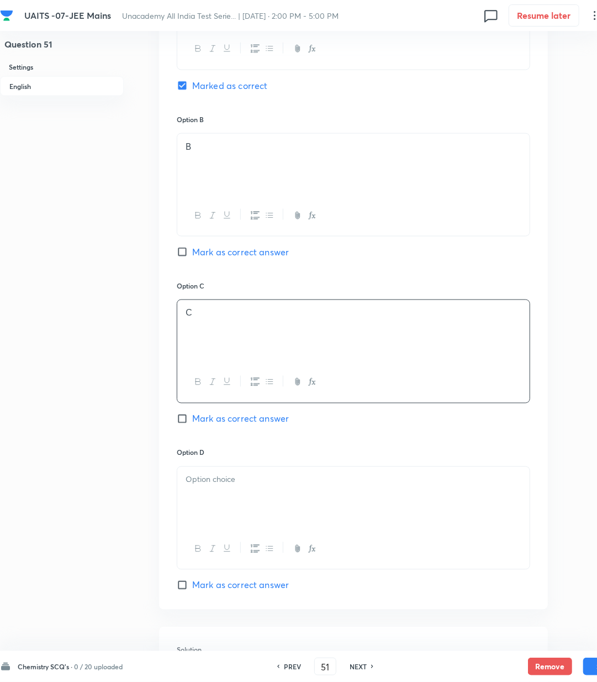
click at [217, 503] on div at bounding box center [353, 498] width 353 height 62
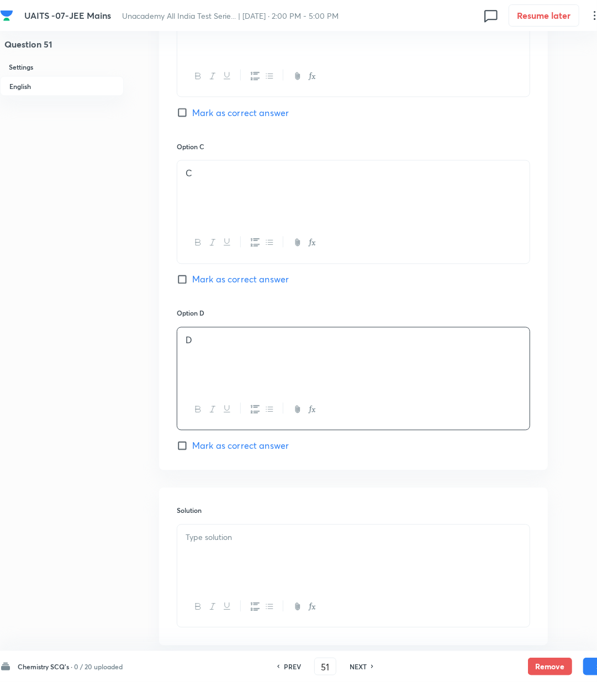
scroll to position [737, 0]
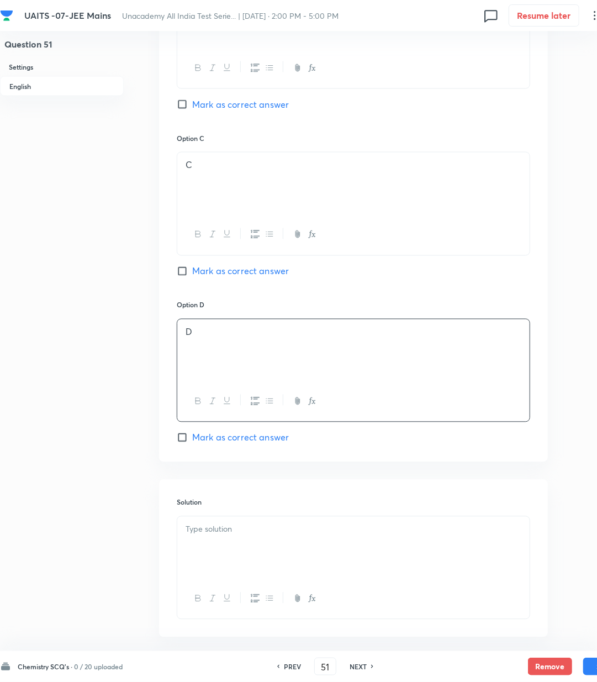
click at [227, 556] on div at bounding box center [353, 548] width 353 height 62
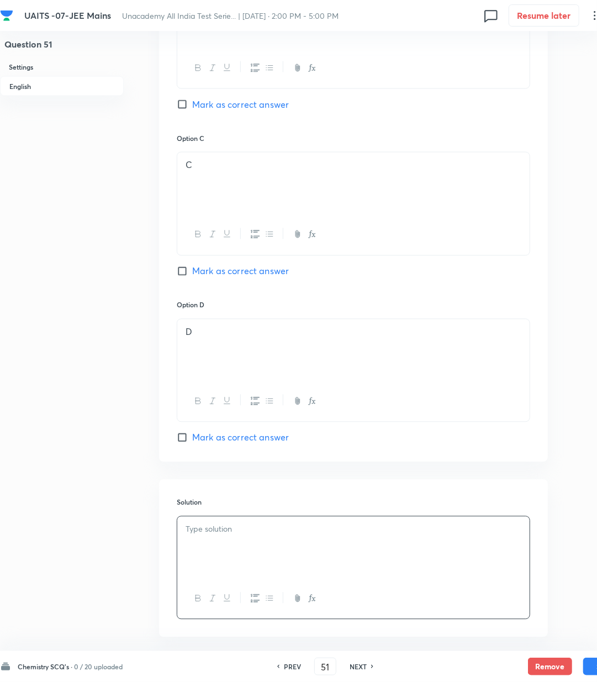
click at [234, 536] on p at bounding box center [354, 529] width 336 height 13
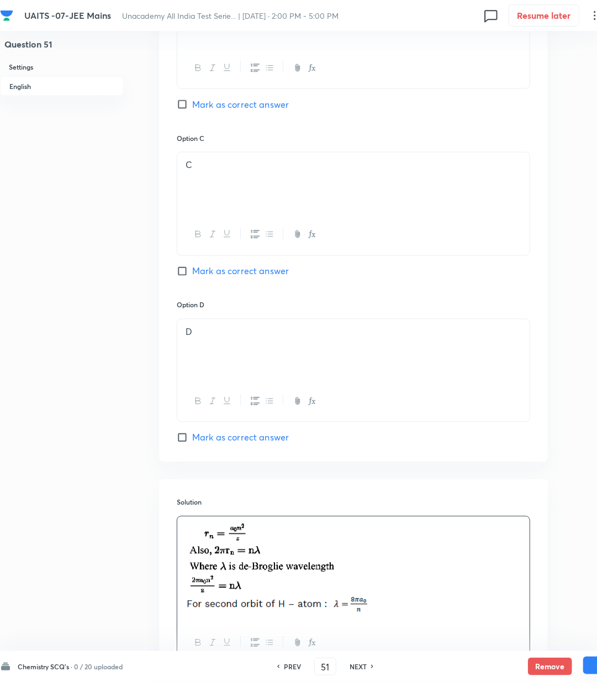
click at [591, 669] on button "Save" at bounding box center [606, 666] width 44 height 18
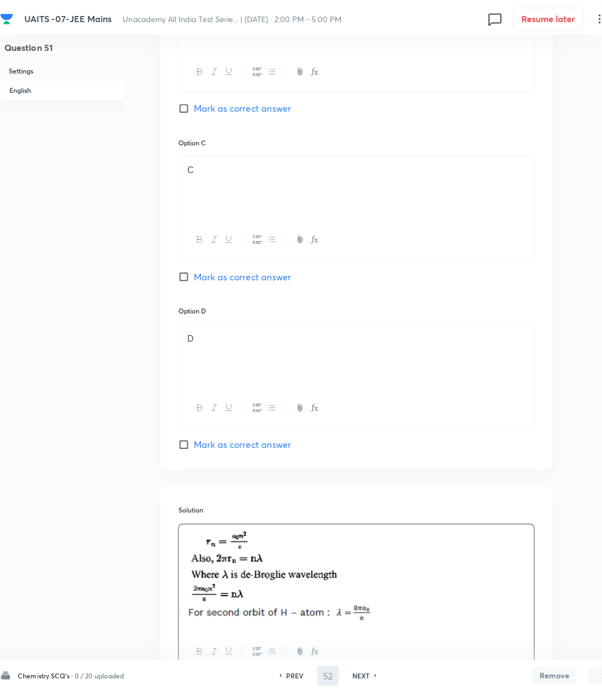
scroll to position [0, 0]
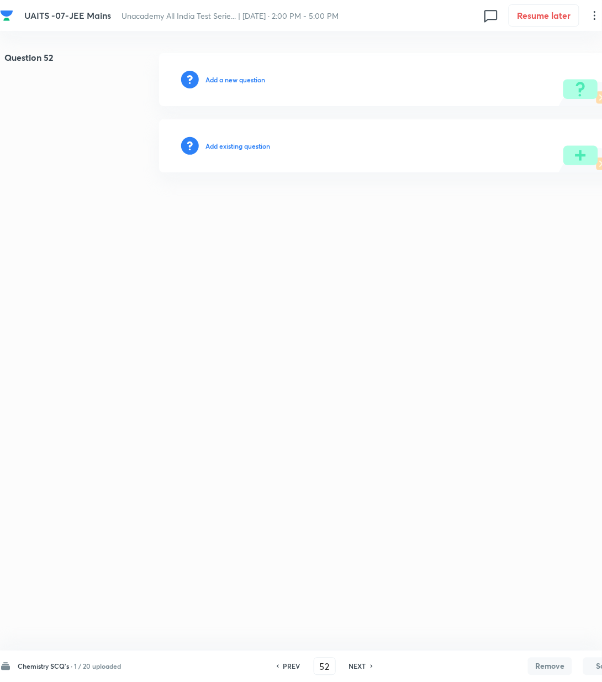
click at [242, 82] on h6 "Add a new question" at bounding box center [236, 80] width 60 height 10
click at [242, 82] on h6 "Choose a question type" at bounding box center [241, 80] width 71 height 10
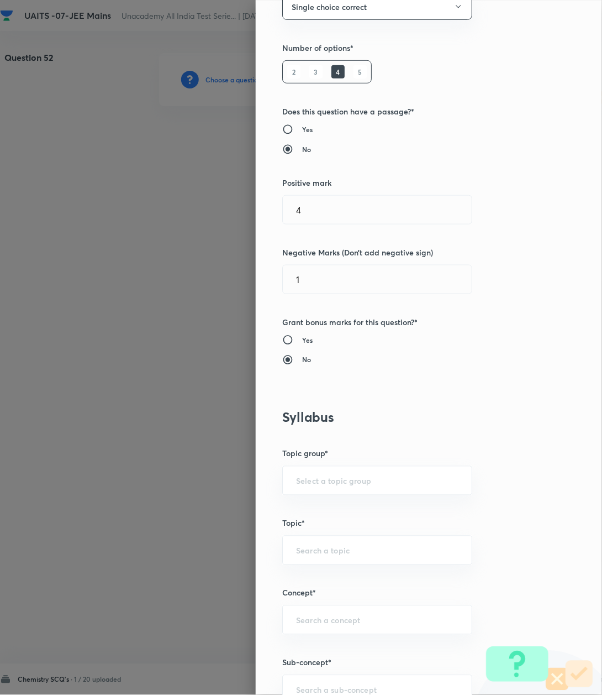
scroll to position [368, 0]
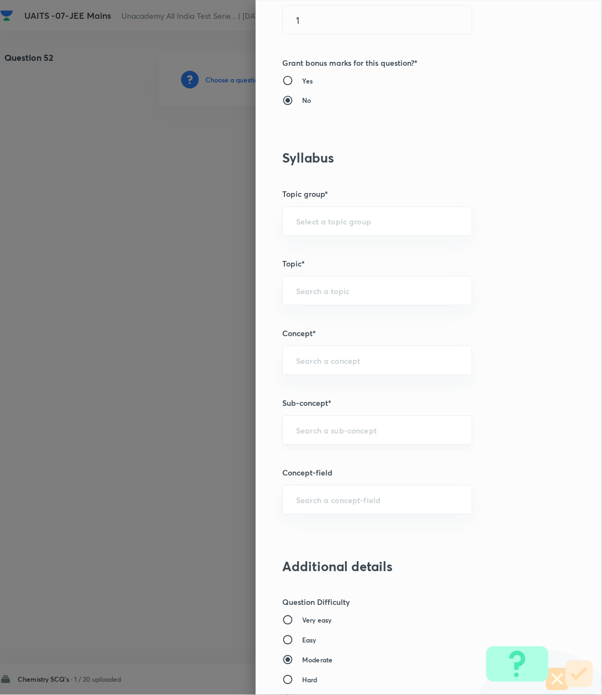
click at [311, 443] on div "​" at bounding box center [377, 430] width 190 height 29
paste input "Atomic Structure"
click at [307, 465] on li "Atomic Structure" at bounding box center [365, 463] width 188 height 20
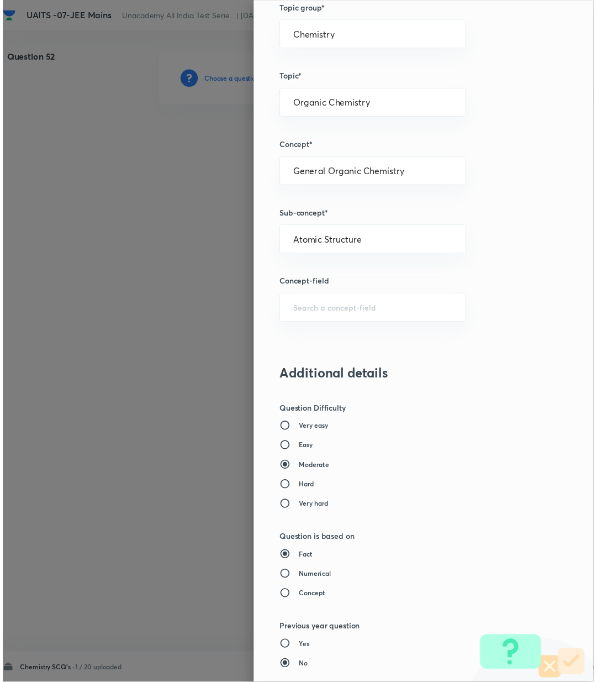
scroll to position [810, 0]
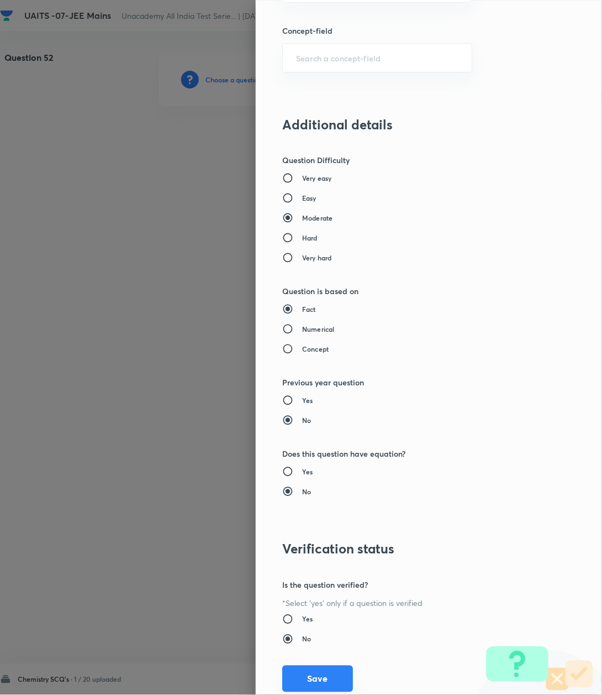
click at [308, 679] on button "Save" at bounding box center [317, 678] width 71 height 27
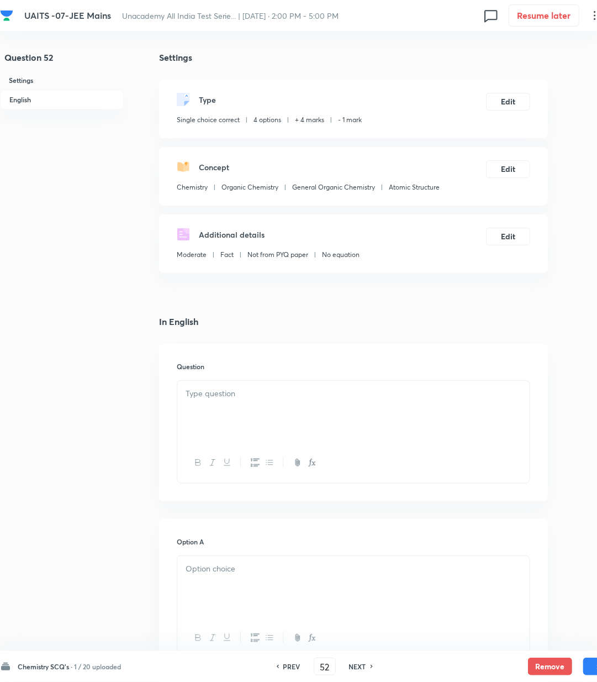
click at [235, 432] on div at bounding box center [353, 412] width 353 height 62
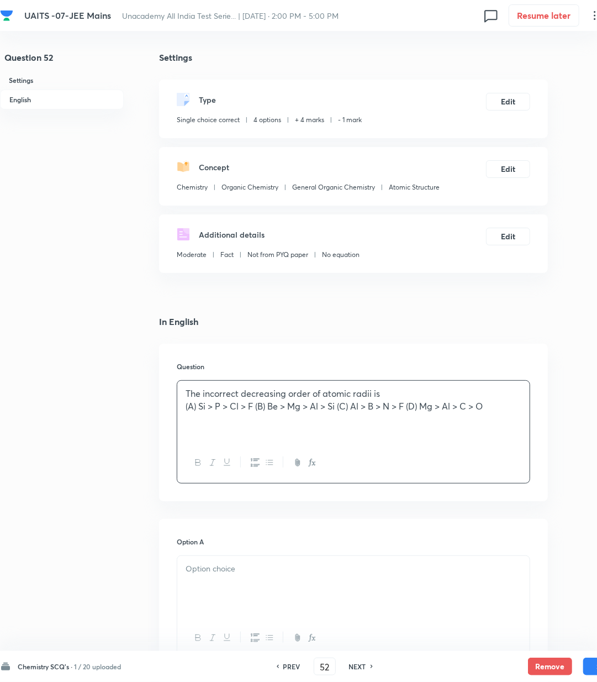
click at [257, 406] on p "(A) Si > P > Cl > F (B) Be > Mg > Al > Si (C) Al > B > N > F (D) Mg > Al > C > O" at bounding box center [354, 406] width 336 height 13
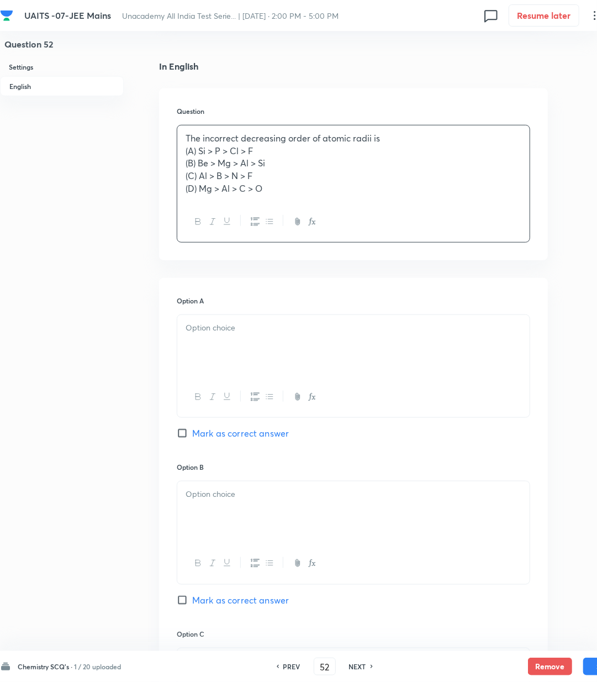
scroll to position [295, 0]
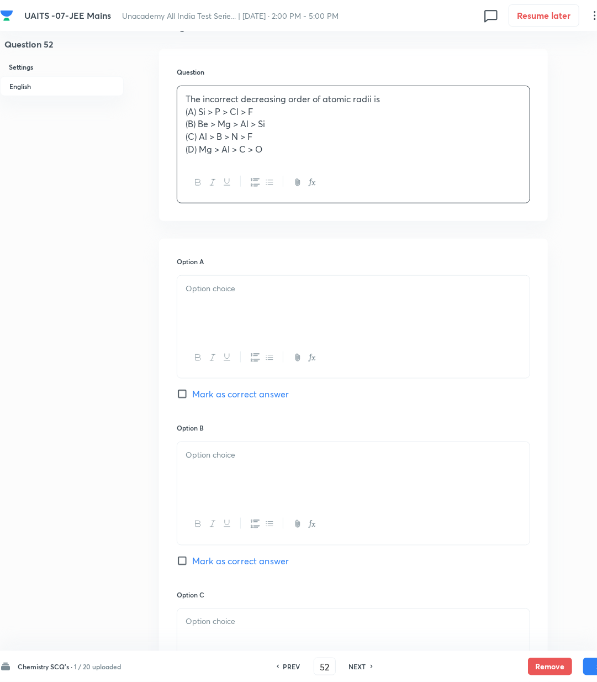
click at [214, 297] on div at bounding box center [353, 307] width 353 height 62
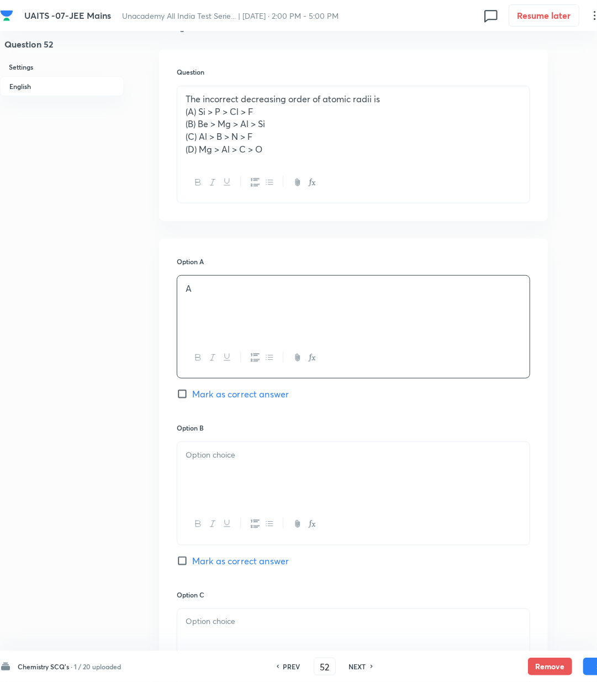
click at [190, 492] on div at bounding box center [353, 473] width 353 height 62
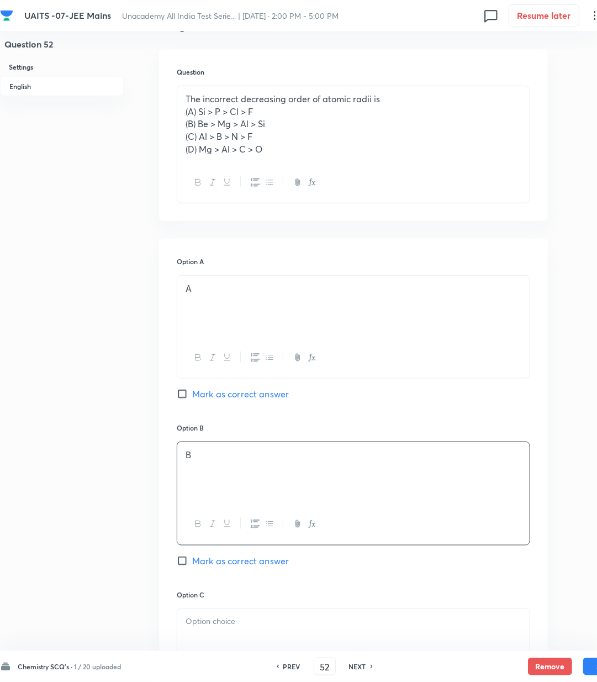
click at [202, 565] on span "Mark as correct answer" at bounding box center [240, 560] width 97 height 13
click at [192, 565] on input "Mark as correct answer" at bounding box center [184, 560] width 15 height 11
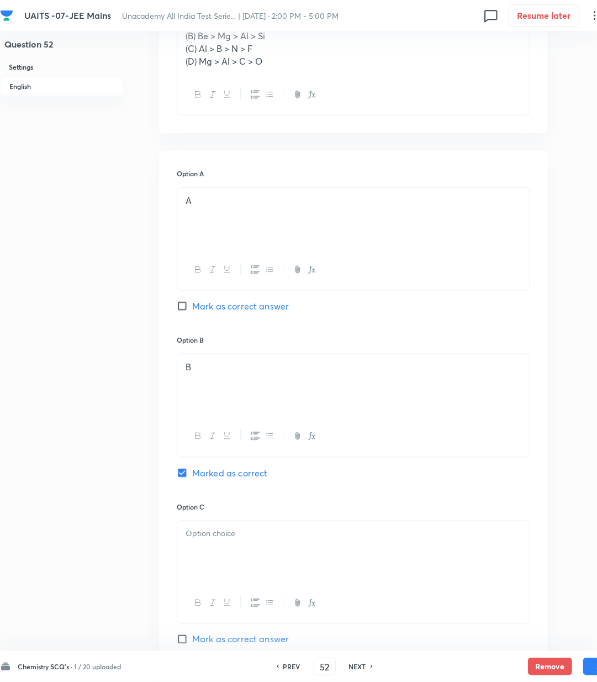
scroll to position [516, 0]
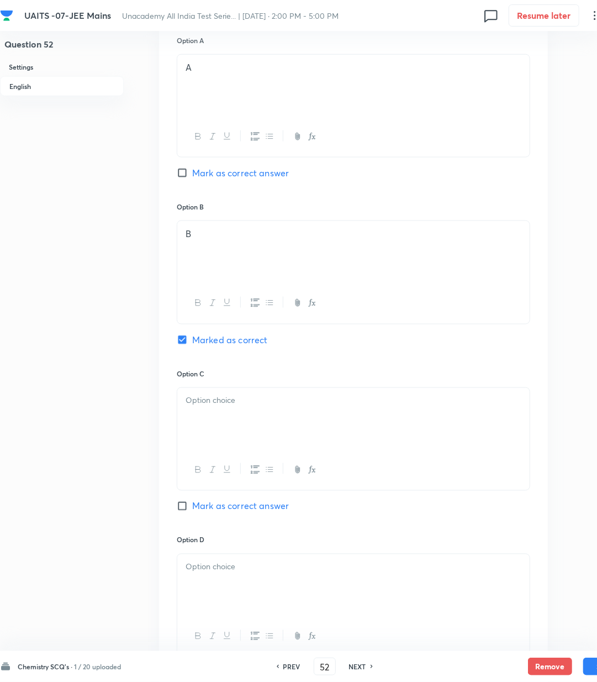
drag, startPoint x: 224, startPoint y: 381, endPoint x: 226, endPoint y: 392, distance: 11.2
click at [224, 390] on div "Option C Mark as correct answer" at bounding box center [354, 452] width 354 height 166
click at [226, 410] on div at bounding box center [353, 419] width 353 height 62
click at [226, 590] on div at bounding box center [353, 585] width 353 height 62
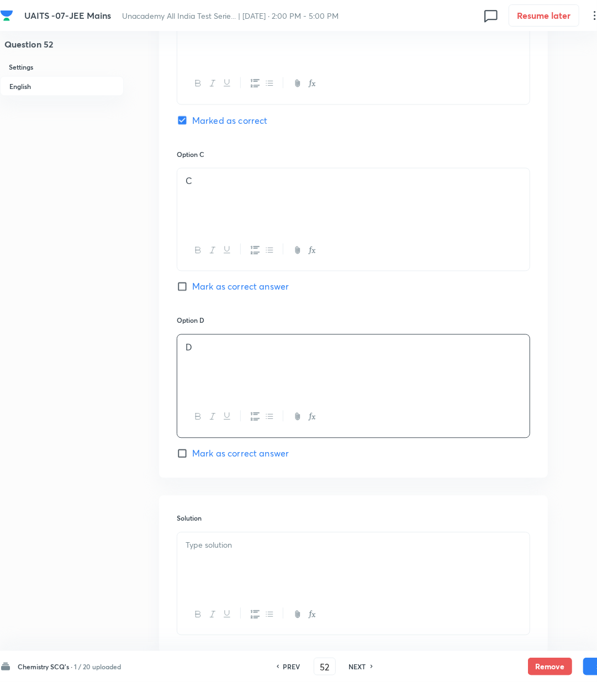
scroll to position [737, 0]
click at [229, 561] on div at bounding box center [353, 562] width 353 height 62
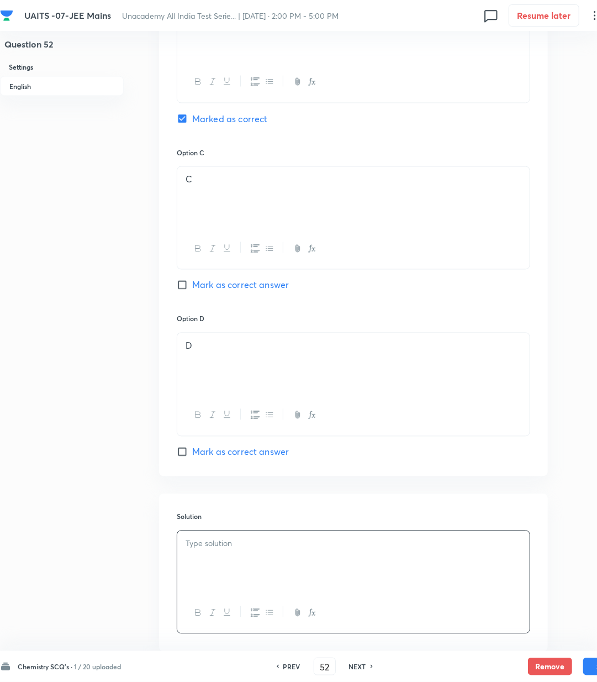
click at [295, 577] on div at bounding box center [353, 562] width 353 height 62
click at [584, 671] on button "Save" at bounding box center [606, 666] width 44 height 18
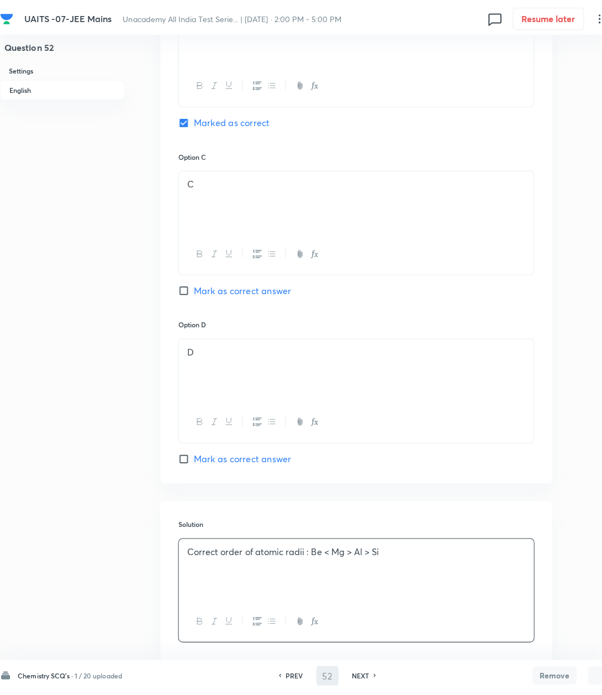
scroll to position [0, 0]
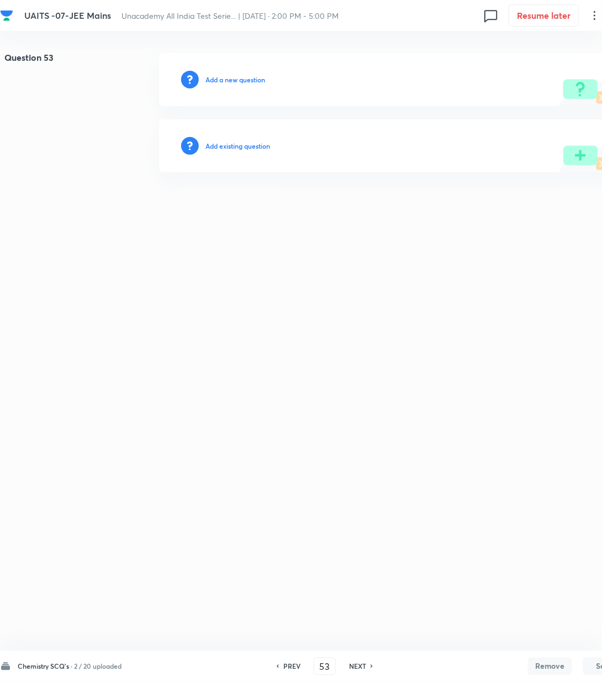
click at [248, 80] on h6 "Add a new question" at bounding box center [236, 80] width 60 height 10
click at [248, 80] on h6 "Choose a question type" at bounding box center [241, 80] width 71 height 10
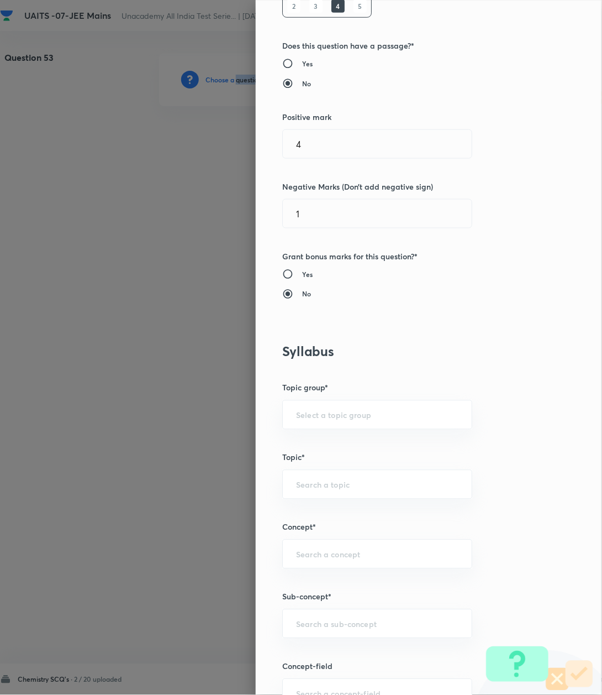
scroll to position [442, 0]
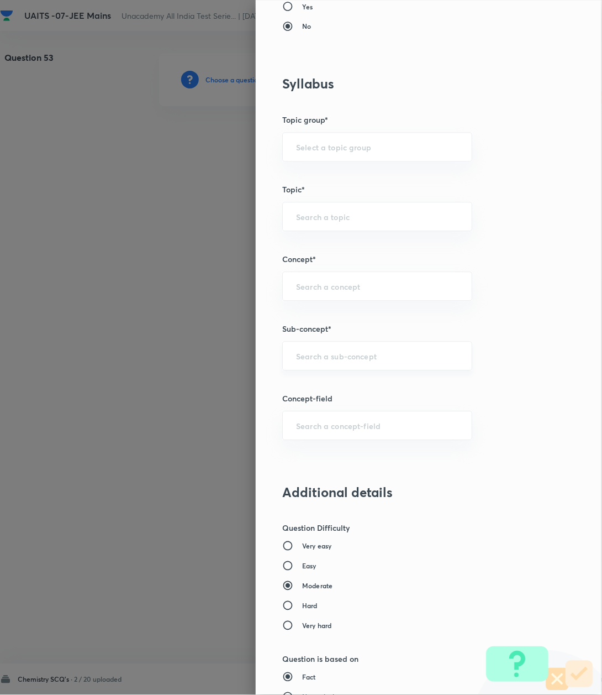
click at [306, 356] on input "text" at bounding box center [377, 356] width 162 height 11
paste input "Atomic Structure"
click at [308, 387] on li "Atomic Structure" at bounding box center [365, 390] width 188 height 20
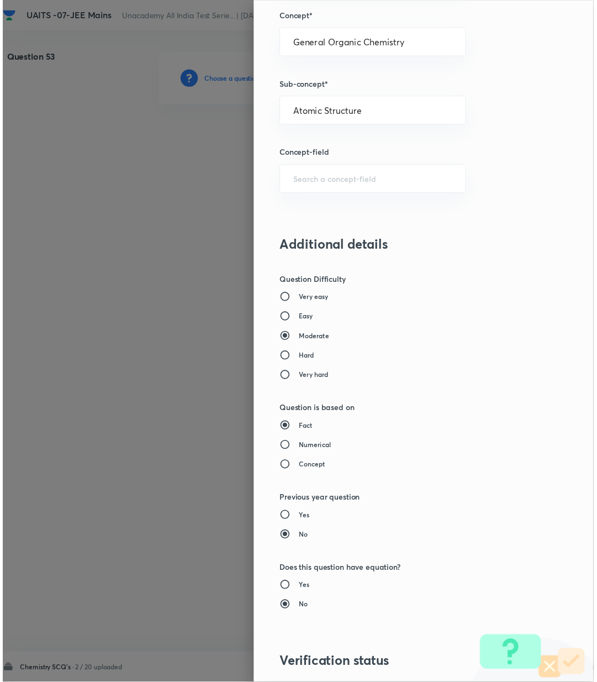
scroll to position [847, 0]
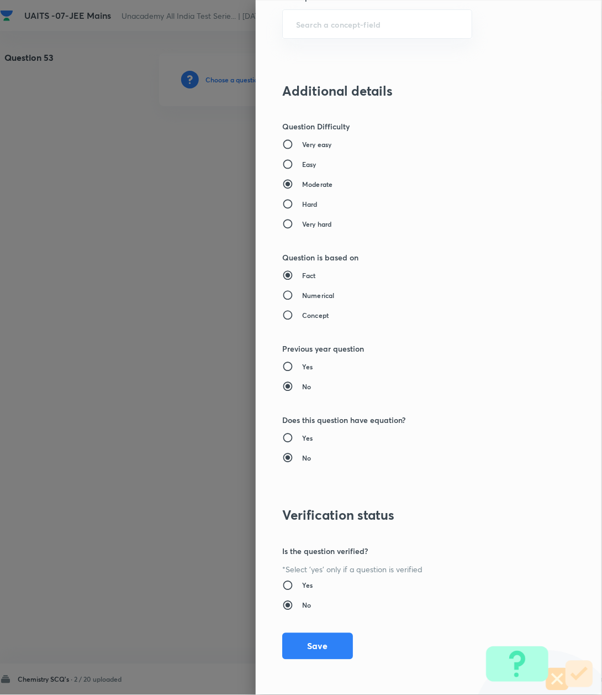
click at [308, 662] on div "Question settings Question type* Single choice correct Number of options* 2 3 4…" at bounding box center [429, 347] width 347 height 695
click at [312, 652] on button "Save" at bounding box center [317, 645] width 71 height 27
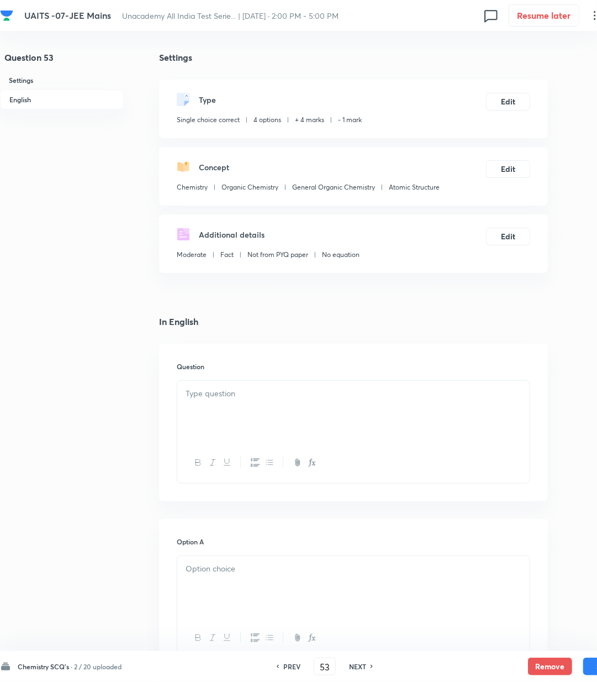
click at [211, 416] on div at bounding box center [353, 412] width 353 height 62
click at [240, 390] on p at bounding box center [354, 393] width 336 height 13
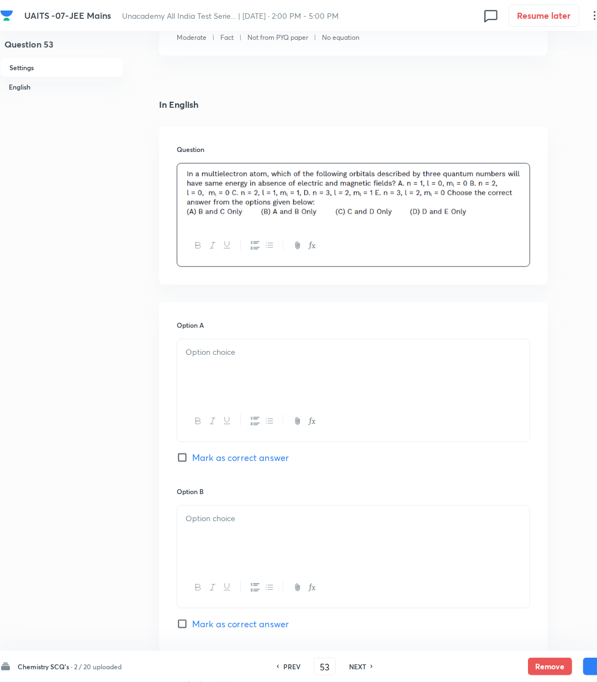
scroll to position [221, 0]
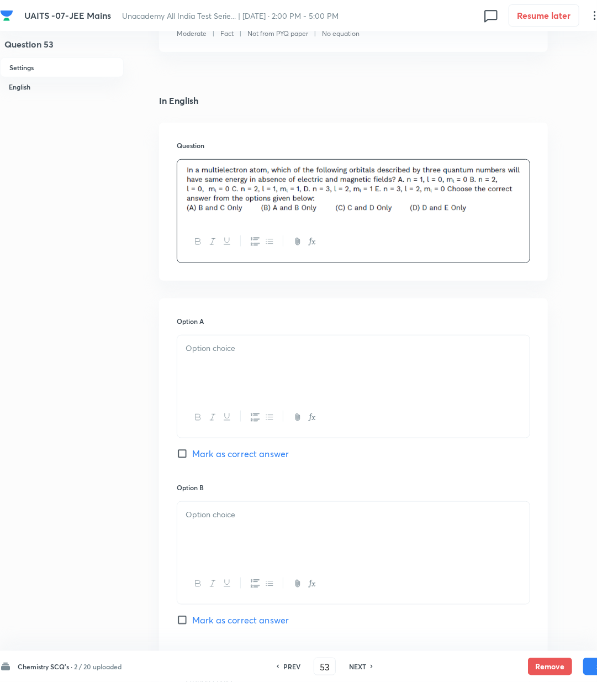
click at [211, 356] on div at bounding box center [353, 366] width 353 height 62
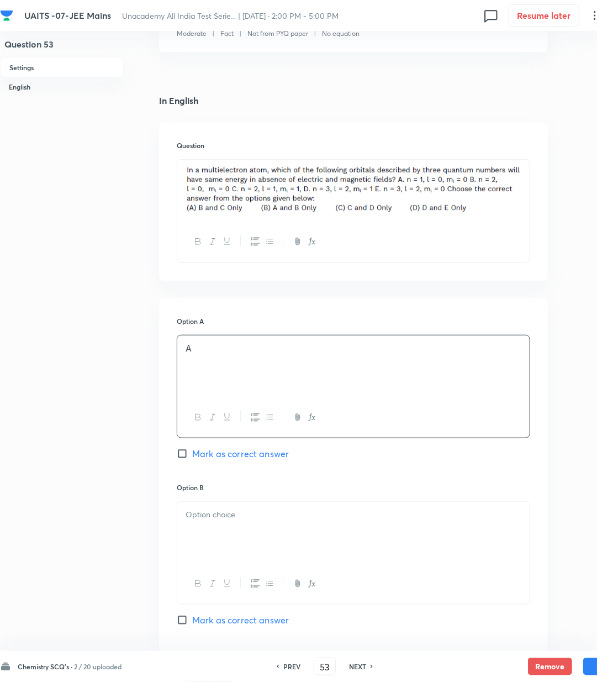
click at [237, 507] on div at bounding box center [353, 533] width 353 height 62
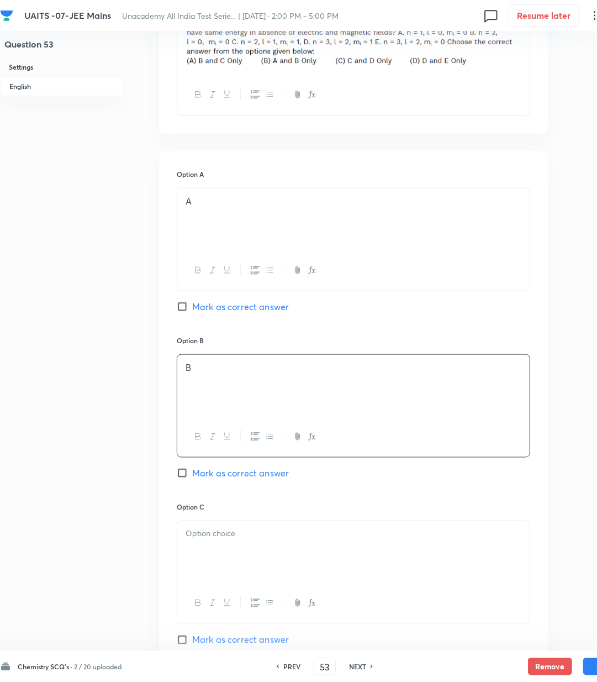
click at [233, 529] on p at bounding box center [354, 534] width 336 height 13
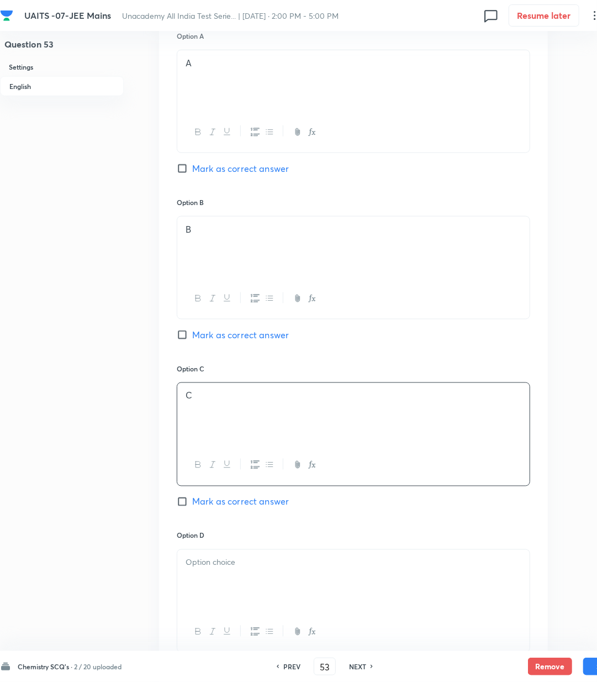
scroll to position [516, 0]
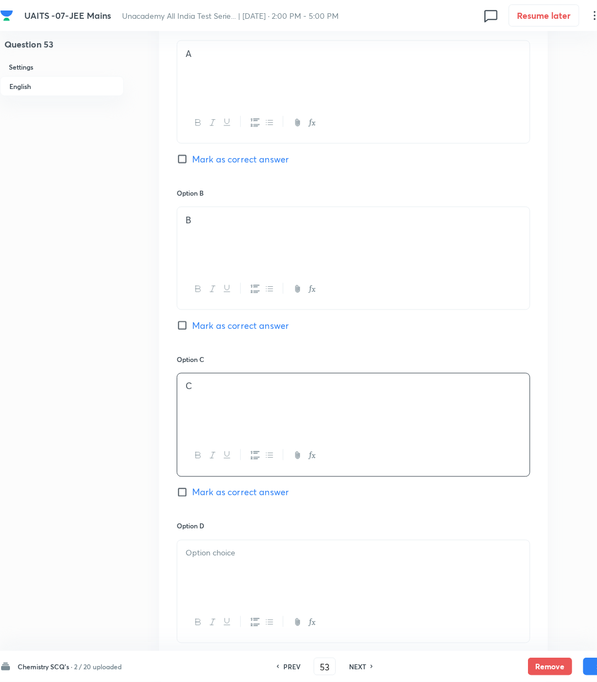
click at [218, 558] on p at bounding box center [354, 553] width 336 height 13
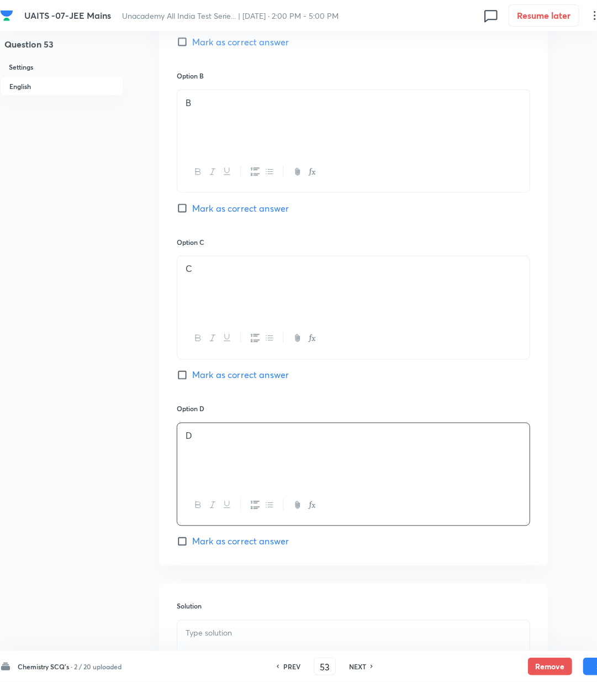
scroll to position [663, 0]
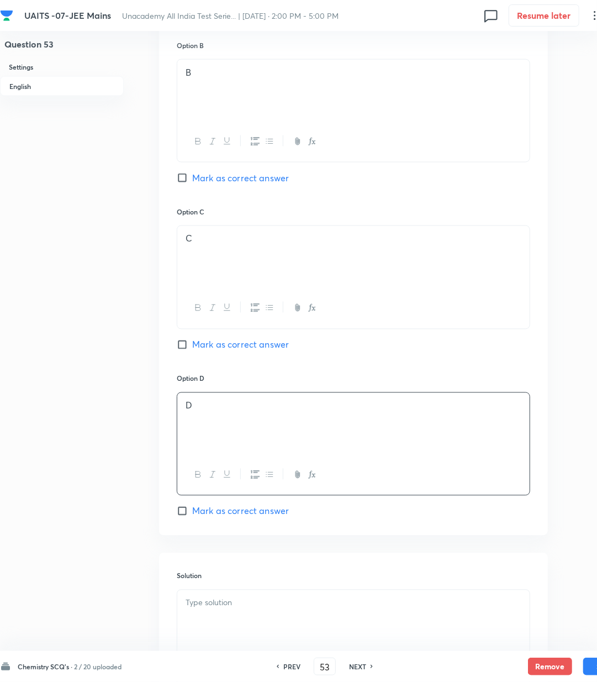
click at [211, 518] on span "Mark as correct answer" at bounding box center [240, 511] width 97 height 13
click at [192, 517] on input "Mark as correct answer" at bounding box center [184, 511] width 15 height 11
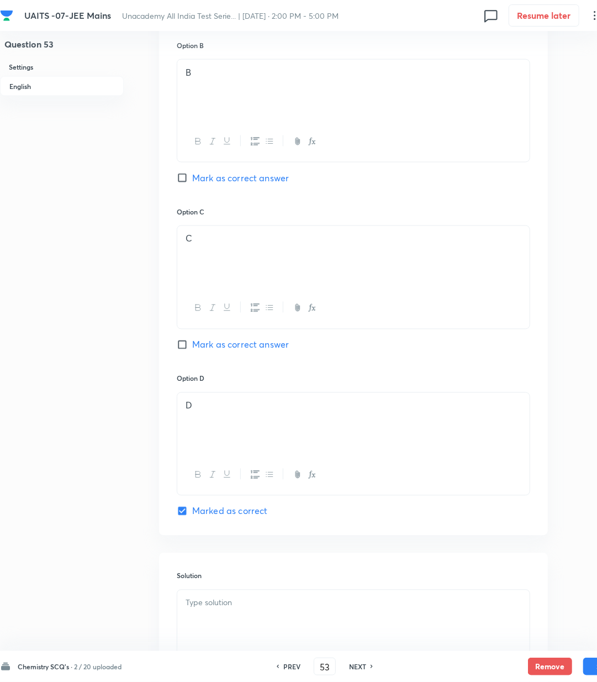
click at [230, 624] on div at bounding box center [353, 621] width 353 height 62
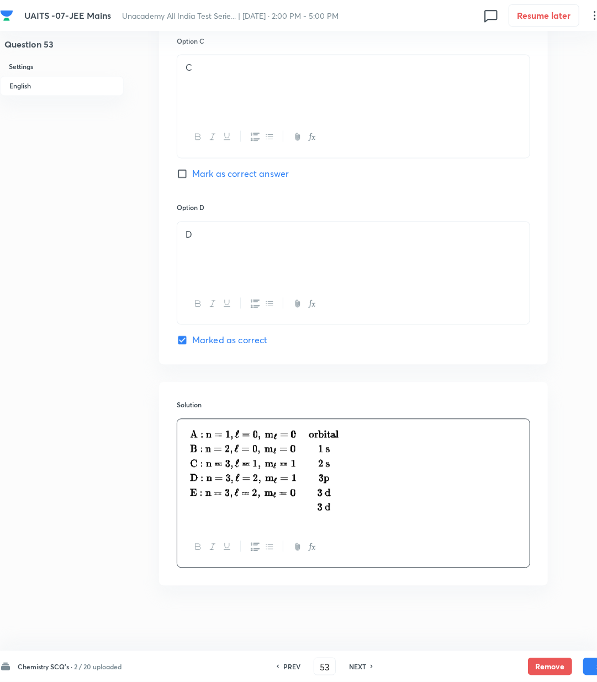
scroll to position [838, 0]
click at [588, 665] on button "Save" at bounding box center [606, 666] width 44 height 18
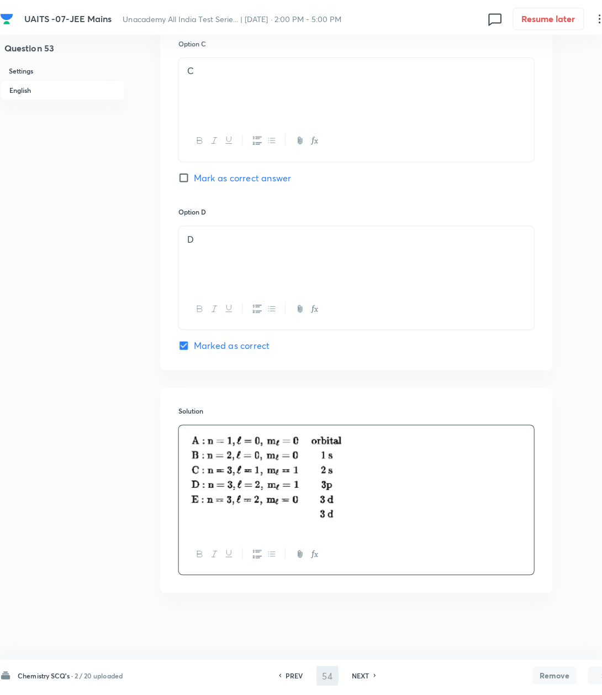
scroll to position [0, 0]
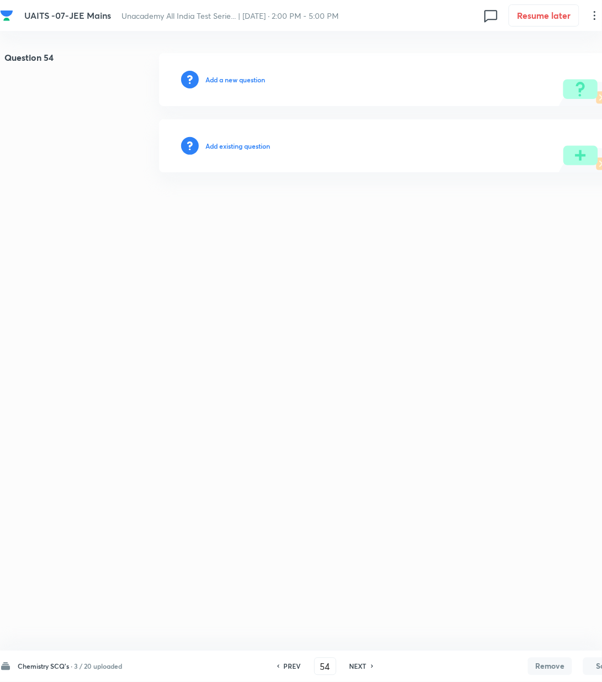
click at [219, 76] on h6 "Add a new question" at bounding box center [236, 80] width 60 height 10
click at [219, 76] on h6 "Choose a question type" at bounding box center [241, 80] width 71 height 10
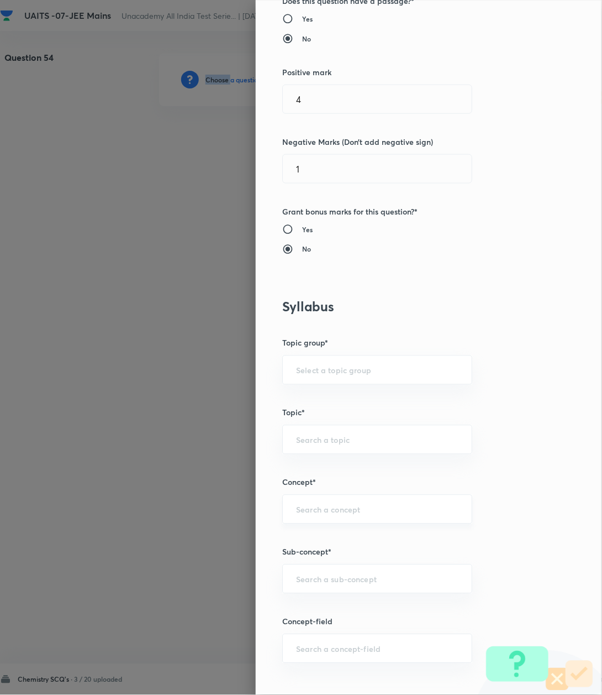
scroll to position [221, 0]
click at [296, 577] on input "text" at bounding box center [377, 577] width 162 height 11
paste input "Atomic Structure"
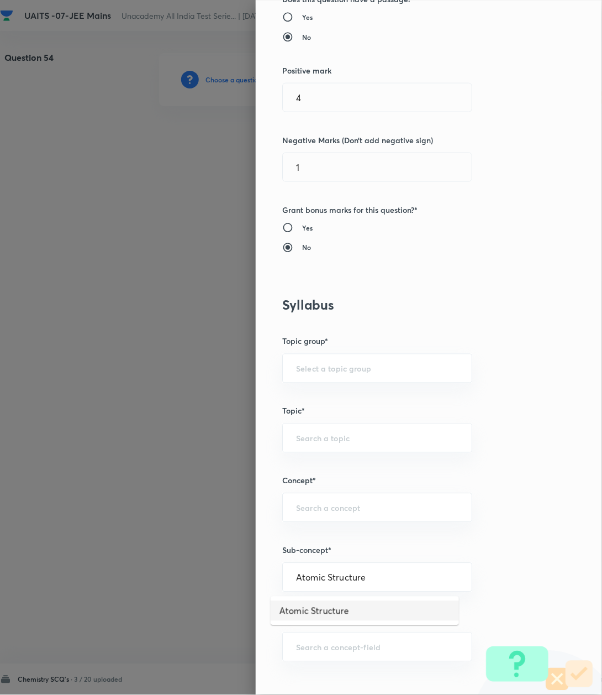
click at [299, 608] on li "Atomic Structure" at bounding box center [365, 611] width 188 height 20
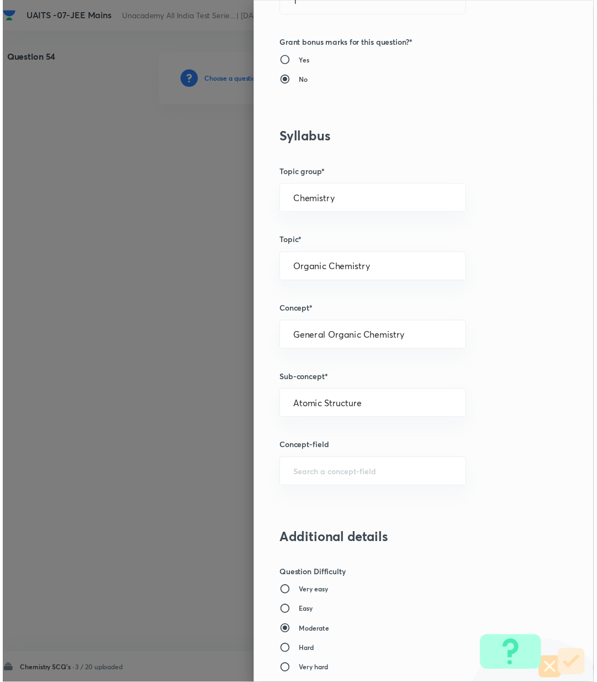
scroll to position [810, 0]
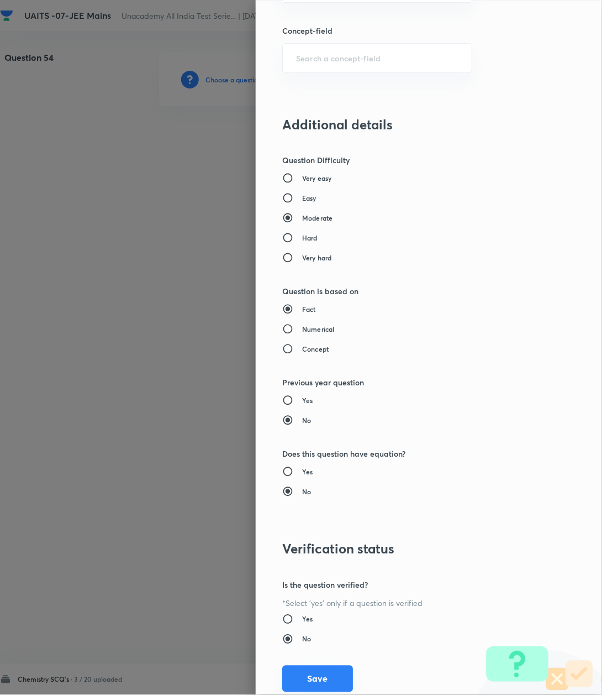
click at [312, 675] on button "Save" at bounding box center [317, 678] width 71 height 27
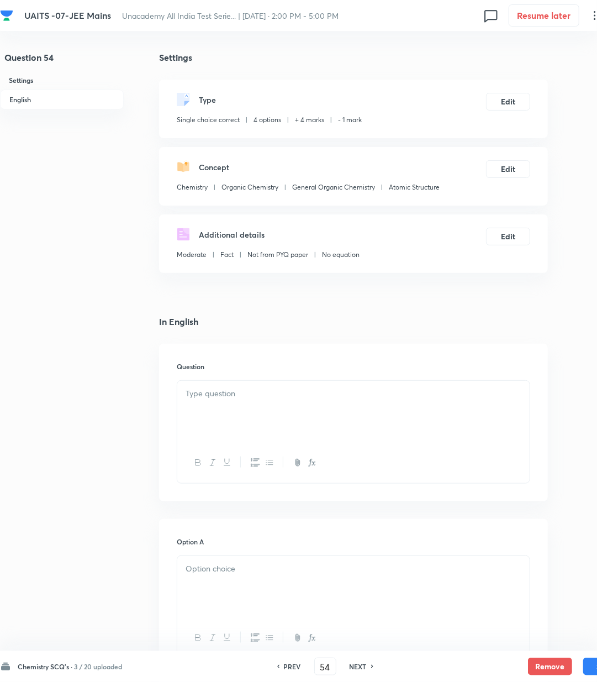
click at [226, 396] on p at bounding box center [354, 393] width 336 height 13
click at [244, 406] on div at bounding box center [353, 412] width 353 height 62
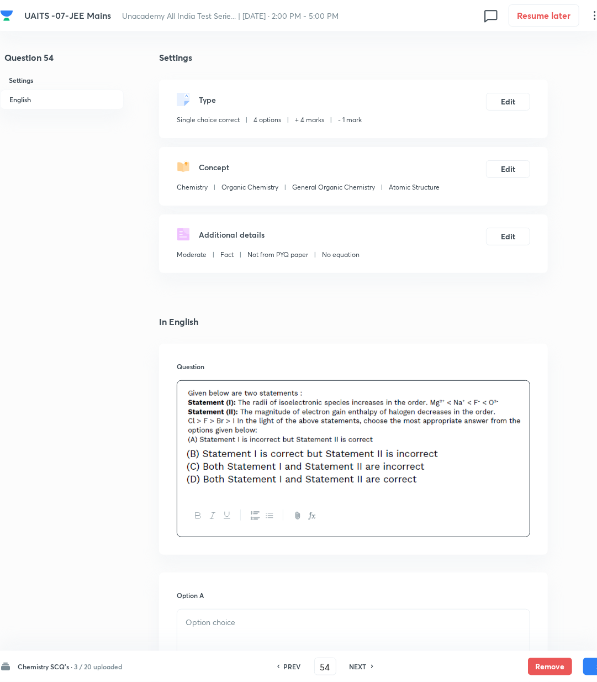
click at [524, 420] on div at bounding box center [353, 438] width 353 height 115
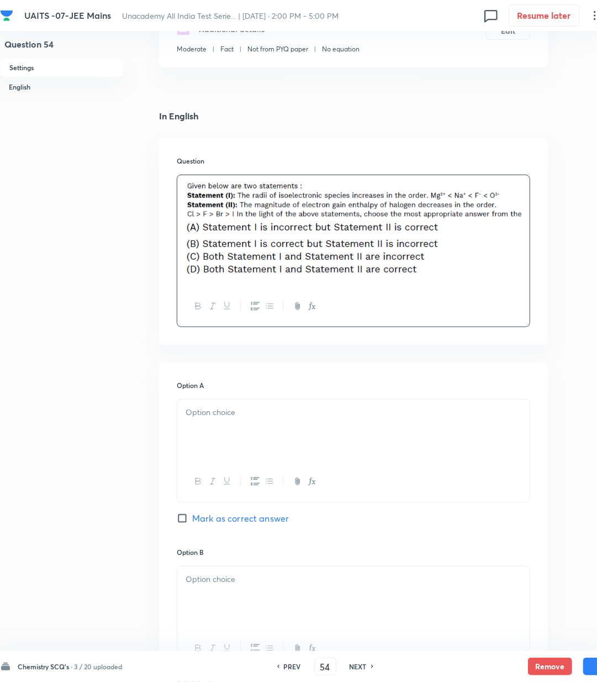
scroll to position [221, 0]
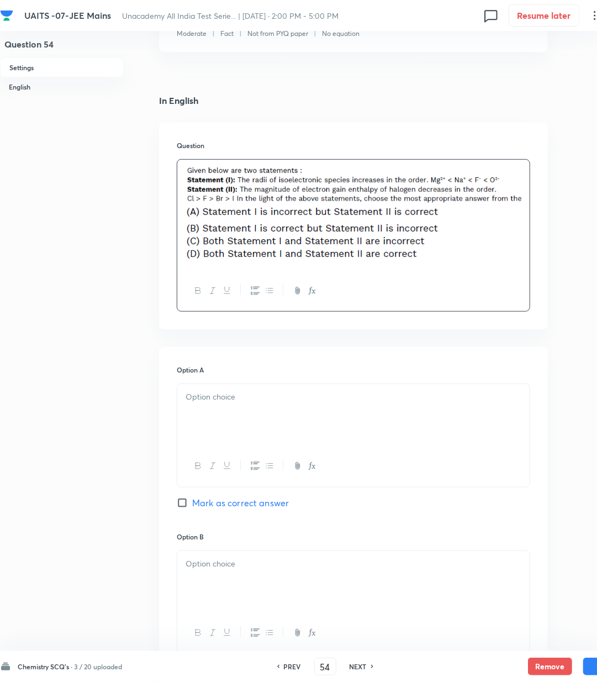
click at [246, 417] on div at bounding box center [353, 415] width 353 height 62
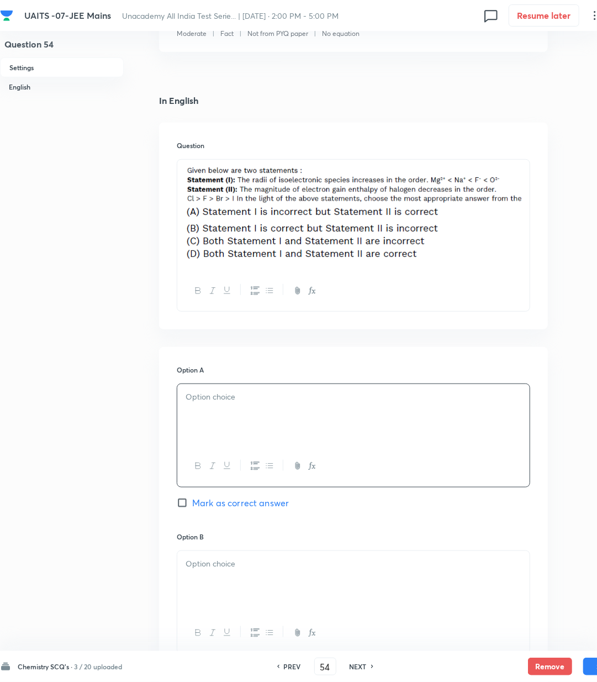
click at [249, 435] on div at bounding box center [353, 415] width 353 height 62
click at [186, 586] on div at bounding box center [353, 582] width 353 height 62
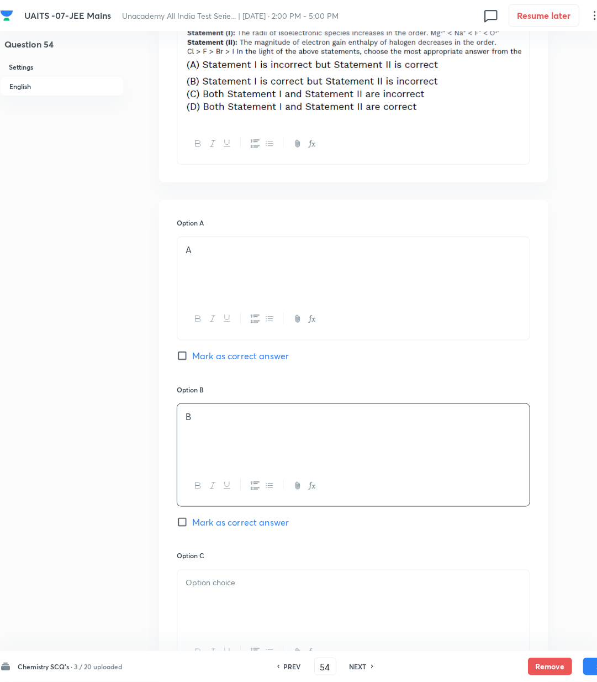
click at [237, 600] on div at bounding box center [353, 601] width 353 height 62
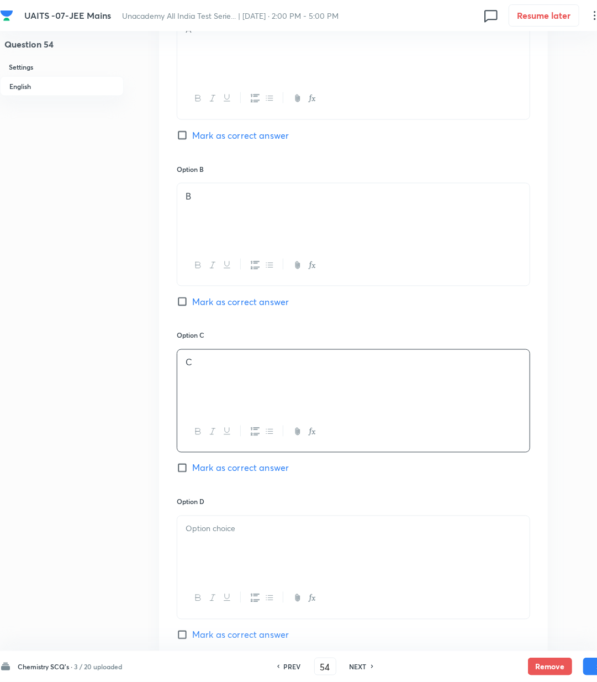
scroll to position [589, 0]
click at [218, 544] on div at bounding box center [353, 547] width 353 height 62
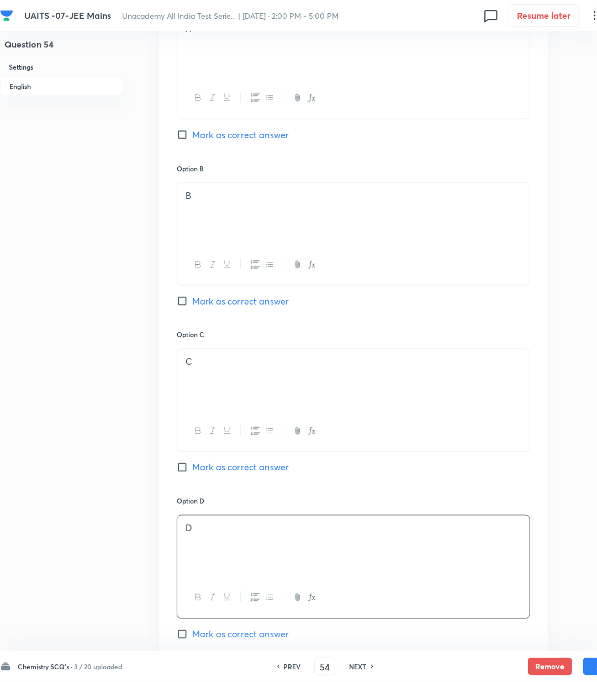
click at [221, 641] on span "Mark as correct answer" at bounding box center [240, 634] width 97 height 13
click at [192, 640] on input "Mark as correct answer" at bounding box center [184, 634] width 15 height 11
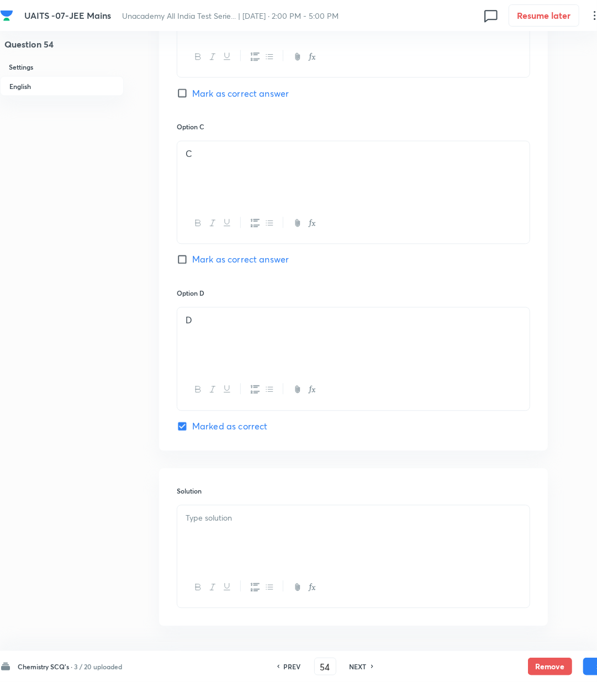
scroll to position [810, 0]
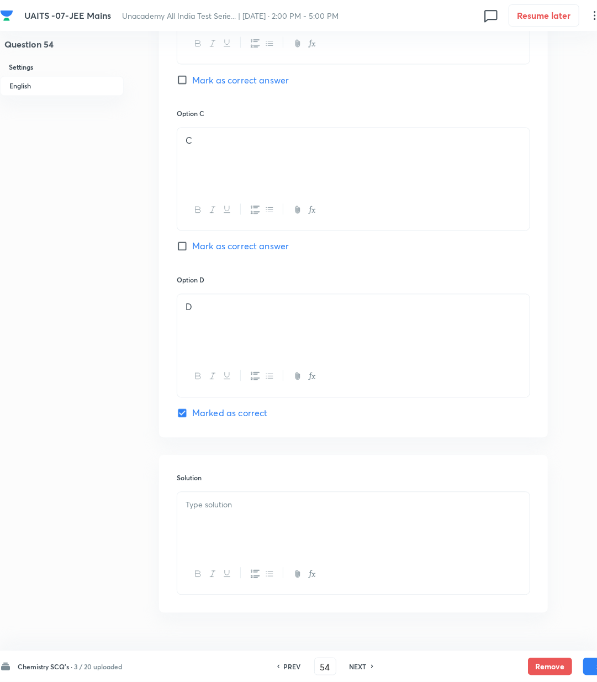
click at [224, 510] on p at bounding box center [354, 505] width 336 height 13
click at [268, 512] on p at bounding box center [354, 505] width 336 height 13
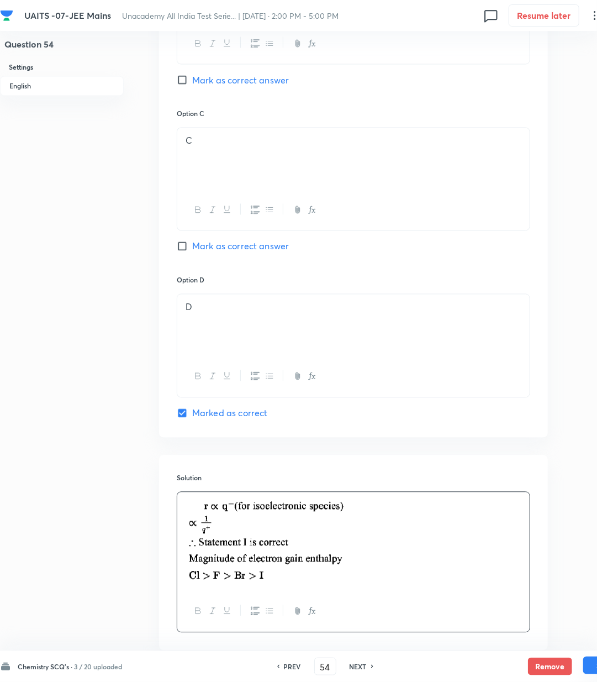
click at [587, 666] on button "Save" at bounding box center [606, 666] width 44 height 18
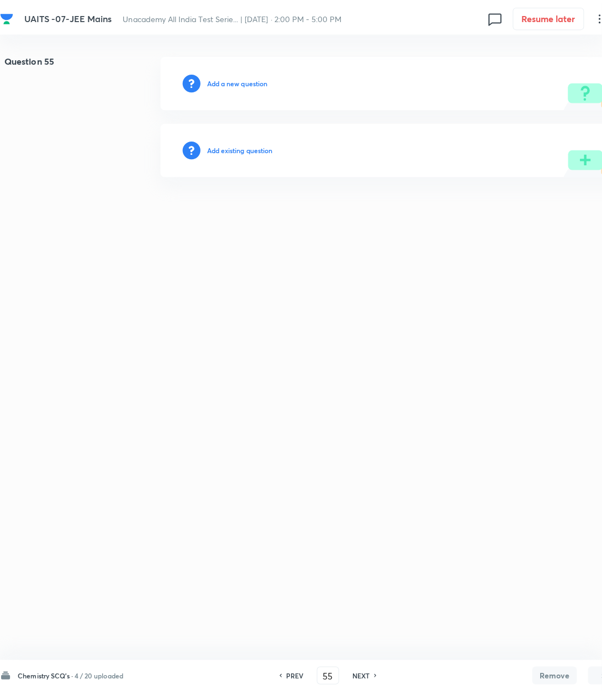
scroll to position [0, 0]
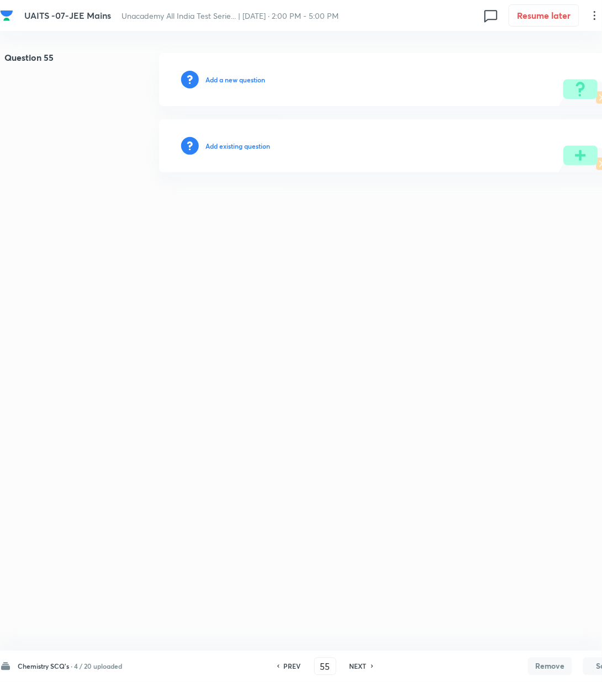
click at [214, 82] on h6 "Add a new question" at bounding box center [236, 80] width 60 height 10
click at [214, 82] on h6 "Choose a question type" at bounding box center [241, 80] width 71 height 10
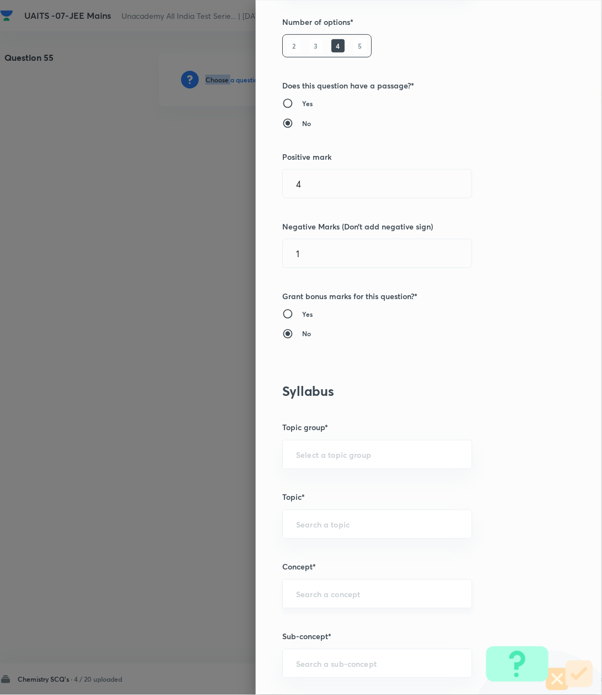
scroll to position [295, 0]
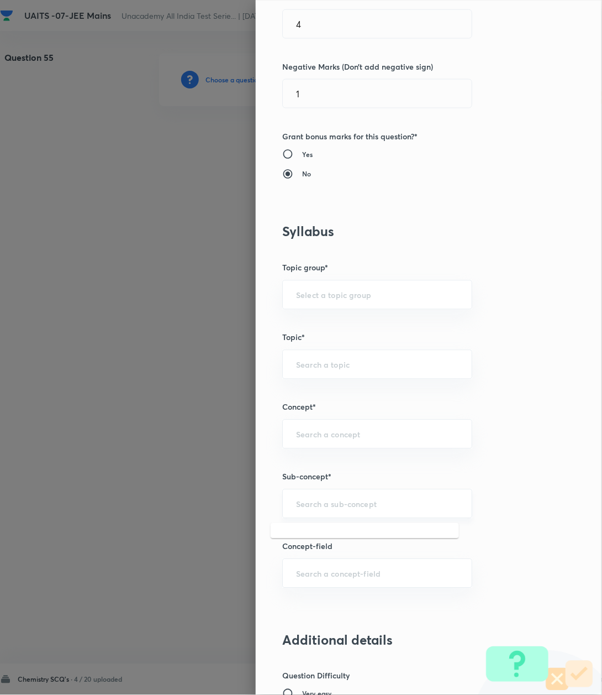
click at [312, 507] on input "text" at bounding box center [377, 503] width 162 height 11
paste input "Atomic Structure"
click at [305, 535] on li "Atomic Structure" at bounding box center [365, 537] width 188 height 20
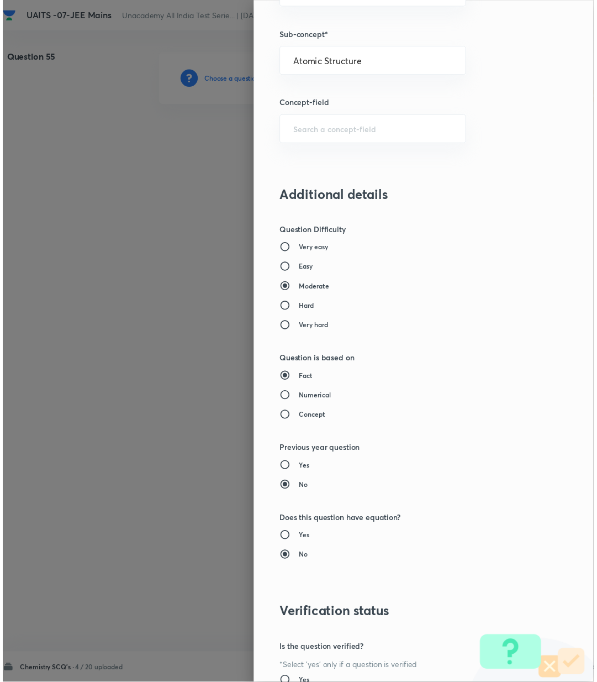
scroll to position [847, 0]
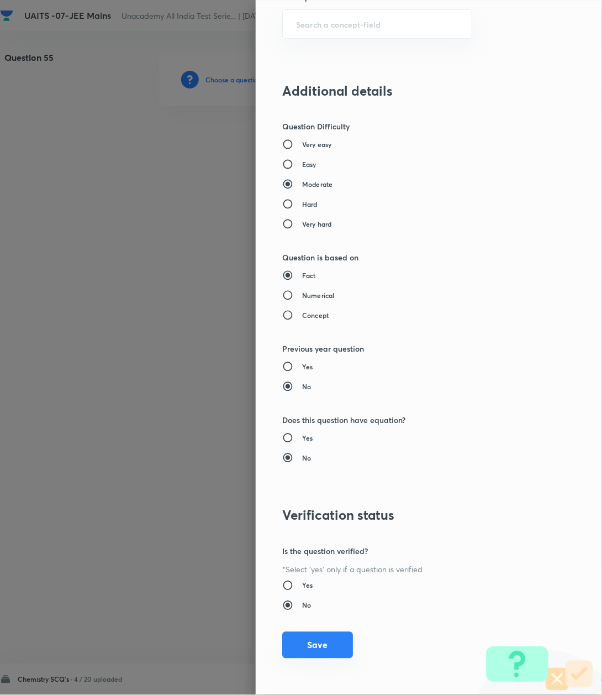
click at [314, 650] on button "Save" at bounding box center [317, 645] width 71 height 27
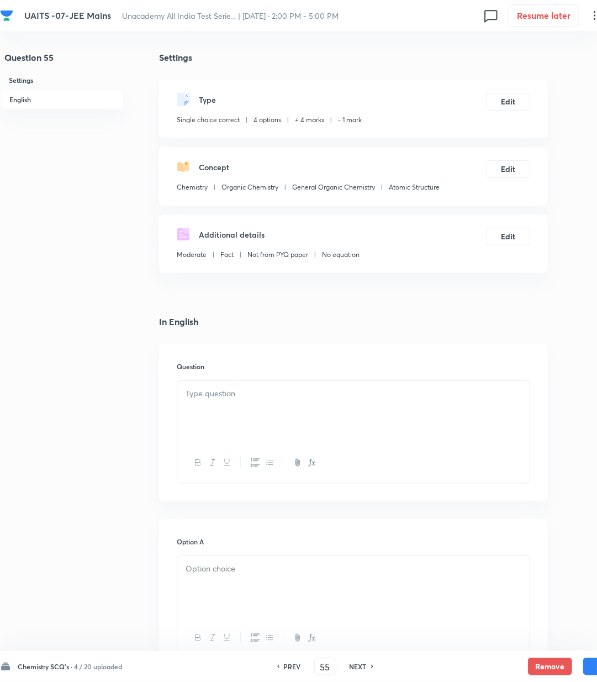
click at [262, 398] on p at bounding box center [354, 393] width 336 height 13
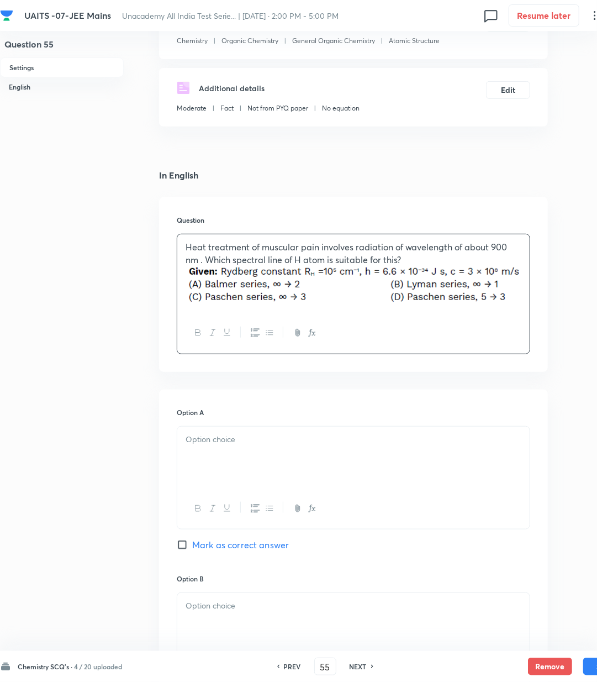
scroll to position [147, 0]
click at [222, 475] on div at bounding box center [353, 457] width 353 height 62
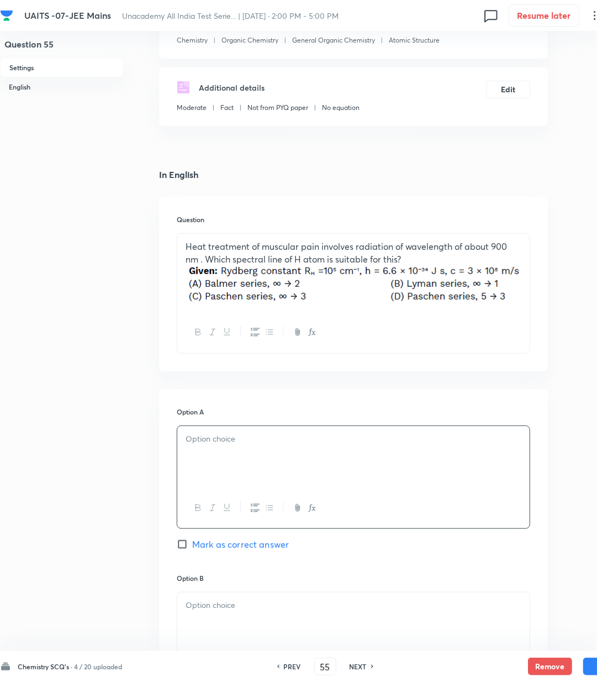
click at [215, 443] on p at bounding box center [354, 439] width 336 height 13
click at [228, 609] on p at bounding box center [354, 605] width 336 height 13
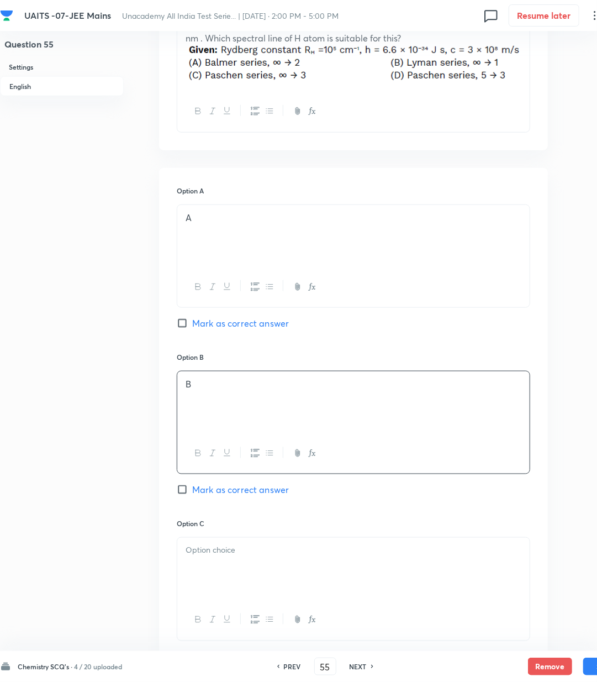
click at [228, 562] on div at bounding box center [353, 569] width 353 height 62
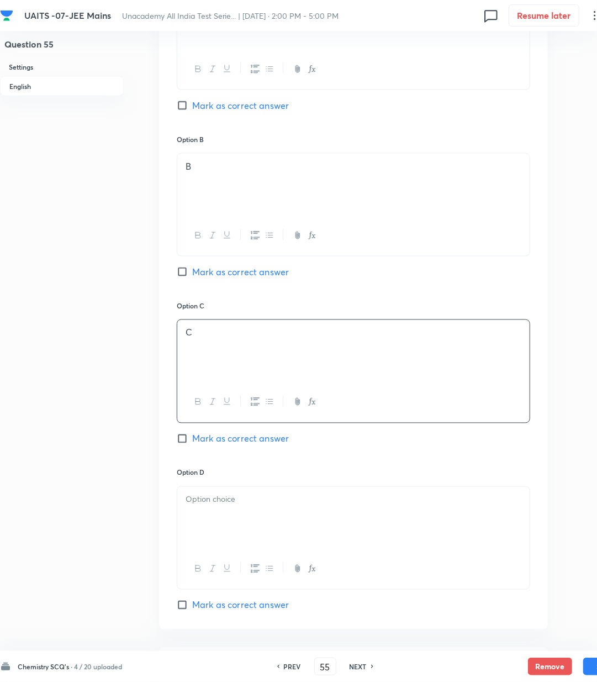
scroll to position [589, 0]
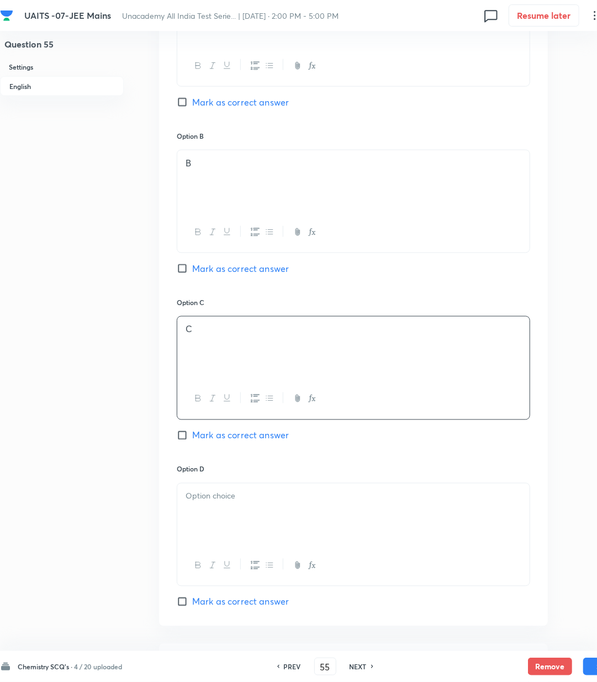
drag, startPoint x: 238, startPoint y: 432, endPoint x: 241, endPoint y: 476, distance: 44.9
click at [239, 447] on div "Option C C [PERSON_NAME] as correct answer" at bounding box center [354, 380] width 354 height 166
click at [242, 494] on p at bounding box center [354, 496] width 336 height 13
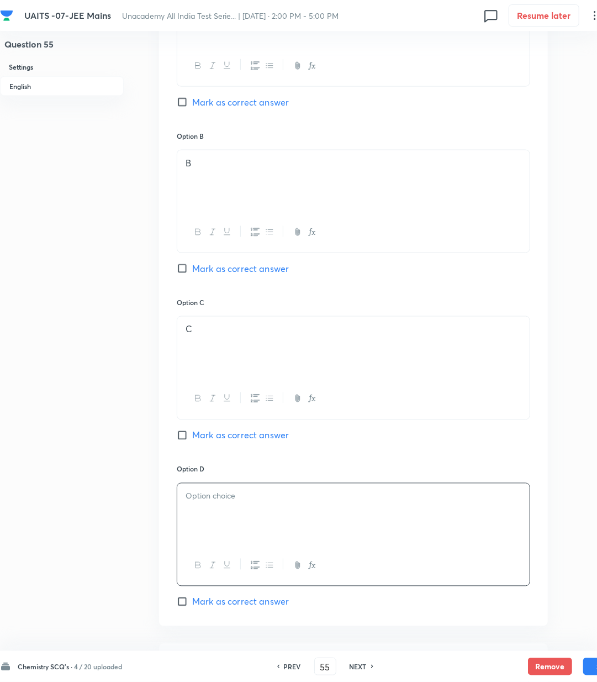
drag, startPoint x: 235, startPoint y: 440, endPoint x: 238, endPoint y: 454, distance: 13.4
click at [235, 447] on div "Option C C [PERSON_NAME] as correct answer" at bounding box center [354, 380] width 354 height 166
click at [250, 517] on div at bounding box center [353, 515] width 353 height 62
drag, startPoint x: 213, startPoint y: 436, endPoint x: 218, endPoint y: 463, distance: 27.4
click at [216, 442] on span "Mark as correct answer" at bounding box center [240, 435] width 97 height 13
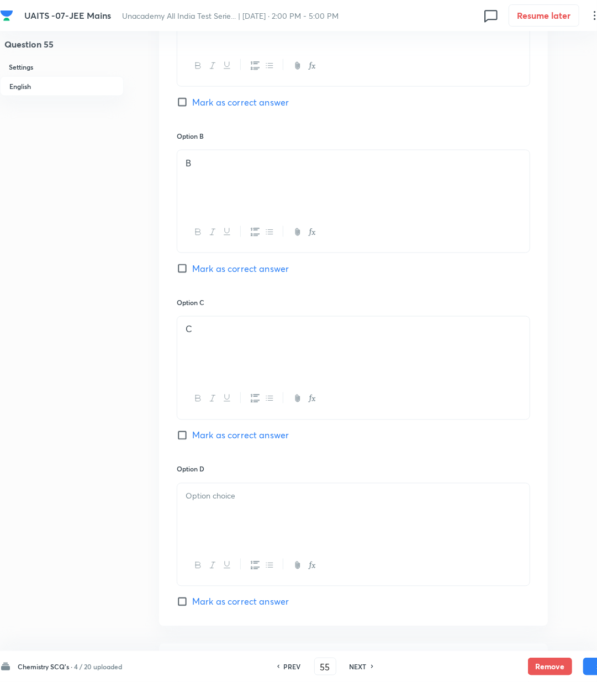
click at [222, 517] on div at bounding box center [353, 515] width 353 height 62
drag, startPoint x: 199, startPoint y: 435, endPoint x: 202, endPoint y: 443, distance: 8.4
click at [201, 437] on span "Mark as correct answer" at bounding box center [240, 435] width 97 height 13
click at [192, 437] on input "Mark as correct answer" at bounding box center [184, 435] width 15 height 11
click at [209, 532] on div at bounding box center [353, 515] width 353 height 62
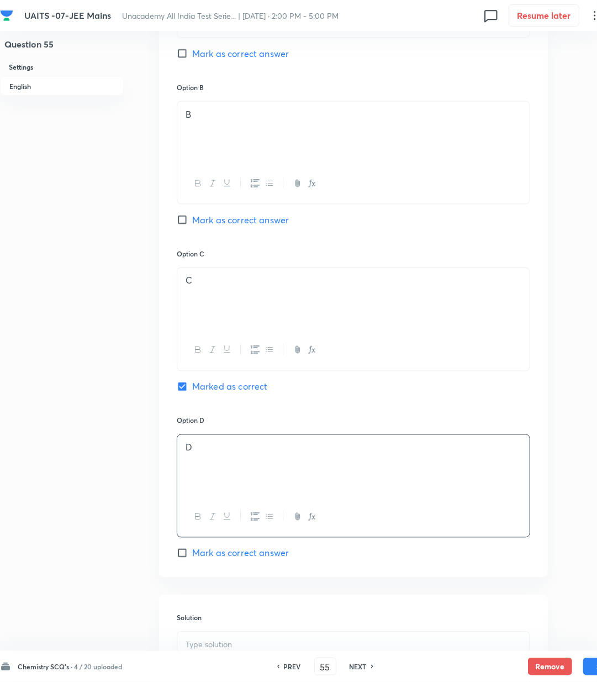
scroll to position [737, 0]
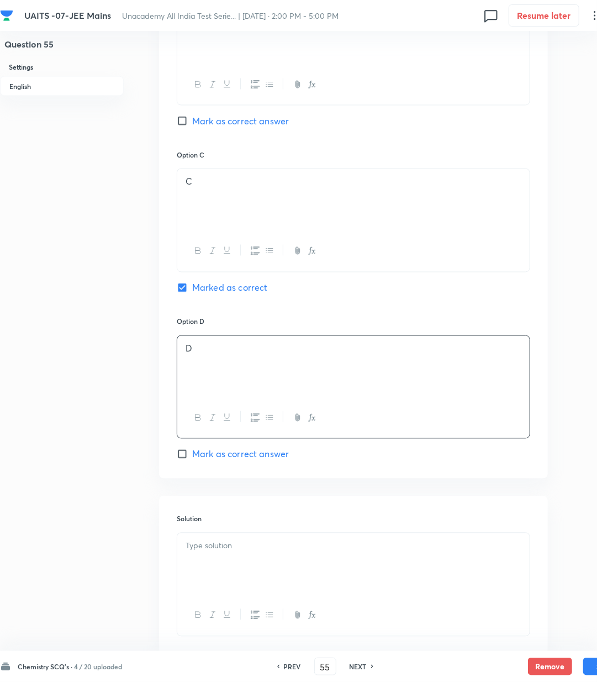
click at [211, 549] on p at bounding box center [354, 546] width 336 height 13
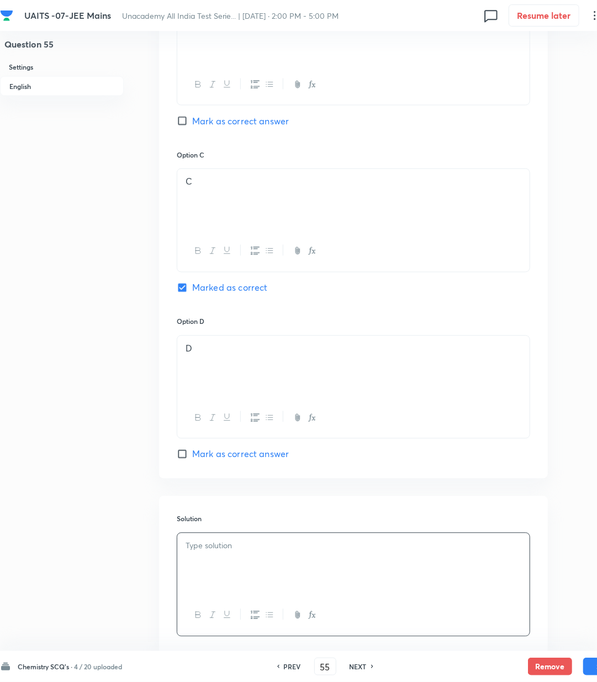
click at [301, 560] on div at bounding box center [353, 564] width 353 height 62
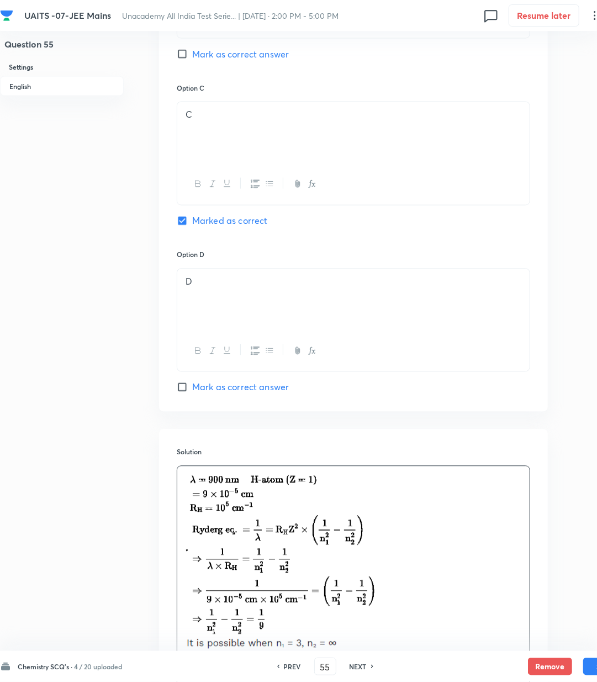
scroll to position [951, 0]
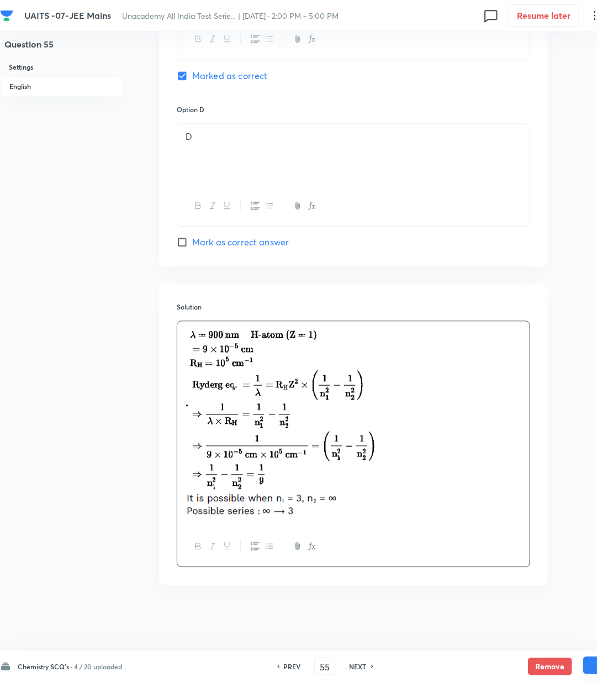
click at [588, 665] on button "Save" at bounding box center [606, 666] width 44 height 18
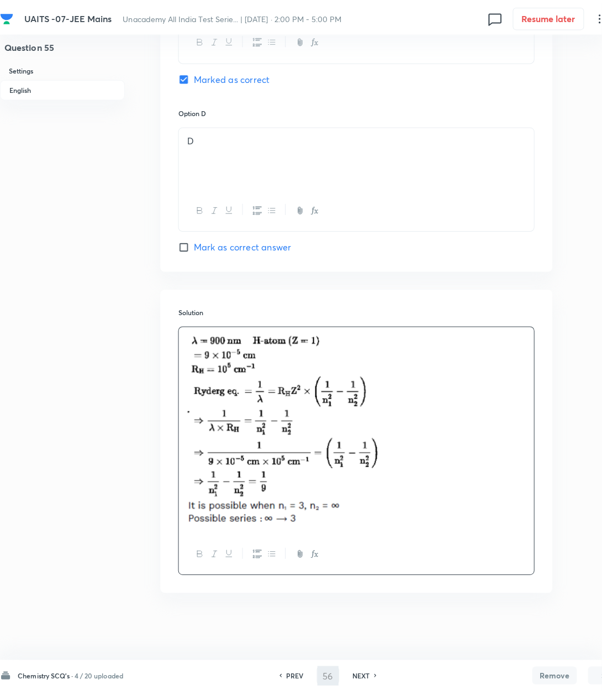
scroll to position [0, 0]
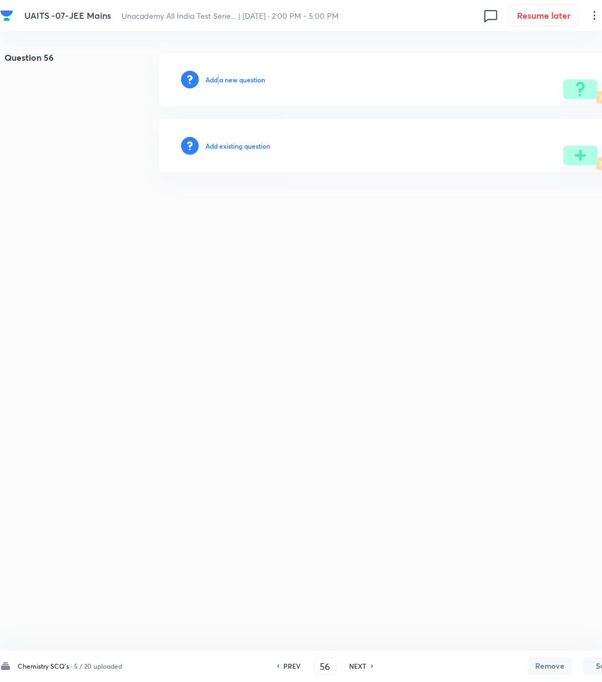
click at [220, 76] on h6 "Add a new question" at bounding box center [236, 80] width 60 height 10
click at [220, 76] on h6 "Choose a question type" at bounding box center [241, 80] width 71 height 10
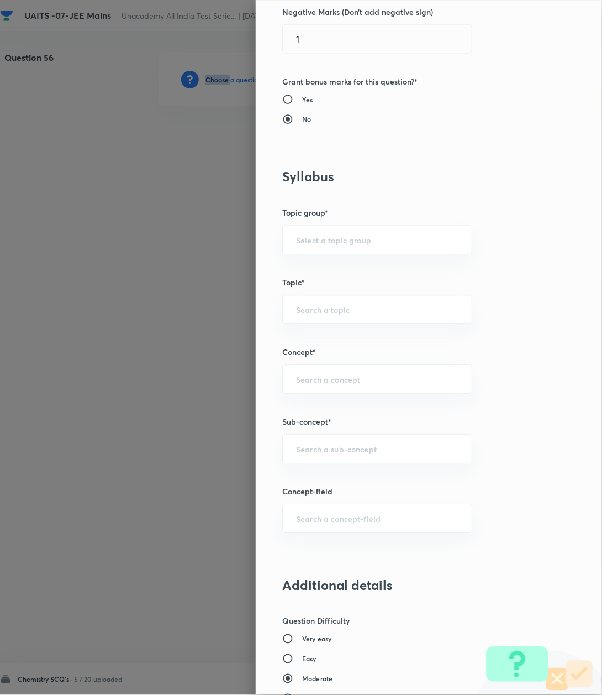
scroll to position [368, 0]
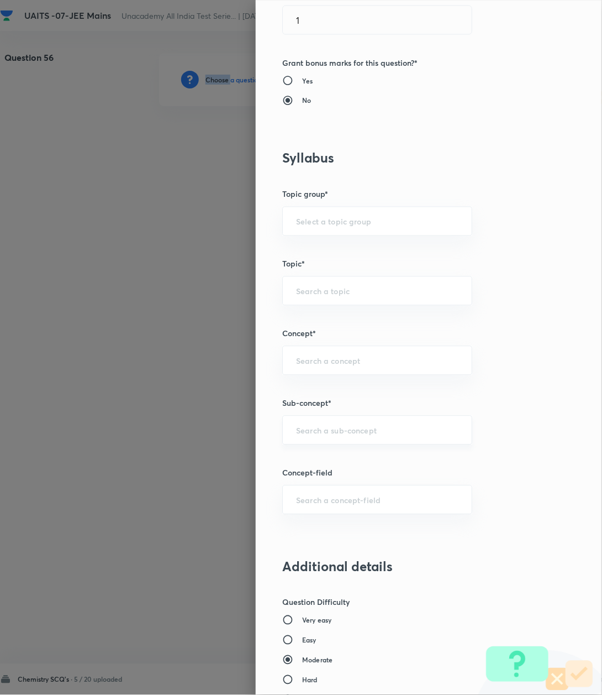
click at [303, 426] on div "​" at bounding box center [377, 430] width 190 height 29
paste input "Atomic Structure"
click at [301, 463] on li "Atomic Structure" at bounding box center [365, 463] width 188 height 20
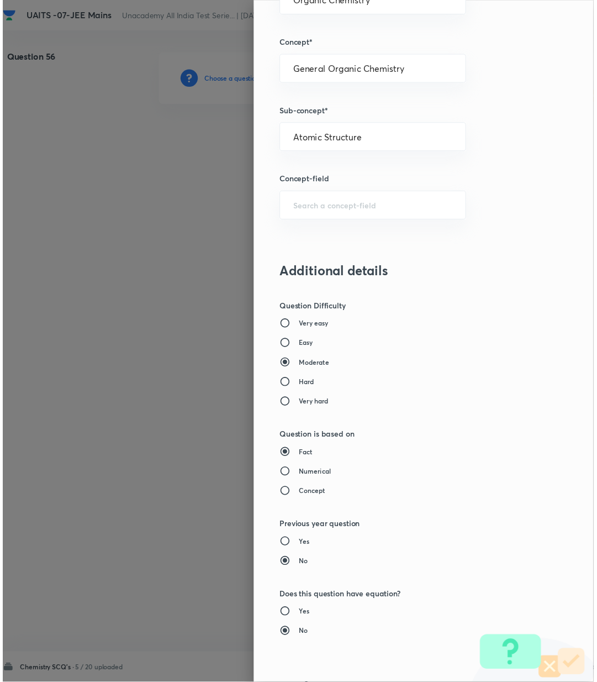
scroll to position [847, 0]
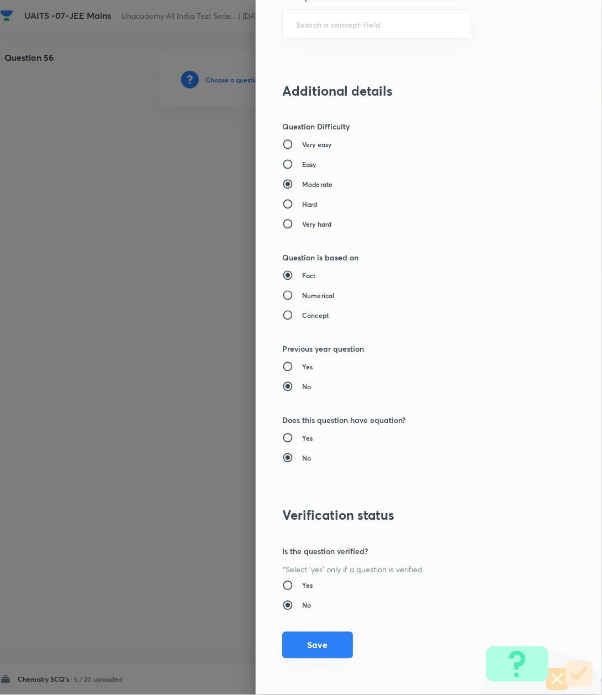
click at [299, 642] on button "Save" at bounding box center [317, 645] width 71 height 27
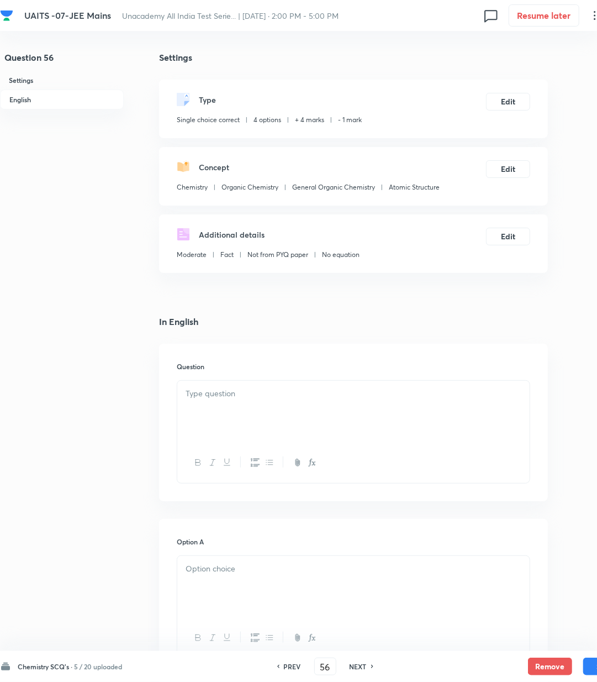
click at [193, 391] on p at bounding box center [354, 393] width 336 height 13
click at [244, 400] on p at bounding box center [354, 393] width 336 height 13
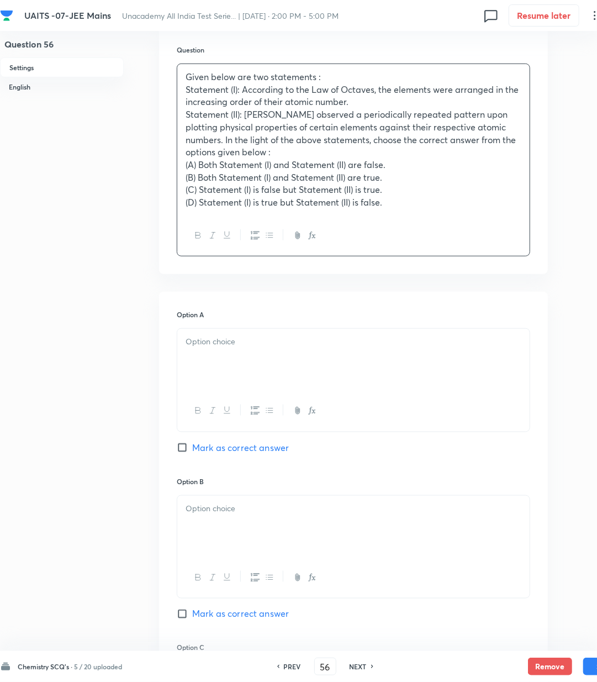
scroll to position [368, 0]
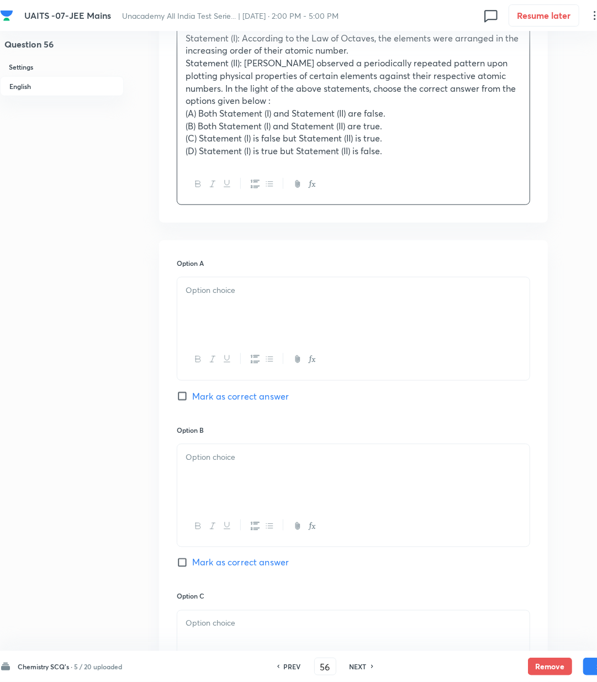
click at [286, 333] on div at bounding box center [353, 308] width 353 height 62
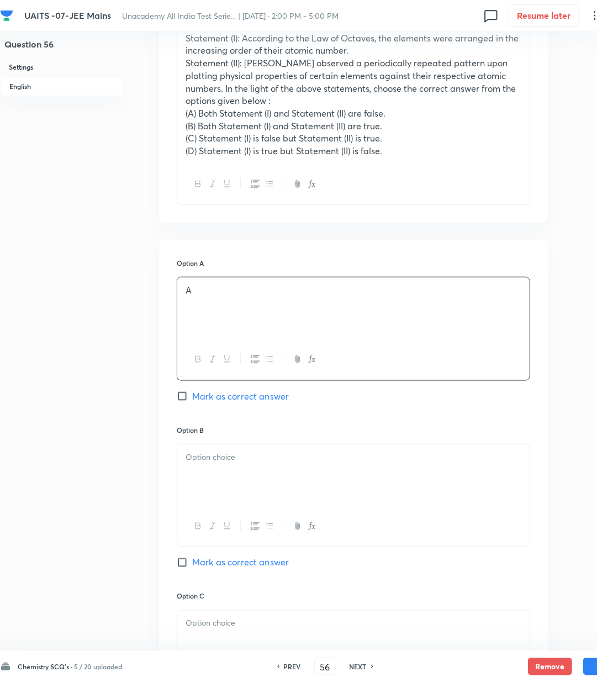
drag, startPoint x: 217, startPoint y: 398, endPoint x: 213, endPoint y: 480, distance: 81.9
click at [218, 408] on div "Option A A Mark as correct answer" at bounding box center [354, 341] width 354 height 166
click at [219, 486] on div at bounding box center [353, 475] width 353 height 62
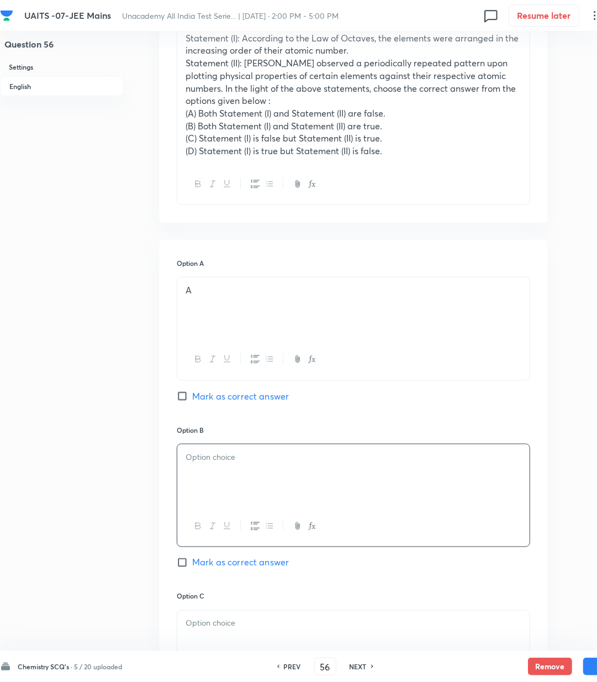
drag, startPoint x: 198, startPoint y: 396, endPoint x: 200, endPoint y: 427, distance: 31.5
click at [200, 398] on span "Mark as correct answer" at bounding box center [240, 396] width 97 height 13
click at [192, 398] on input "Mark as correct answer" at bounding box center [184, 396] width 15 height 11
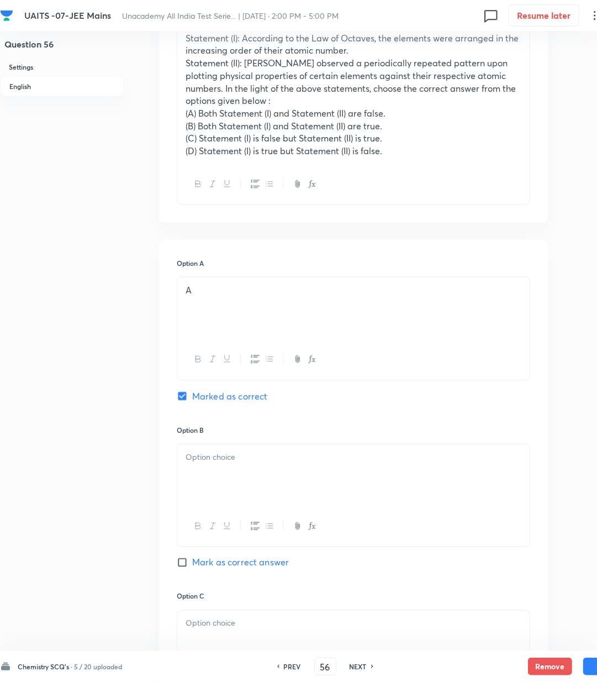
click at [212, 471] on div at bounding box center [353, 475] width 353 height 62
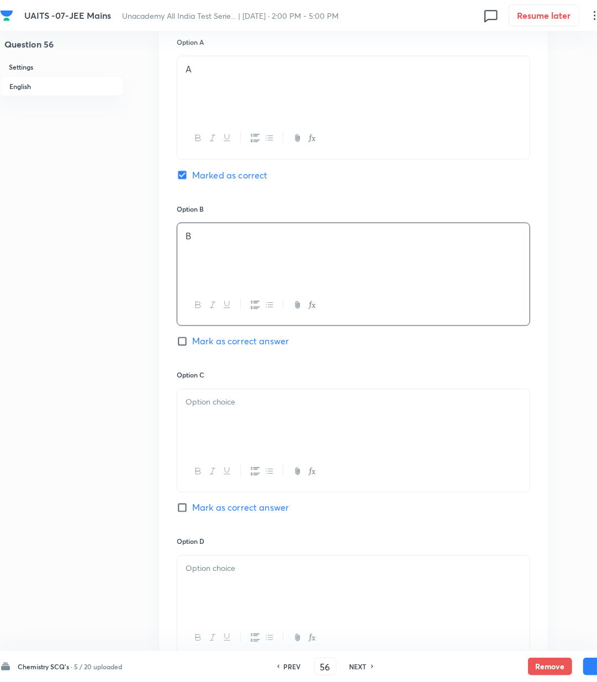
click at [210, 423] on div at bounding box center [353, 421] width 353 height 62
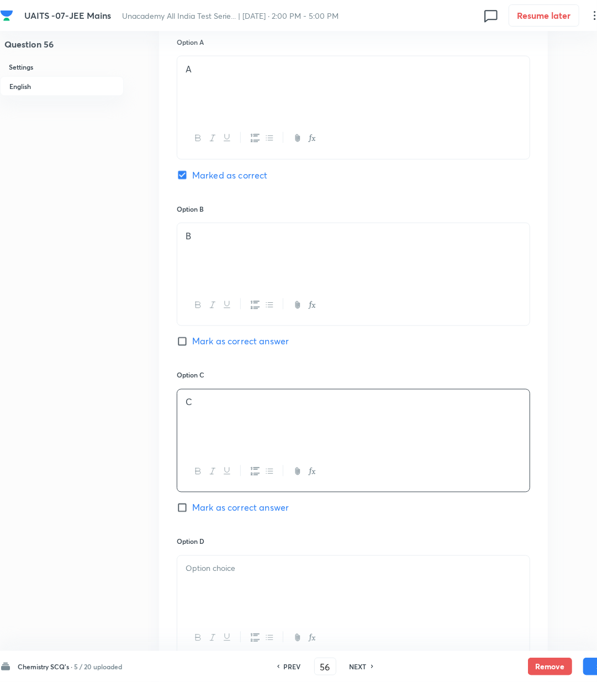
click at [219, 569] on p at bounding box center [354, 569] width 336 height 13
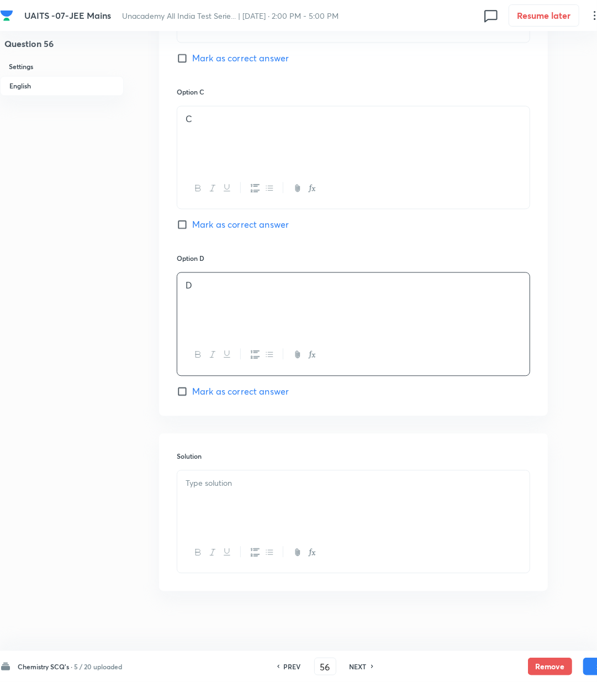
scroll to position [882, 0]
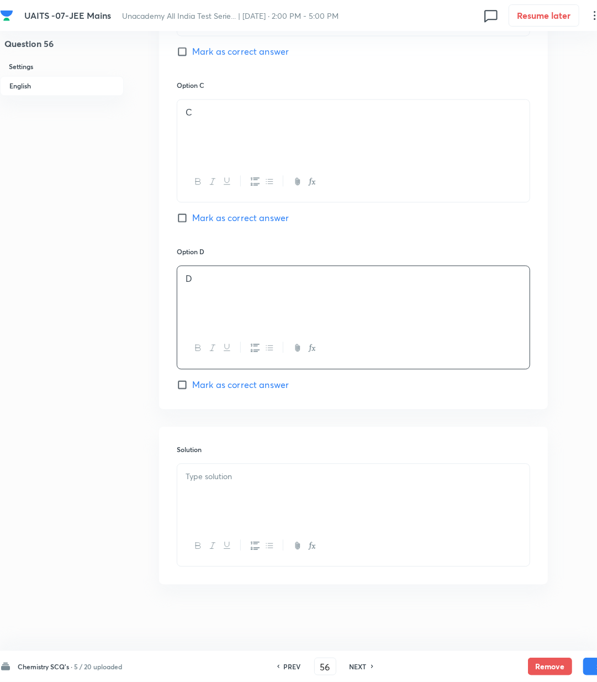
click at [230, 485] on div at bounding box center [353, 495] width 353 height 62
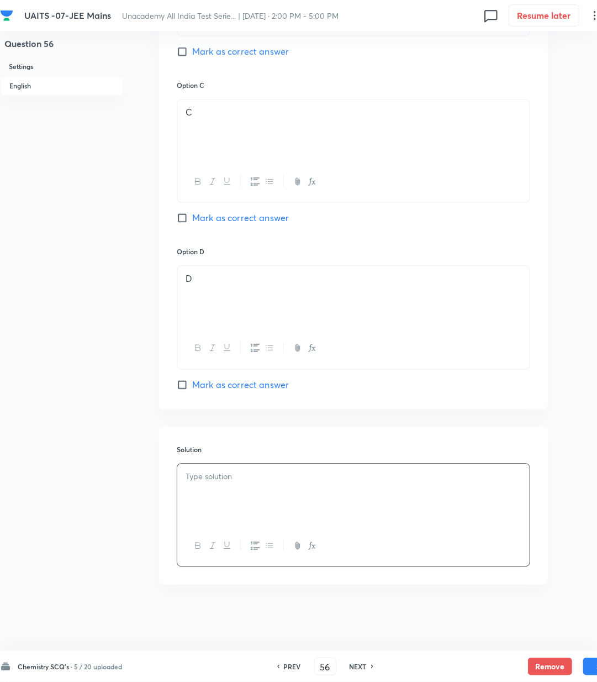
click at [245, 479] on p at bounding box center [354, 477] width 336 height 13
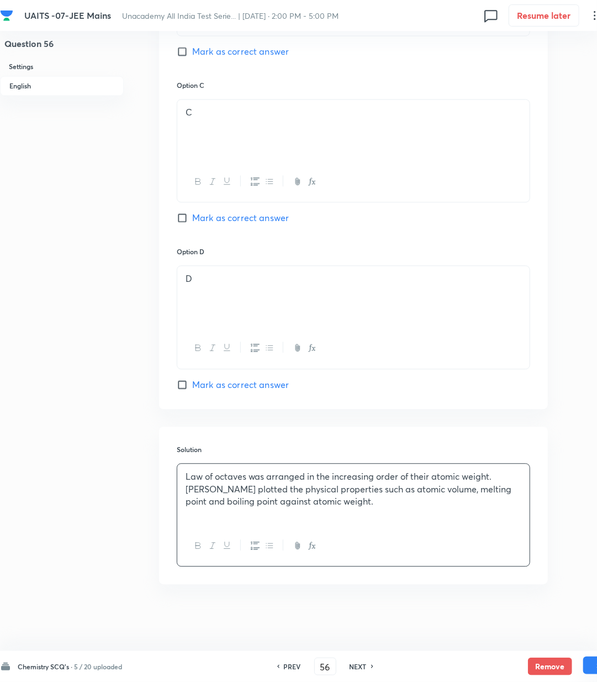
click at [592, 668] on button "Save" at bounding box center [606, 666] width 44 height 18
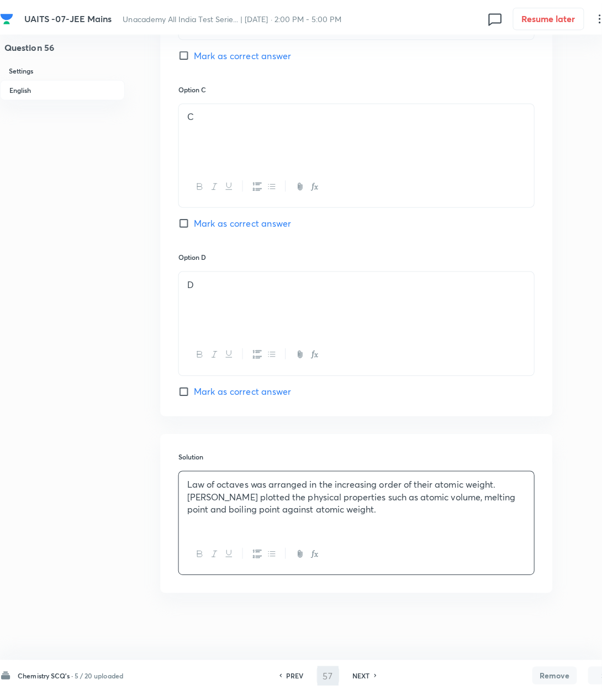
scroll to position [0, 0]
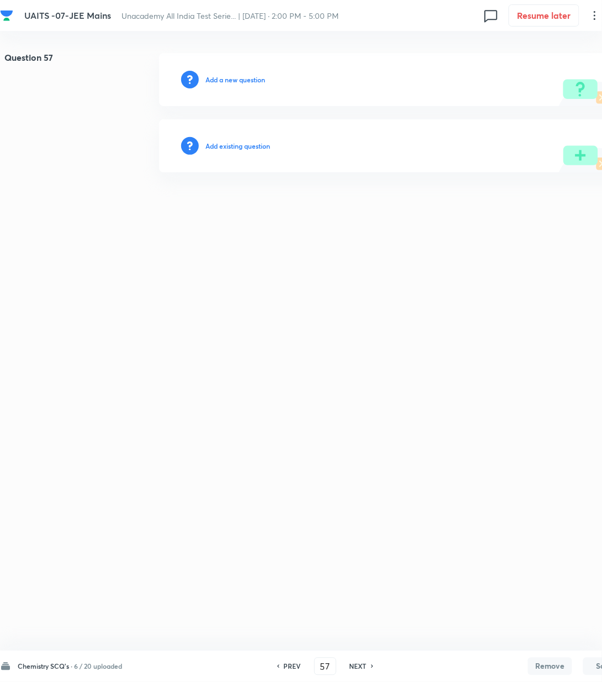
click at [226, 77] on h6 "Add a new question" at bounding box center [236, 80] width 60 height 10
click at [226, 77] on h6 "Choose a question type" at bounding box center [241, 80] width 71 height 10
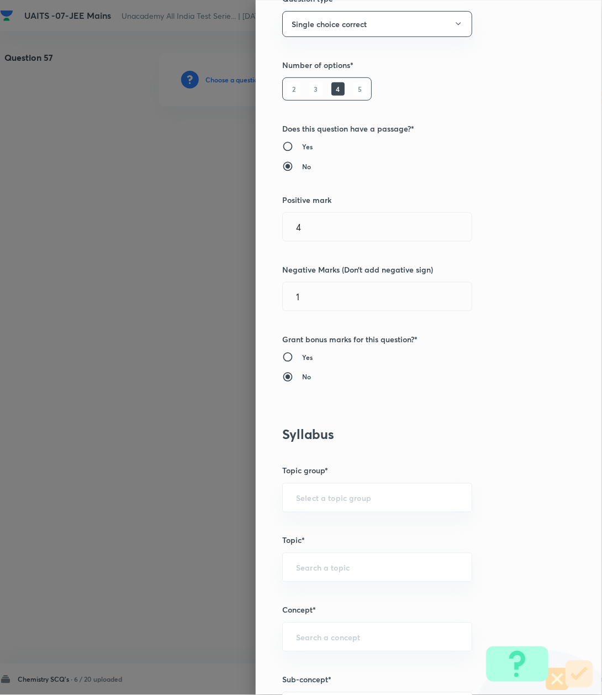
scroll to position [368, 0]
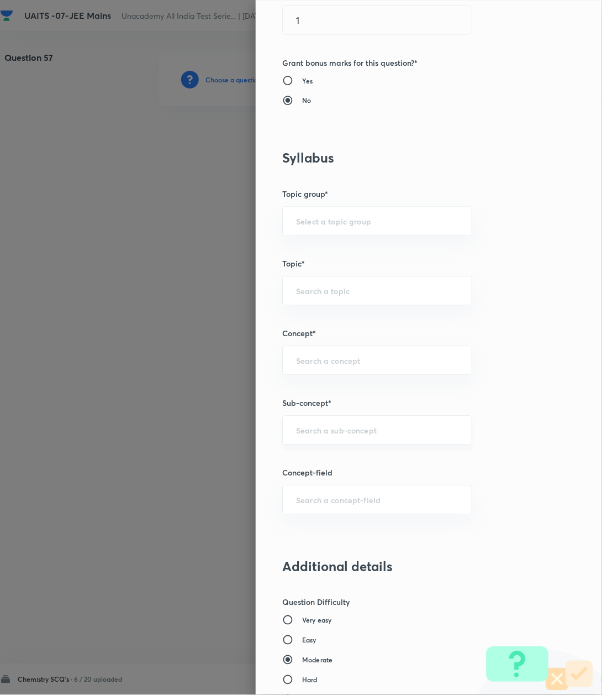
click at [312, 432] on input "text" at bounding box center [377, 430] width 162 height 11
paste input "Atomic Structure"
click at [308, 462] on li "Atomic Structure" at bounding box center [365, 463] width 188 height 20
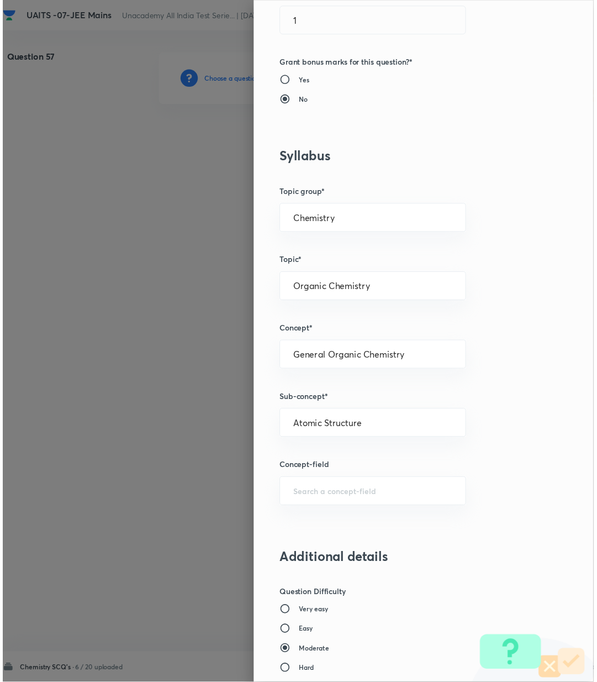
scroll to position [810, 0]
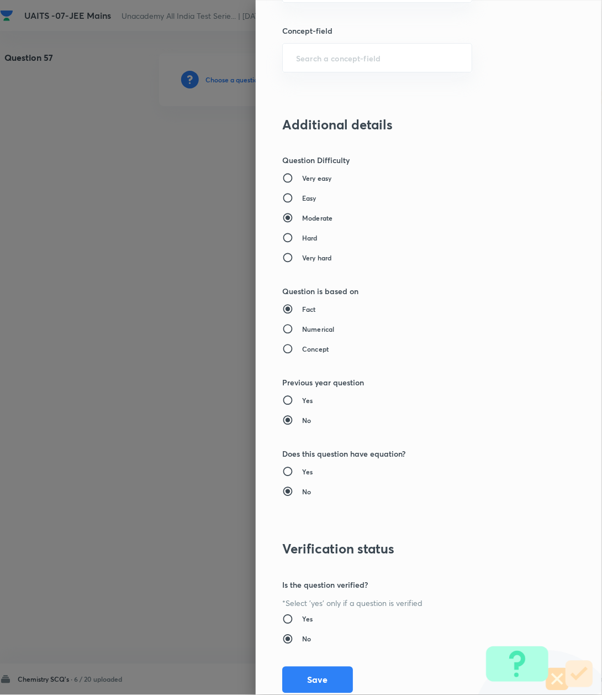
drag, startPoint x: 313, startPoint y: 674, endPoint x: 308, endPoint y: 663, distance: 12.1
click at [314, 673] on button "Save" at bounding box center [317, 679] width 71 height 27
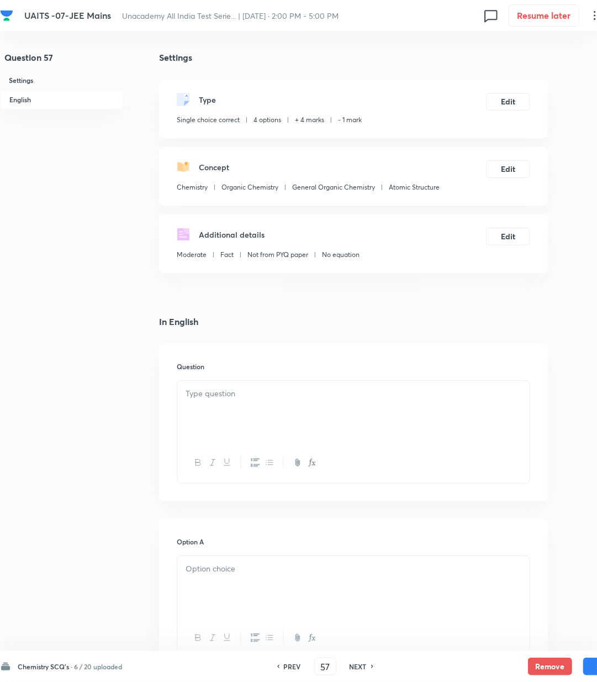
click at [288, 365] on h6 "Question" at bounding box center [354, 366] width 354 height 10
click at [270, 392] on p at bounding box center [354, 393] width 336 height 13
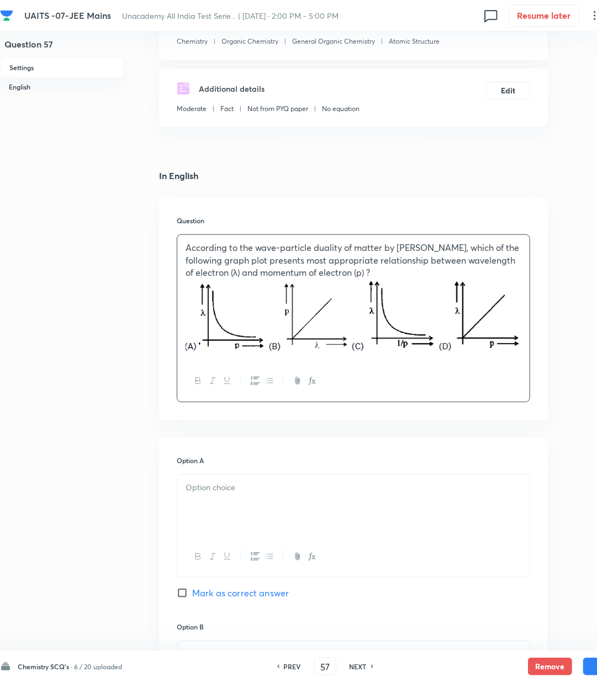
scroll to position [147, 0]
click at [233, 493] on div at bounding box center [353, 505] width 353 height 62
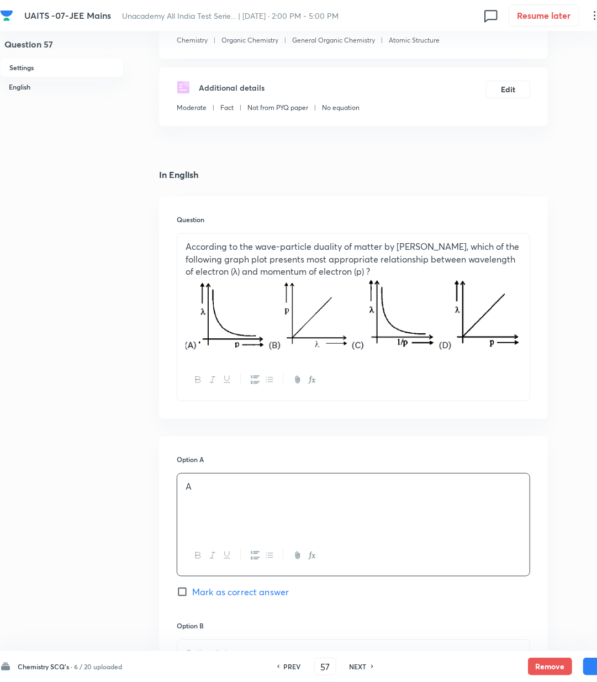
click at [220, 595] on span "Mark as correct answer" at bounding box center [240, 591] width 97 height 13
click at [192, 595] on input "Mark as correct answer" at bounding box center [184, 591] width 15 height 11
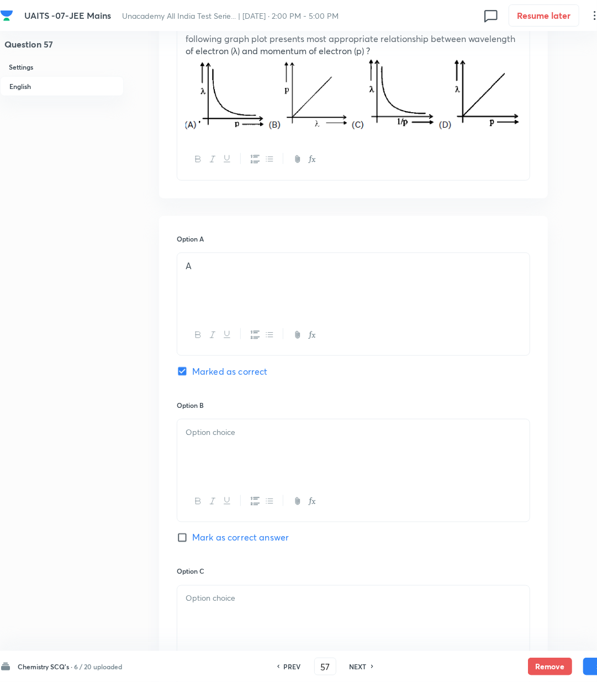
scroll to position [368, 0]
click at [221, 438] on p at bounding box center [354, 432] width 336 height 13
click at [214, 608] on div at bounding box center [353, 616] width 353 height 62
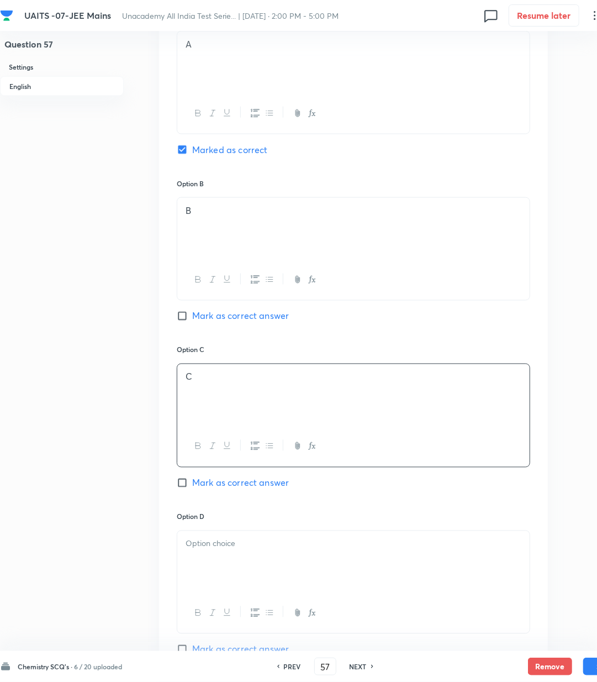
click at [227, 571] on div at bounding box center [353, 562] width 353 height 62
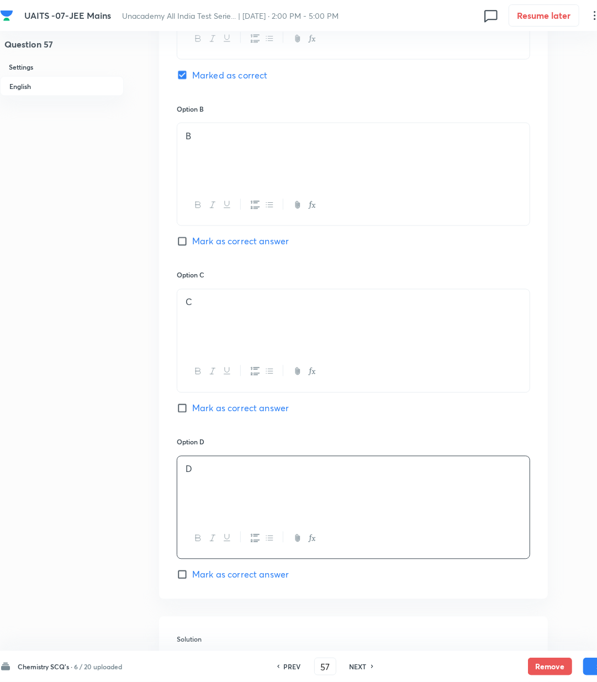
scroll to position [810, 0]
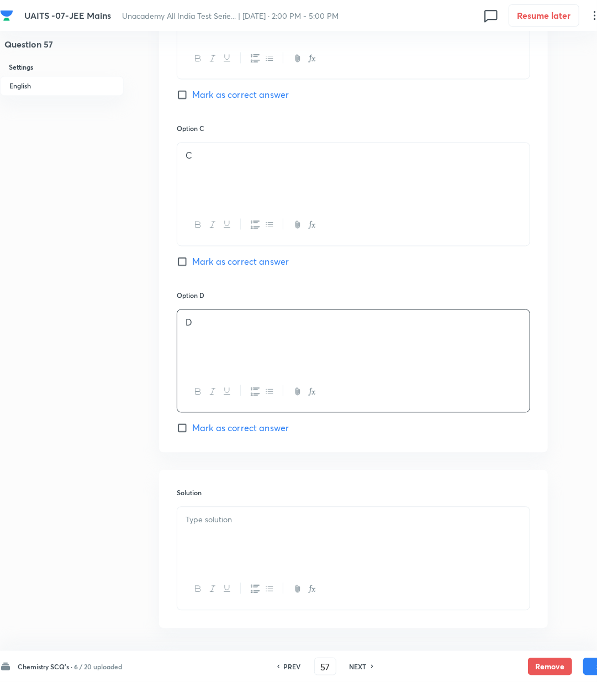
click at [212, 533] on div at bounding box center [353, 538] width 353 height 62
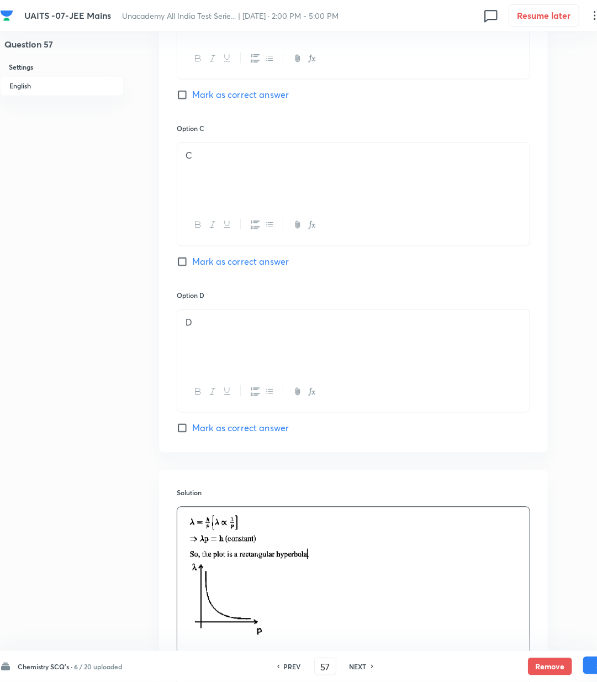
click at [589, 671] on button "Save" at bounding box center [606, 666] width 44 height 18
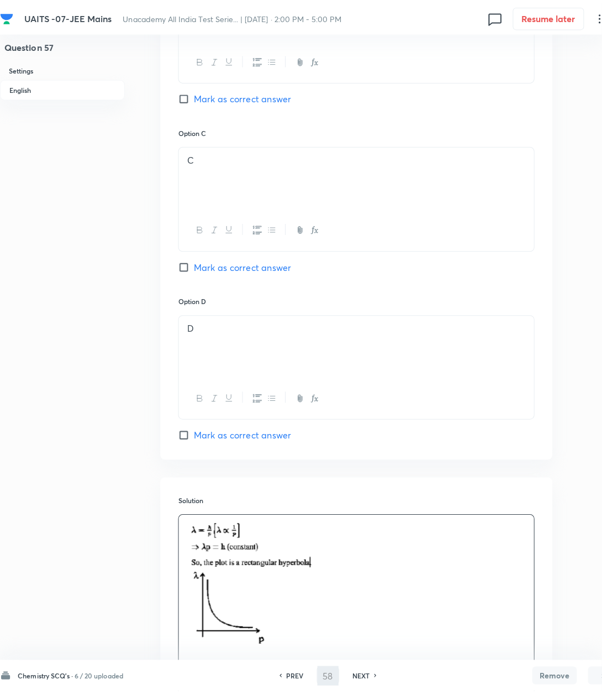
scroll to position [0, 0]
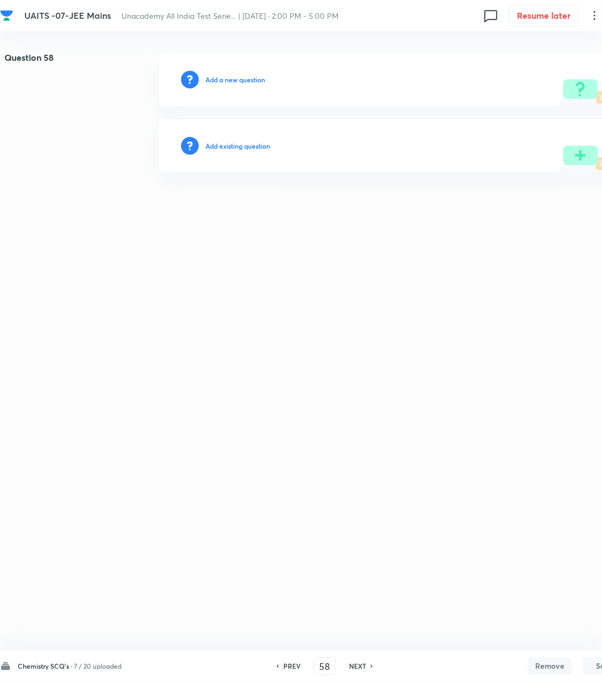
click at [218, 82] on h6 "Add a new question" at bounding box center [236, 80] width 60 height 10
click at [218, 82] on h6 "Choose a question type" at bounding box center [241, 80] width 71 height 10
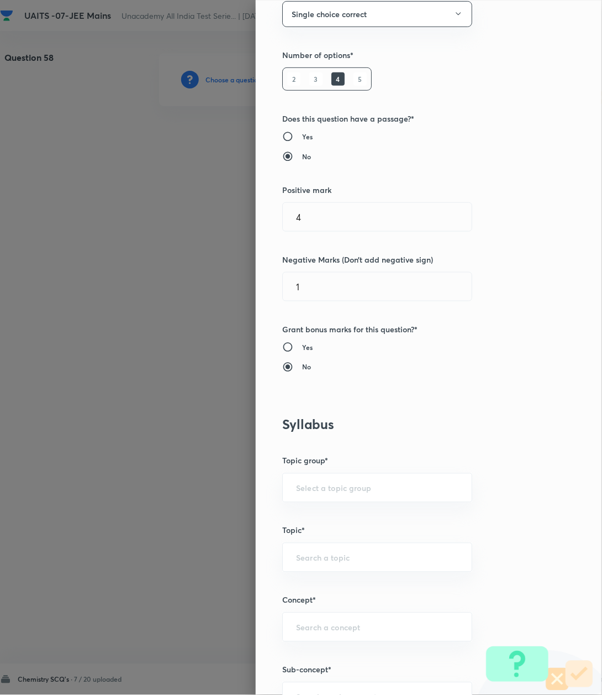
scroll to position [368, 0]
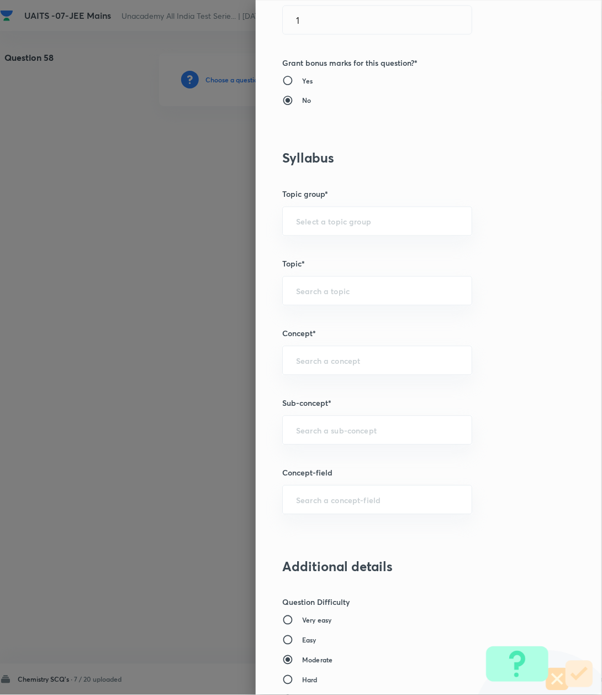
click at [325, 448] on div "Question settings Question type* Single choice correct Number of options* 2 3 4…" at bounding box center [429, 347] width 347 height 695
click at [317, 438] on div "​" at bounding box center [377, 430] width 190 height 29
paste input "Atomic Structure"
click at [319, 459] on li "Atomic Structure" at bounding box center [365, 463] width 188 height 20
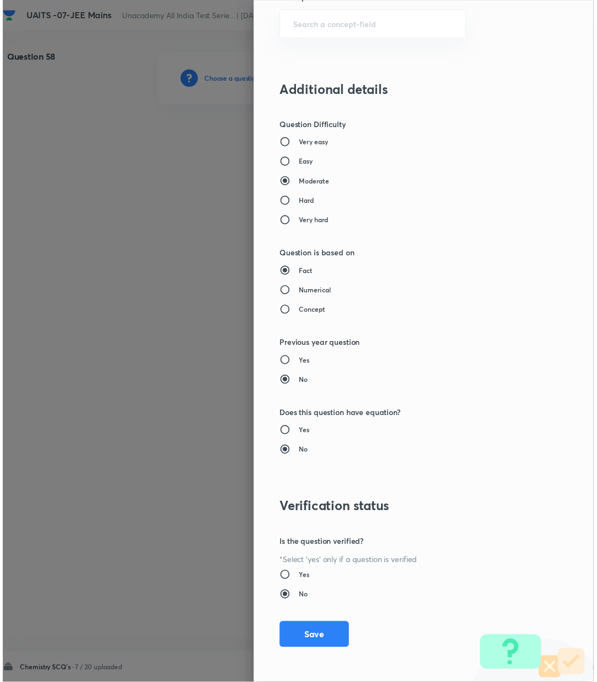
scroll to position [847, 0]
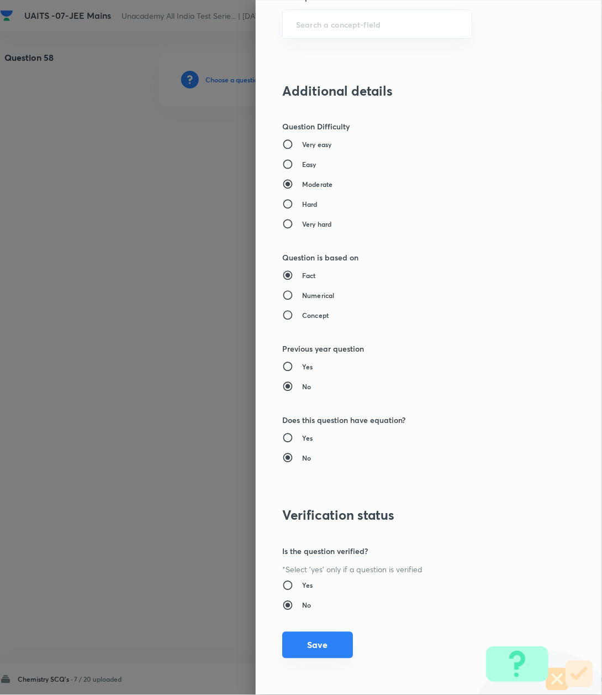
click at [323, 637] on button "Save" at bounding box center [317, 645] width 71 height 27
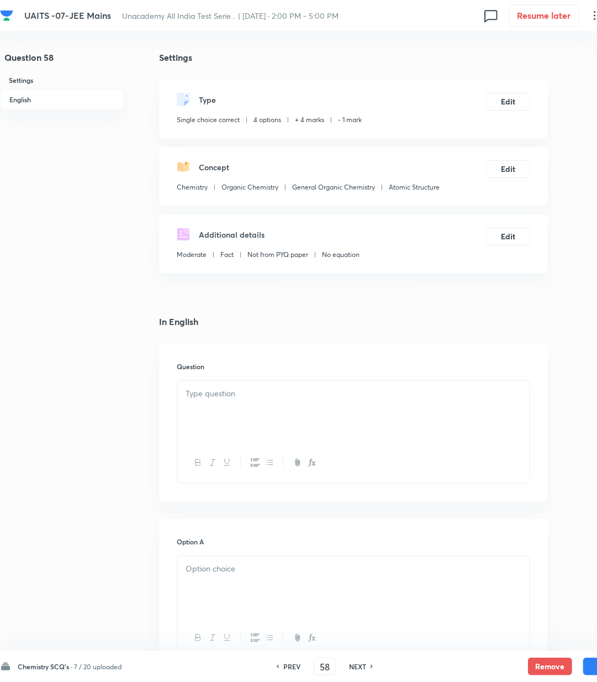
click at [306, 429] on div at bounding box center [353, 412] width 353 height 62
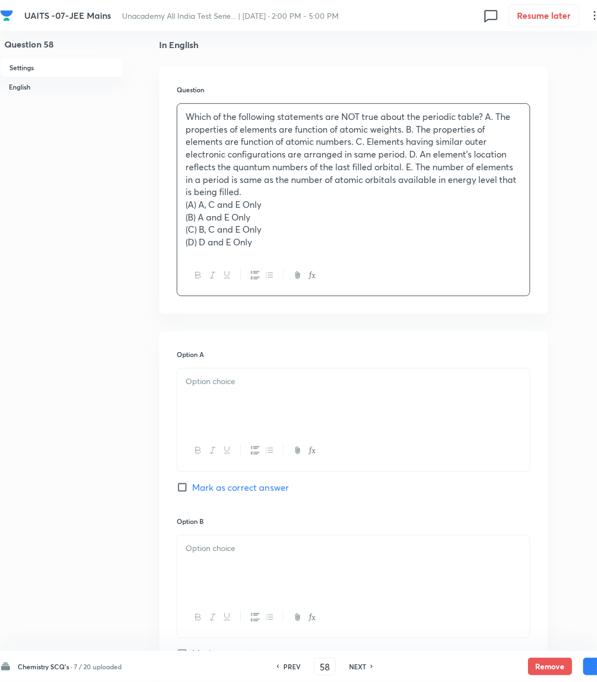
scroll to position [295, 0]
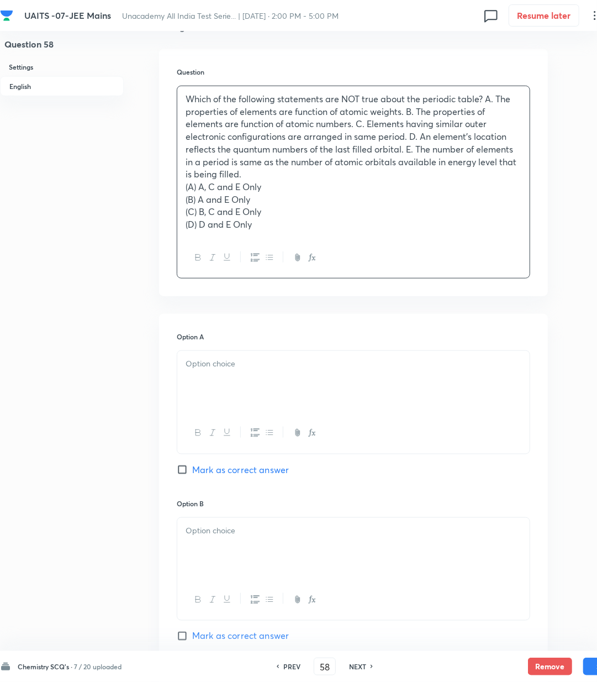
click at [256, 368] on p at bounding box center [354, 364] width 336 height 13
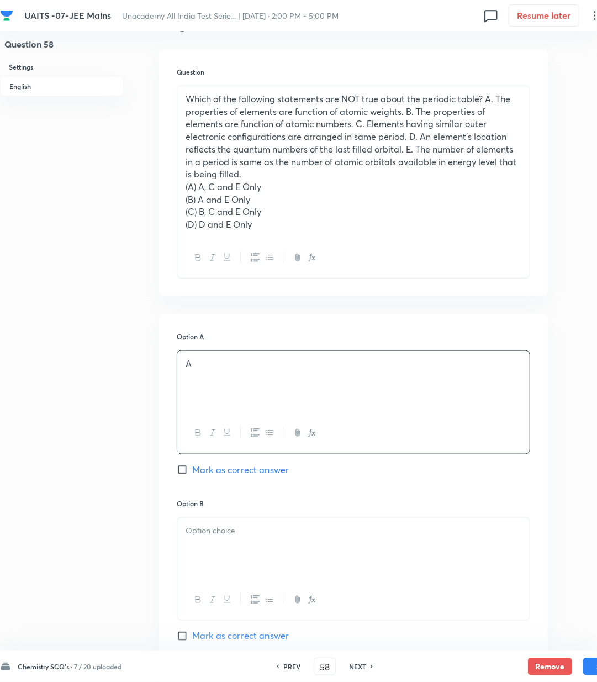
drag, startPoint x: 217, startPoint y: 469, endPoint x: 222, endPoint y: 480, distance: 11.6
click at [219, 474] on span "Mark as correct answer" at bounding box center [240, 469] width 97 height 13
click at [232, 522] on div at bounding box center [353, 549] width 353 height 62
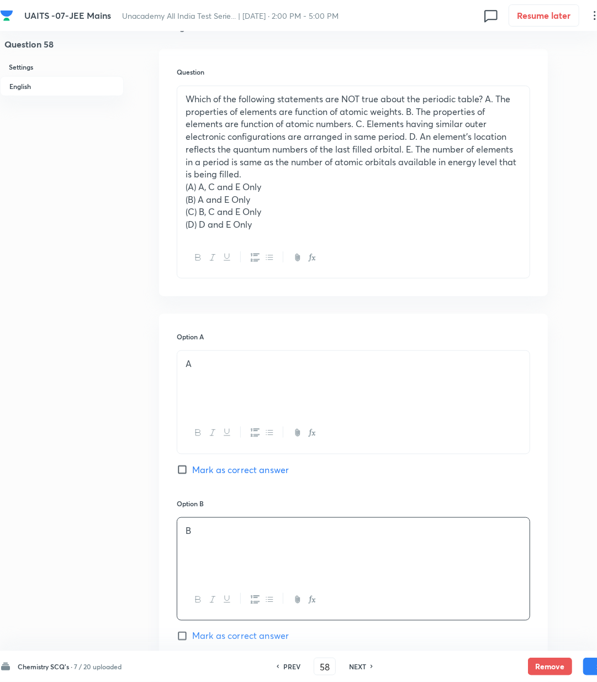
click at [203, 477] on div "Option A A Mark as correct answer" at bounding box center [354, 415] width 354 height 166
drag, startPoint x: 208, startPoint y: 468, endPoint x: 244, endPoint y: 533, distance: 74.9
click at [210, 470] on span "Mark as correct answer" at bounding box center [240, 469] width 97 height 13
click at [192, 470] on input "Mark as correct answer" at bounding box center [184, 469] width 15 height 11
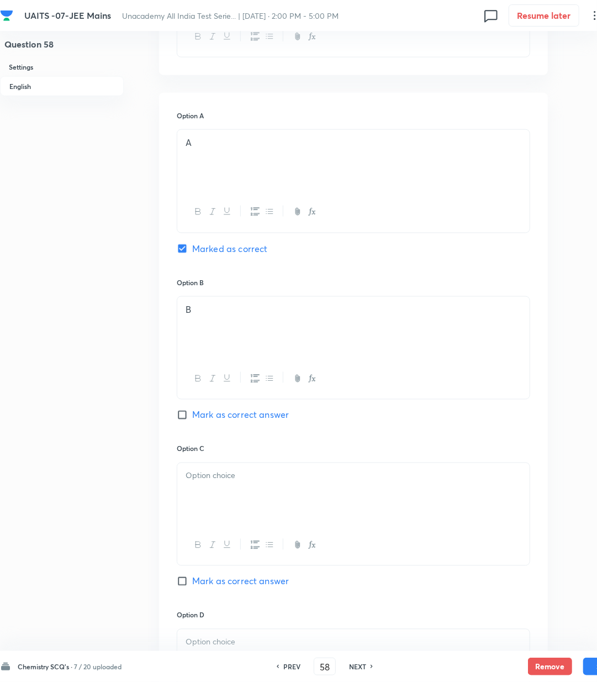
click at [217, 492] on div at bounding box center [353, 494] width 353 height 62
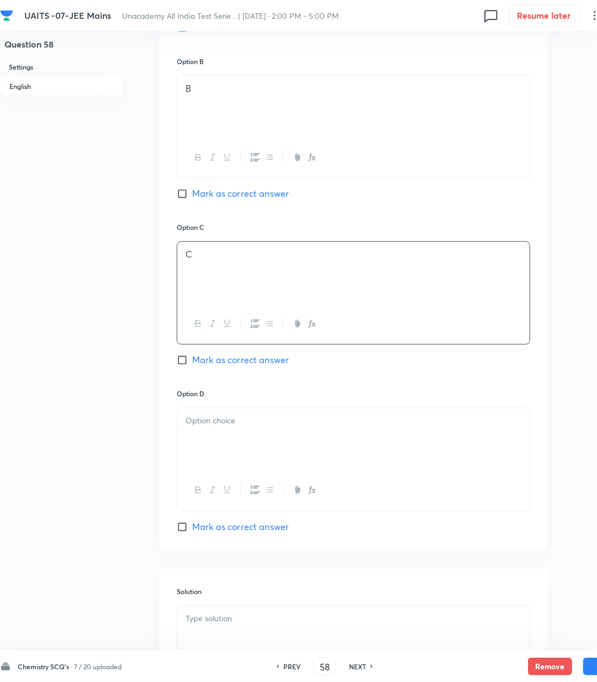
click at [207, 462] on div at bounding box center [353, 439] width 353 height 62
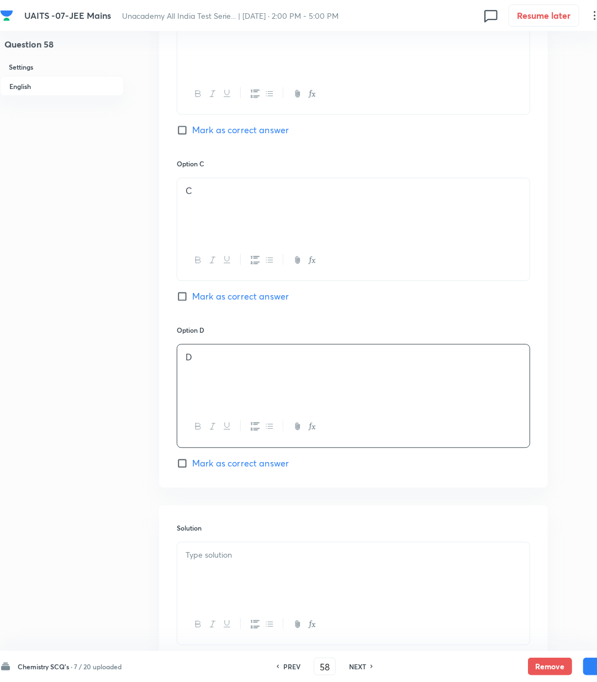
scroll to position [882, 0]
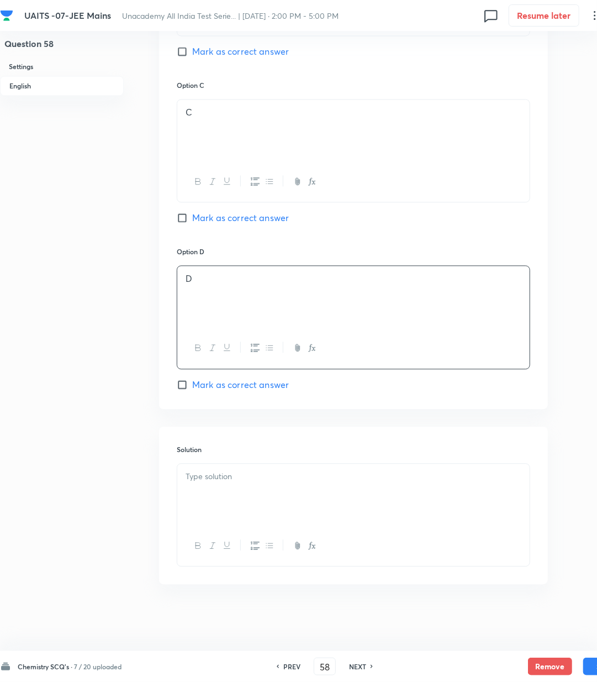
click at [230, 511] on div at bounding box center [353, 495] width 353 height 62
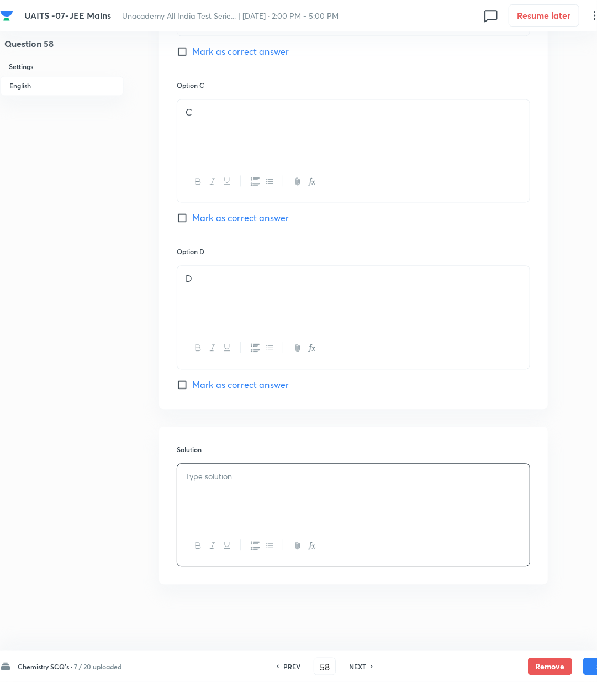
click at [328, 505] on div at bounding box center [353, 495] width 353 height 62
paste div
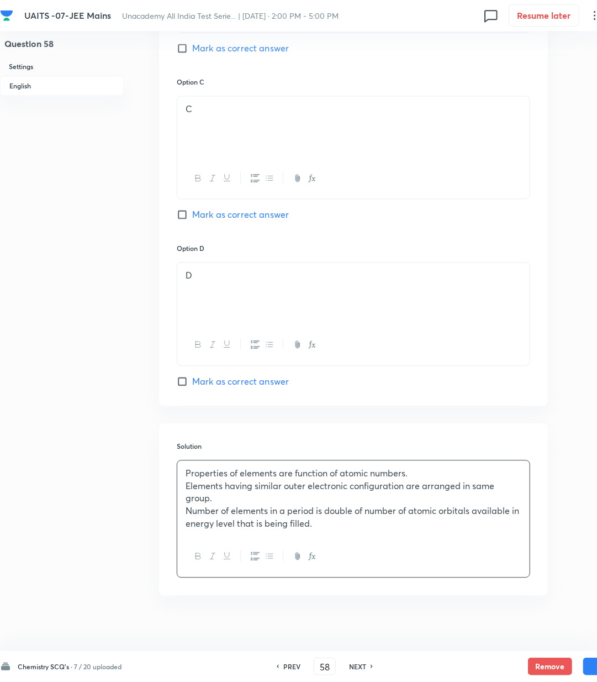
click at [313, 496] on p "Elements having similar outer electronic configuration are arranged in same gro…" at bounding box center [354, 492] width 336 height 25
click at [591, 669] on button "Save" at bounding box center [606, 666] width 44 height 18
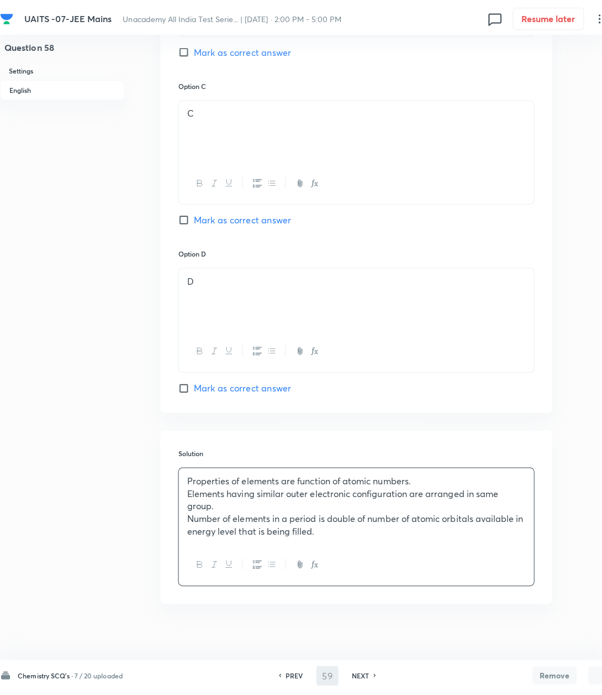
scroll to position [0, 0]
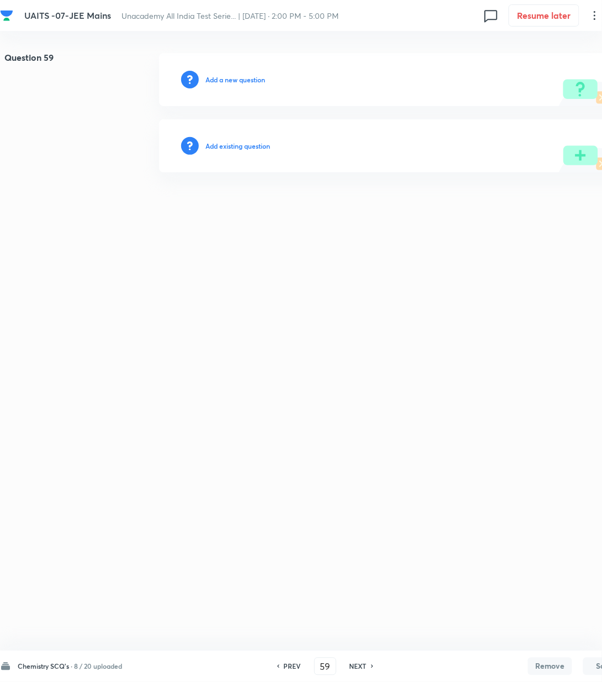
click at [235, 78] on h6 "Add a new question" at bounding box center [236, 80] width 60 height 10
click at [235, 78] on h6 "Choose a question type" at bounding box center [241, 80] width 71 height 10
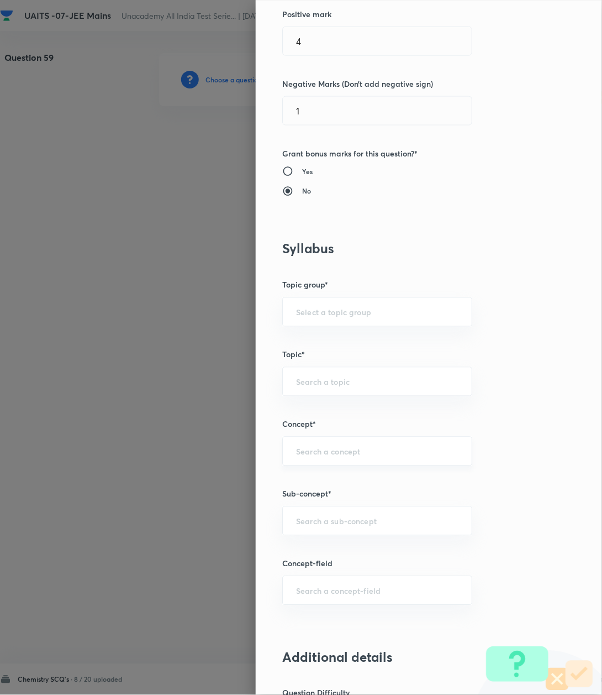
scroll to position [295, 0]
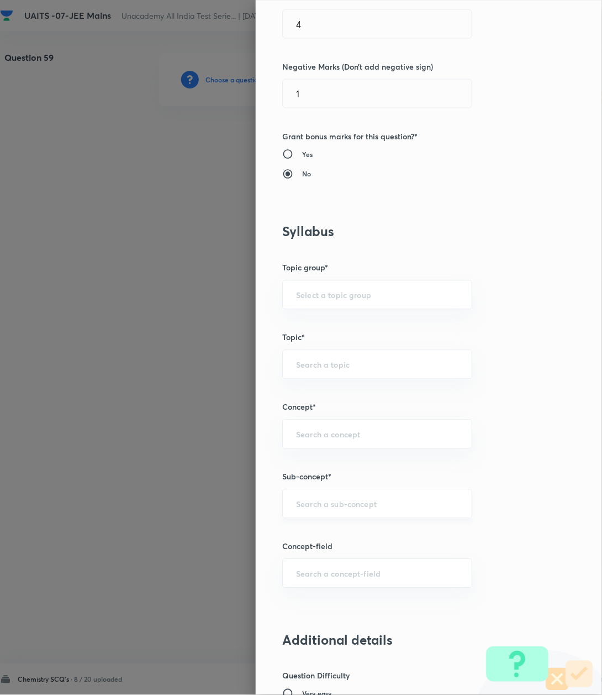
click at [322, 513] on div "​" at bounding box center [377, 503] width 190 height 29
paste input "Atomic Structure"
click at [314, 537] on li "Atomic Structure" at bounding box center [365, 537] width 188 height 20
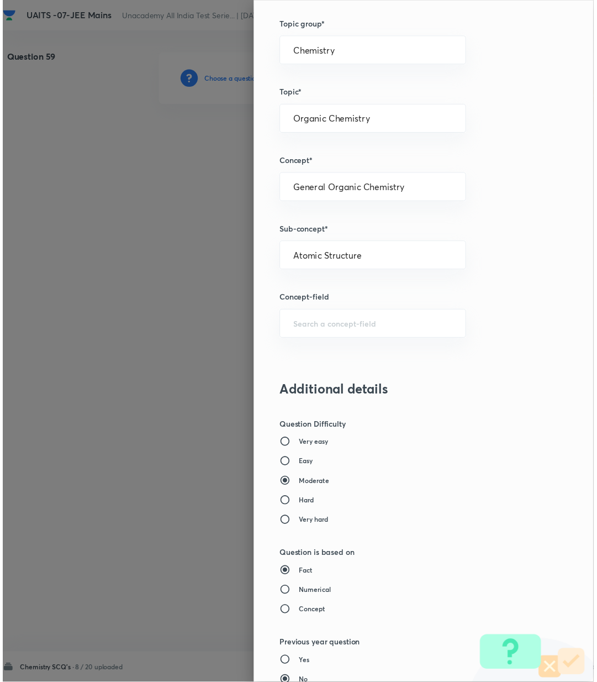
scroll to position [810, 0]
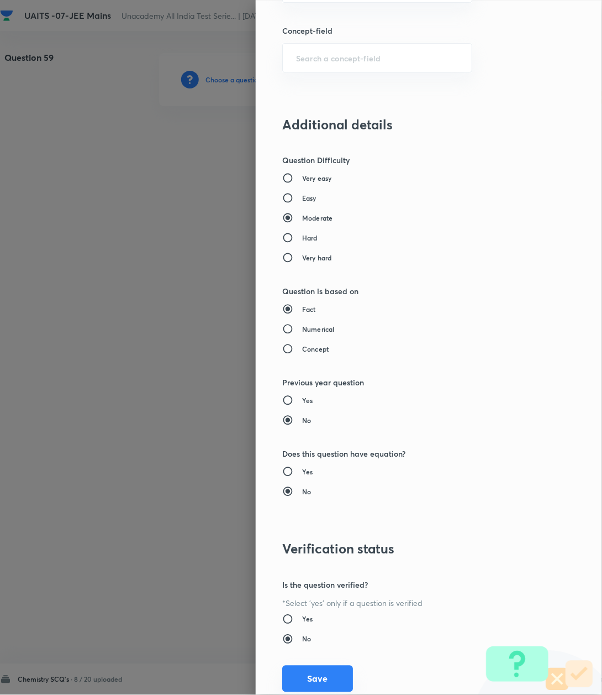
click at [306, 681] on button "Save" at bounding box center [317, 678] width 71 height 27
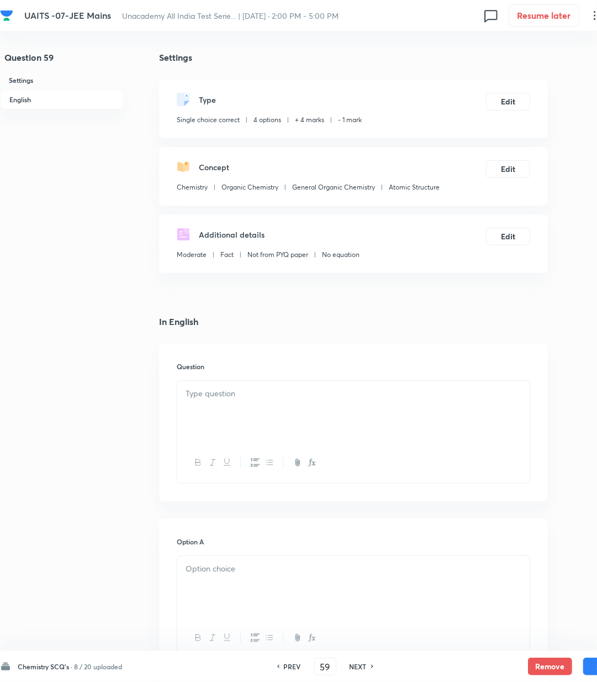
drag, startPoint x: 188, startPoint y: 432, endPoint x: 216, endPoint y: 423, distance: 29.0
click at [191, 432] on div at bounding box center [353, 412] width 353 height 62
click at [279, 401] on div at bounding box center [353, 412] width 353 height 62
drag, startPoint x: 203, startPoint y: 409, endPoint x: 212, endPoint y: 418, distance: 12.9
click at [207, 414] on div "The number of radial node/s for 3p orbital is: (A) 1 (B) 4 (C) 2 (D) 3" at bounding box center [353, 412] width 353 height 62
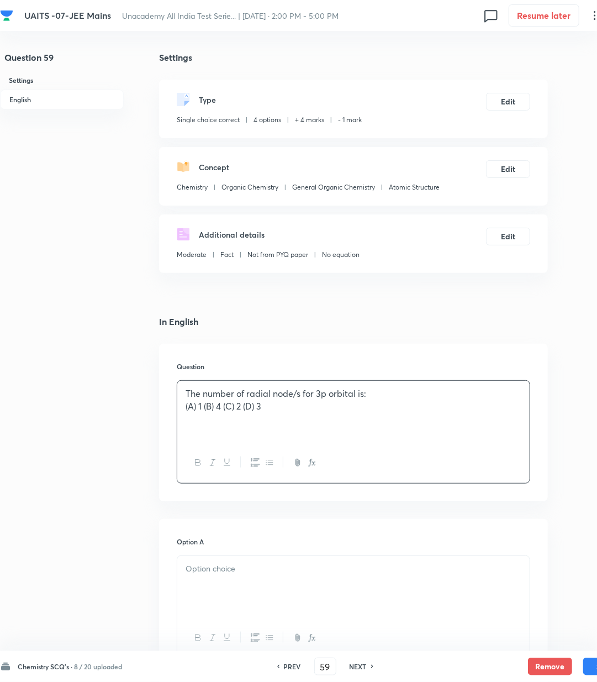
click at [206, 405] on p "(A) 1 (B) 4 (C) 2 (D) 3" at bounding box center [354, 406] width 336 height 13
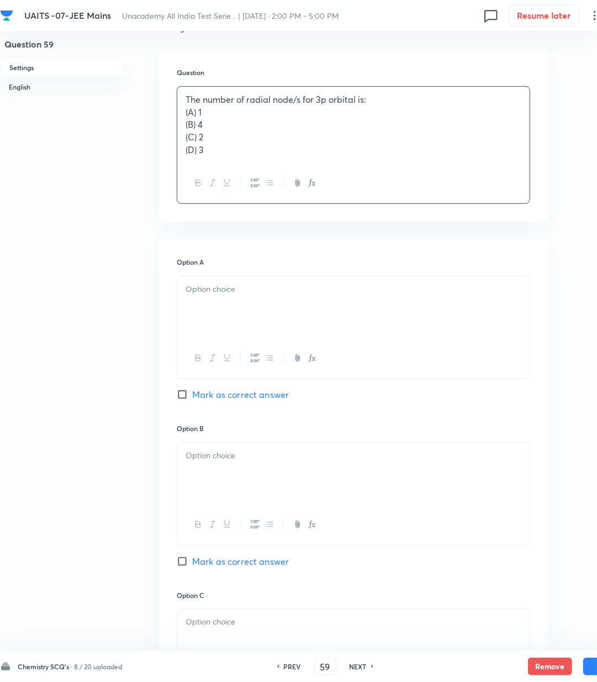
scroll to position [295, 0]
click at [202, 304] on div at bounding box center [353, 307] width 353 height 62
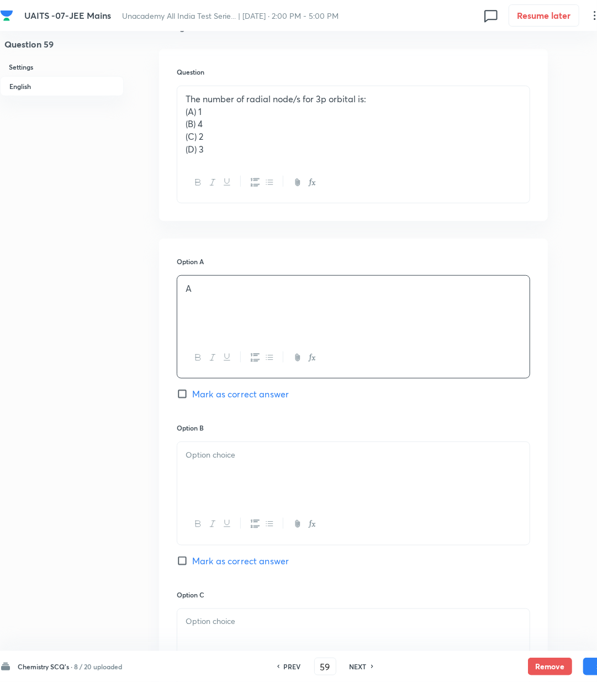
click at [212, 469] on div at bounding box center [353, 473] width 353 height 62
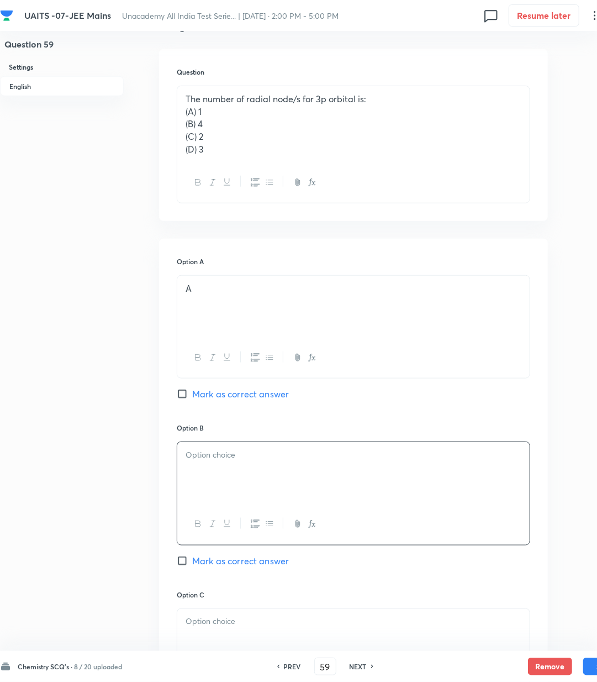
click at [206, 390] on span "Mark as correct answer" at bounding box center [240, 393] width 97 height 13
click at [192, 390] on input "Mark as correct answer" at bounding box center [184, 394] width 15 height 11
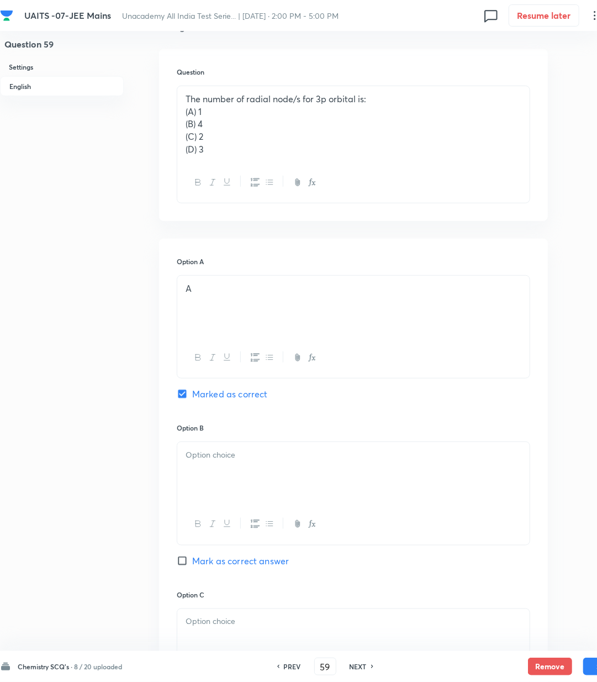
click at [222, 459] on p at bounding box center [354, 455] width 336 height 13
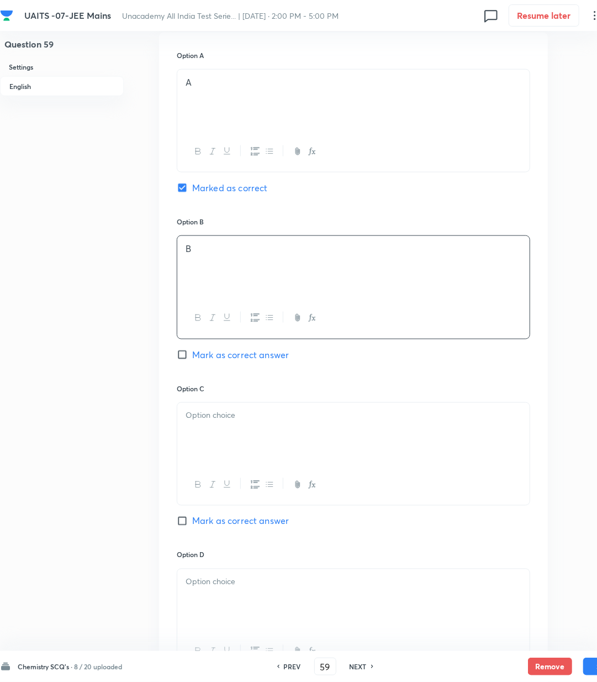
scroll to position [516, 0]
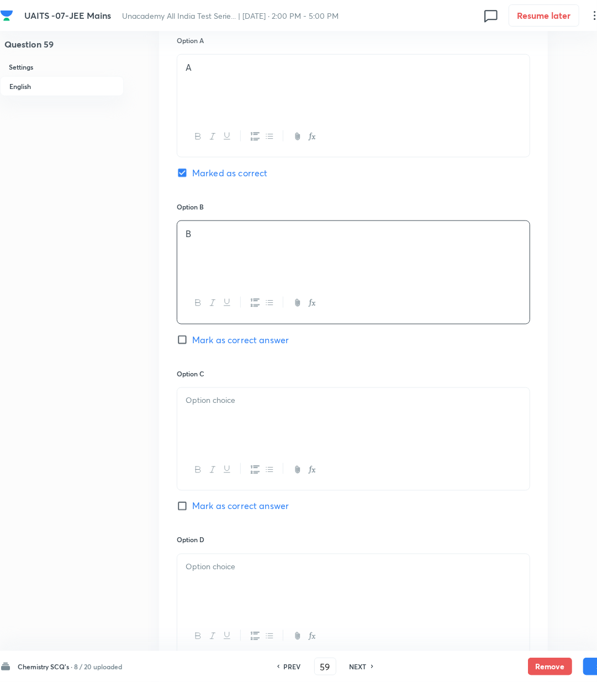
click at [221, 417] on div at bounding box center [353, 419] width 353 height 62
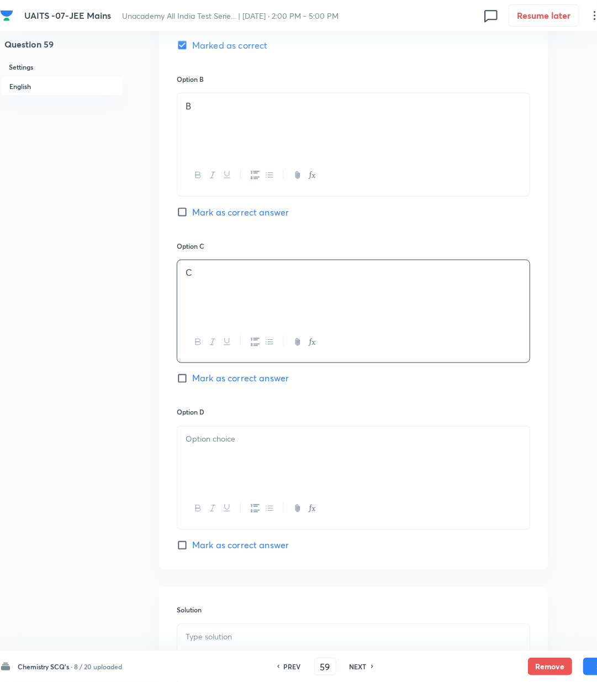
scroll to position [663, 0]
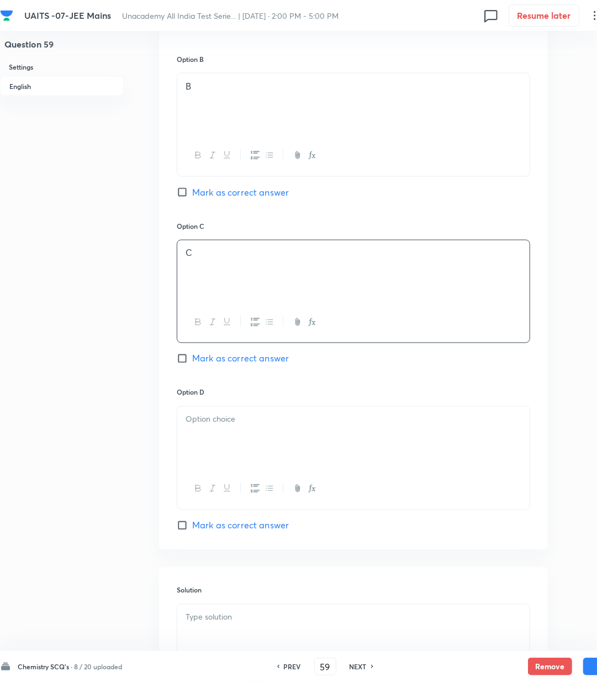
click at [219, 437] on div at bounding box center [353, 438] width 353 height 62
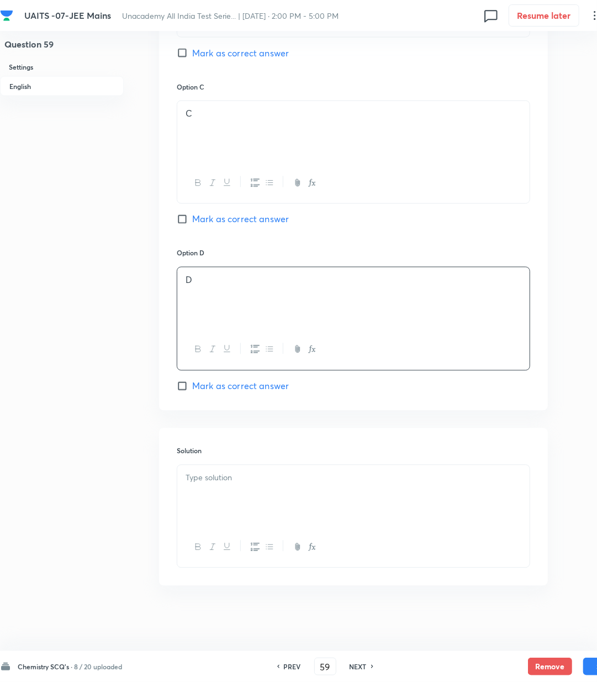
scroll to position [806, 0]
click at [232, 497] on div at bounding box center [353, 495] width 353 height 62
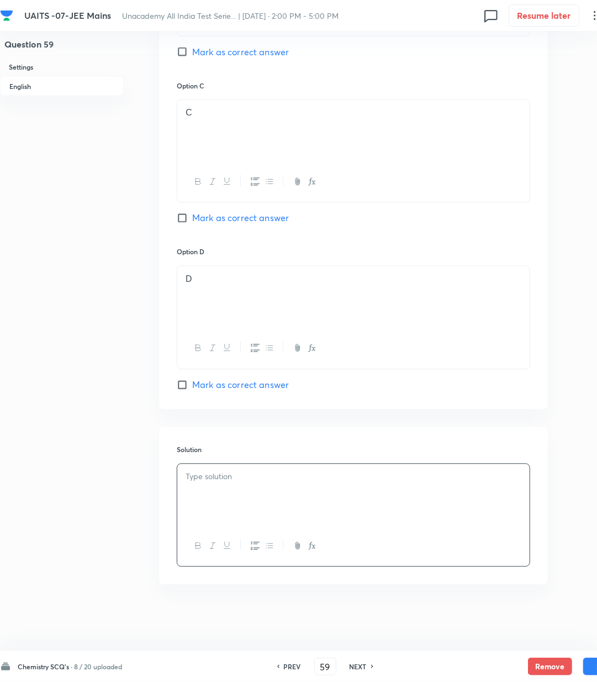
click at [242, 494] on div at bounding box center [353, 495] width 353 height 62
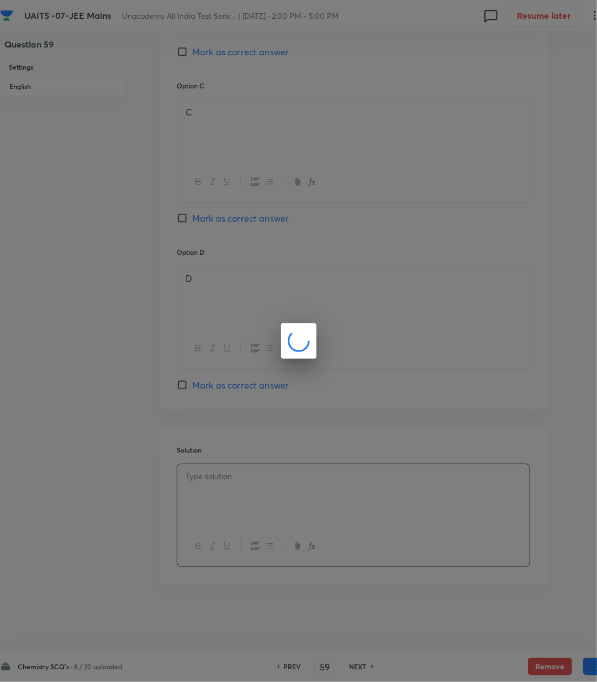
scroll to position [794, 0]
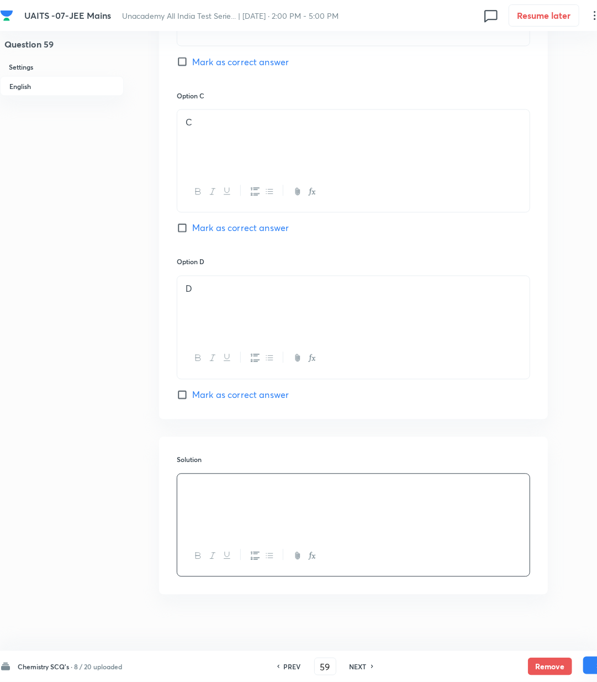
click at [590, 668] on button "Save" at bounding box center [606, 666] width 44 height 18
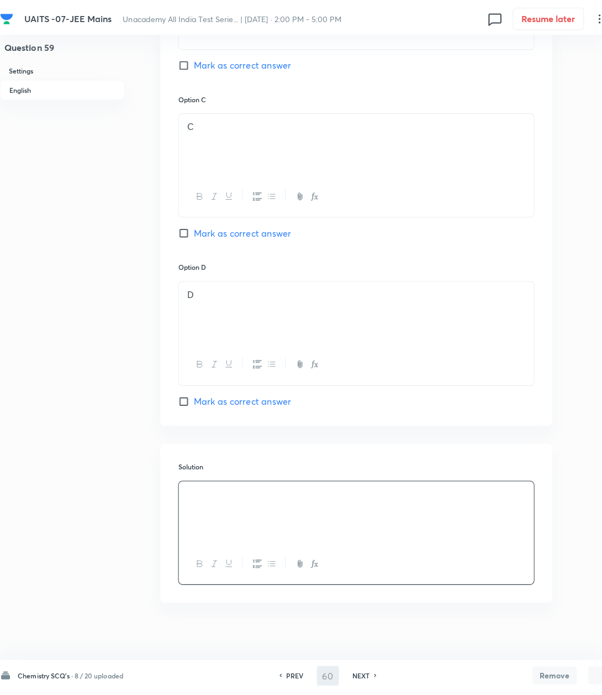
scroll to position [0, 0]
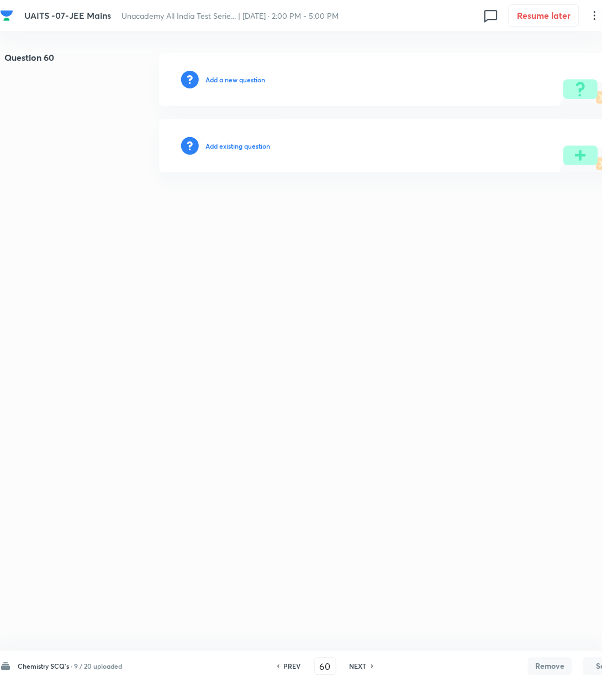
click at [241, 72] on div "Add a new question" at bounding box center [393, 79] width 469 height 53
click at [238, 76] on h6 "Add a new question" at bounding box center [236, 80] width 60 height 10
click at [238, 76] on h6 "Choose a question type" at bounding box center [241, 80] width 71 height 10
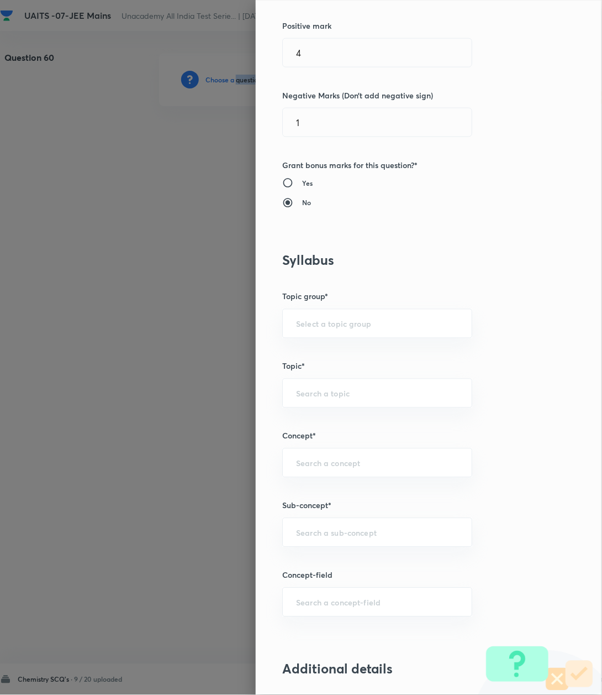
scroll to position [442, 0]
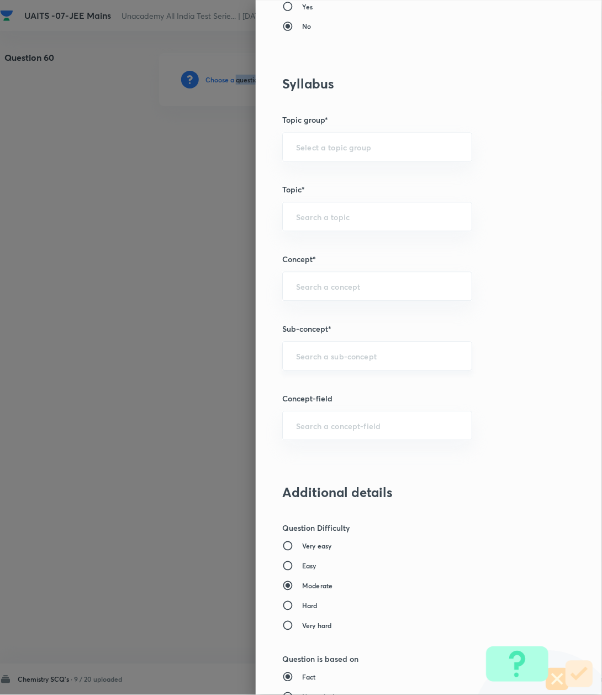
click at [328, 365] on div "​" at bounding box center [377, 356] width 190 height 29
paste input "Atomic Structure"
click at [312, 387] on li "Atomic Structure" at bounding box center [365, 390] width 188 height 20
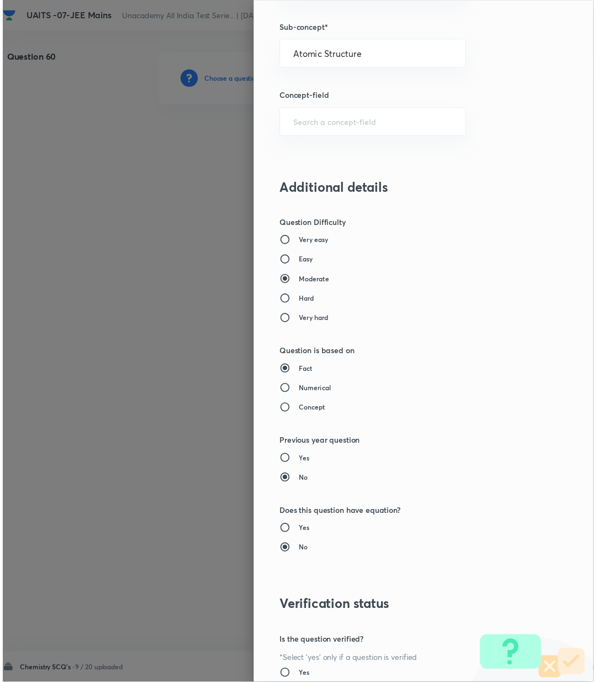
scroll to position [847, 0]
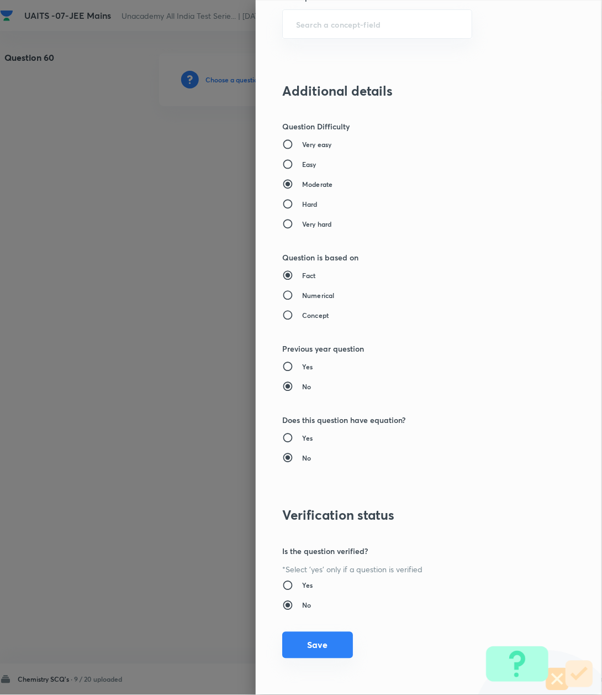
click at [311, 644] on button "Save" at bounding box center [317, 645] width 71 height 27
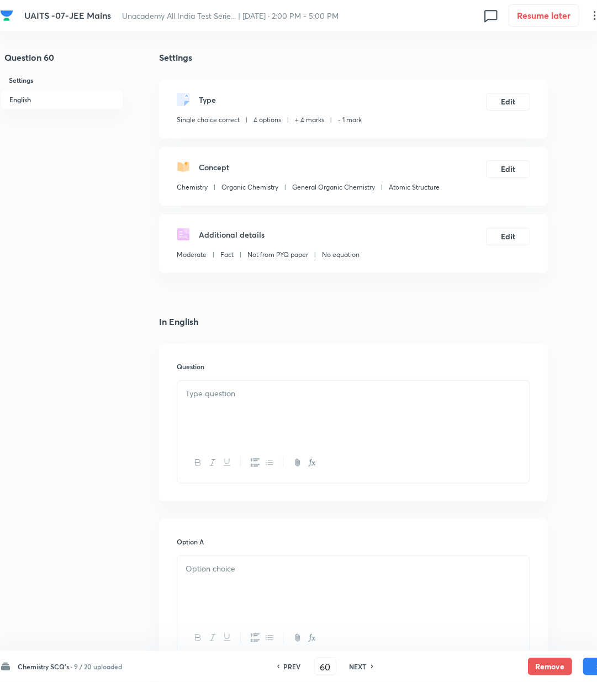
click at [277, 398] on p at bounding box center [354, 393] width 336 height 13
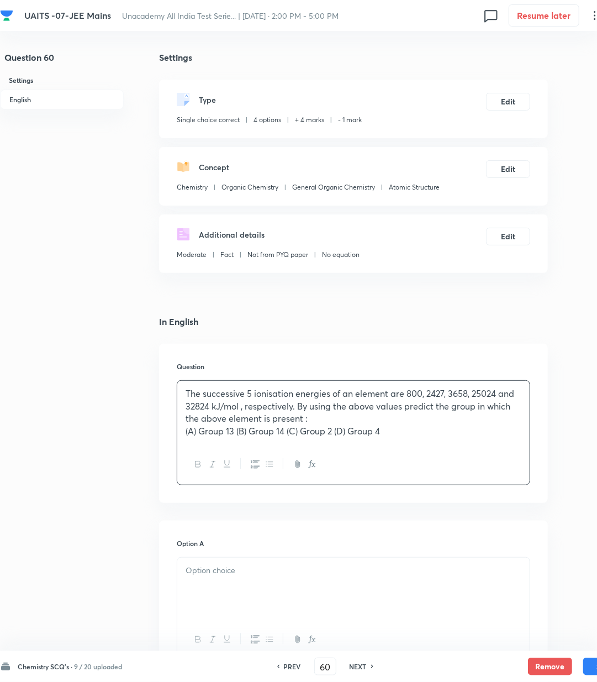
click at [237, 431] on p "(A) Group 13 (B) Group 14 (C) Group 2 (D) Group 4" at bounding box center [354, 431] width 336 height 13
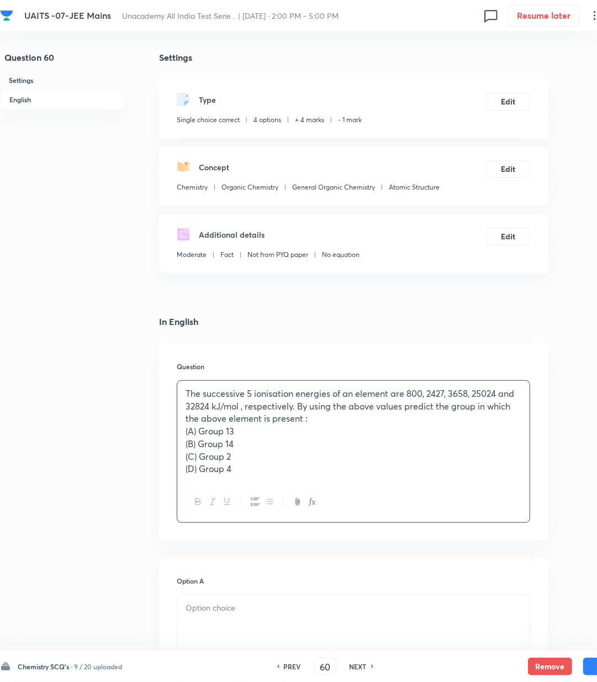
click at [219, 617] on div at bounding box center [353, 626] width 353 height 62
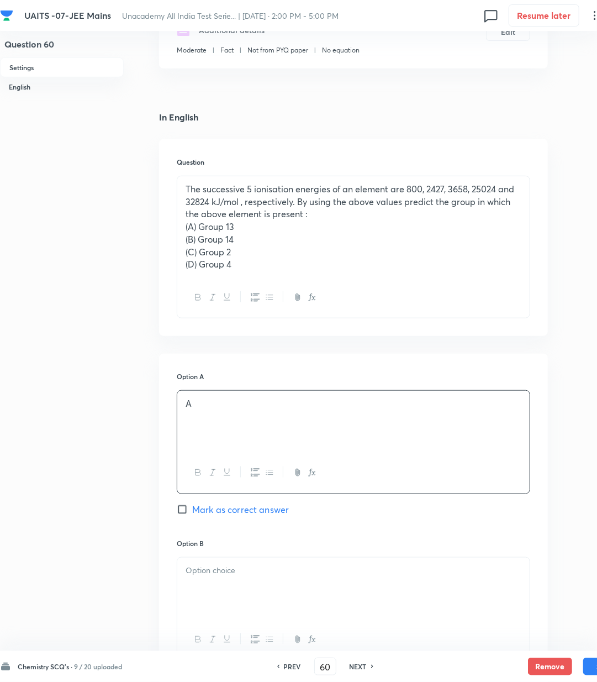
scroll to position [221, 0]
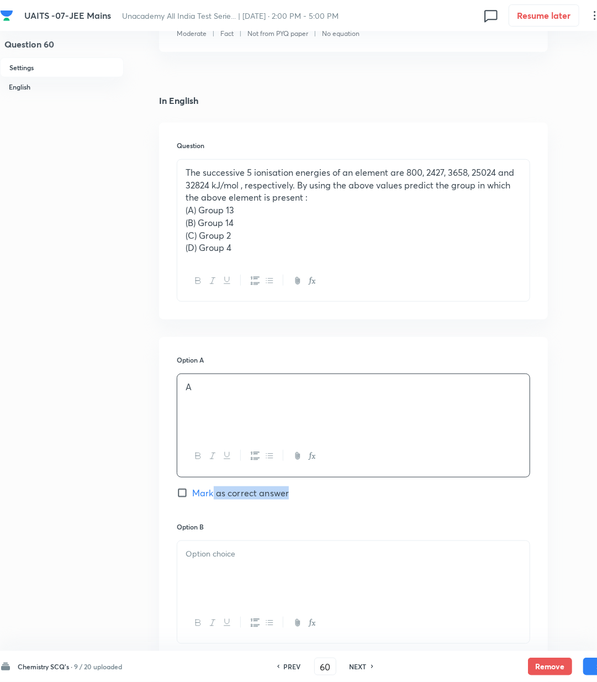
drag, startPoint x: 214, startPoint y: 503, endPoint x: 212, endPoint y: 496, distance: 7.5
click at [212, 496] on div "Option A A Mark as correct answer" at bounding box center [354, 438] width 354 height 166
click at [212, 496] on span "Mark as correct answer" at bounding box center [240, 492] width 97 height 13
click at [192, 496] on input "Mark as correct answer" at bounding box center [184, 492] width 15 height 11
click at [237, 577] on div at bounding box center [353, 572] width 353 height 62
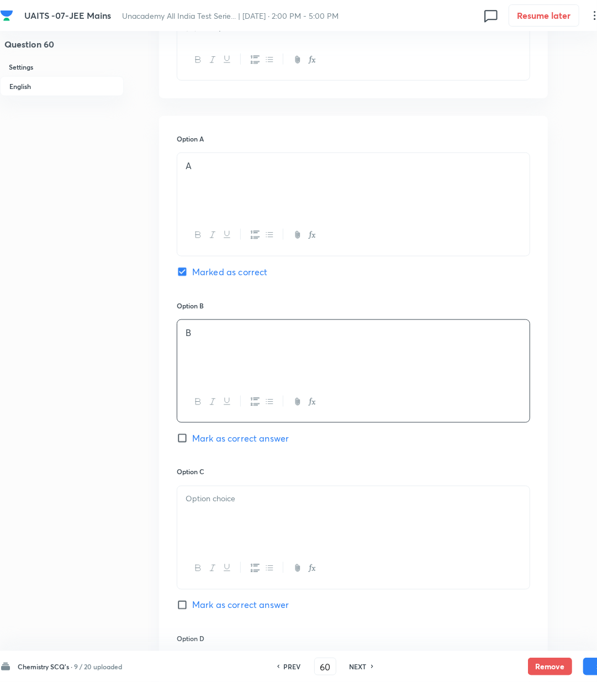
click at [221, 525] on div at bounding box center [353, 517] width 353 height 62
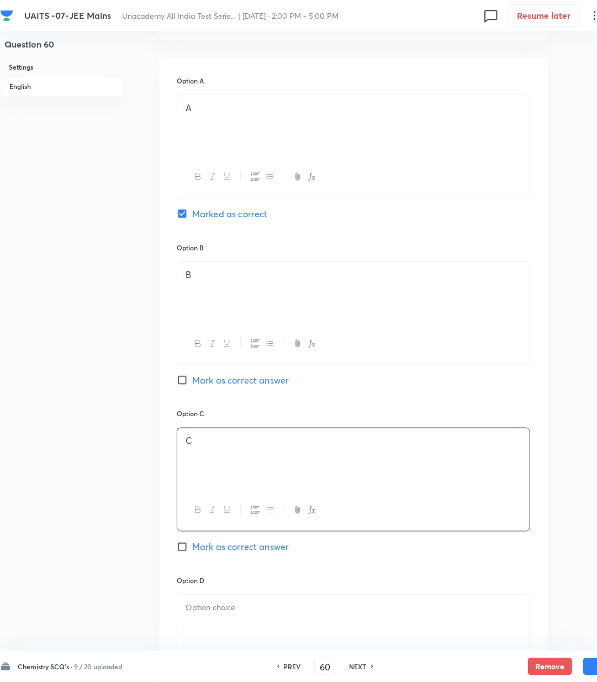
scroll to position [589, 0]
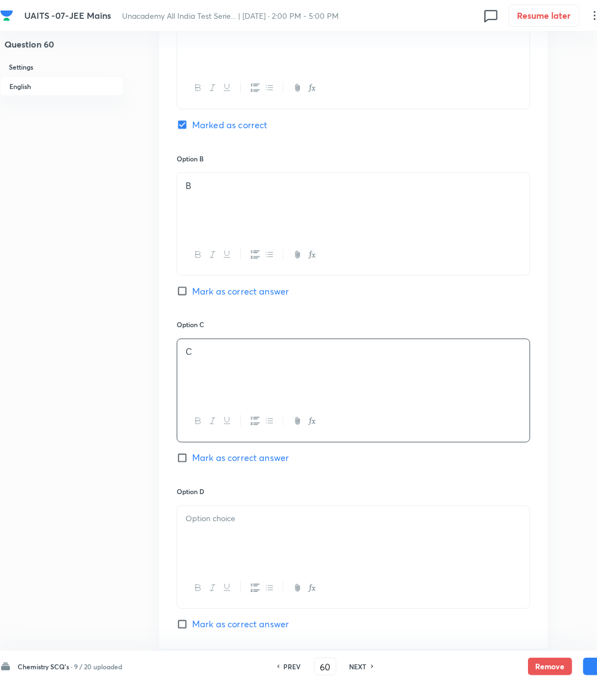
click at [218, 534] on div at bounding box center [353, 537] width 353 height 62
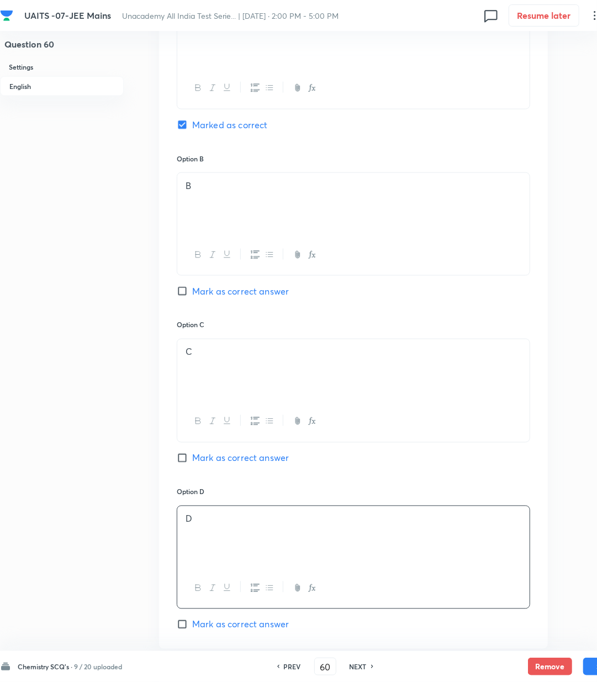
scroll to position [810, 0]
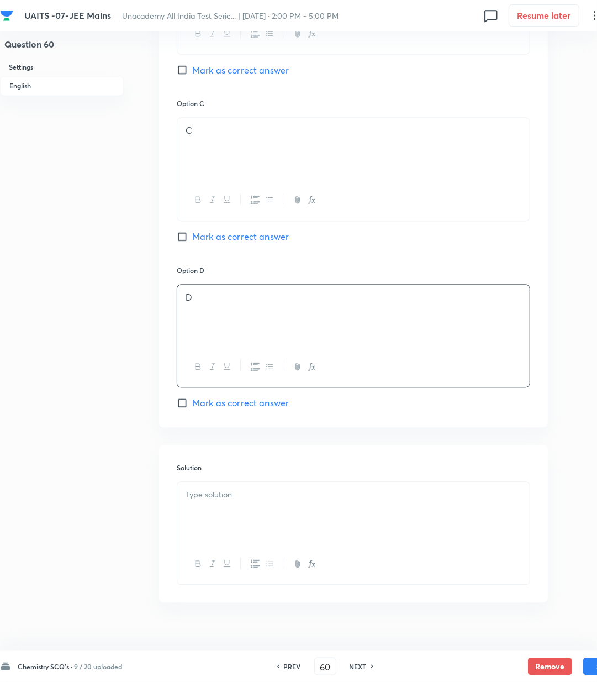
click at [217, 518] on div at bounding box center [353, 513] width 353 height 62
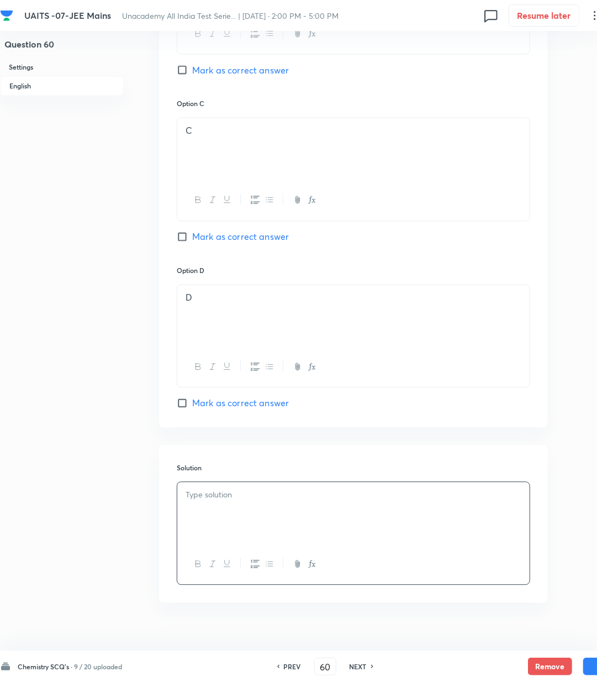
click at [283, 544] on div at bounding box center [353, 513] width 353 height 62
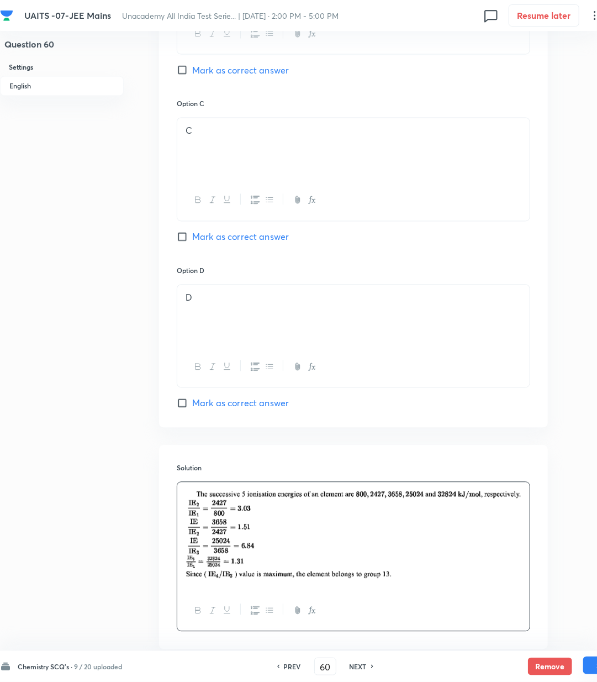
click at [590, 673] on button "Save" at bounding box center [606, 666] width 44 height 18
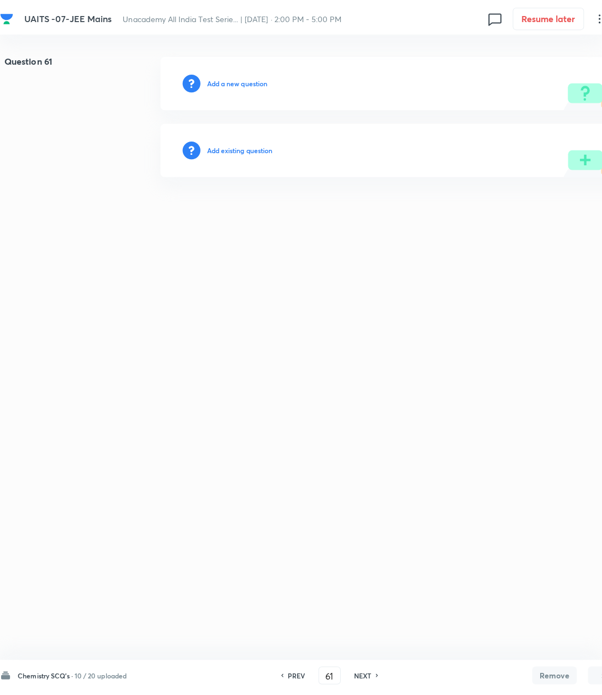
scroll to position [0, 0]
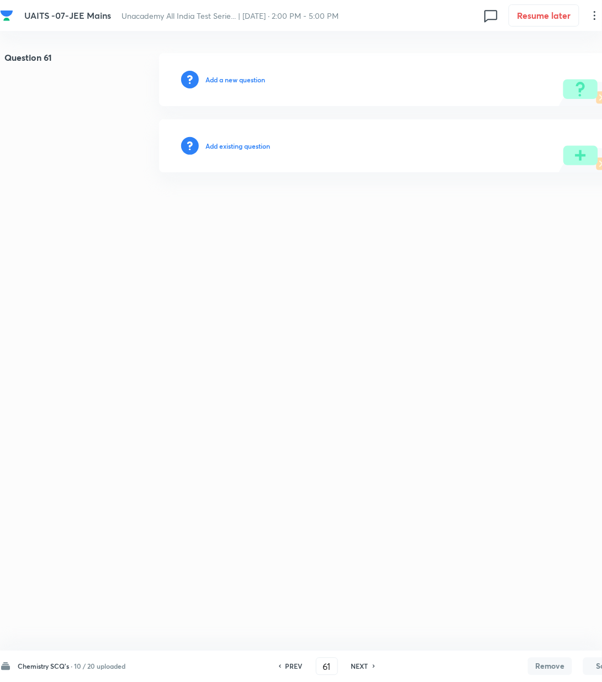
click at [216, 85] on div "Add a new question" at bounding box center [393, 79] width 469 height 53
click at [216, 80] on h6 "Add a new question" at bounding box center [236, 80] width 60 height 10
click at [216, 80] on h6 "Choose a question type" at bounding box center [241, 80] width 71 height 10
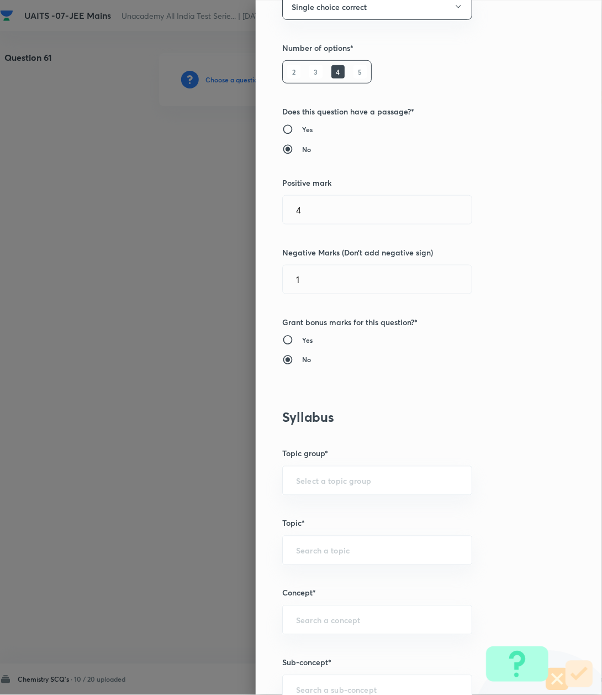
scroll to position [221, 0]
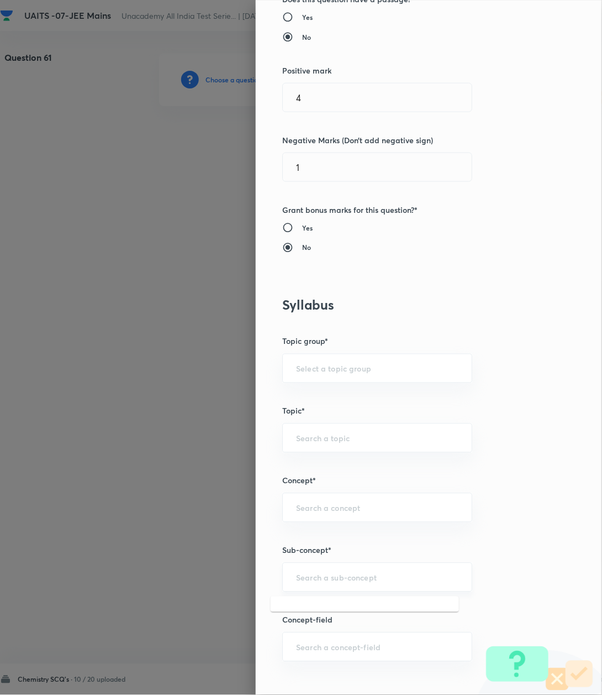
click at [304, 576] on input "text" at bounding box center [377, 577] width 162 height 11
paste input "Atomic Structure"
click at [297, 607] on li "Atomic Structure" at bounding box center [365, 611] width 188 height 20
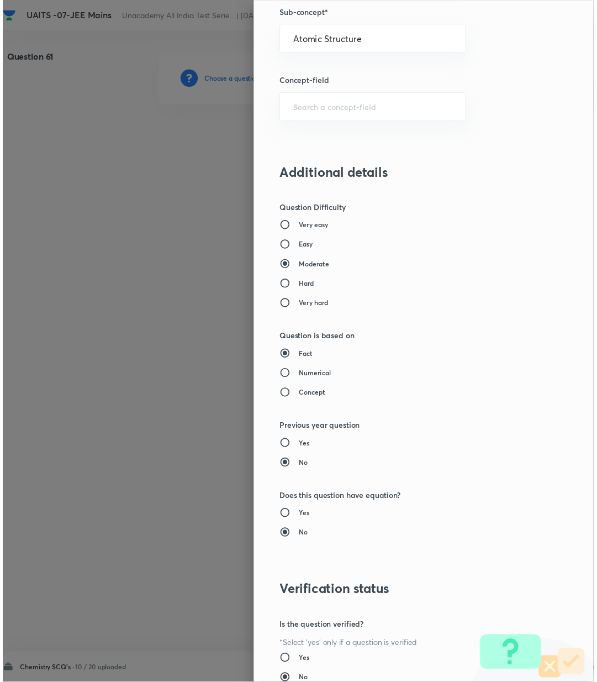
scroll to position [847, 0]
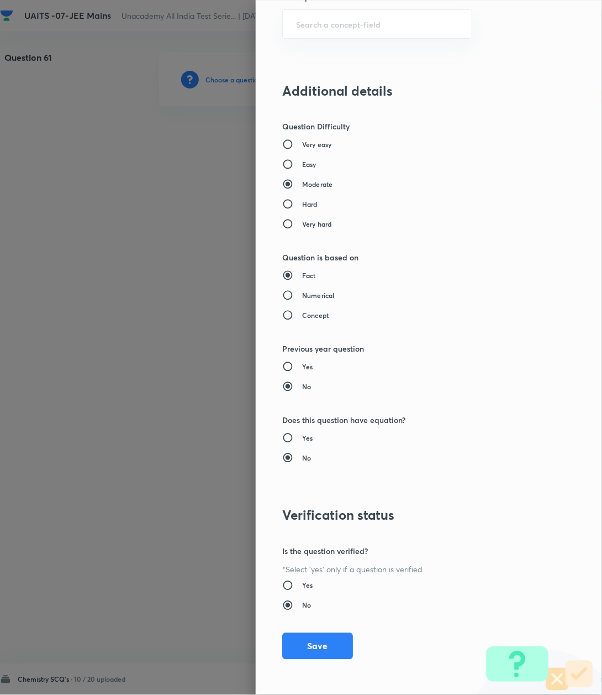
click at [305, 637] on button "Save" at bounding box center [317, 646] width 71 height 27
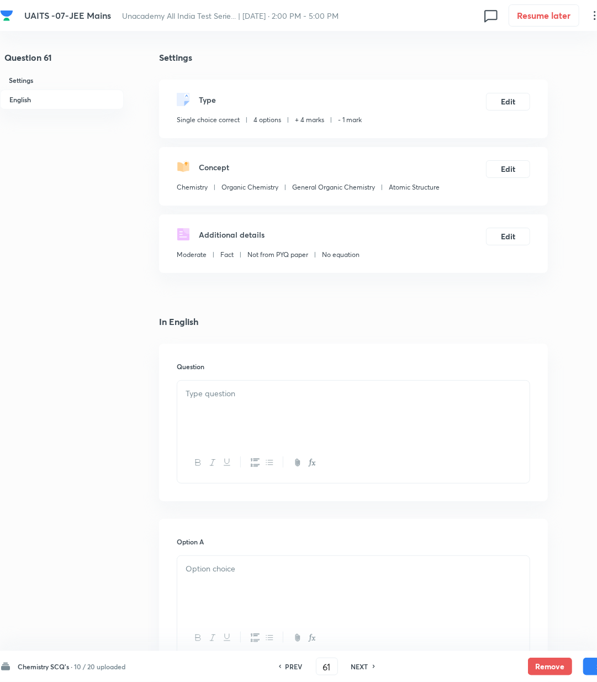
click at [212, 419] on div at bounding box center [353, 412] width 353 height 62
click at [298, 412] on div at bounding box center [353, 412] width 353 height 62
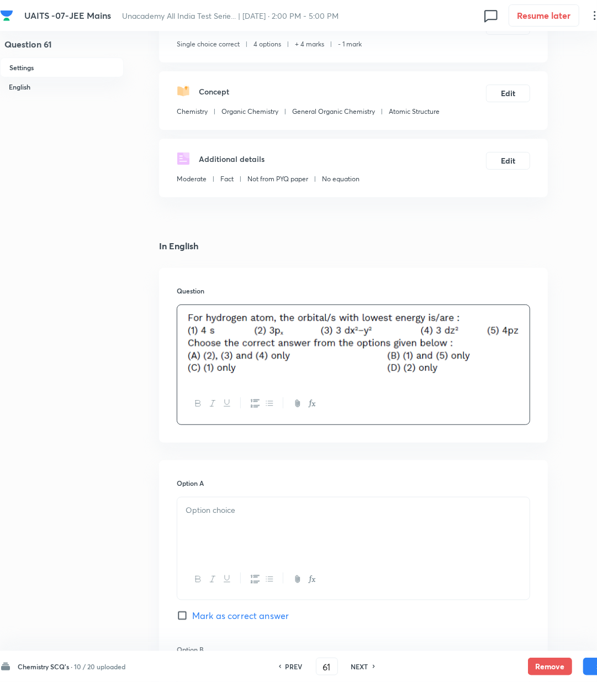
scroll to position [147, 0]
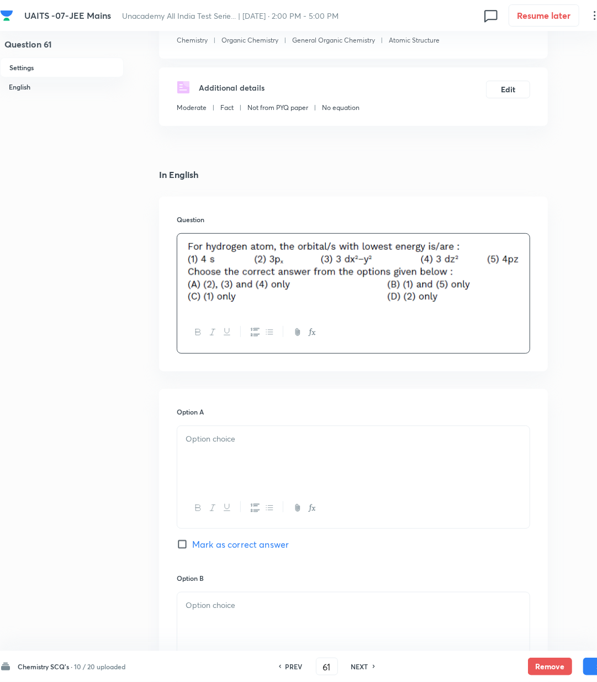
click at [229, 463] on div at bounding box center [353, 457] width 353 height 62
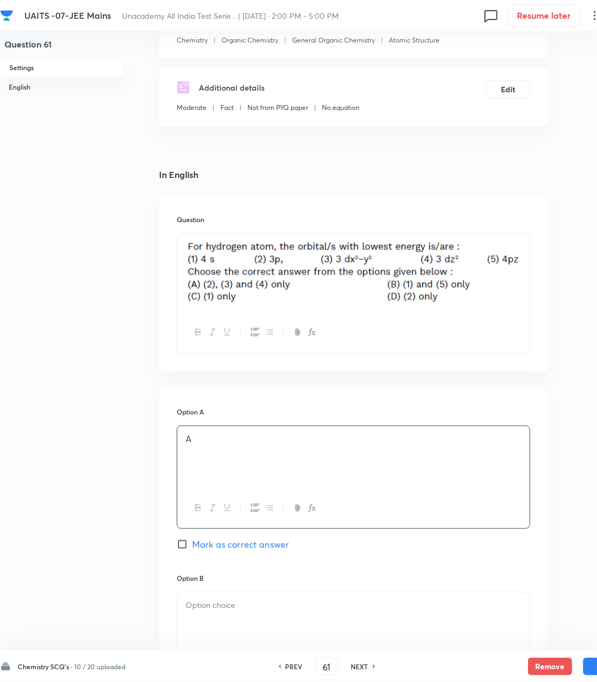
click at [208, 534] on div "Option A A Mark as correct answer" at bounding box center [354, 490] width 354 height 166
click at [214, 546] on span "Mark as correct answer" at bounding box center [240, 544] width 97 height 13
click at [192, 546] on input "Mark as correct answer" at bounding box center [184, 544] width 15 height 11
click at [246, 616] on div at bounding box center [353, 623] width 353 height 62
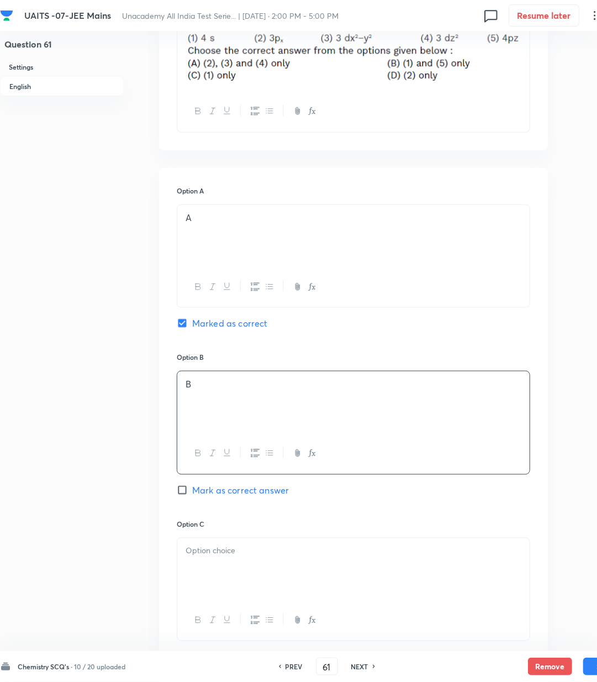
click at [217, 569] on div at bounding box center [353, 569] width 353 height 62
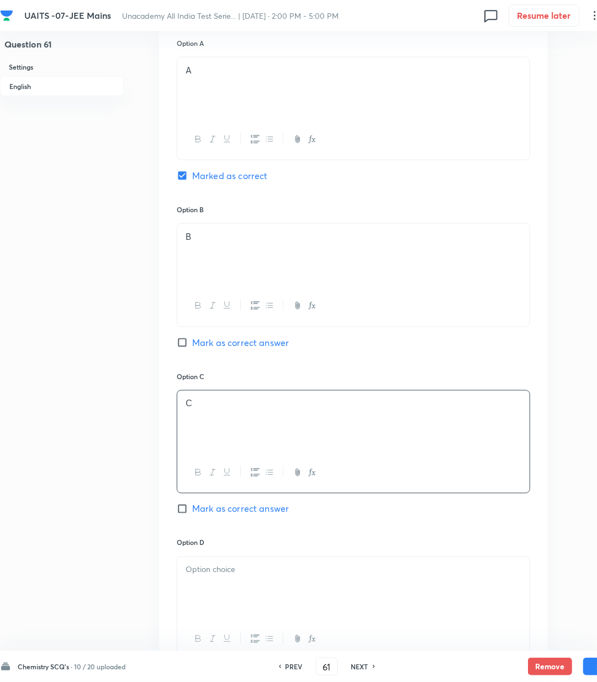
click at [217, 566] on p at bounding box center [354, 570] width 336 height 13
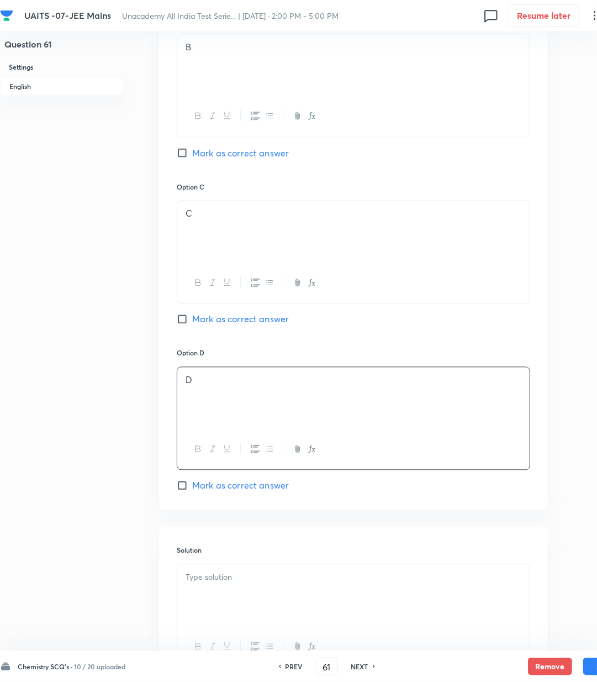
scroll to position [737, 0]
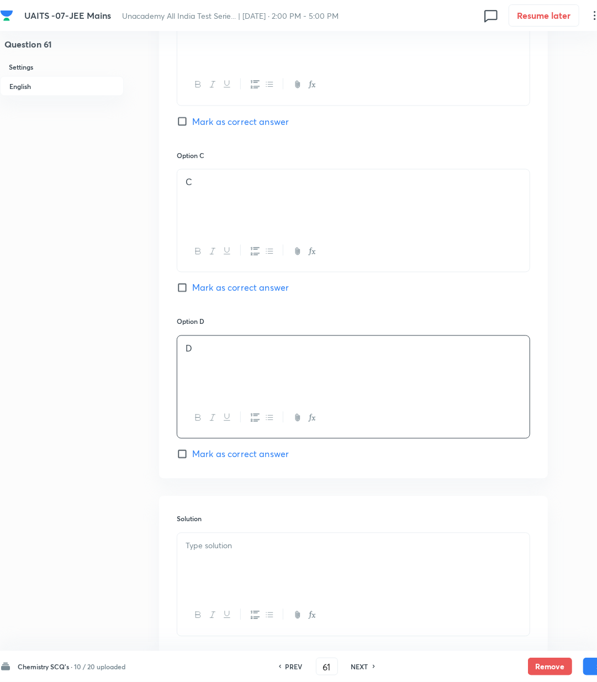
click at [217, 566] on div at bounding box center [353, 564] width 353 height 62
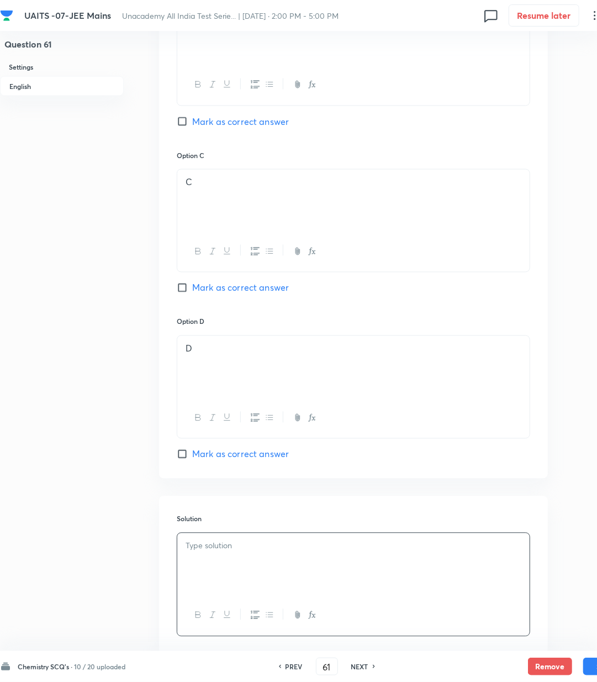
click at [246, 562] on div at bounding box center [353, 564] width 353 height 62
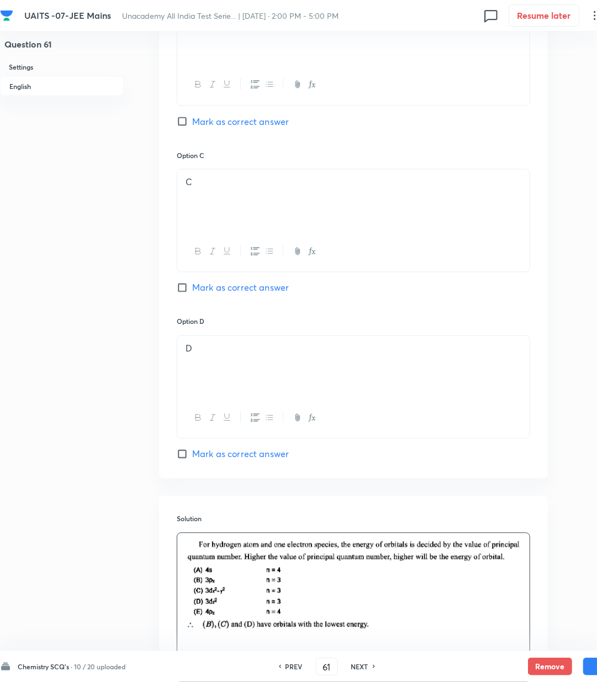
scroll to position [854, 0]
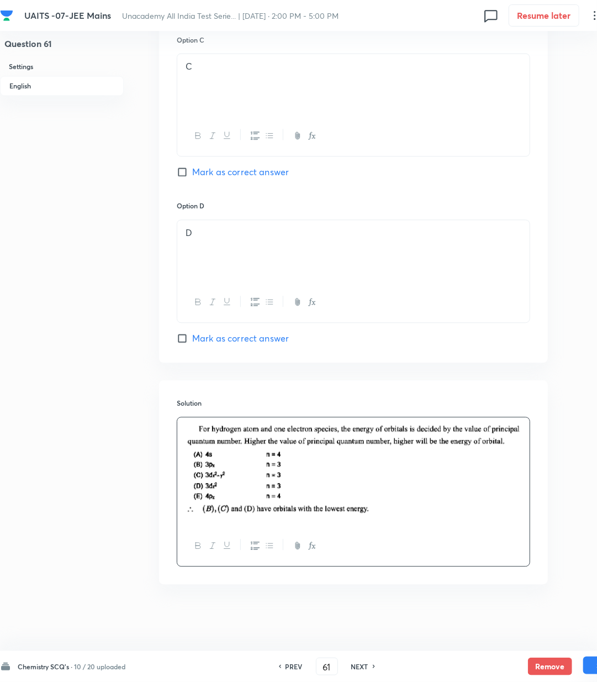
click at [582, 670] on div "Remove Save" at bounding box center [577, 667] width 99 height 18
click at [591, 673] on button "Save" at bounding box center [606, 666] width 44 height 18
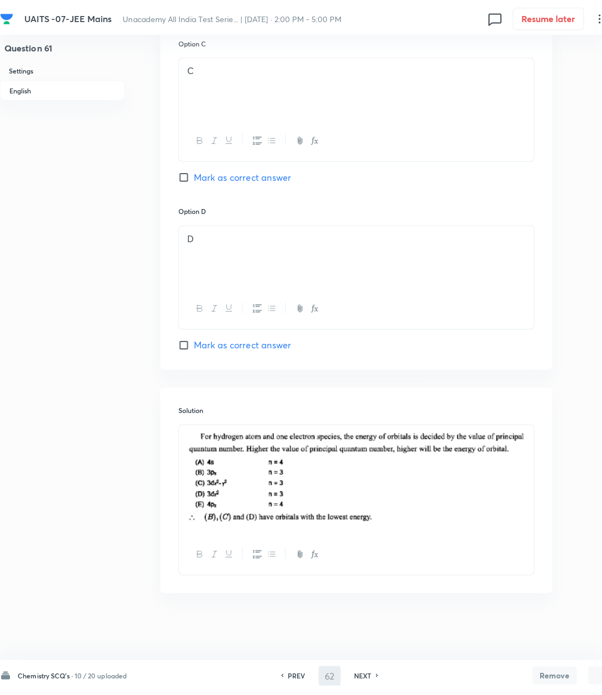
scroll to position [0, 0]
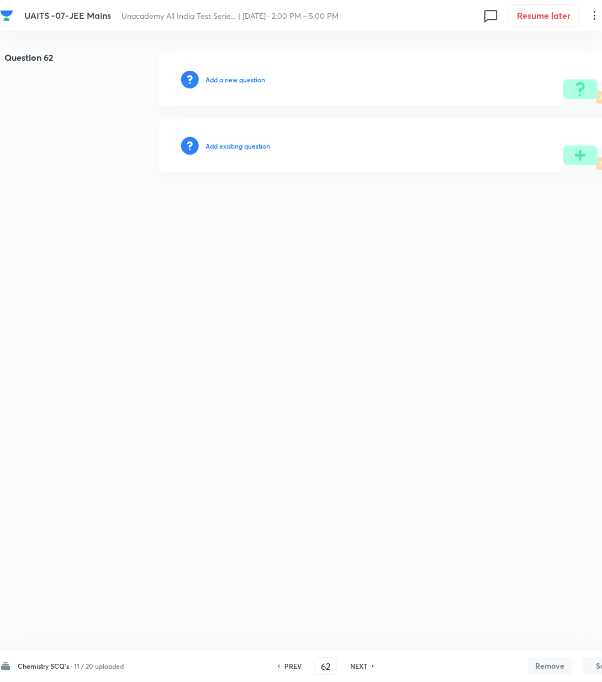
click at [232, 80] on h6 "Add a new question" at bounding box center [236, 80] width 60 height 10
click at [234, 82] on h6 "Choose a question type" at bounding box center [241, 80] width 71 height 10
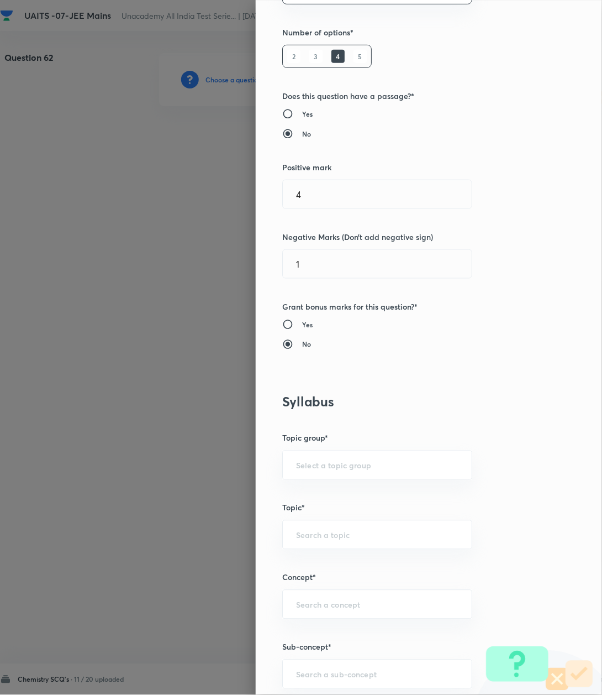
scroll to position [221, 0]
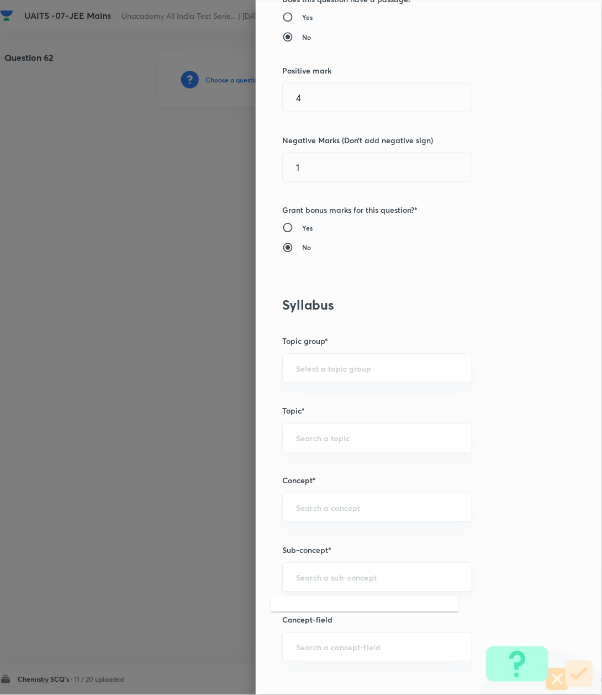
click at [317, 582] on input "text" at bounding box center [377, 577] width 162 height 11
paste input "Atomic Structure"
click at [308, 607] on li "Atomic Structure" at bounding box center [365, 611] width 188 height 20
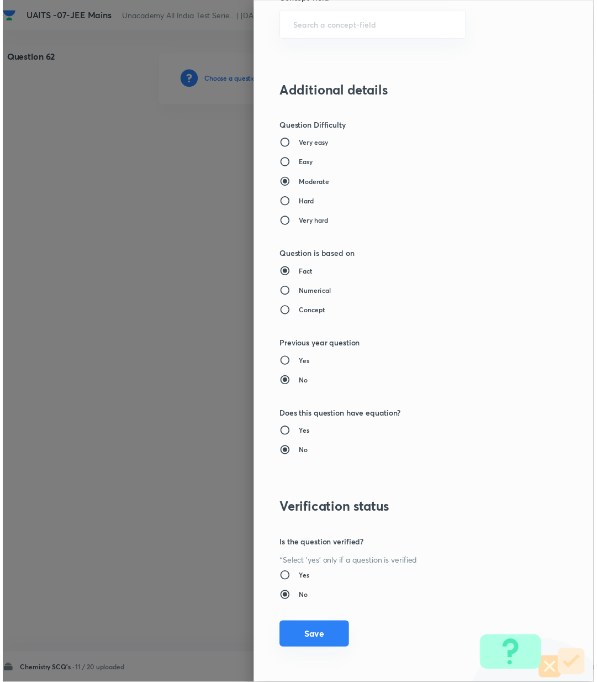
scroll to position [847, 0]
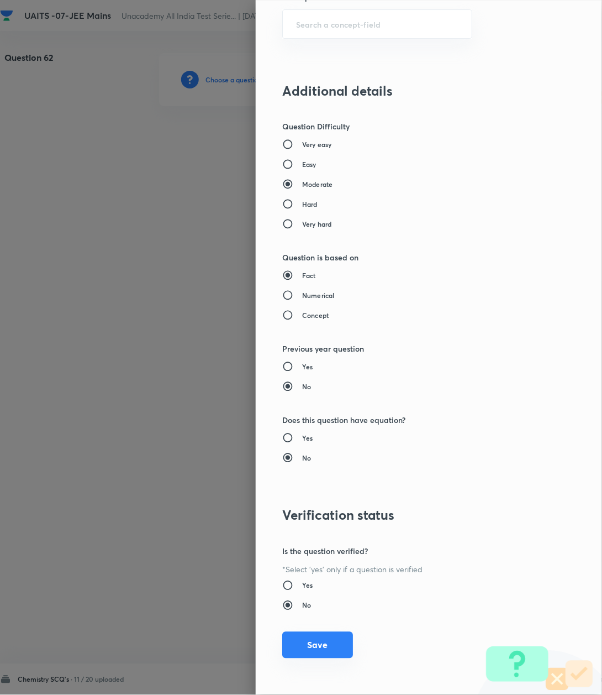
click at [315, 636] on button "Save" at bounding box center [317, 645] width 71 height 27
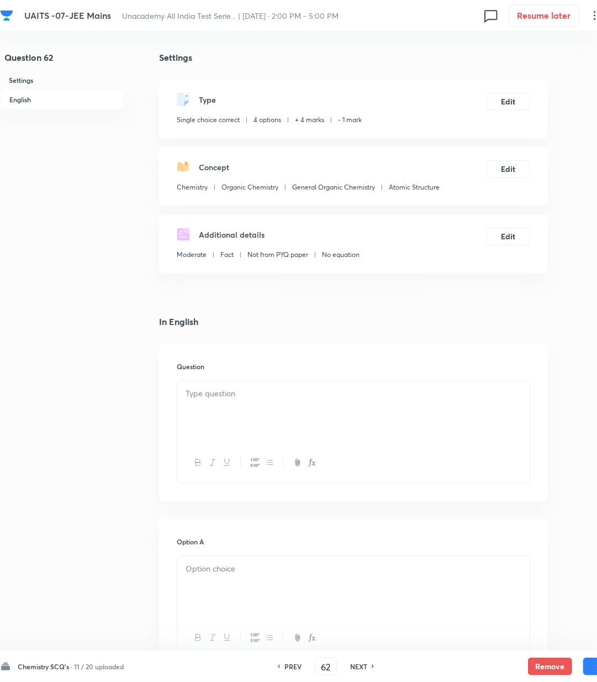
click at [239, 401] on div at bounding box center [353, 412] width 353 height 62
click at [333, 401] on div at bounding box center [353, 412] width 353 height 62
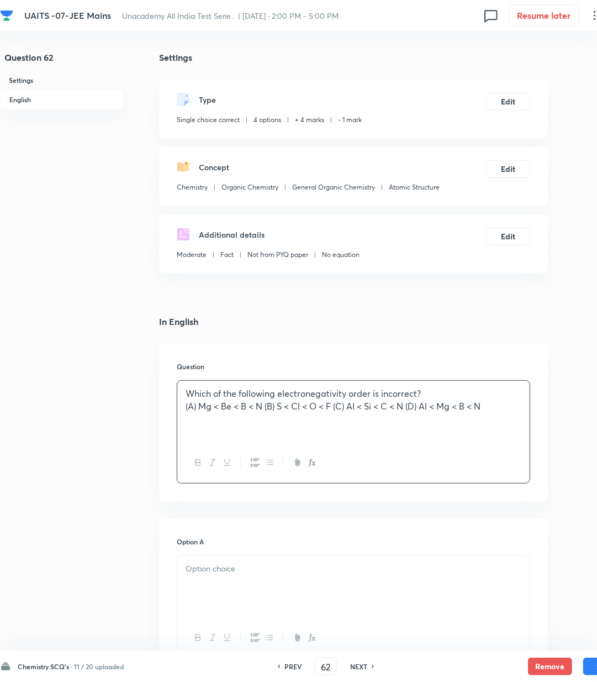
click at [269, 406] on p "(A) Mg < Be < B < N (B) S < Cl < O < F (C) Al < Si < C < N (D) Al < Mg < B < N" at bounding box center [354, 406] width 336 height 13
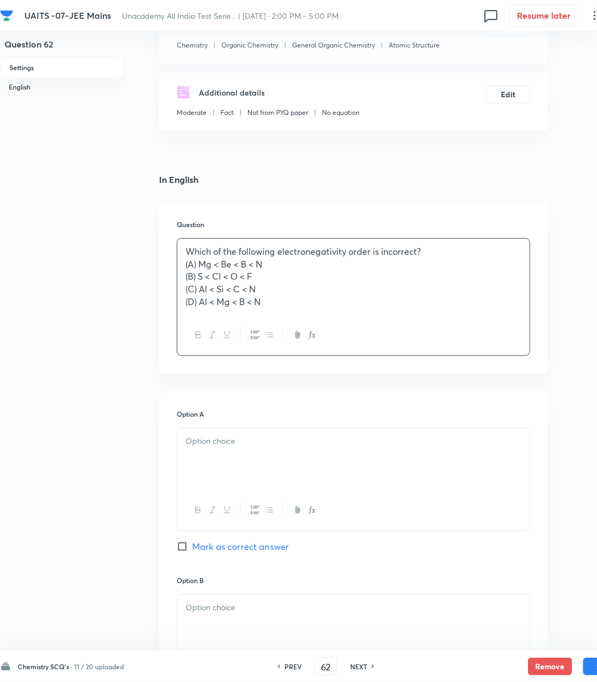
scroll to position [221, 0]
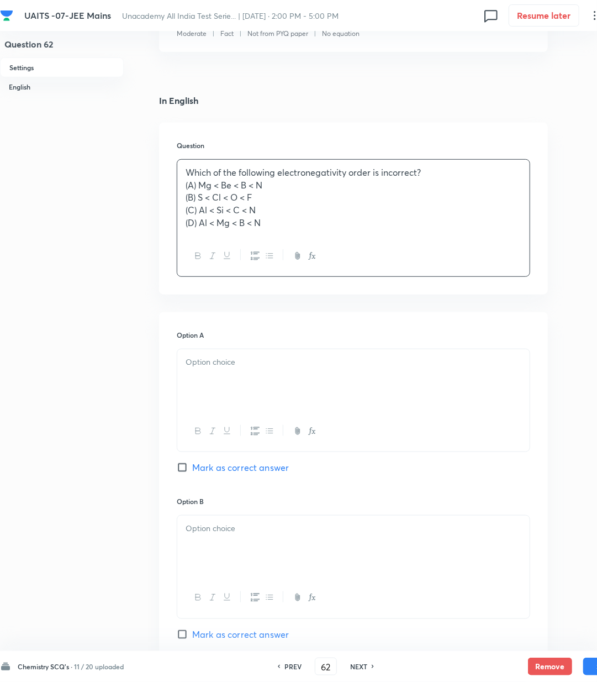
drag, startPoint x: 198, startPoint y: 376, endPoint x: 217, endPoint y: 471, distance: 97.0
click at [199, 379] on div at bounding box center [353, 380] width 353 height 62
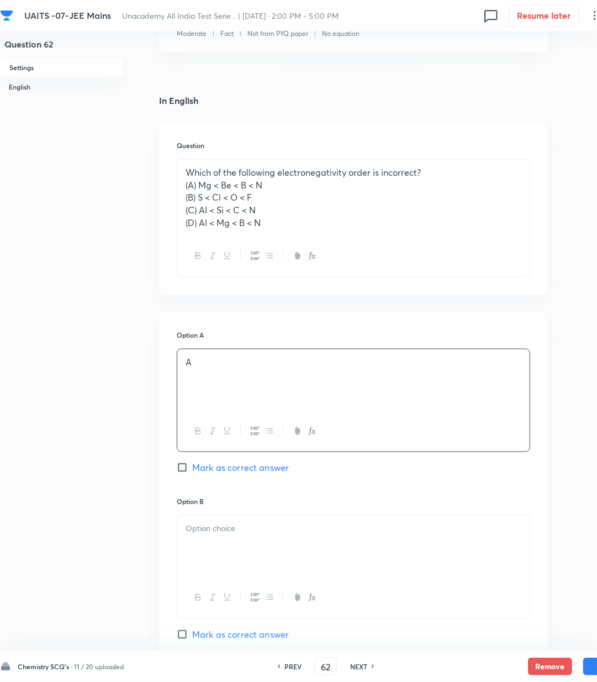
click at [230, 550] on div at bounding box center [353, 547] width 353 height 62
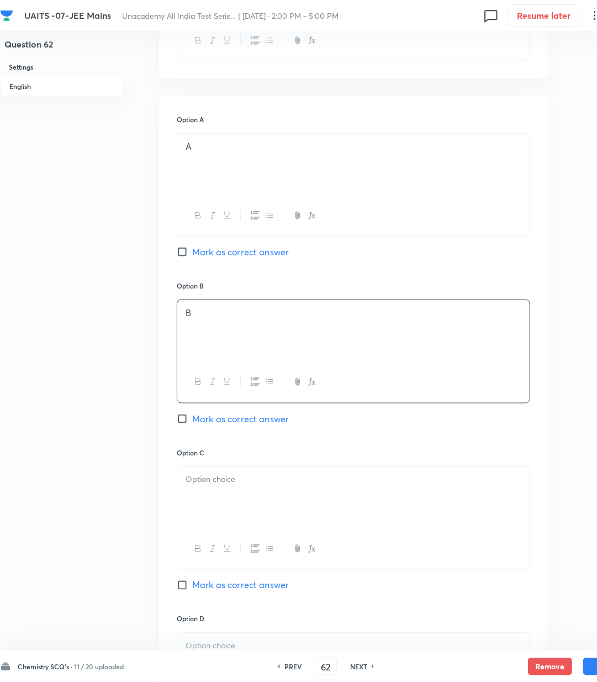
scroll to position [442, 0]
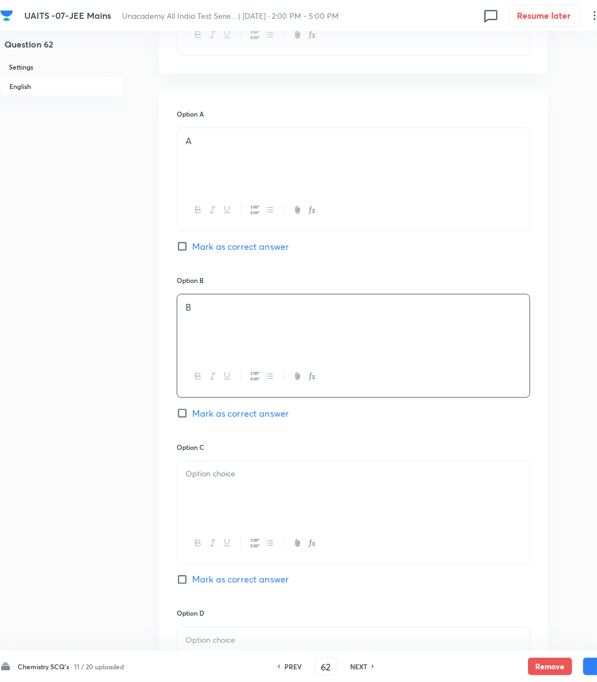
click at [224, 458] on div "Option C Mark as correct answer" at bounding box center [354, 525] width 354 height 166
click at [220, 496] on div at bounding box center [353, 492] width 353 height 62
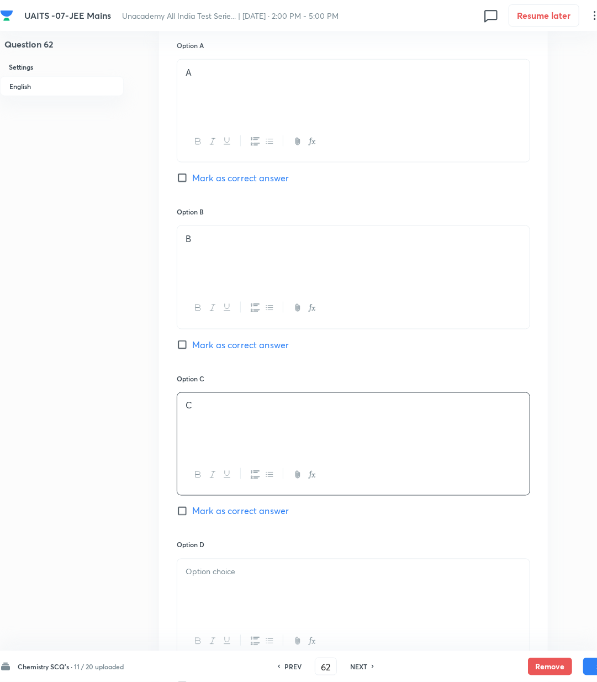
scroll to position [589, 0]
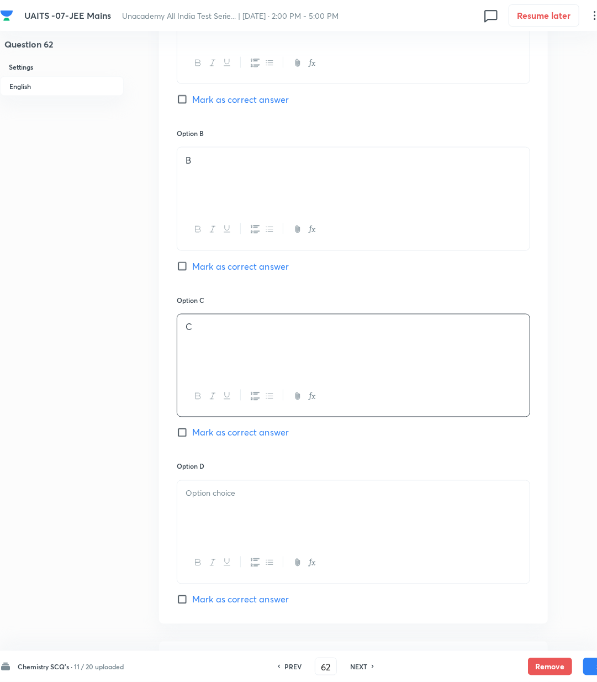
click at [235, 533] on div at bounding box center [353, 512] width 353 height 62
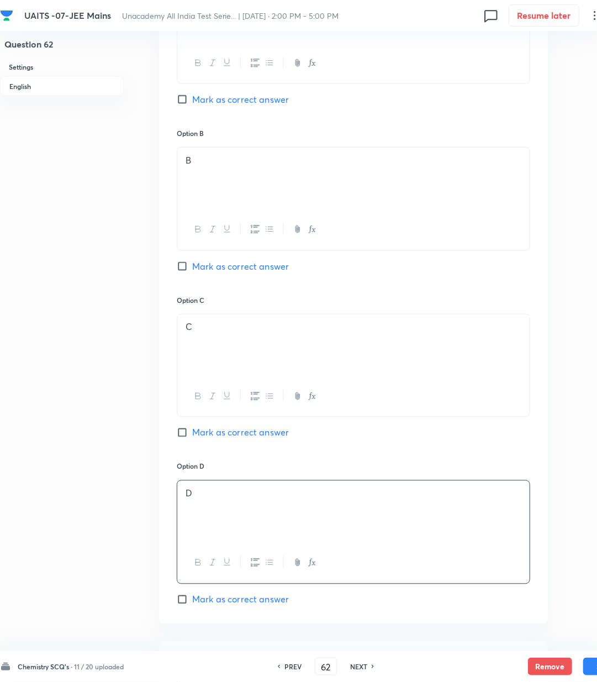
click at [228, 598] on span "Mark as correct answer" at bounding box center [240, 599] width 97 height 13
click at [192, 598] on input "Mark as correct answer" at bounding box center [184, 599] width 15 height 11
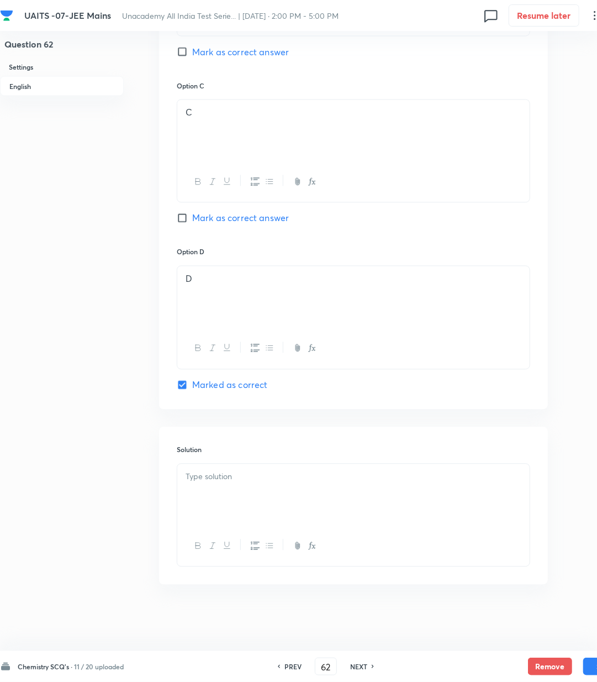
scroll to position [806, 0]
click at [242, 492] on div at bounding box center [353, 495] width 353 height 62
click at [222, 498] on div at bounding box center [353, 495] width 353 height 62
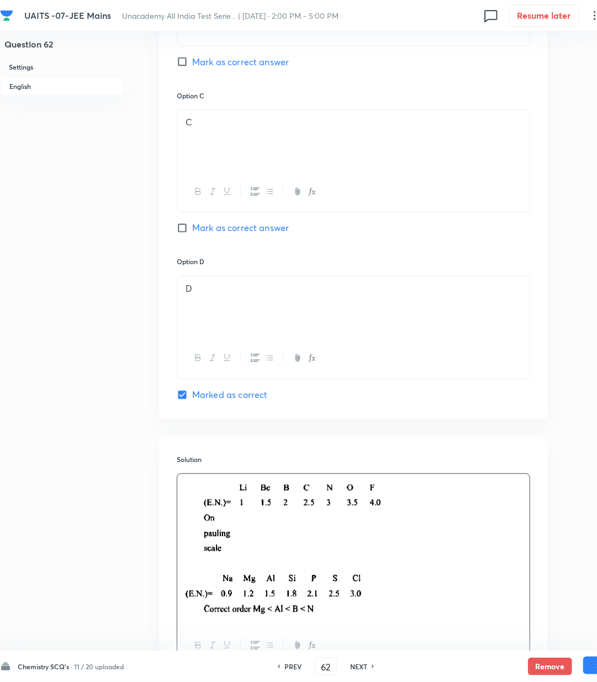
click at [595, 671] on button "Save" at bounding box center [606, 666] width 44 height 18
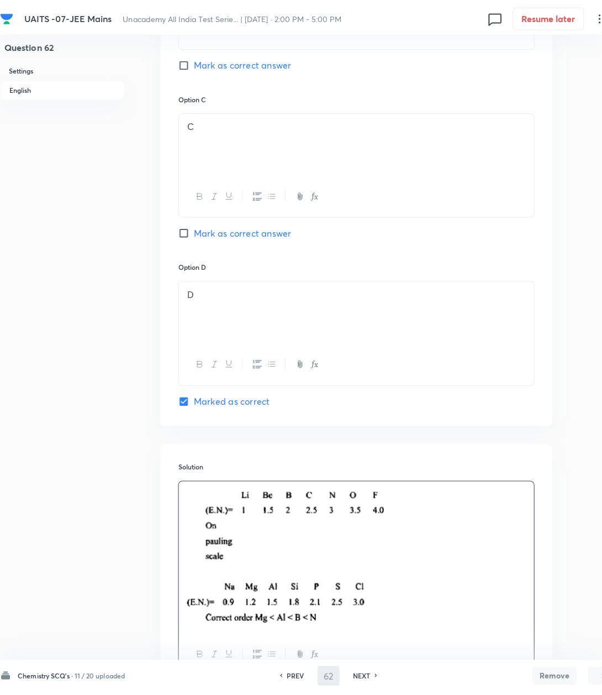
scroll to position [0, 0]
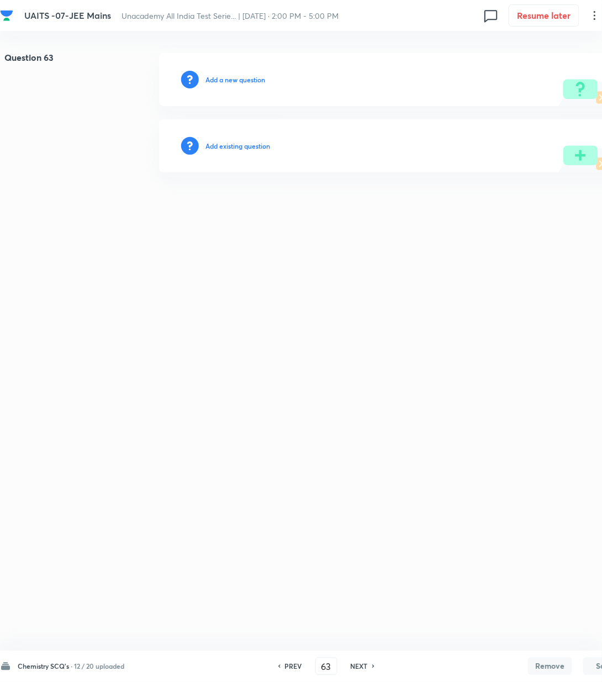
click at [219, 76] on h6 "Add a new question" at bounding box center [236, 80] width 60 height 10
click at [219, 76] on h6 "Choose a question type" at bounding box center [241, 80] width 71 height 10
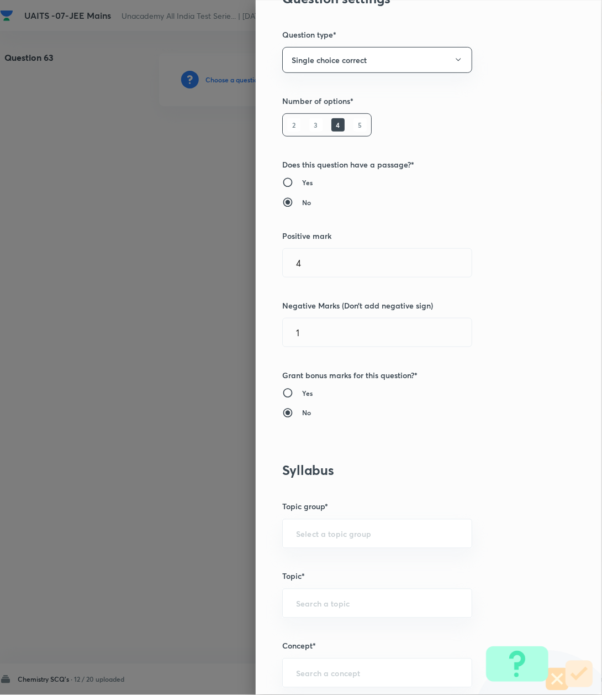
scroll to position [368, 0]
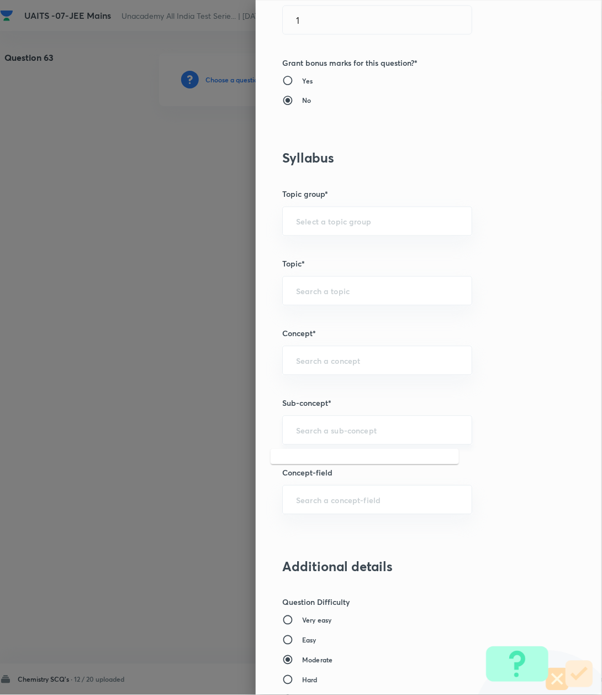
click at [338, 434] on input "text" at bounding box center [377, 430] width 162 height 11
paste input "Atomic Structure"
click at [306, 463] on li "Atomic Structure" at bounding box center [365, 463] width 188 height 20
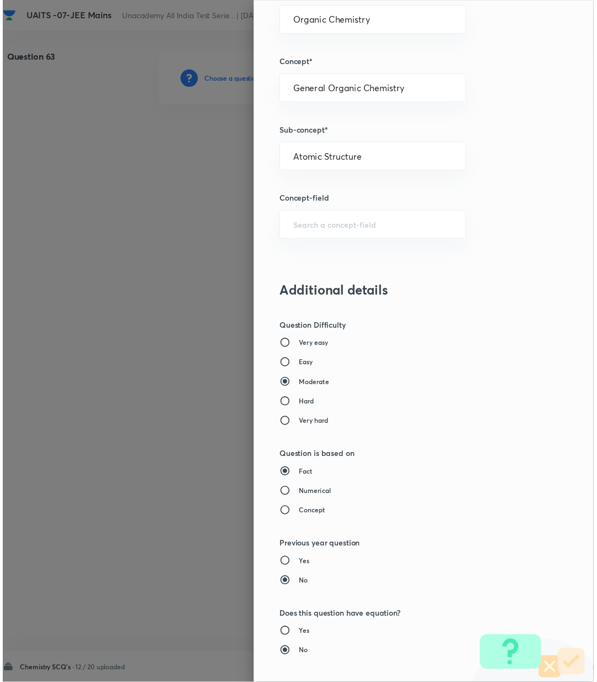
scroll to position [847, 0]
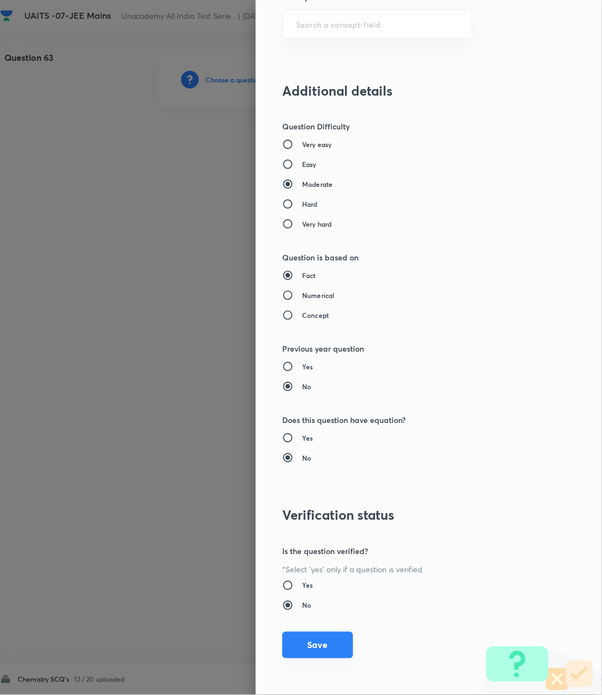
click at [308, 646] on button "Save" at bounding box center [317, 645] width 71 height 27
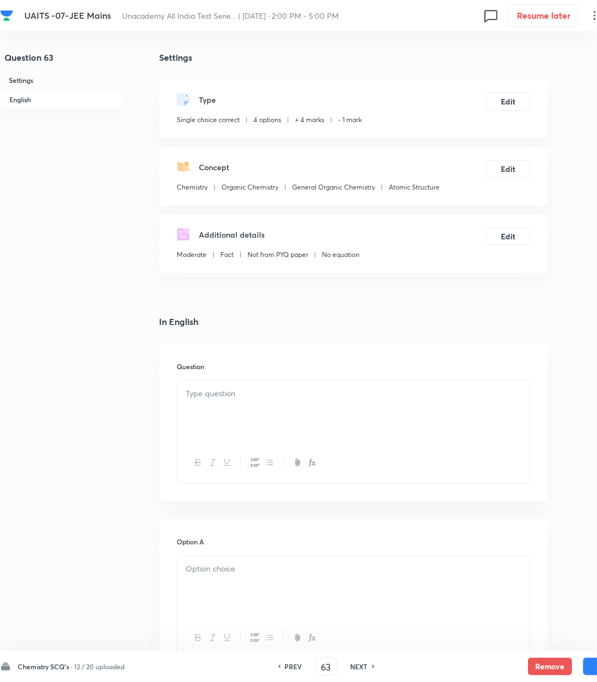
click at [224, 407] on div at bounding box center [353, 412] width 353 height 62
click at [232, 394] on p at bounding box center [354, 393] width 336 height 13
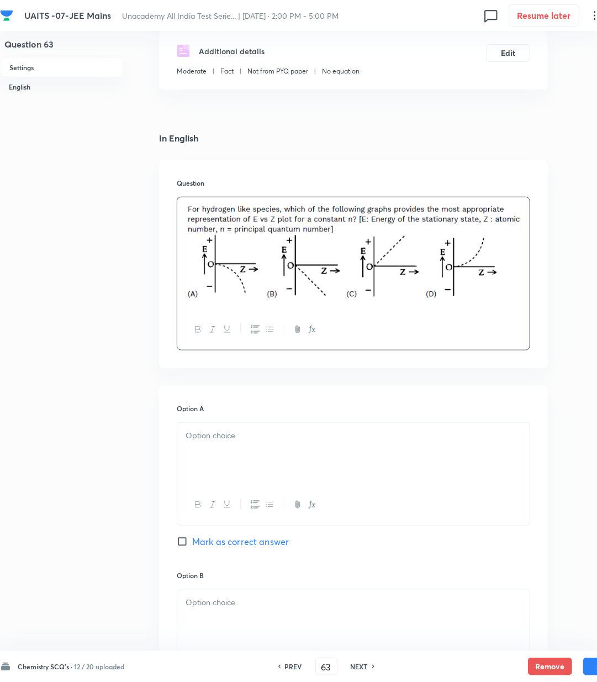
scroll to position [221, 0]
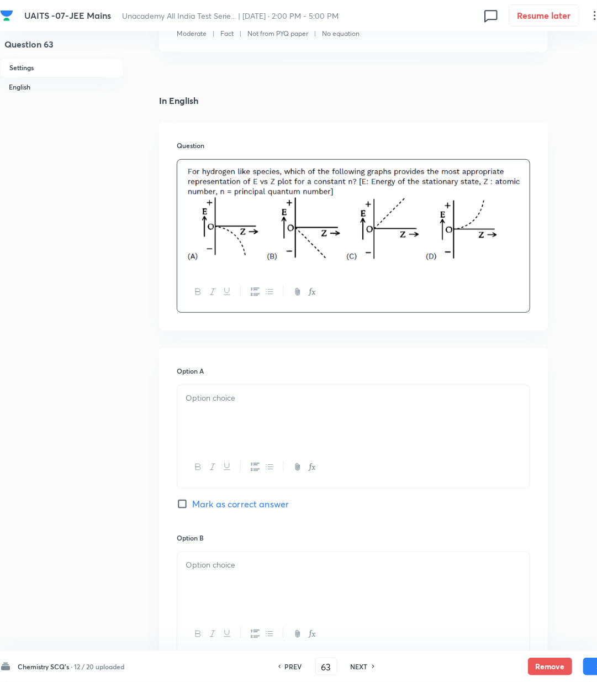
click at [222, 414] on div at bounding box center [353, 416] width 353 height 62
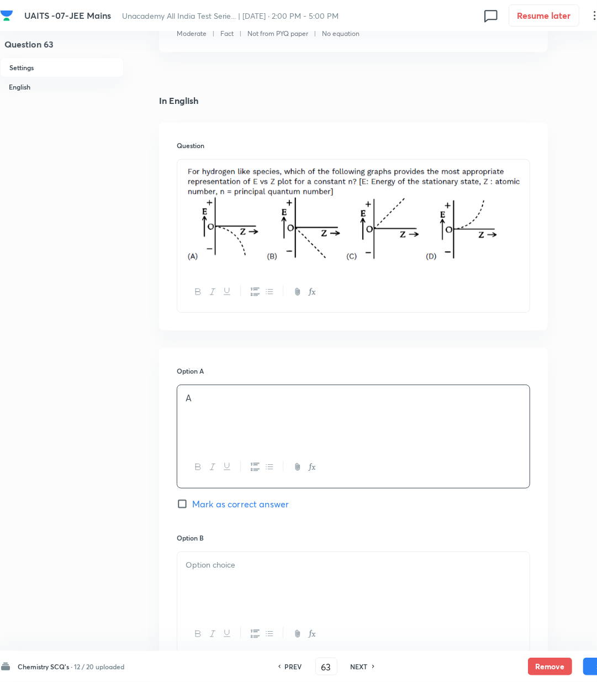
drag, startPoint x: 212, startPoint y: 504, endPoint x: 219, endPoint y: 570, distance: 66.6
click at [212, 511] on span "Mark as correct answer" at bounding box center [240, 503] width 97 height 13
click at [192, 510] on input "Mark as correct answer" at bounding box center [184, 503] width 15 height 11
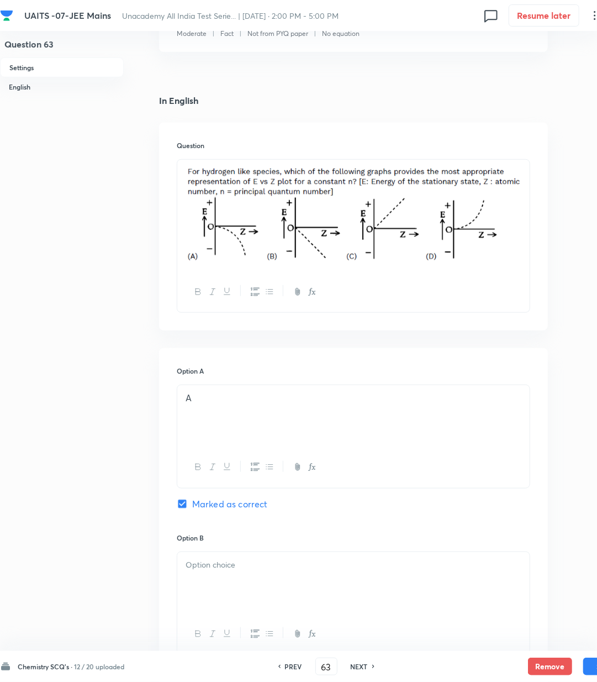
click at [219, 573] on div at bounding box center [353, 583] width 353 height 62
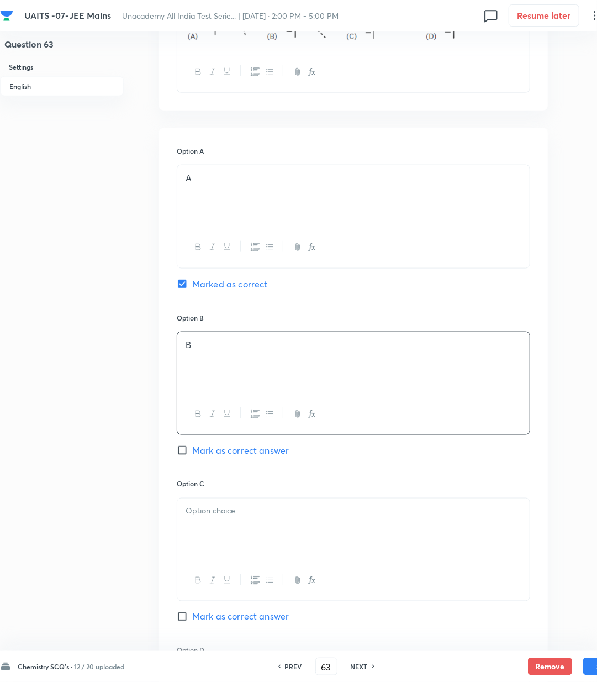
scroll to position [442, 0]
click at [219, 573] on div at bounding box center [353, 579] width 353 height 40
click at [219, 524] on div at bounding box center [353, 528] width 353 height 62
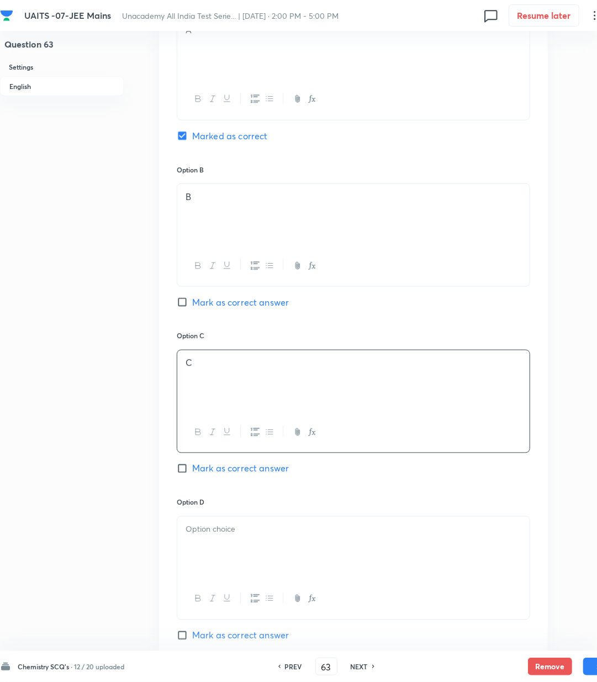
click at [213, 544] on div at bounding box center [353, 548] width 353 height 62
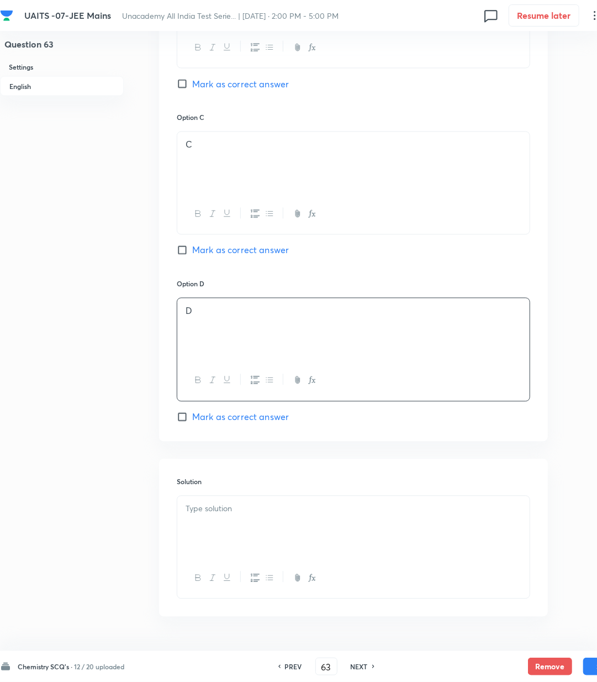
scroll to position [810, 0]
click at [210, 542] on div at bounding box center [353, 525] width 353 height 62
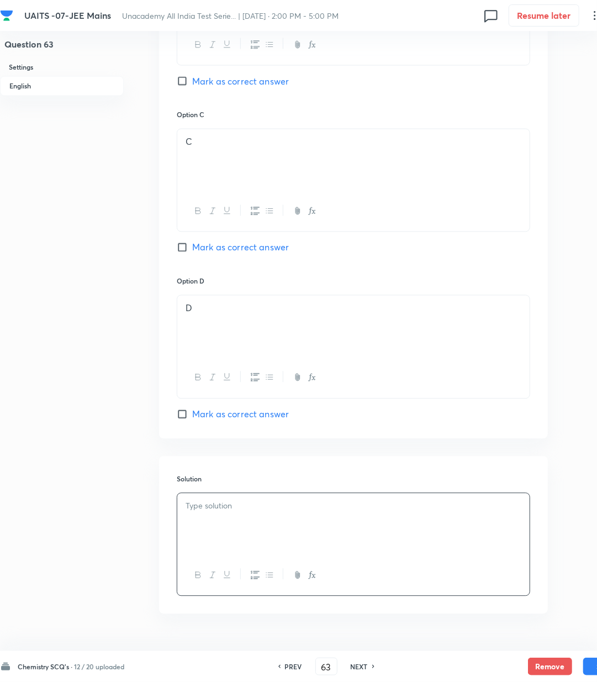
click at [202, 523] on div at bounding box center [353, 525] width 353 height 62
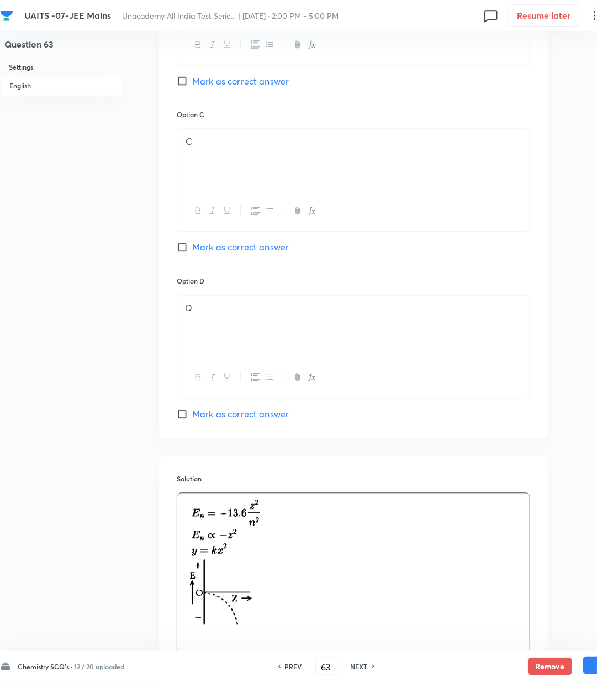
click at [590, 664] on button "Save" at bounding box center [606, 666] width 44 height 18
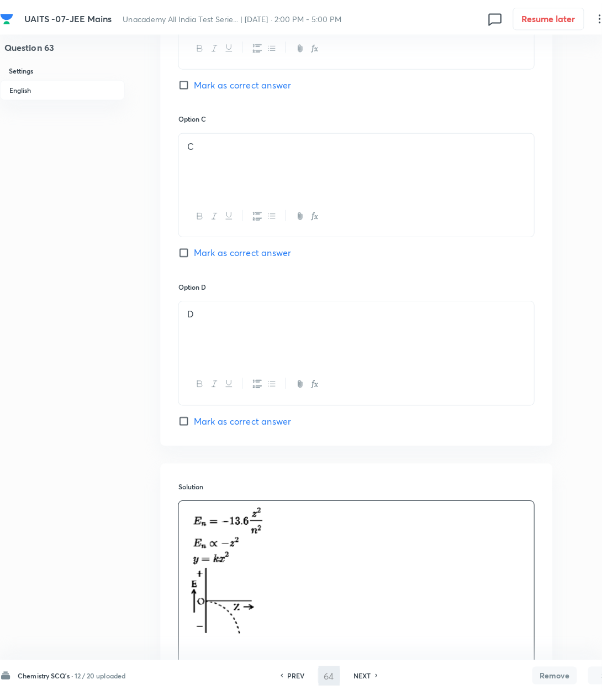
scroll to position [0, 0]
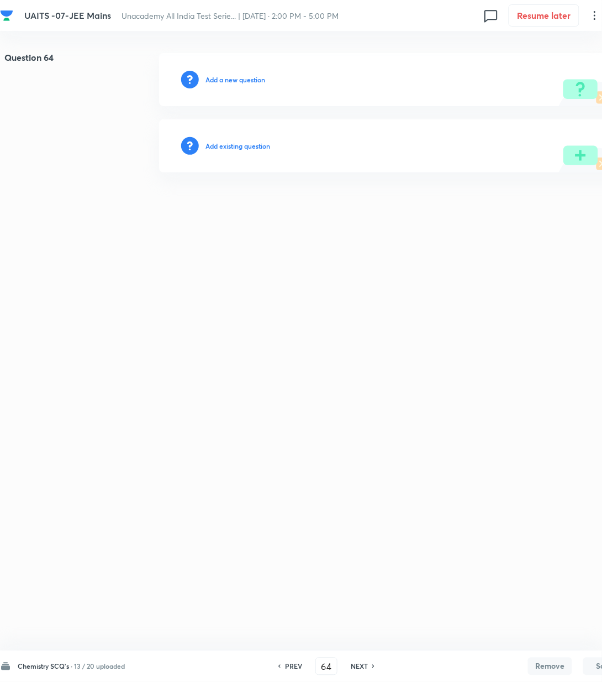
click at [222, 80] on h6 "Add a new question" at bounding box center [236, 80] width 60 height 10
click at [222, 80] on h6 "Choose a question type" at bounding box center [241, 80] width 71 height 10
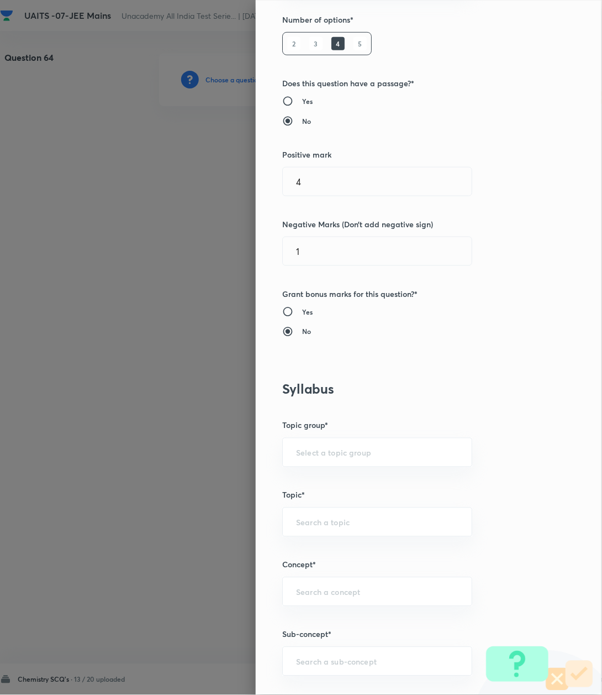
scroll to position [368, 0]
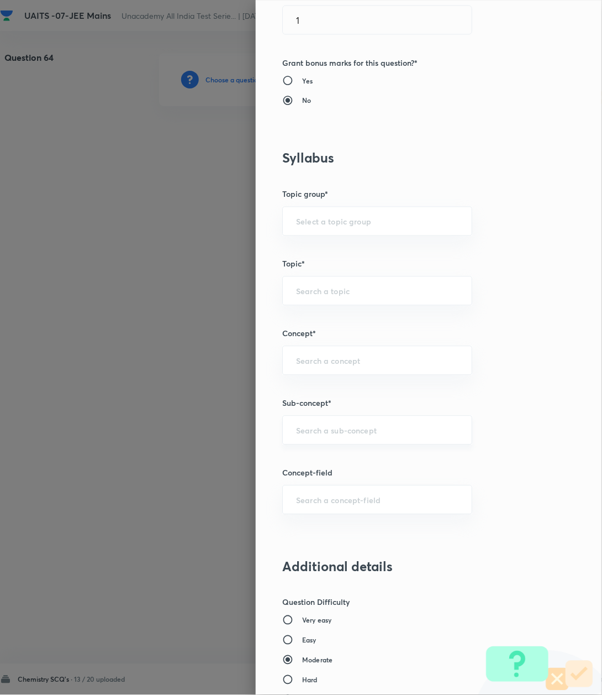
click at [313, 426] on div "​" at bounding box center [377, 430] width 190 height 29
click at [317, 433] on input "text" at bounding box center [377, 430] width 162 height 11
paste input "Atomic Structure"
drag, startPoint x: 317, startPoint y: 452, endPoint x: 327, endPoint y: 470, distance: 20.3
click at [318, 463] on li "Atomic Structure" at bounding box center [365, 463] width 188 height 20
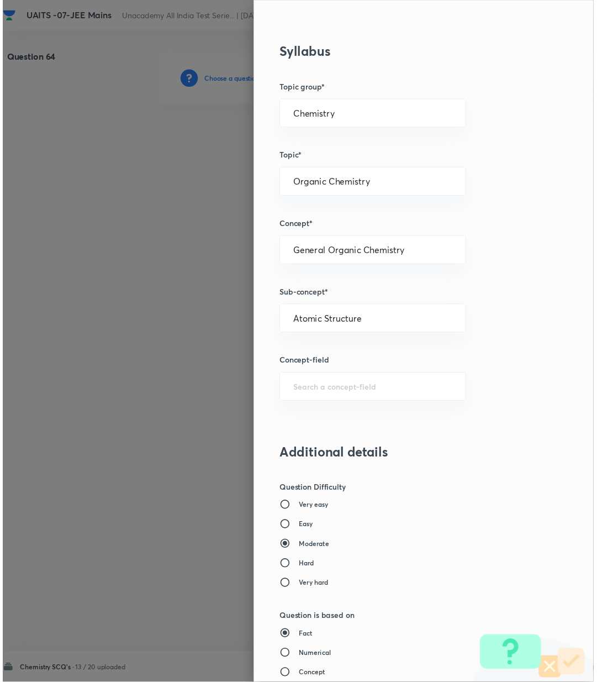
scroll to position [847, 0]
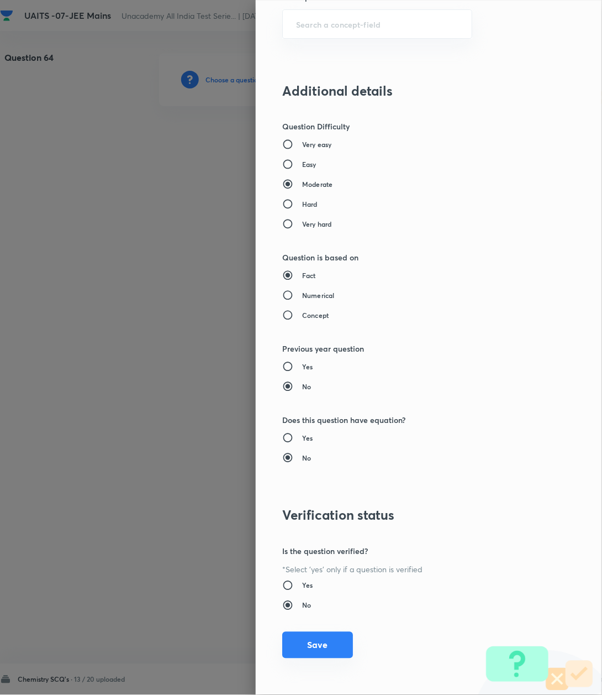
click at [318, 642] on button "Save" at bounding box center [317, 645] width 71 height 27
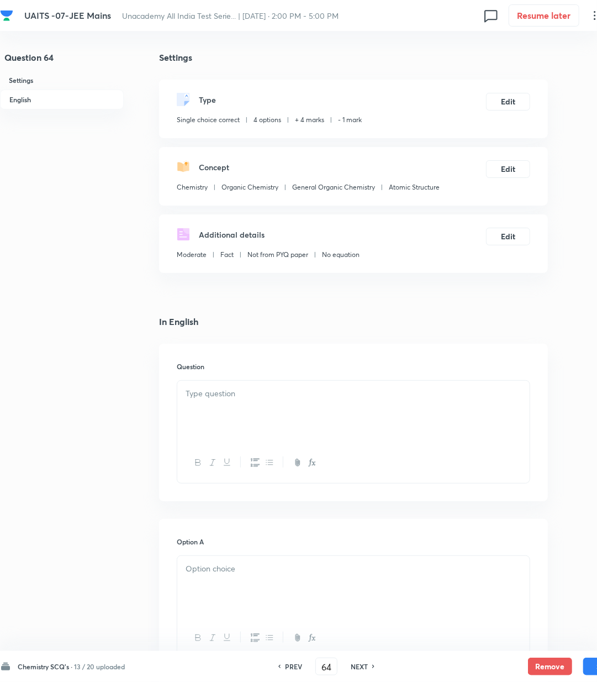
click at [485, 452] on div at bounding box center [353, 463] width 353 height 40
click at [305, 412] on div at bounding box center [353, 412] width 353 height 62
click at [249, 395] on p at bounding box center [354, 393] width 336 height 13
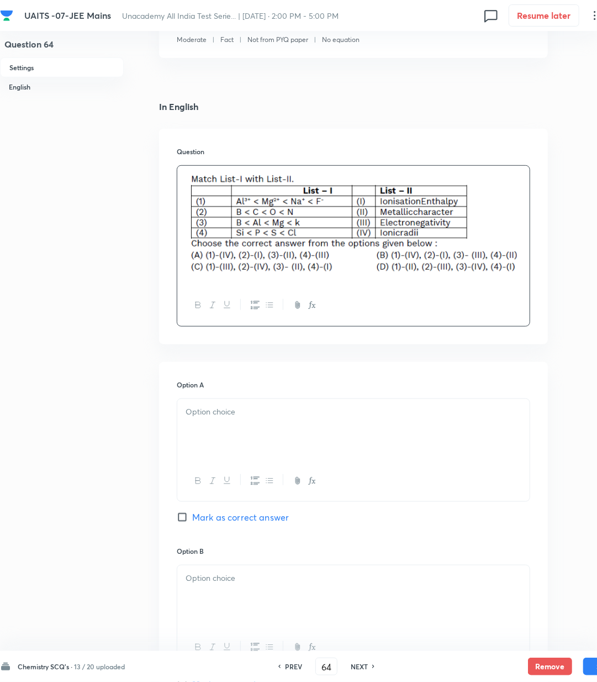
scroll to position [221, 0]
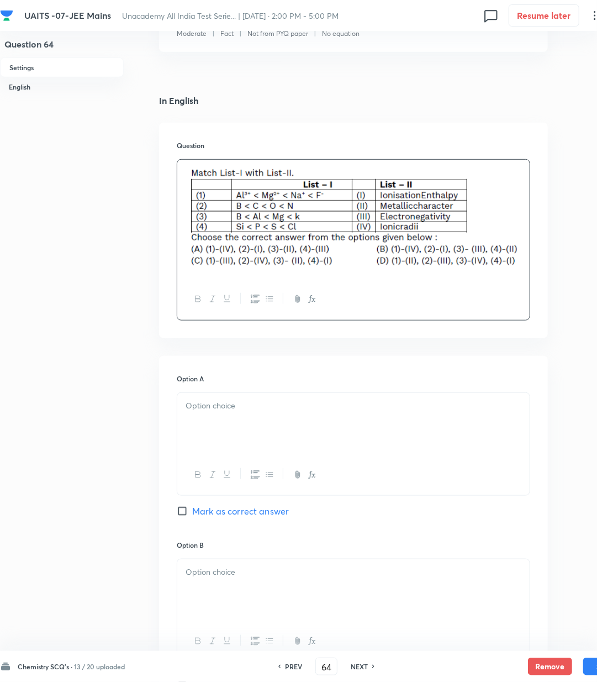
click at [239, 418] on div at bounding box center [353, 424] width 353 height 62
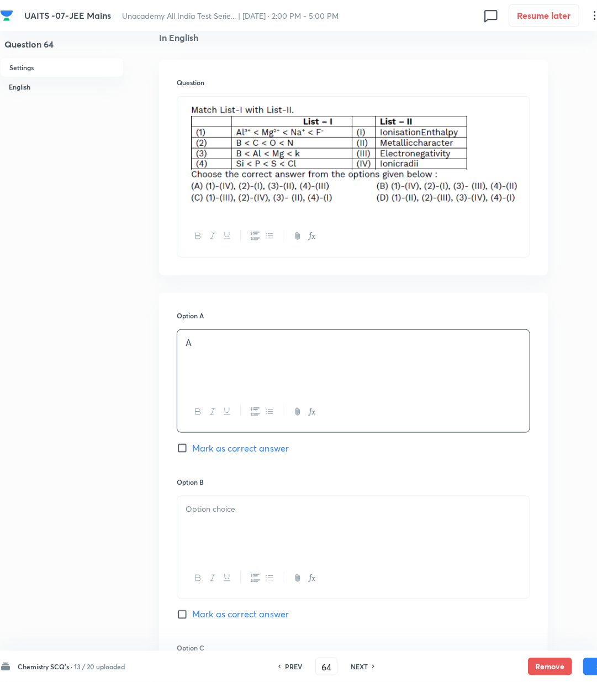
scroll to position [368, 0]
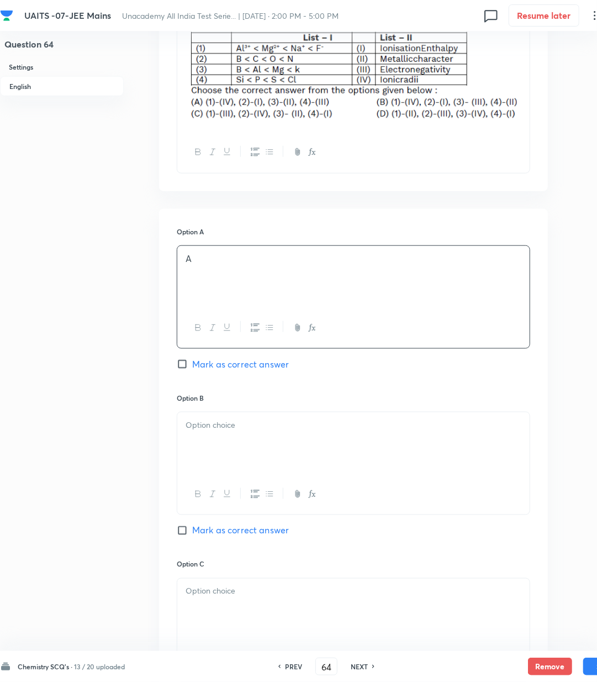
drag, startPoint x: 224, startPoint y: 352, endPoint x: 224, endPoint y: 368, distance: 15.5
click at [224, 357] on div "Option A A Mark as correct answer" at bounding box center [354, 310] width 354 height 166
click at [224, 369] on span "Mark as correct answer" at bounding box center [240, 364] width 97 height 13
click at [192, 369] on input "Mark as correct answer" at bounding box center [184, 364] width 15 height 11
click at [237, 435] on div at bounding box center [353, 443] width 353 height 62
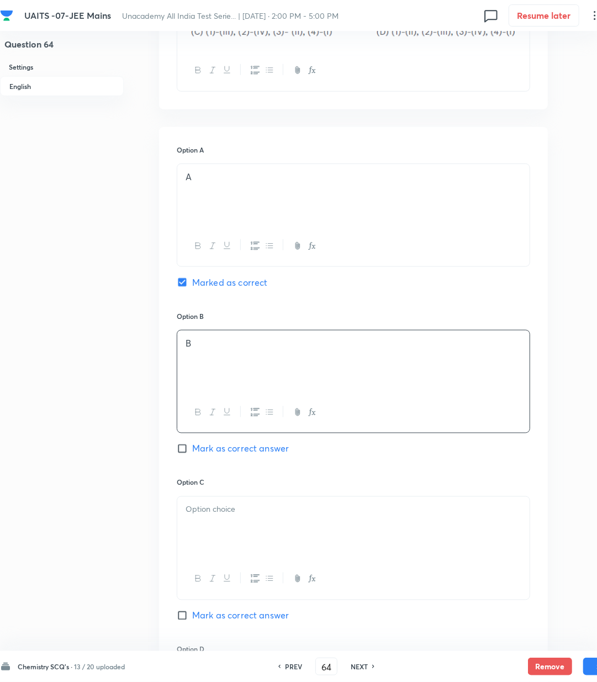
scroll to position [589, 0]
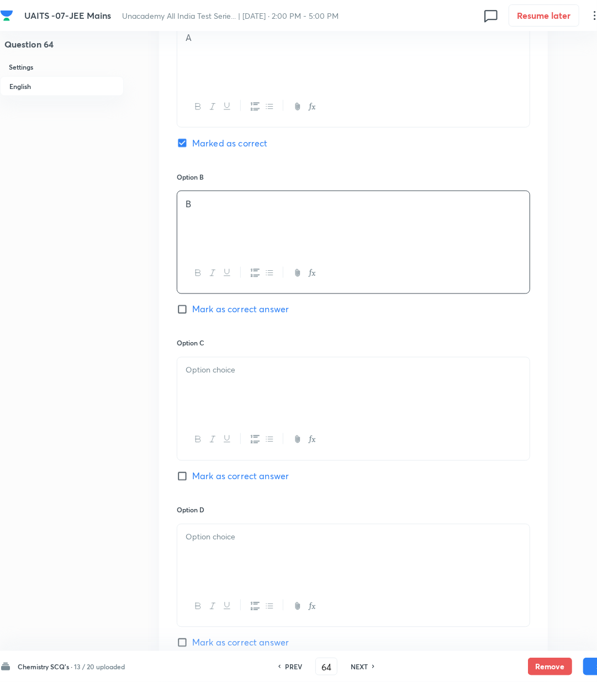
click at [235, 395] on div at bounding box center [353, 389] width 353 height 62
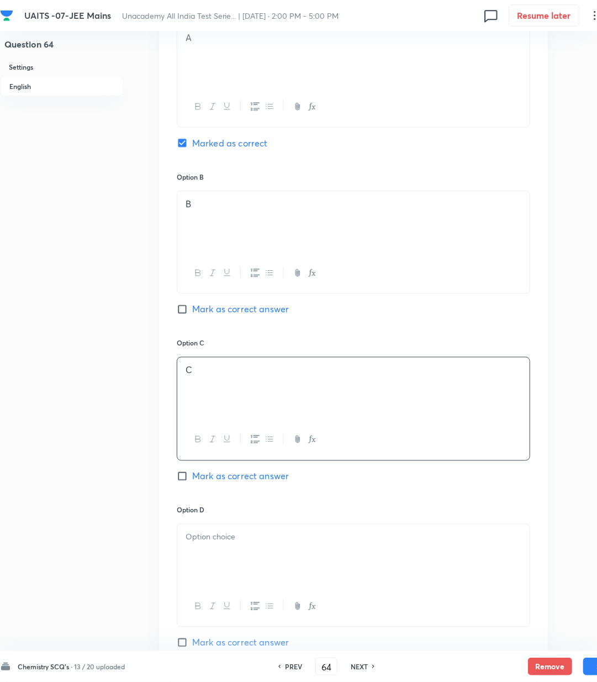
click at [248, 564] on div at bounding box center [353, 555] width 353 height 62
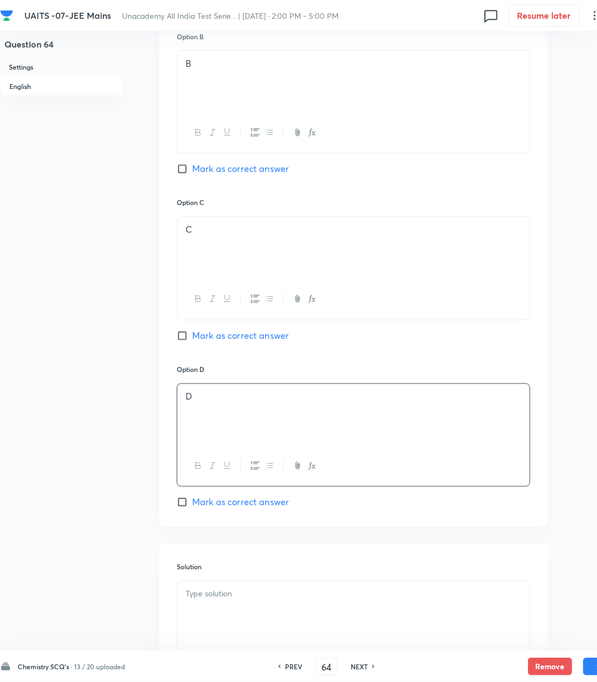
scroll to position [737, 0]
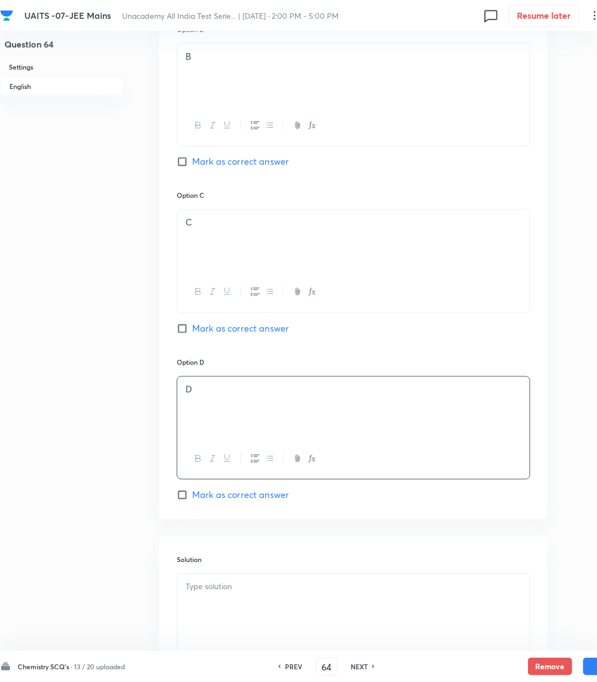
click at [224, 582] on div at bounding box center [353, 605] width 353 height 62
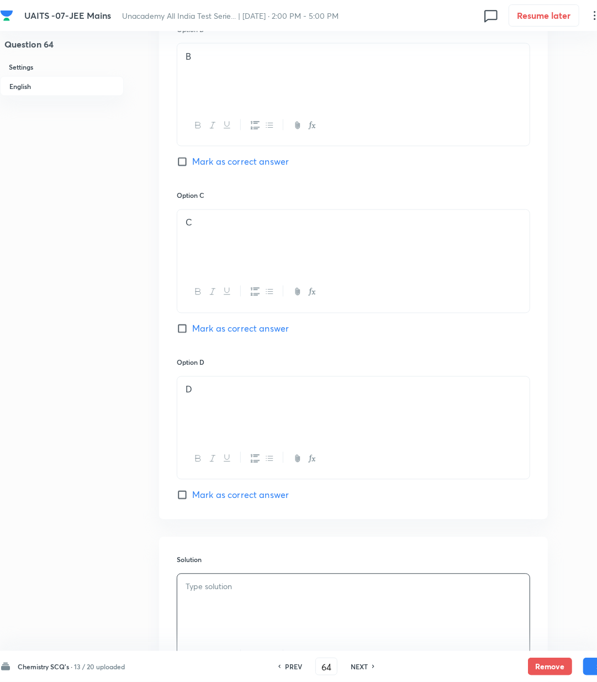
click at [260, 597] on div at bounding box center [353, 605] width 353 height 62
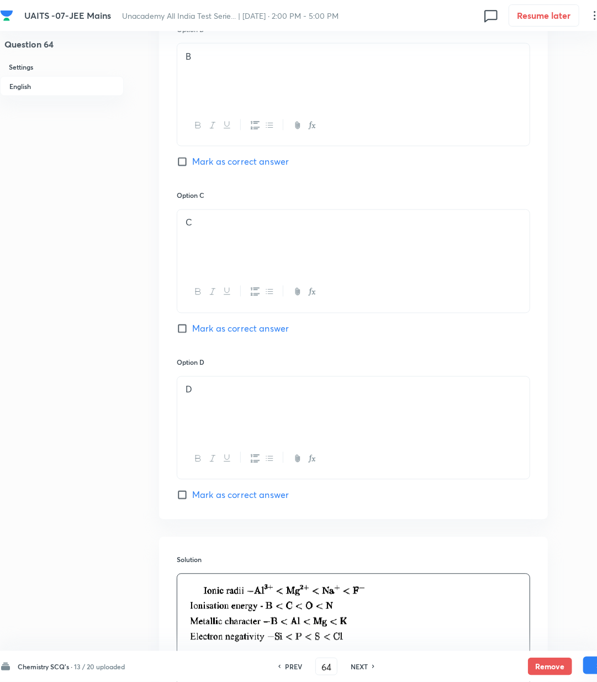
click at [596, 674] on button "Save" at bounding box center [606, 666] width 44 height 18
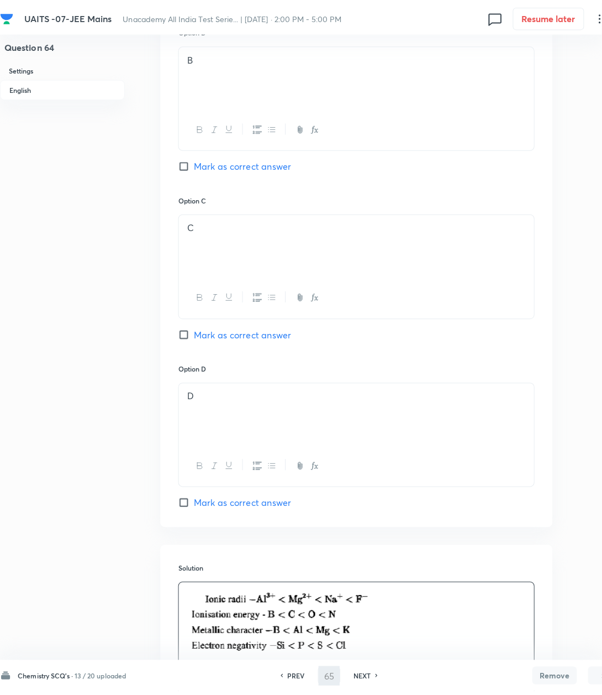
scroll to position [0, 0]
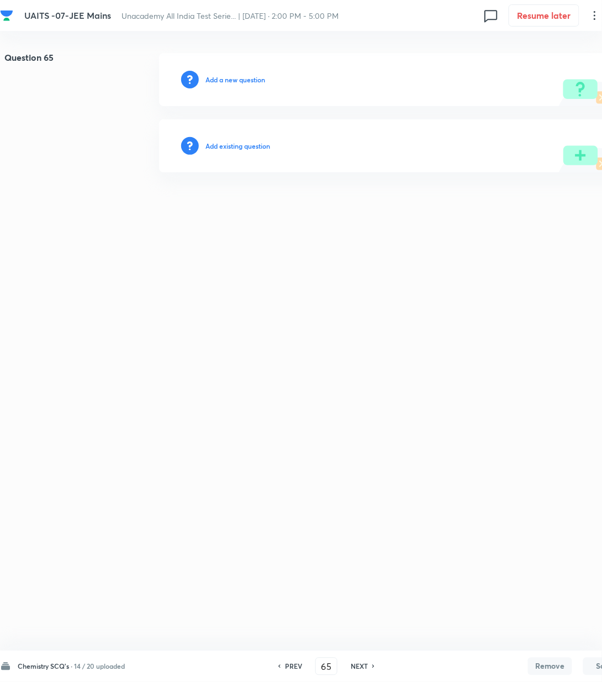
click at [227, 82] on h6 "Add a new question" at bounding box center [236, 80] width 60 height 10
click at [227, 82] on h6 "Choose a question type" at bounding box center [241, 80] width 71 height 10
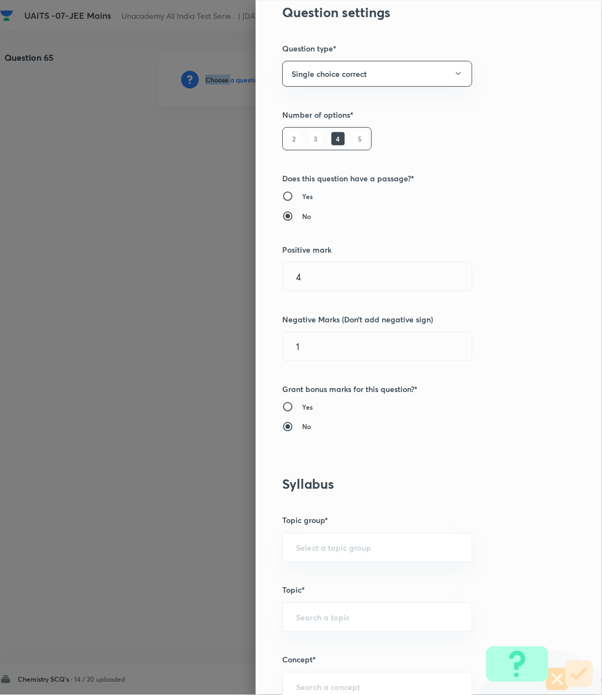
scroll to position [442, 0]
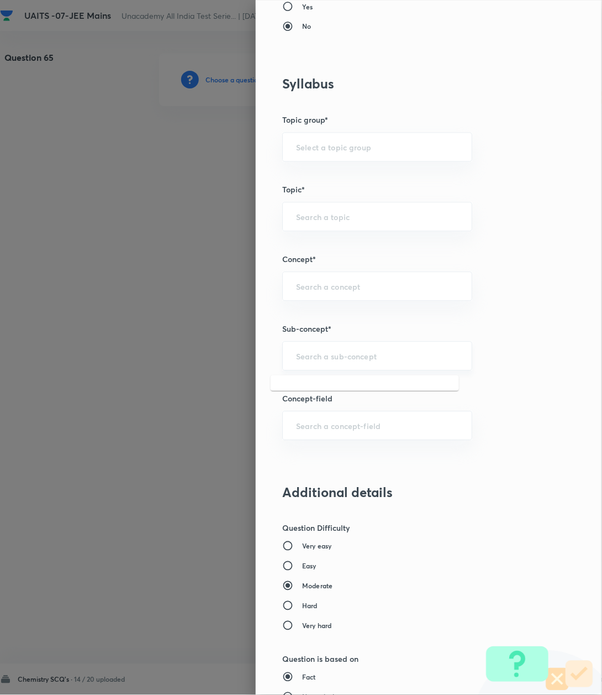
click at [298, 359] on input "text" at bounding box center [377, 356] width 162 height 11
click at [305, 364] on div "​" at bounding box center [377, 356] width 190 height 29
paste input "Atomic Structure"
click at [305, 389] on li "Atomic Structure" at bounding box center [365, 390] width 188 height 20
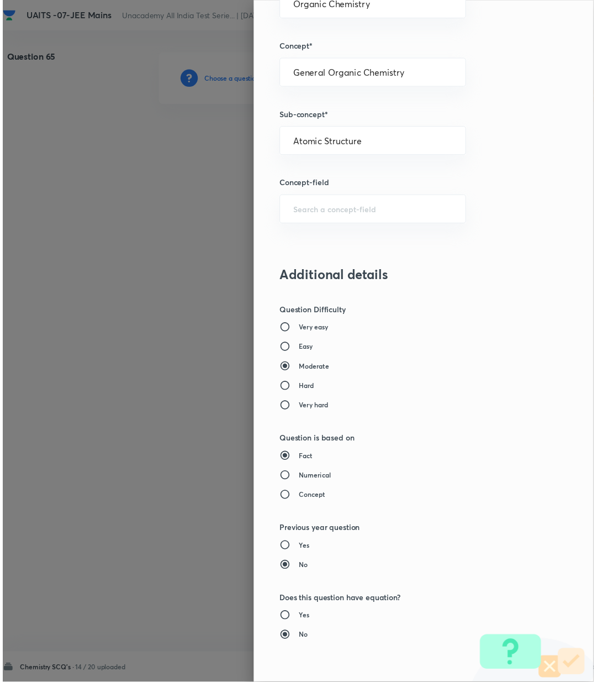
scroll to position [847, 0]
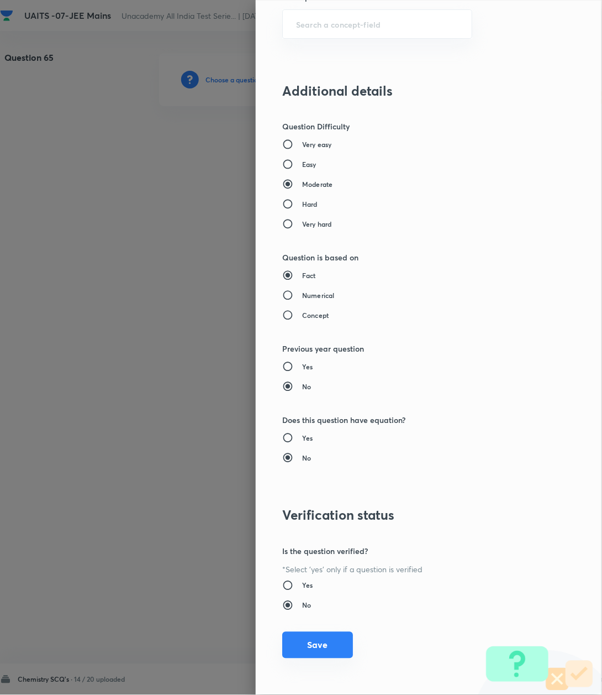
click at [303, 651] on button "Save" at bounding box center [317, 645] width 71 height 27
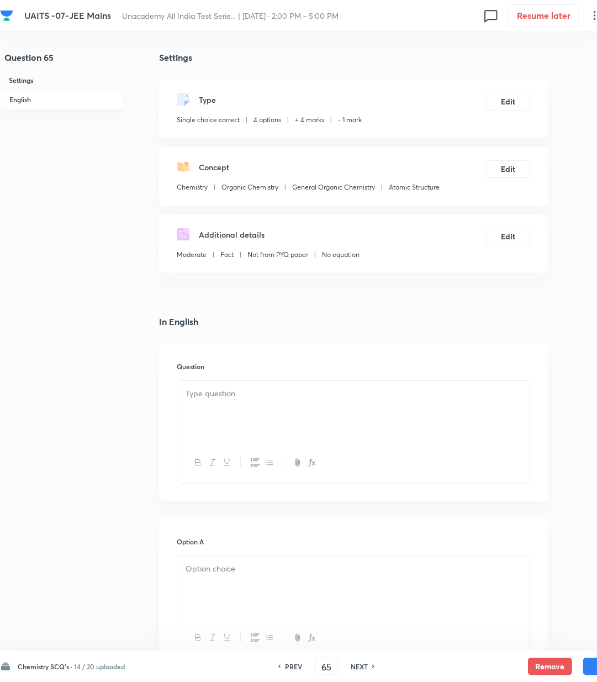
click at [206, 392] on p at bounding box center [354, 393] width 336 height 13
click at [243, 417] on div at bounding box center [353, 412] width 353 height 62
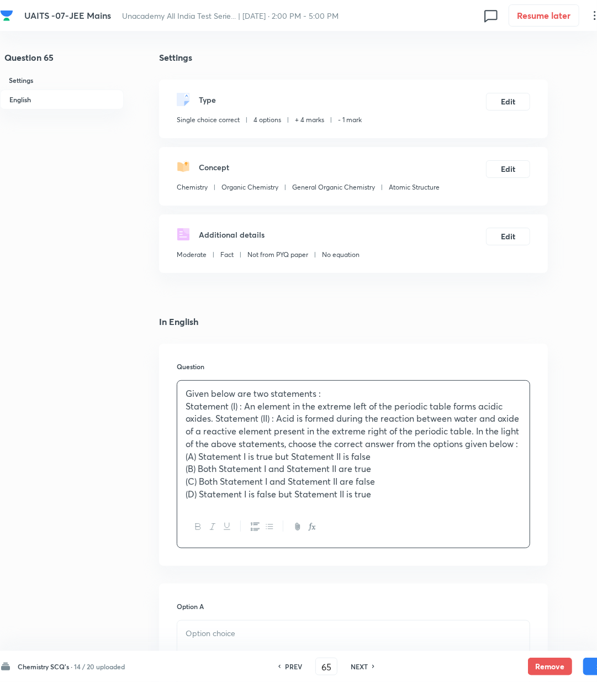
click at [218, 418] on p "Statement (I) : An element in the extreme left of the periodic table forms acid…" at bounding box center [354, 425] width 336 height 50
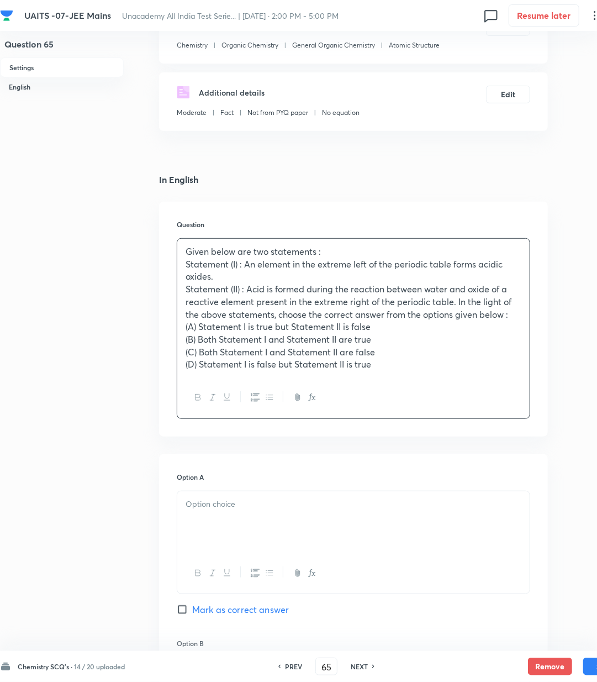
scroll to position [147, 0]
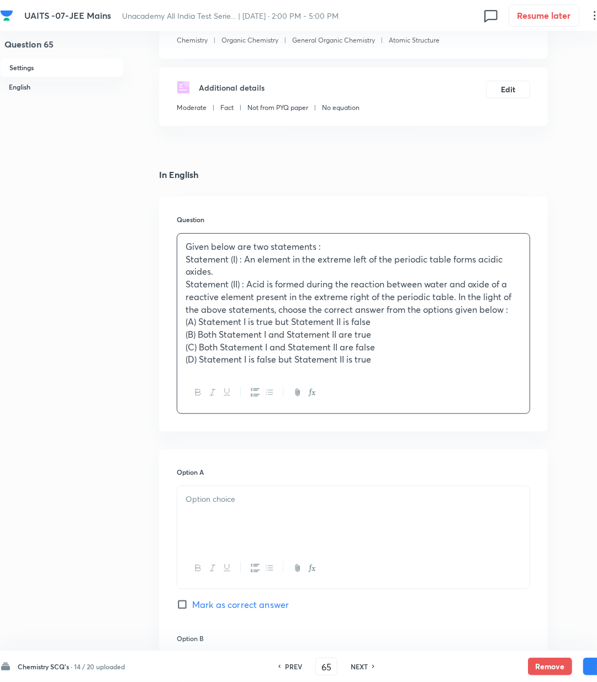
click at [282, 492] on div at bounding box center [353, 517] width 353 height 62
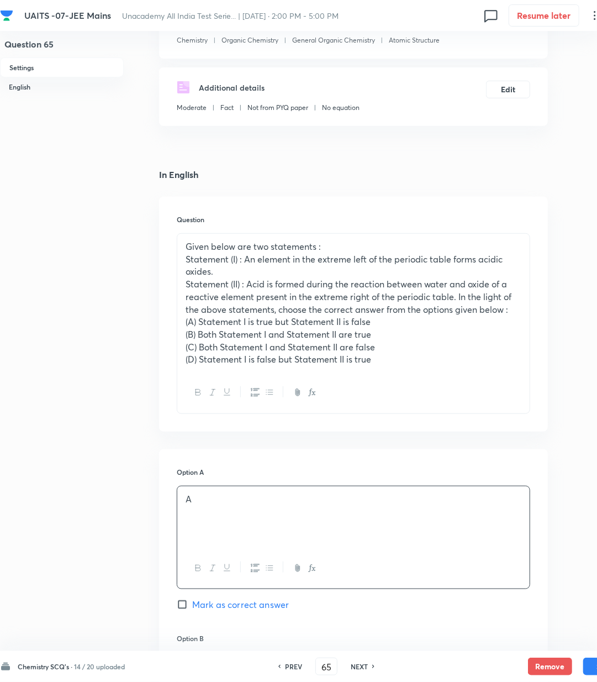
scroll to position [295, 0]
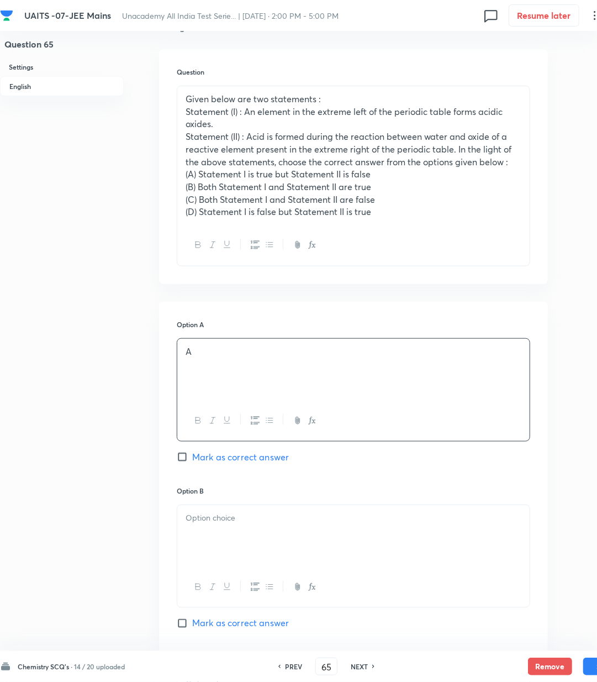
click at [229, 537] on div at bounding box center [353, 536] width 353 height 62
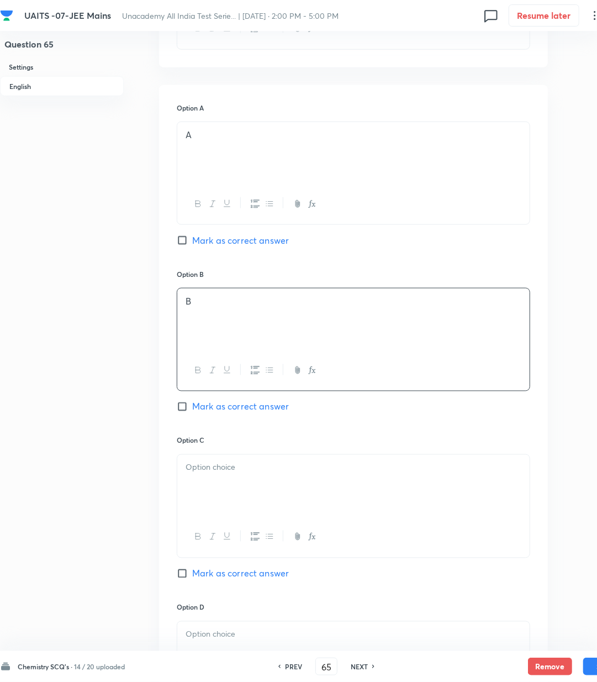
scroll to position [516, 0]
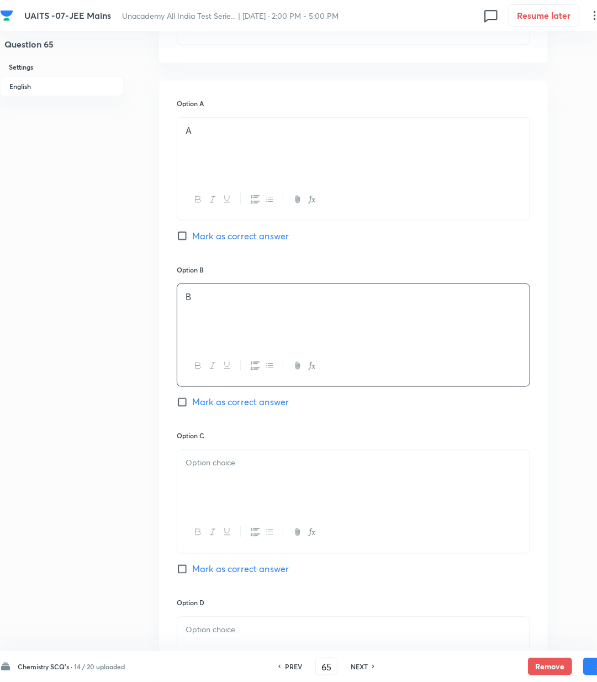
click at [234, 538] on div at bounding box center [353, 532] width 353 height 40
click at [222, 498] on div at bounding box center [353, 481] width 353 height 62
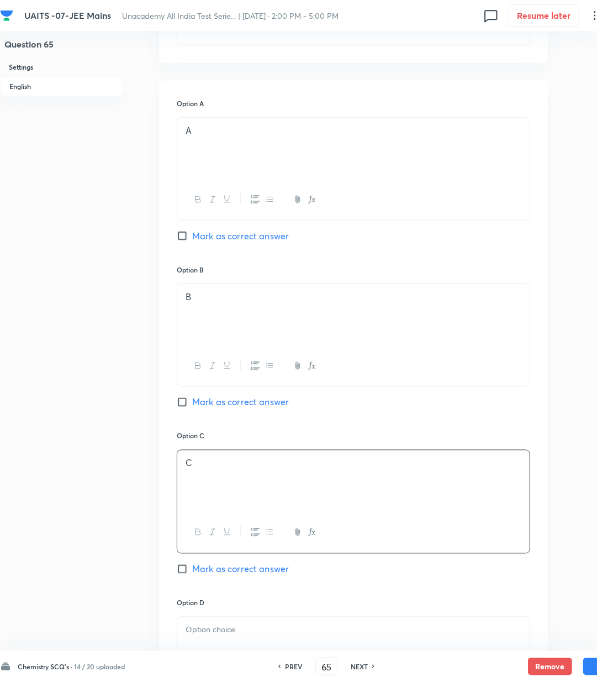
click at [233, 628] on p at bounding box center [354, 630] width 336 height 13
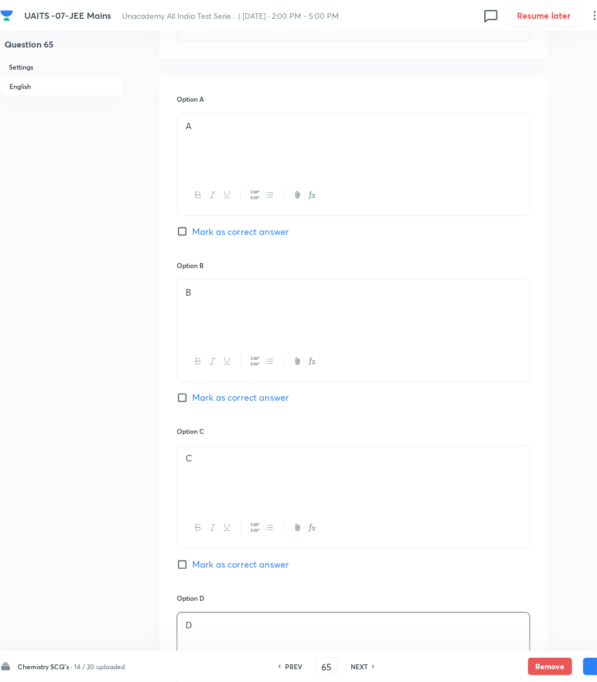
scroll to position [737, 0]
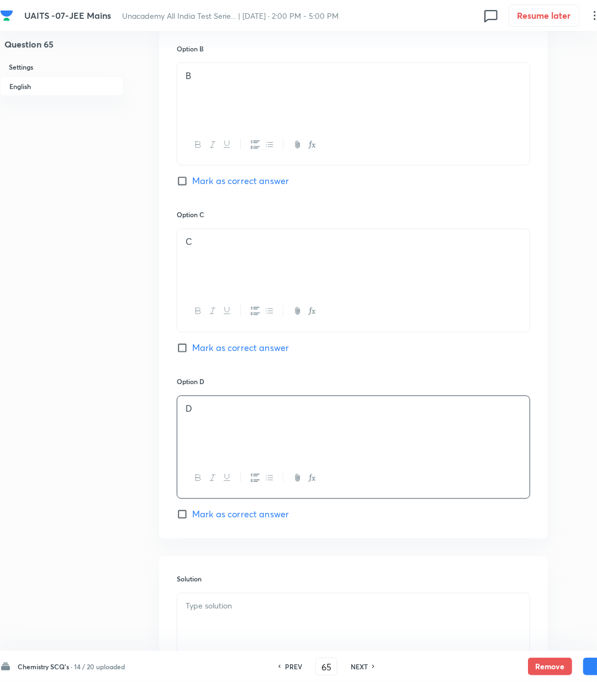
click at [230, 518] on span "Mark as correct answer" at bounding box center [240, 514] width 97 height 13
click at [192, 518] on input "Mark as correct answer" at bounding box center [184, 514] width 15 height 11
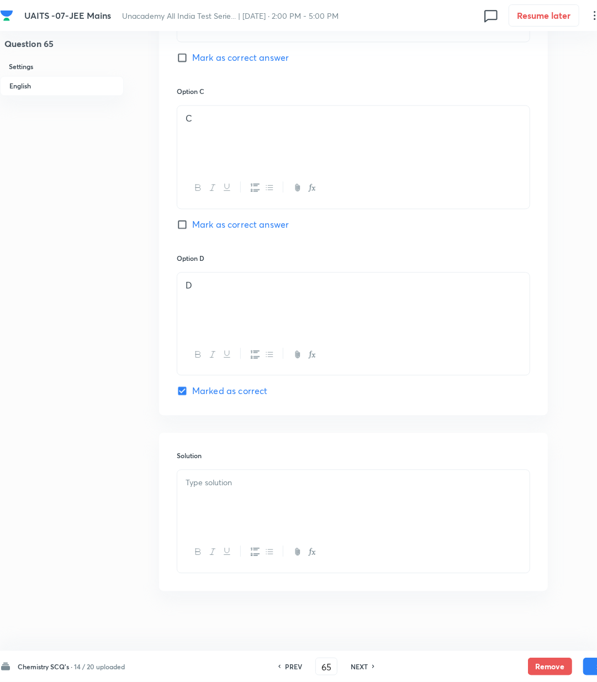
scroll to position [869, 0]
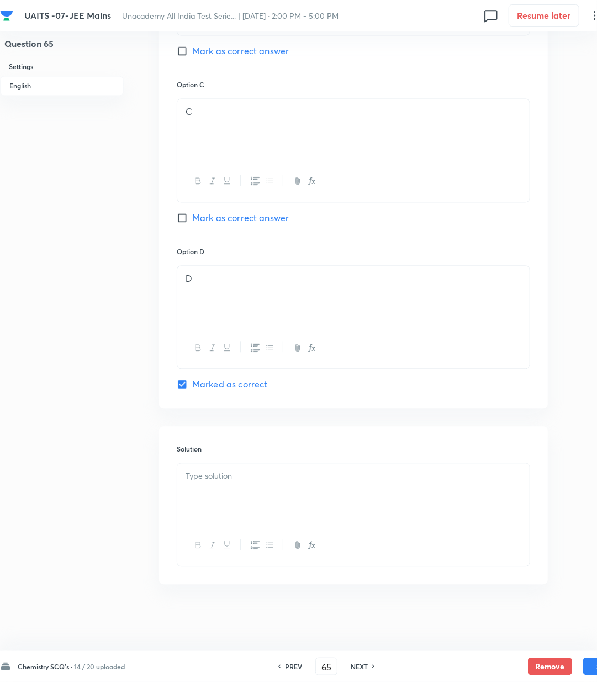
click at [232, 495] on div at bounding box center [353, 495] width 353 height 62
click at [333, 506] on div at bounding box center [353, 495] width 353 height 62
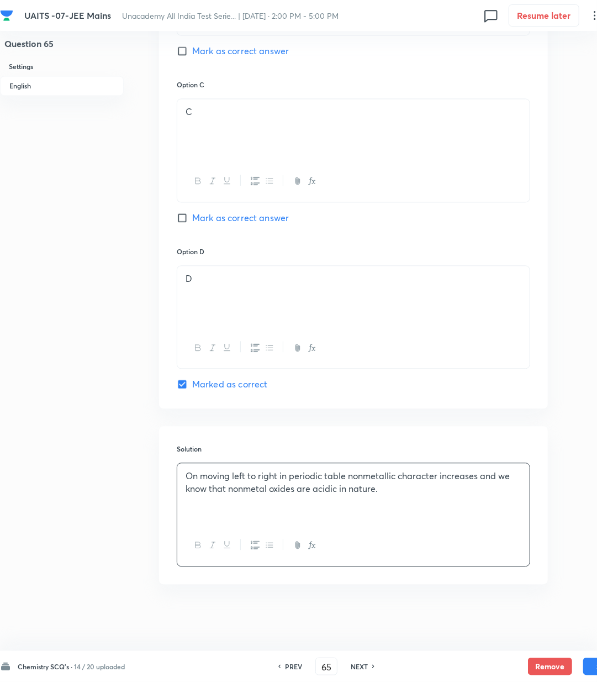
scroll to position [857, 0]
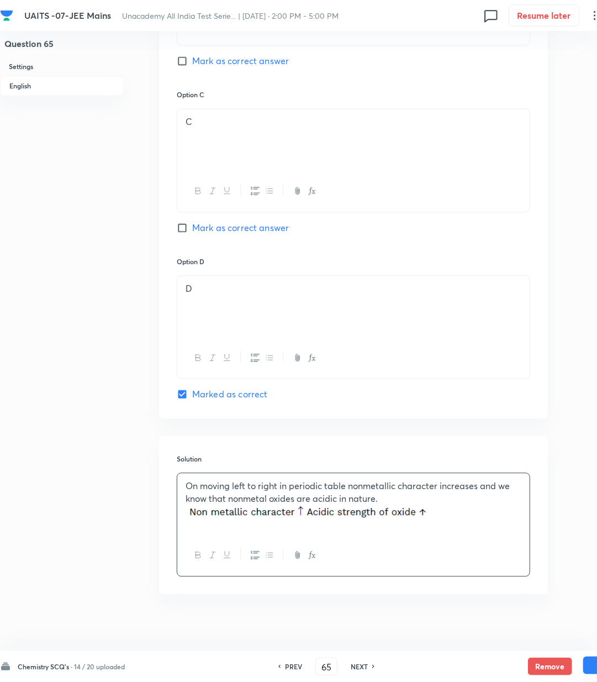
click at [596, 671] on button "Save" at bounding box center [606, 666] width 44 height 18
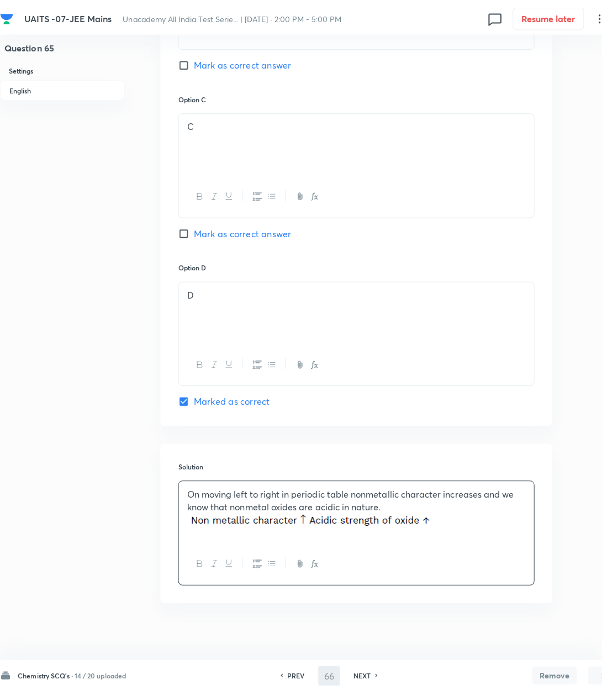
scroll to position [0, 0]
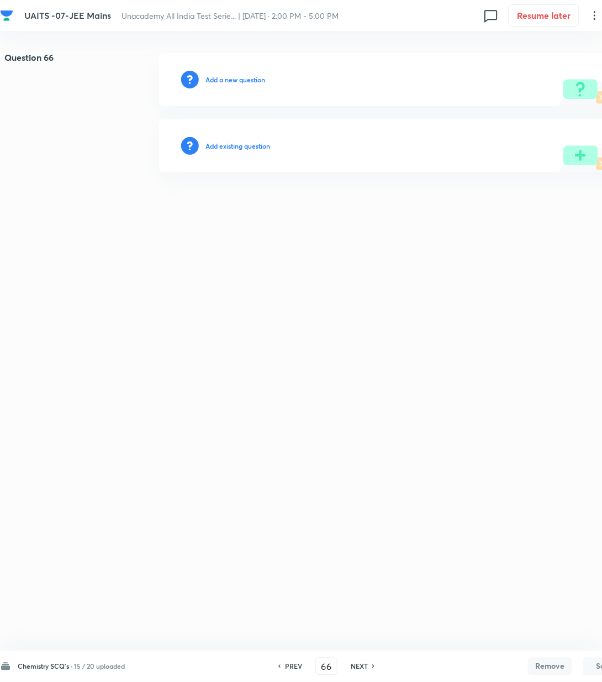
click at [223, 78] on h6 "Add a new question" at bounding box center [236, 80] width 60 height 10
click at [223, 78] on h6 "Choose a question type" at bounding box center [241, 80] width 71 height 10
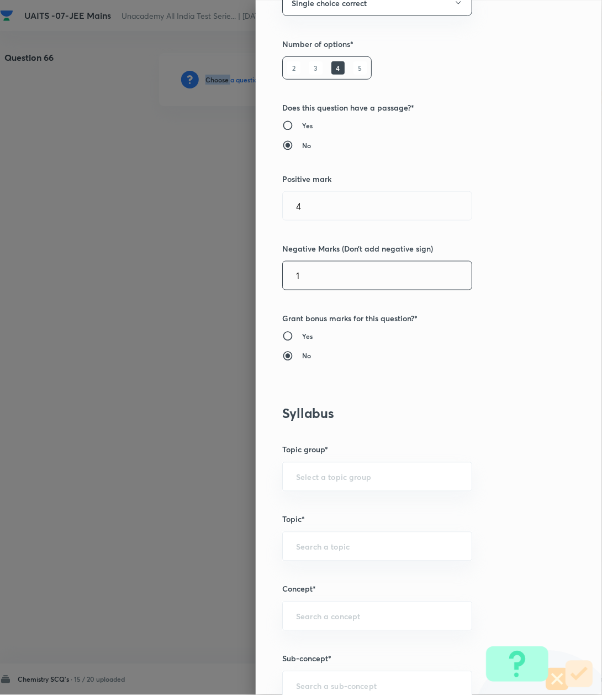
scroll to position [295, 0]
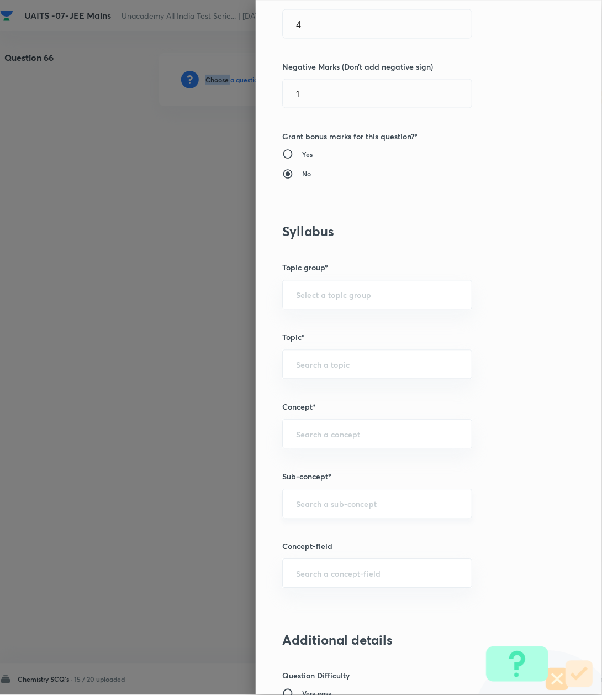
click at [310, 511] on div "​" at bounding box center [377, 503] width 190 height 29
paste input "Atomic Structure"
click at [302, 542] on li "Atomic Structure" at bounding box center [365, 537] width 188 height 20
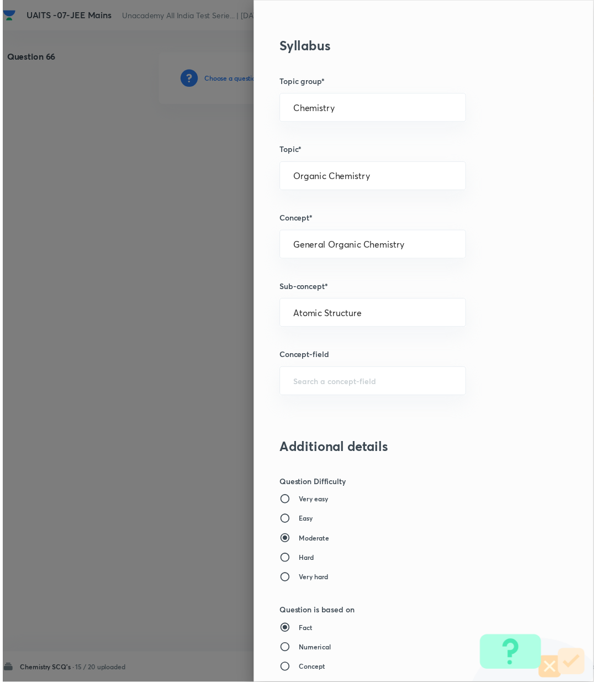
scroll to position [810, 0]
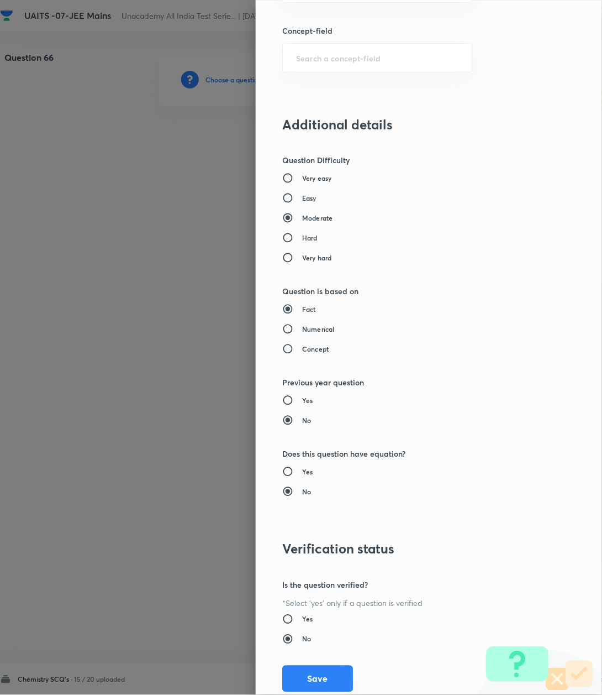
click at [314, 680] on button "Save" at bounding box center [317, 678] width 71 height 27
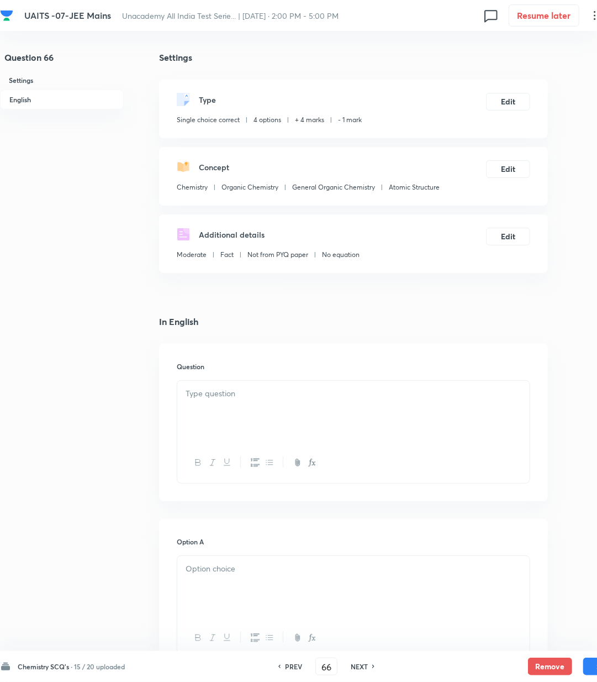
click at [244, 555] on div at bounding box center [354, 606] width 354 height 103
click at [224, 448] on div at bounding box center [353, 463] width 353 height 40
click at [202, 392] on p at bounding box center [354, 393] width 336 height 13
click at [242, 407] on div at bounding box center [353, 412] width 353 height 62
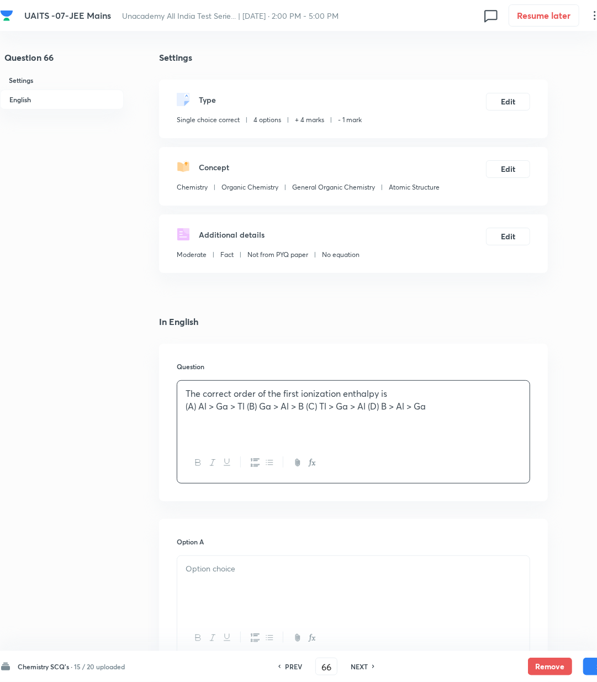
click at [248, 402] on p "(A) Al > Ga > Tl (B) Ga > Al > B (C) Tl > Ga > Al (D) B > Al > Ga" at bounding box center [354, 406] width 336 height 13
drag, startPoint x: 243, startPoint y: 421, endPoint x: 244, endPoint y: 429, distance: 7.8
click at [244, 421] on p "(B) Ga > Al > B (C) Tl > Ga > Al (D) B > Al > Ga" at bounding box center [354, 418] width 336 height 13
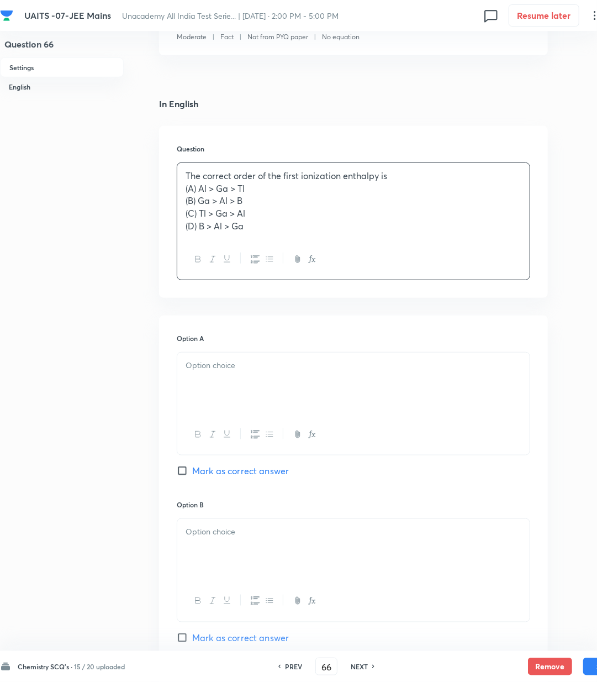
scroll to position [221, 0]
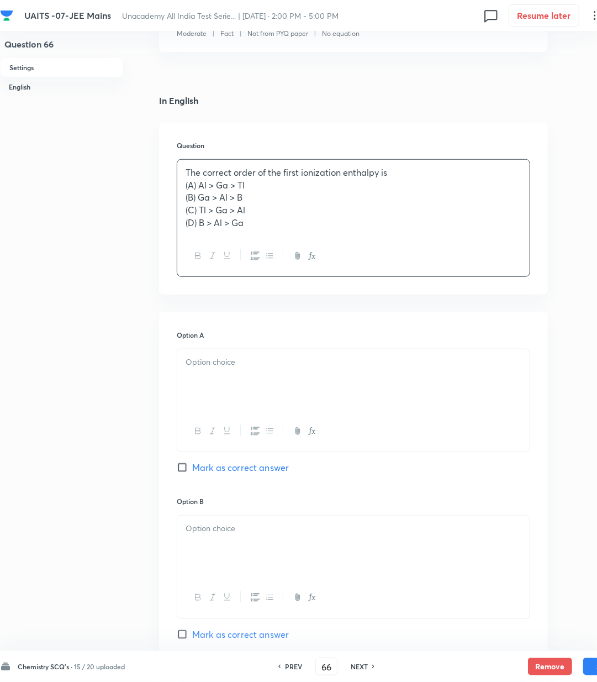
drag, startPoint x: 216, startPoint y: 381, endPoint x: 230, endPoint y: 521, distance: 140.1
click at [217, 397] on div at bounding box center [353, 380] width 353 height 62
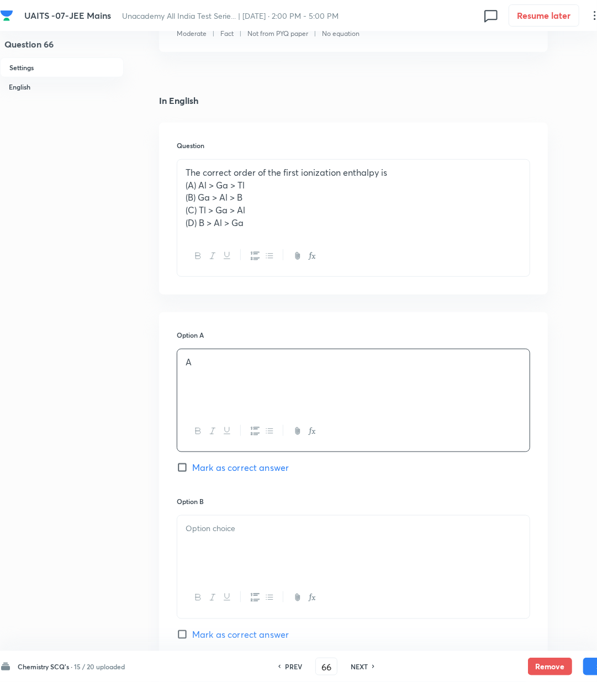
click at [234, 575] on div at bounding box center [353, 547] width 353 height 62
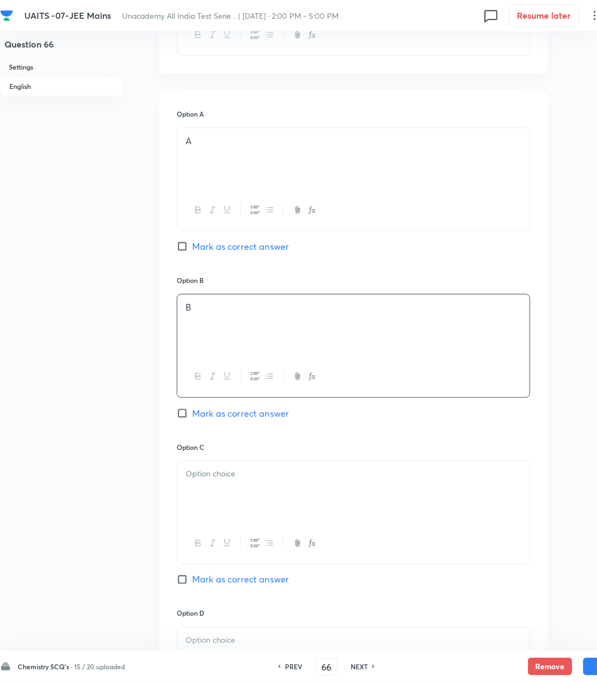
click at [232, 481] on p at bounding box center [354, 474] width 336 height 13
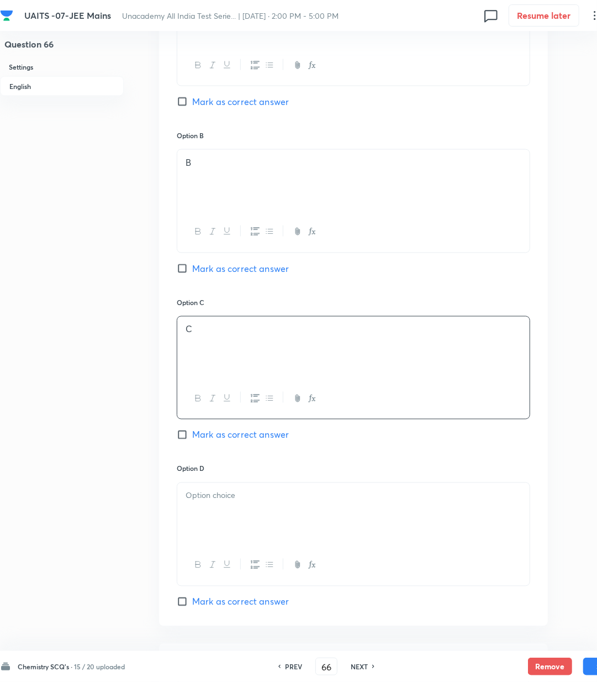
scroll to position [589, 0]
click at [217, 443] on div "Option C C [PERSON_NAME] as correct answer" at bounding box center [354, 378] width 354 height 166
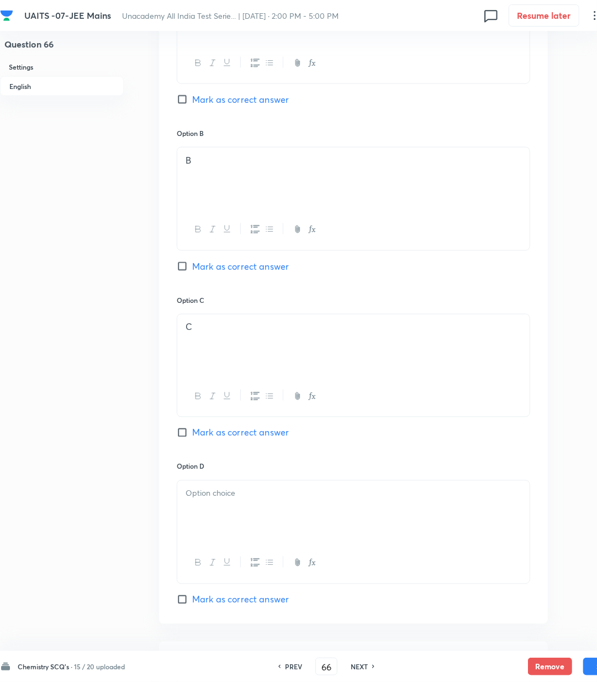
click at [215, 436] on span "Mark as correct answer" at bounding box center [240, 432] width 97 height 13
click at [192, 436] on input "Mark as correct answer" at bounding box center [184, 432] width 15 height 11
click at [222, 516] on div at bounding box center [353, 512] width 353 height 62
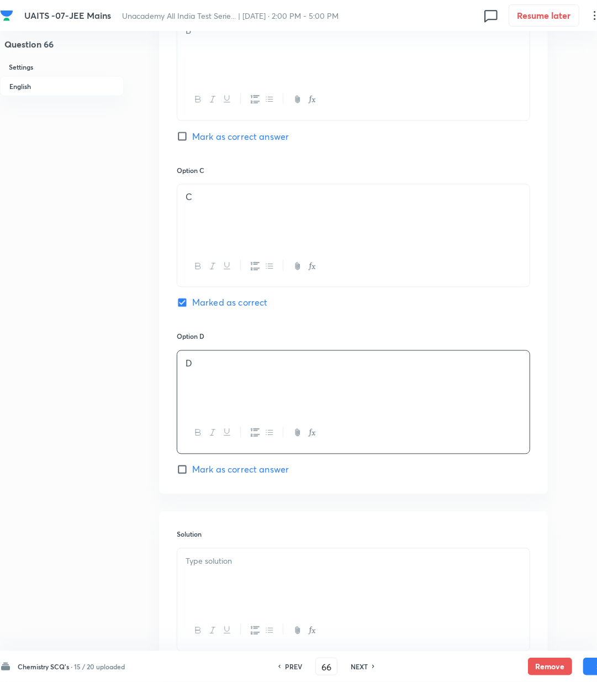
scroll to position [737, 0]
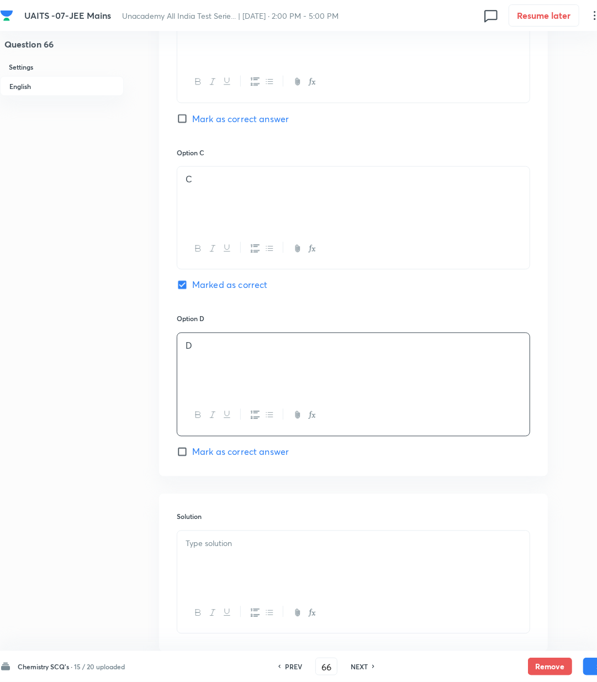
click at [257, 540] on p at bounding box center [354, 544] width 336 height 13
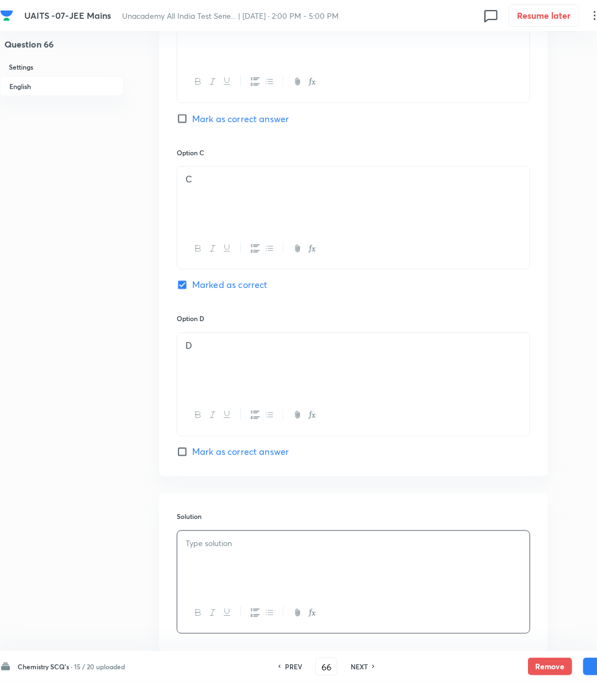
click at [259, 566] on div at bounding box center [353, 562] width 353 height 62
click at [310, 559] on div at bounding box center [353, 562] width 353 height 62
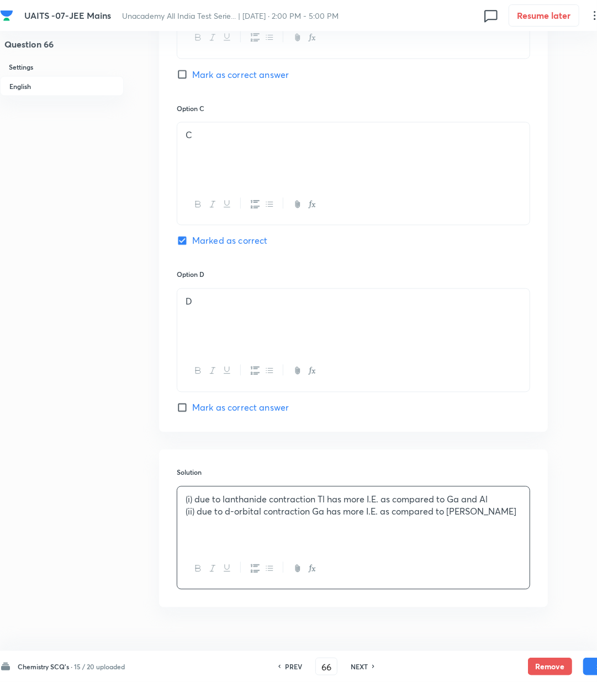
scroll to position [806, 0]
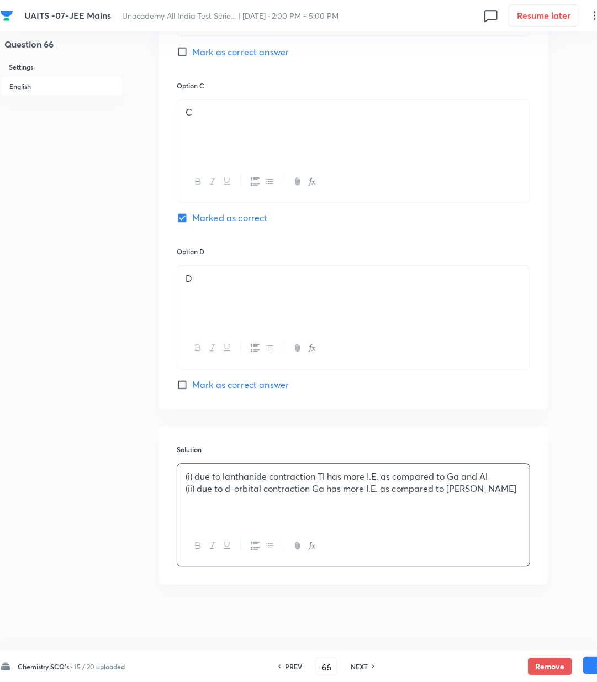
click at [586, 668] on button "Save" at bounding box center [606, 666] width 44 height 18
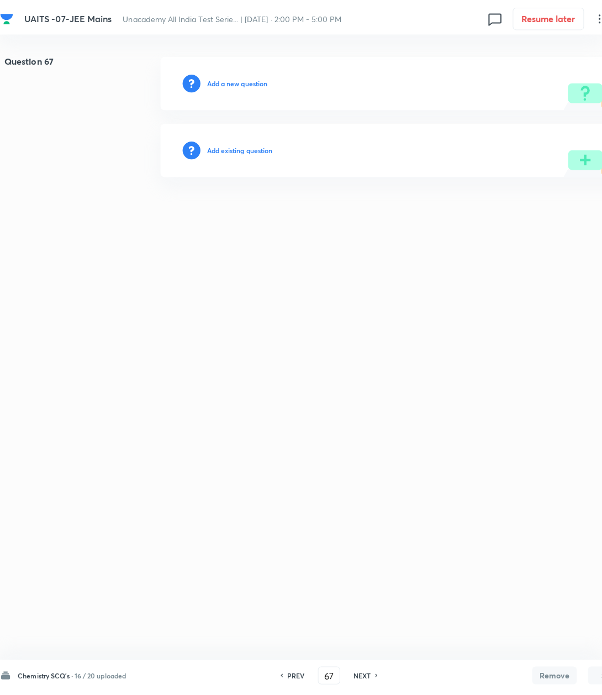
scroll to position [0, 0]
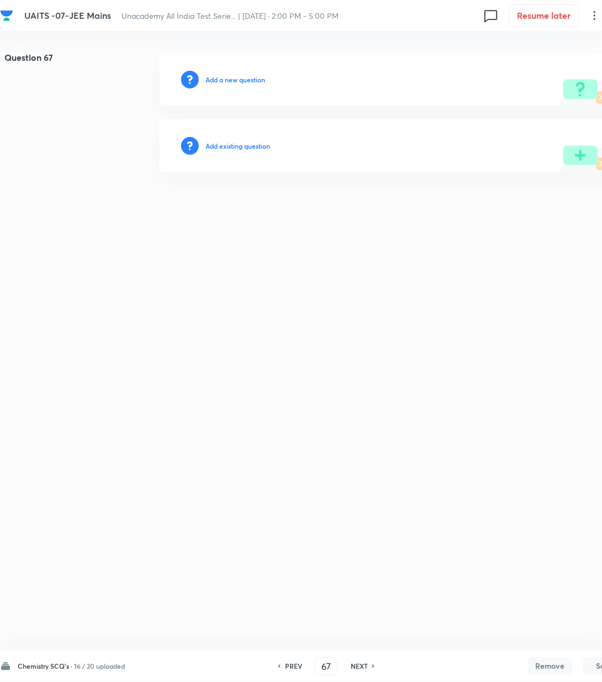
click at [239, 76] on h6 "Add a new question" at bounding box center [236, 80] width 60 height 10
click at [239, 76] on h6 "Choose a question type" at bounding box center [241, 80] width 71 height 10
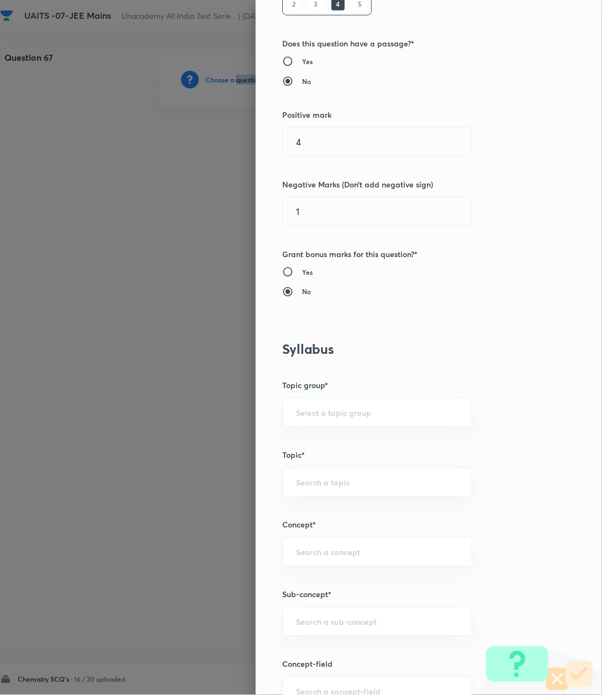
scroll to position [368, 0]
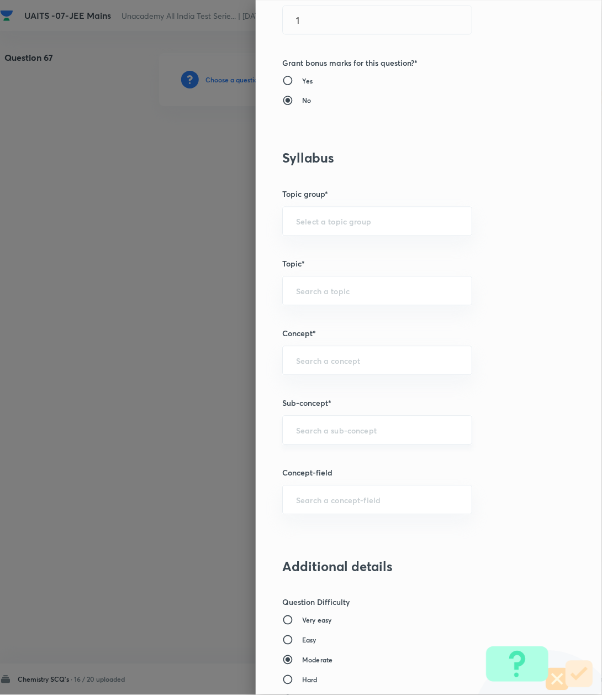
click at [336, 433] on input "text" at bounding box center [377, 430] width 162 height 11
paste input "Atomic Structure"
click at [302, 468] on li "Atomic Structure" at bounding box center [365, 463] width 188 height 20
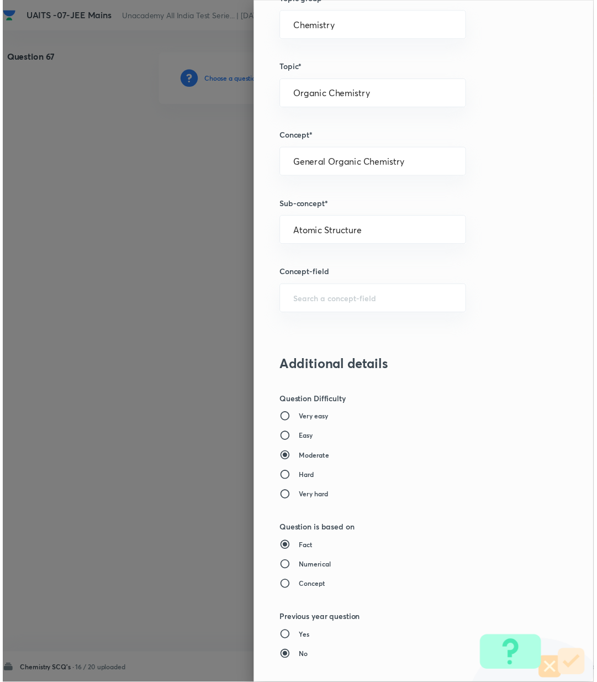
scroll to position [810, 0]
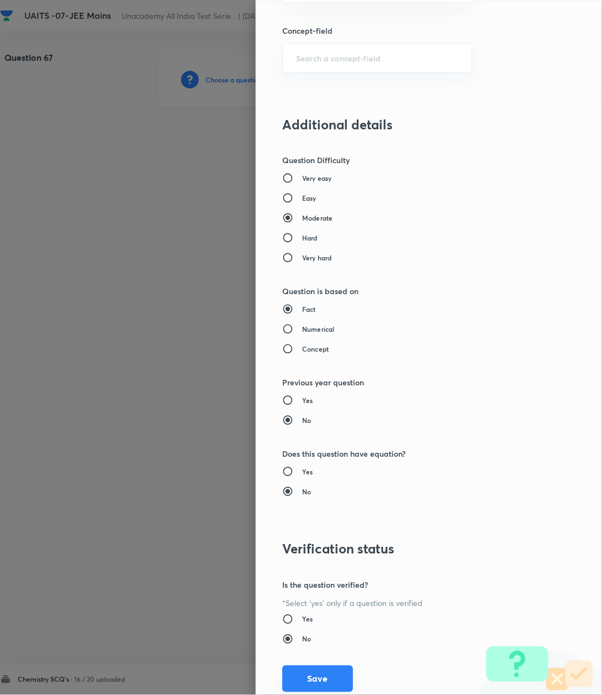
click at [314, 675] on button "Save" at bounding box center [317, 678] width 71 height 27
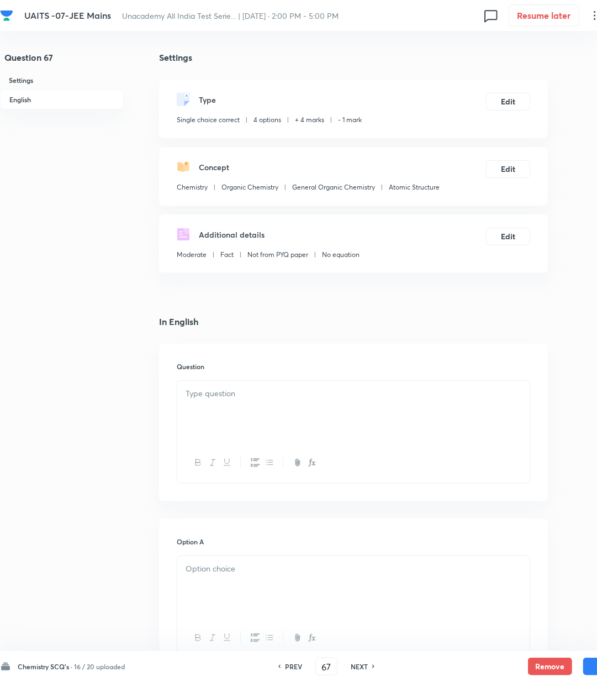
click at [259, 429] on div at bounding box center [353, 412] width 353 height 62
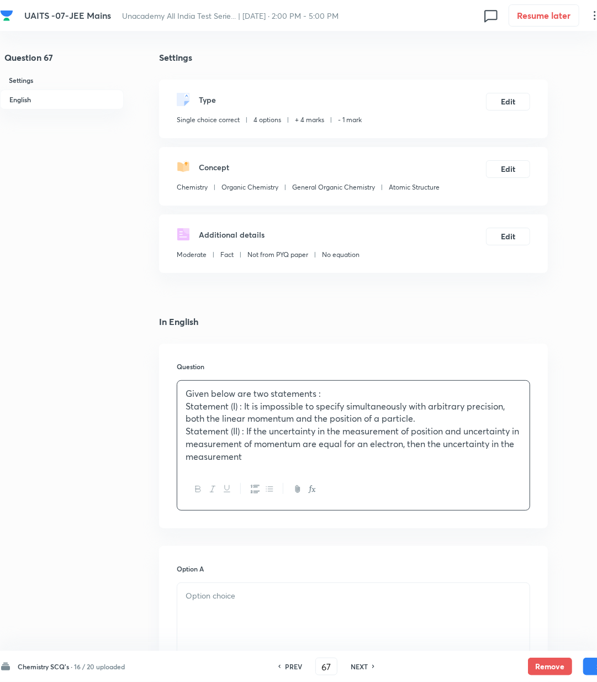
click at [317, 462] on p "Statement (II) : If the uncertainty in the measurement of position and uncertai…" at bounding box center [354, 444] width 336 height 38
click at [282, 462] on p "Statement (II) : If the uncertainty in the measurement of position and uncertai…" at bounding box center [354, 444] width 336 height 38
click at [316, 490] on icon "button" at bounding box center [312, 489] width 9 height 9
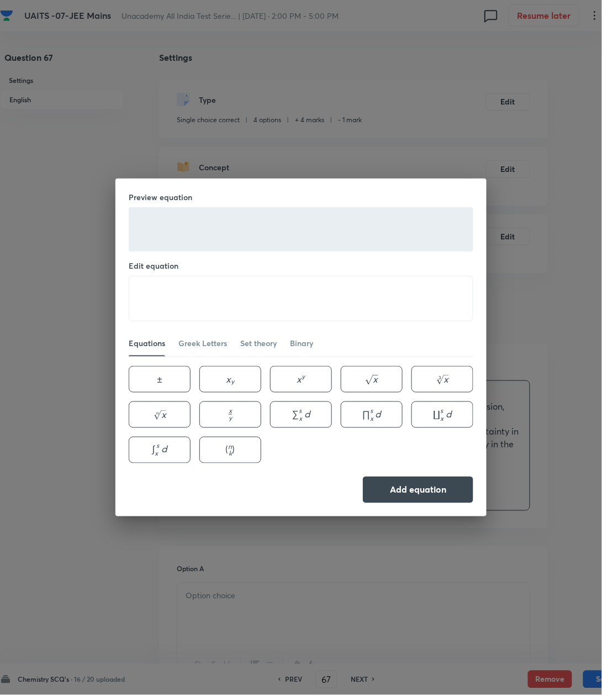
click at [303, 467] on div "Preview equation Edit equation ​ Equations Greek Letters Set theory Binary ± \p…" at bounding box center [301, 348] width 371 height 338
click at [188, 284] on textarea at bounding box center [301, 298] width 344 height 44
paste textarea "\text { of velocity is } \geq \sqrt{\frac{h}{\pi}} \times \frac{1}{2 m} \text {…"
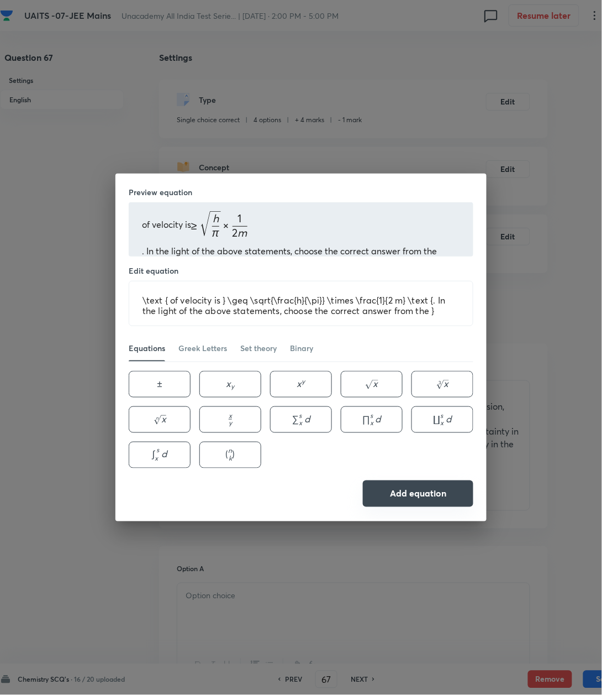
click at [429, 498] on button "Add equation" at bounding box center [418, 493] width 111 height 27
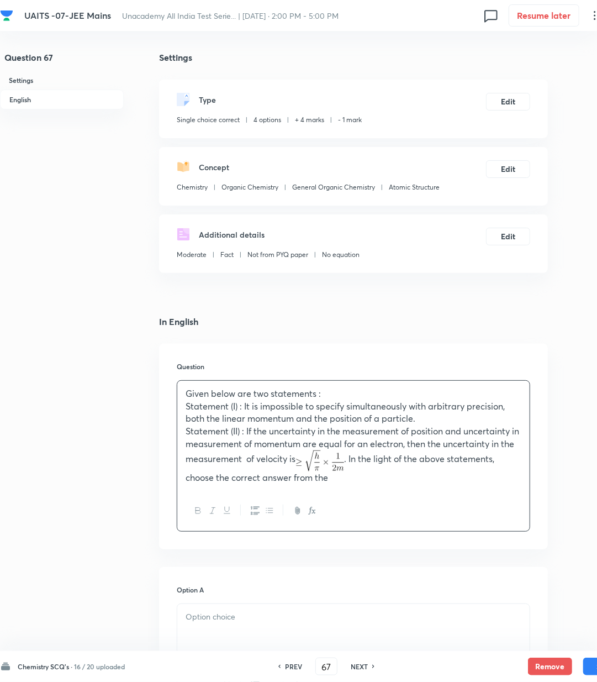
click at [360, 480] on p "Statement (II) : If the uncertainty in the measurement of position and uncertai…" at bounding box center [354, 454] width 336 height 59
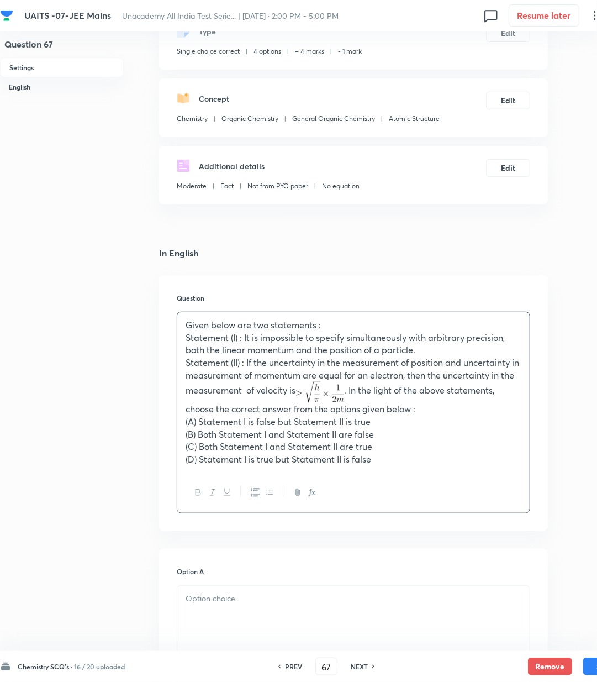
scroll to position [147, 0]
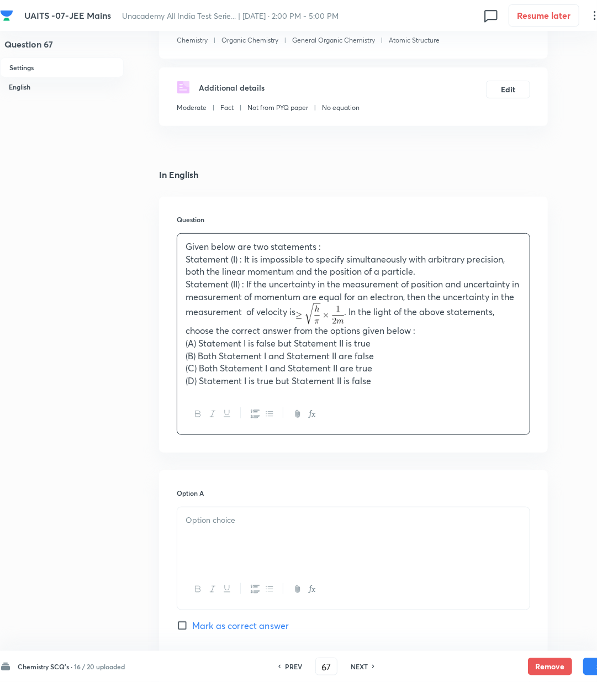
click at [279, 518] on p at bounding box center [354, 520] width 336 height 13
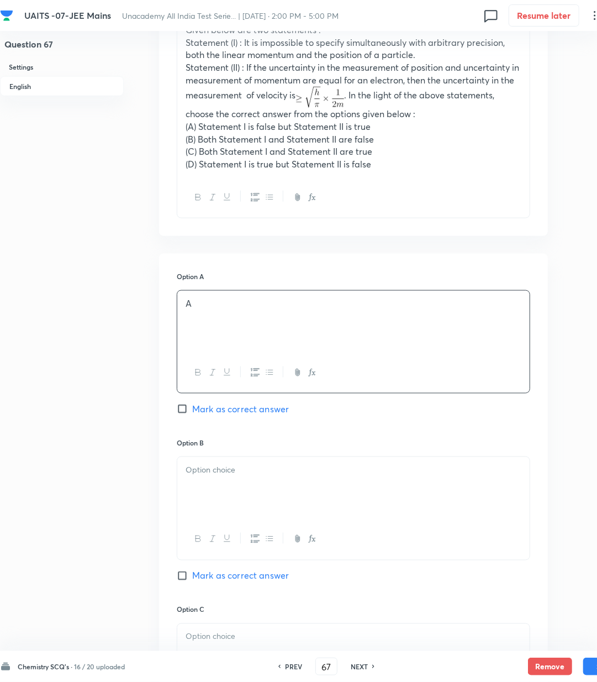
scroll to position [368, 0]
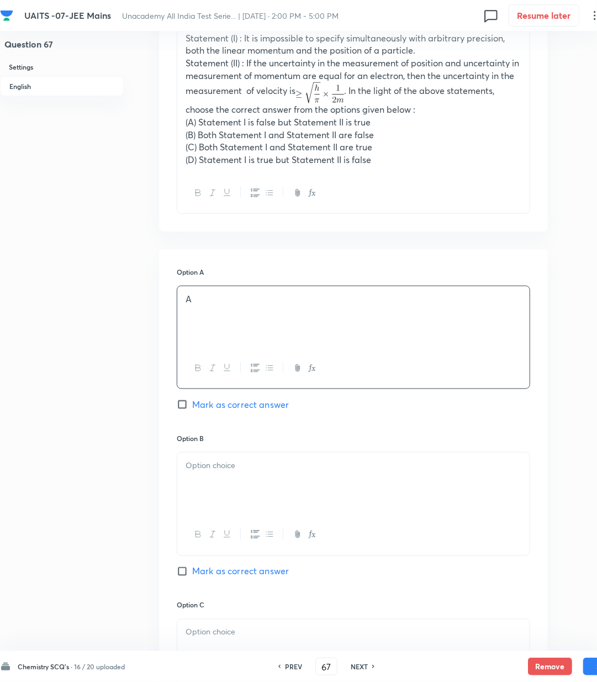
click at [232, 486] on div at bounding box center [353, 484] width 353 height 62
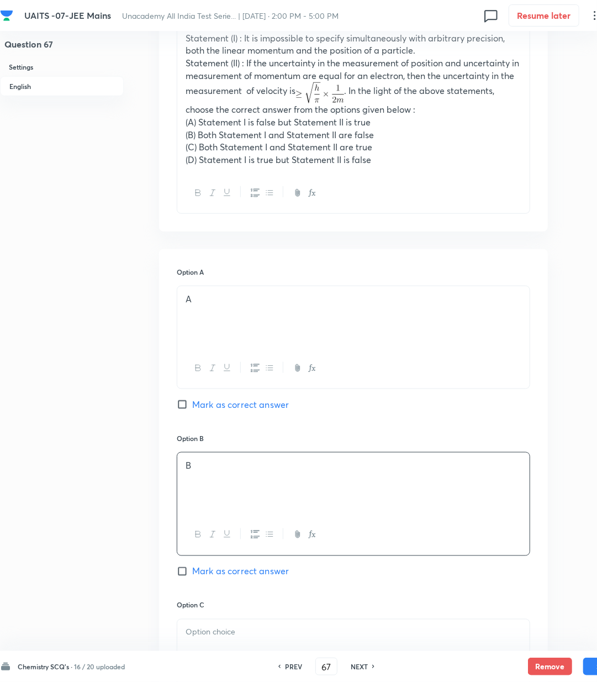
click at [233, 624] on div at bounding box center [353, 651] width 353 height 62
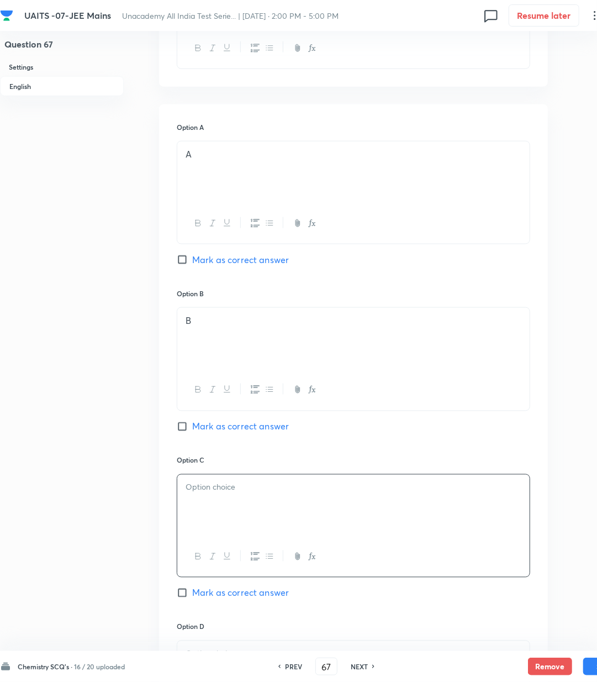
scroll to position [516, 0]
click at [252, 602] on div "Option C C [PERSON_NAME] as correct answer" at bounding box center [354, 536] width 354 height 166
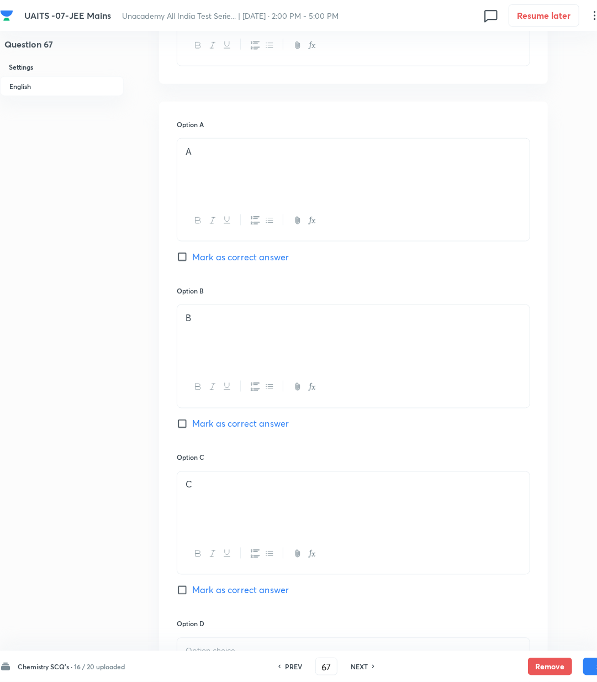
click at [250, 596] on span "Mark as correct answer" at bounding box center [240, 590] width 97 height 13
click at [192, 596] on input "Mark as correct answer" at bounding box center [184, 590] width 15 height 11
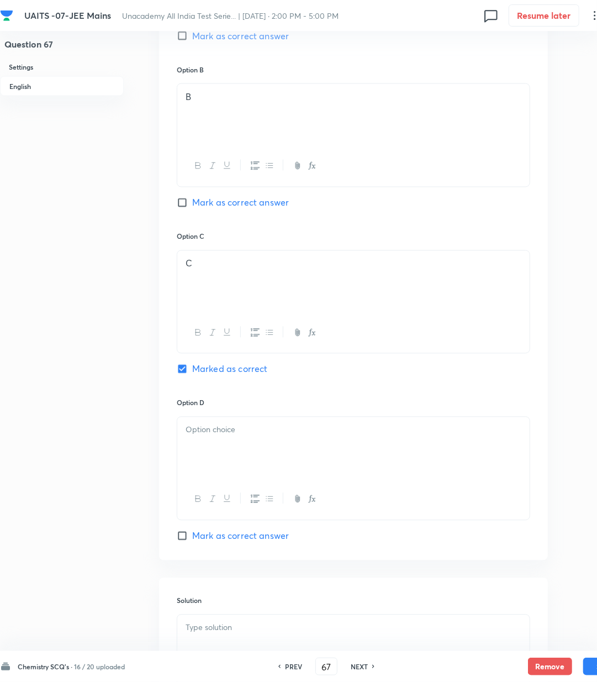
click at [244, 465] on div at bounding box center [353, 448] width 353 height 62
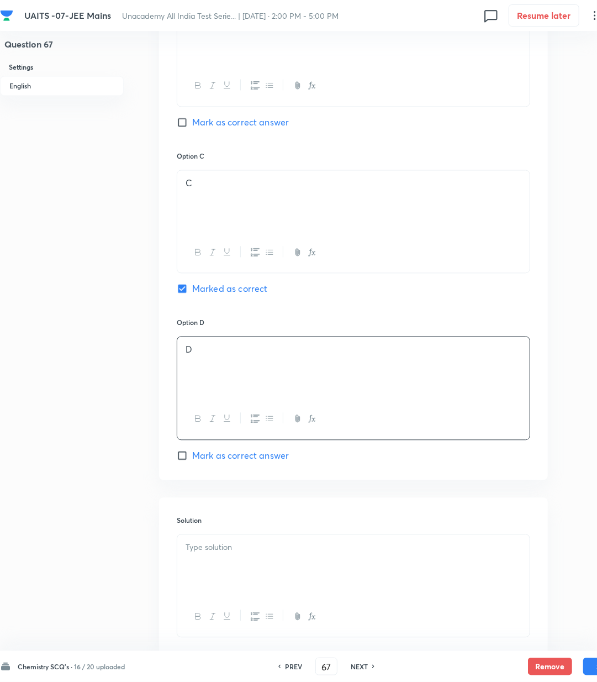
scroll to position [884, 0]
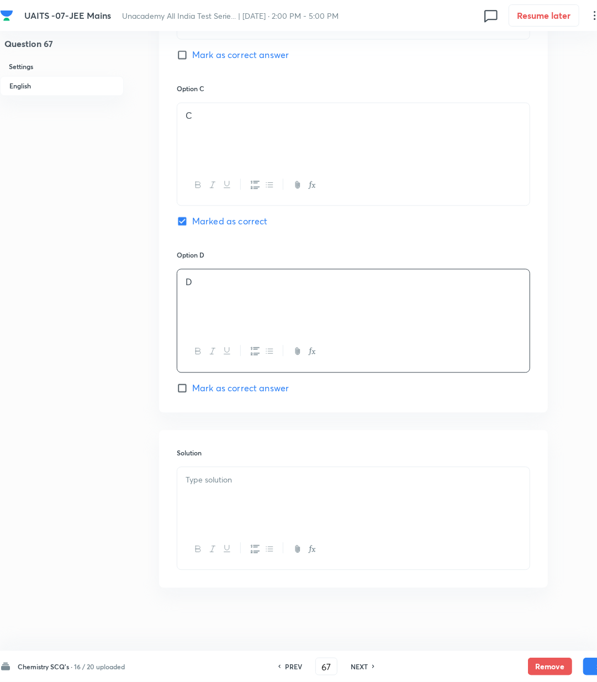
click at [235, 505] on div at bounding box center [353, 499] width 353 height 62
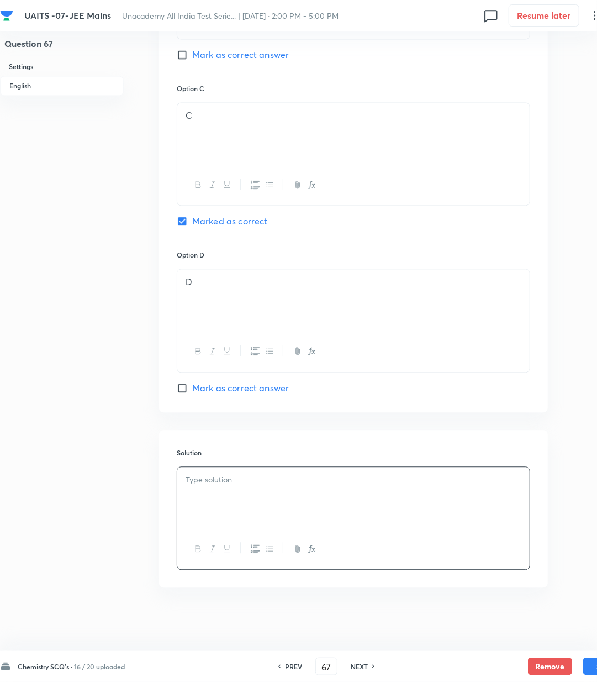
click at [271, 509] on div at bounding box center [353, 499] width 353 height 62
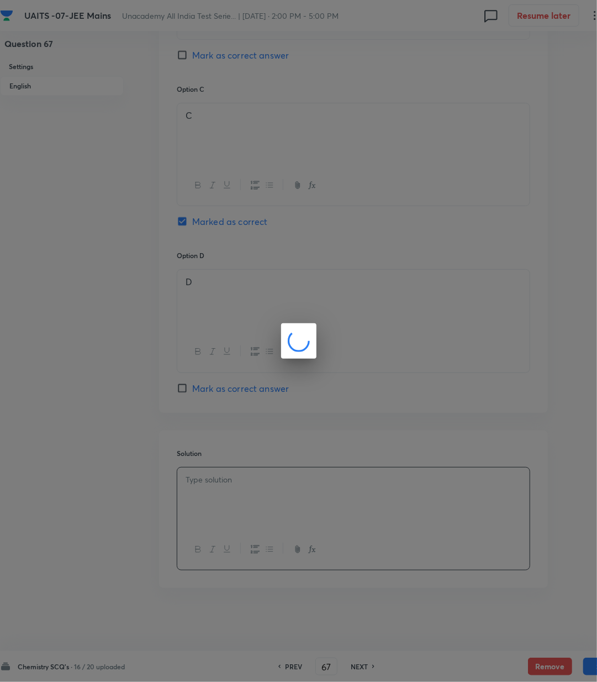
scroll to position [878, 0]
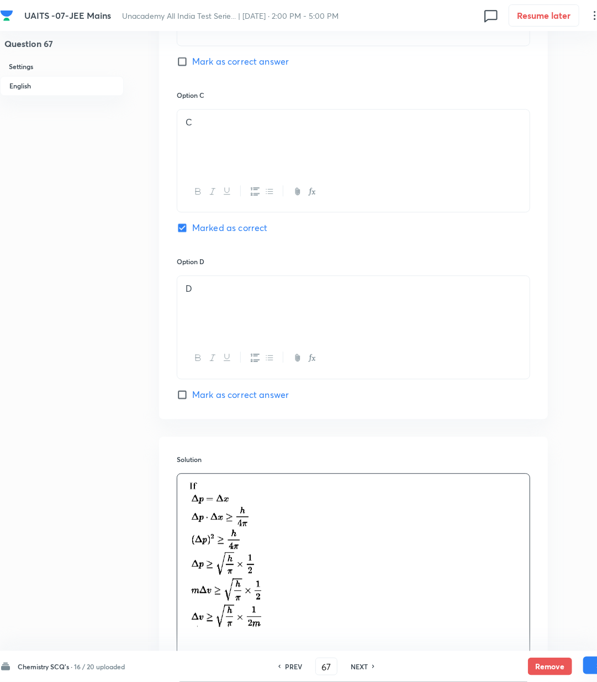
click at [591, 664] on button "Save" at bounding box center [606, 666] width 44 height 18
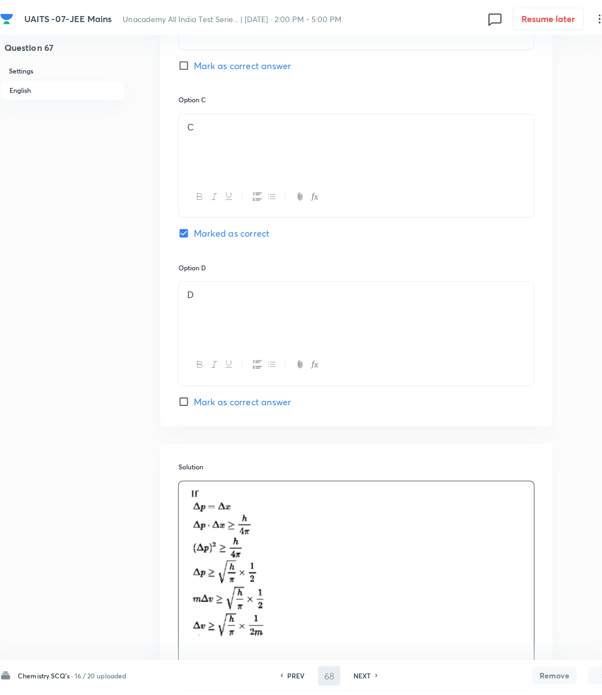
scroll to position [0, 0]
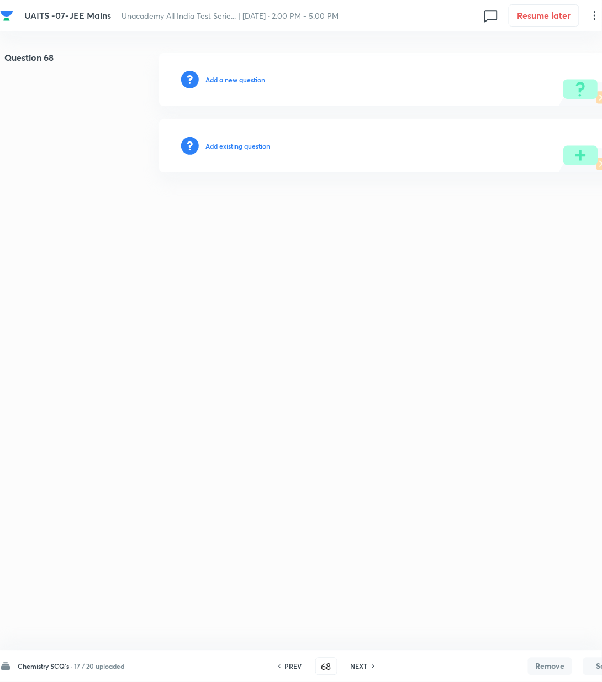
click at [230, 76] on h6 "Add a new question" at bounding box center [236, 80] width 60 height 10
click at [230, 76] on h6 "Choose a question type" at bounding box center [241, 80] width 71 height 10
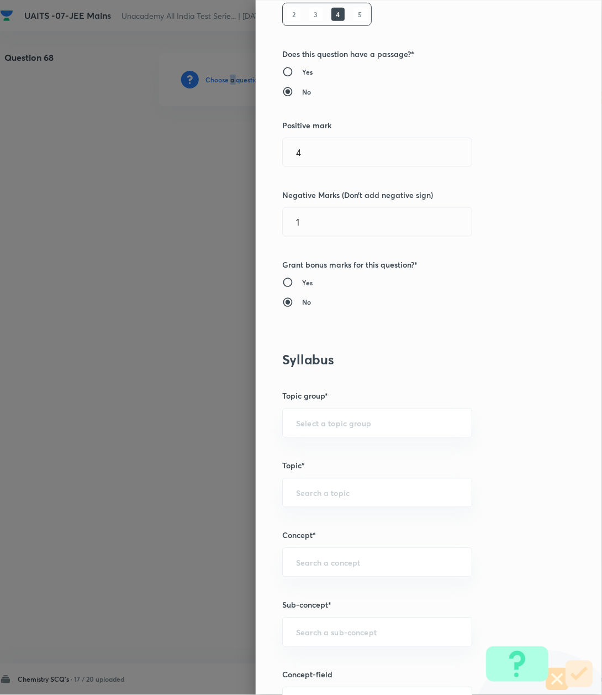
scroll to position [442, 0]
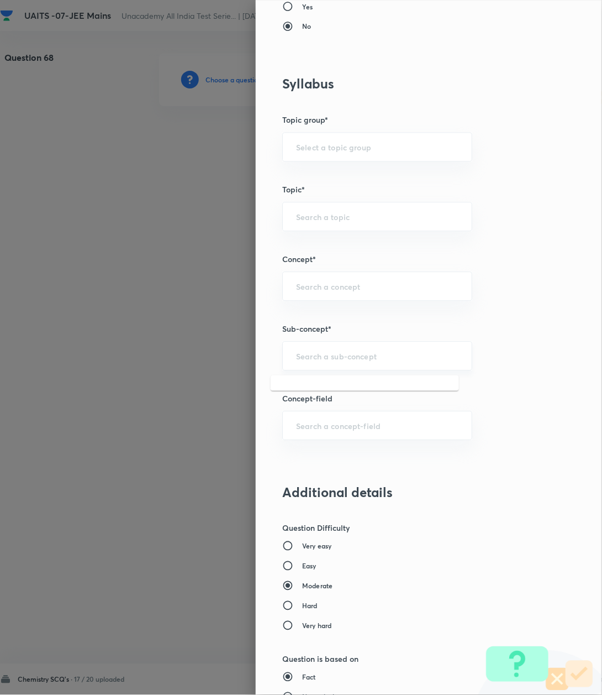
click at [308, 359] on input "text" at bounding box center [377, 356] width 162 height 11
paste input "Atomic Structure"
click at [301, 391] on li "Atomic Structure" at bounding box center [365, 390] width 188 height 20
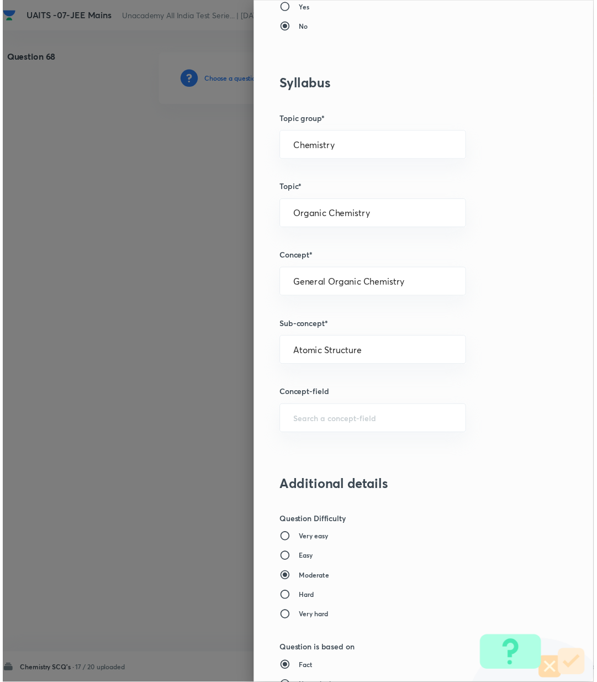
scroll to position [847, 0]
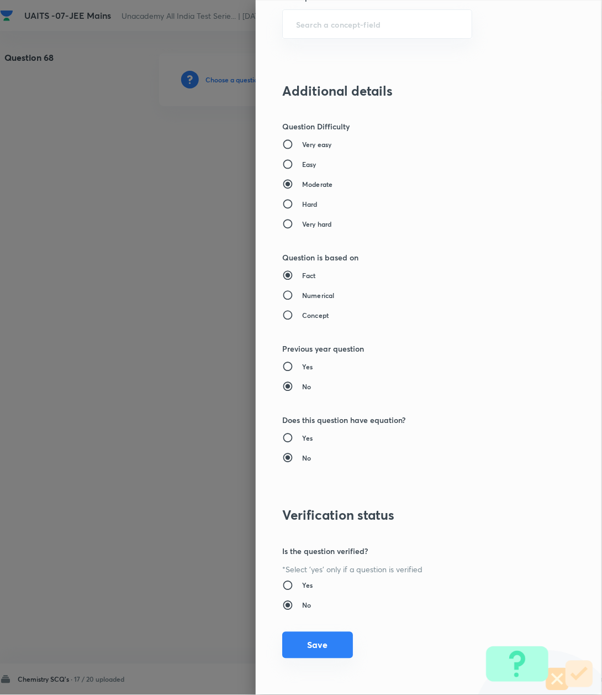
click at [310, 647] on button "Save" at bounding box center [317, 645] width 71 height 27
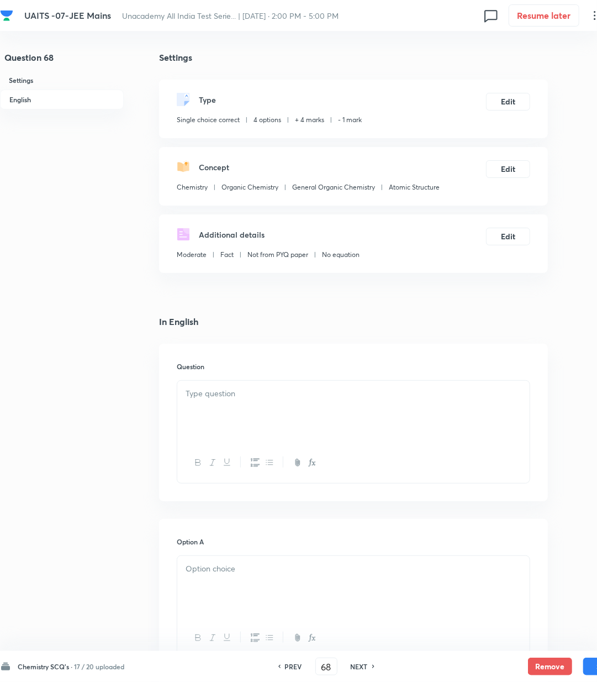
click at [204, 402] on div at bounding box center [353, 412] width 353 height 62
drag, startPoint x: 206, startPoint y: 381, endPoint x: 242, endPoint y: 397, distance: 38.6
click at [208, 381] on div at bounding box center [353, 412] width 353 height 62
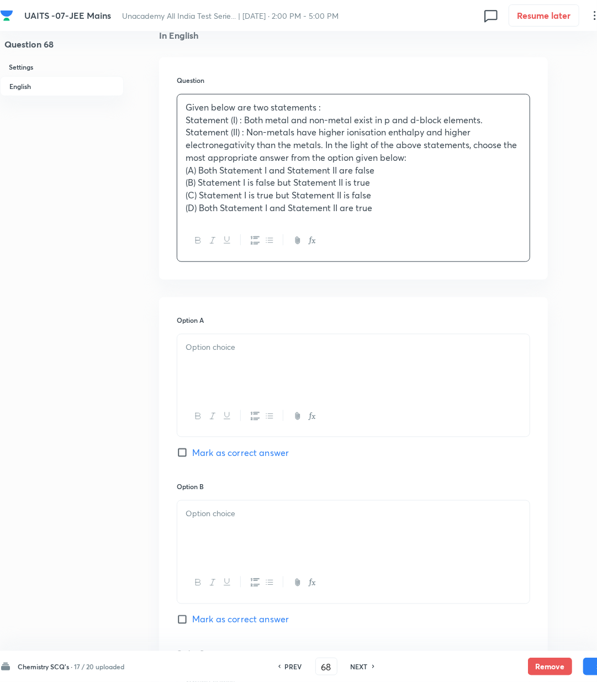
scroll to position [295, 0]
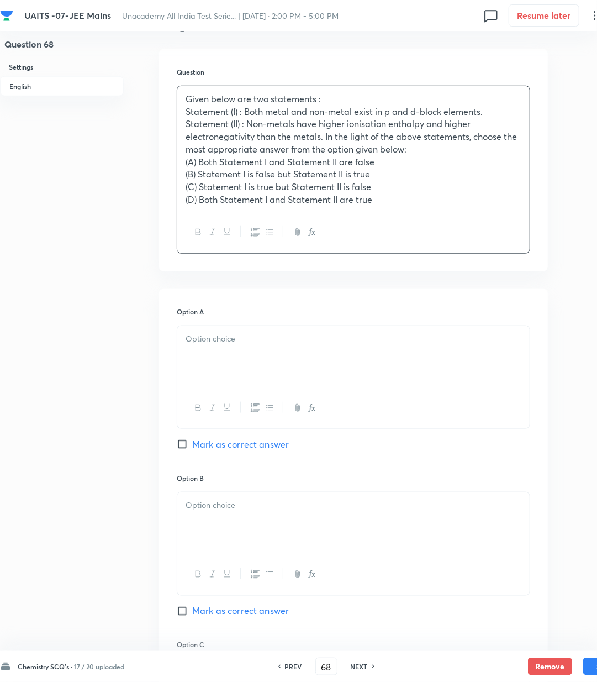
click at [261, 359] on div at bounding box center [353, 357] width 353 height 62
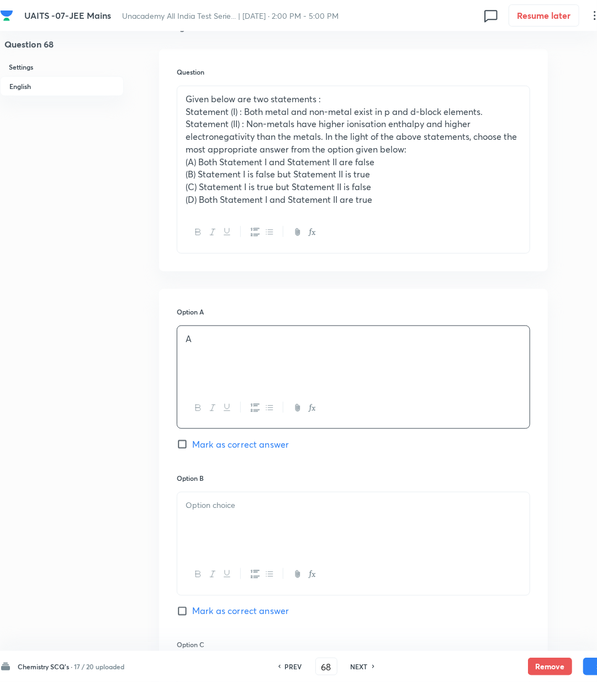
click at [230, 529] on div at bounding box center [353, 523] width 353 height 62
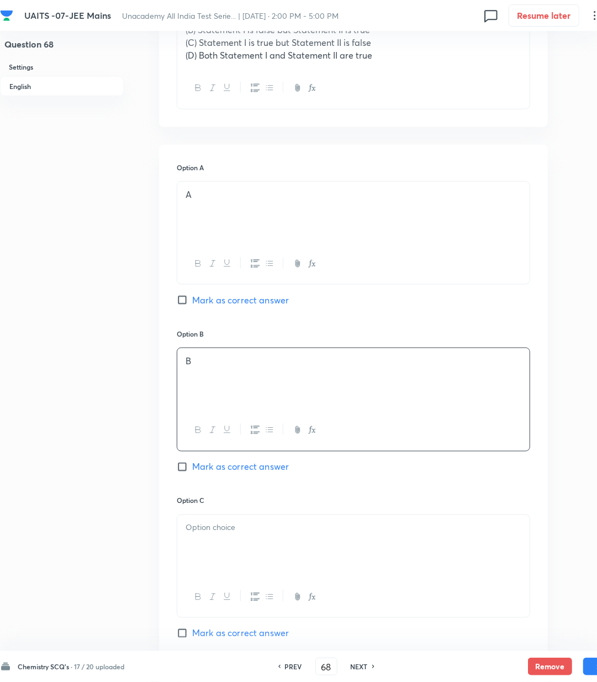
scroll to position [442, 0]
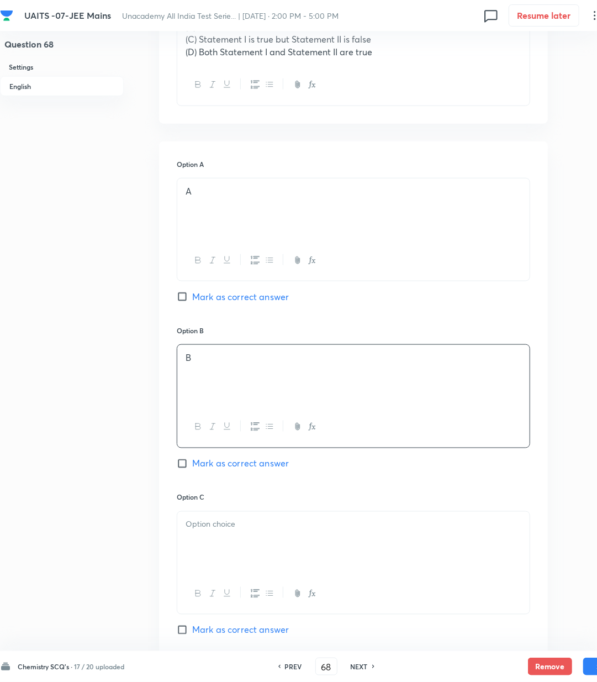
click at [215, 473] on div "Option B B [PERSON_NAME] as correct answer" at bounding box center [354, 409] width 354 height 166
click at [215, 468] on span "Mark as correct answer" at bounding box center [240, 463] width 97 height 13
click at [192, 468] on input "Mark as correct answer" at bounding box center [184, 463] width 15 height 11
click at [244, 536] on div at bounding box center [353, 543] width 353 height 62
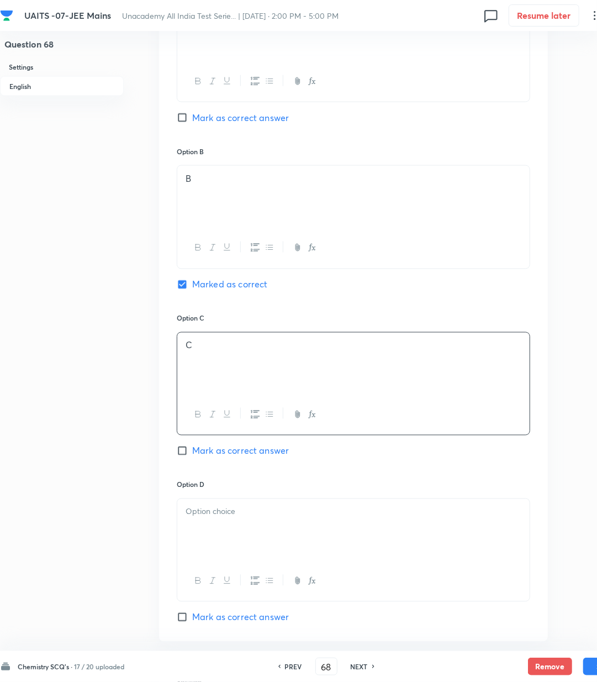
scroll to position [663, 0]
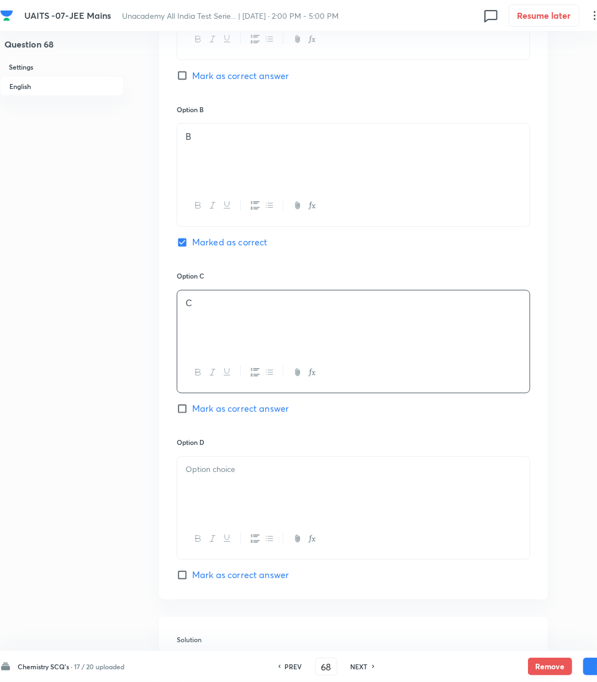
click at [239, 524] on div at bounding box center [353, 539] width 353 height 40
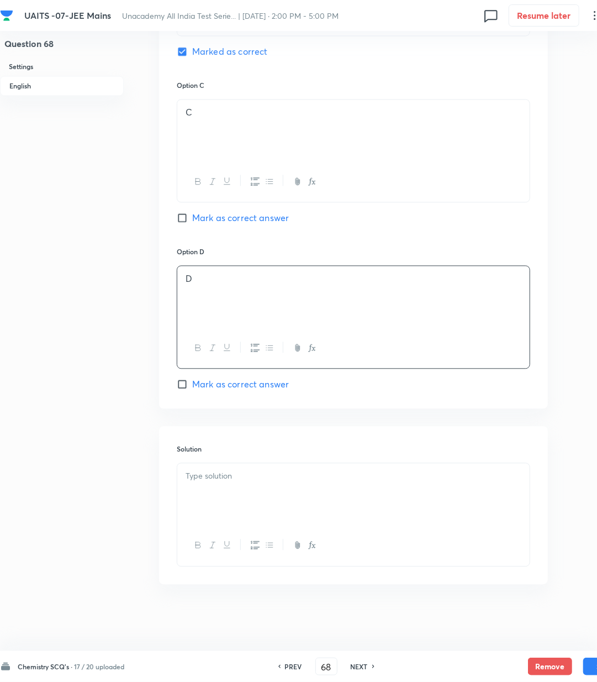
scroll to position [857, 0]
click at [214, 489] on div at bounding box center [353, 495] width 353 height 62
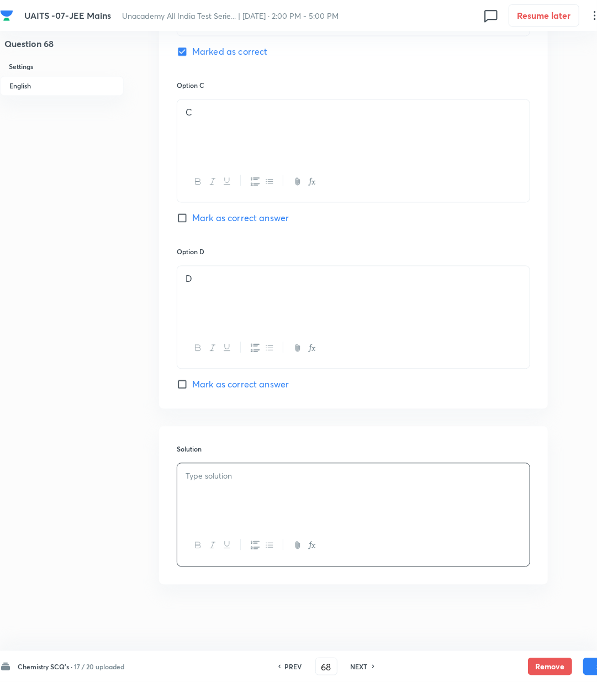
click at [275, 474] on p at bounding box center [354, 476] width 336 height 13
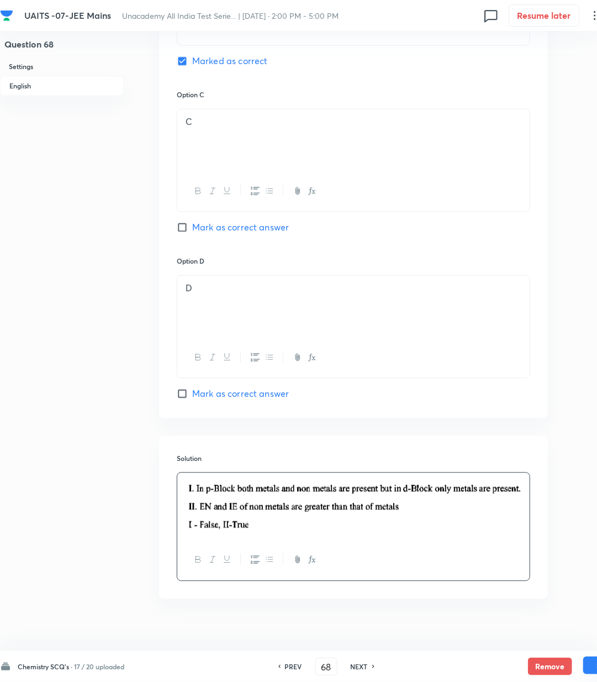
click at [588, 665] on button "Save" at bounding box center [606, 666] width 44 height 18
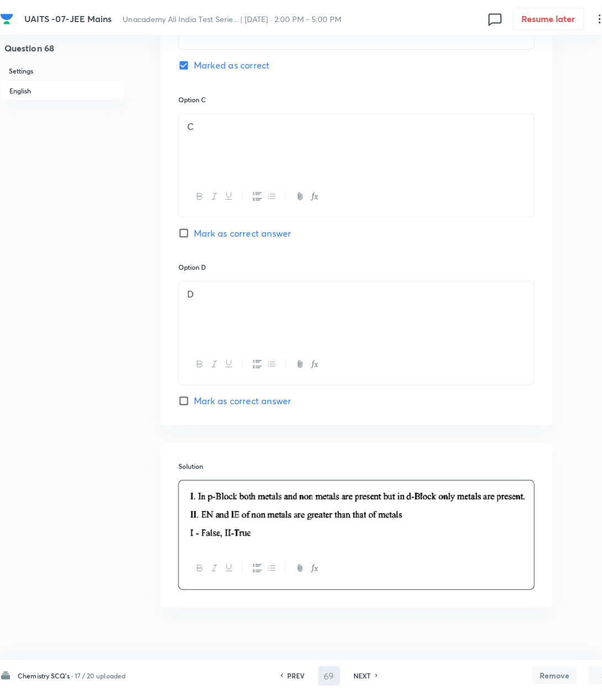
scroll to position [0, 0]
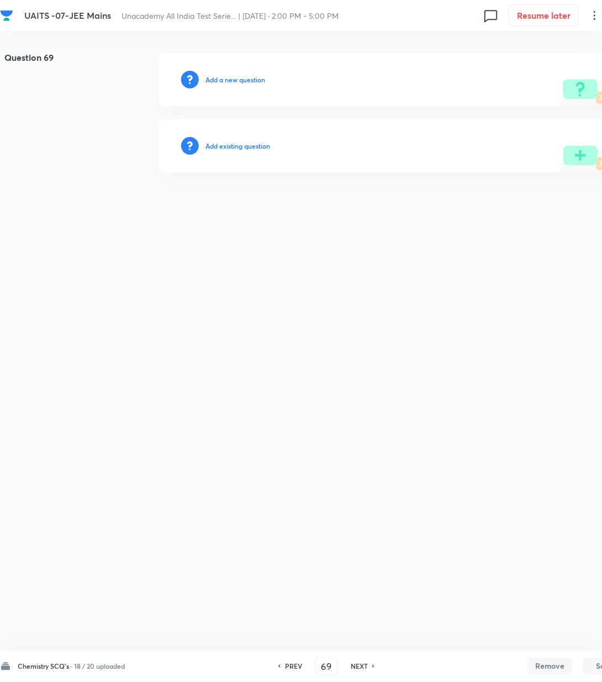
click at [242, 78] on h6 "Add a new question" at bounding box center [236, 80] width 60 height 10
click at [242, 78] on h6 "Choose a question type" at bounding box center [241, 80] width 71 height 10
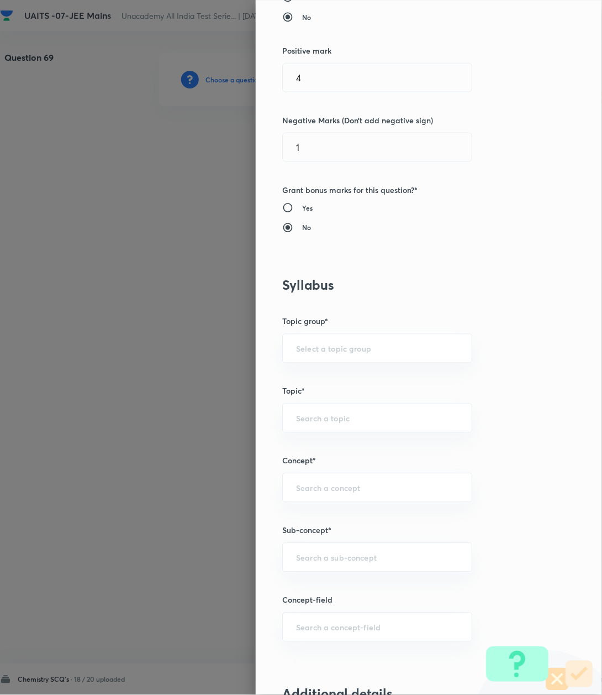
scroll to position [442, 0]
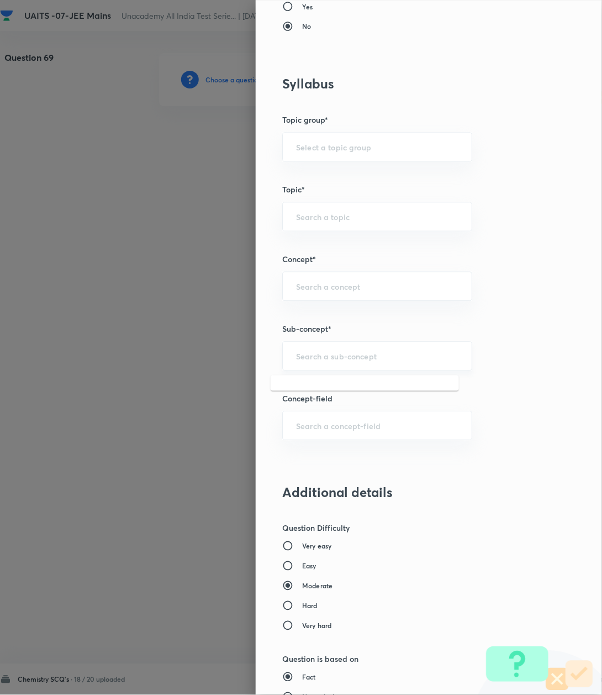
click at [296, 354] on input "text" at bounding box center [377, 356] width 162 height 11
paste input "Atomic Structure"
click at [301, 389] on li "Atomic Structure" at bounding box center [365, 390] width 188 height 20
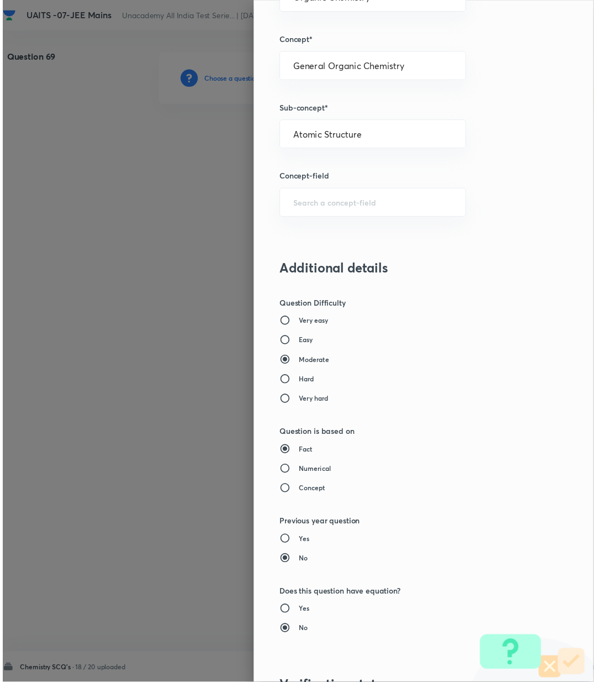
scroll to position [847, 0]
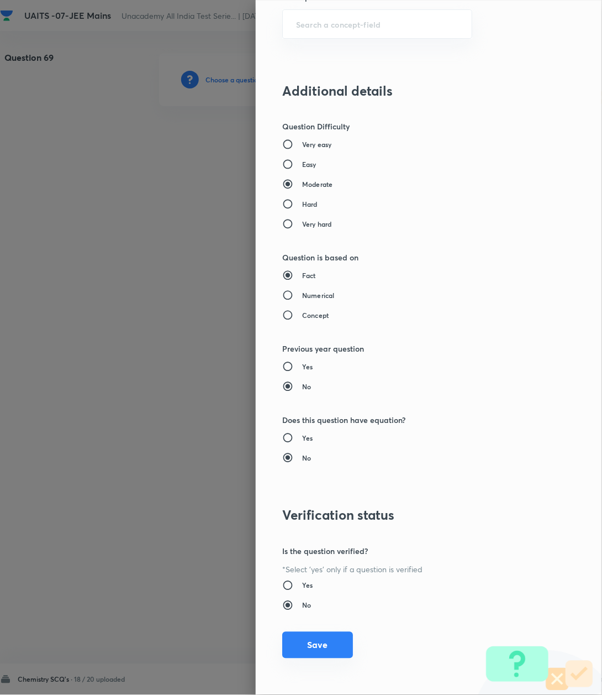
drag, startPoint x: 306, startPoint y: 631, endPoint x: 303, endPoint y: 639, distance: 8.7
click at [306, 634] on div "Question settings Question type* Single choice correct Number of options* 2 3 4…" at bounding box center [429, 347] width 347 height 695
click at [303, 645] on button "Save" at bounding box center [317, 645] width 71 height 27
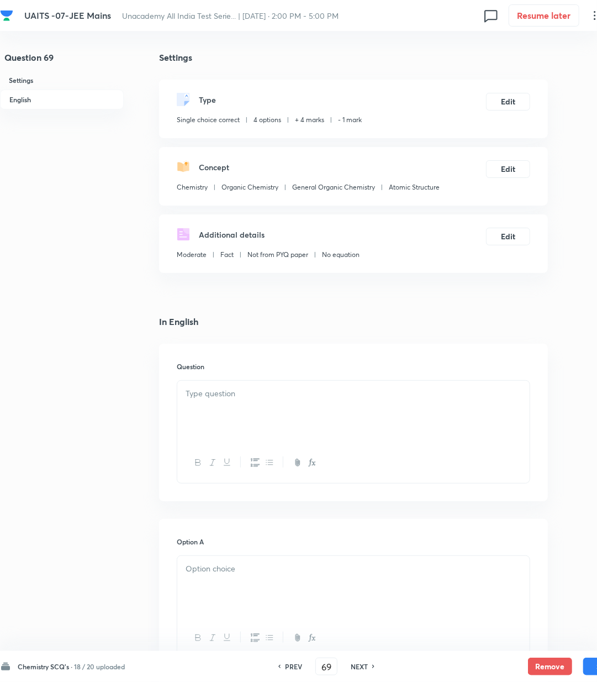
click at [239, 413] on div at bounding box center [353, 412] width 353 height 62
click at [239, 411] on div at bounding box center [353, 412] width 353 height 62
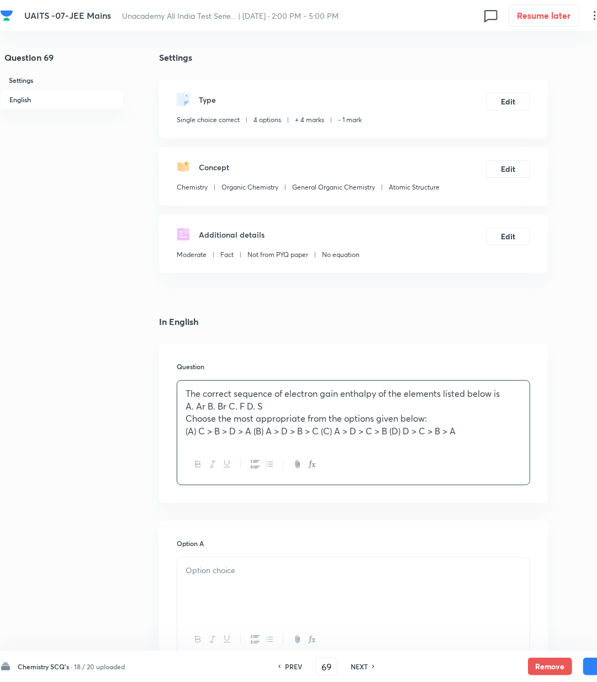
click at [255, 431] on p "(A) C > B > D > A (B) A > D > B > C (C) A > D > C > B (D) D > C > B > A" at bounding box center [354, 431] width 336 height 13
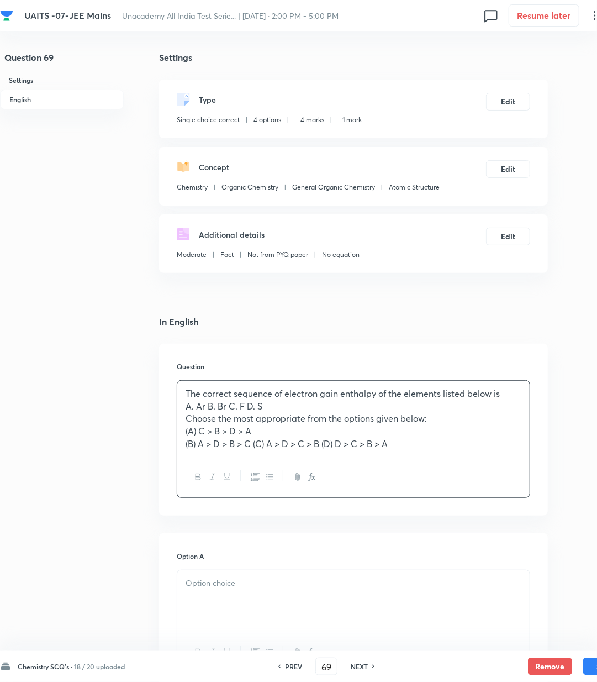
click at [255, 447] on p "(B) A > D > B > C (C) A > D > C > B (D) D > C > B > A" at bounding box center [354, 444] width 336 height 13
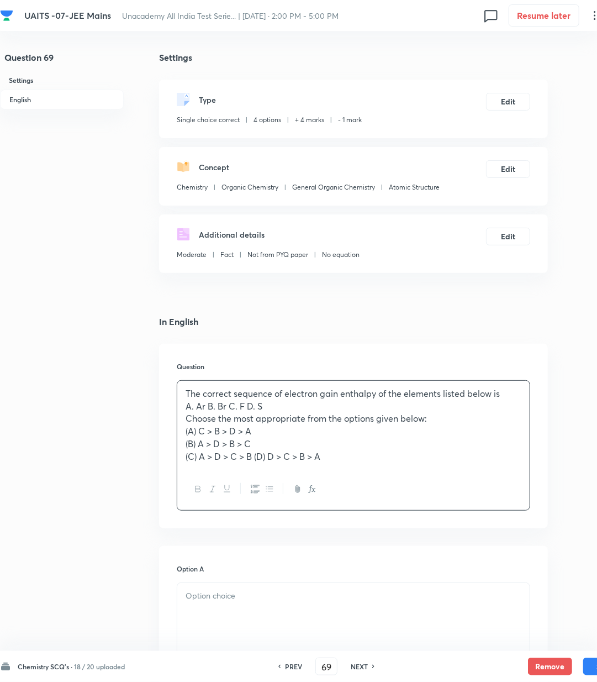
click at [259, 456] on p "(C) A > D > C > B (D) D > C > B > A" at bounding box center [354, 456] width 336 height 13
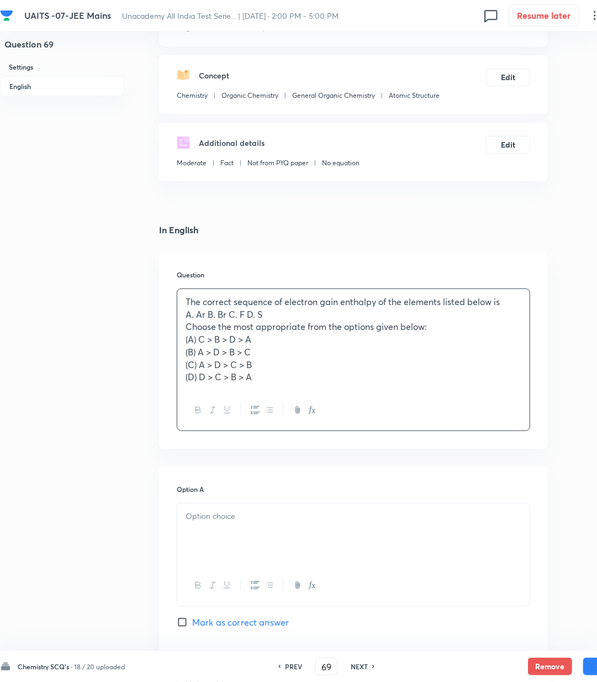
scroll to position [221, 0]
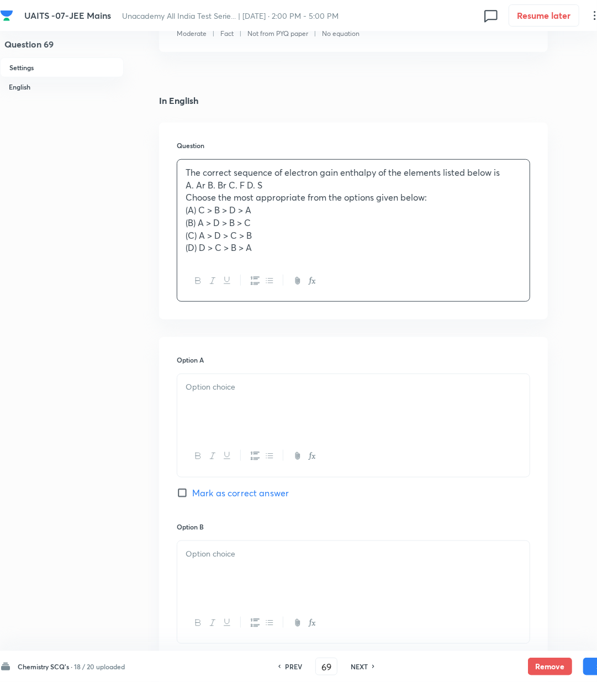
click at [239, 390] on p at bounding box center [354, 387] width 336 height 13
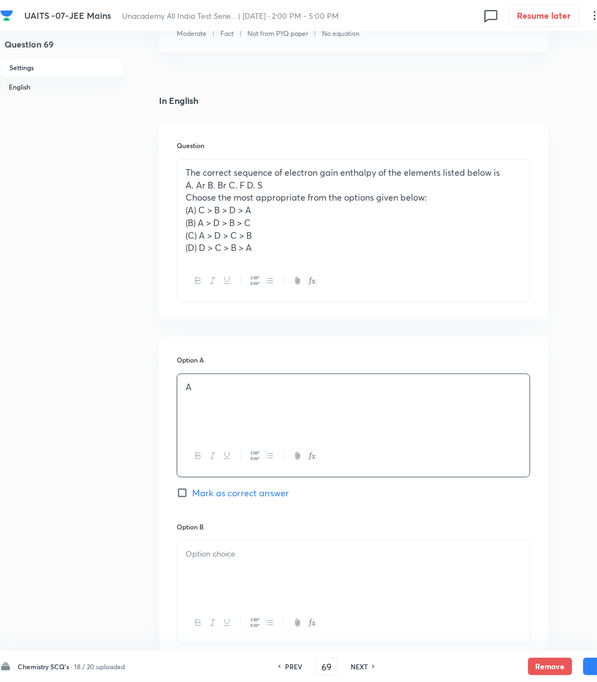
click at [215, 569] on div at bounding box center [353, 572] width 353 height 62
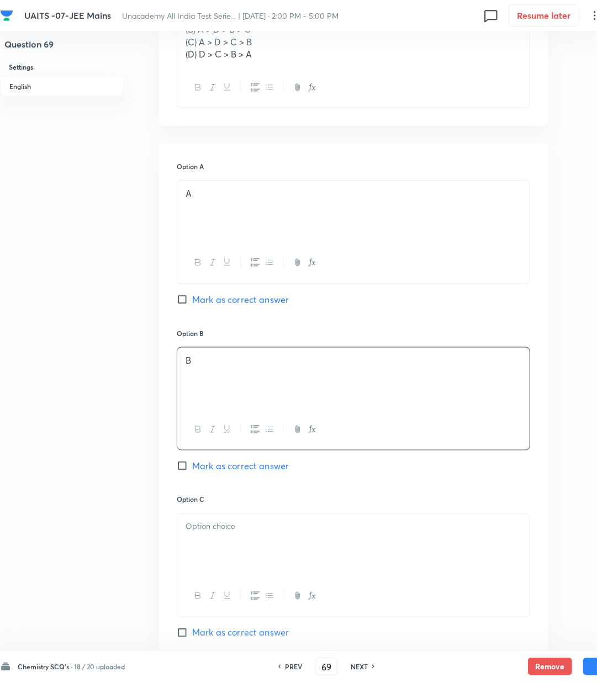
scroll to position [442, 0]
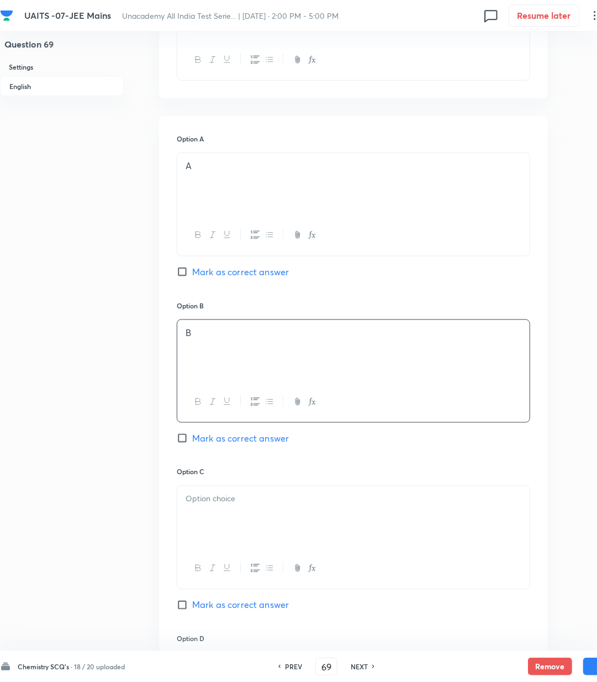
click at [206, 442] on span "Mark as correct answer" at bounding box center [240, 438] width 97 height 13
click at [192, 442] on input "Mark as correct answer" at bounding box center [184, 438] width 15 height 11
click at [214, 505] on p at bounding box center [354, 499] width 336 height 13
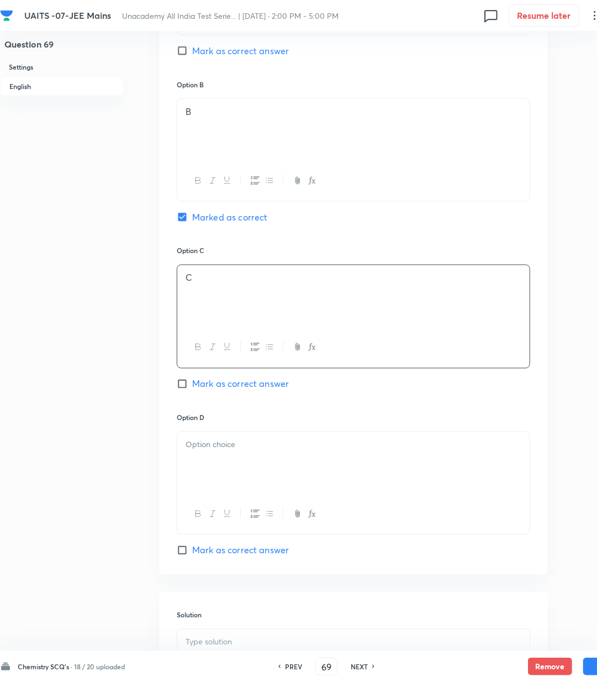
click at [198, 465] on div at bounding box center [353, 463] width 353 height 62
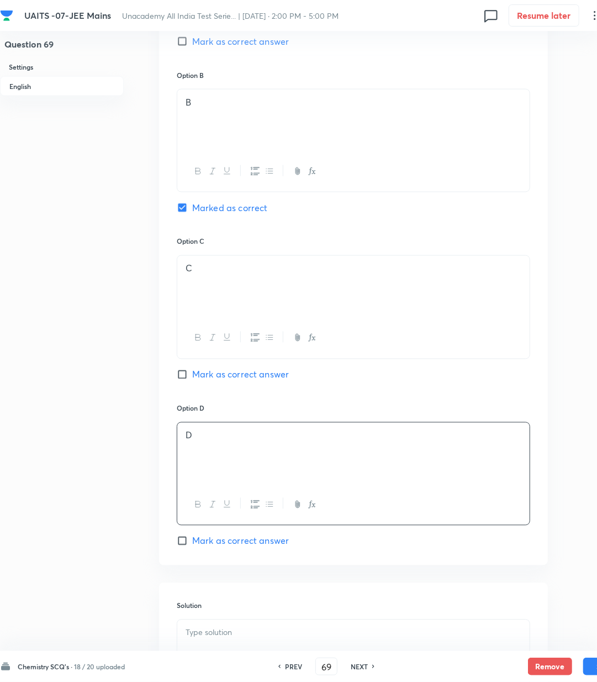
scroll to position [832, 0]
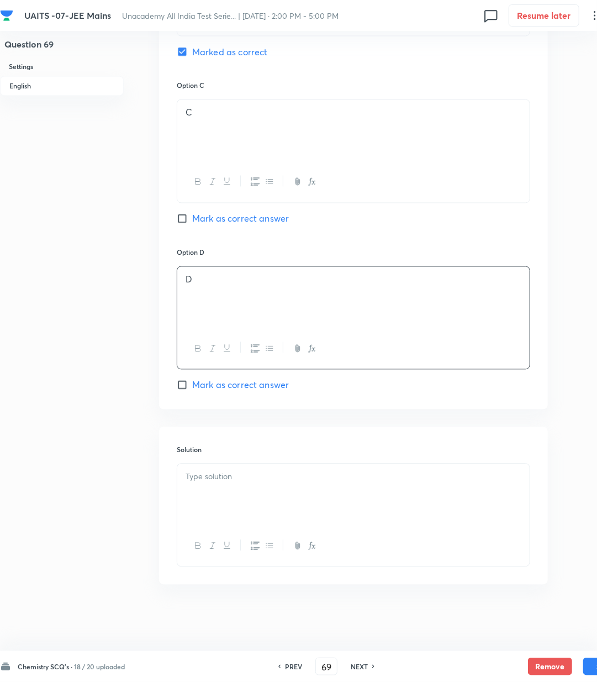
click at [221, 479] on p at bounding box center [354, 477] width 336 height 13
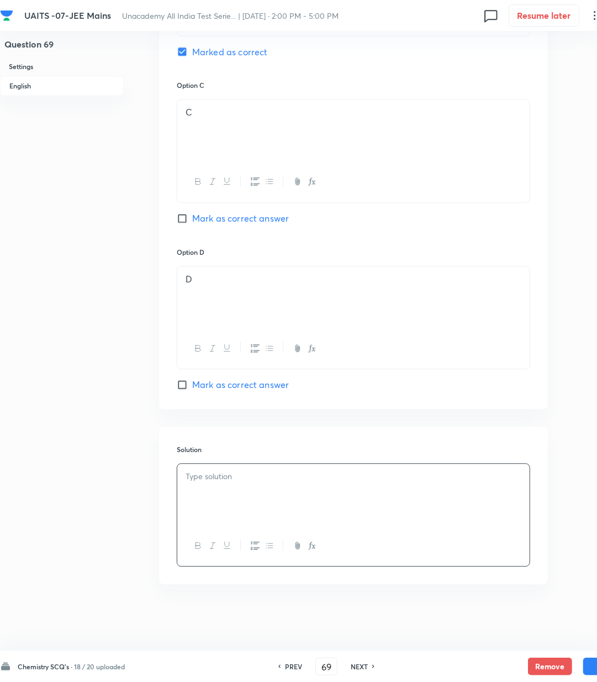
click at [255, 505] on div at bounding box center [353, 495] width 353 height 62
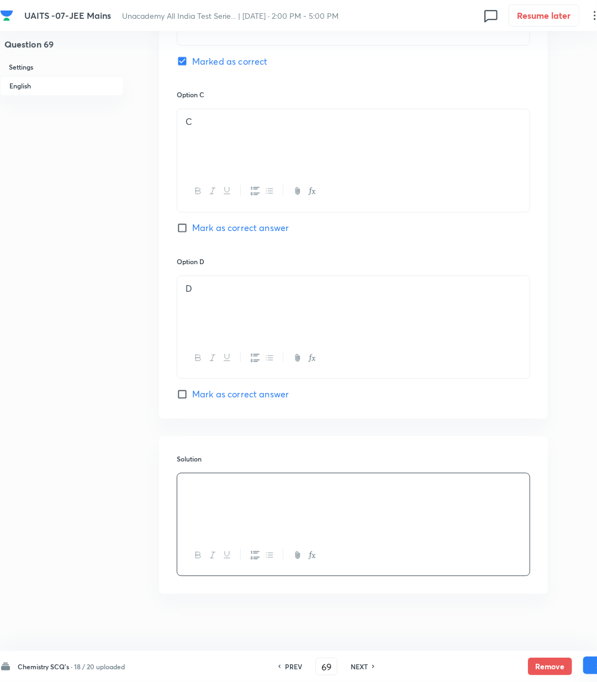
click at [590, 666] on button "Save" at bounding box center [606, 666] width 44 height 18
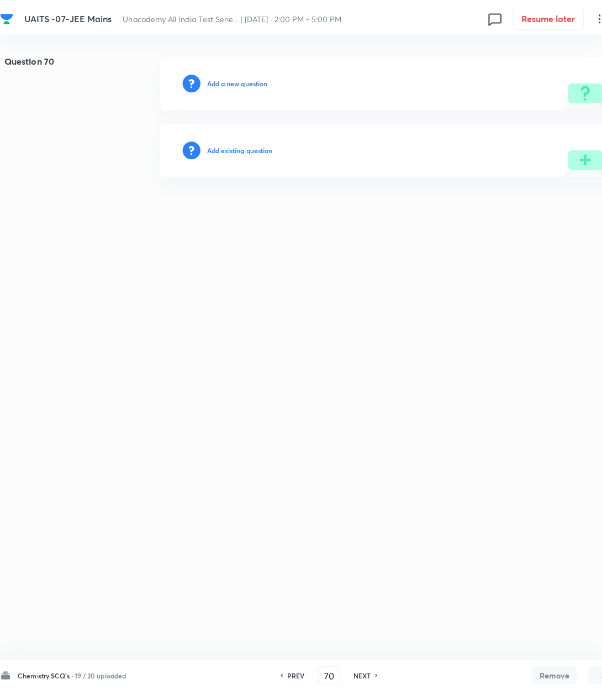
scroll to position [0, 0]
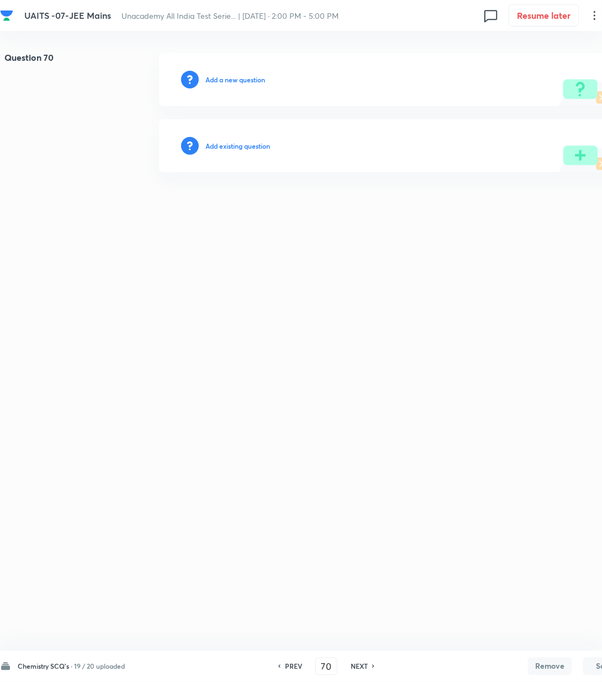
click at [229, 82] on h6 "Add a new question" at bounding box center [236, 80] width 60 height 10
click at [229, 82] on h6 "Choose a question type" at bounding box center [241, 80] width 71 height 10
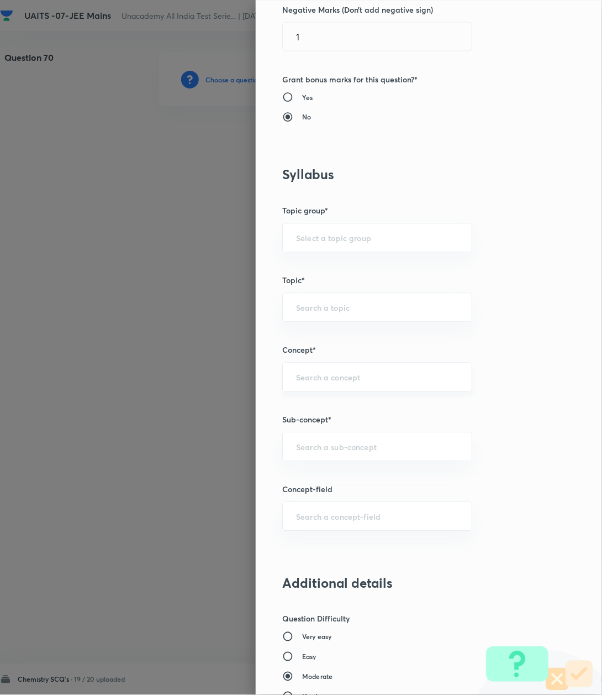
scroll to position [368, 0]
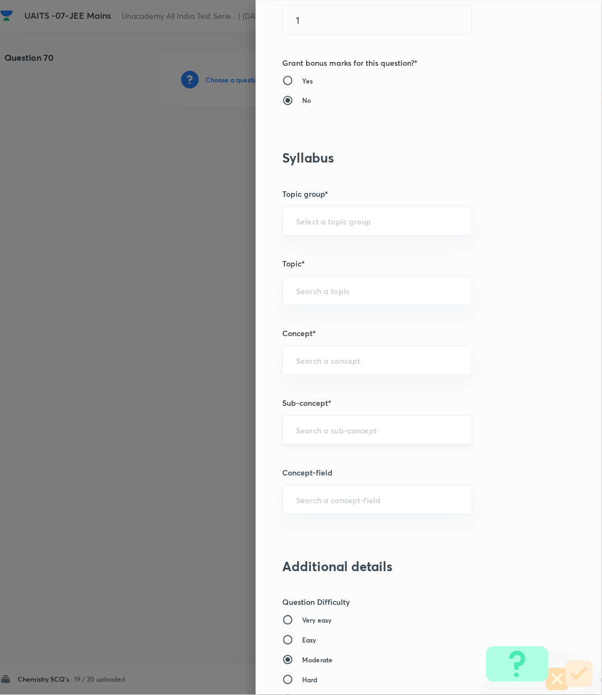
click at [319, 440] on div "​" at bounding box center [377, 430] width 190 height 29
paste input "Atomic Structure"
click at [323, 472] on li "Atomic Structure" at bounding box center [365, 463] width 188 height 20
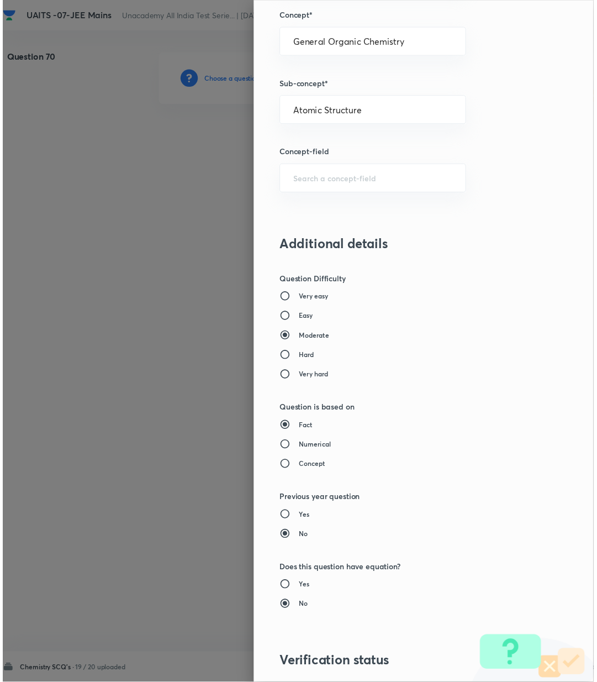
scroll to position [847, 0]
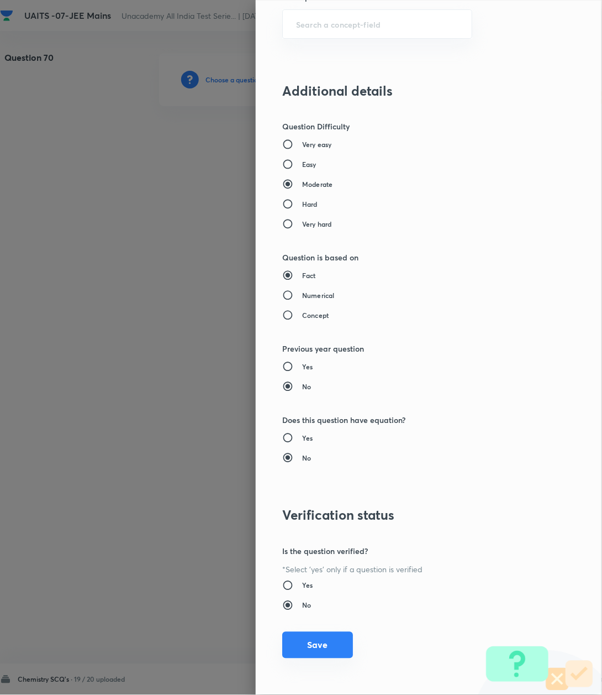
click at [319, 652] on button "Save" at bounding box center [317, 645] width 71 height 27
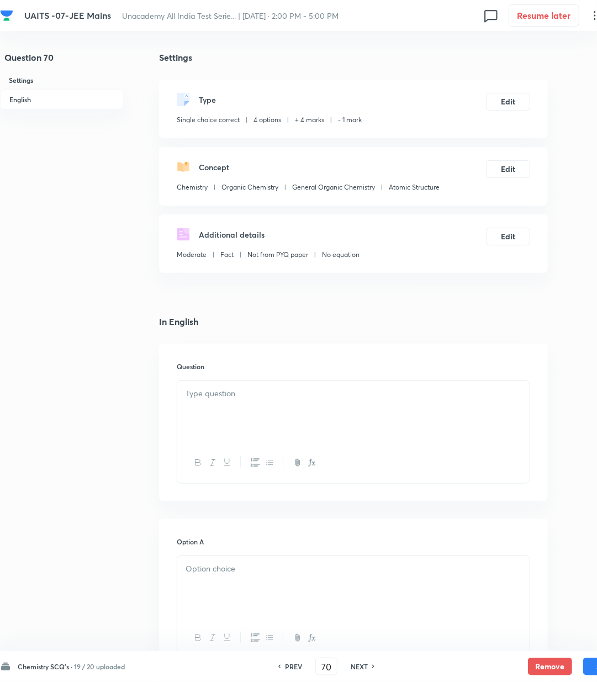
click at [226, 409] on div at bounding box center [353, 412] width 353 height 62
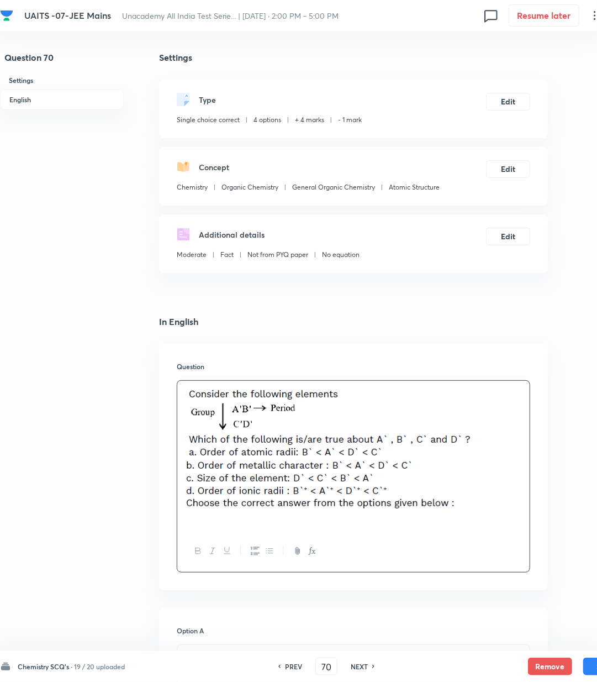
click at [265, 526] on div at bounding box center [353, 456] width 353 height 150
drag, startPoint x: 230, startPoint y: 521, endPoint x: 138, endPoint y: 679, distance: 183.2
click at [230, 522] on p "(A) a only (B) a, b and d only (C) a and b only (D) b, c and d only" at bounding box center [354, 518] width 336 height 13
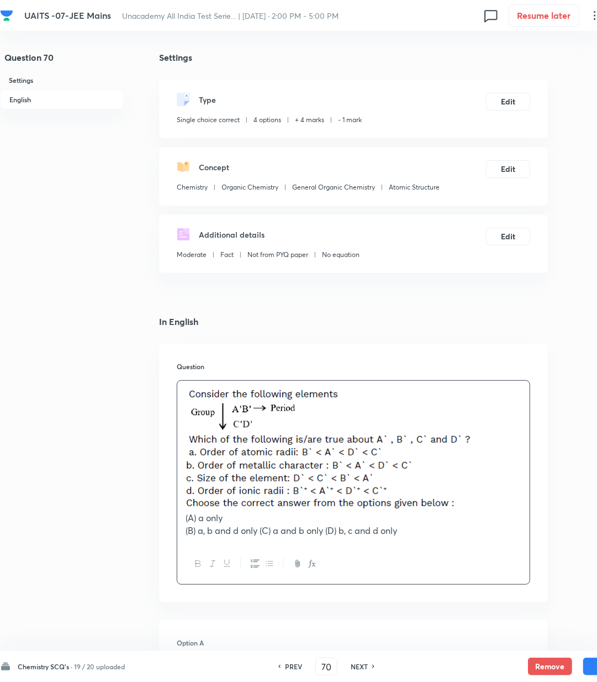
drag, startPoint x: 261, startPoint y: 534, endPoint x: 213, endPoint y: 597, distance: 79.3
click at [263, 538] on div "(A) a only (B) a, b and d only (C) a and b only (D) b, c and d only" at bounding box center [353, 462] width 353 height 163
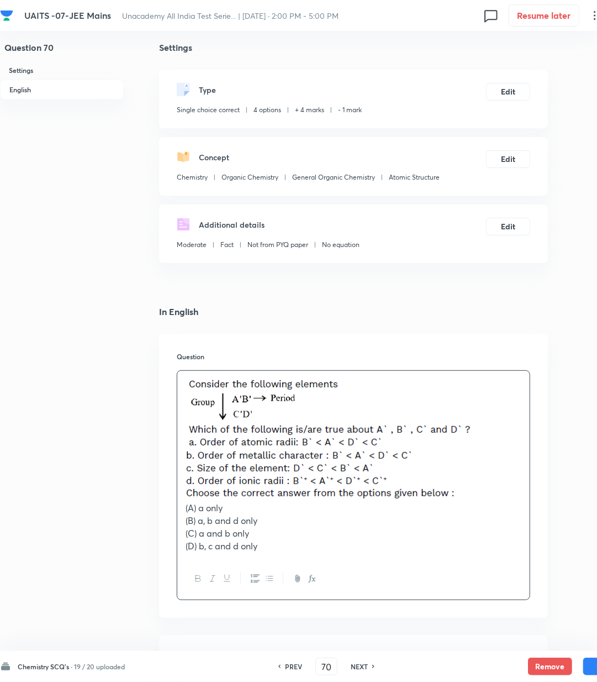
scroll to position [295, 0]
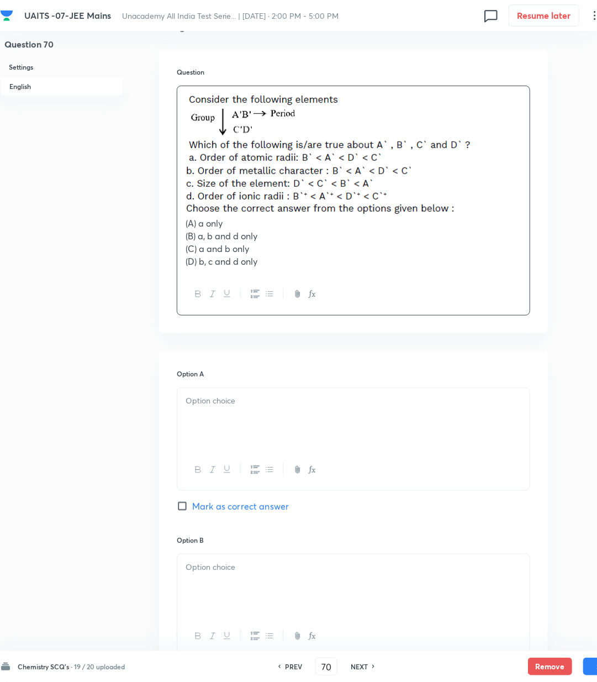
click at [219, 407] on p at bounding box center [354, 401] width 336 height 13
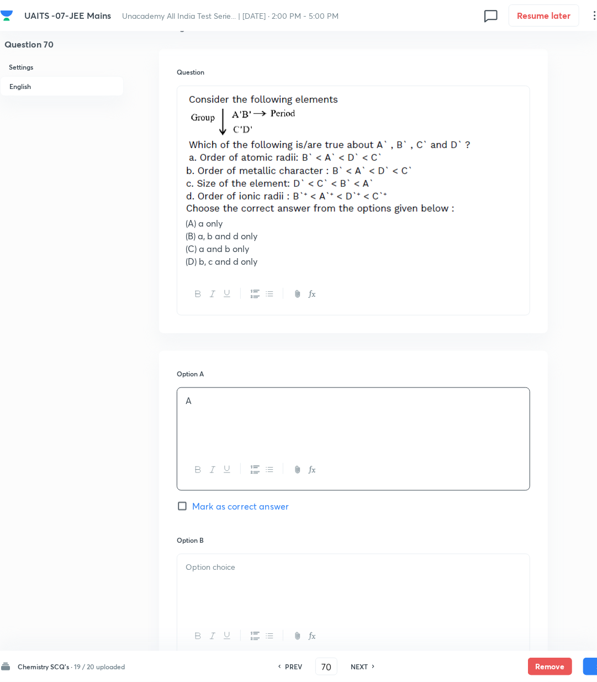
click at [243, 582] on div at bounding box center [353, 585] width 353 height 62
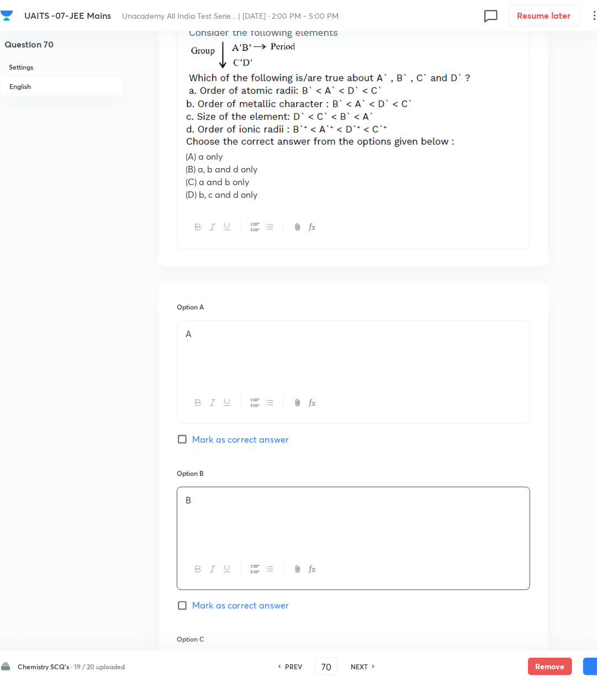
scroll to position [516, 0]
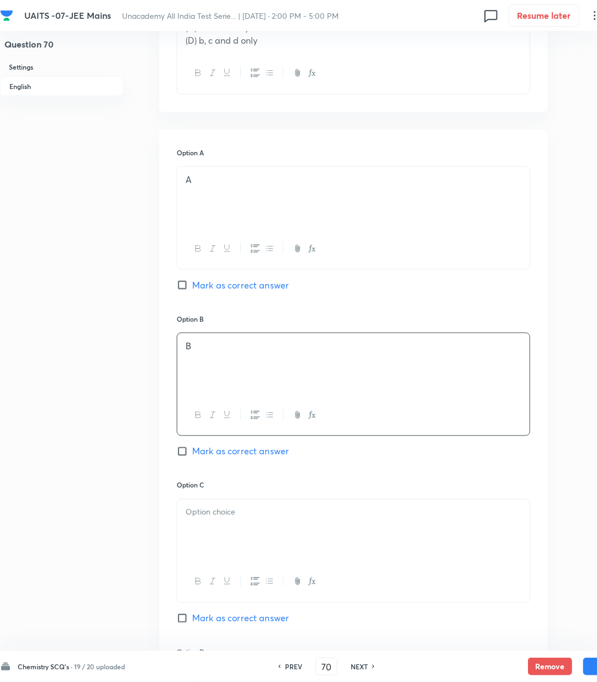
drag, startPoint x: 213, startPoint y: 454, endPoint x: 248, endPoint y: 555, distance: 106.3
click at [213, 455] on span "Mark as correct answer" at bounding box center [240, 451] width 97 height 13
click at [192, 455] on input "Mark as correct answer" at bounding box center [184, 451] width 15 height 11
click at [248, 555] on div at bounding box center [353, 531] width 353 height 62
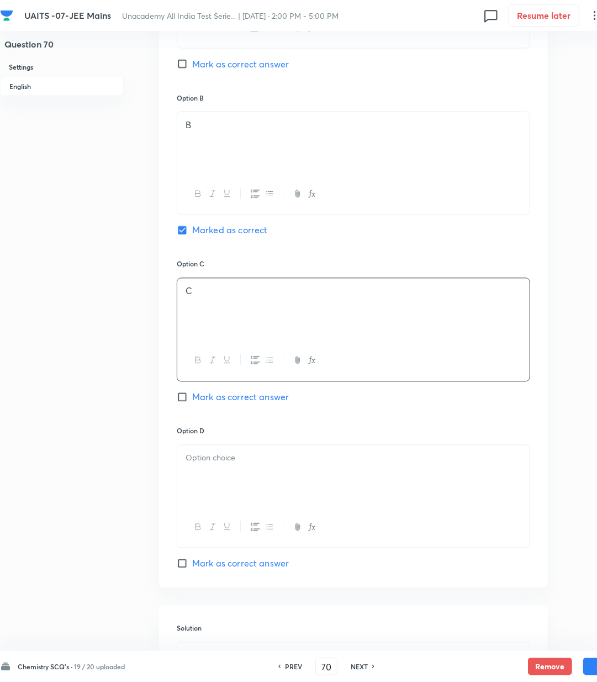
click at [207, 469] on div at bounding box center [353, 476] width 353 height 62
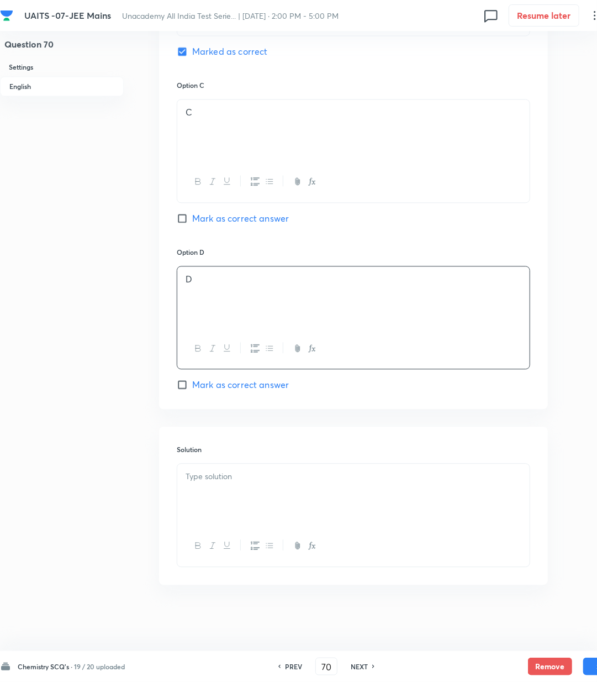
click at [242, 466] on div at bounding box center [353, 495] width 353 height 62
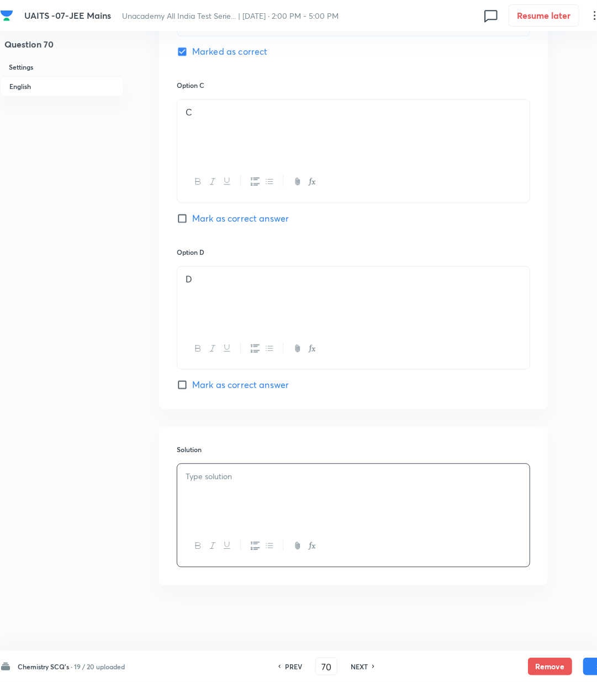
click at [201, 479] on p at bounding box center [354, 476] width 336 height 13
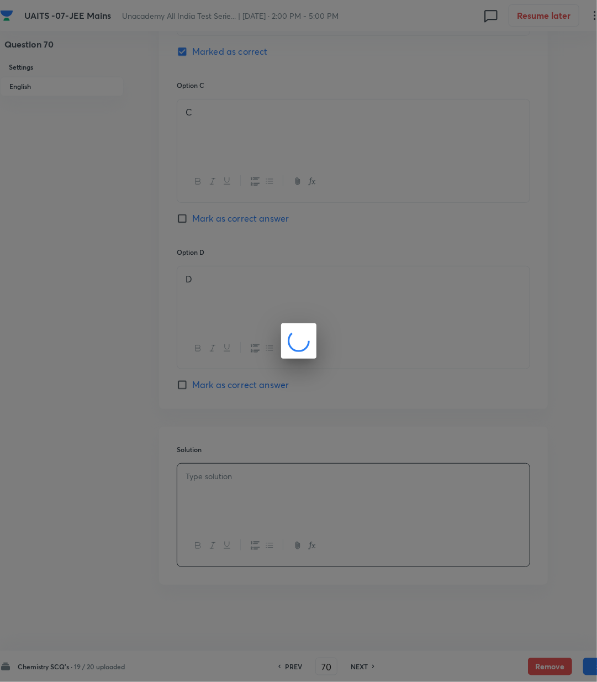
scroll to position [905, 0]
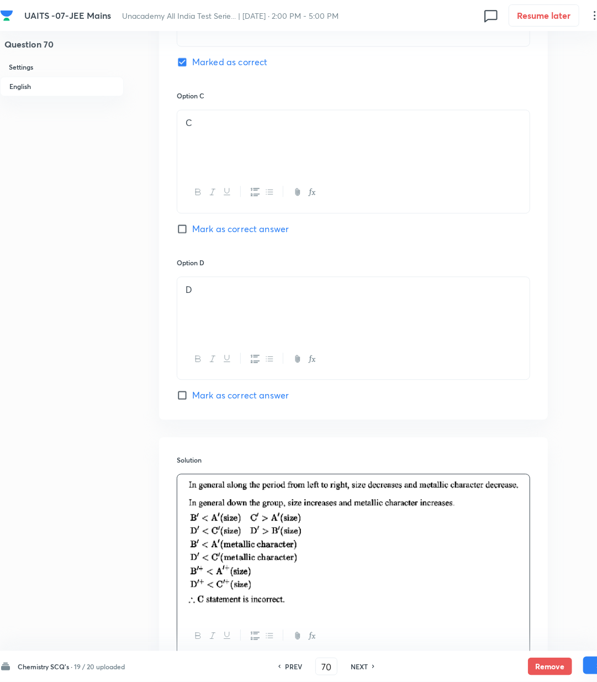
click at [584, 670] on button "Save" at bounding box center [606, 666] width 44 height 18
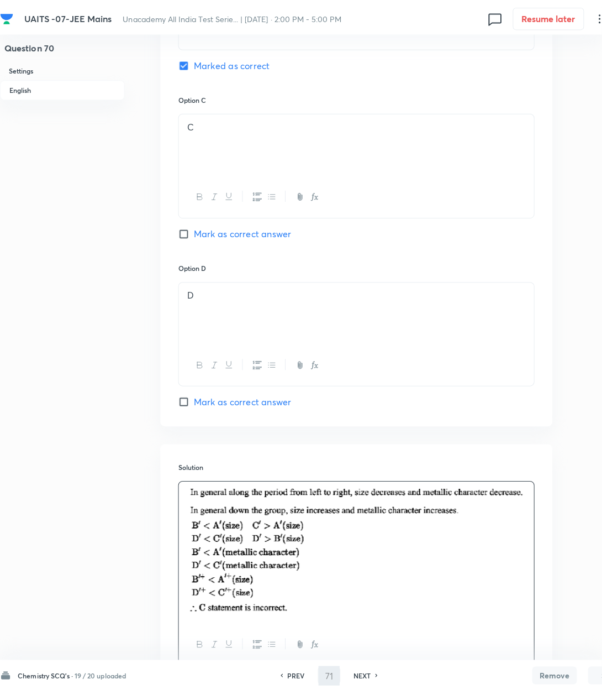
scroll to position [0, 0]
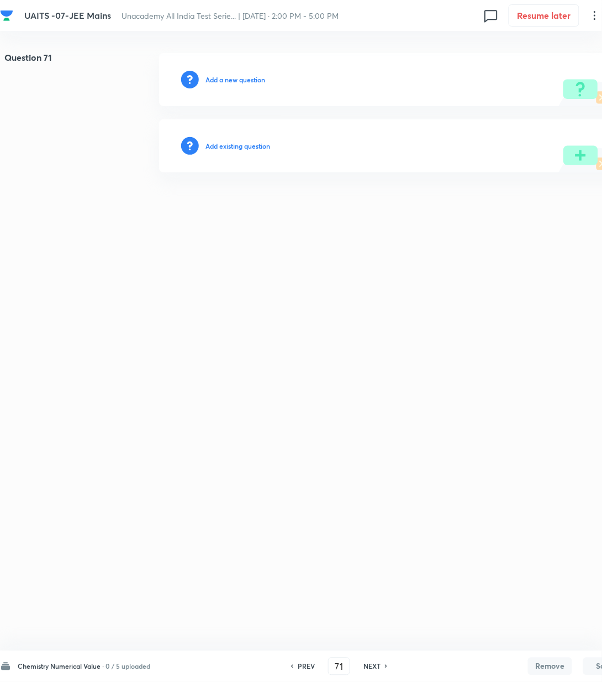
click at [245, 76] on h6 "Add a new question" at bounding box center [236, 80] width 60 height 10
click at [245, 76] on h6 "Choose a question type" at bounding box center [241, 80] width 71 height 10
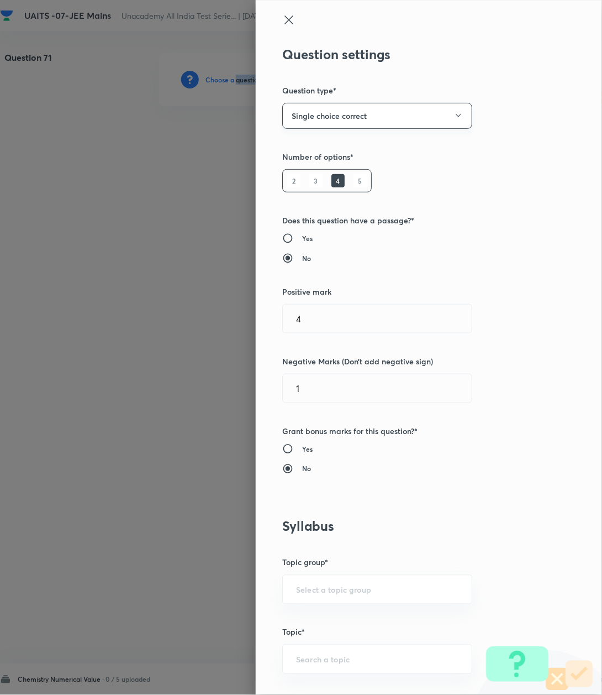
click at [317, 118] on button "Single choice correct" at bounding box center [377, 116] width 190 height 26
click at [306, 188] on span "Integer" at bounding box center [365, 191] width 176 height 12
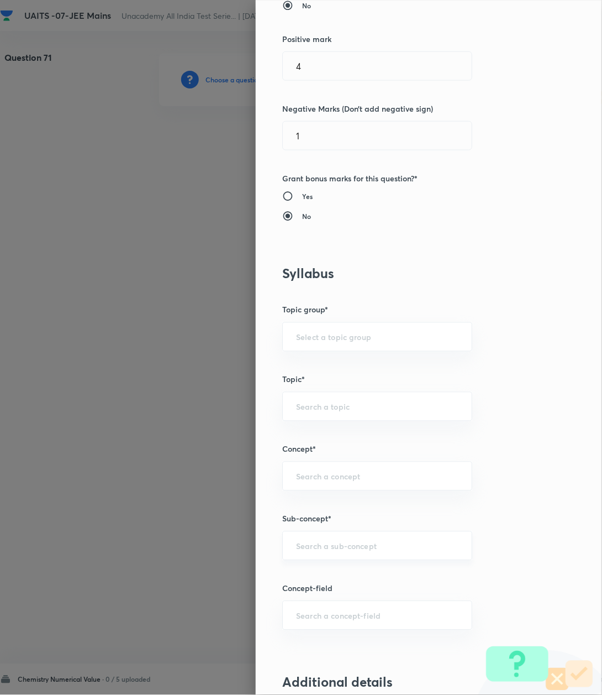
scroll to position [442, 0]
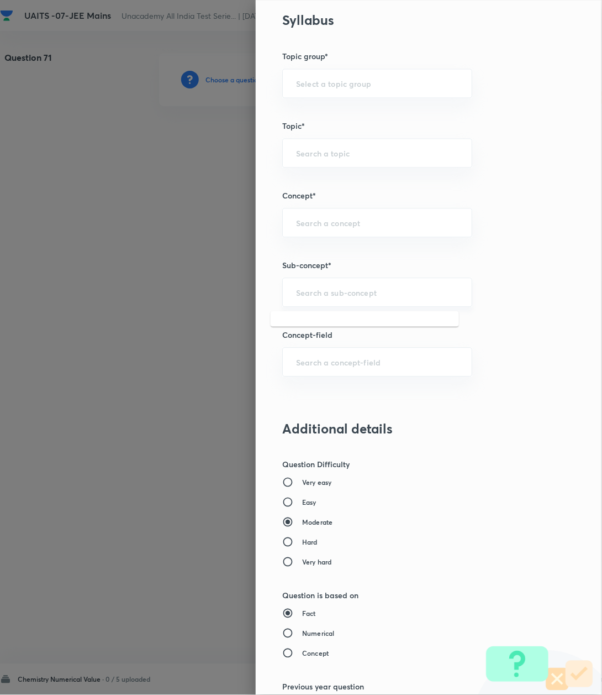
click at [297, 297] on input "text" at bounding box center [377, 292] width 162 height 11
paste input "Atomic Structure"
click at [297, 323] on li "Atomic Structure" at bounding box center [365, 326] width 188 height 20
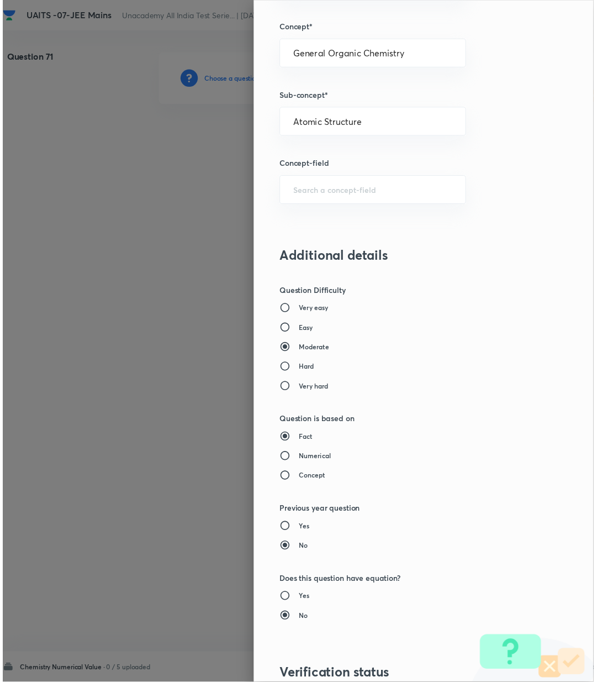
scroll to position [783, 0]
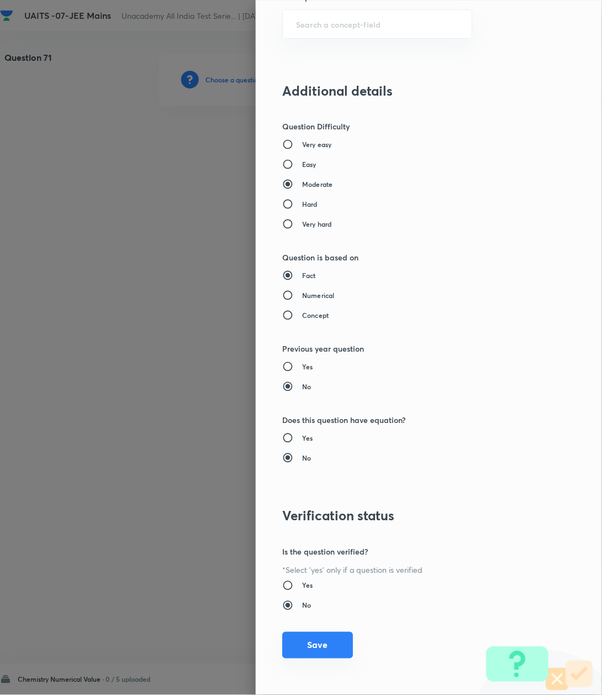
click at [305, 655] on button "Save" at bounding box center [317, 645] width 71 height 27
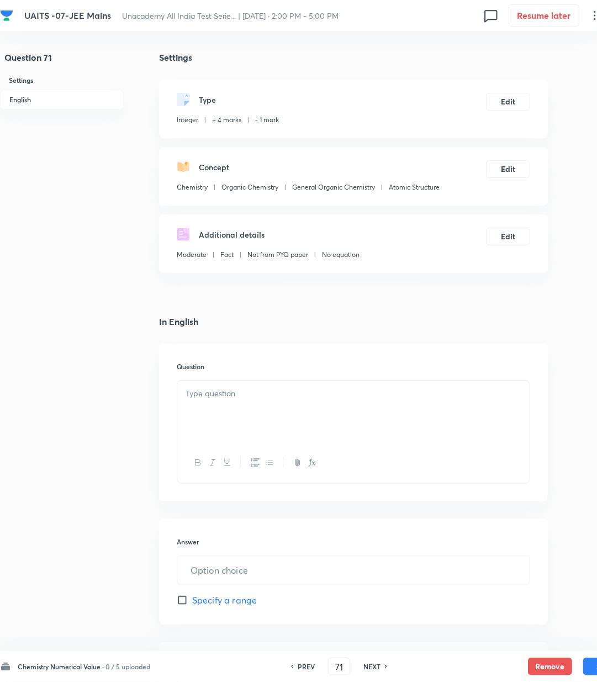
click at [228, 409] on div at bounding box center [353, 412] width 353 height 62
click at [222, 401] on div at bounding box center [353, 412] width 353 height 62
paste div
click at [312, 464] on icon "button" at bounding box center [312, 462] width 9 height 9
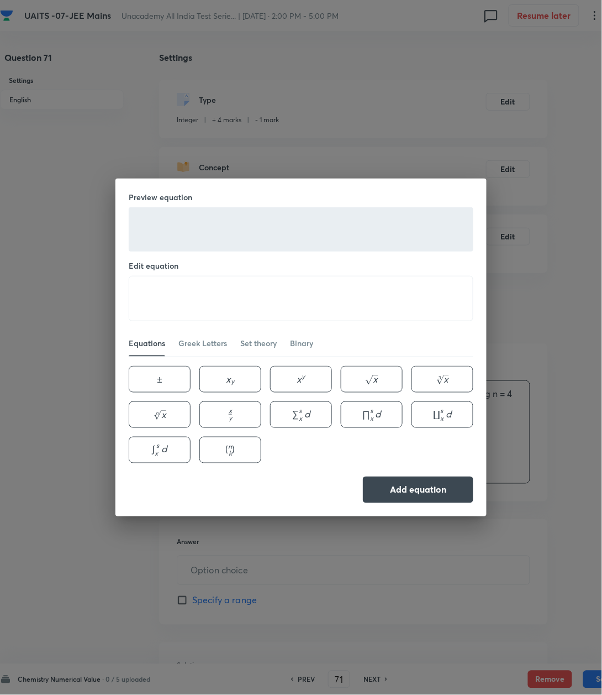
drag, startPoint x: 301, startPoint y: 470, endPoint x: 264, endPoint y: 429, distance: 55.2
click at [295, 462] on div "Preview equation Edit equation ​ Equations Greek Letters Set theory Binary ± \p…" at bounding box center [301, 348] width 371 height 338
click at [198, 282] on textarea at bounding box center [301, 298] width 344 height 44
paste textarea "\mathrm{s}=+\frac{1}{2} \text { is (Where } \mathrm{n}=\text { principal quantu…"
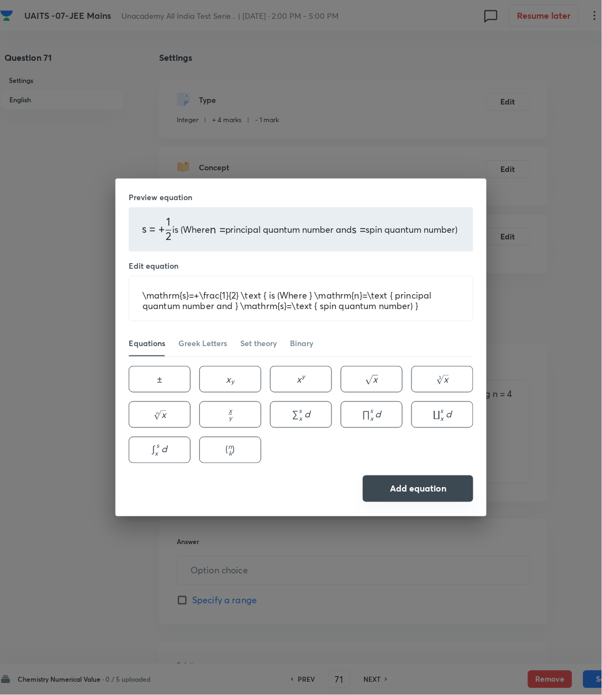
click at [416, 487] on button "Add equation" at bounding box center [418, 488] width 111 height 27
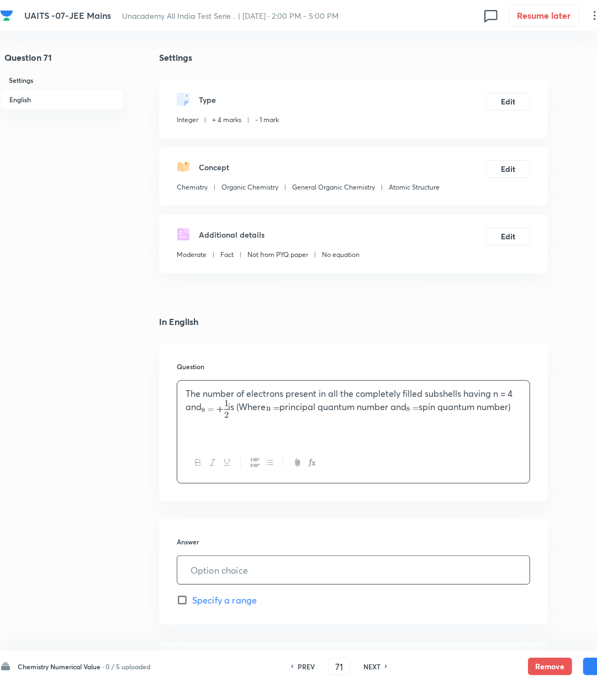
click at [212, 577] on input "text" at bounding box center [353, 570] width 353 height 28
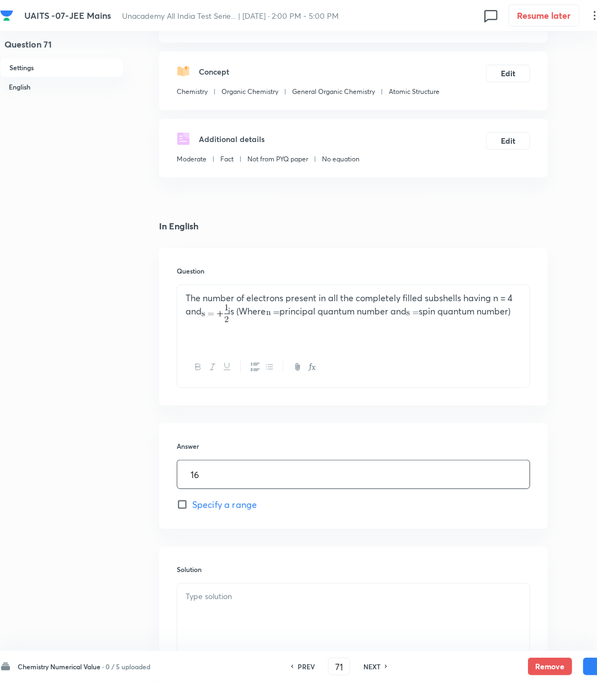
scroll to position [217, 0]
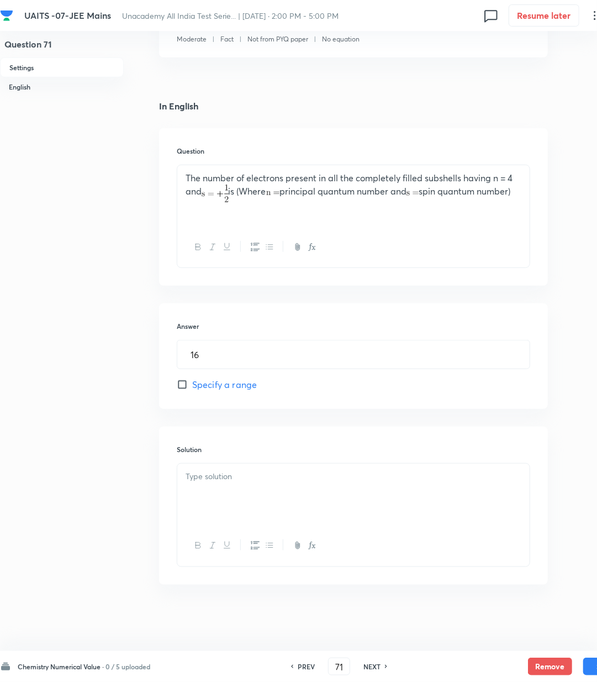
click at [264, 484] on div at bounding box center [353, 495] width 353 height 62
click at [235, 500] on div at bounding box center [353, 495] width 353 height 62
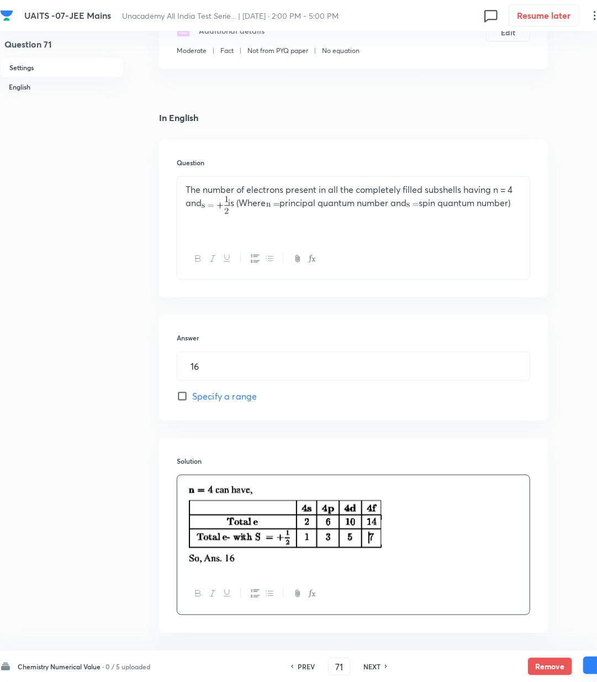
click at [592, 665] on button "Save" at bounding box center [606, 666] width 44 height 18
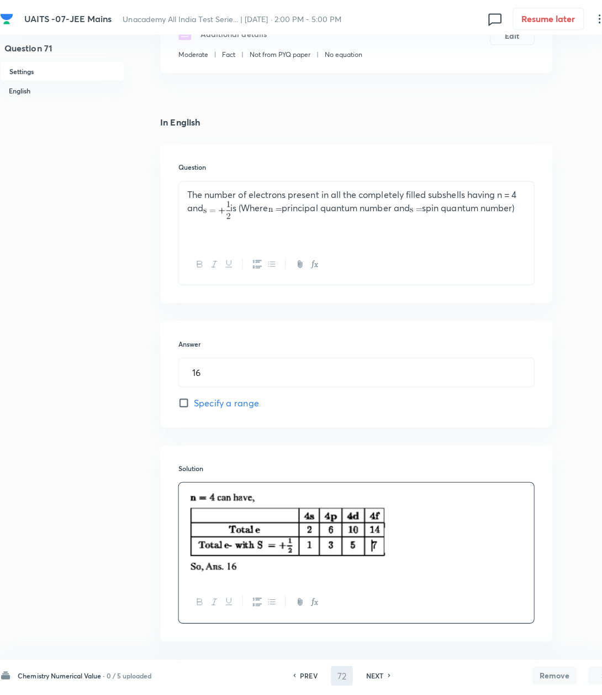
scroll to position [0, 0]
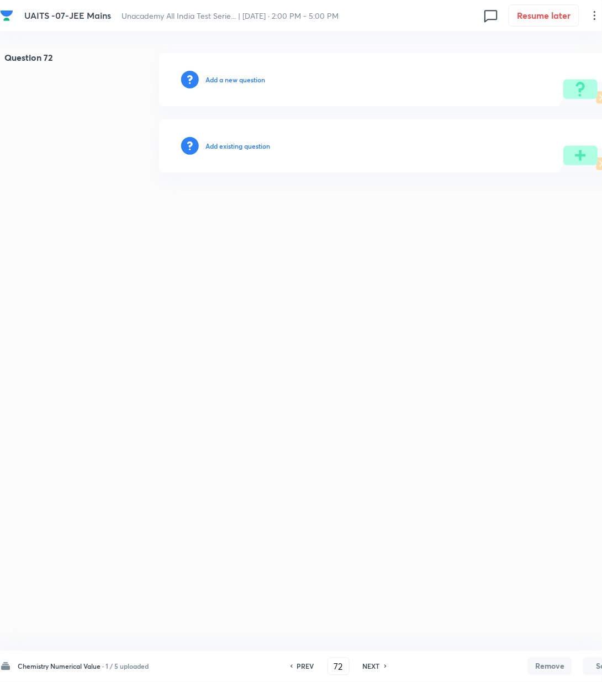
click at [222, 80] on h6 "Add a new question" at bounding box center [236, 80] width 60 height 10
click at [222, 80] on h6 "Choose a question type" at bounding box center [241, 80] width 71 height 10
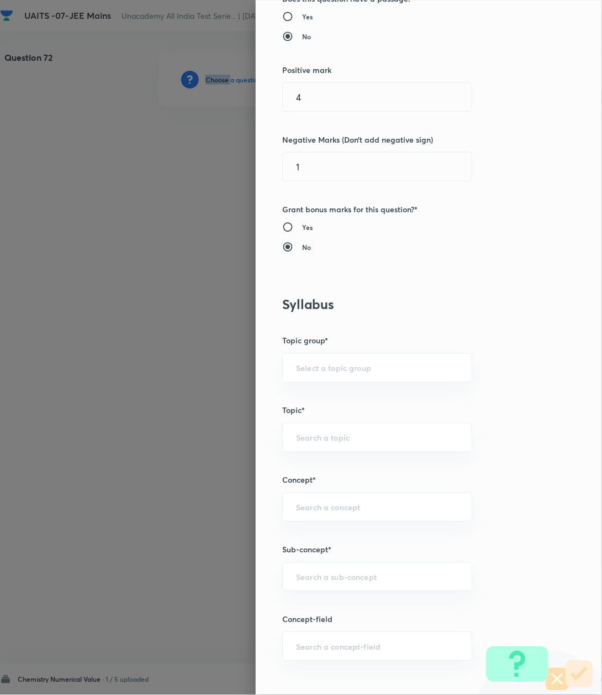
scroll to position [442, 0]
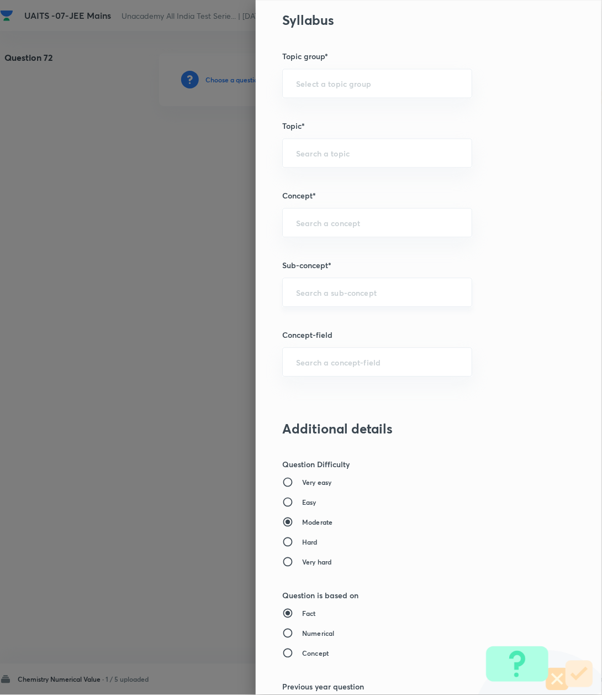
click at [313, 292] on input "text" at bounding box center [377, 292] width 162 height 11
paste input "Atomic Structure"
click at [304, 324] on li "Atomic Structure" at bounding box center [365, 326] width 188 height 20
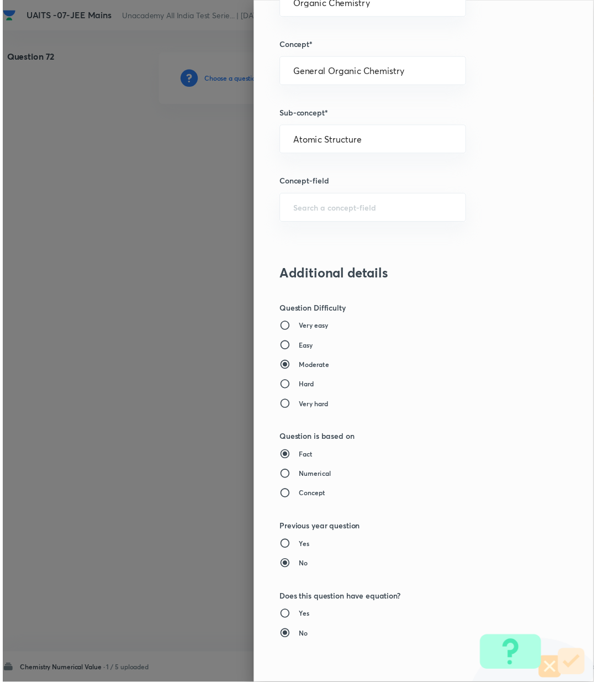
scroll to position [783, 0]
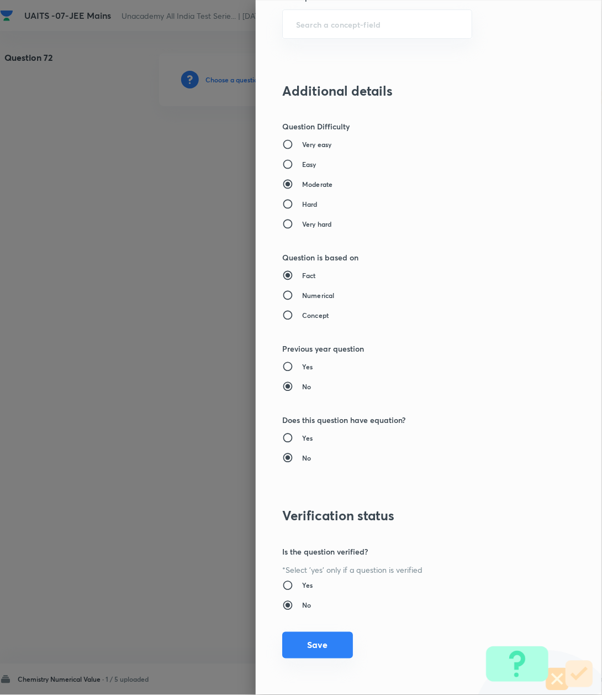
click at [309, 642] on button "Save" at bounding box center [317, 645] width 71 height 27
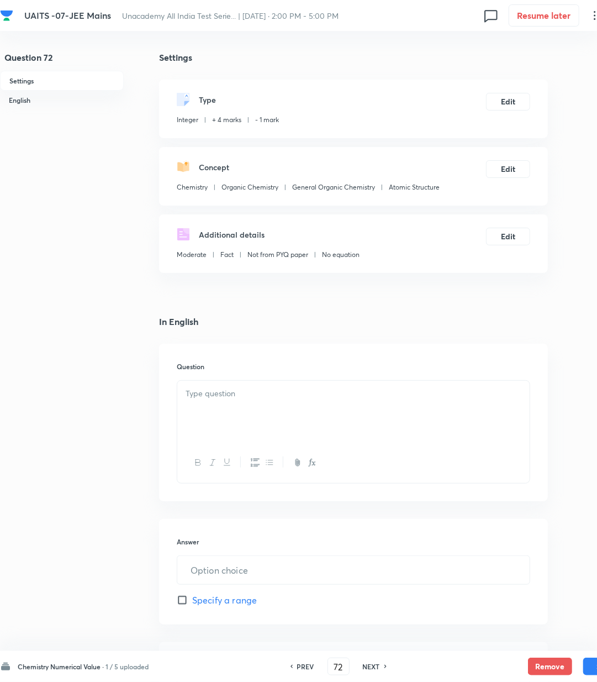
click at [254, 392] on p at bounding box center [354, 393] width 336 height 13
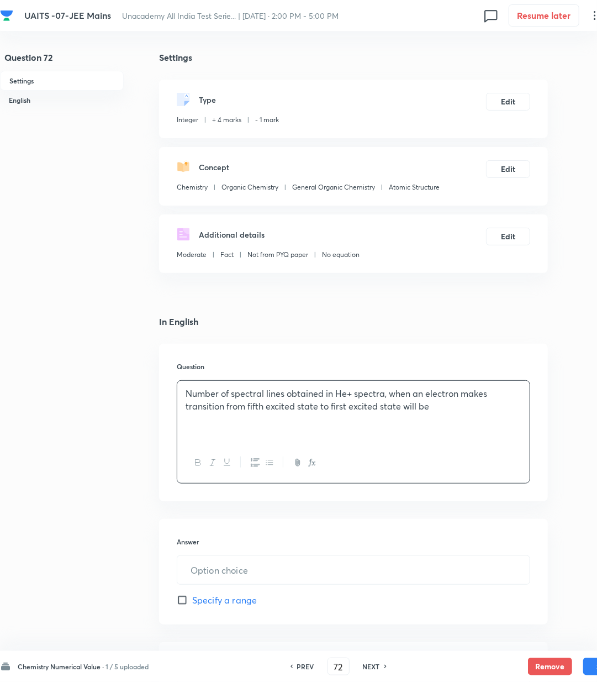
drag, startPoint x: 337, startPoint y: 390, endPoint x: 353, endPoint y: 398, distance: 18.0
click at [339, 393] on p "Number of spectral lines obtained in He+ spectra, when an electron makes transi…" at bounding box center [354, 399] width 336 height 25
drag, startPoint x: 348, startPoint y: 394, endPoint x: 354, endPoint y: 394, distance: 6.1
click at [349, 394] on p "Number of spectral lines obtained in He+ spectra, when an electron makes transi…" at bounding box center [354, 399] width 336 height 25
click at [352, 395] on p "Number of spectral lines obtained in He+ spectra, when an electron makes transi…" at bounding box center [354, 399] width 336 height 25
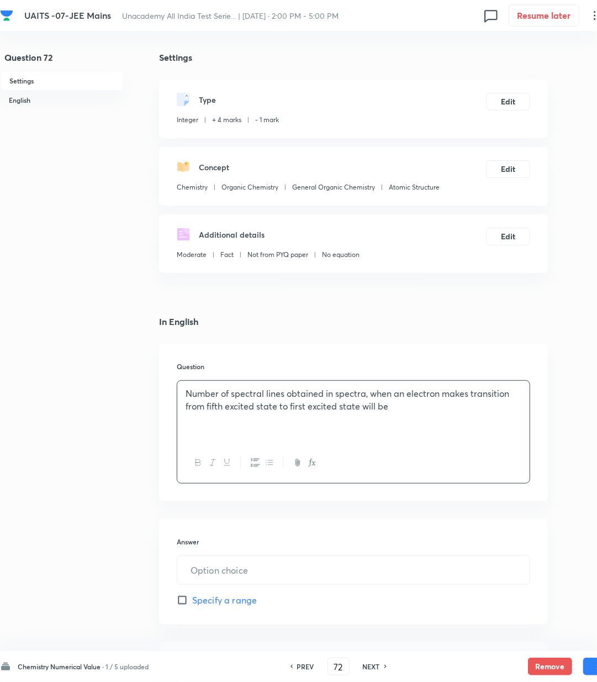
click at [314, 463] on icon "button" at bounding box center [314, 463] width 4 height 4
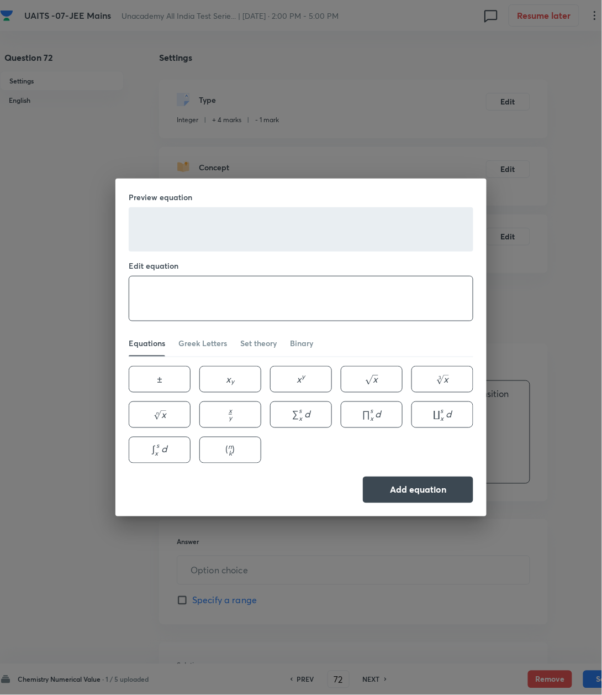
click at [228, 296] on textarea at bounding box center [301, 298] width 344 height 44
paste textarea "He+"
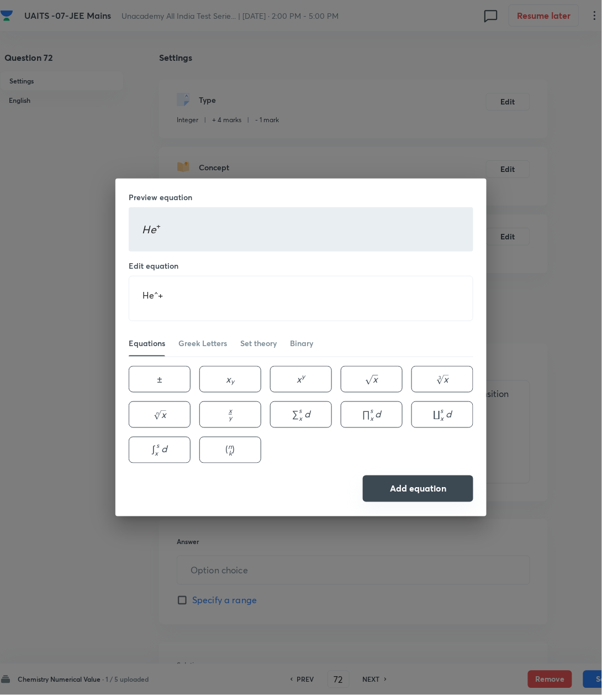
click at [425, 495] on button "Add equation" at bounding box center [418, 488] width 111 height 27
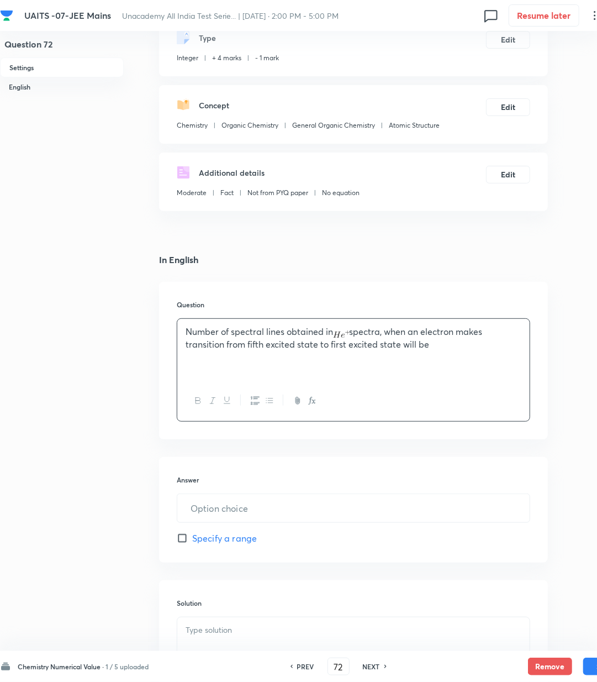
scroll to position [147, 0]
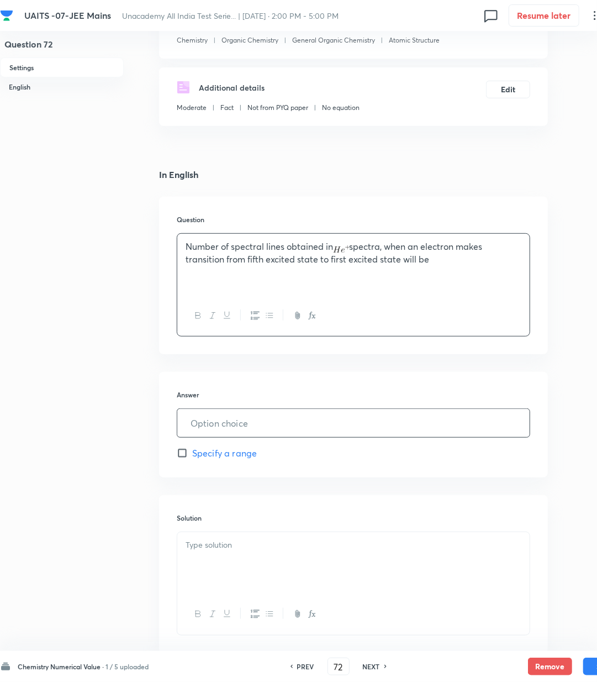
drag, startPoint x: 277, startPoint y: 419, endPoint x: 271, endPoint y: 442, distance: 24.1
click at [275, 429] on input "text" at bounding box center [353, 423] width 353 height 28
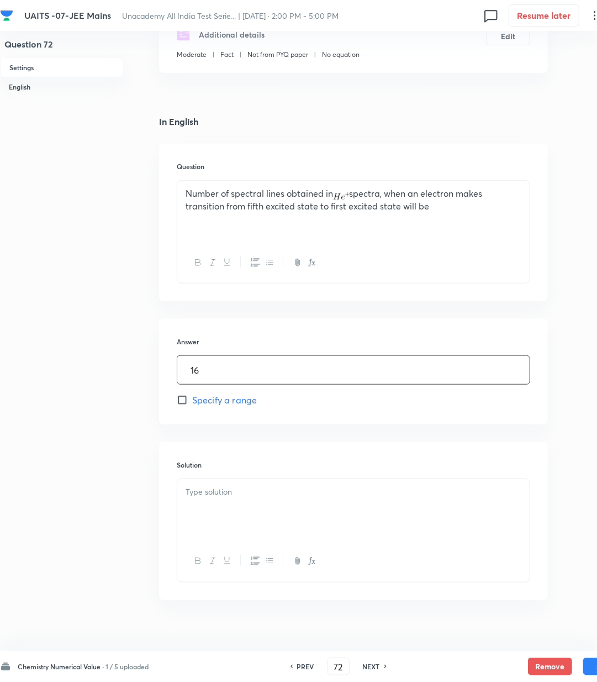
scroll to position [217, 0]
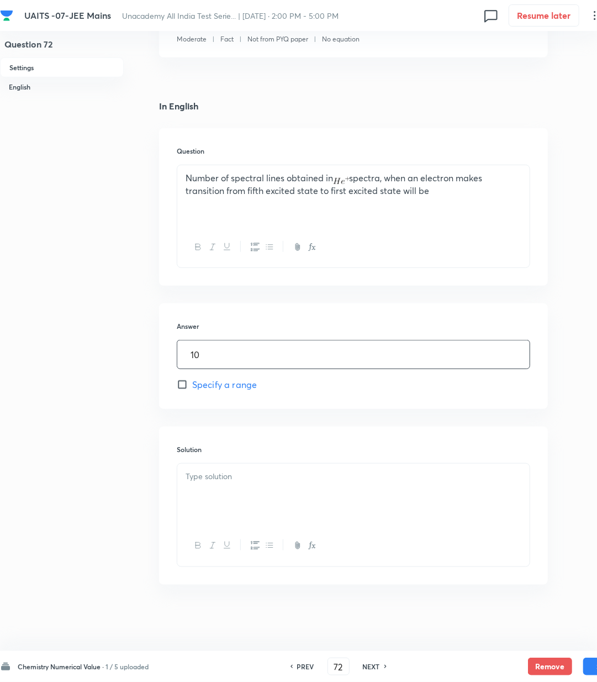
click at [273, 458] on div "Solution" at bounding box center [353, 506] width 389 height 158
click at [244, 480] on p at bounding box center [354, 476] width 336 height 13
click at [300, 501] on div at bounding box center [353, 495] width 353 height 62
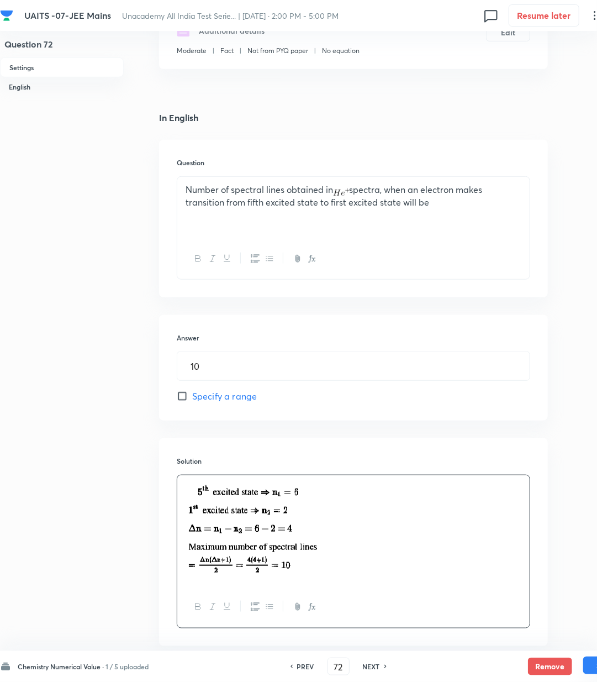
click at [589, 666] on button "Save" at bounding box center [606, 666] width 44 height 18
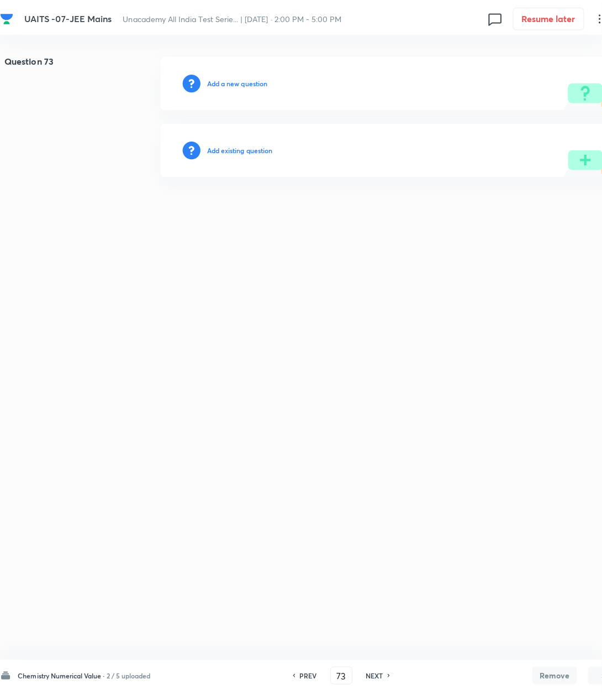
scroll to position [0, 0]
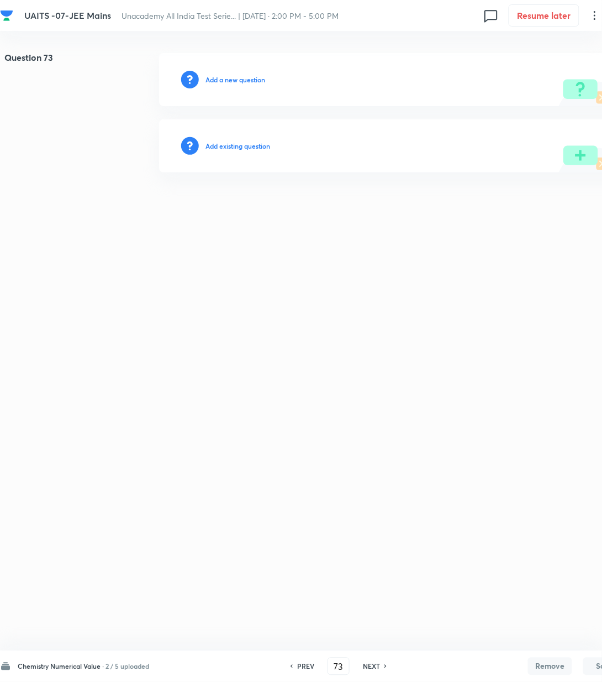
click at [222, 78] on h6 "Add a new question" at bounding box center [236, 80] width 60 height 10
drag, startPoint x: 222, startPoint y: 78, endPoint x: 276, endPoint y: 175, distance: 111.1
click at [224, 89] on div "Choose a question type" at bounding box center [393, 79] width 469 height 53
drag, startPoint x: 239, startPoint y: 78, endPoint x: 245, endPoint y: 89, distance: 12.9
click at [245, 89] on div "Choose a question type" at bounding box center [393, 79] width 469 height 53
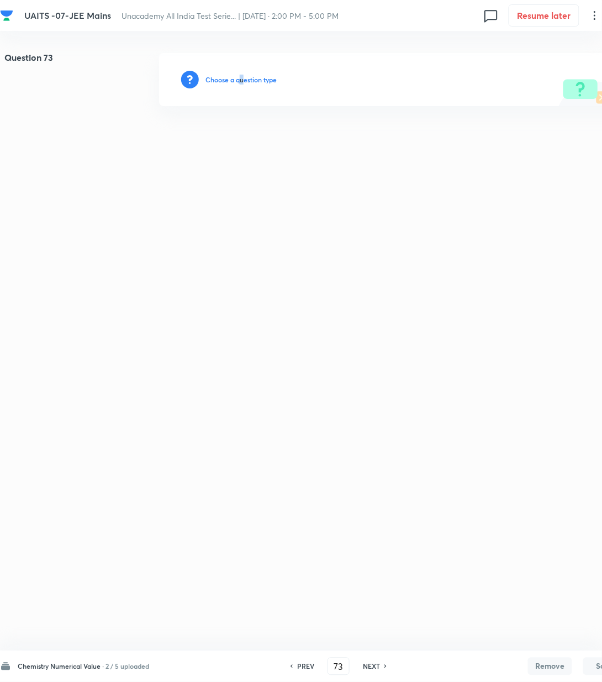
click at [244, 70] on div "Choose a question type" at bounding box center [393, 79] width 469 height 53
click at [246, 74] on div "Choose a question type" at bounding box center [393, 79] width 469 height 53
click at [250, 80] on h6 "Choose a question type" at bounding box center [241, 80] width 71 height 10
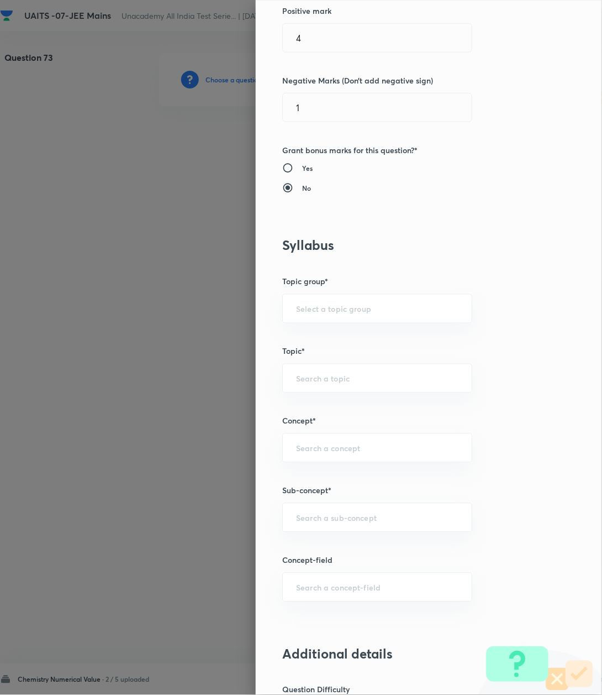
scroll to position [442, 0]
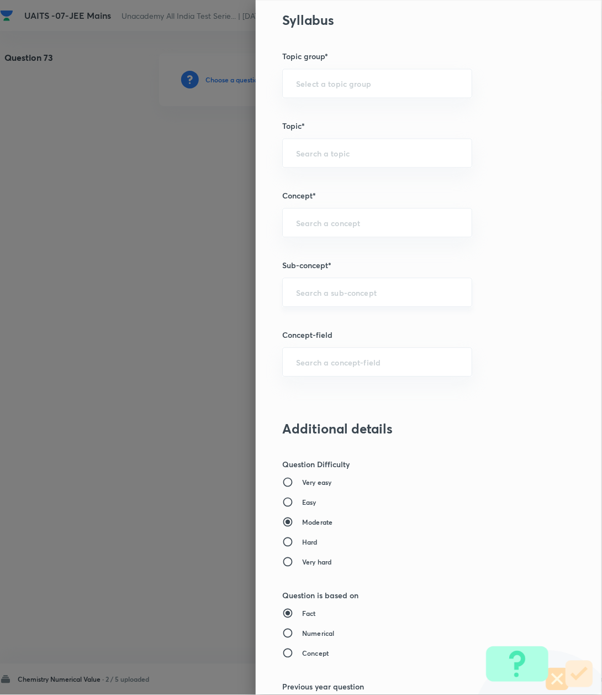
click at [309, 296] on input "text" at bounding box center [377, 292] width 162 height 11
paste input "Atomic Structure"
click at [297, 322] on li "Atomic Structure" at bounding box center [365, 326] width 188 height 20
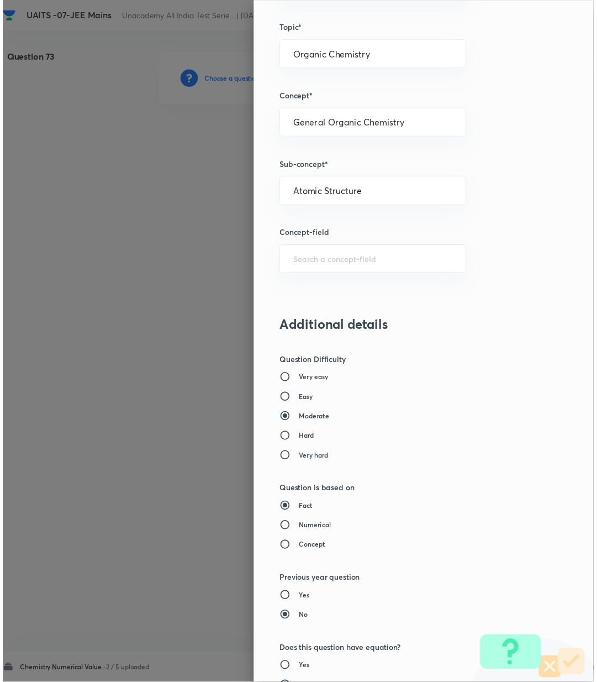
scroll to position [783, 0]
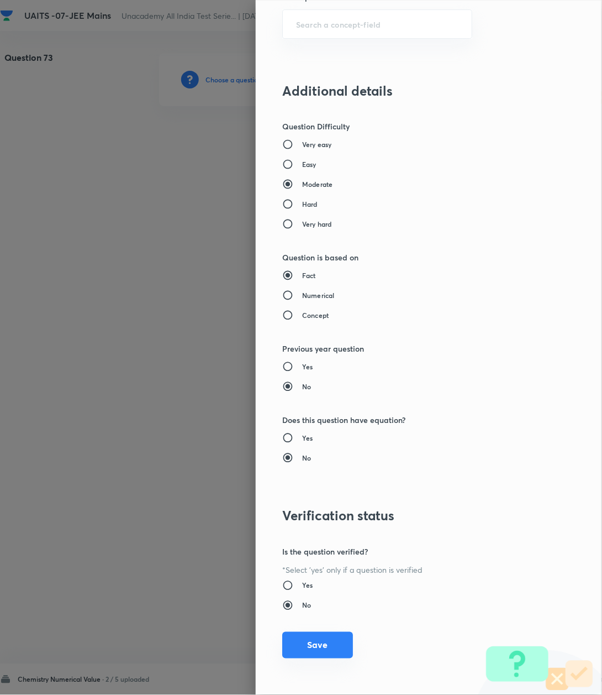
click at [318, 650] on button "Save" at bounding box center [317, 645] width 71 height 27
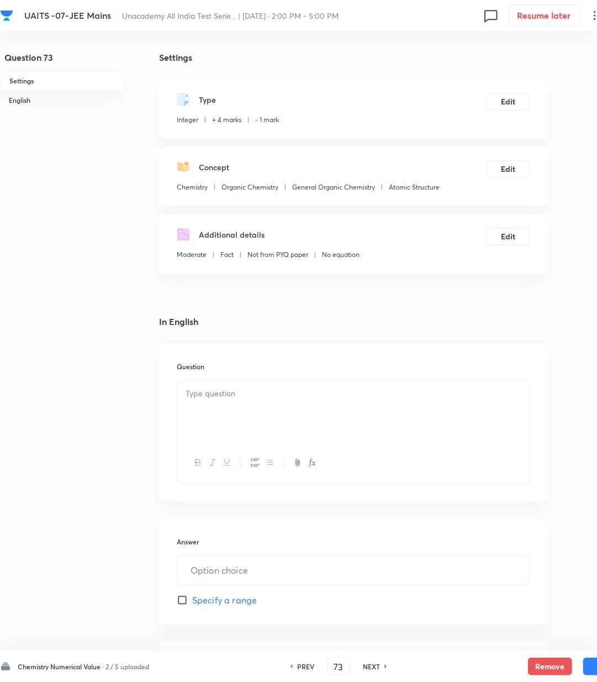
click at [243, 405] on div at bounding box center [353, 412] width 353 height 62
click at [307, 425] on div at bounding box center [353, 412] width 353 height 62
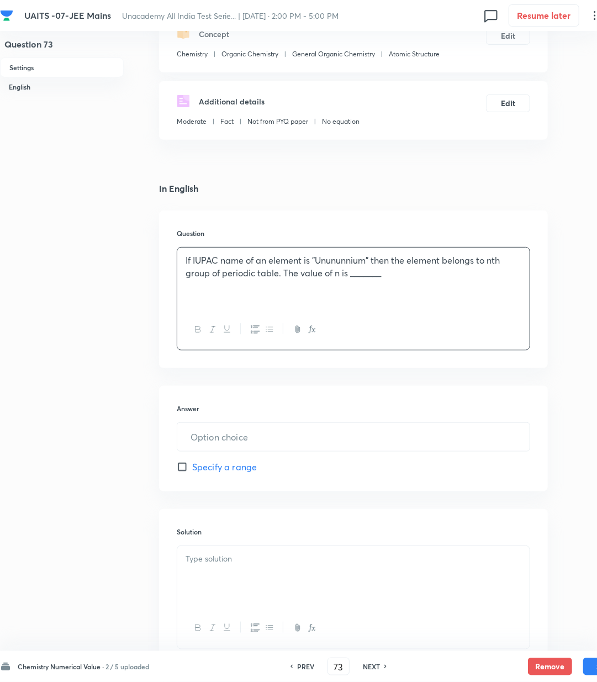
scroll to position [147, 0]
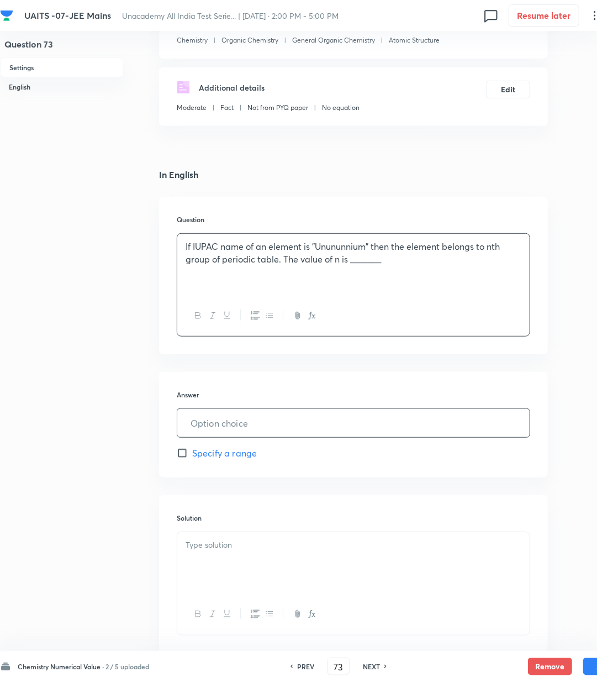
click at [232, 424] on input "text" at bounding box center [353, 423] width 353 height 28
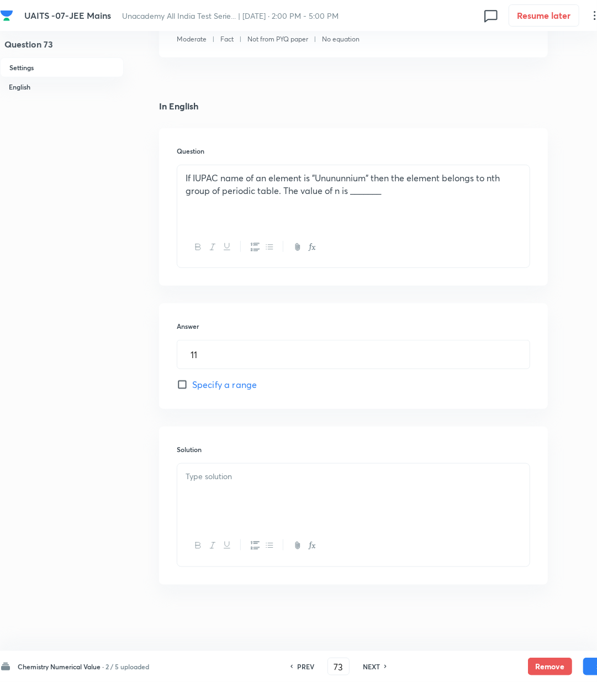
click at [212, 470] on p at bounding box center [354, 476] width 336 height 13
click at [323, 520] on div at bounding box center [353, 495] width 353 height 62
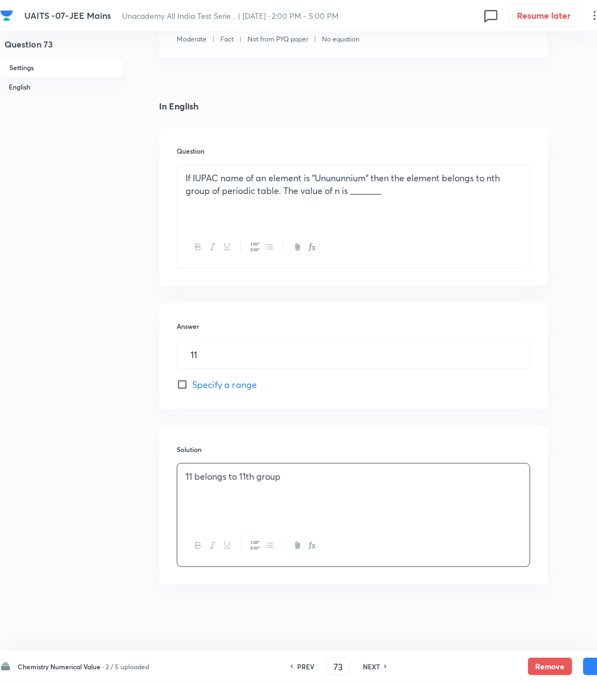
click at [255, 483] on div "11 belongs to 11th group" at bounding box center [353, 495] width 353 height 62
click at [240, 478] on p "11 belongs to 11th group" at bounding box center [354, 476] width 336 height 13
click at [307, 547] on button "button" at bounding box center [312, 546] width 14 height 14
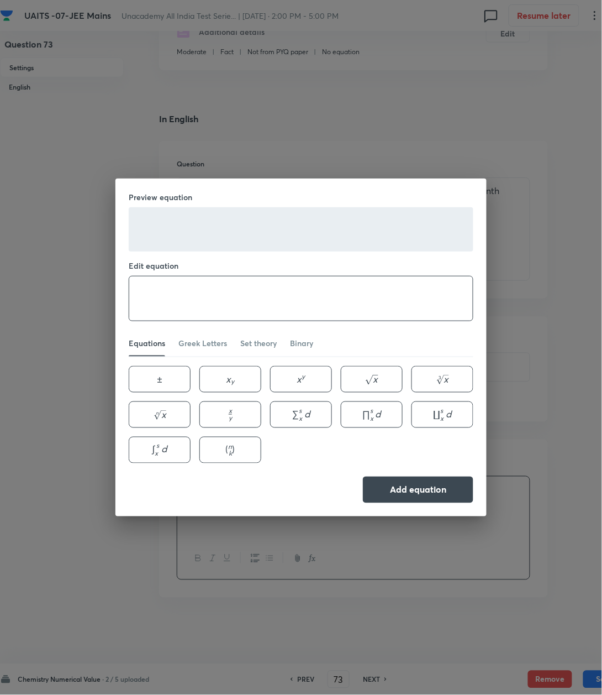
click at [186, 297] on textarea at bounding box center [301, 298] width 344 height 44
paste textarea "11th"
drag, startPoint x: 150, startPoint y: 298, endPoint x: 160, endPoint y: 314, distance: 18.6
click at [151, 300] on textarea "11th" at bounding box center [301, 298] width 344 height 44
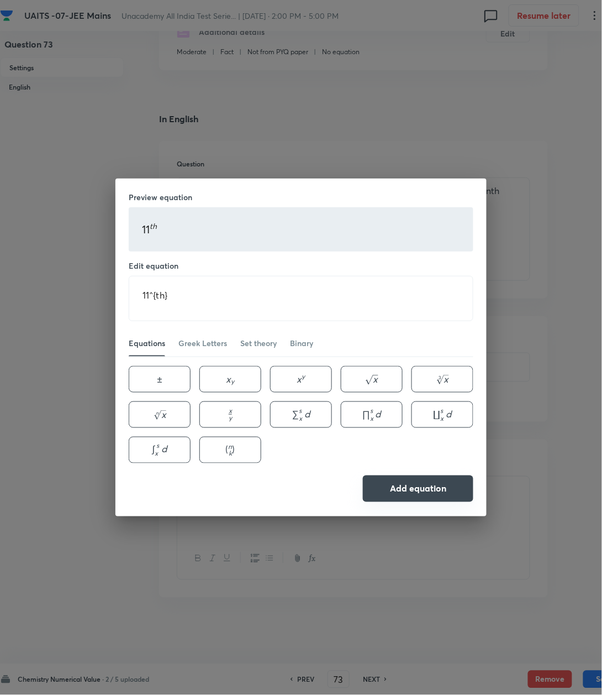
click at [423, 483] on button "Add equation" at bounding box center [418, 488] width 111 height 27
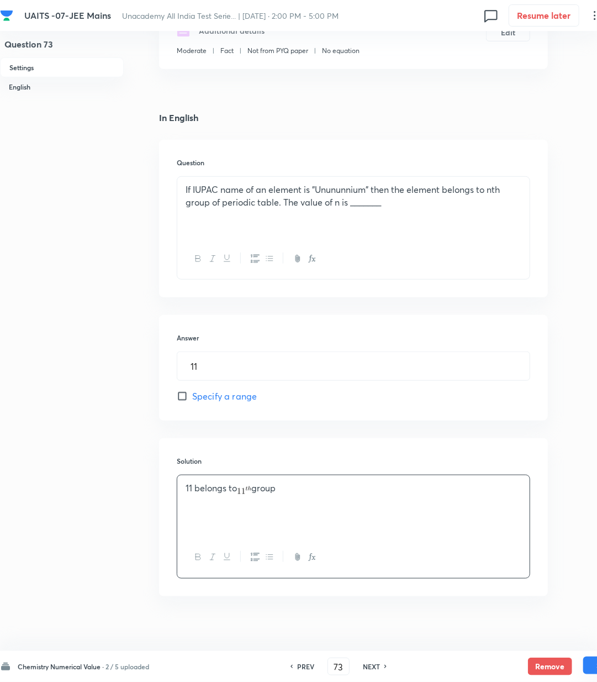
click at [589, 662] on button "Save" at bounding box center [606, 666] width 44 height 18
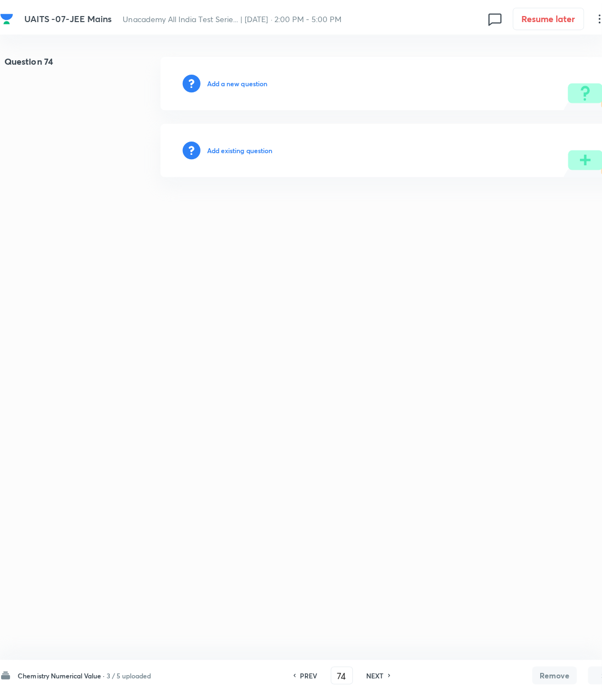
scroll to position [0, 0]
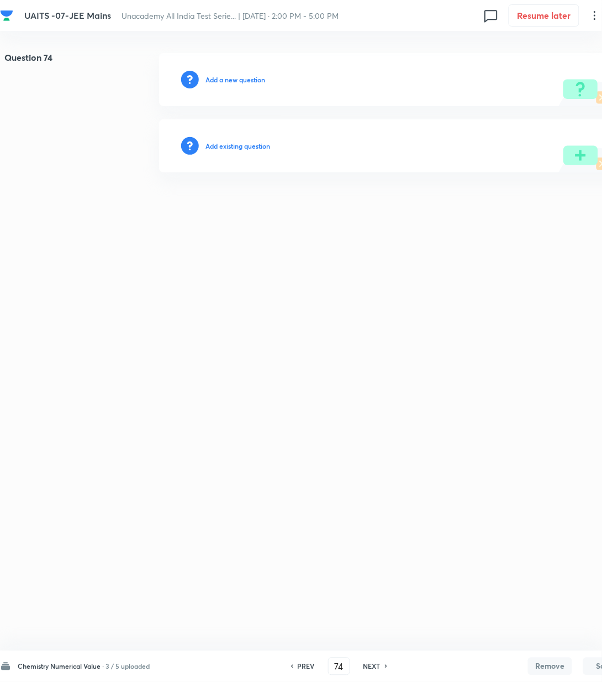
click at [227, 78] on h6 "Add a new question" at bounding box center [236, 80] width 60 height 10
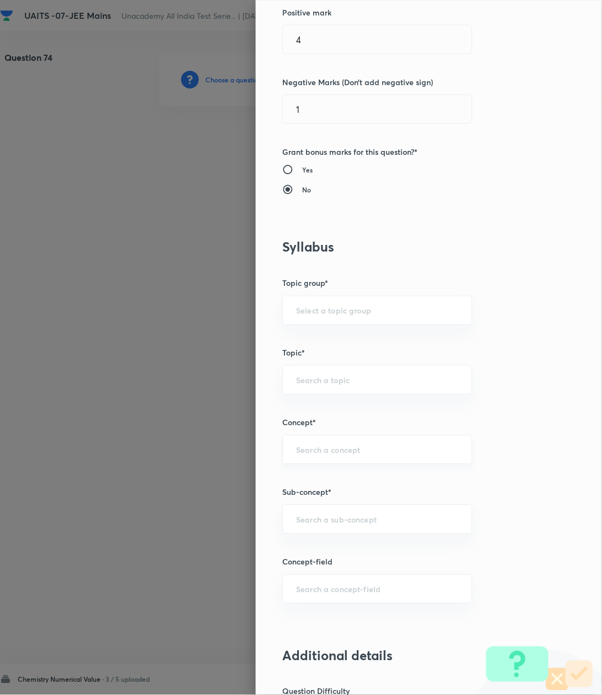
scroll to position [442, 0]
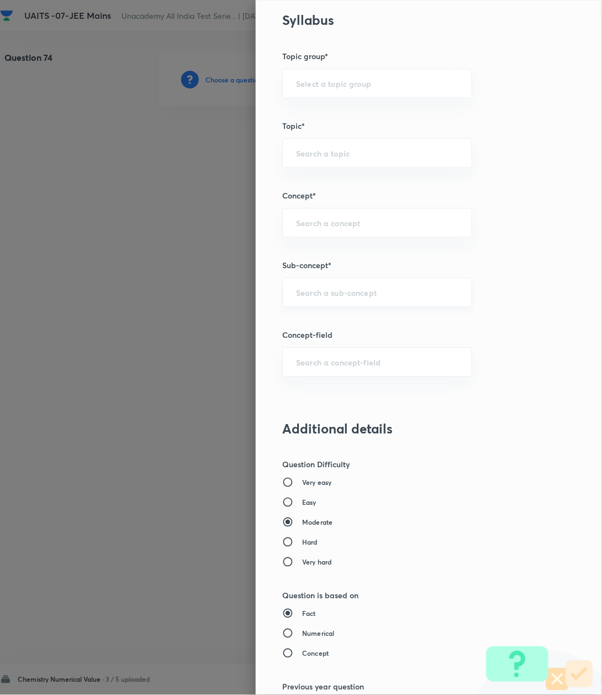
click at [307, 301] on div "​" at bounding box center [377, 292] width 190 height 29
paste input "Atomic Structure"
drag, startPoint x: 305, startPoint y: 326, endPoint x: 376, endPoint y: 440, distance: 135.3
click at [314, 340] on div "Atomic Structure" at bounding box center [365, 325] width 188 height 33
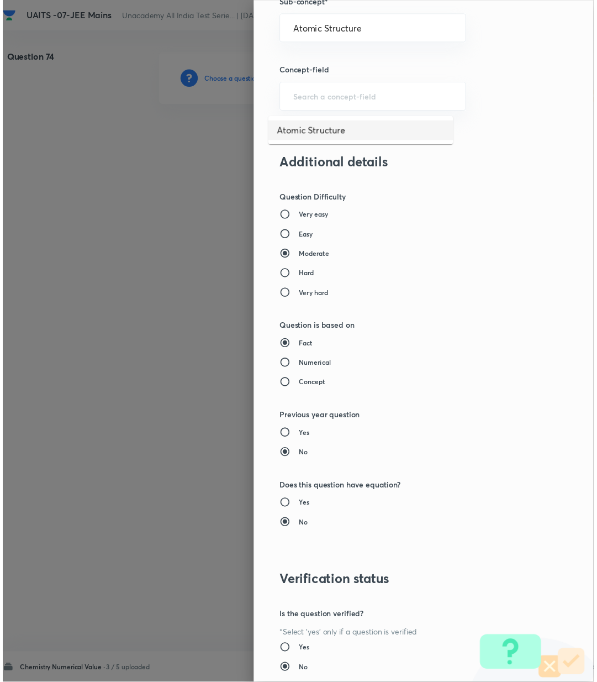
scroll to position [783, 0]
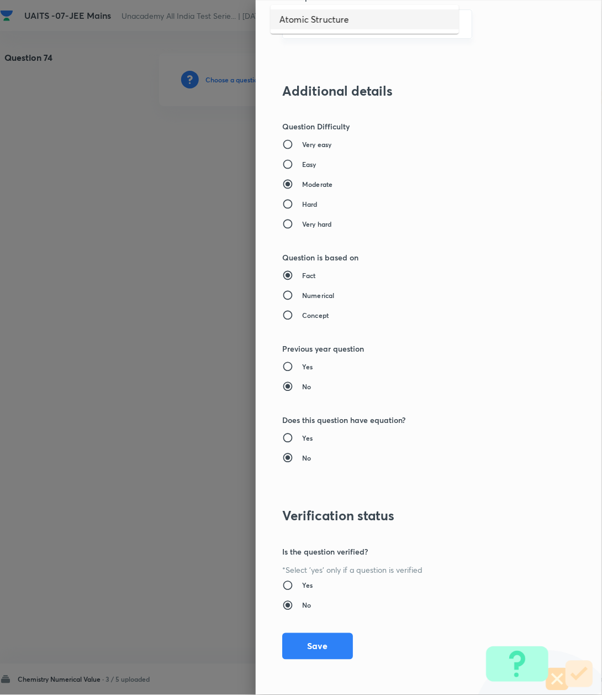
drag, startPoint x: 306, startPoint y: 15, endPoint x: 312, endPoint y: 35, distance: 20.6
click at [308, 18] on li "Atomic Structure" at bounding box center [365, 19] width 188 height 20
click at [306, 647] on button "Save" at bounding box center [317, 645] width 71 height 27
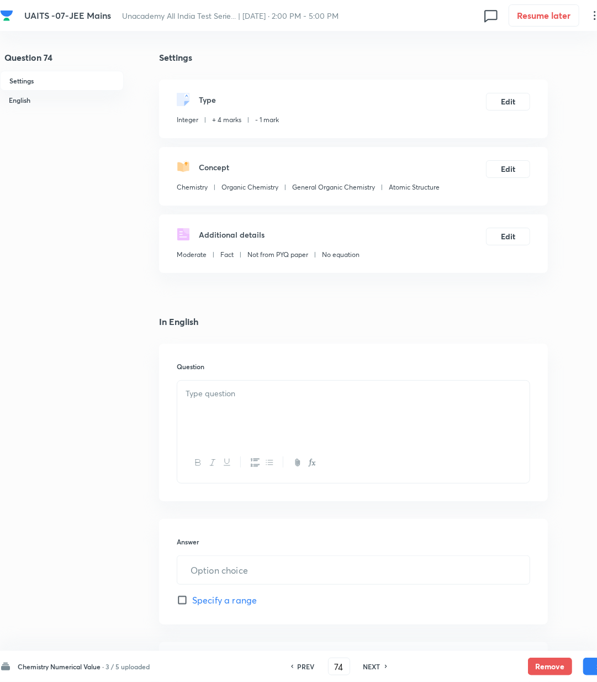
click at [301, 414] on div at bounding box center [353, 412] width 353 height 62
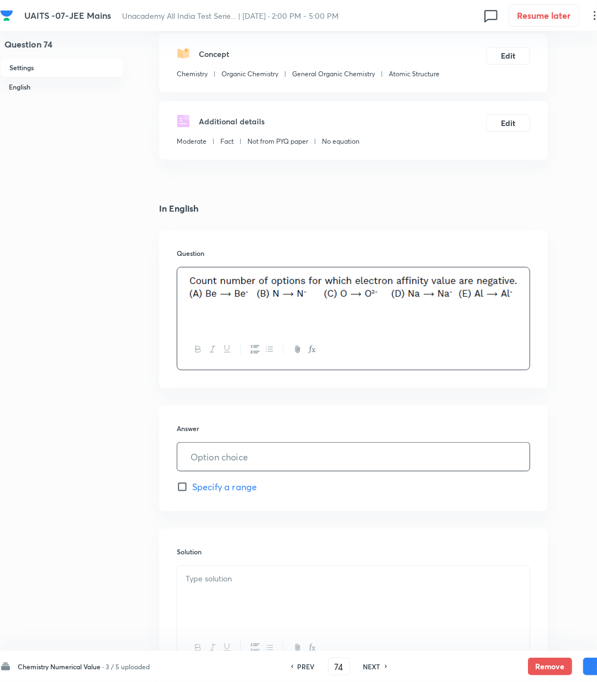
scroll to position [147, 0]
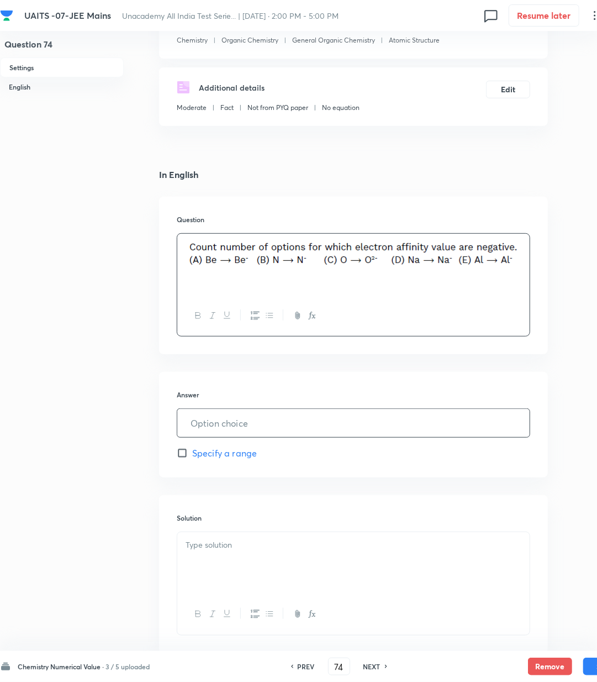
click at [234, 421] on input "text" at bounding box center [353, 423] width 353 height 28
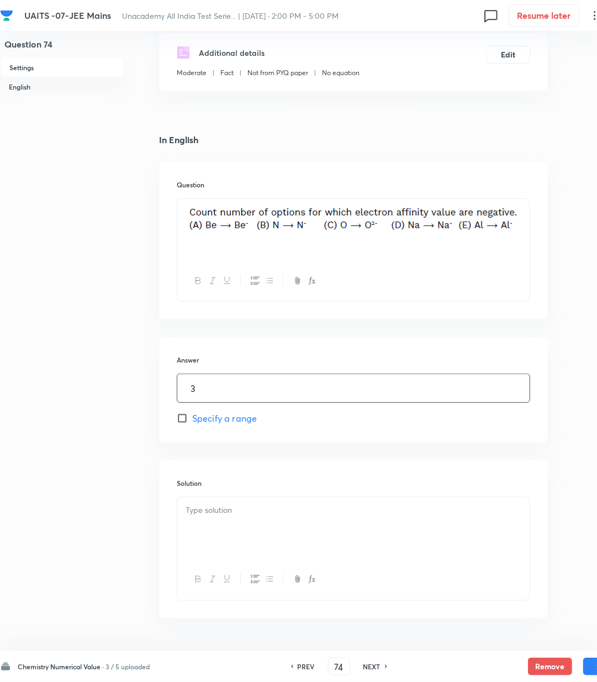
scroll to position [217, 0]
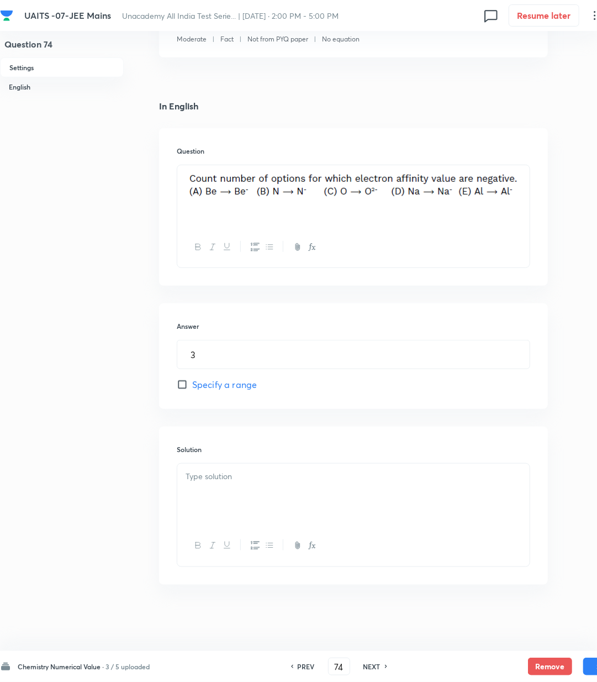
click at [227, 474] on p at bounding box center [354, 476] width 336 height 13
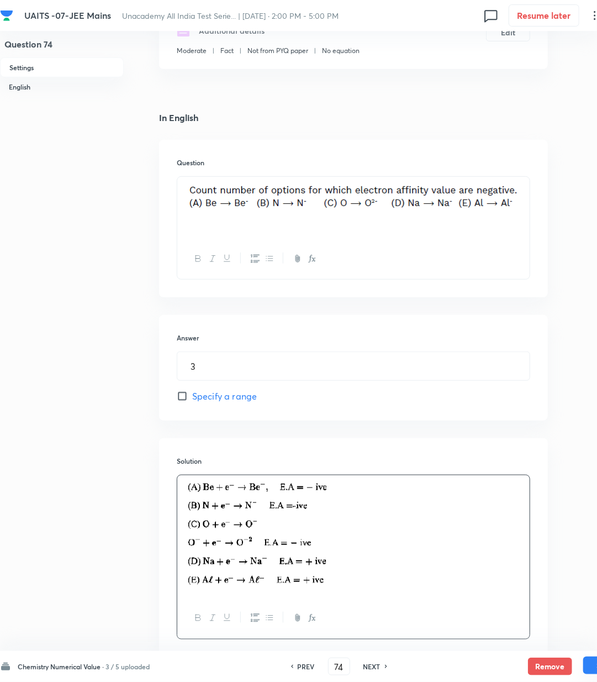
click at [591, 666] on button "Save" at bounding box center [606, 666] width 44 height 18
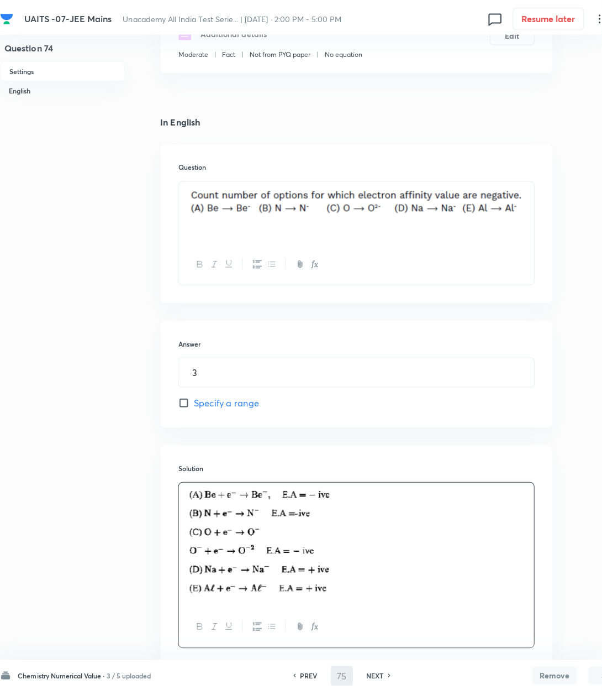
scroll to position [0, 0]
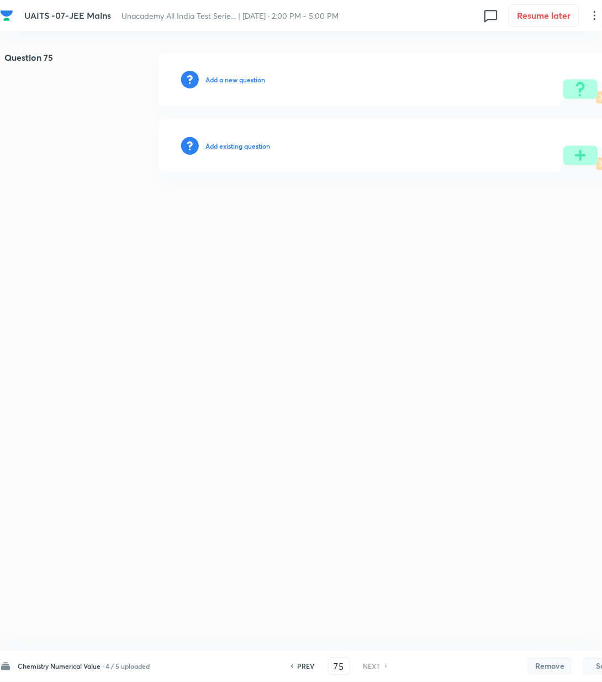
click at [217, 78] on h6 "Add a new question" at bounding box center [236, 80] width 60 height 10
click at [217, 78] on h6 "Choose a question type" at bounding box center [241, 80] width 71 height 10
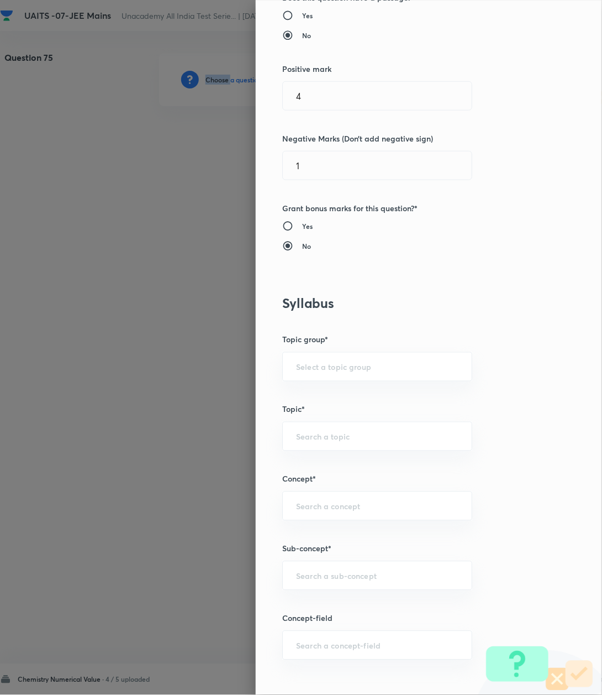
scroll to position [368, 0]
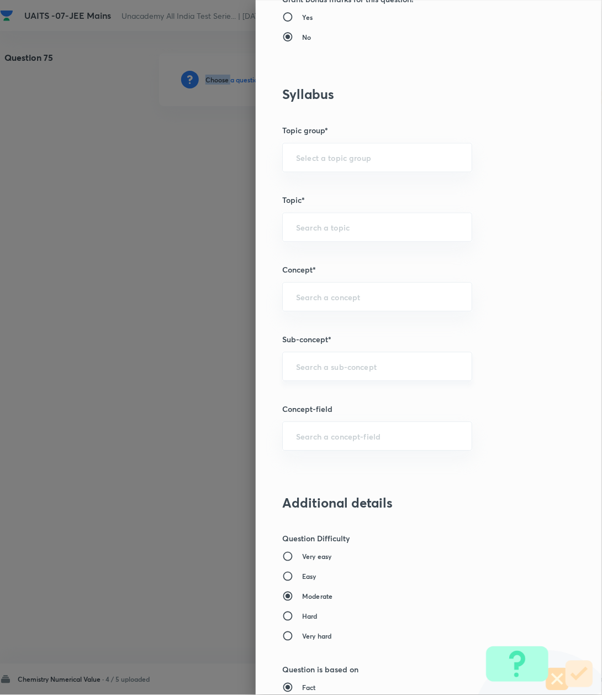
click at [313, 376] on div "​" at bounding box center [377, 366] width 190 height 29
paste input "Atomic Structure"
click at [308, 397] on li "Atomic Structure" at bounding box center [365, 400] width 188 height 20
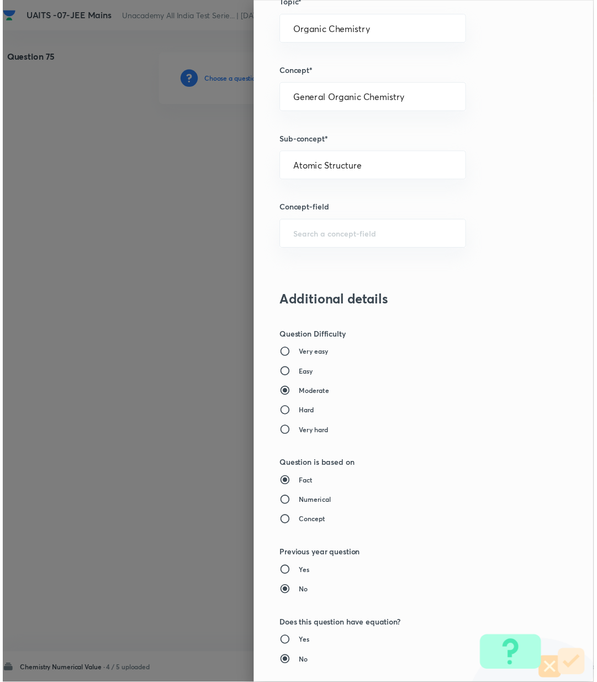
scroll to position [783, 0]
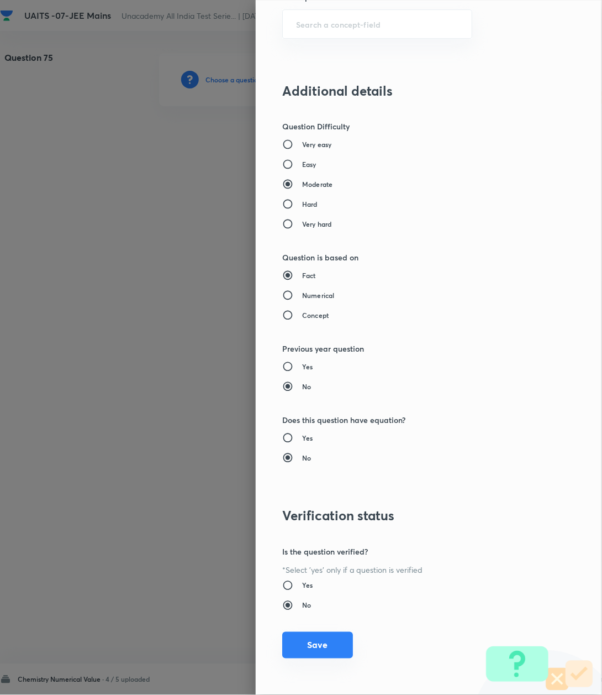
click at [319, 649] on button "Save" at bounding box center [317, 645] width 71 height 27
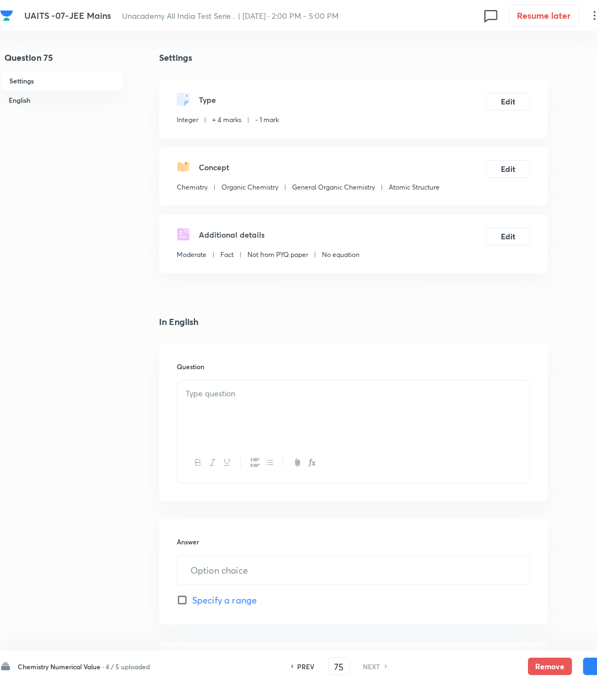
click at [323, 416] on div at bounding box center [353, 412] width 353 height 62
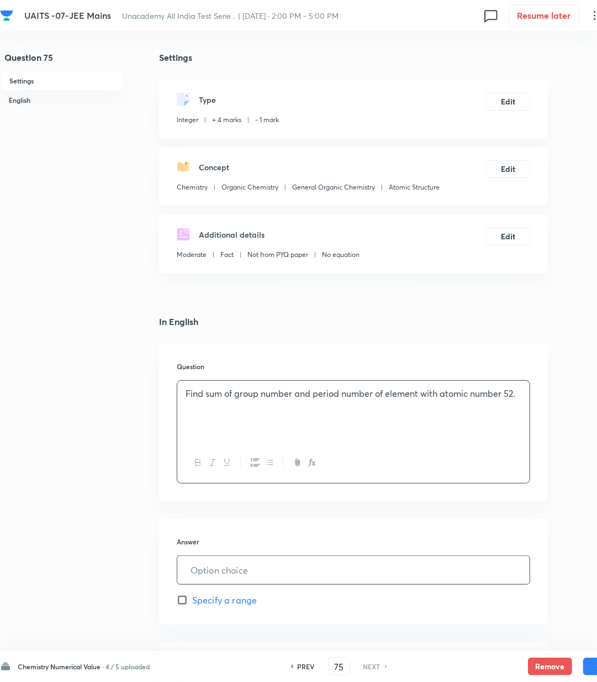
click at [230, 564] on input "text" at bounding box center [353, 570] width 353 height 28
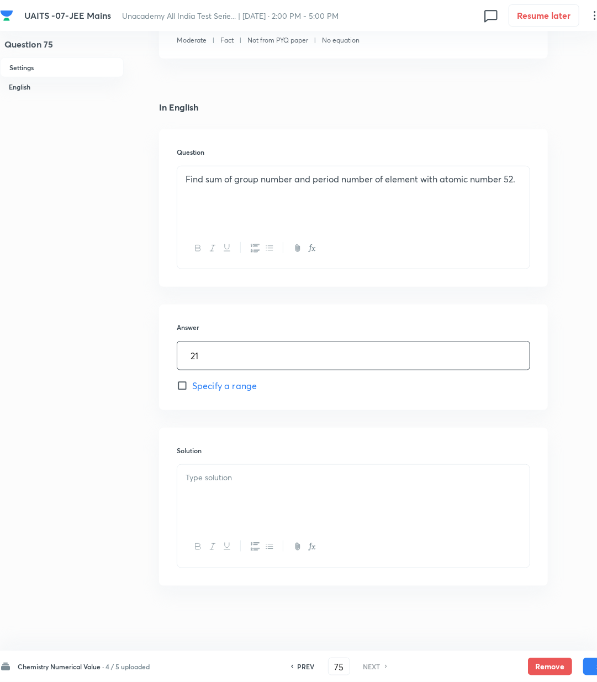
scroll to position [217, 0]
click at [195, 476] on p at bounding box center [354, 476] width 336 height 13
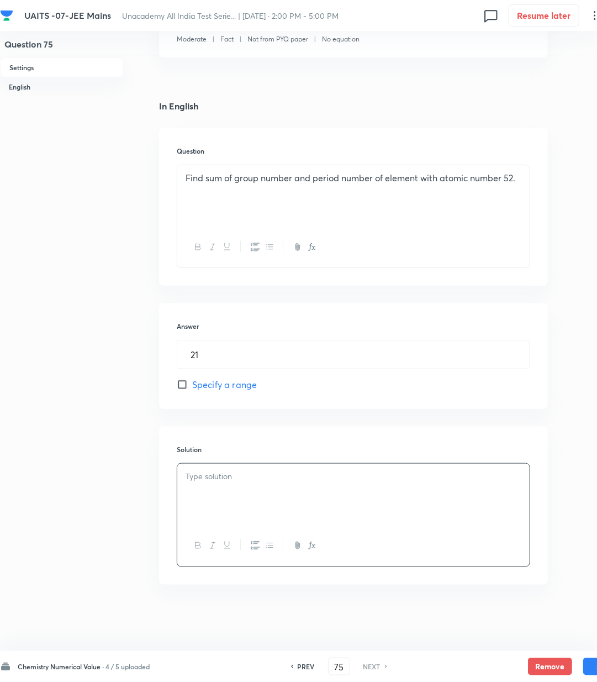
click at [219, 491] on div at bounding box center [353, 495] width 353 height 62
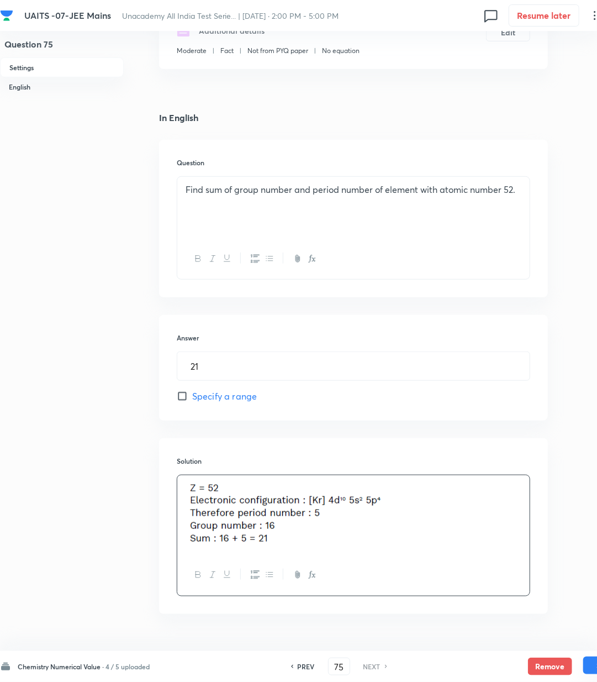
click at [595, 670] on button "Save" at bounding box center [606, 666] width 44 height 18
click at [594, 670] on button "Save" at bounding box center [606, 666] width 44 height 18
click at [67, 661] on div "Chemistry Numerical Value · 5 / 5 uploaded" at bounding box center [75, 666] width 150 height 11
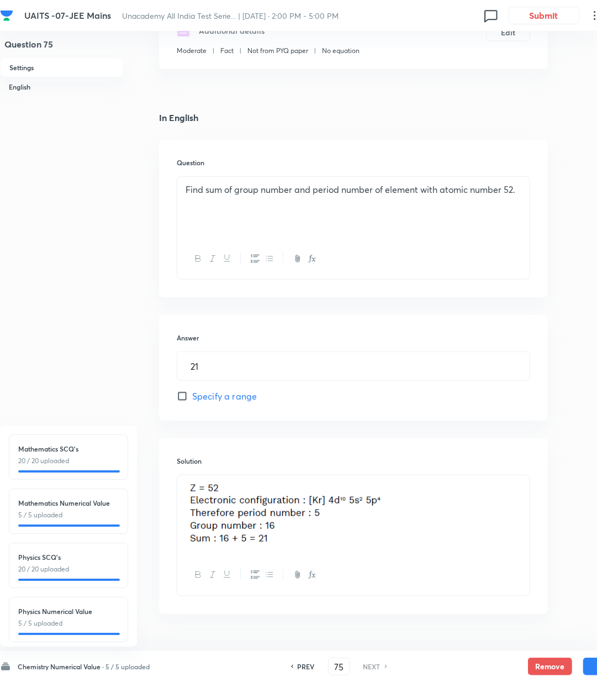
click at [48, 465] on p "20 / 20 uploaded" at bounding box center [68, 461] width 101 height 10
